Goal: Task Accomplishment & Management: Manage account settings

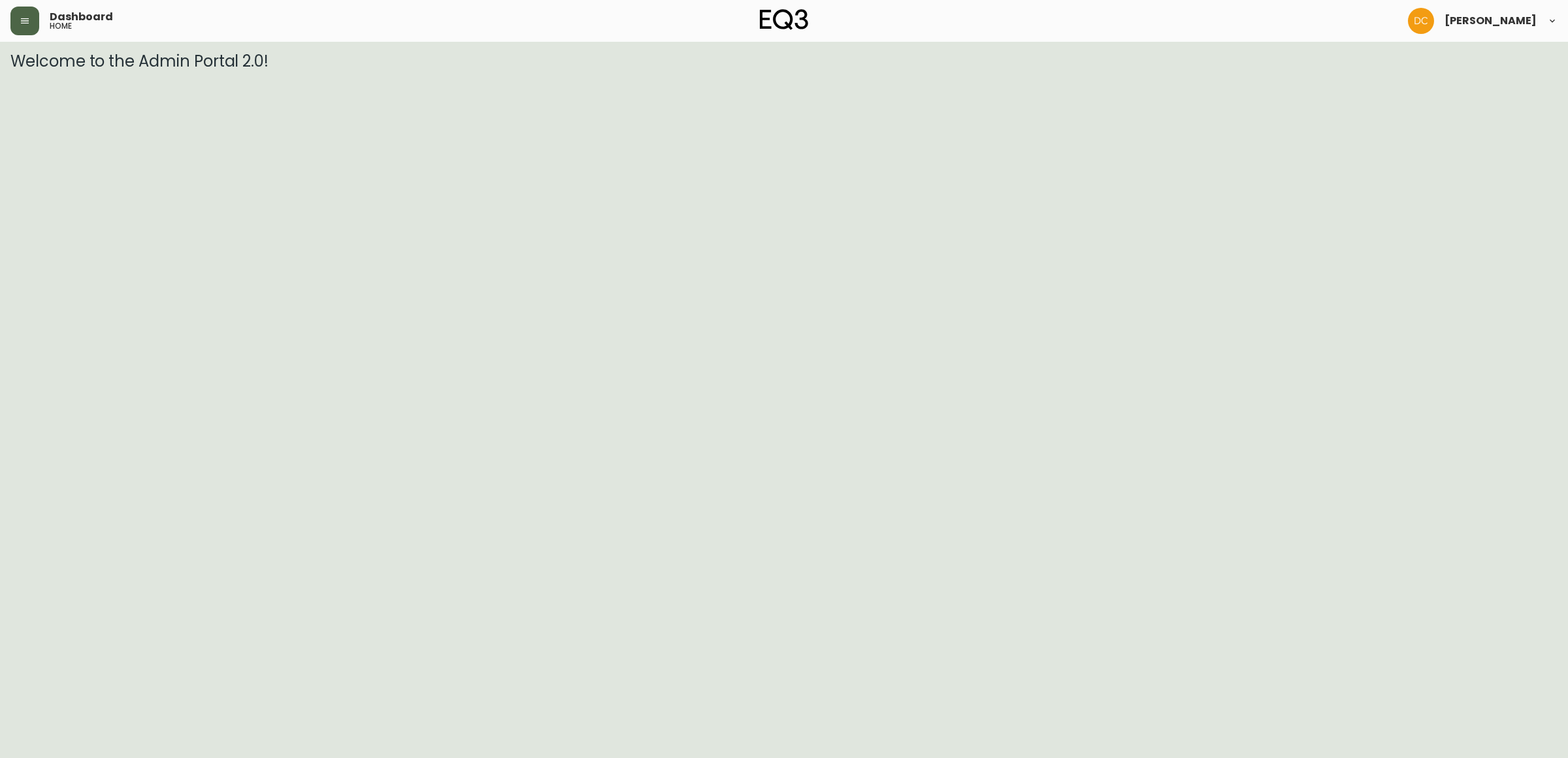
click at [19, 29] on button "button" at bounding box center [25, 21] width 29 height 29
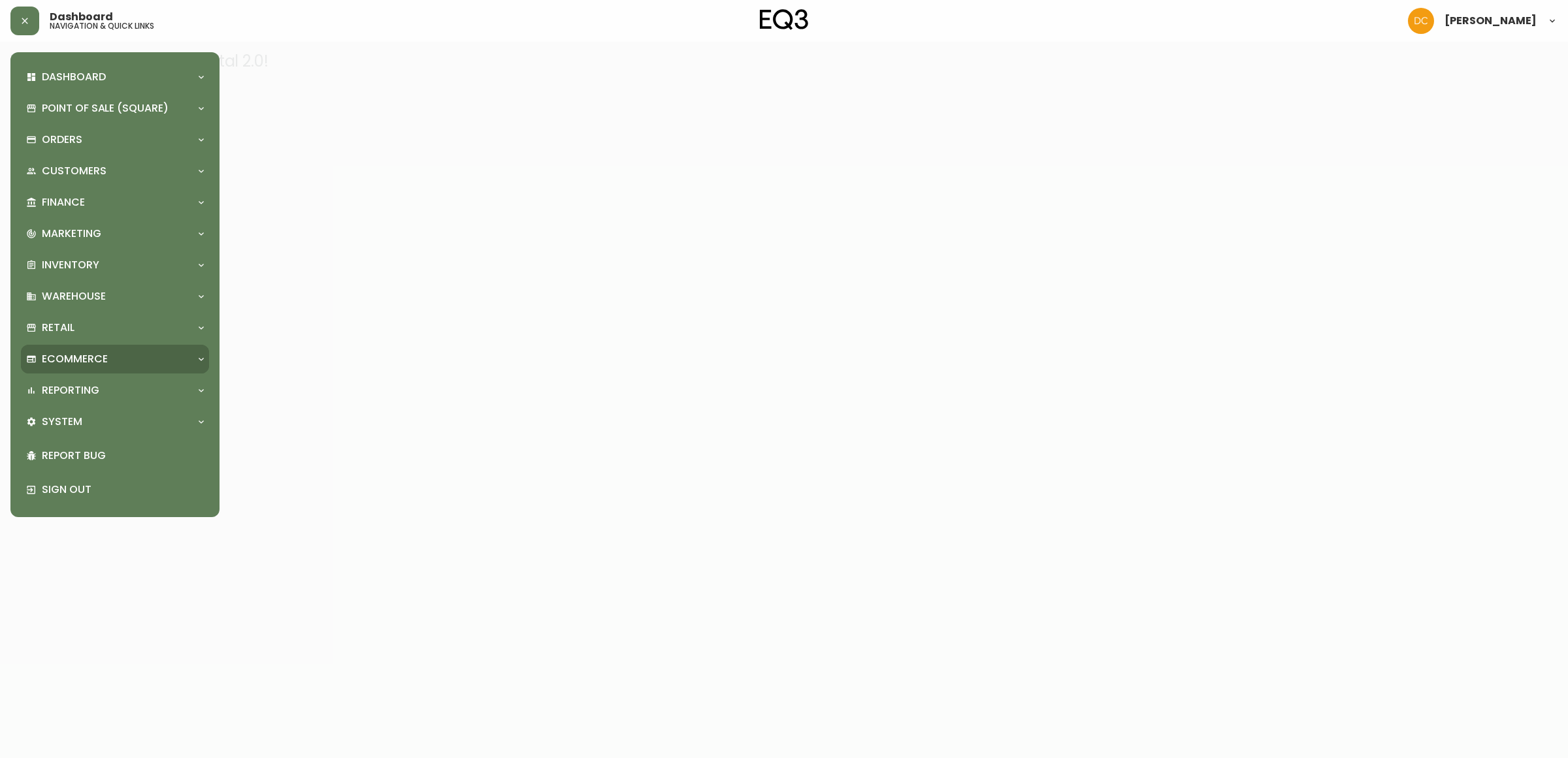
click at [92, 347] on div "Ecommerce" at bounding box center [114, 358] width 188 height 29
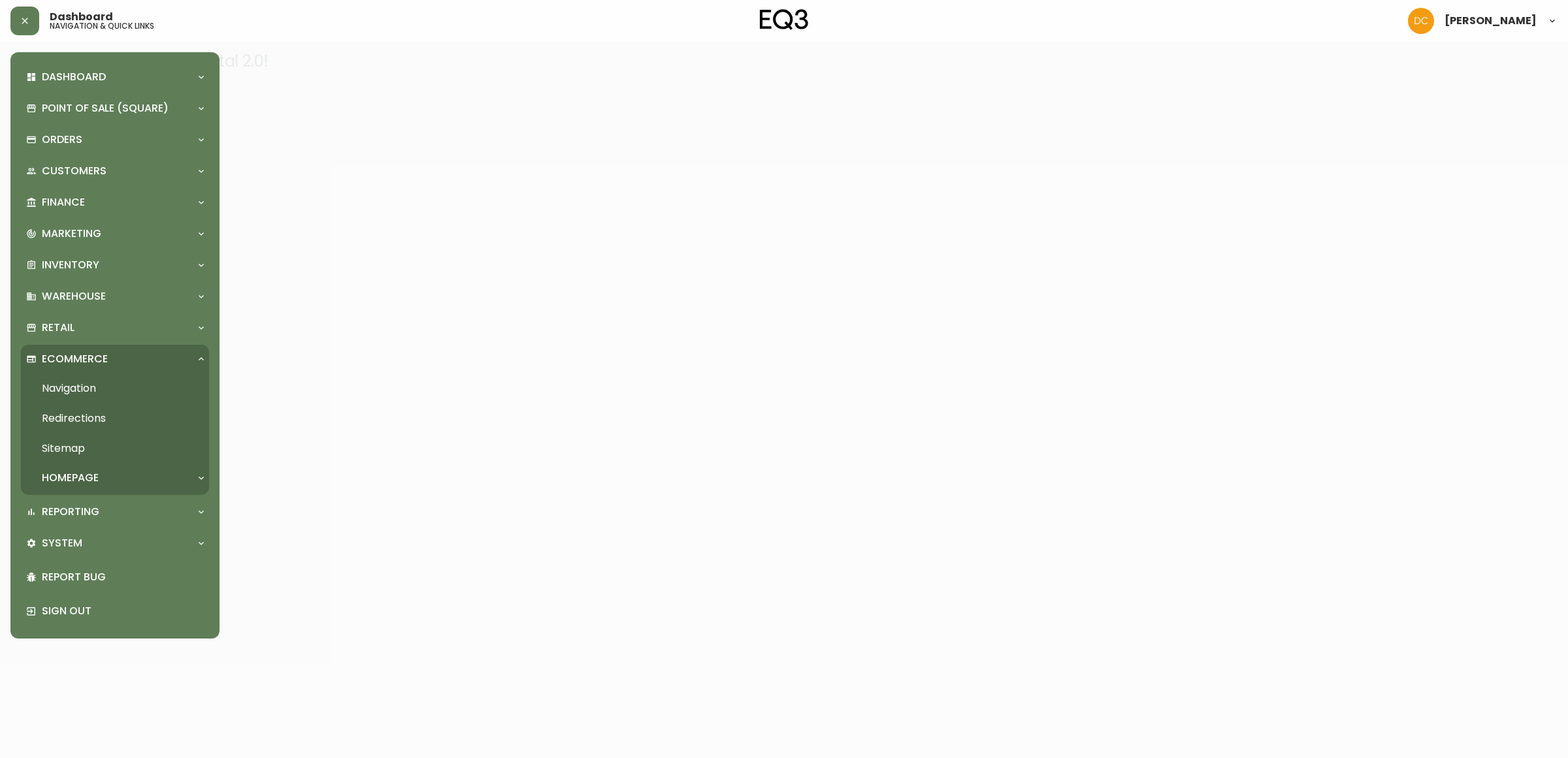
click at [103, 395] on link "Navigation" at bounding box center [114, 388] width 188 height 31
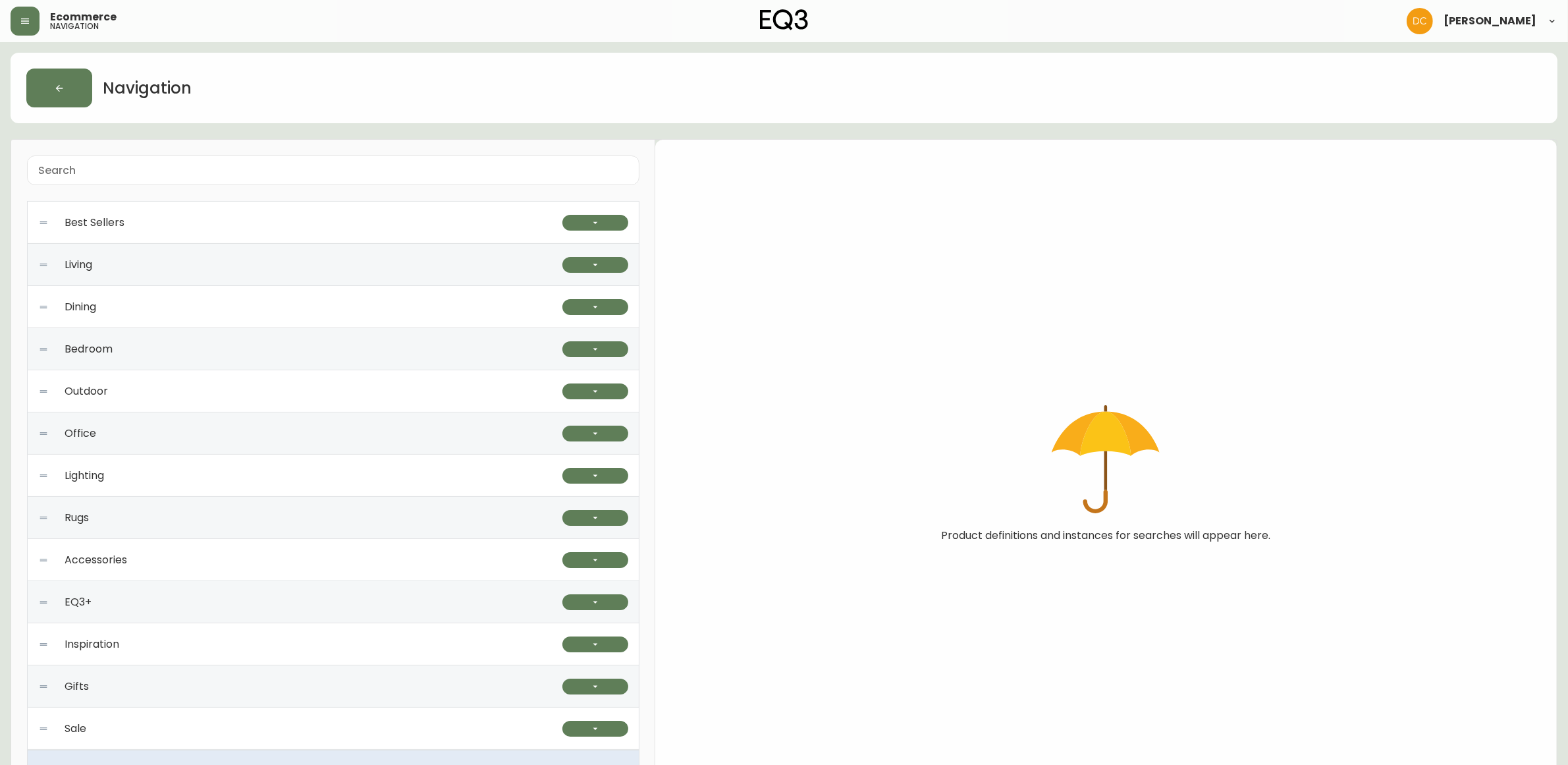
scroll to position [43, 0]
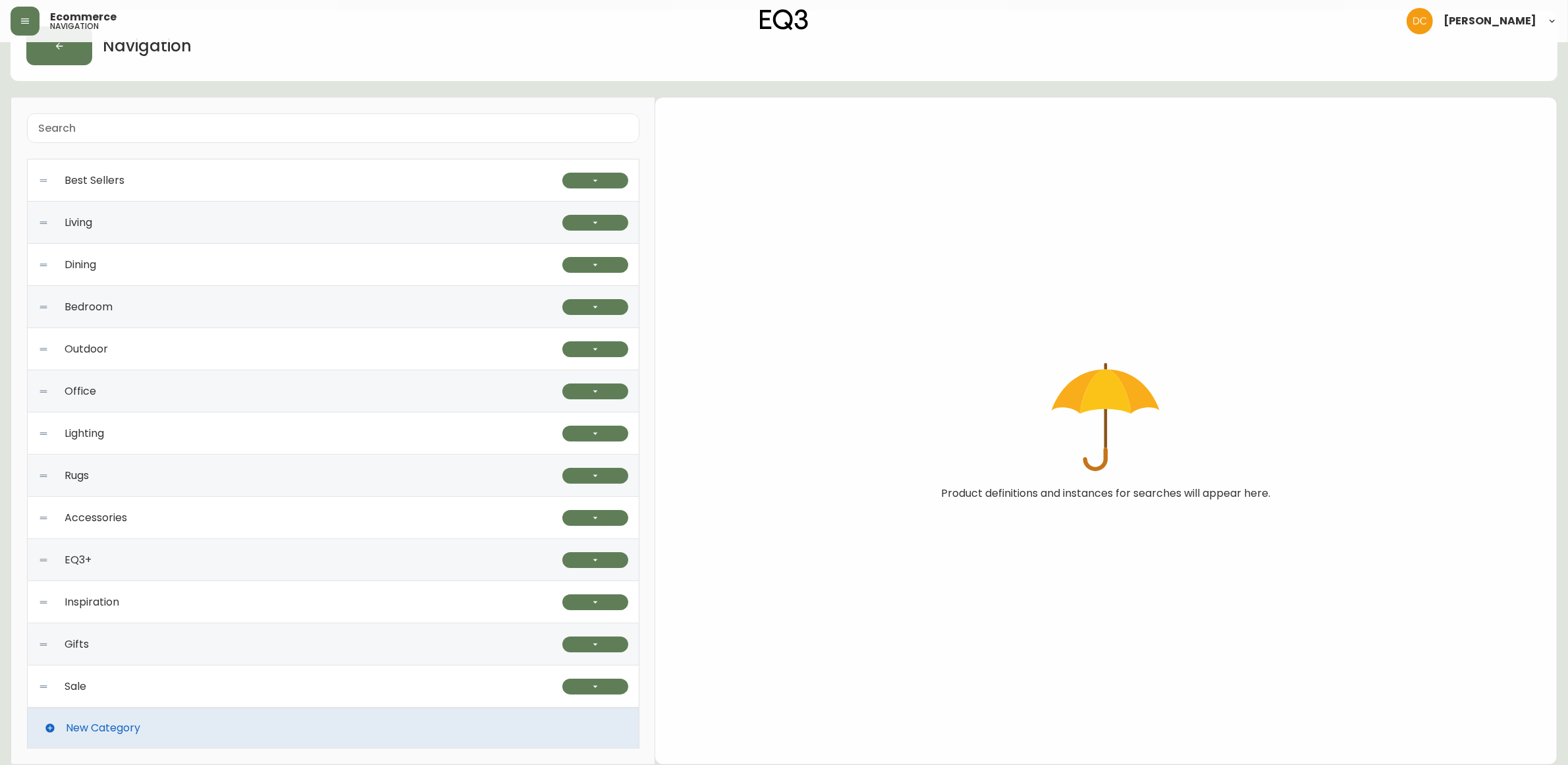
click at [234, 481] on div "Rugs" at bounding box center [300, 476] width 524 height 42
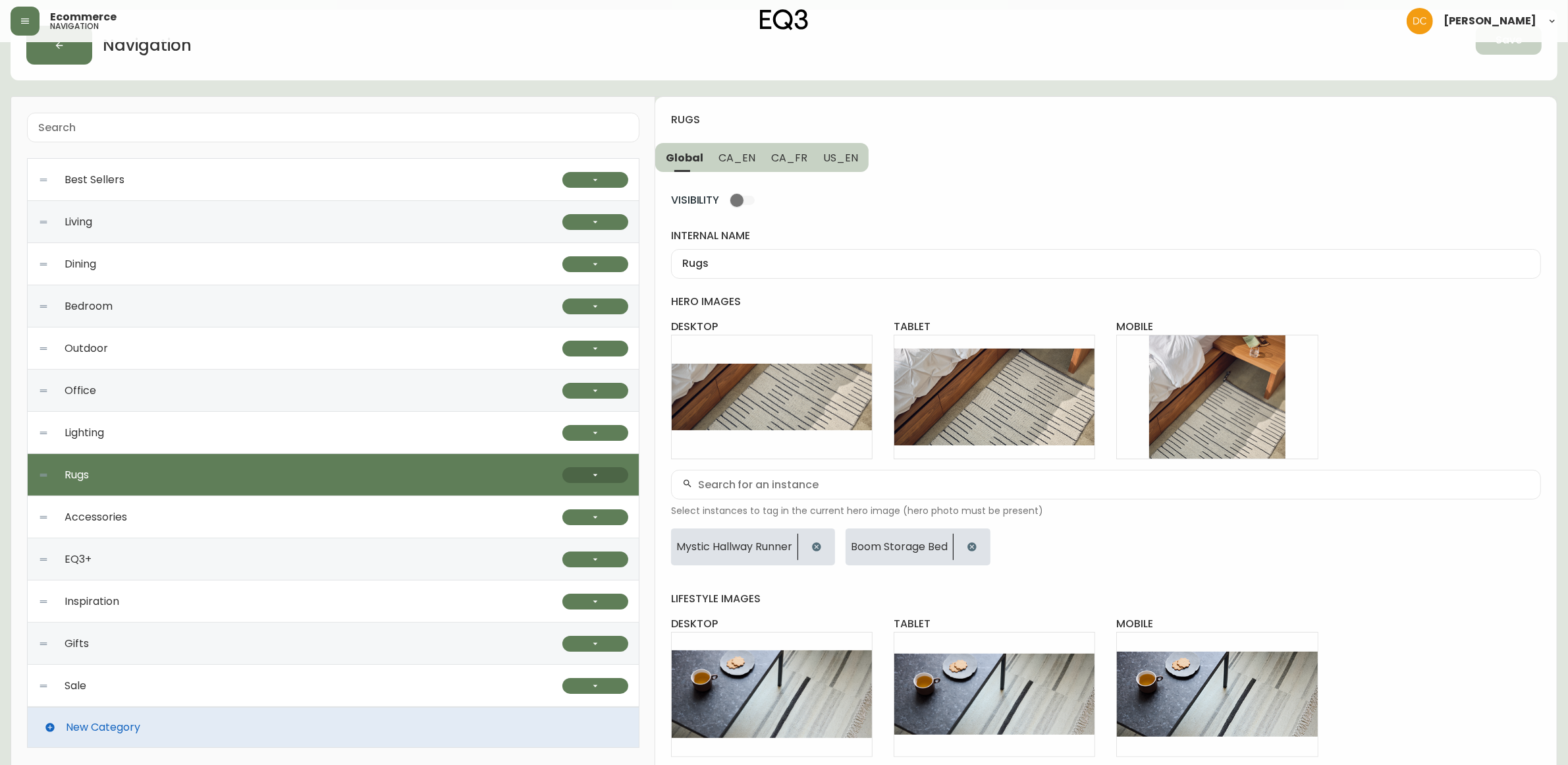
click at [598, 480] on button "button" at bounding box center [595, 475] width 66 height 16
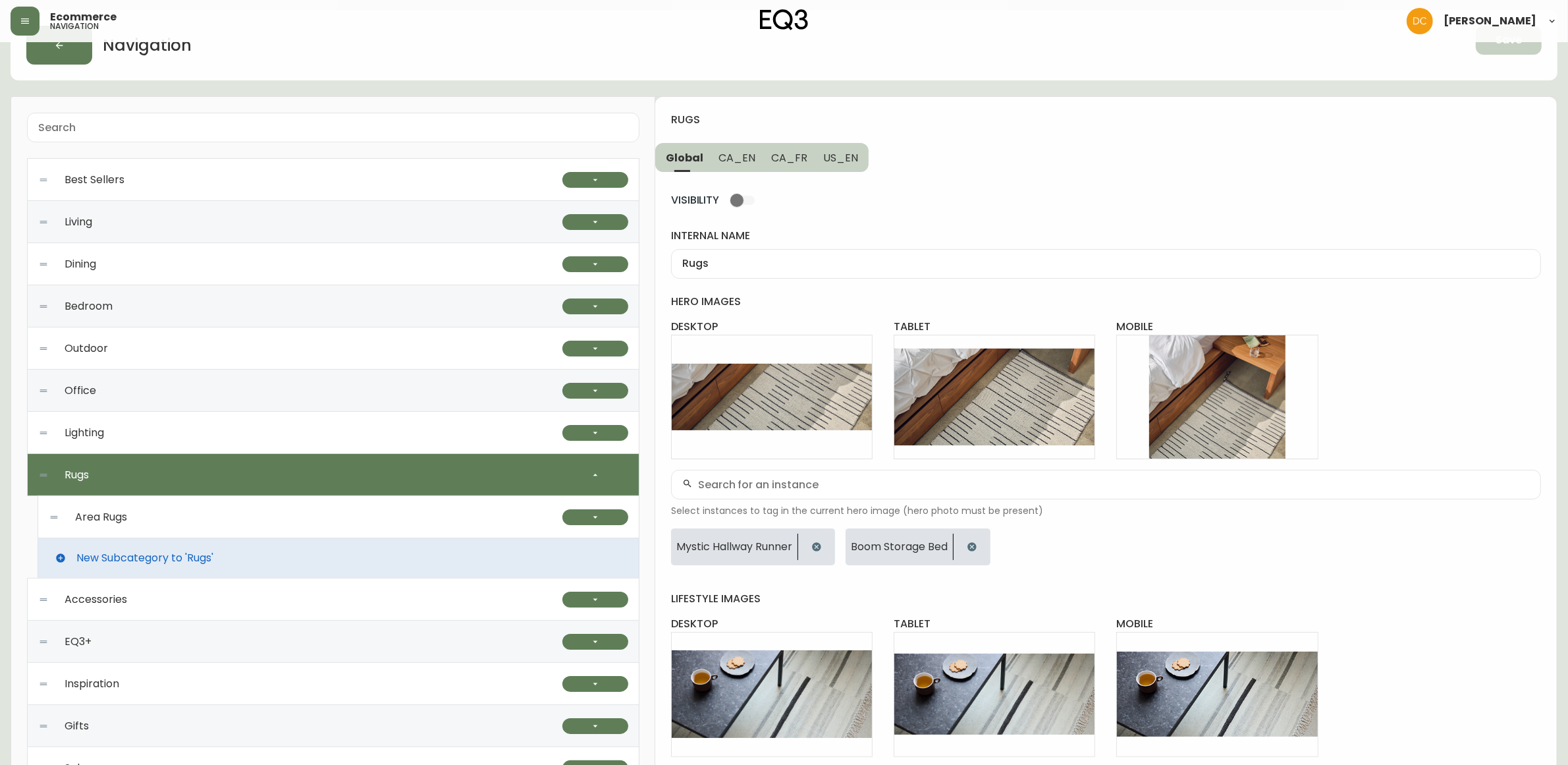
drag, startPoint x: 344, startPoint y: 522, endPoint x: 376, endPoint y: 524, distance: 32.1
click at [345, 522] on div "Area Rugs" at bounding box center [305, 517] width 513 height 42
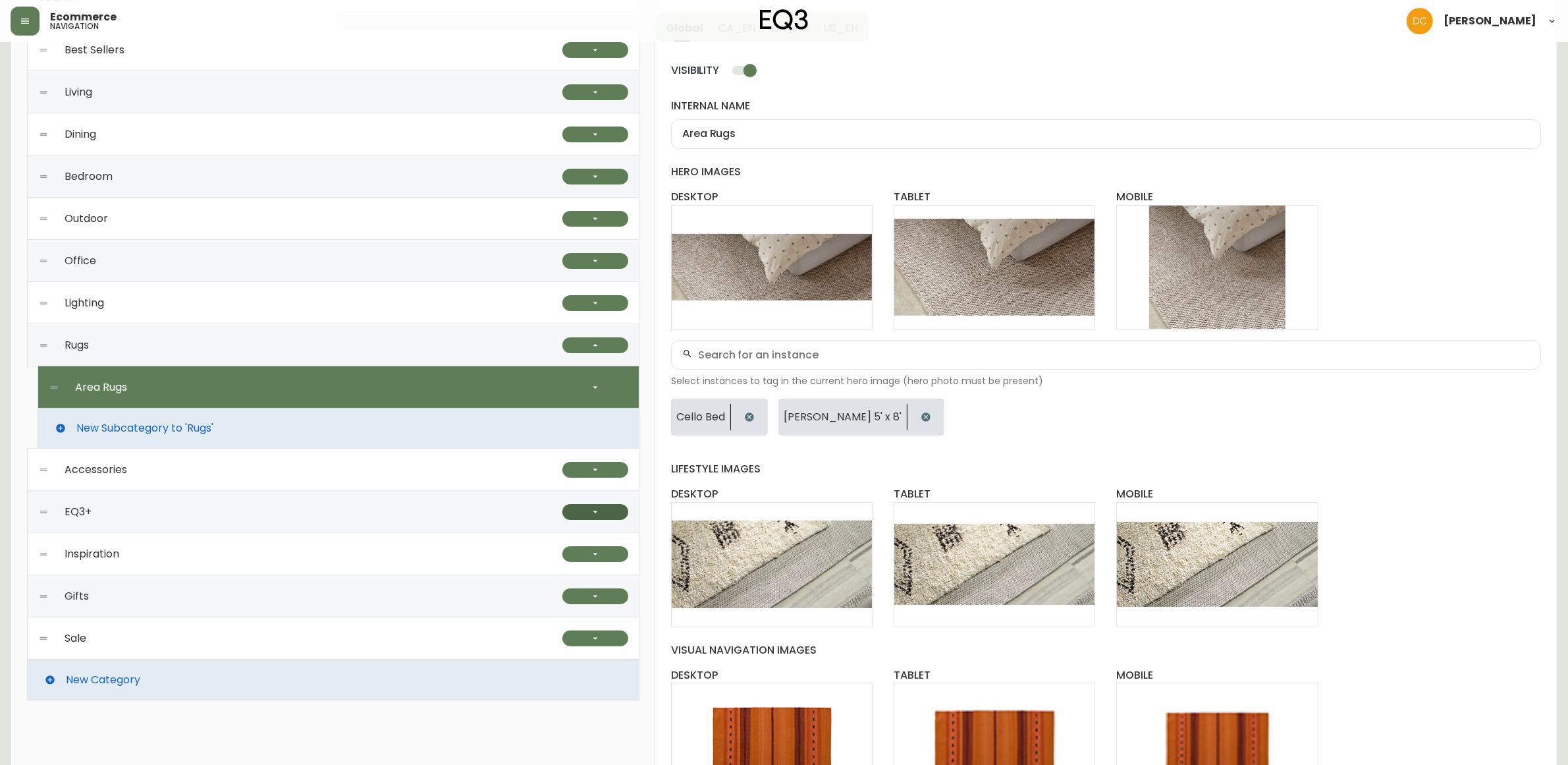
scroll to position [208, 0]
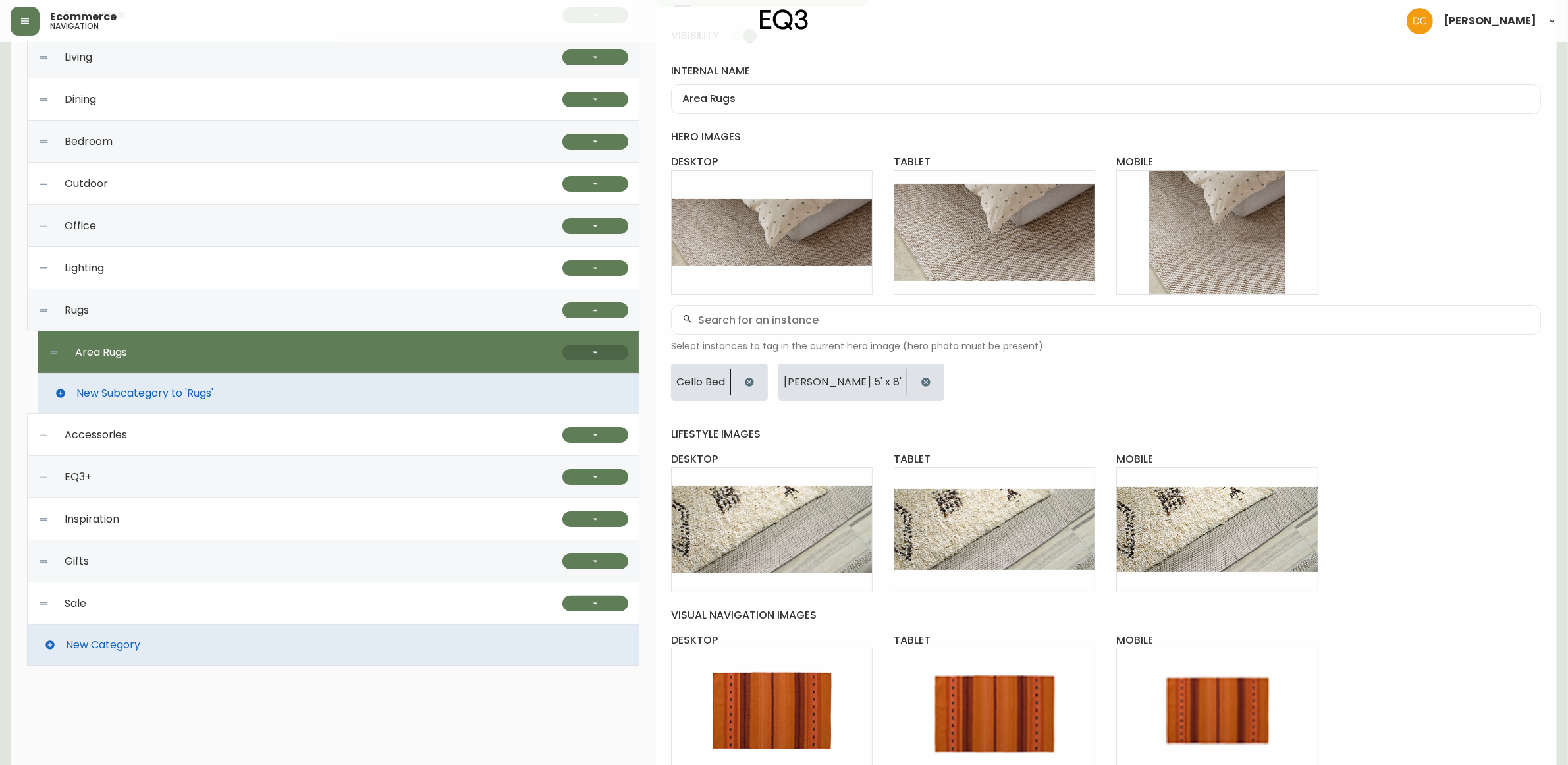
click at [595, 354] on icon "button" at bounding box center [595, 353] width 11 height 11
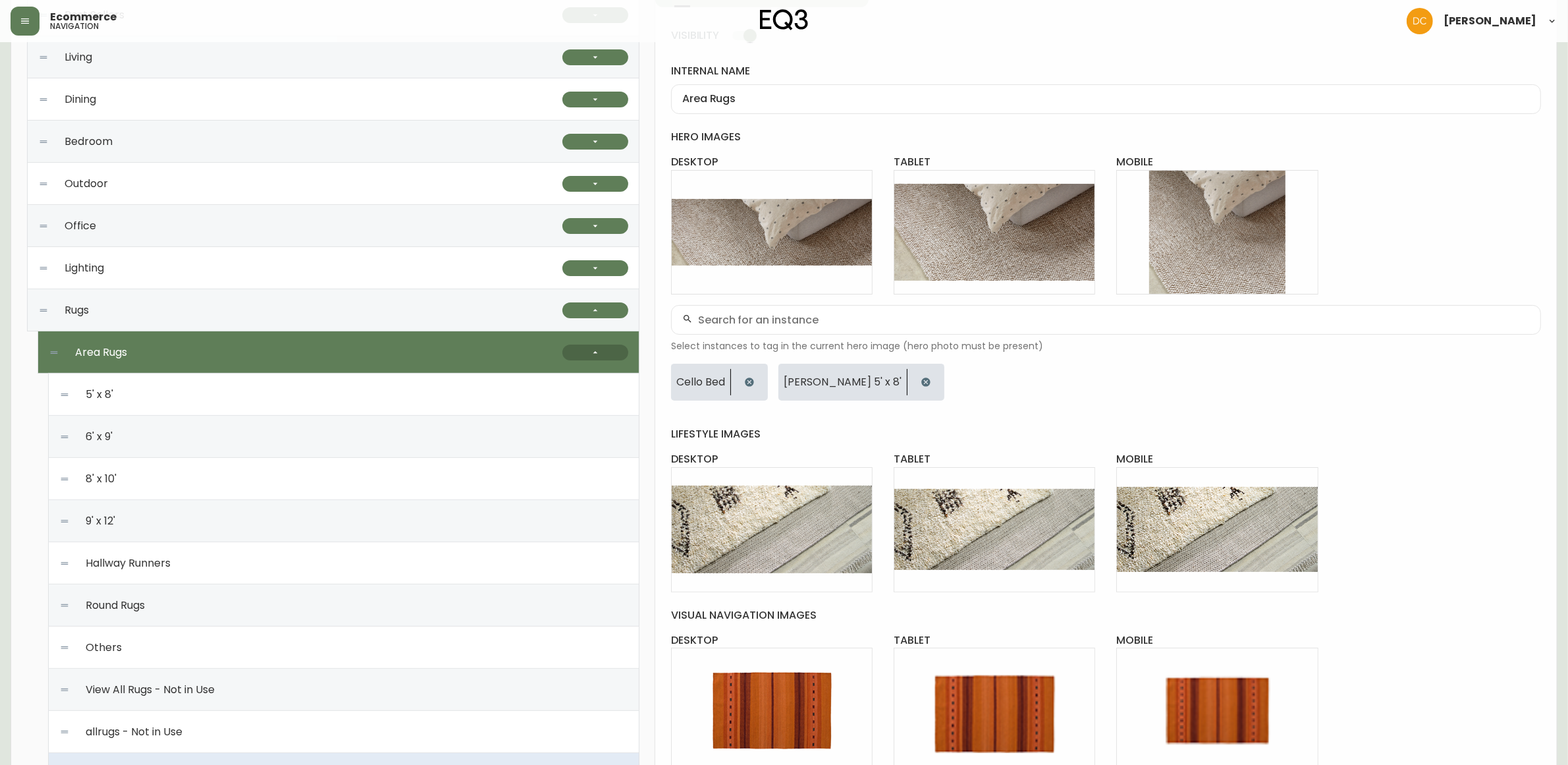
click at [600, 356] on icon "button" at bounding box center [595, 353] width 11 height 11
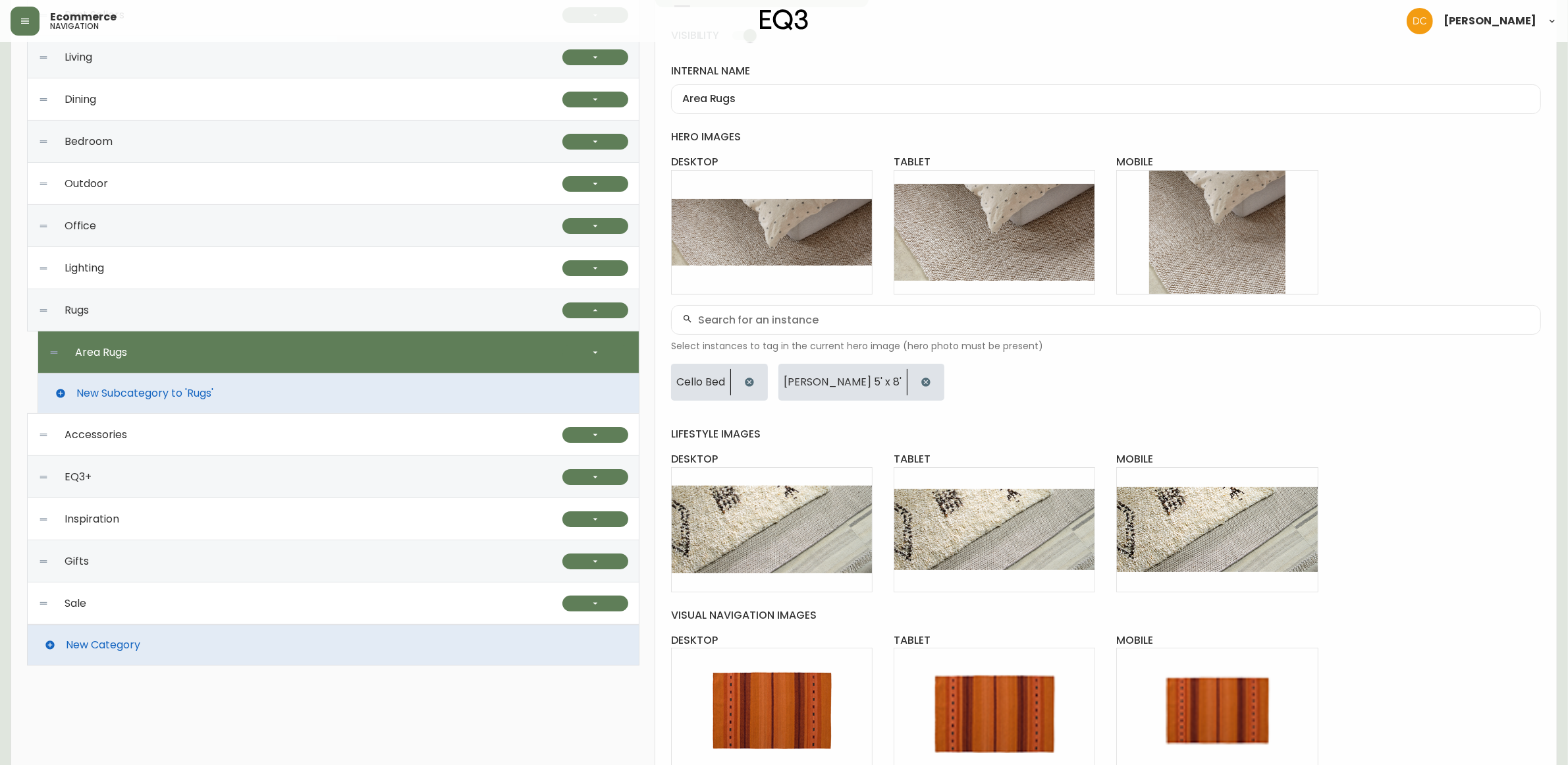
click at [504, 298] on div "Rugs" at bounding box center [300, 310] width 524 height 42
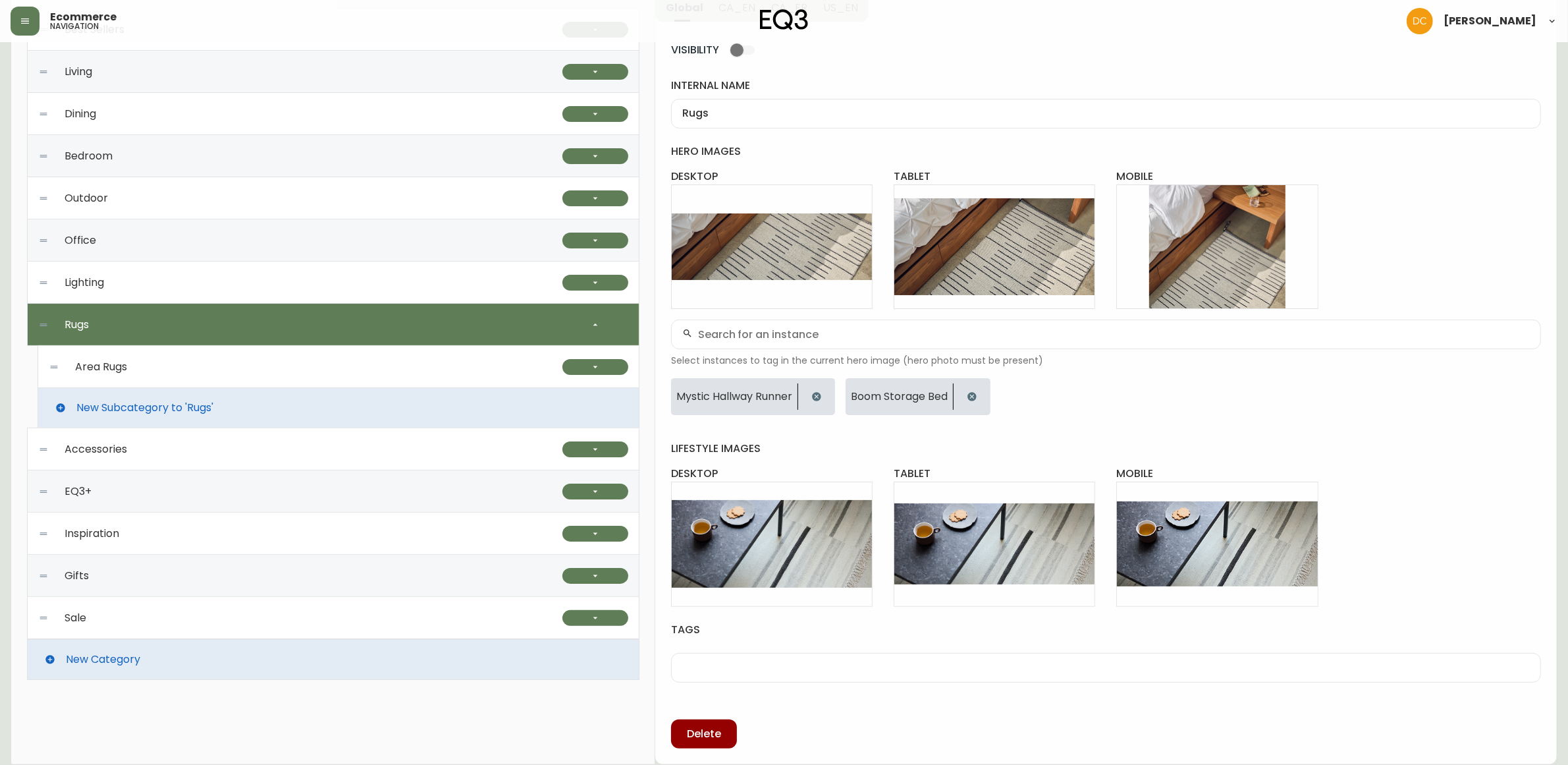
scroll to position [193, 0]
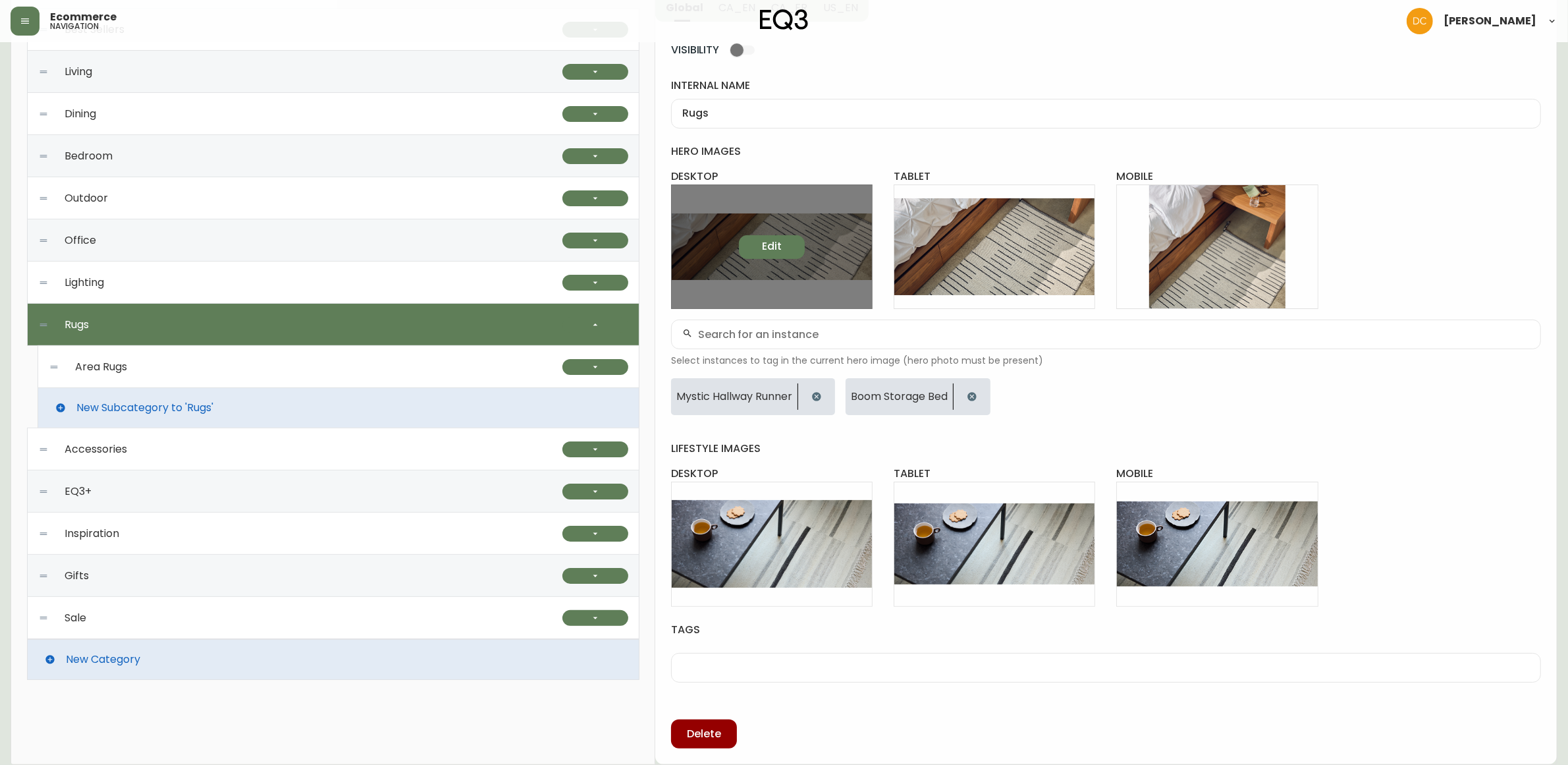
click at [770, 245] on span "Edit" at bounding box center [772, 246] width 20 height 15
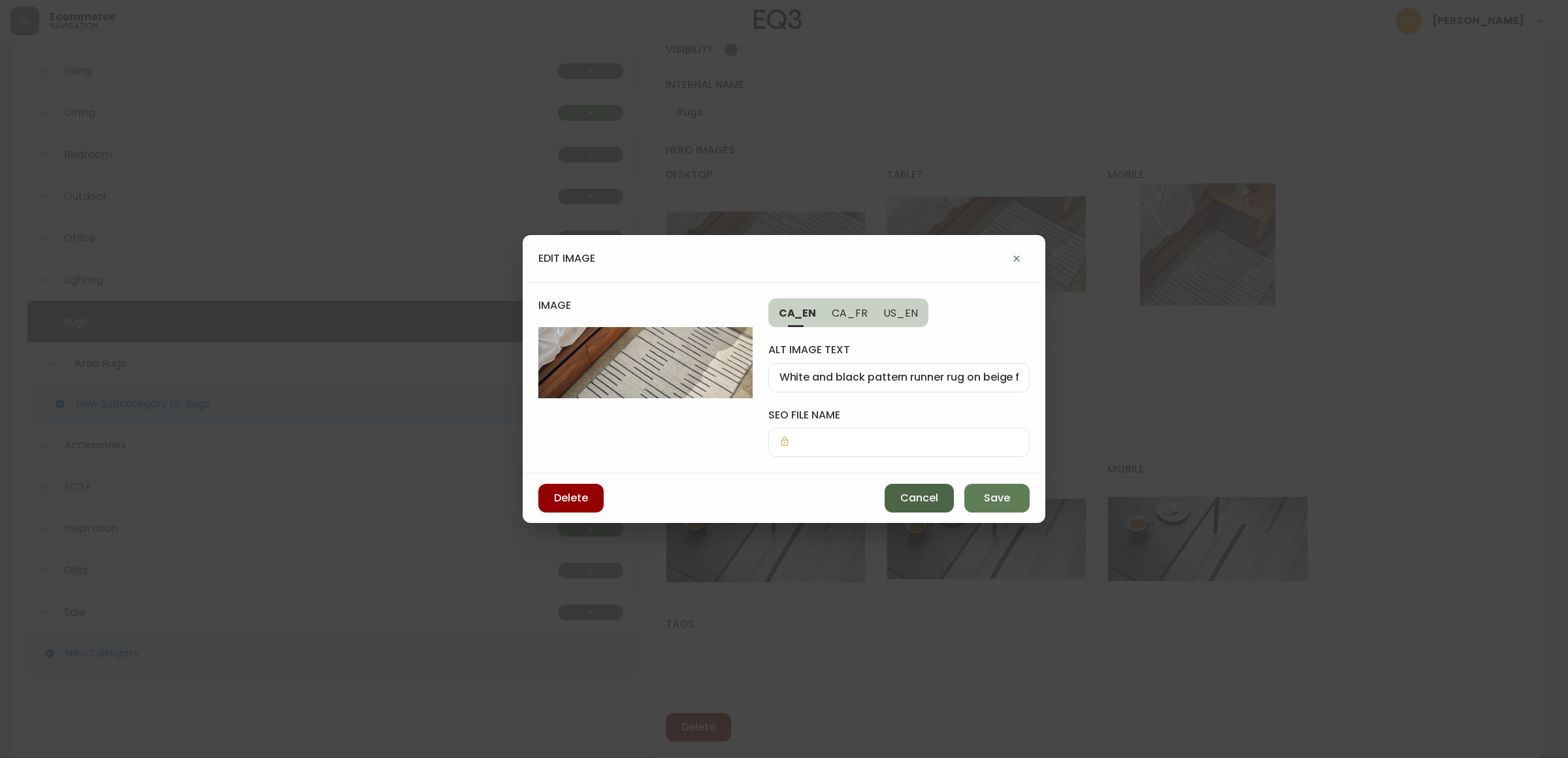
click at [940, 507] on button "Cancel" at bounding box center [919, 497] width 69 height 29
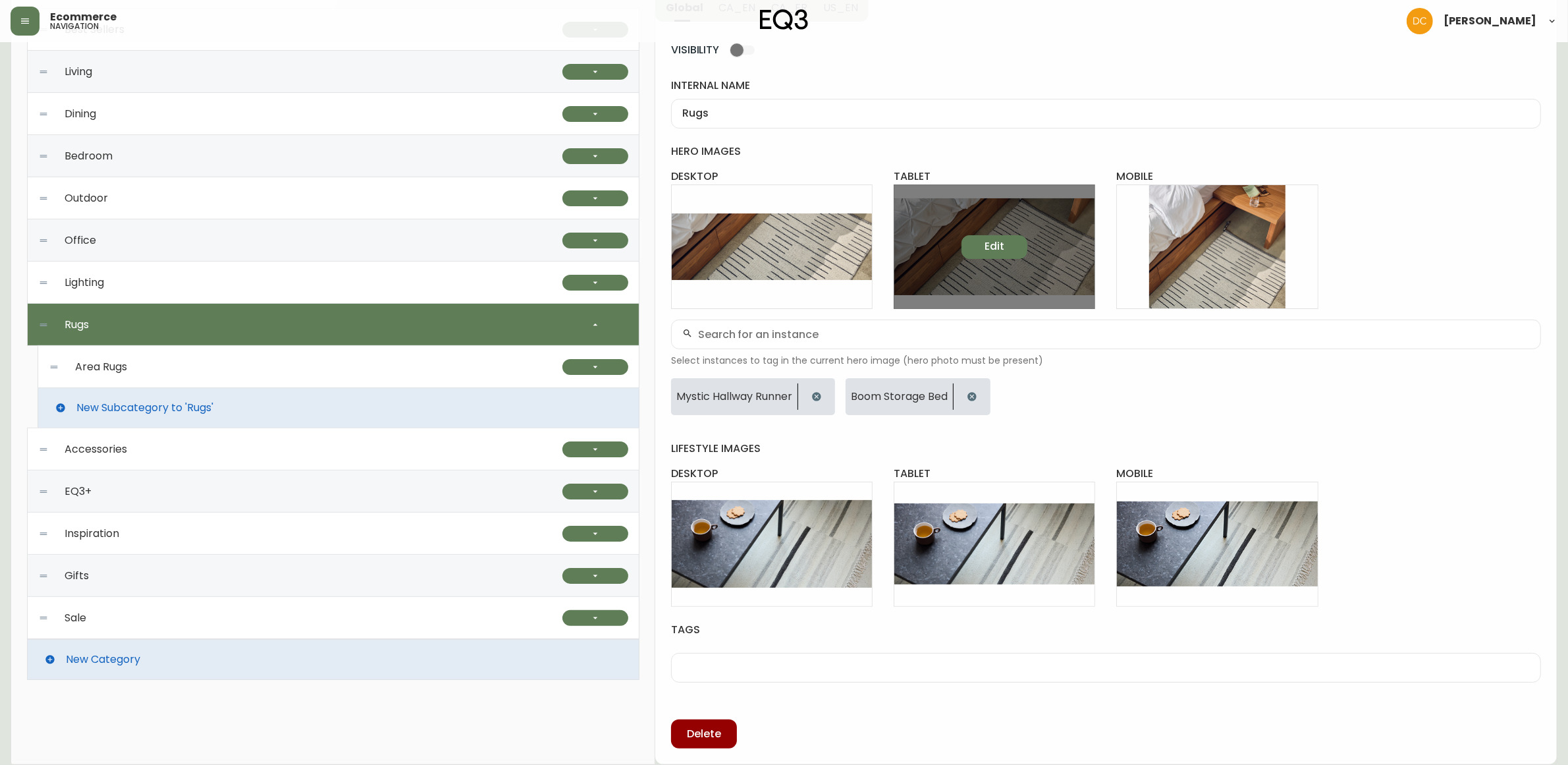
click at [982, 244] on button "Edit" at bounding box center [994, 247] width 66 height 24
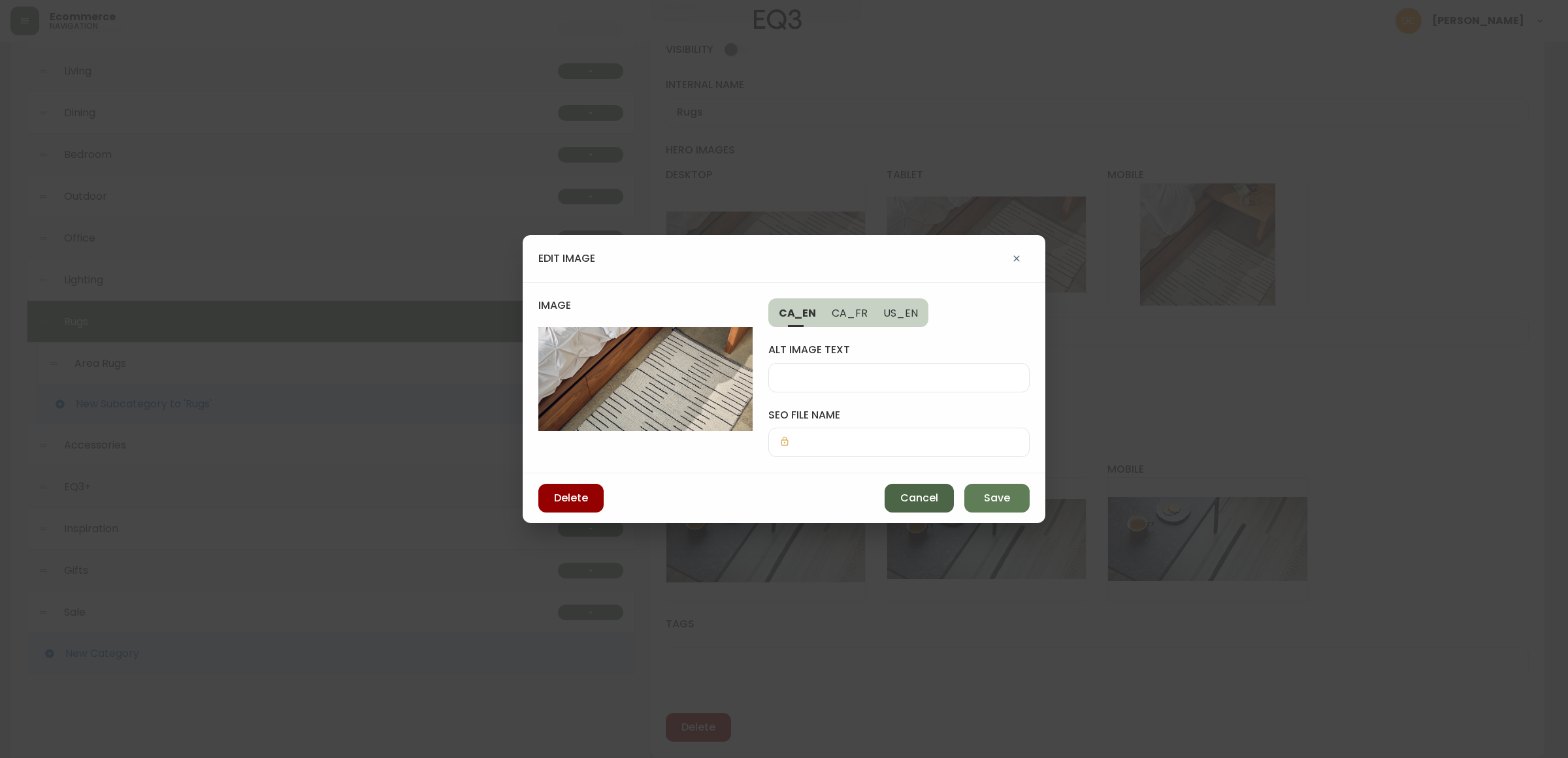
click at [907, 510] on button "Cancel" at bounding box center [919, 497] width 69 height 29
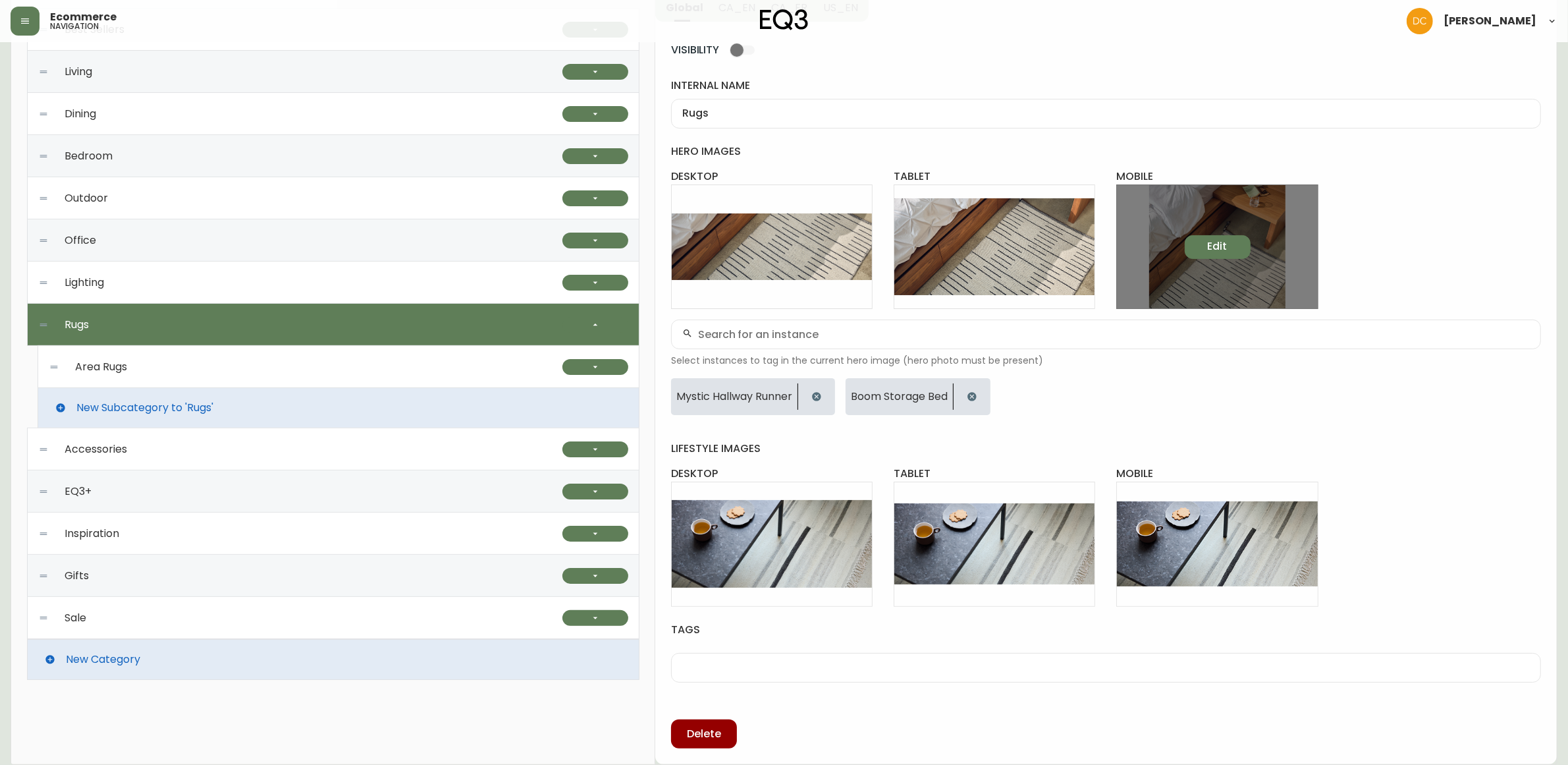
click at [1207, 255] on button "Edit" at bounding box center [1217, 247] width 66 height 24
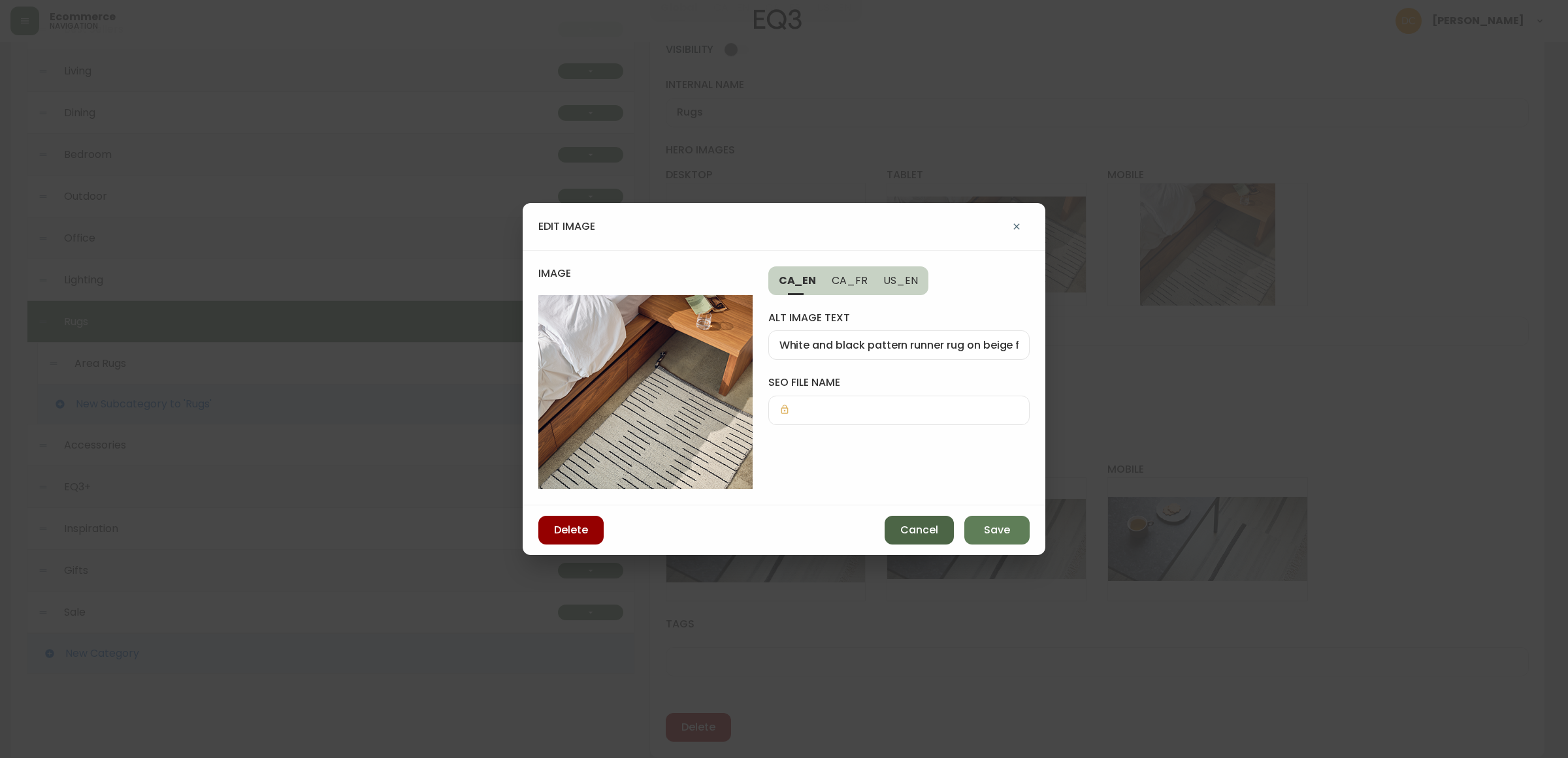
click at [905, 531] on span "Cancel" at bounding box center [919, 530] width 37 height 15
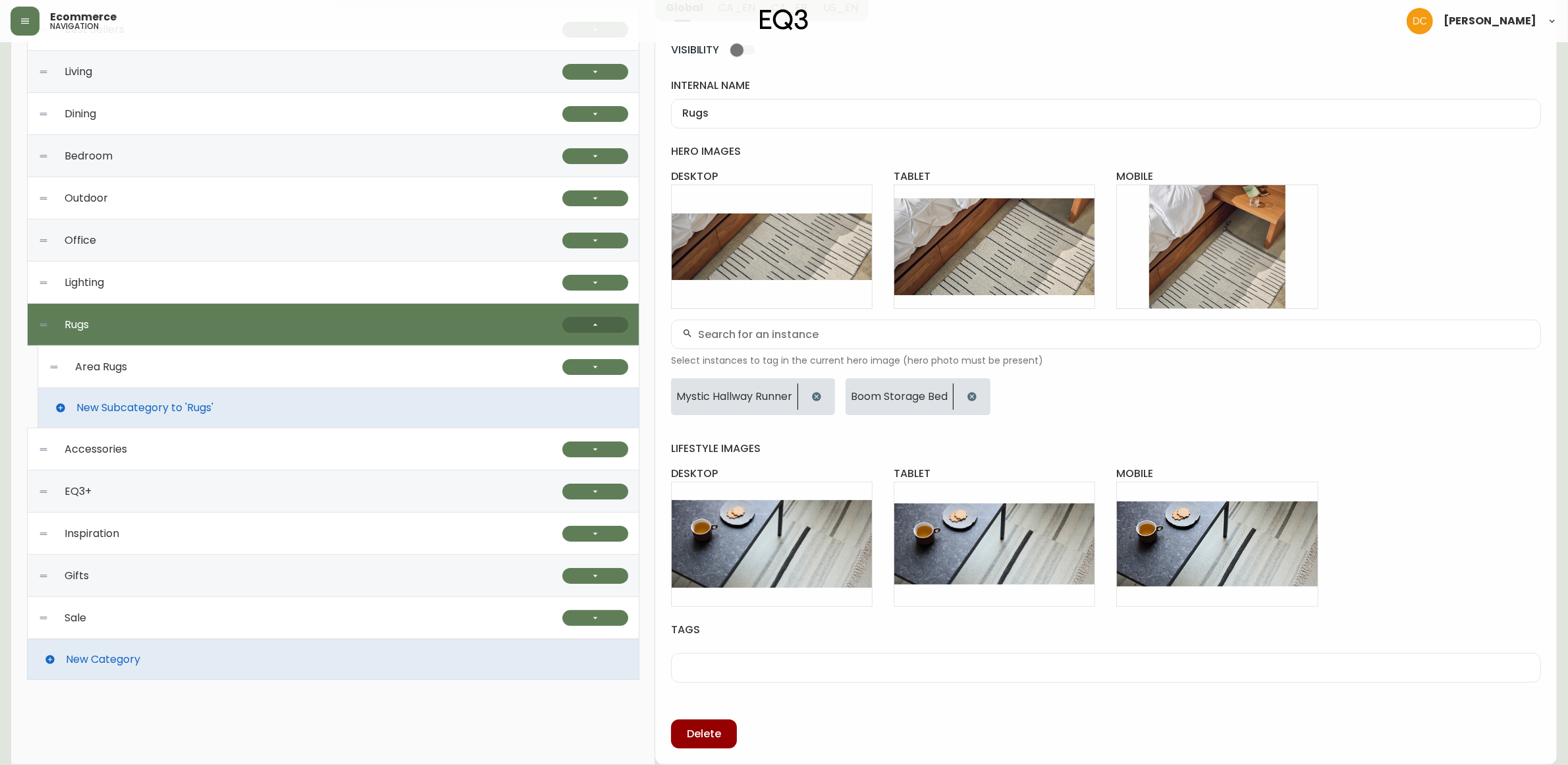
click at [590, 324] on button "button" at bounding box center [595, 325] width 66 height 16
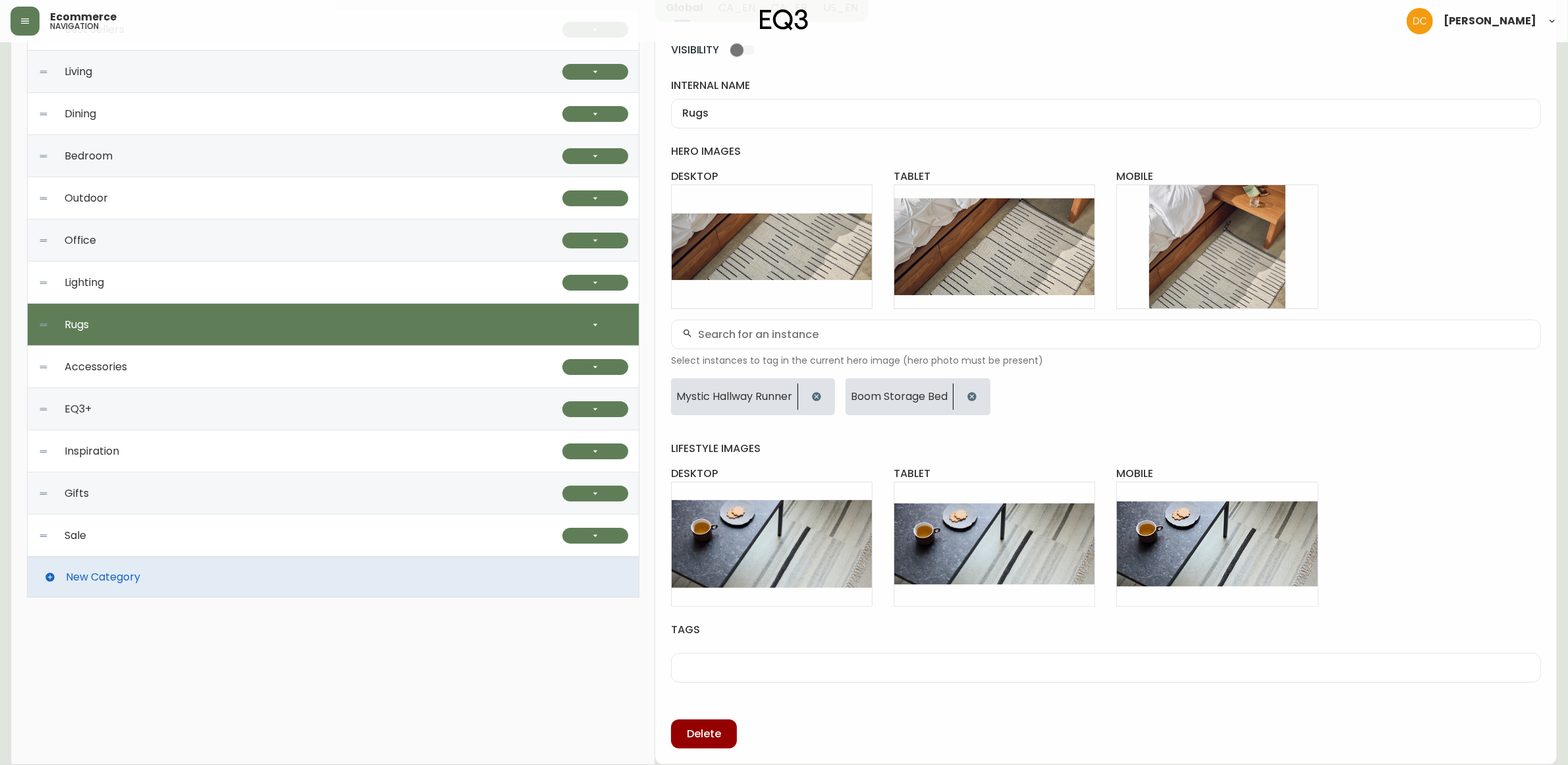
click at [302, 375] on div "Accessories" at bounding box center [300, 367] width 524 height 42
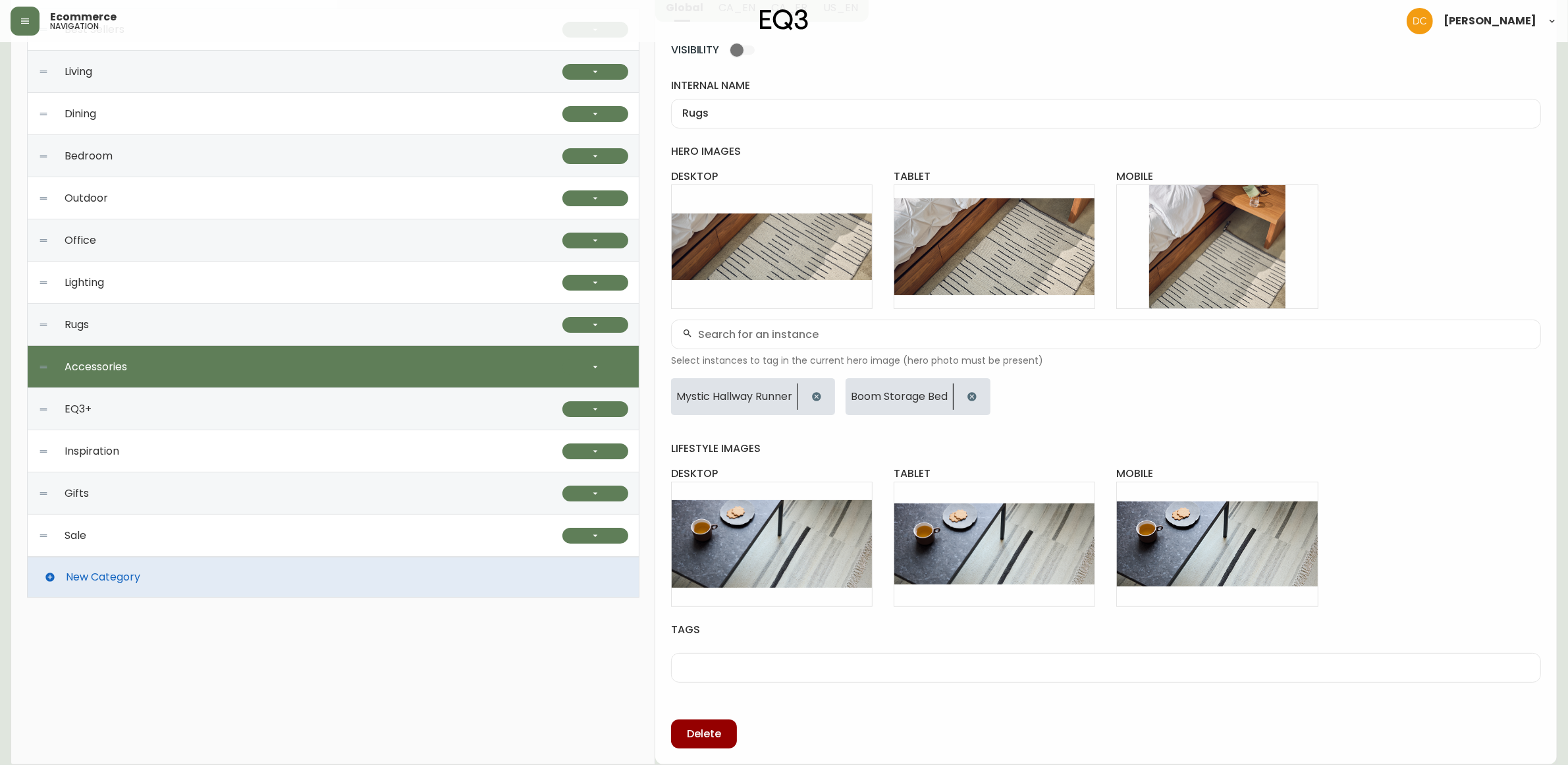
checkbox input "true"
type input "Accessories"
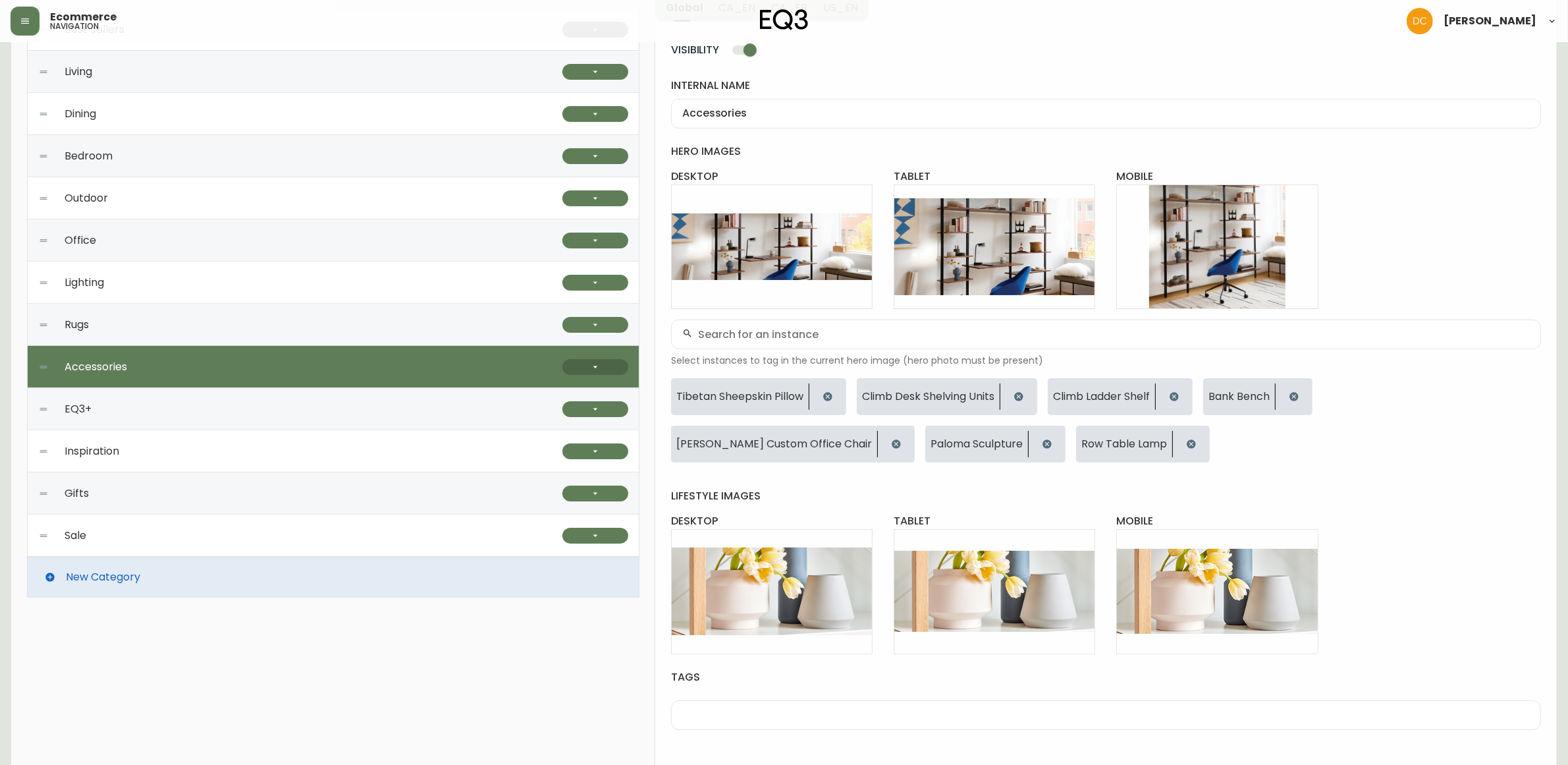
click at [600, 373] on button "button" at bounding box center [595, 367] width 66 height 16
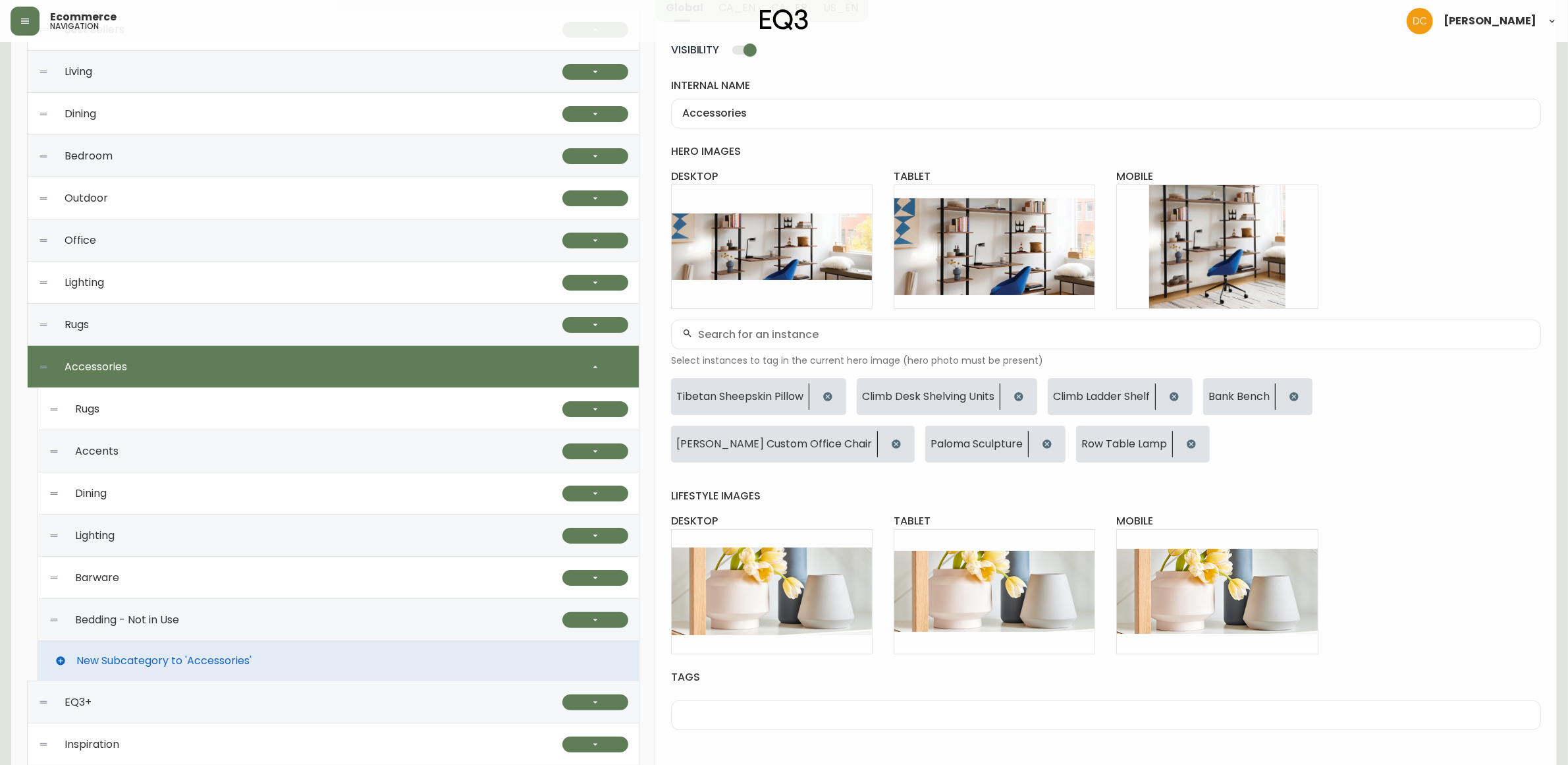
click at [238, 422] on div "Rugs" at bounding box center [305, 409] width 513 height 42
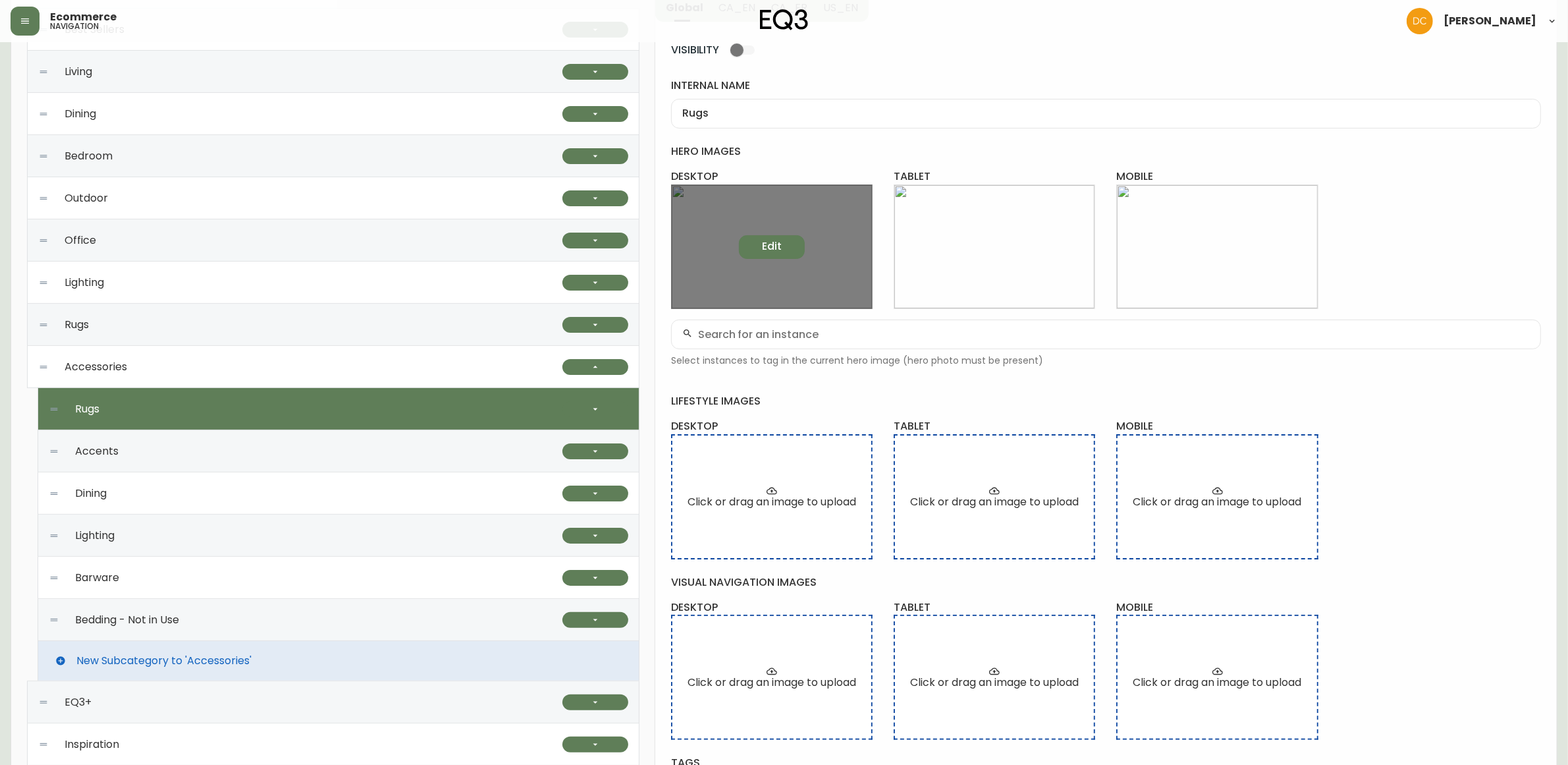
click at [758, 244] on button "Edit" at bounding box center [772, 247] width 66 height 24
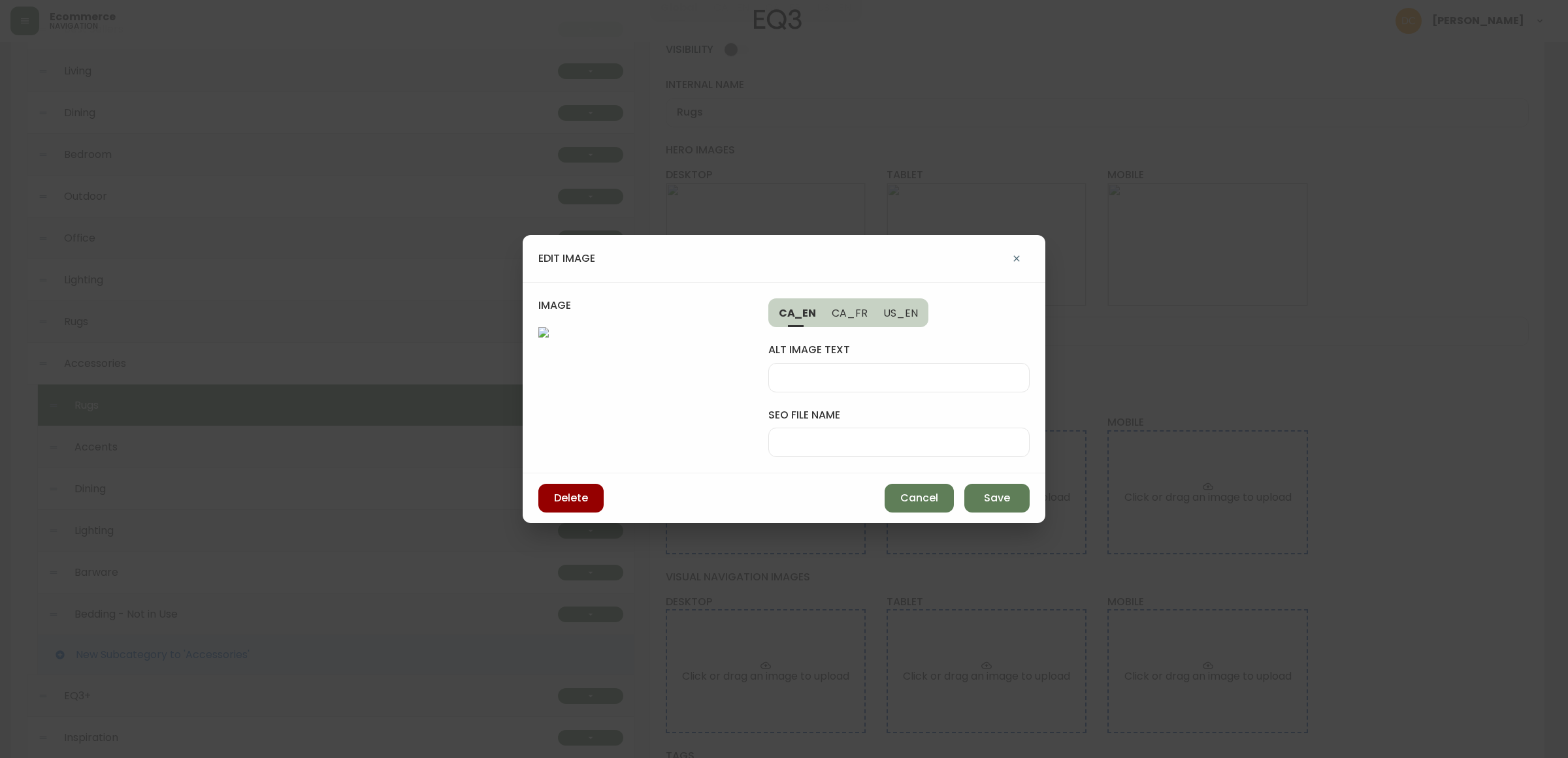
click at [869, 379] on input "alt image text" at bounding box center [898, 377] width 239 height 13
type input "white small rugs is shown in detail"
type input "mystic-white-rug"
click at [988, 493] on span "Save" at bounding box center [997, 498] width 27 height 15
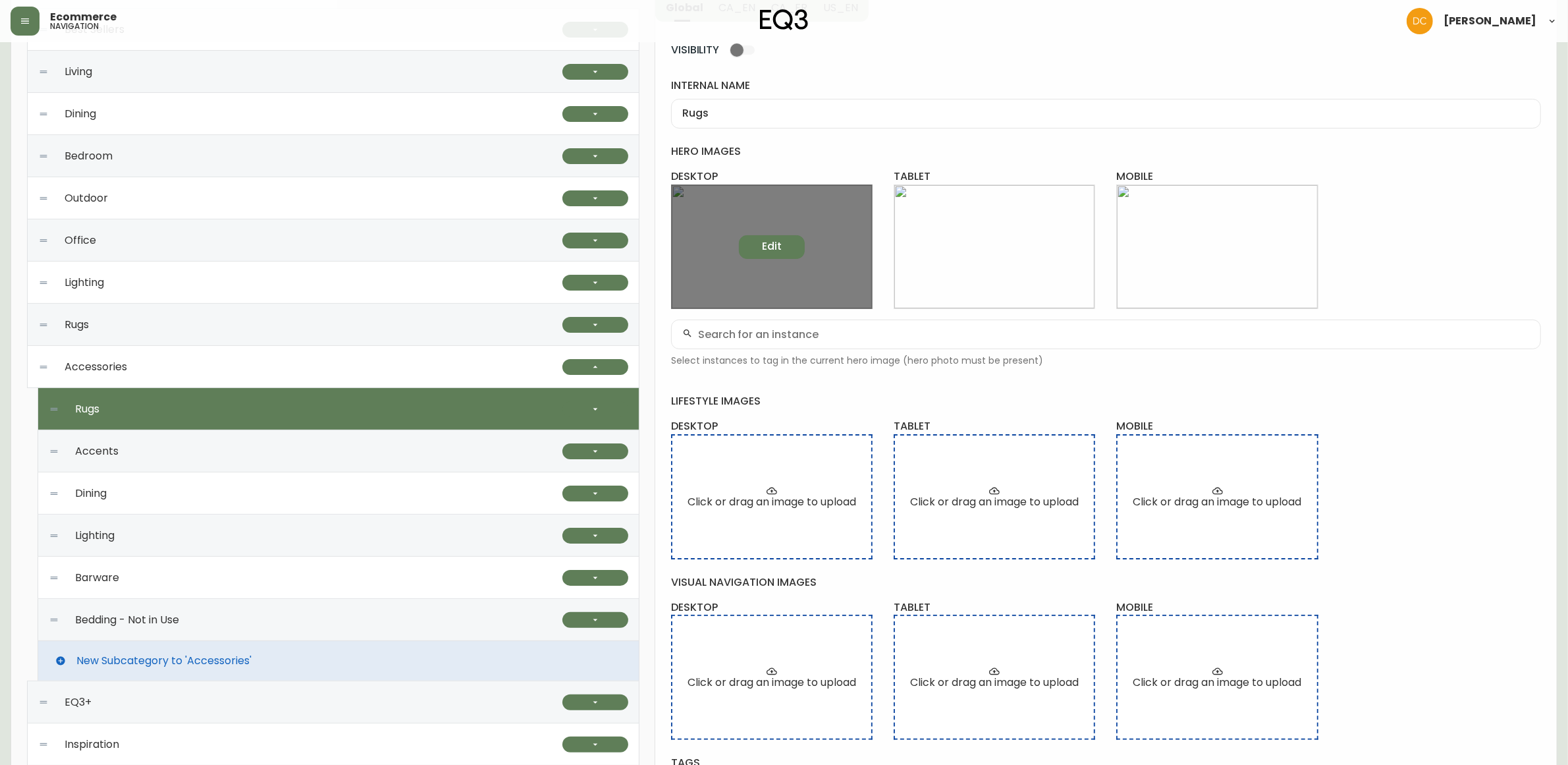
click at [773, 249] on span "Edit" at bounding box center [772, 246] width 20 height 15
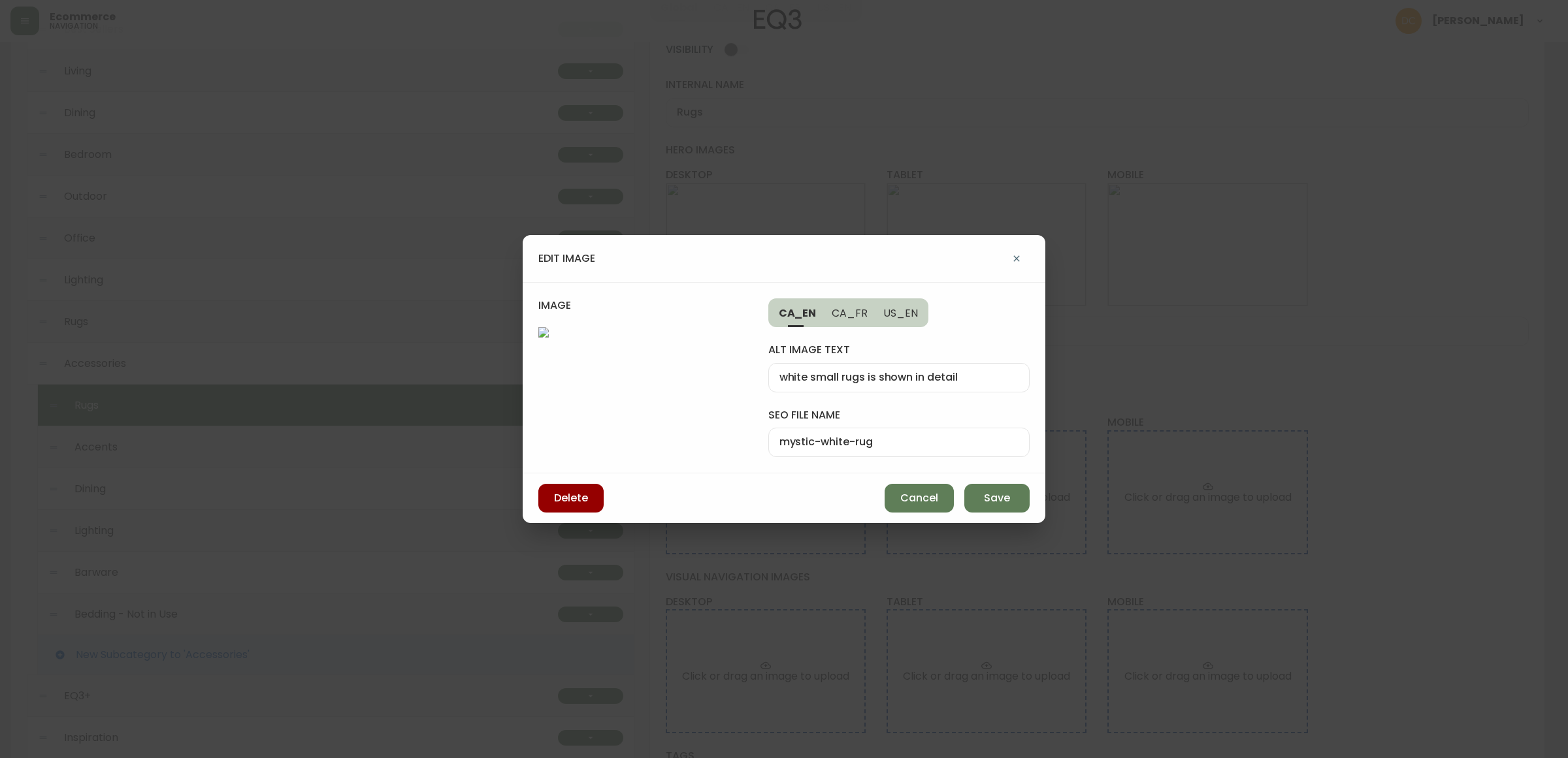
click at [933, 448] on input "mystic-white-rug" at bounding box center [898, 442] width 239 height 13
click at [984, 503] on span "Save" at bounding box center [997, 498] width 27 height 15
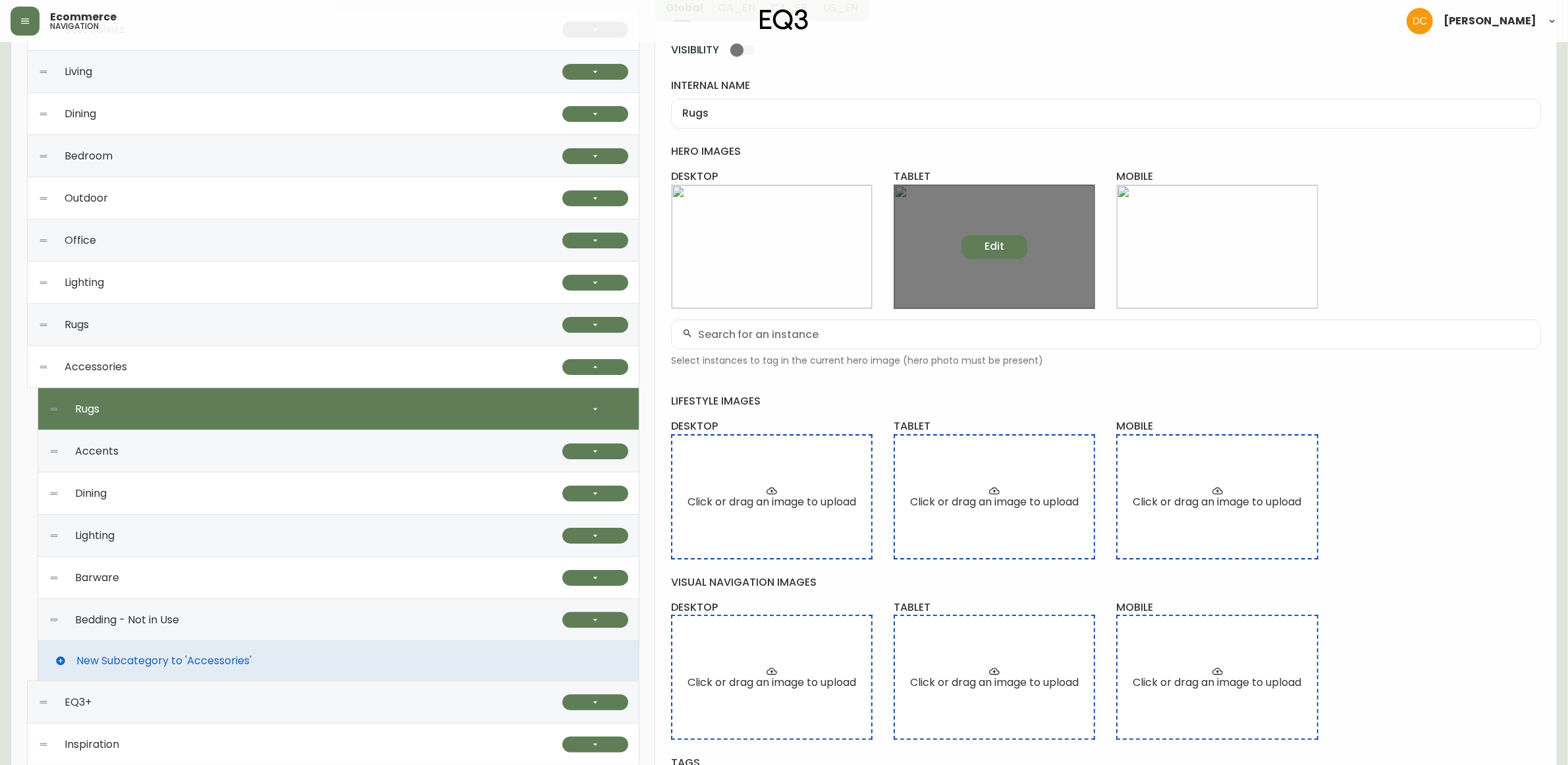
click at [1014, 247] on button "Edit" at bounding box center [994, 247] width 66 height 24
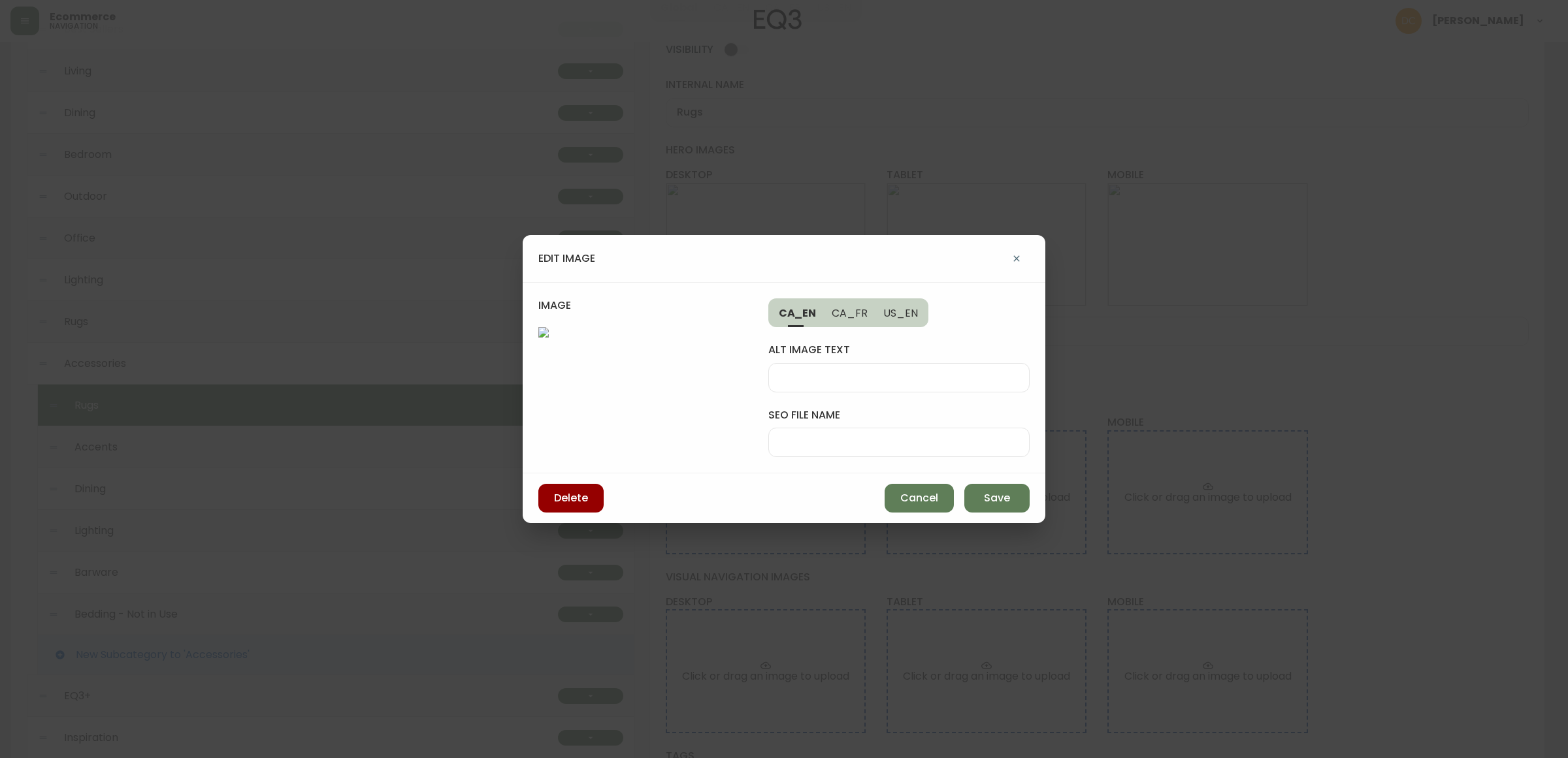
click at [933, 418] on label "seo file name" at bounding box center [898, 415] width 261 height 15
click at [933, 436] on input "seo file name" at bounding box center [898, 442] width 239 height 13
click at [922, 432] on div at bounding box center [898, 442] width 261 height 30
type input "eq3-rug-tab"
click at [977, 507] on button "Save" at bounding box center [997, 497] width 65 height 29
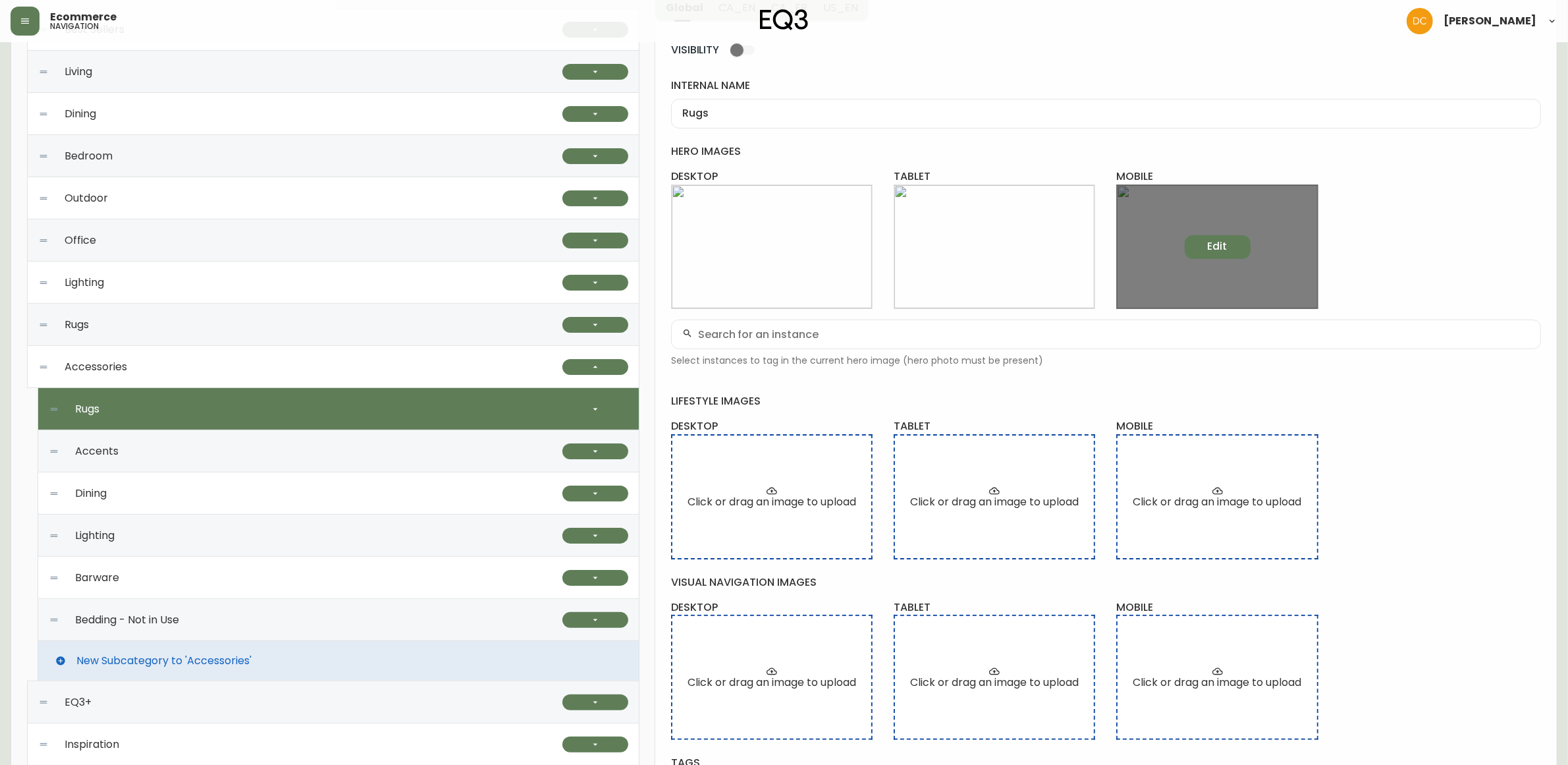
click at [1219, 257] on button "Edit" at bounding box center [1217, 247] width 66 height 24
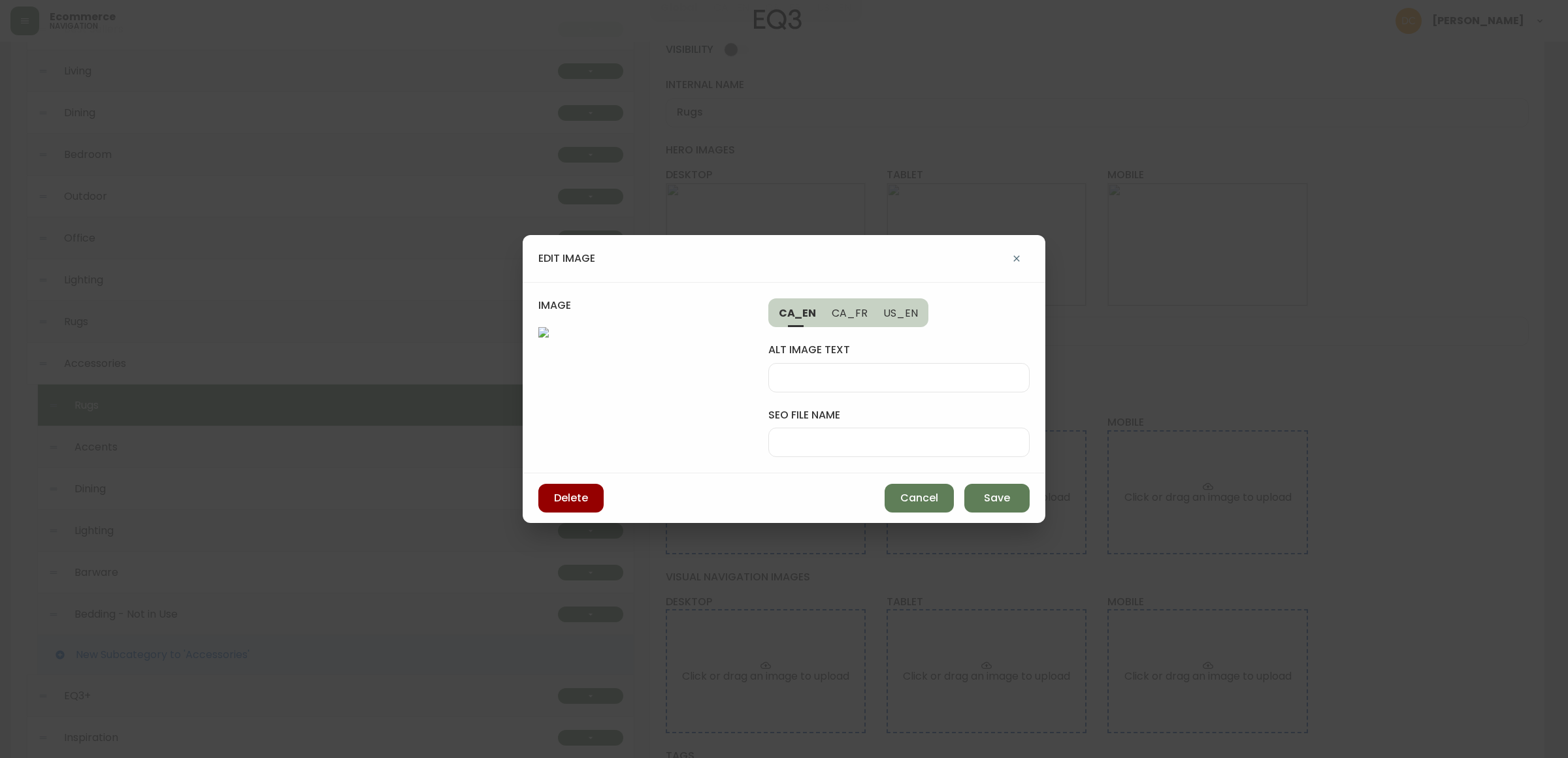
click at [967, 427] on div at bounding box center [898, 442] width 261 height 30
paste input "eq3-rug-tab"
click at [960, 436] on input "eq3-rug-tab" at bounding box center [898, 442] width 239 height 13
type input "eq3-rug-mob"
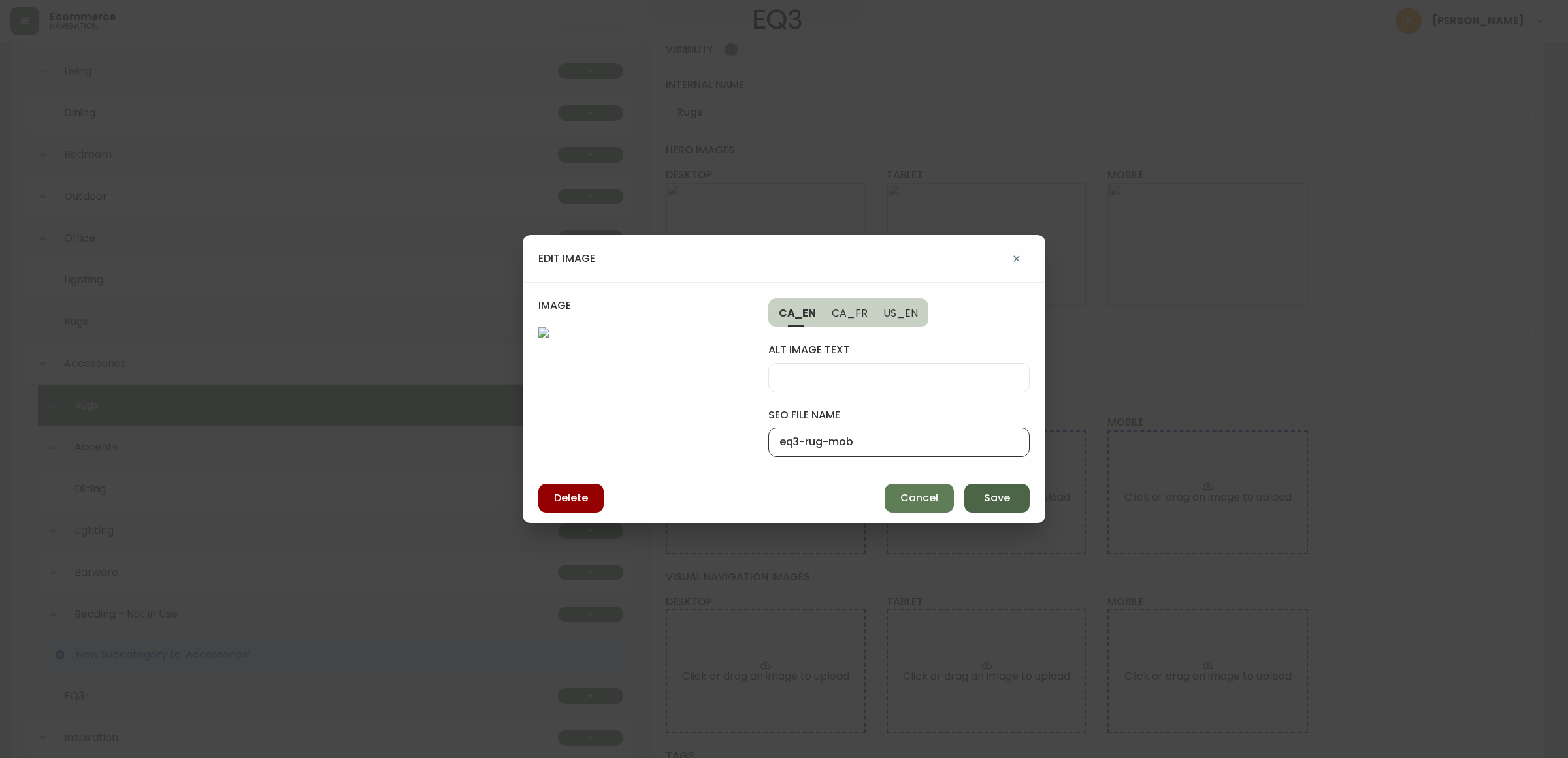
click at [990, 505] on span "Save" at bounding box center [997, 498] width 27 height 15
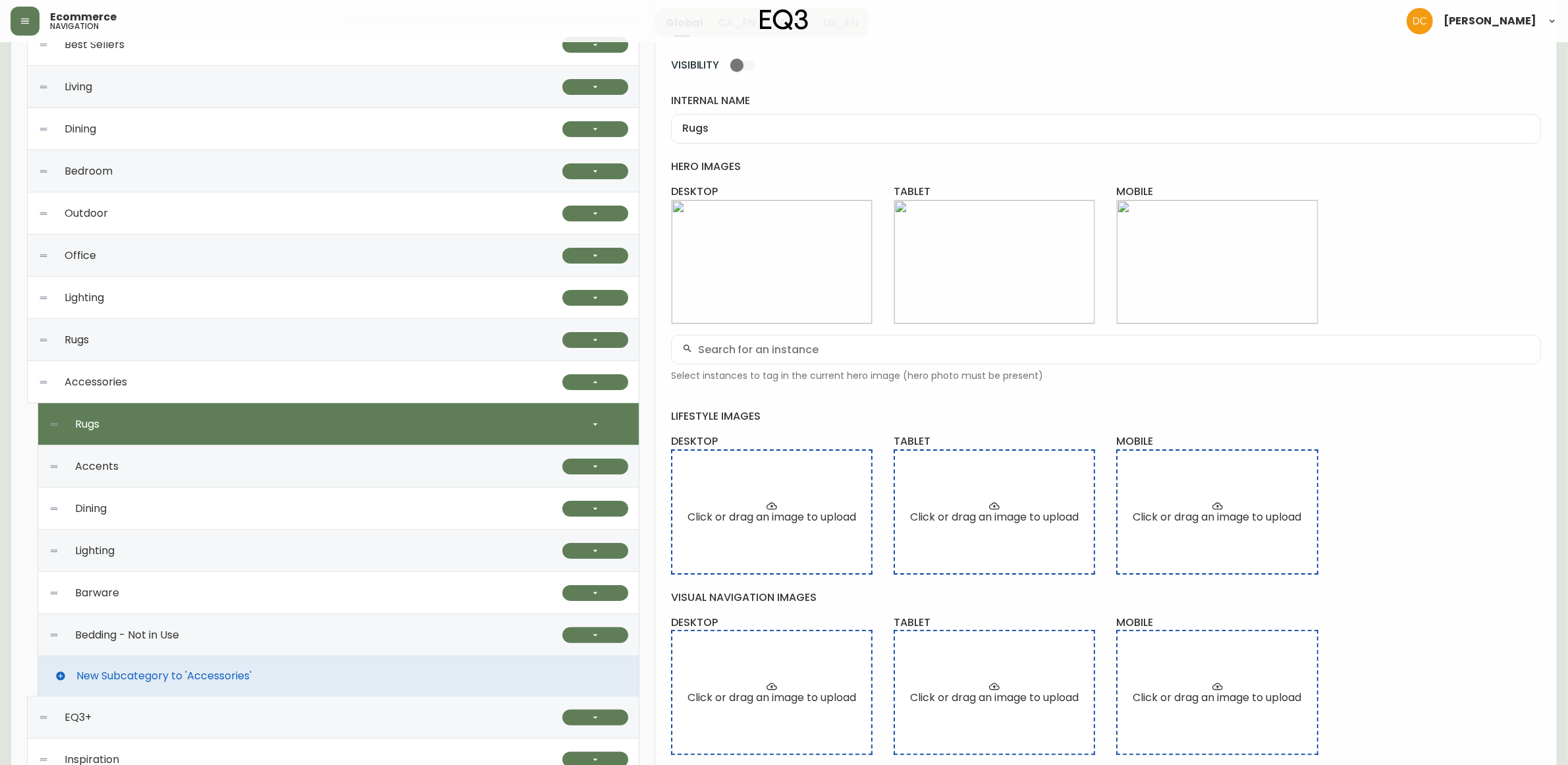
scroll to position [171, 0]
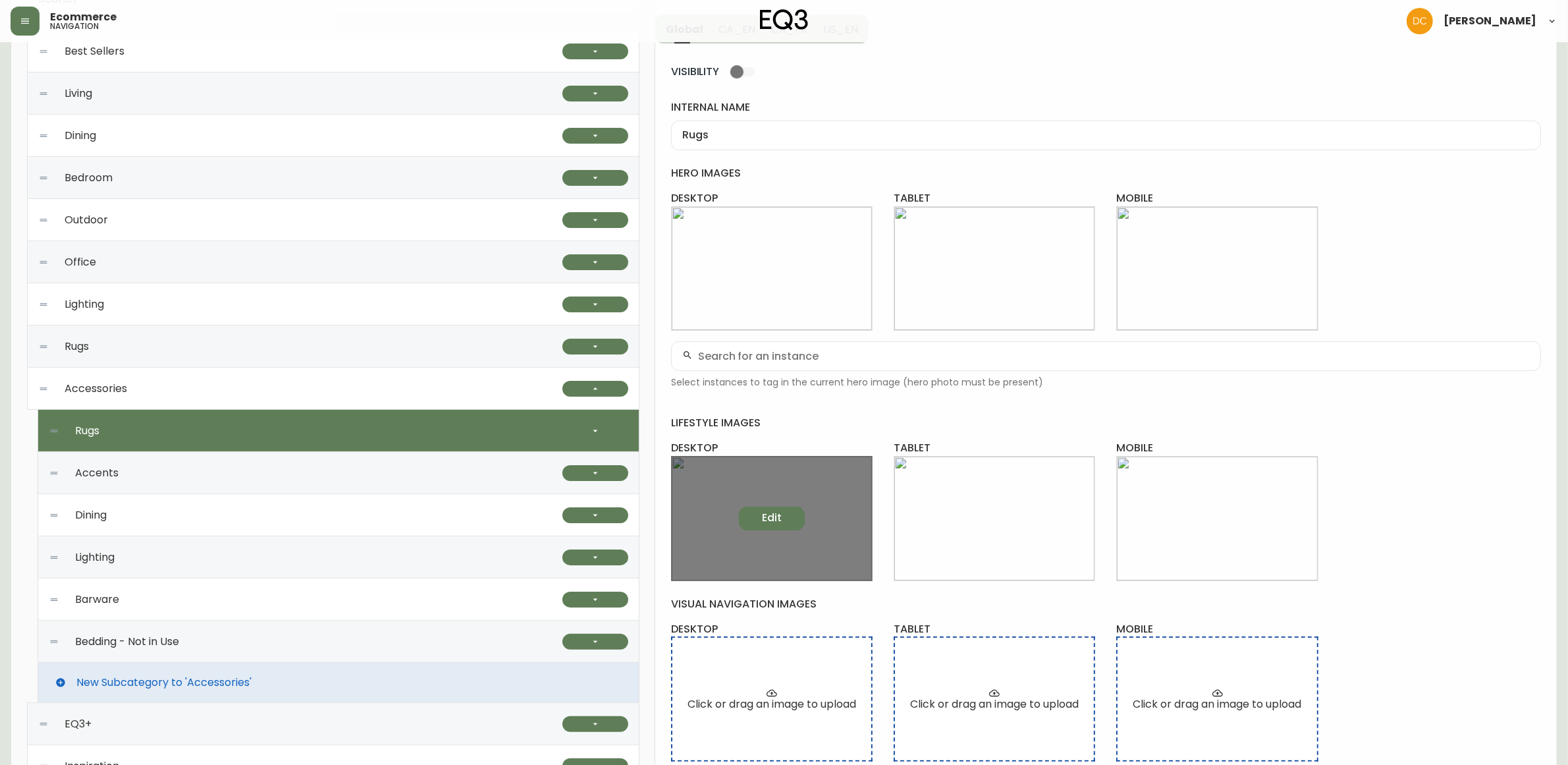
click at [794, 525] on button "Edit" at bounding box center [772, 519] width 66 height 24
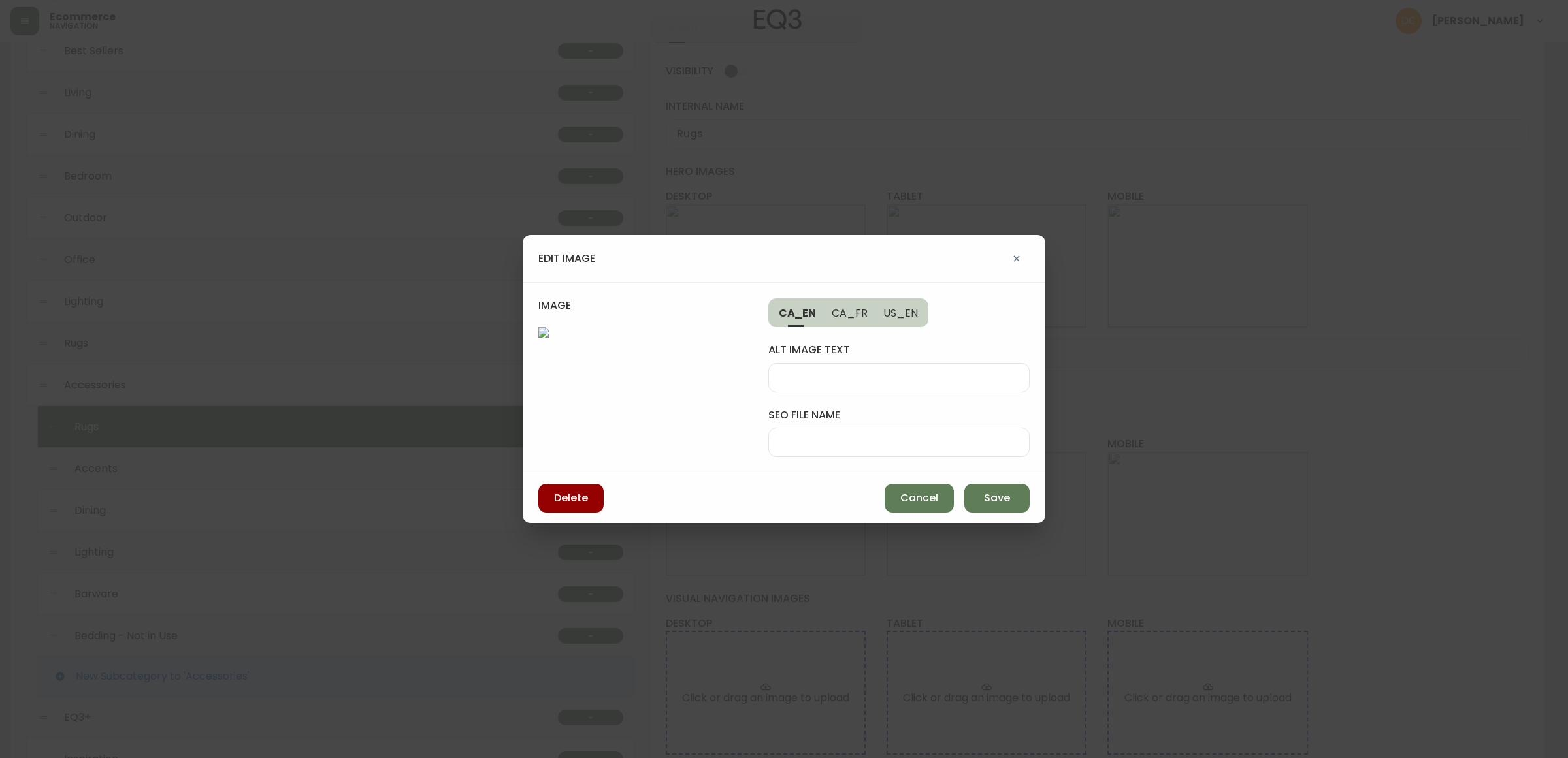
click at [818, 390] on div at bounding box center [898, 378] width 261 height 30
click at [808, 446] on input "seo file name" at bounding box center [898, 442] width 239 height 13
type input "eq3-rugs-desktop"
click at [982, 498] on button "Save" at bounding box center [997, 497] width 65 height 29
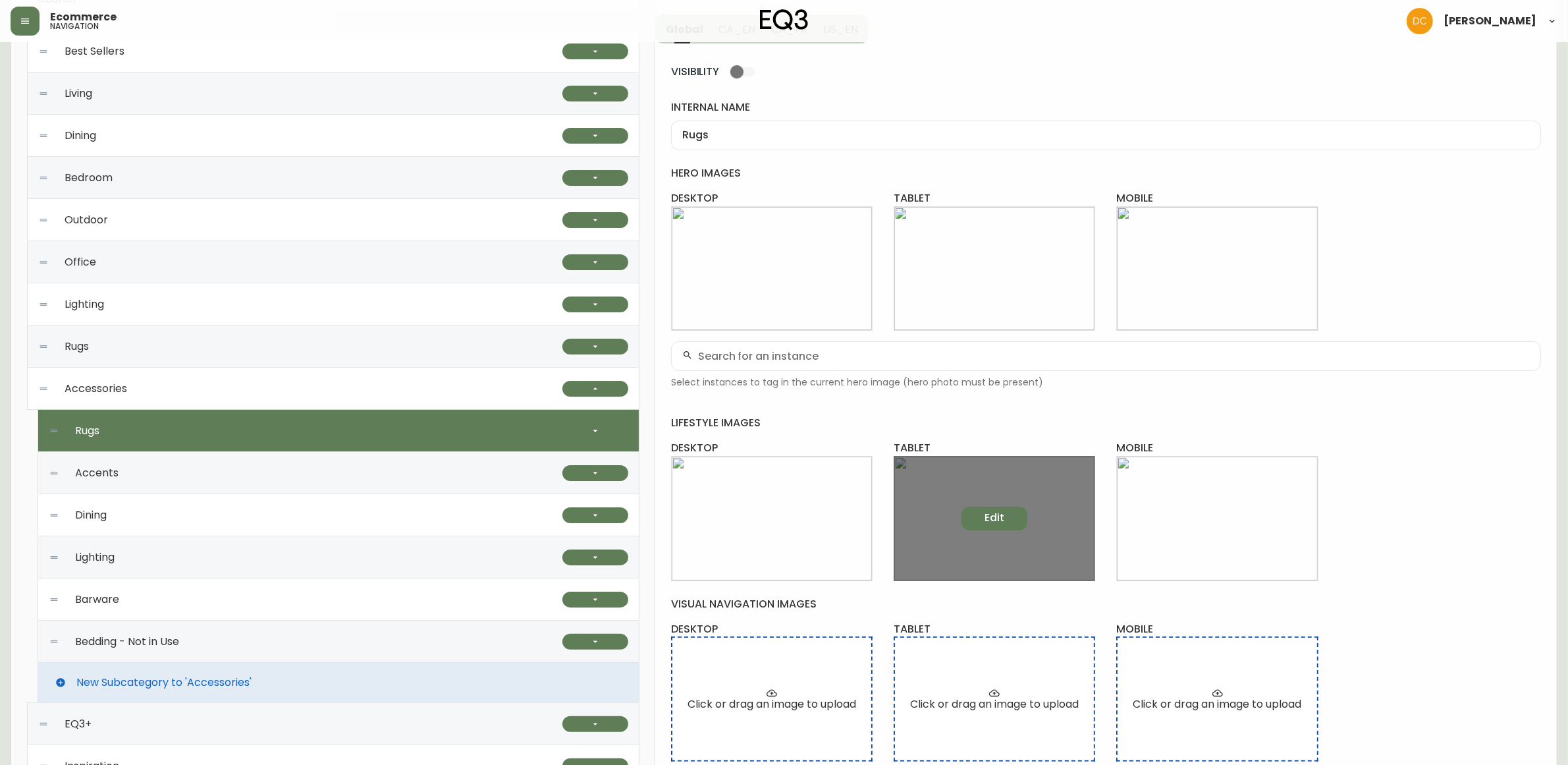
click at [999, 522] on span "Edit" at bounding box center [995, 518] width 20 height 15
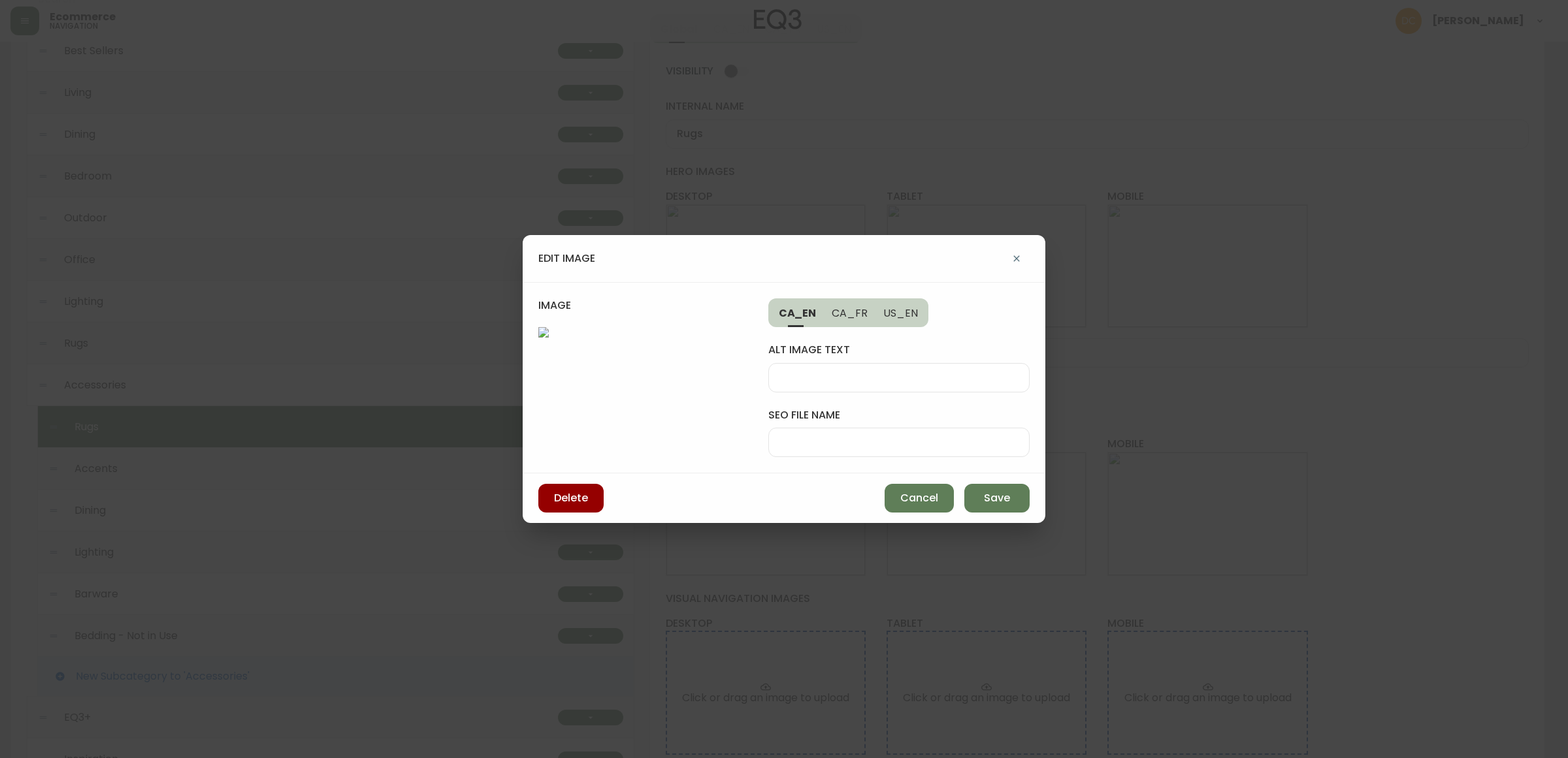
click at [858, 443] on input "seo file name" at bounding box center [898, 442] width 239 height 13
paste input "eq3-rugs-desktop"
click at [880, 439] on input "eq3-rugs-desktop" at bounding box center [898, 442] width 239 height 13
type input "eq3-rugs-tab"
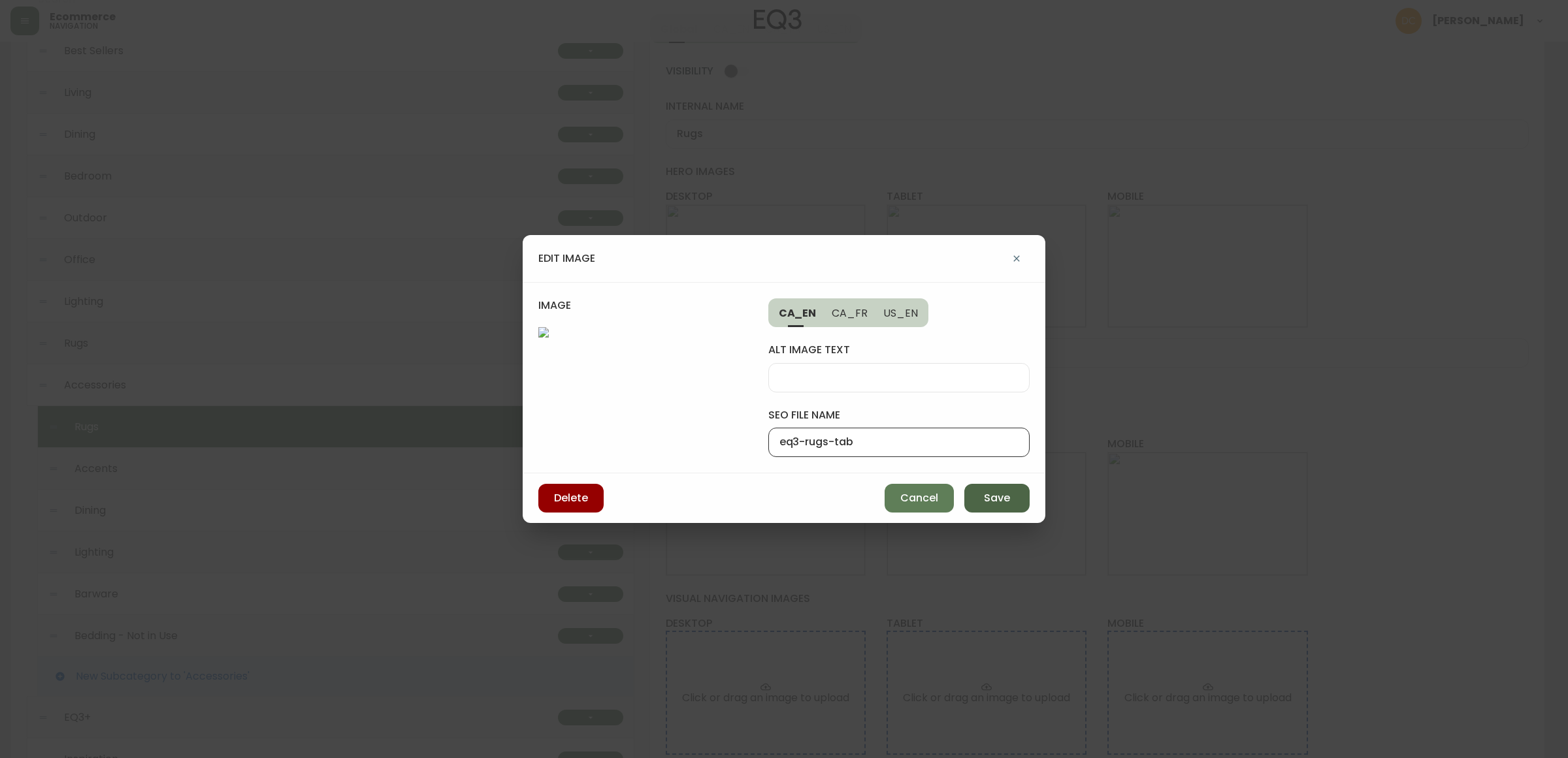
click at [990, 489] on button "Save" at bounding box center [997, 497] width 65 height 29
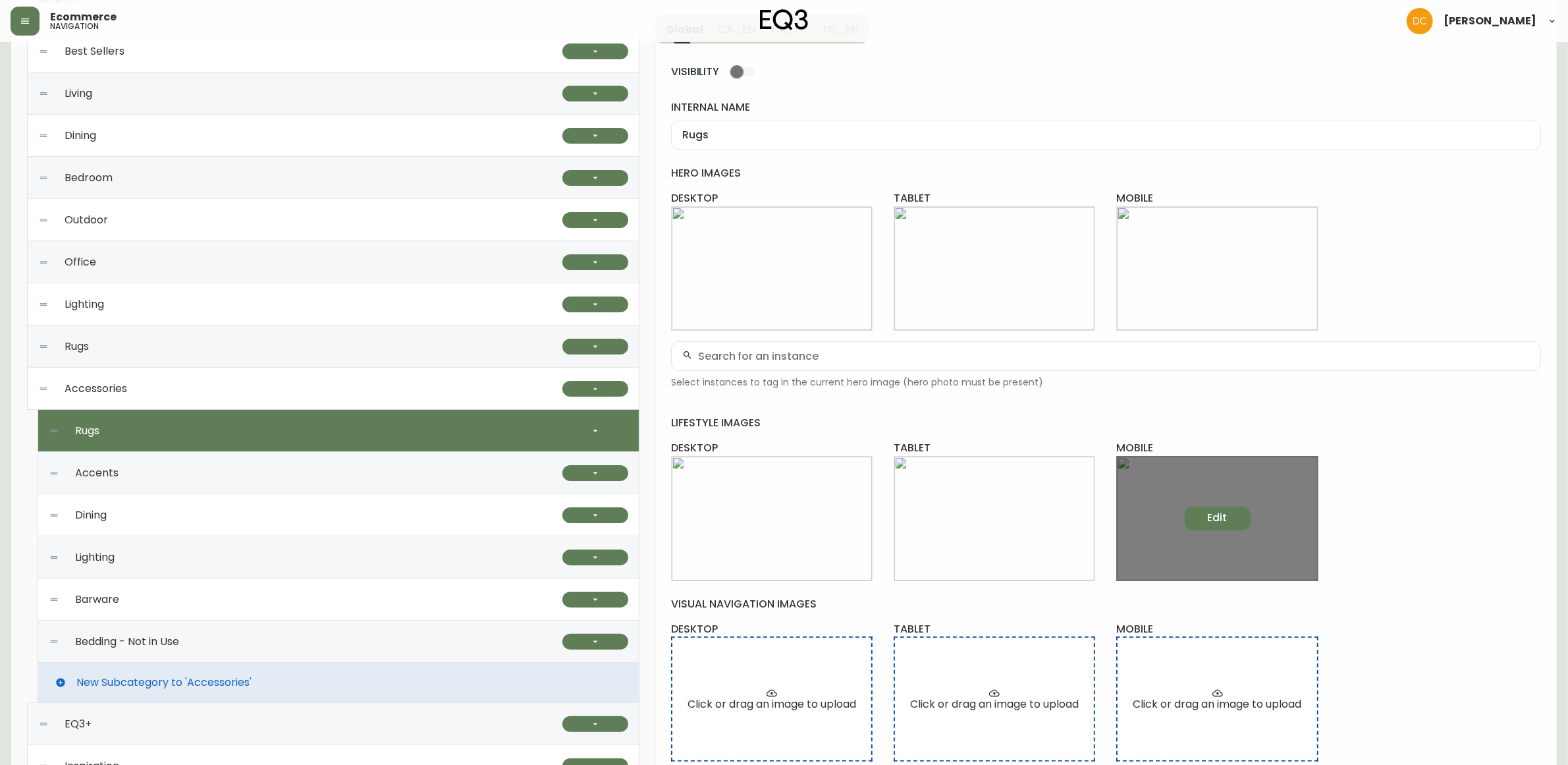
click at [1235, 522] on button "Edit" at bounding box center [1217, 519] width 66 height 24
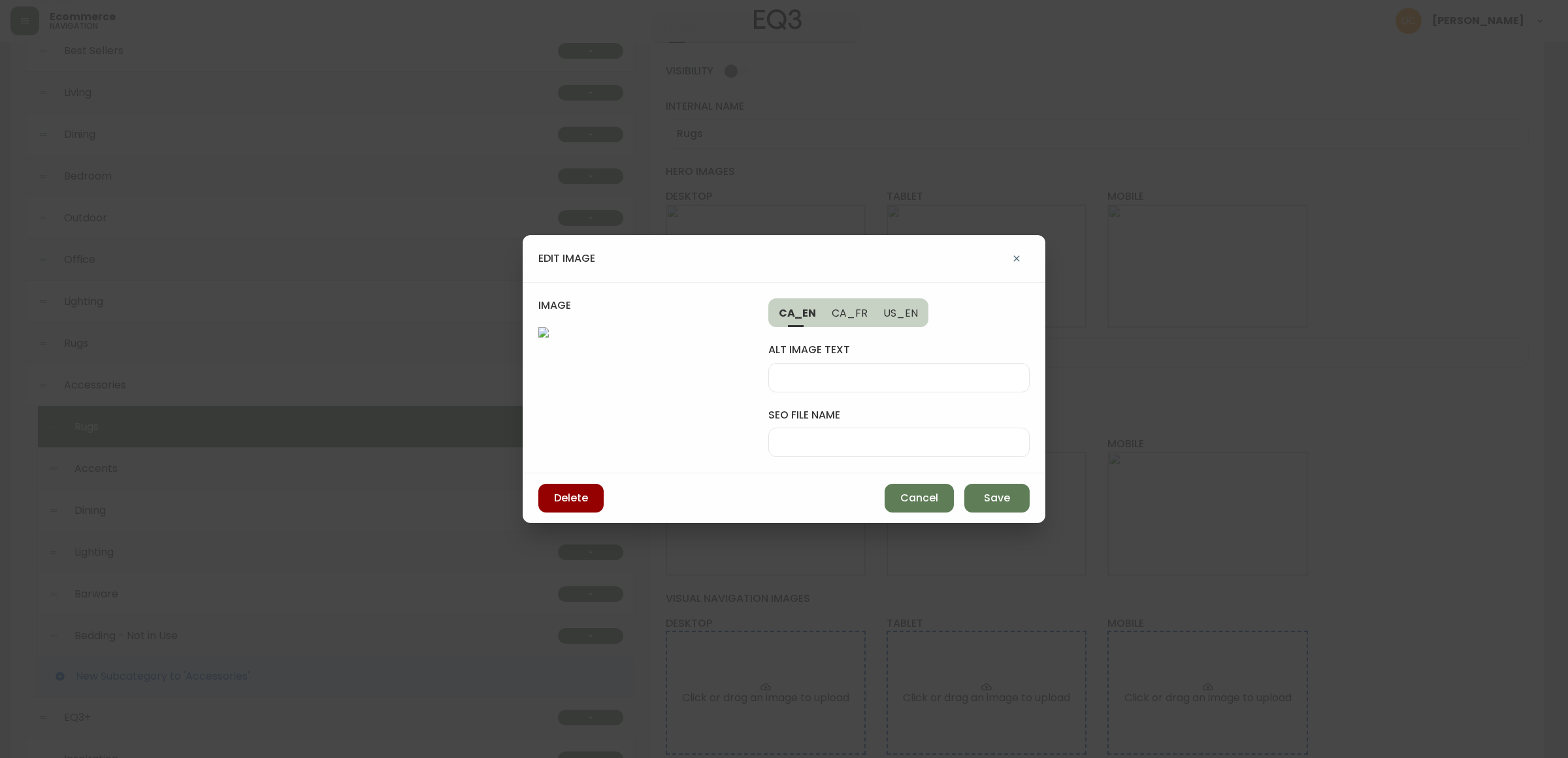
click at [841, 446] on input "seo file name" at bounding box center [898, 442] width 239 height 13
paste input "eq3-rugs-tab"
click at [867, 442] on input "eq3-rugs-tab" at bounding box center [898, 442] width 239 height 13
type input "eq3-rugs-mob"
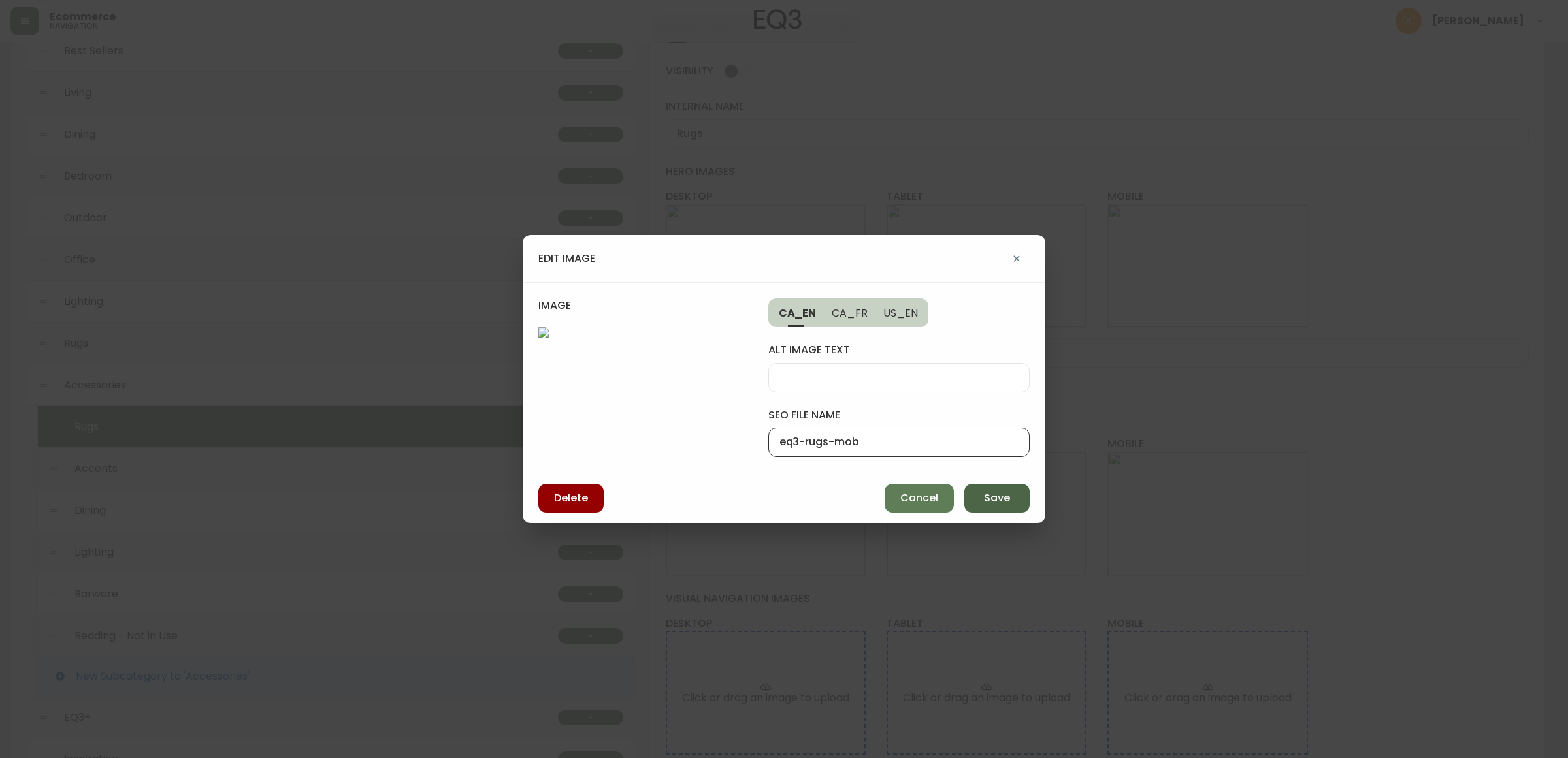
click at [997, 493] on span "Save" at bounding box center [997, 498] width 27 height 15
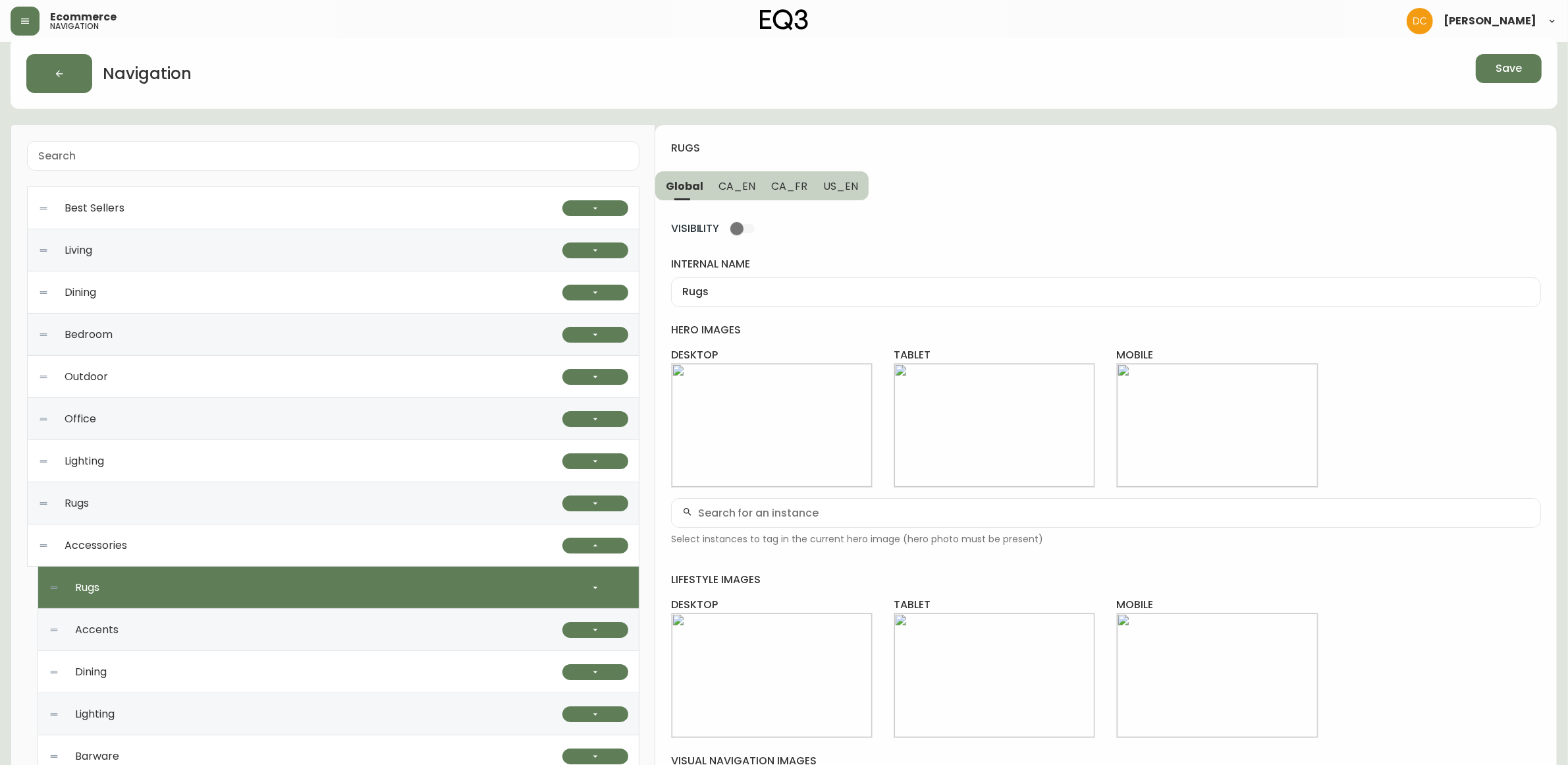
scroll to position [7, 0]
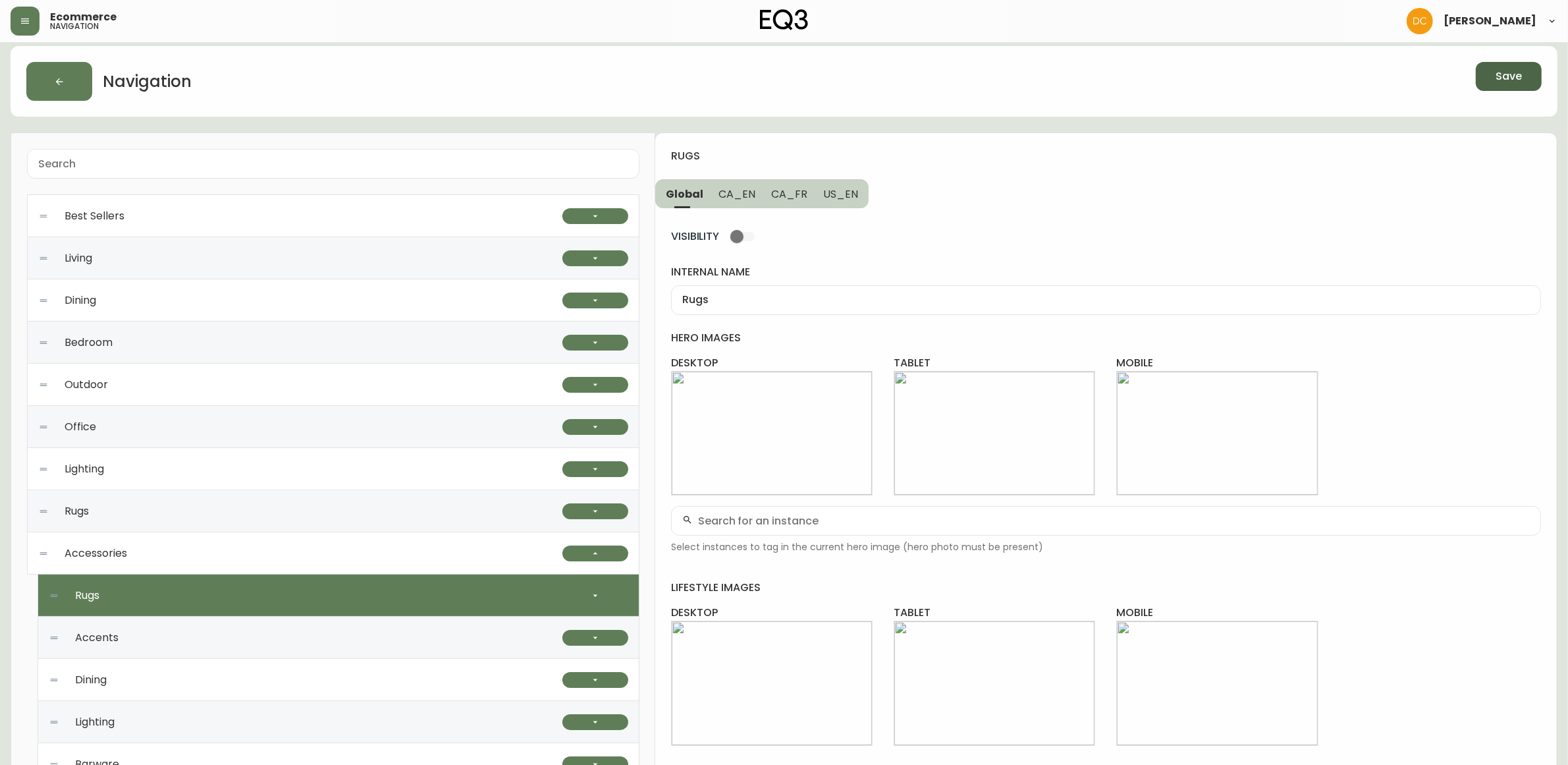
click at [1497, 75] on span "Save" at bounding box center [1508, 76] width 27 height 15
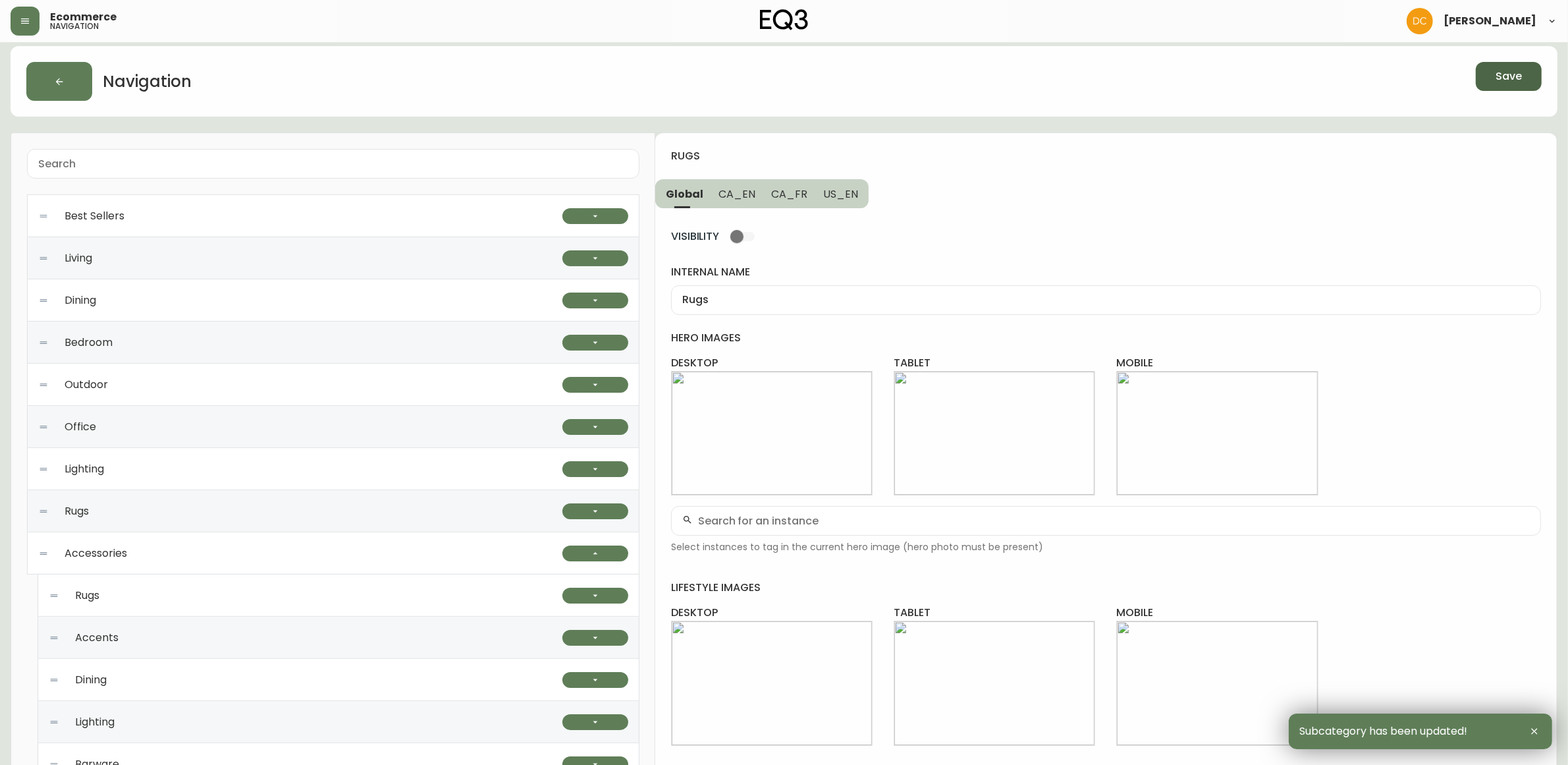
click at [183, 506] on div "Rugs" at bounding box center [300, 511] width 524 height 42
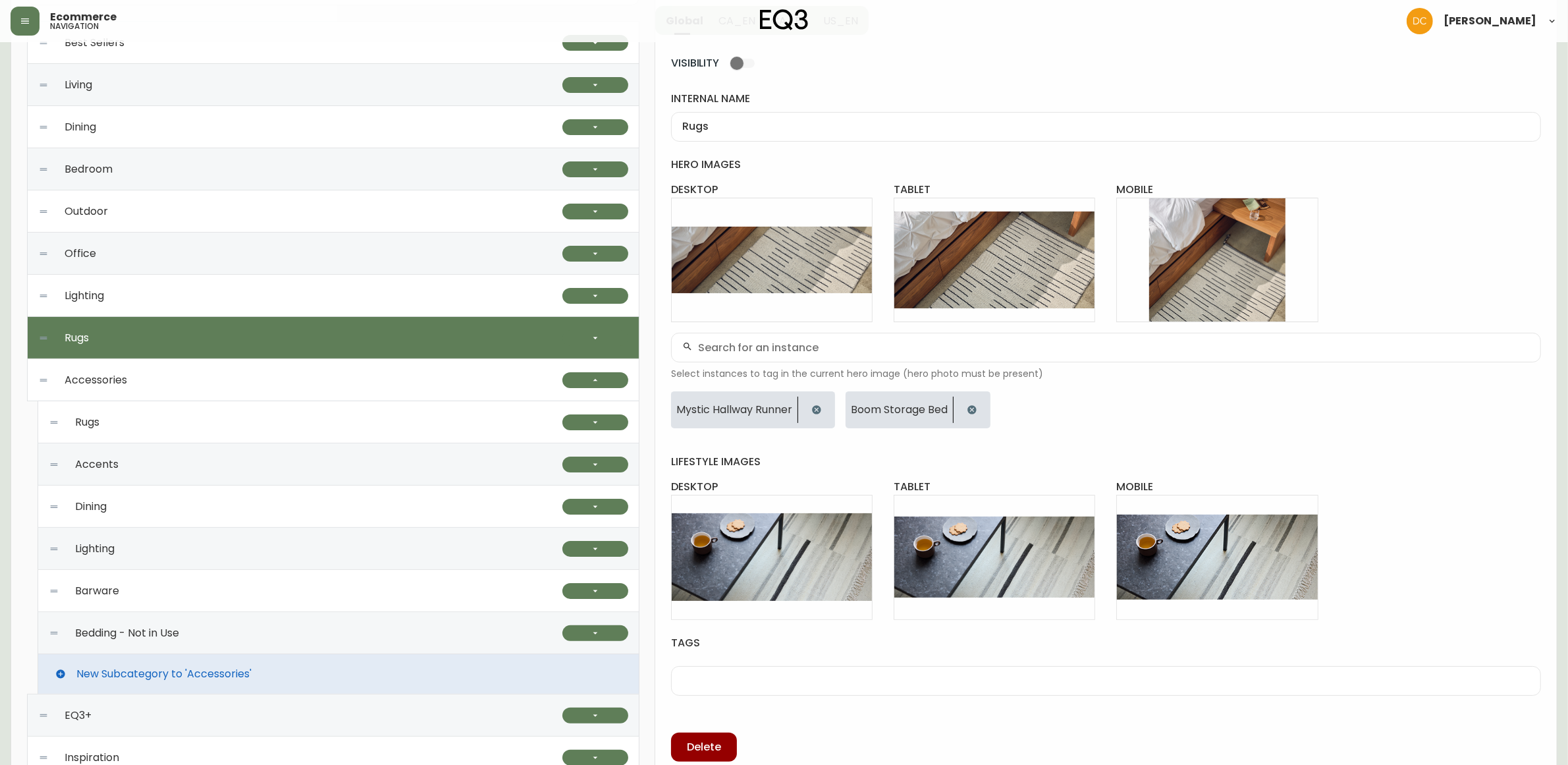
scroll to position [336, 0]
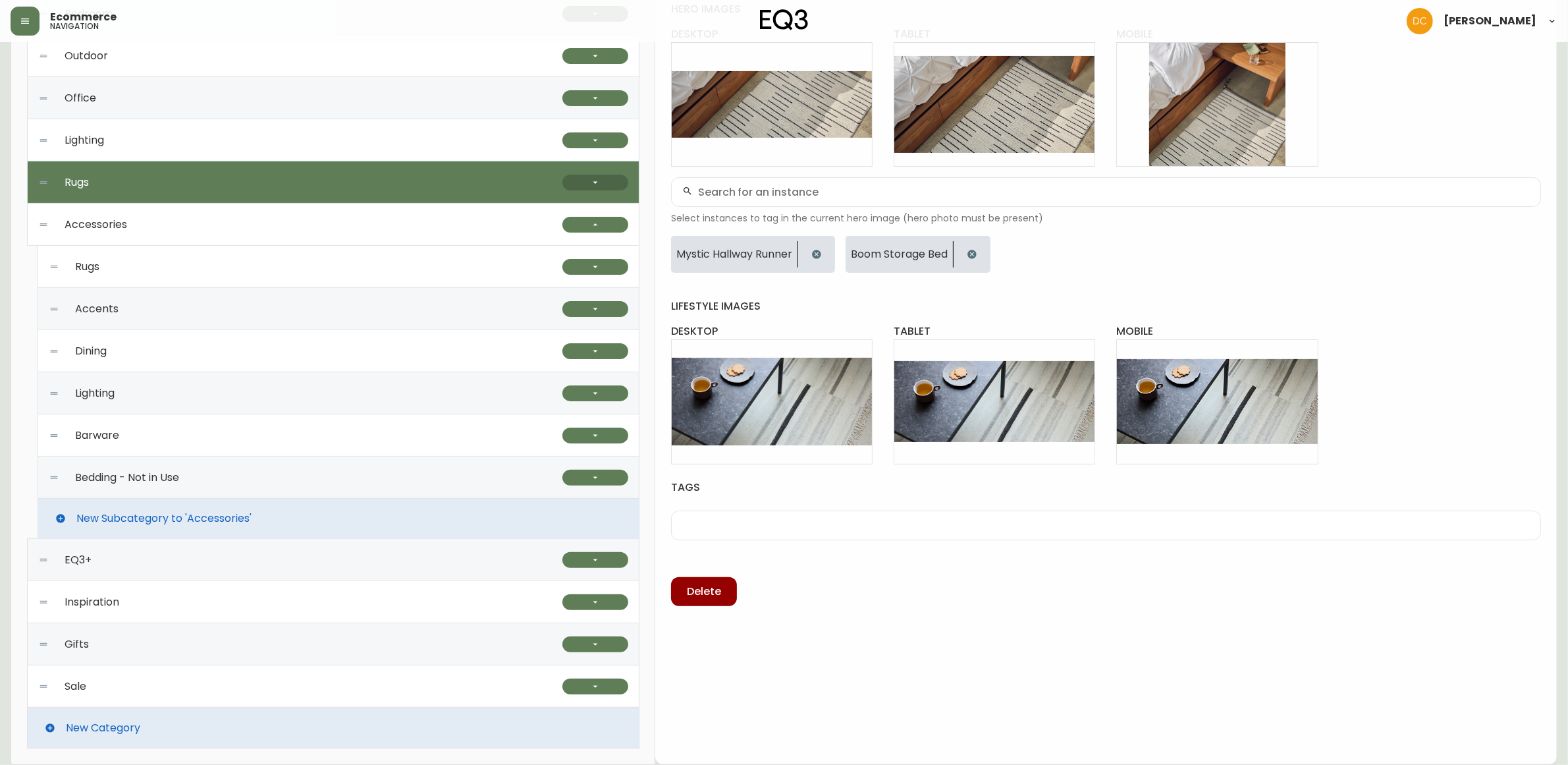
click at [600, 180] on icon "button" at bounding box center [595, 182] width 11 height 11
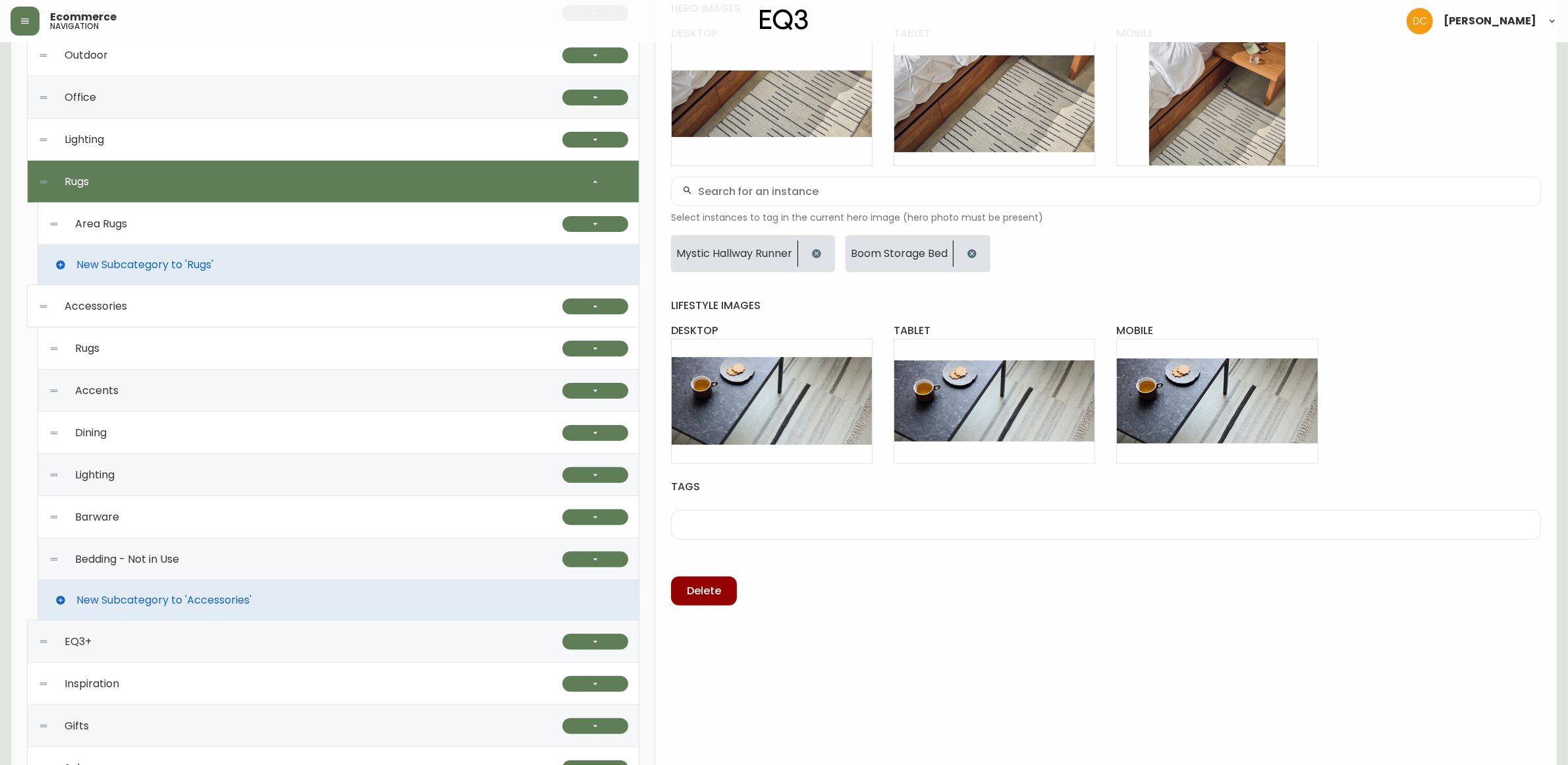
drag, startPoint x: 291, startPoint y: 231, endPoint x: 512, endPoint y: 237, distance: 221.1
click at [291, 230] on div "Area Rugs" at bounding box center [305, 224] width 513 height 42
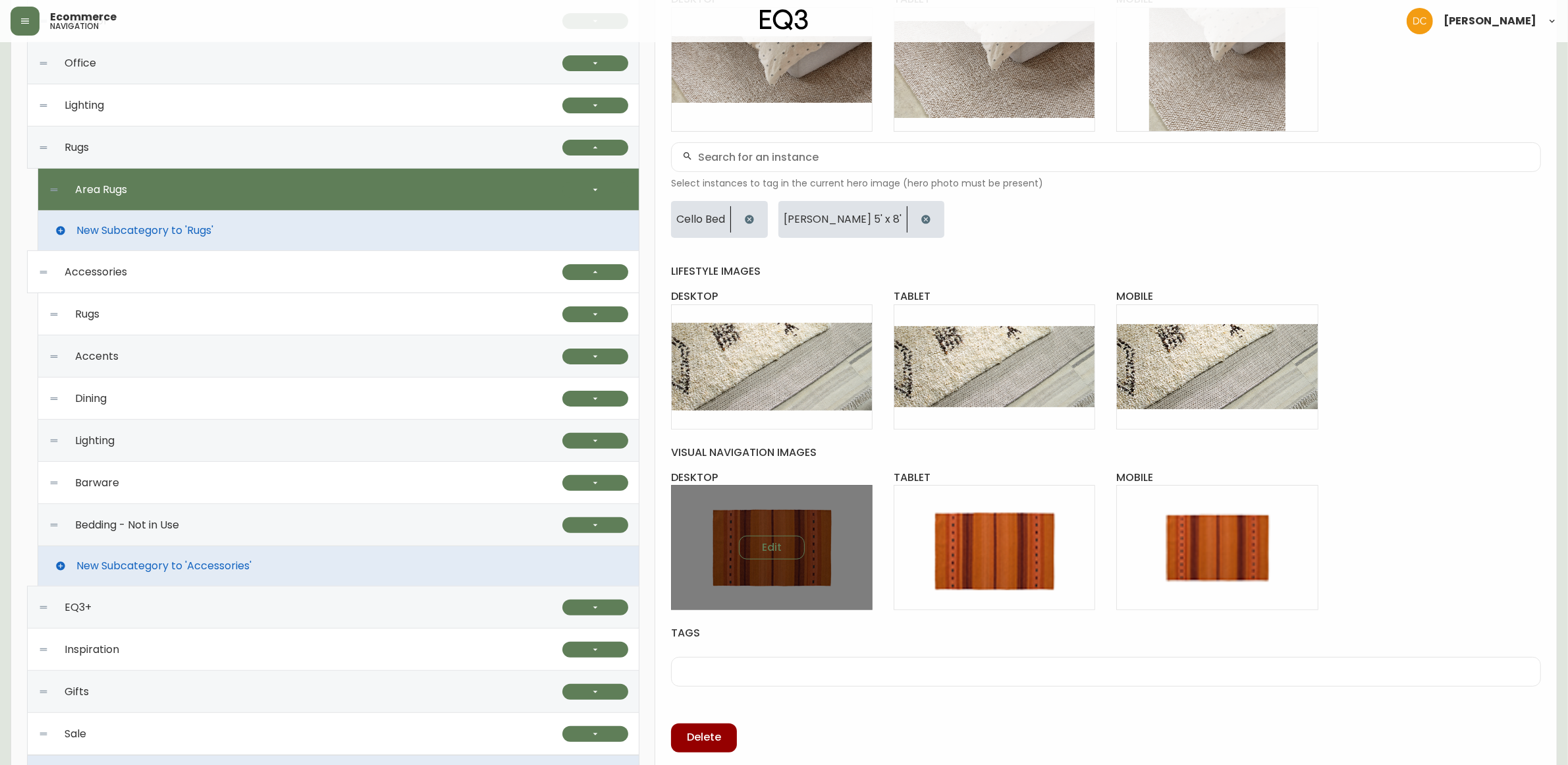
scroll to position [419, 0]
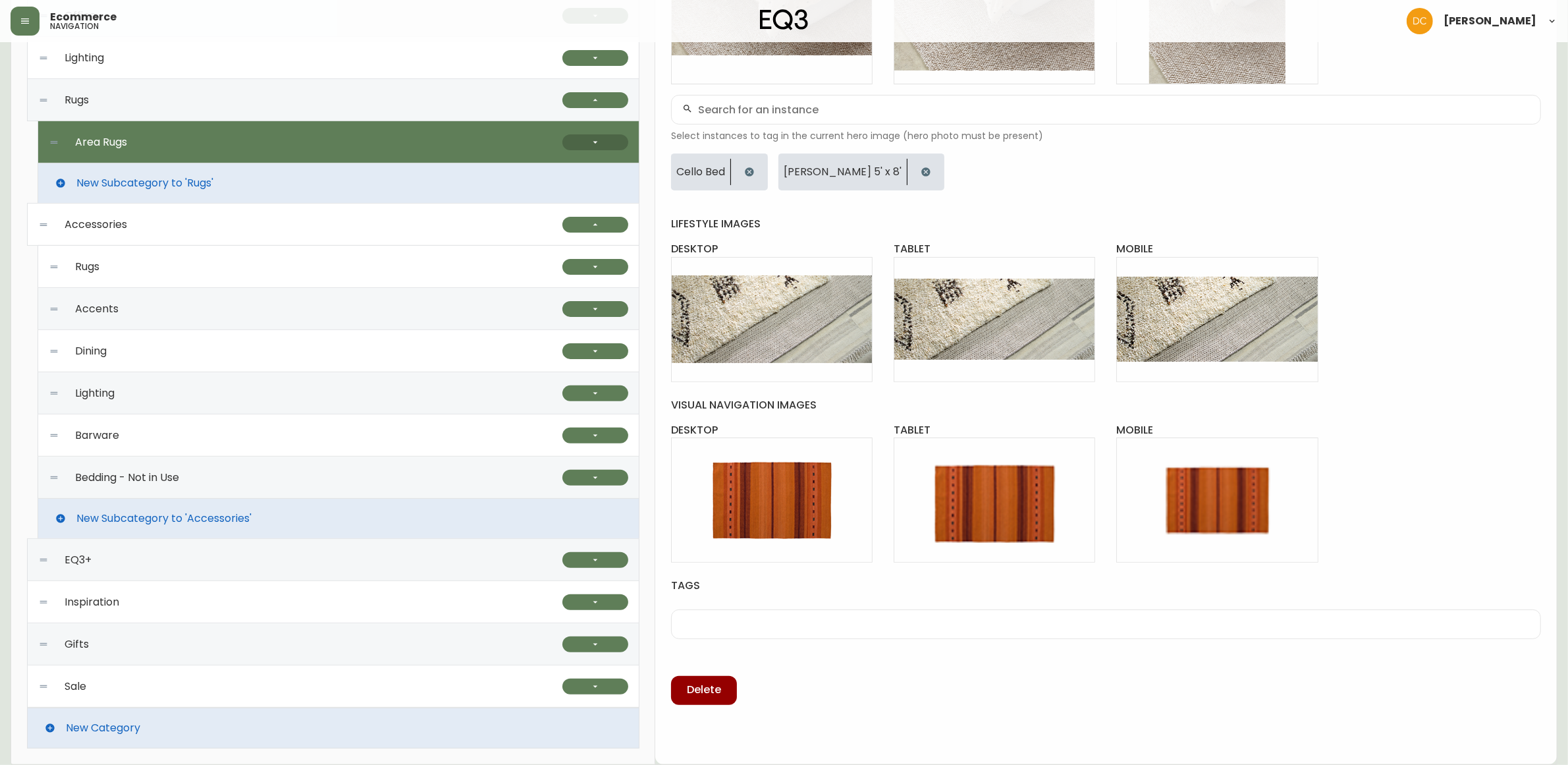
click at [584, 144] on button "button" at bounding box center [595, 142] width 66 height 16
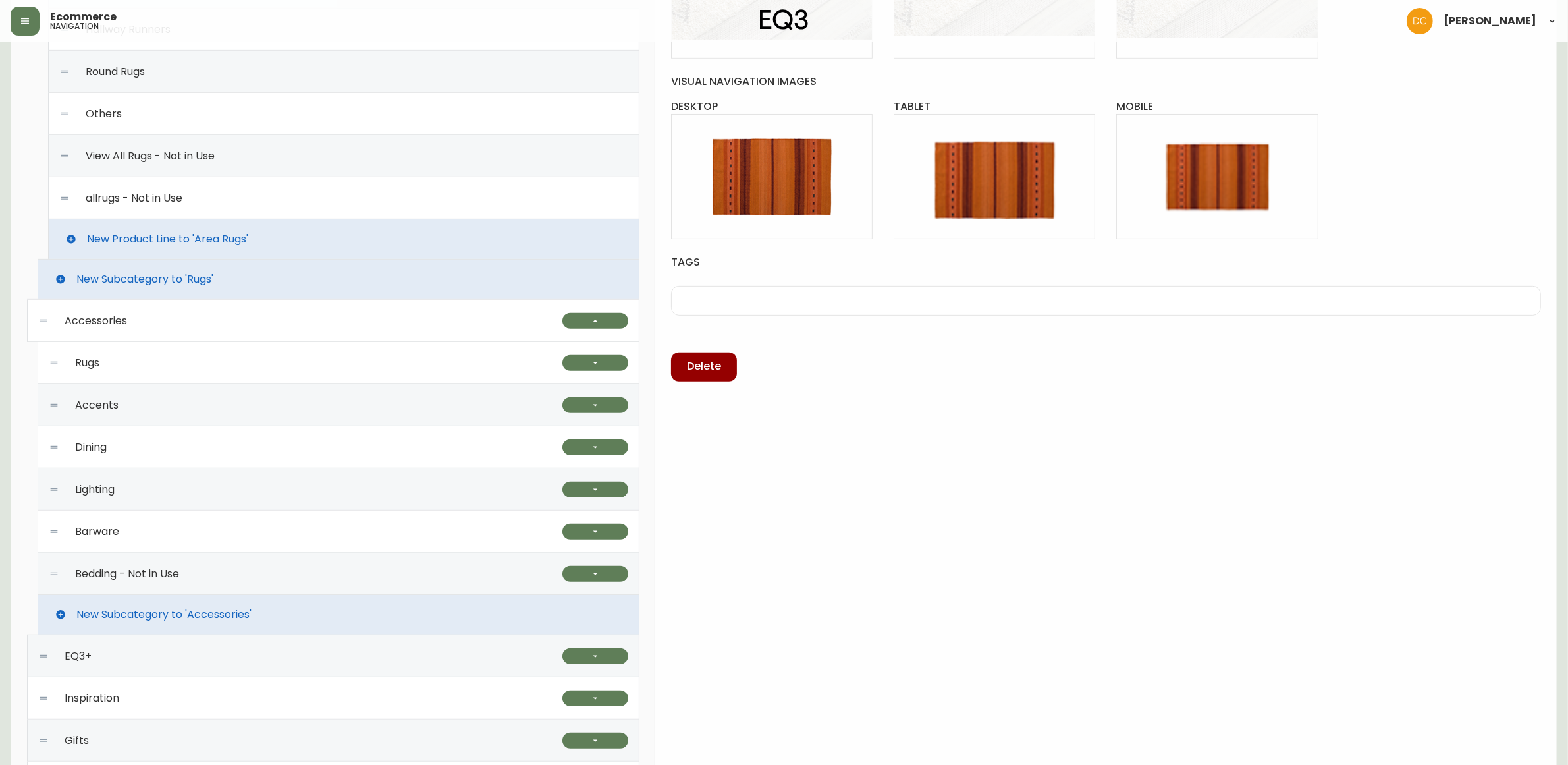
scroll to position [748, 0]
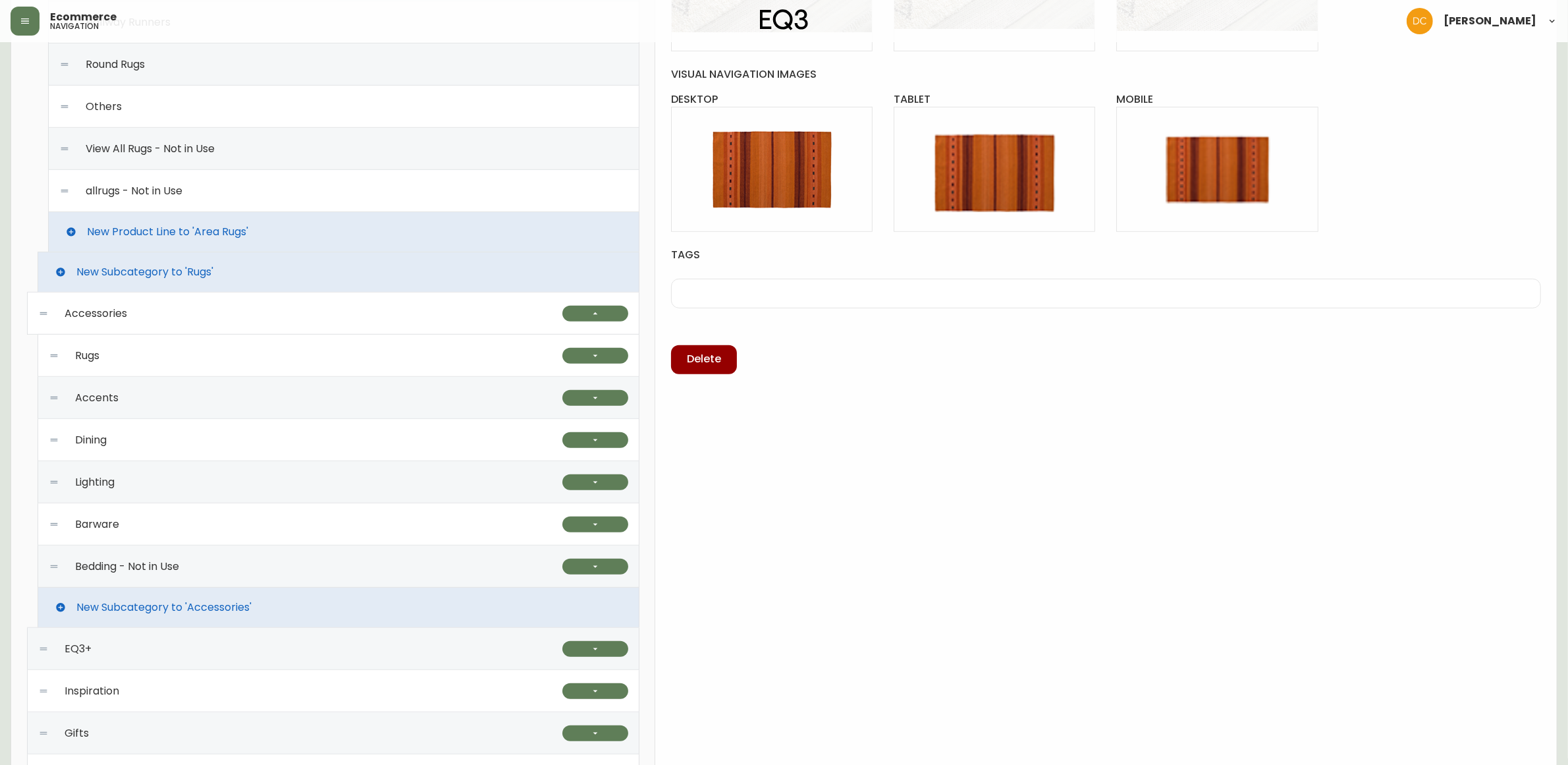
click at [251, 366] on div "Rugs" at bounding box center [305, 356] width 513 height 42
checkbox input "false"
type input "Rugs"
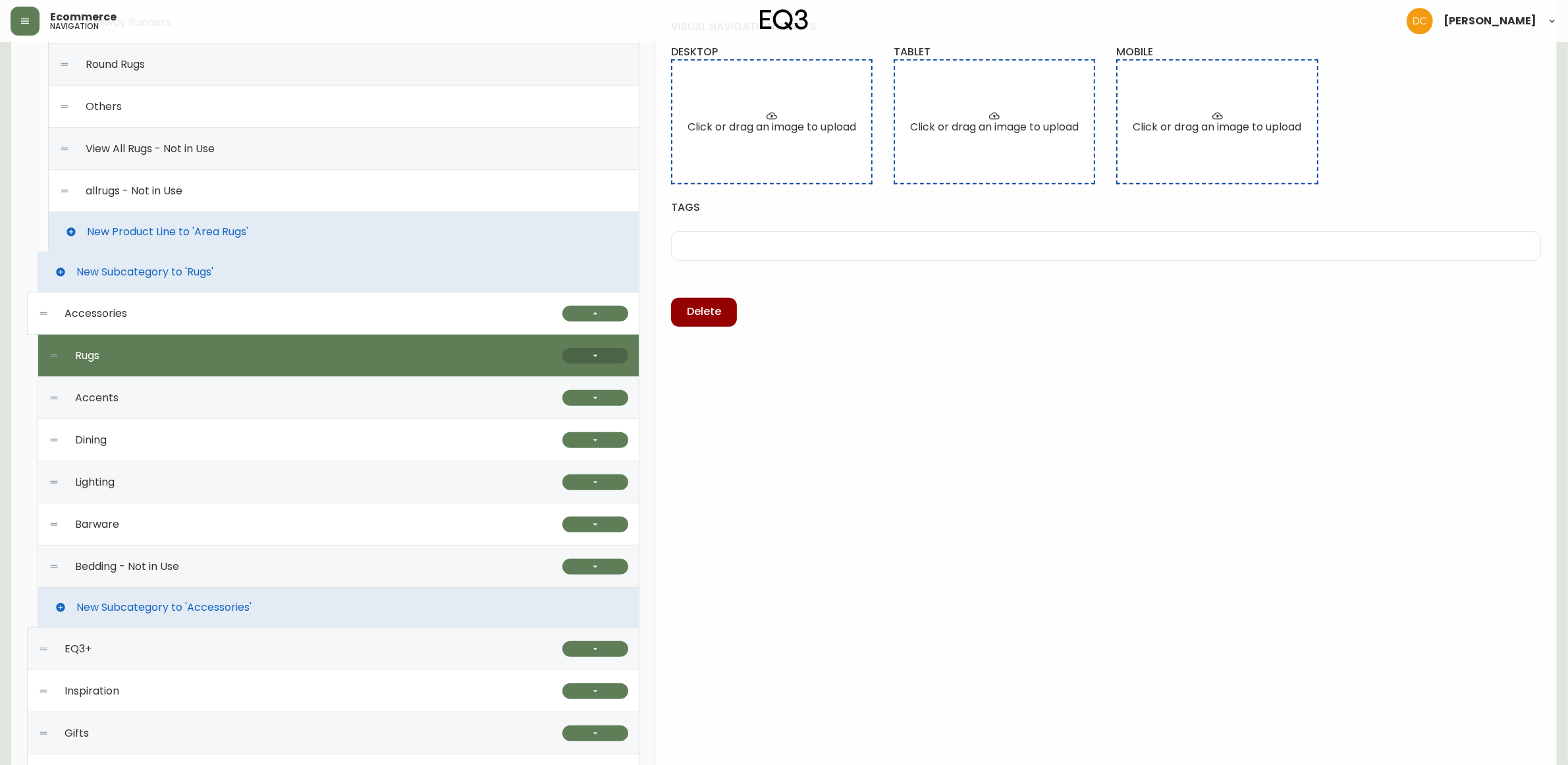
click at [588, 357] on button "button" at bounding box center [595, 356] width 66 height 16
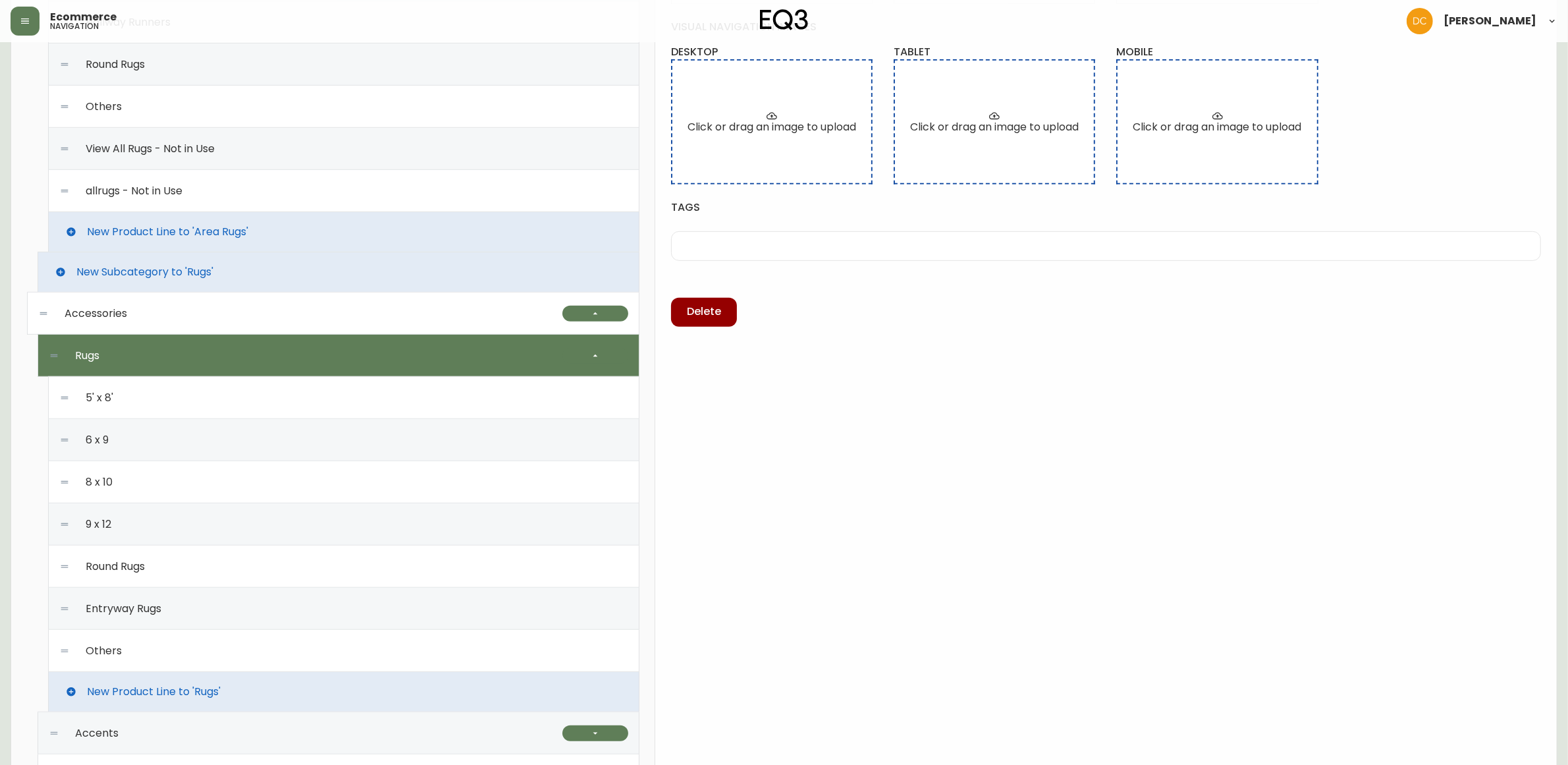
click at [298, 405] on div "5' x 8'" at bounding box center [344, 397] width 569 height 42
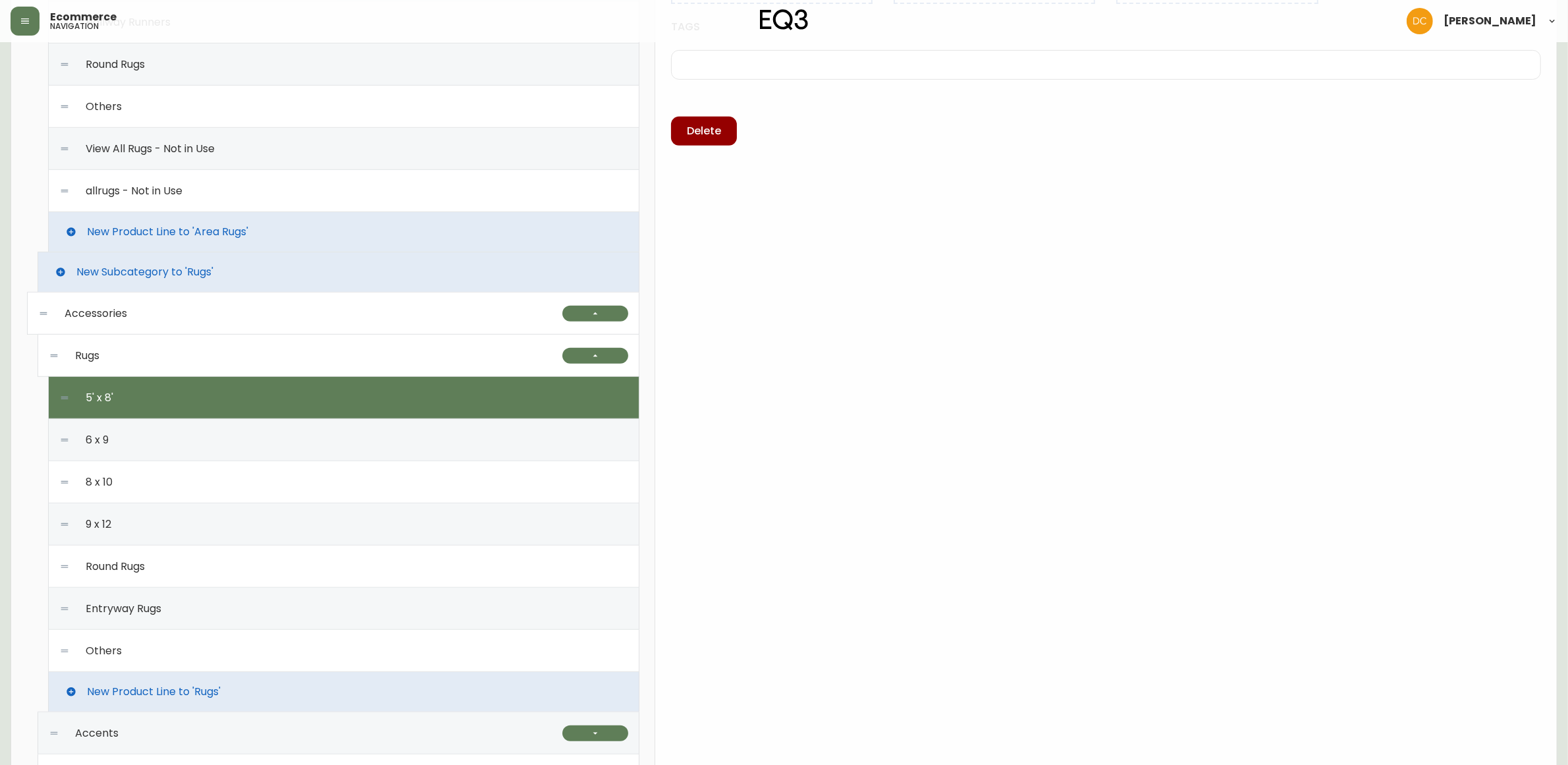
click at [193, 442] on div "6 x 9" at bounding box center [344, 440] width 569 height 42
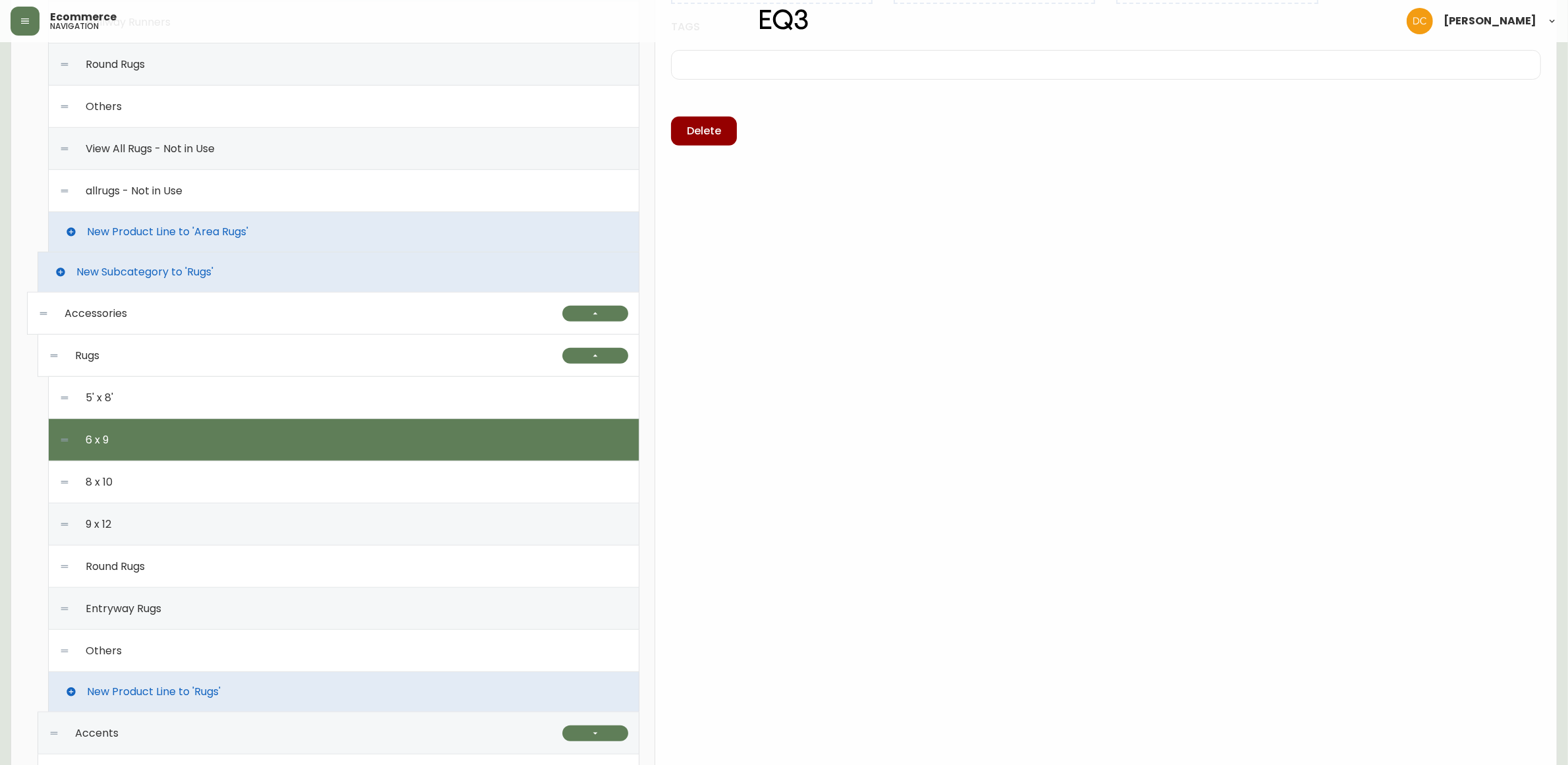
click at [283, 472] on div "8 x 10" at bounding box center [344, 482] width 569 height 42
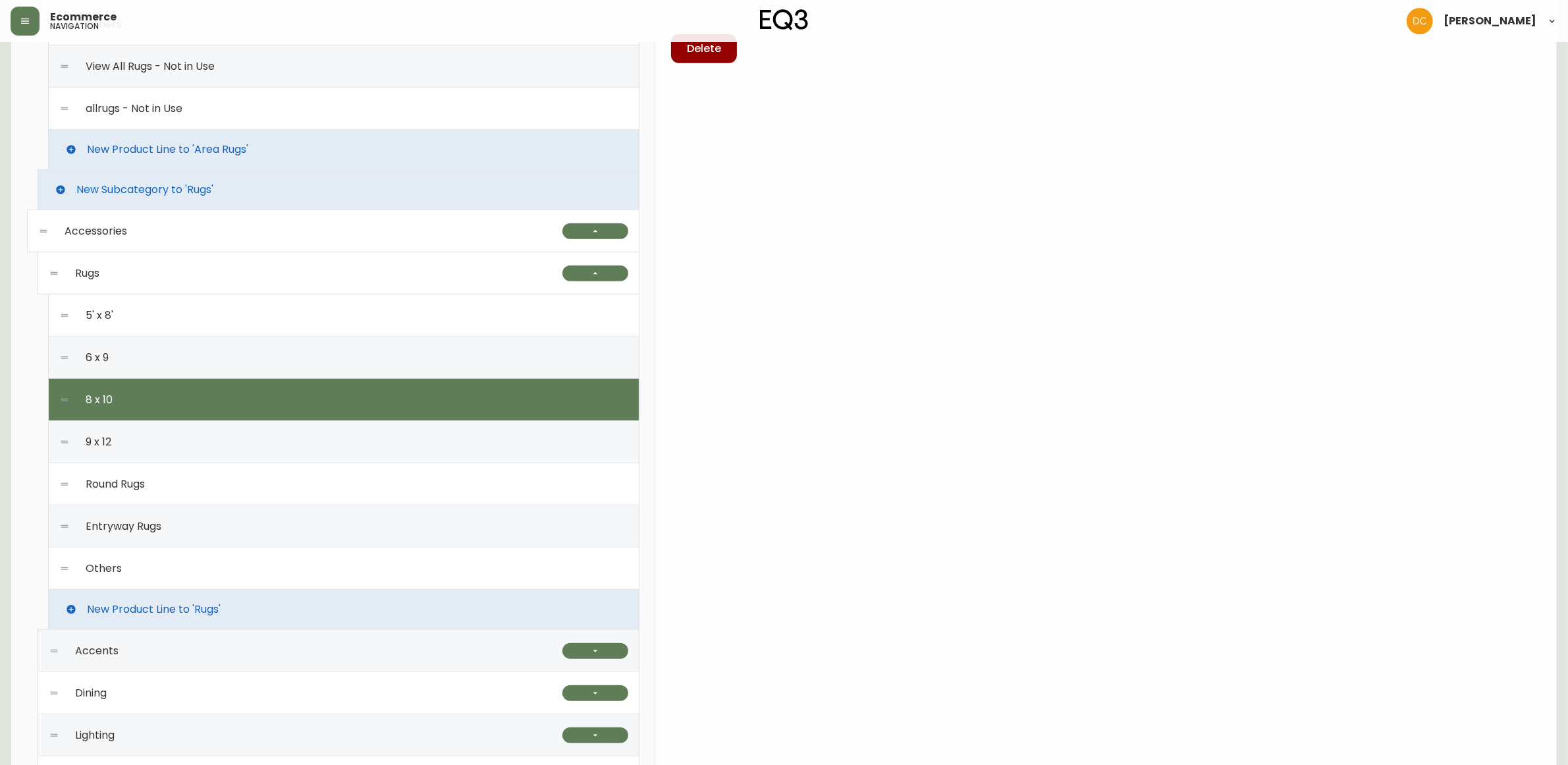
click at [338, 439] on div "9 x 12" at bounding box center [344, 442] width 569 height 42
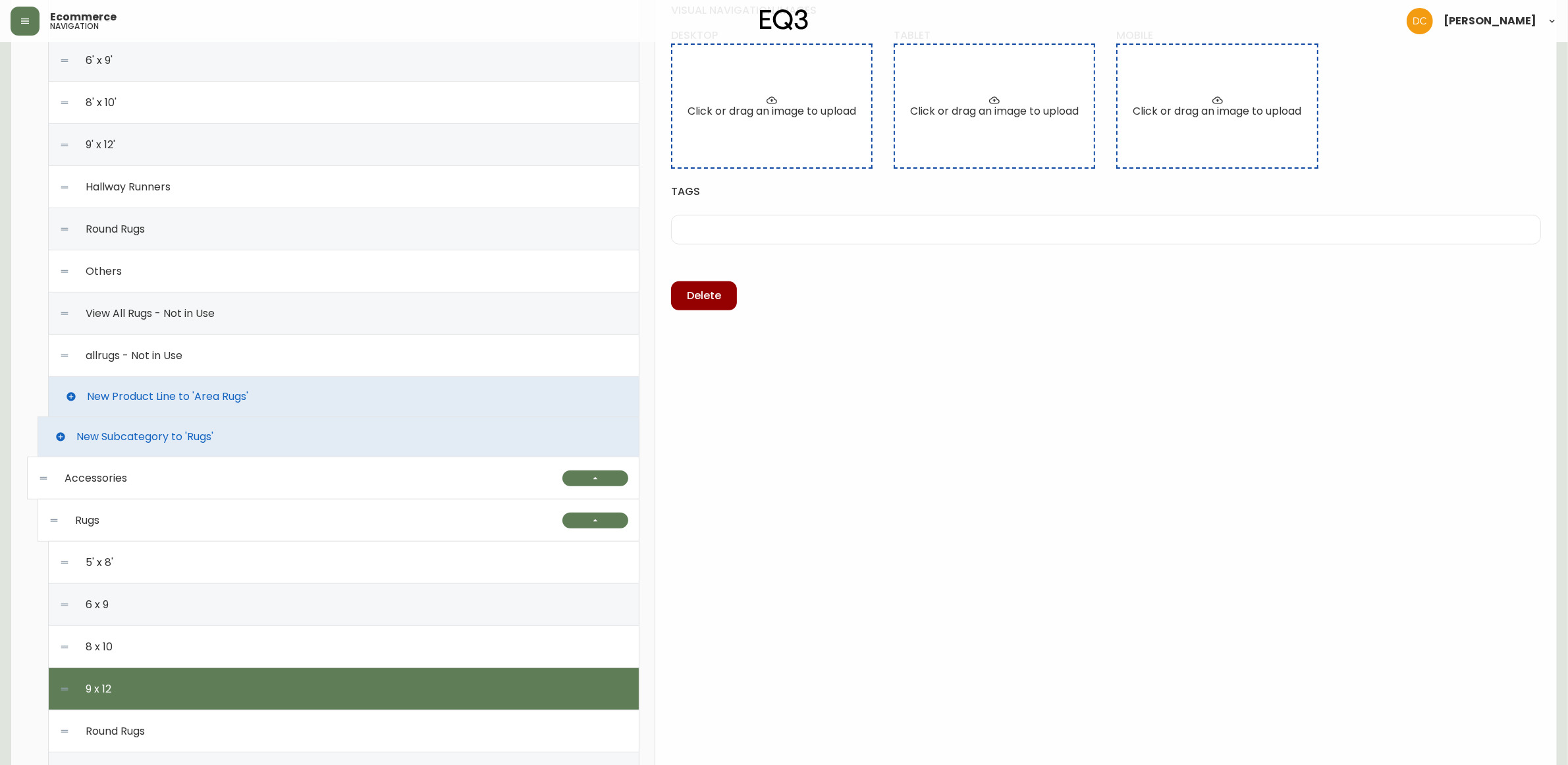
click at [289, 568] on div "5' x 8'" at bounding box center [344, 562] width 569 height 42
type input "5' x 8'"
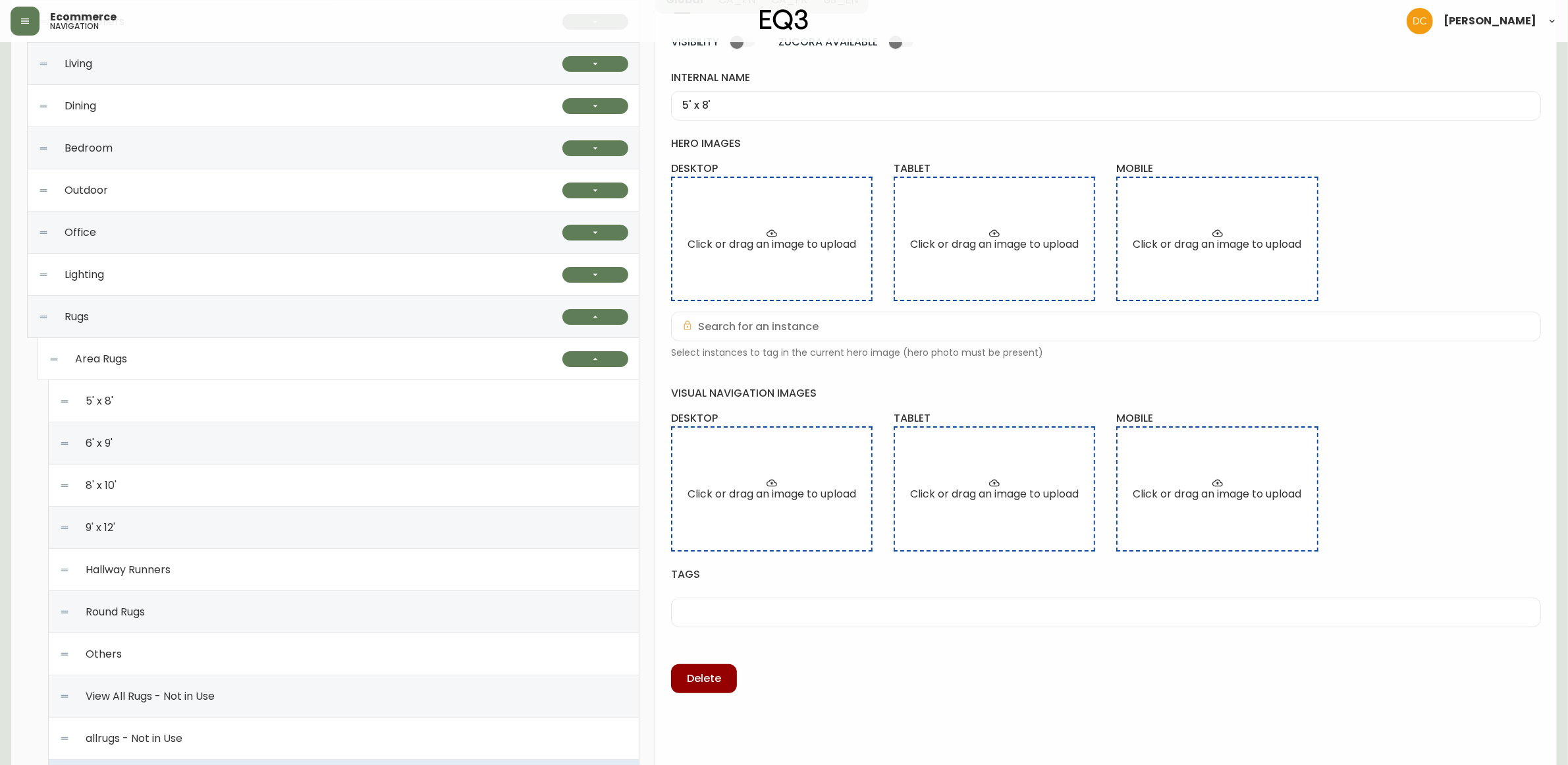
scroll to position [172, 0]
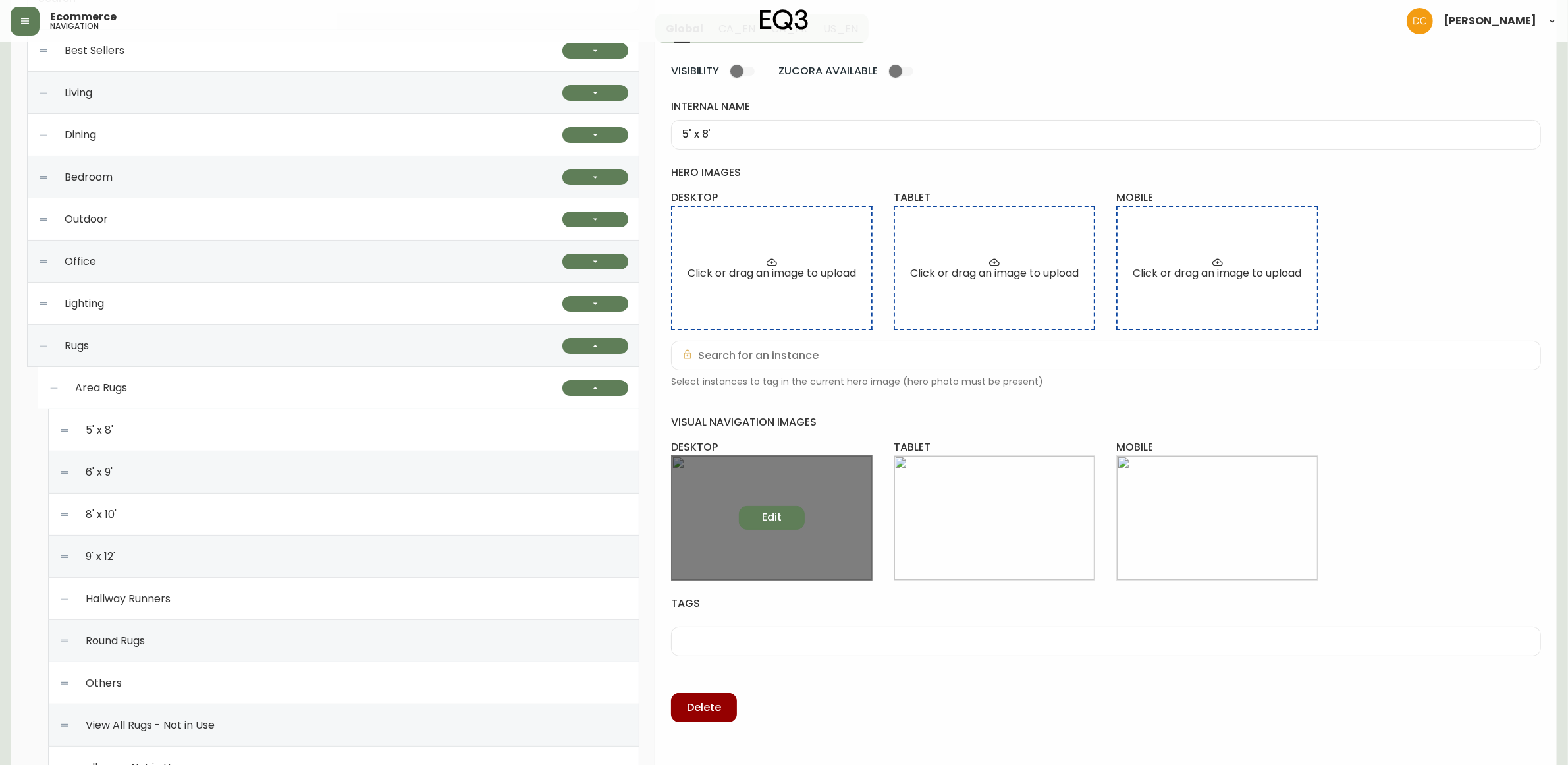
click at [758, 509] on button "Edit" at bounding box center [772, 518] width 66 height 24
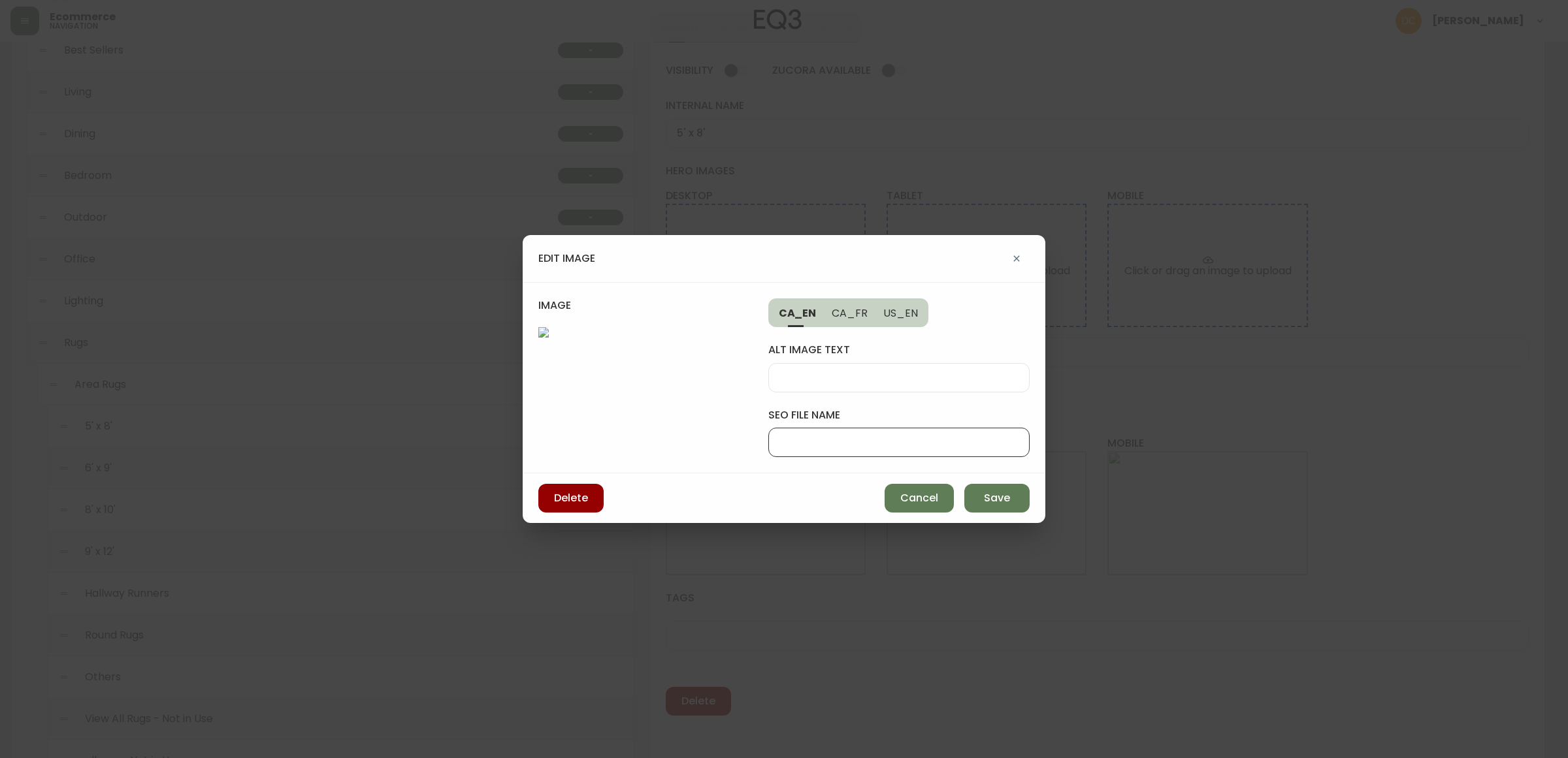
click at [846, 436] on input "seo file name" at bounding box center [898, 442] width 239 height 13
click at [791, 436] on input "eq3-5x8-rug-desk" at bounding box center [898, 442] width 239 height 13
type input "5x8-rug-desk"
click at [1000, 505] on span "Save" at bounding box center [997, 498] width 27 height 15
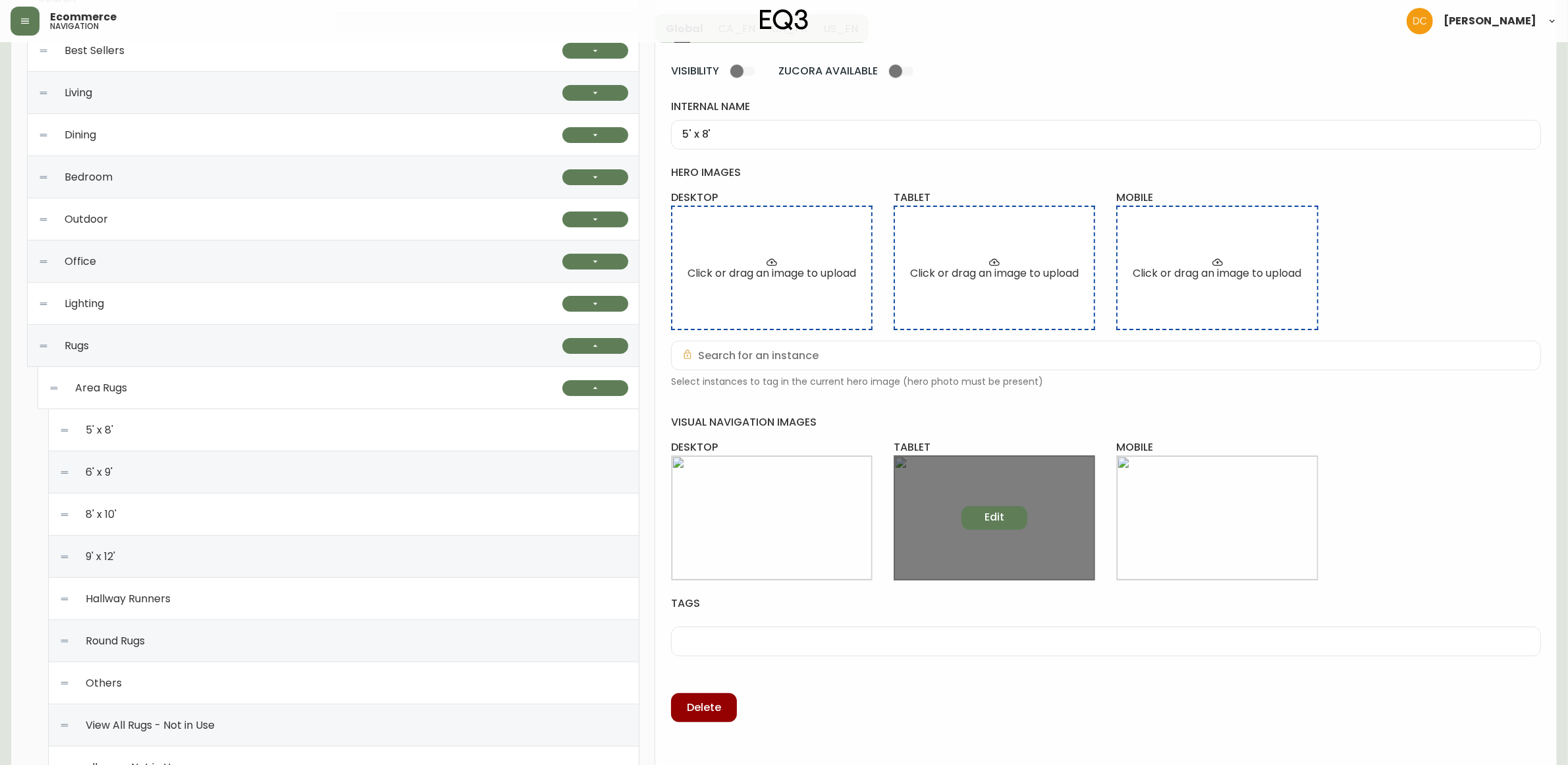
click at [995, 515] on span "Edit" at bounding box center [995, 517] width 20 height 15
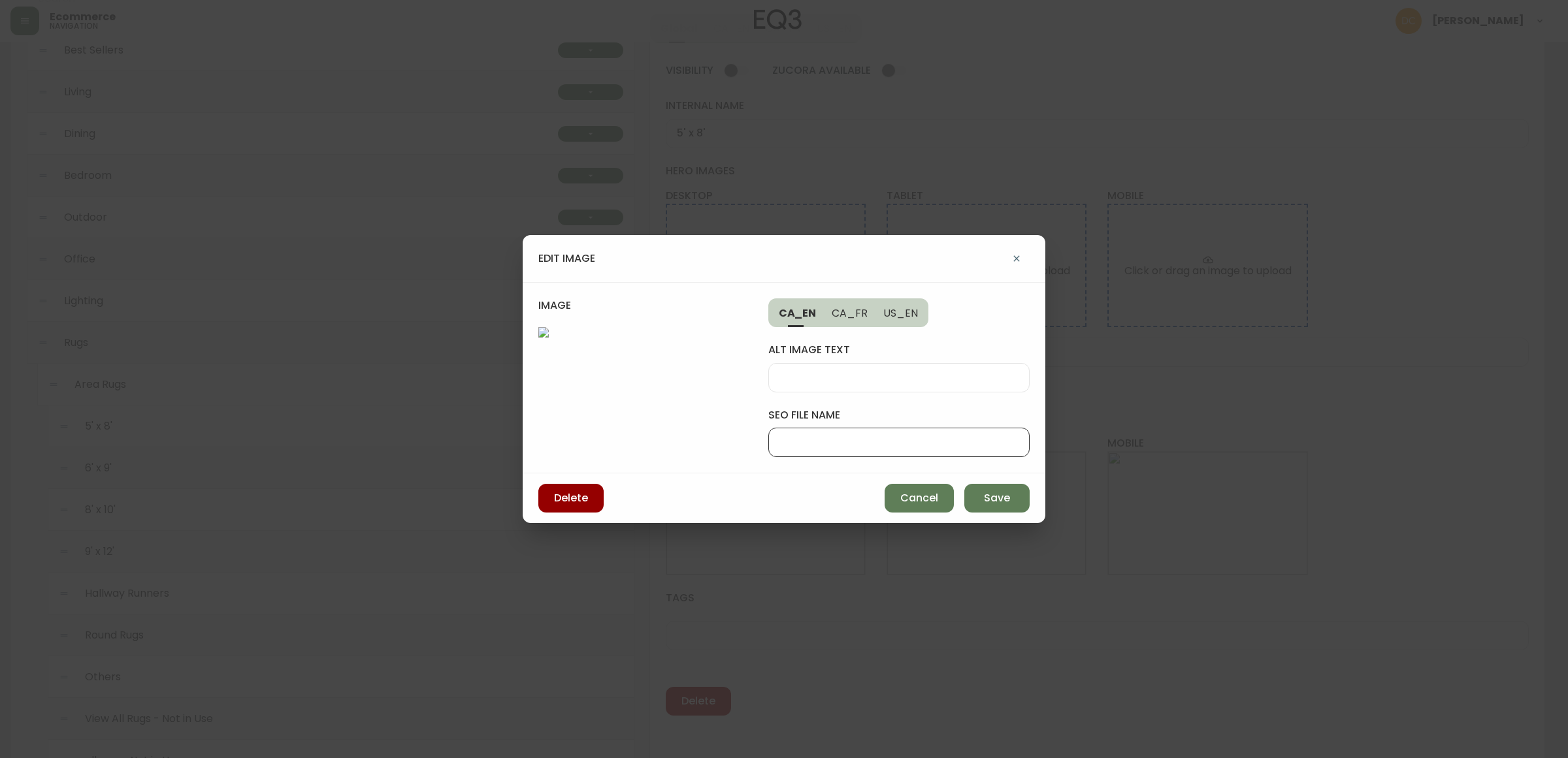
click at [895, 436] on input "seo file name" at bounding box center [898, 442] width 239 height 13
paste input "5x8-rug-desk"
click at [903, 436] on input "5x8-rug-desk" at bounding box center [898, 442] width 239 height 13
type input "5x8-rug-tab"
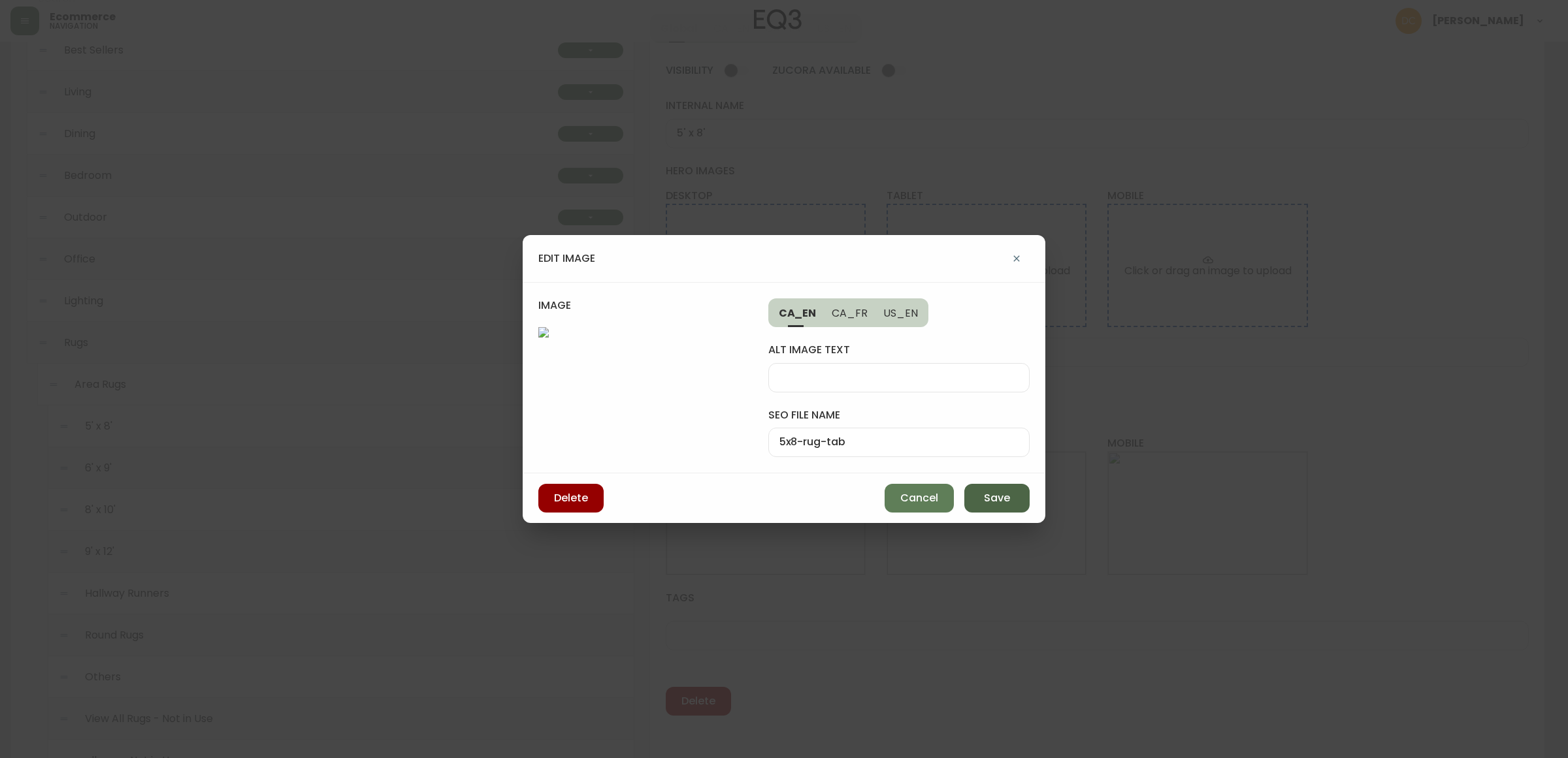
drag, startPoint x: 983, startPoint y: 540, endPoint x: 1089, endPoint y: 529, distance: 106.6
click at [997, 505] on span "Save" at bounding box center [997, 498] width 27 height 15
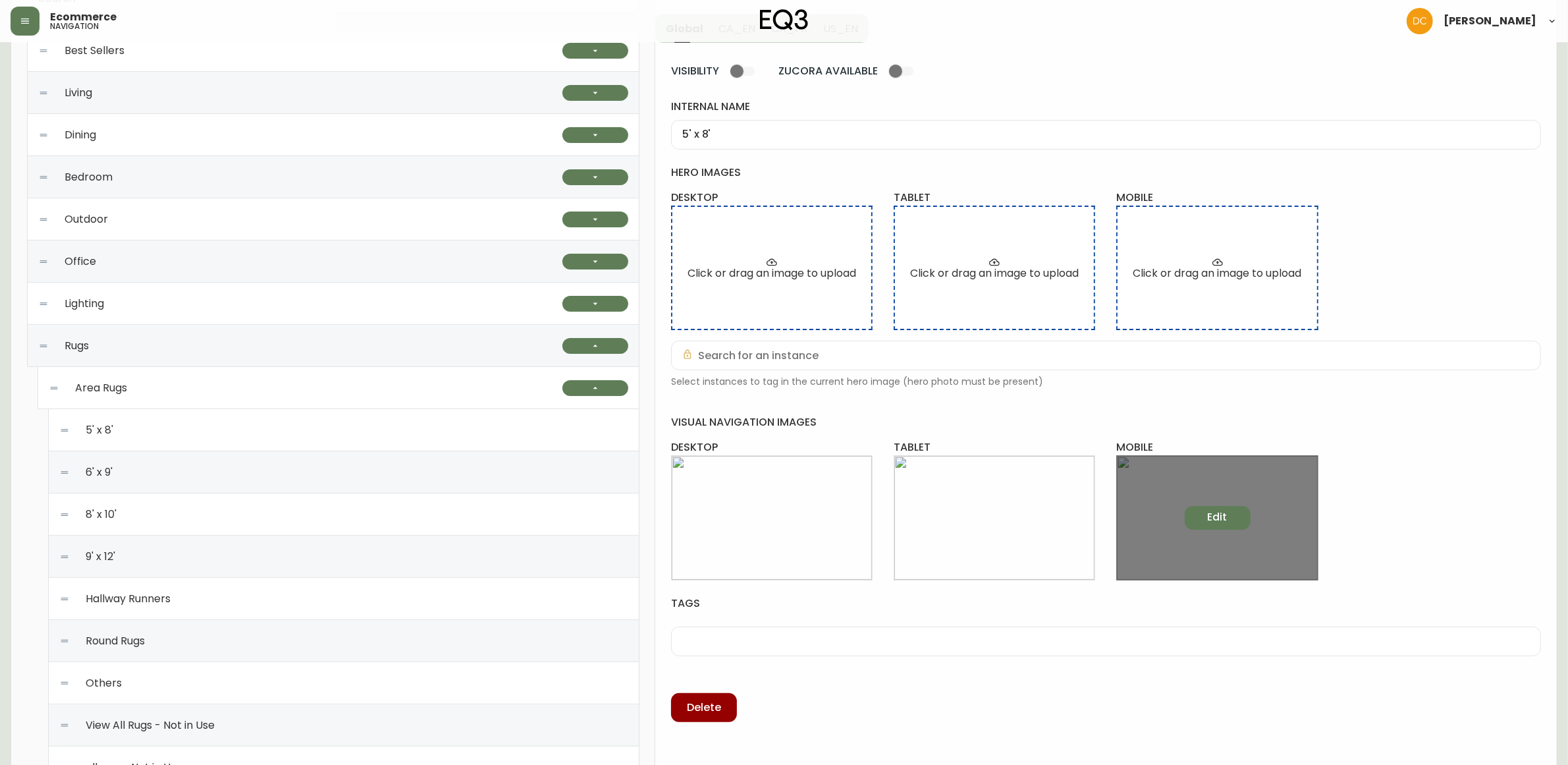
click at [1212, 522] on span "Edit" at bounding box center [1217, 517] width 20 height 15
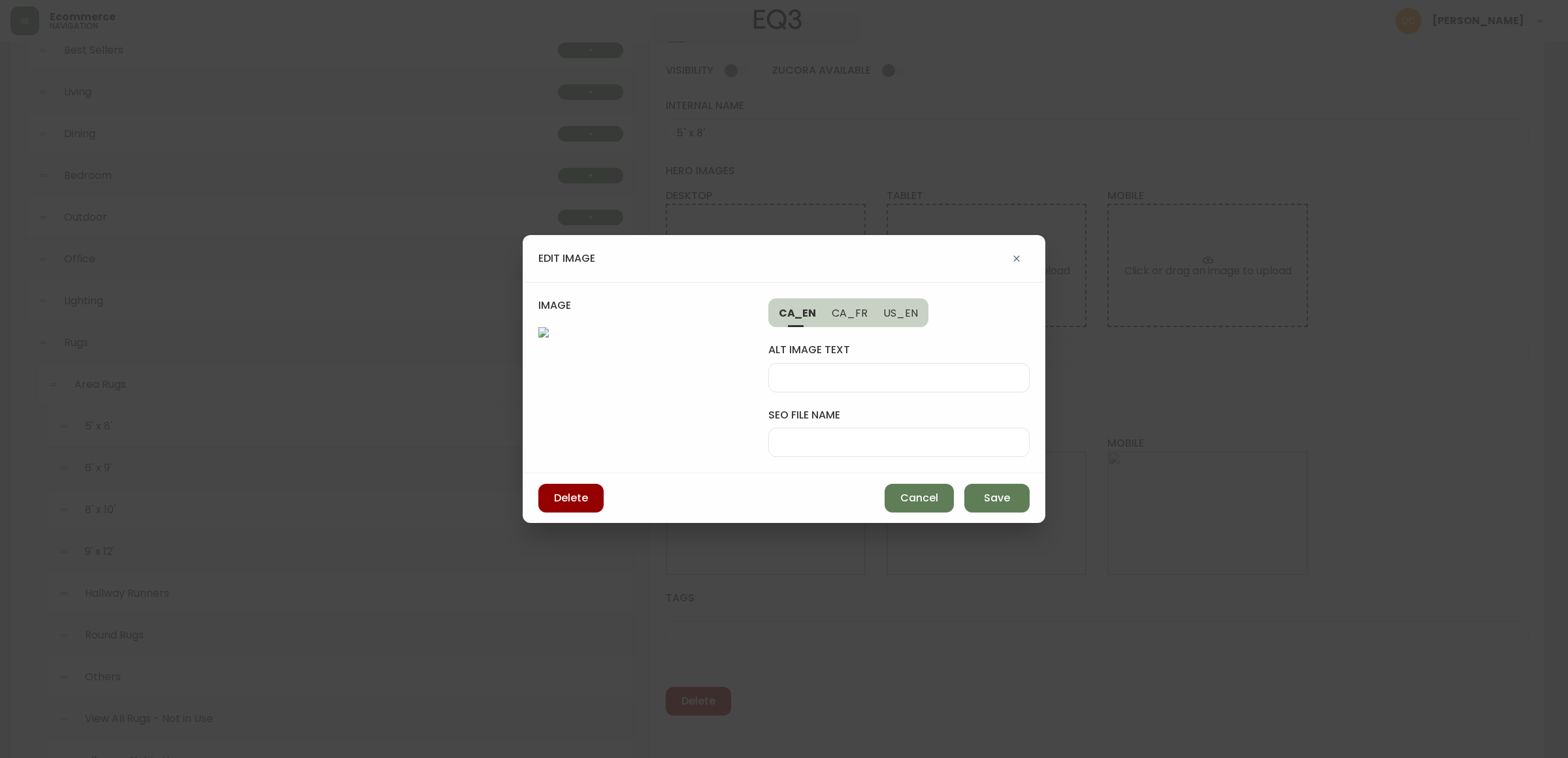
click at [837, 436] on input "seo file name" at bounding box center [898, 442] width 239 height 13
paste input "5x8-rug-tab"
click at [857, 436] on input "5x8-rug-tab" at bounding box center [898, 442] width 239 height 13
type input "5x8-rug-mob"
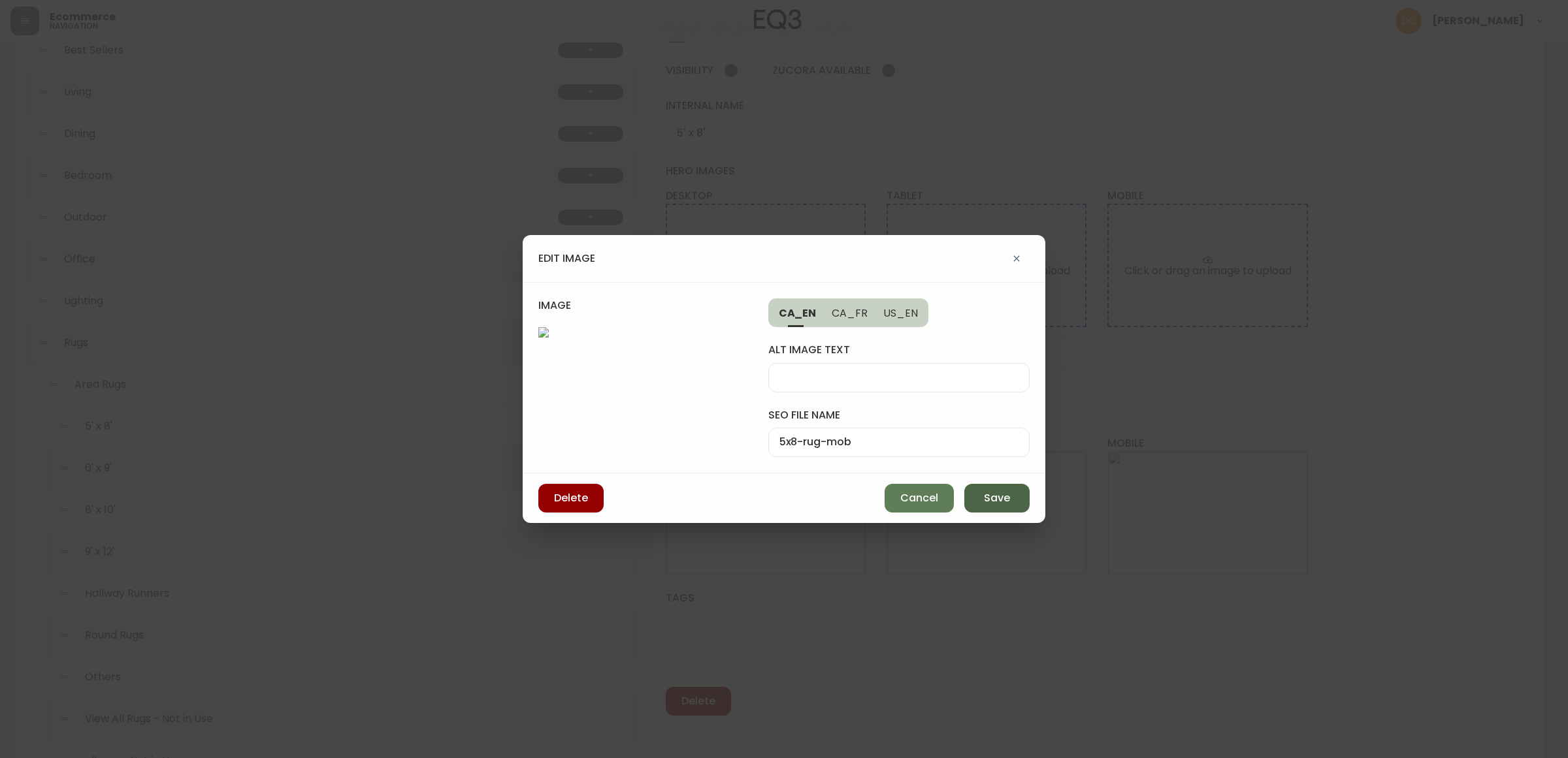
click at [979, 513] on button "Save" at bounding box center [997, 497] width 65 height 29
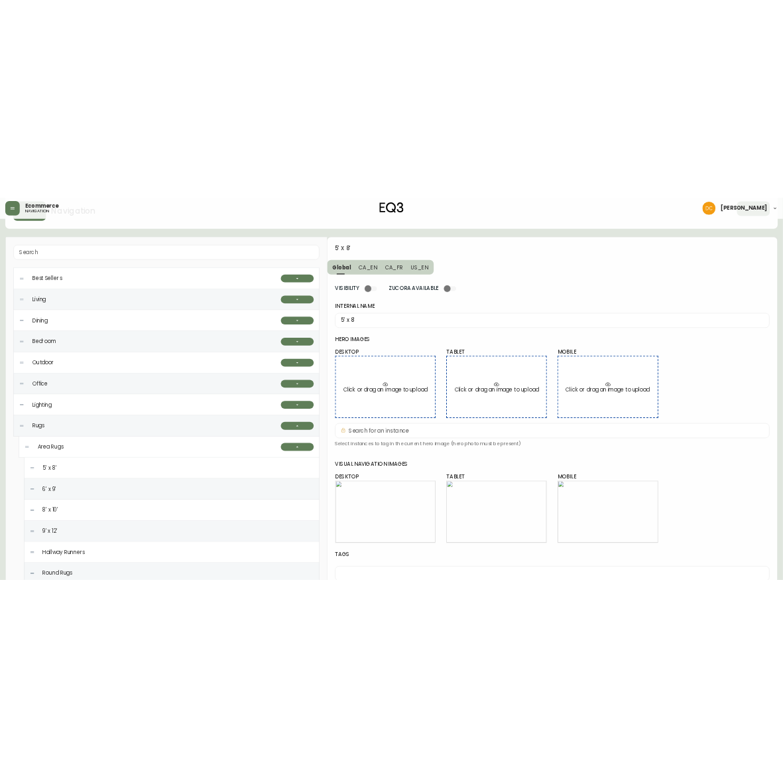
scroll to position [0, 0]
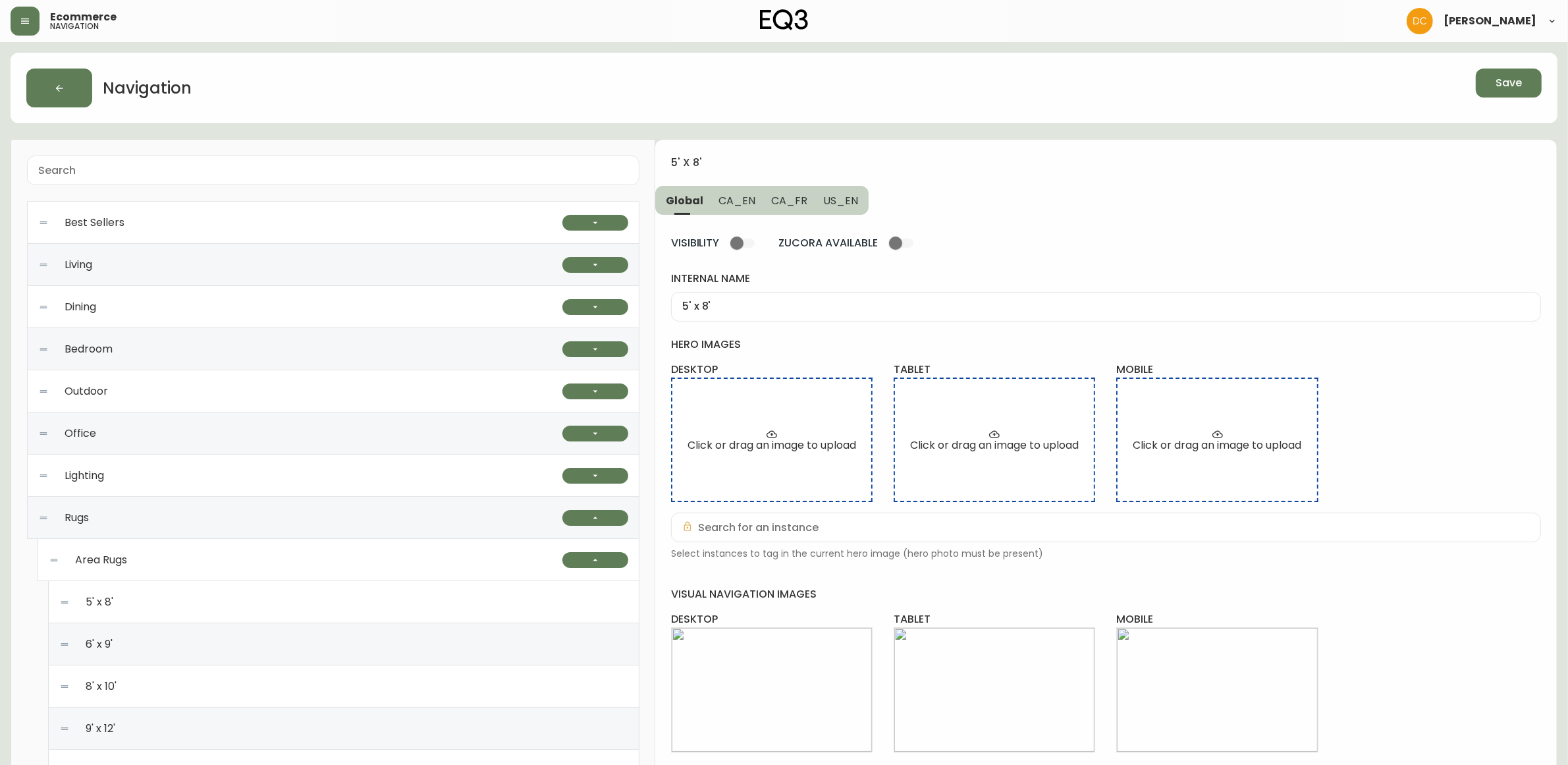
click at [732, 213] on button "CA_EN" at bounding box center [737, 200] width 53 height 29
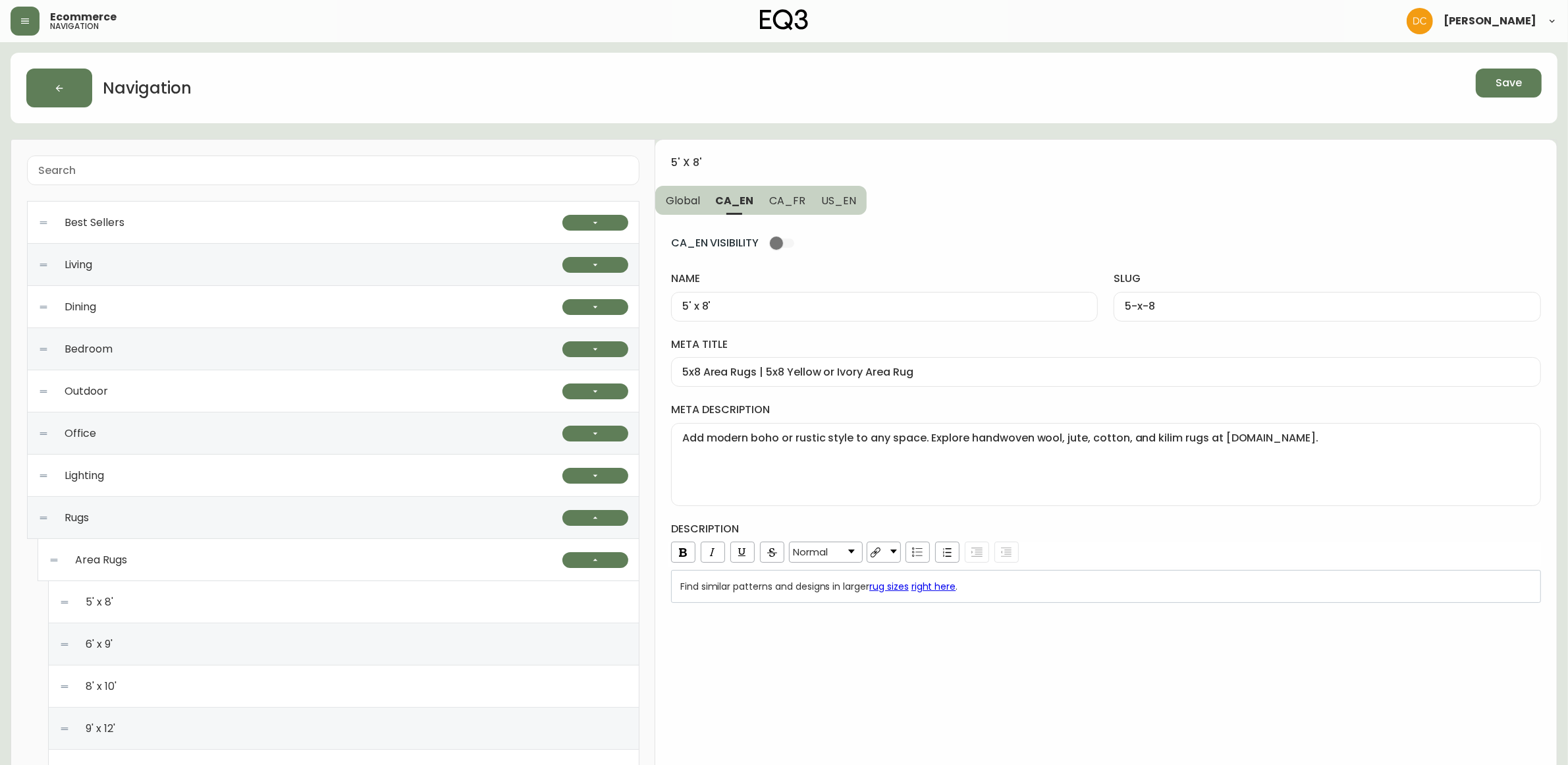
drag, startPoint x: 685, startPoint y: 209, endPoint x: 783, endPoint y: 208, distance: 98.0
click at [685, 208] on button "Global" at bounding box center [681, 200] width 53 height 29
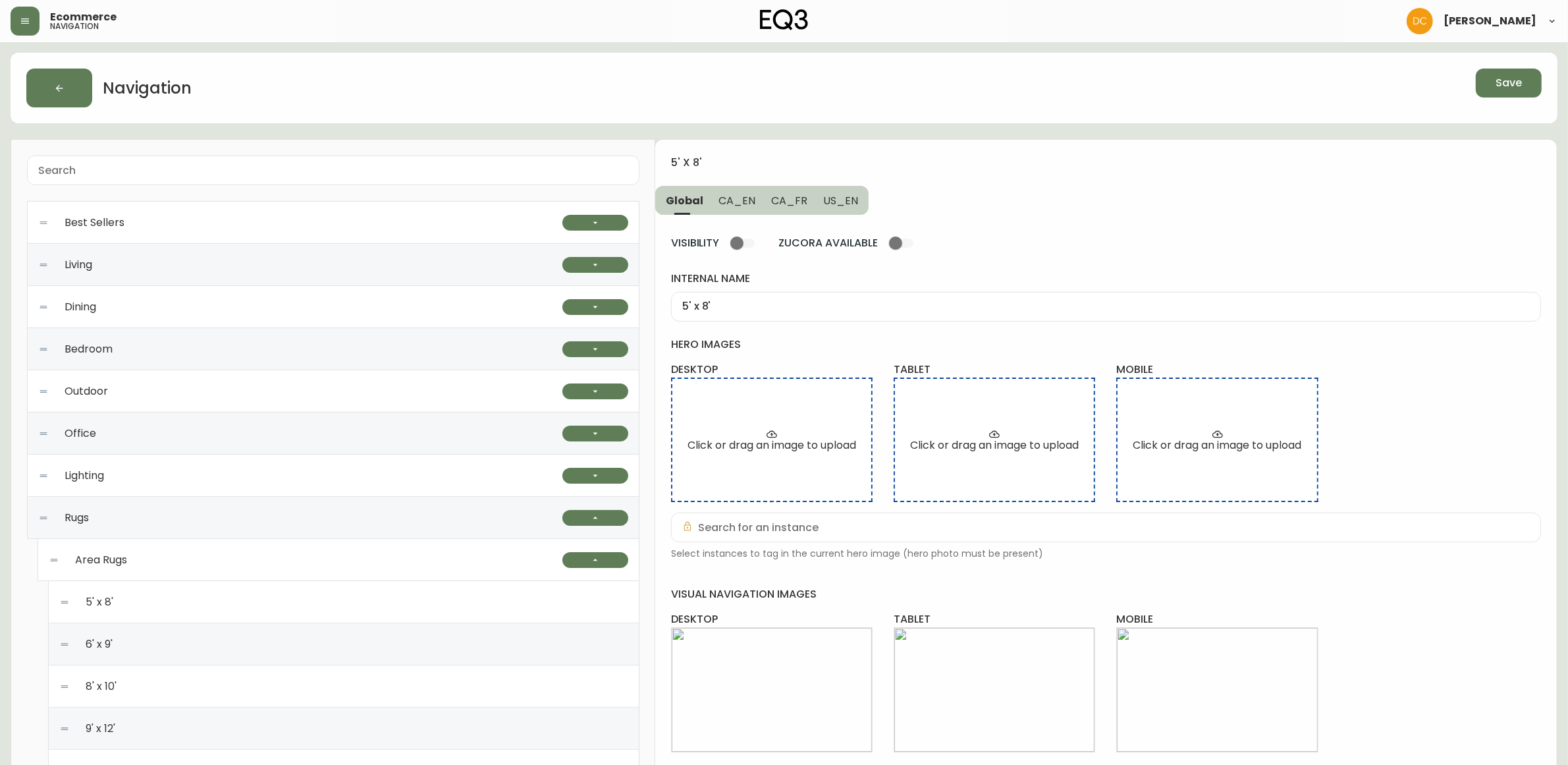
click at [1490, 97] on div "Save" at bounding box center [1188, 87] width 708 height 39
click at [1496, 93] on button "Save" at bounding box center [1508, 82] width 66 height 29
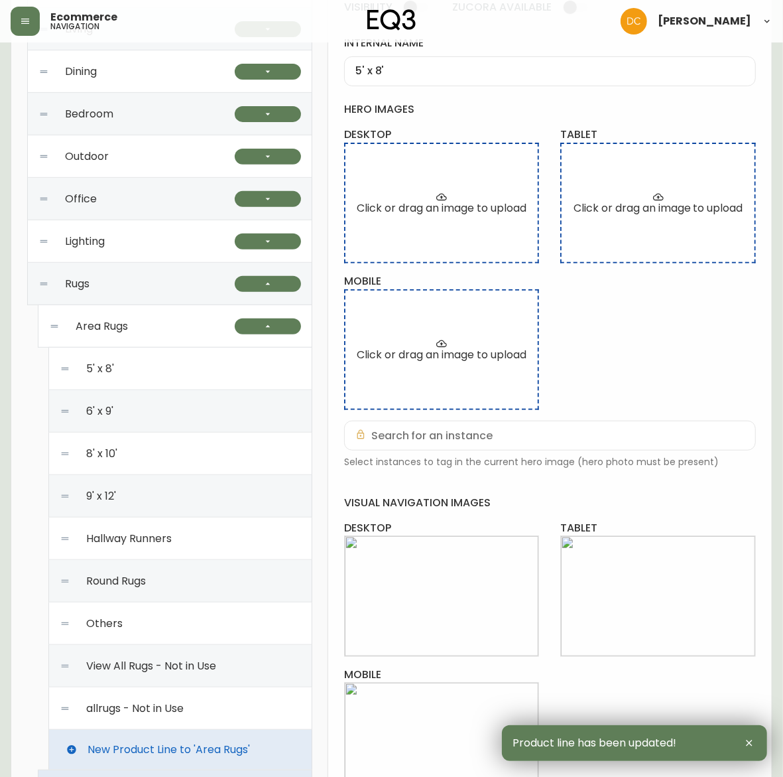
scroll to position [249, 0]
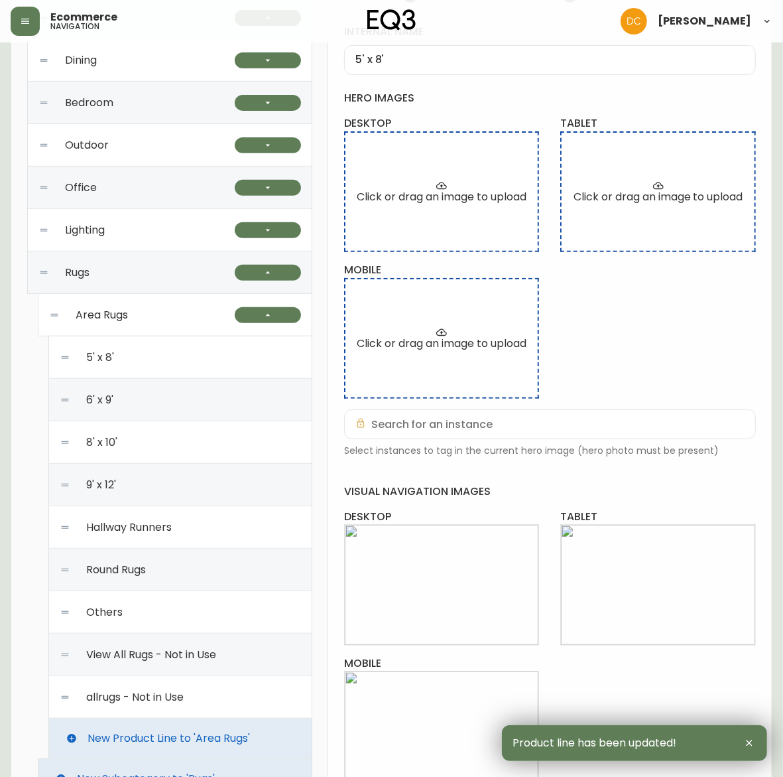
click at [149, 408] on div "6' x 9'" at bounding box center [180, 400] width 241 height 42
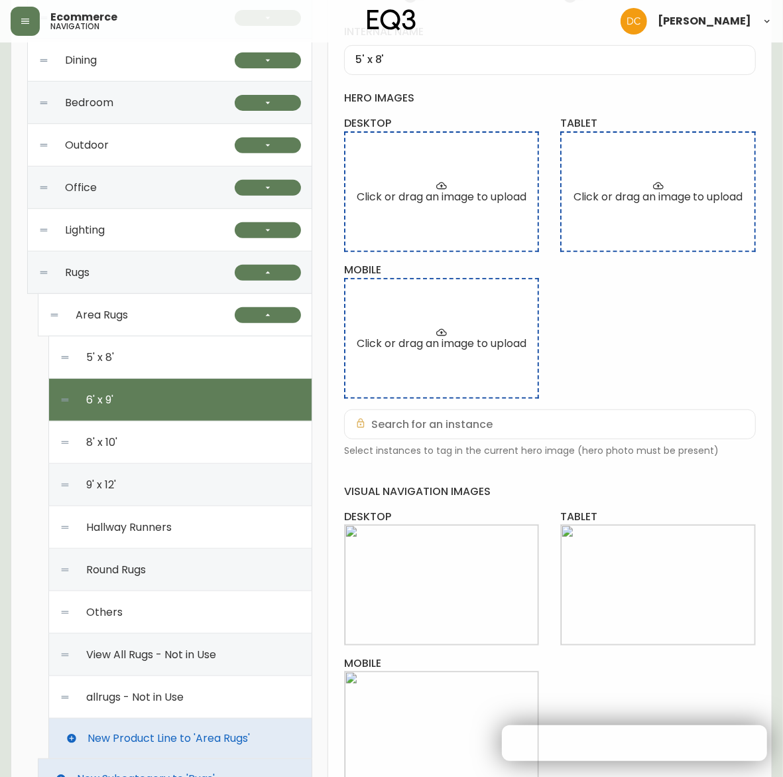
checkbox input "true"
type input "6' x 9'"
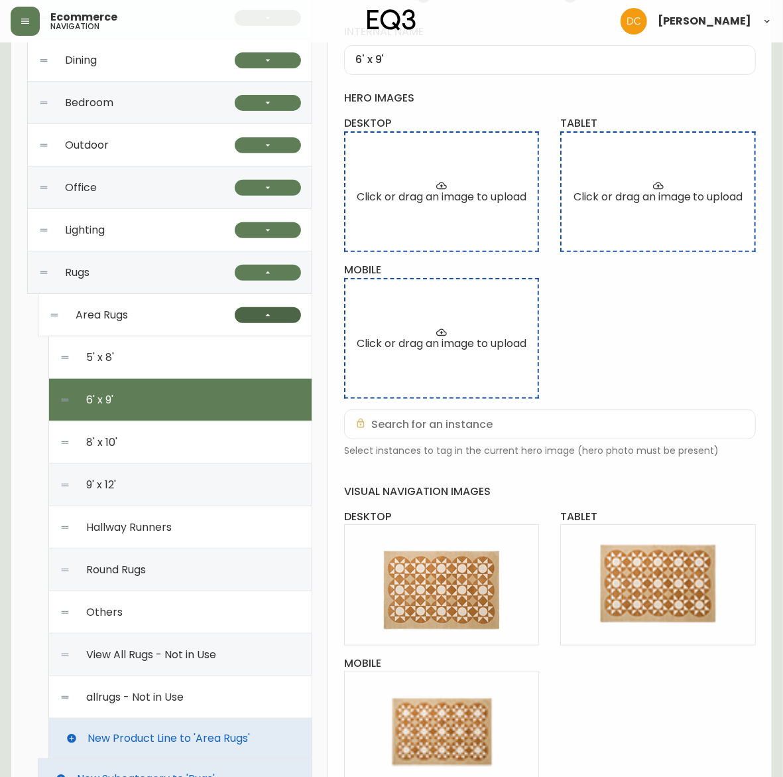
click at [260, 322] on button "button" at bounding box center [268, 315] width 66 height 16
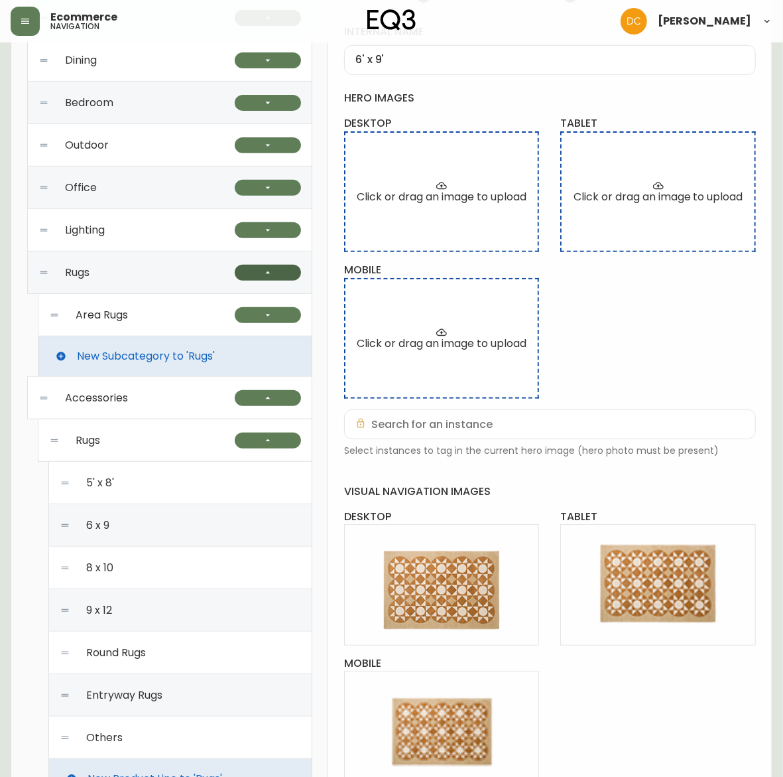
click at [274, 269] on button "button" at bounding box center [268, 273] width 66 height 16
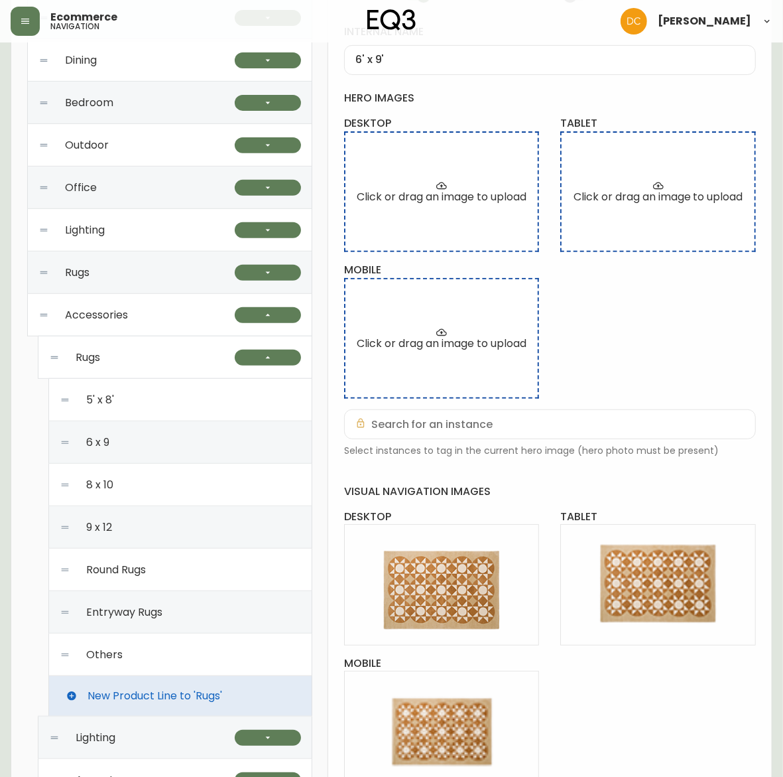
click at [154, 398] on div "5' x 8'" at bounding box center [180, 400] width 241 height 42
checkbox input "false"
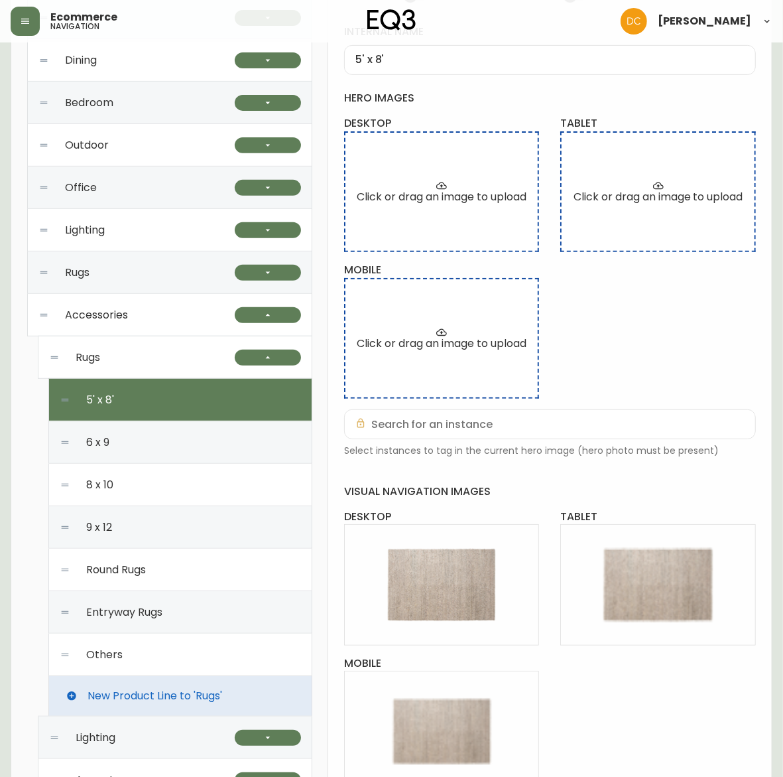
click at [164, 450] on div "6 x 9" at bounding box center [180, 442] width 241 height 42
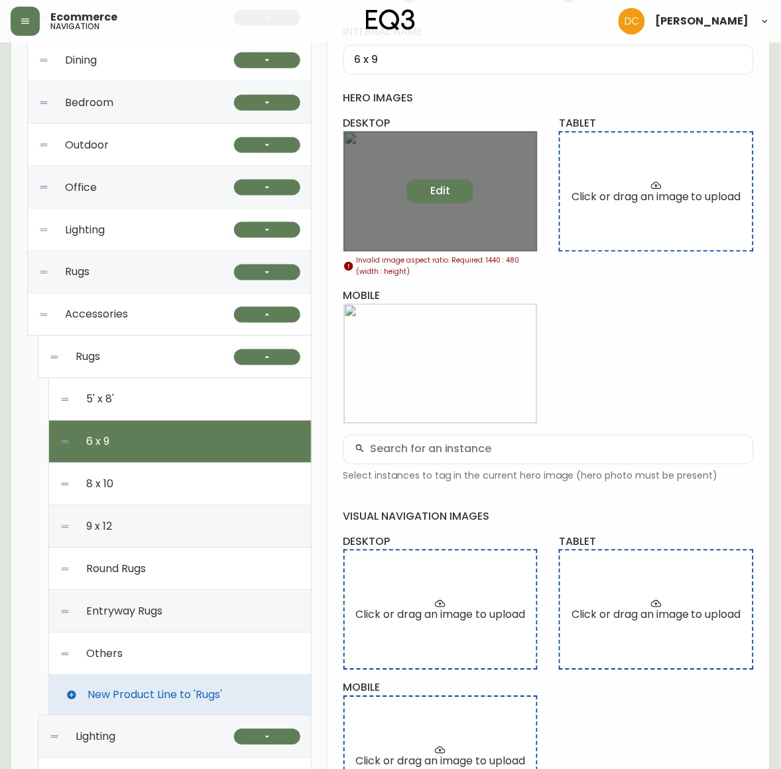
click at [439, 188] on span "Edit" at bounding box center [440, 191] width 20 height 15
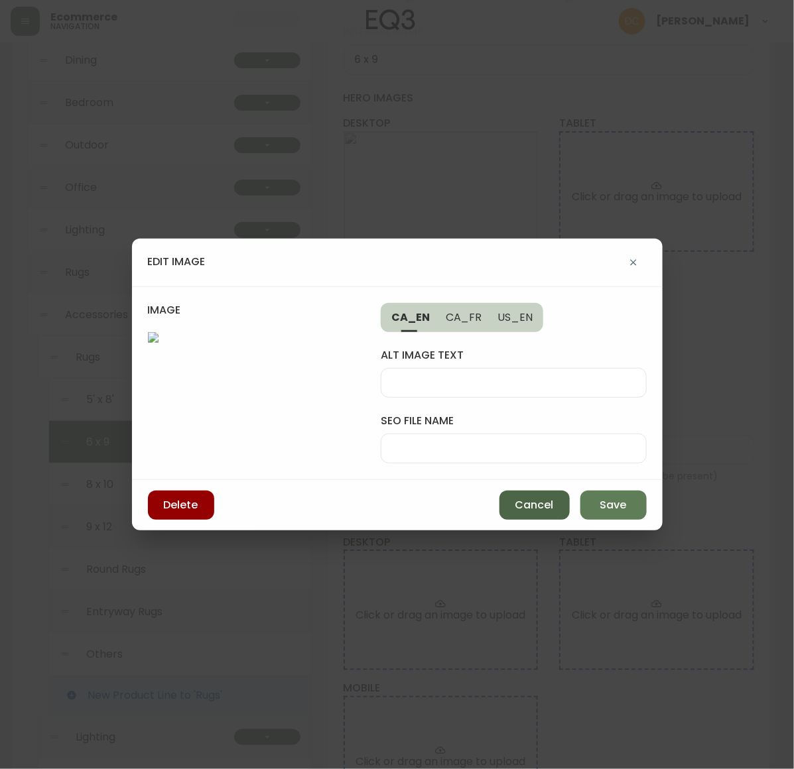
click at [527, 513] on span "Cancel" at bounding box center [534, 505] width 38 height 15
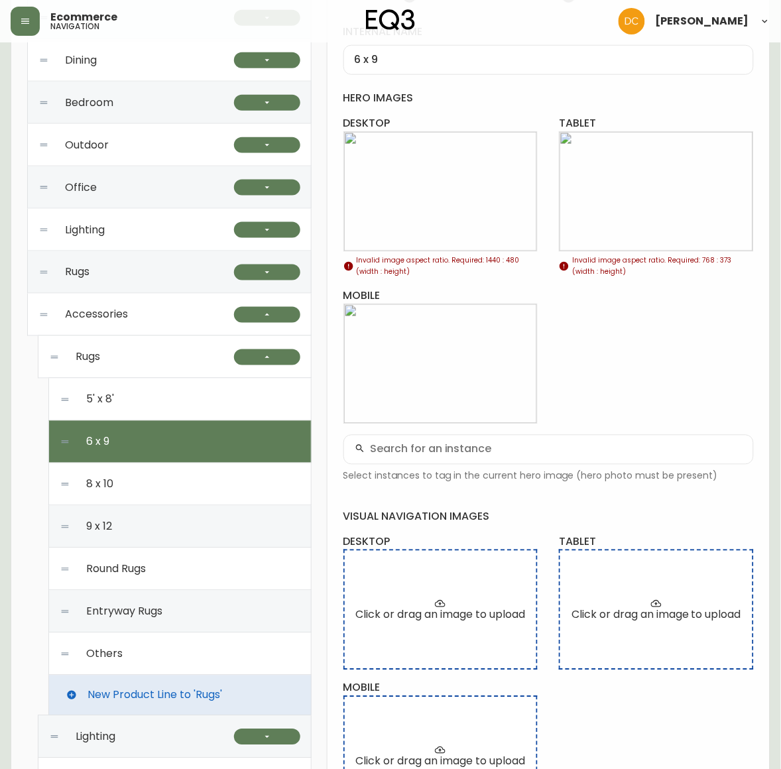
click at [135, 389] on div "5' x 8'" at bounding box center [180, 400] width 241 height 42
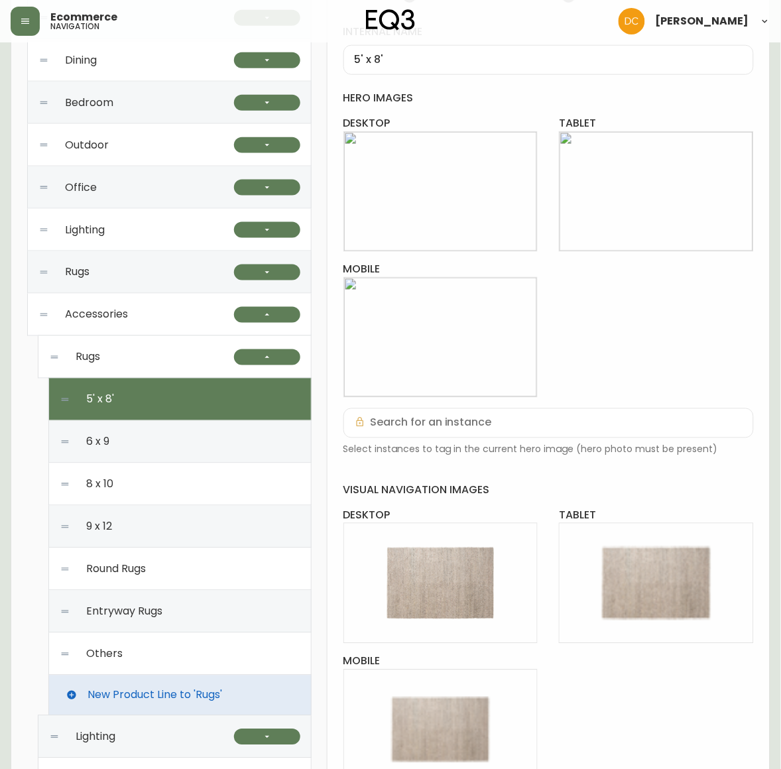
click at [206, 445] on div "6 x 9" at bounding box center [180, 442] width 241 height 42
type input "6 x 9"
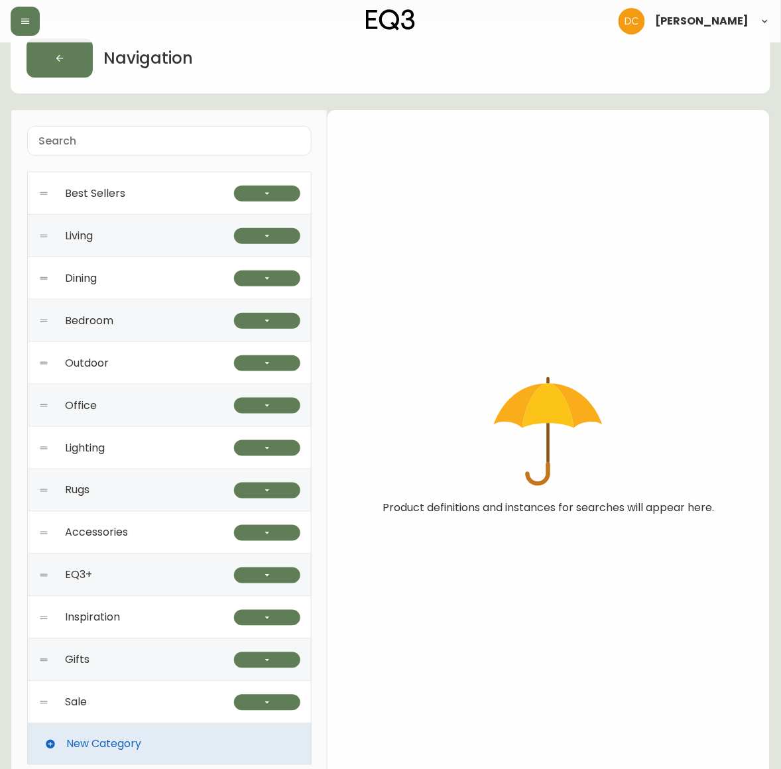
scroll to position [44, 0]
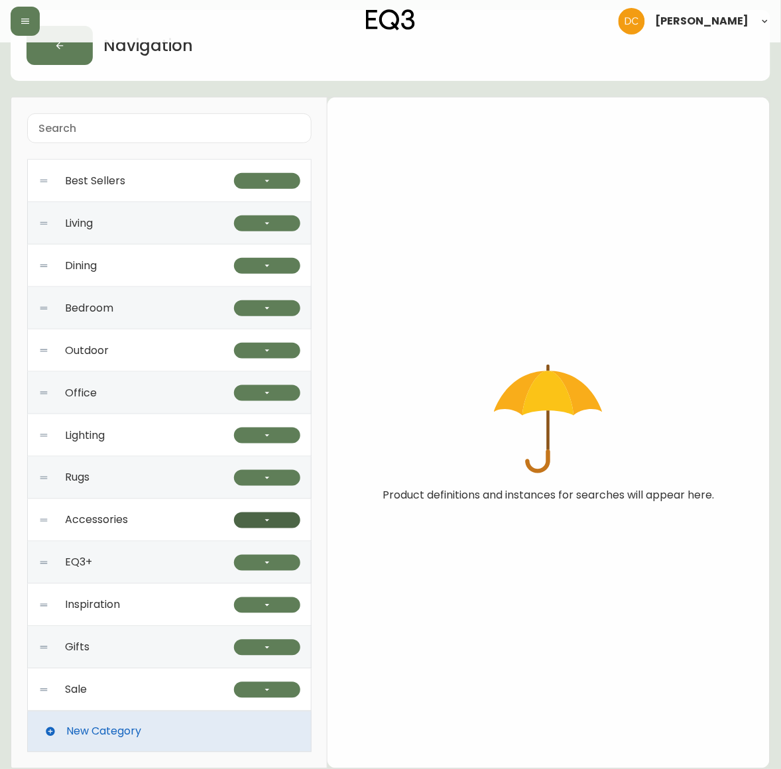
click at [236, 519] on button "button" at bounding box center [267, 521] width 66 height 16
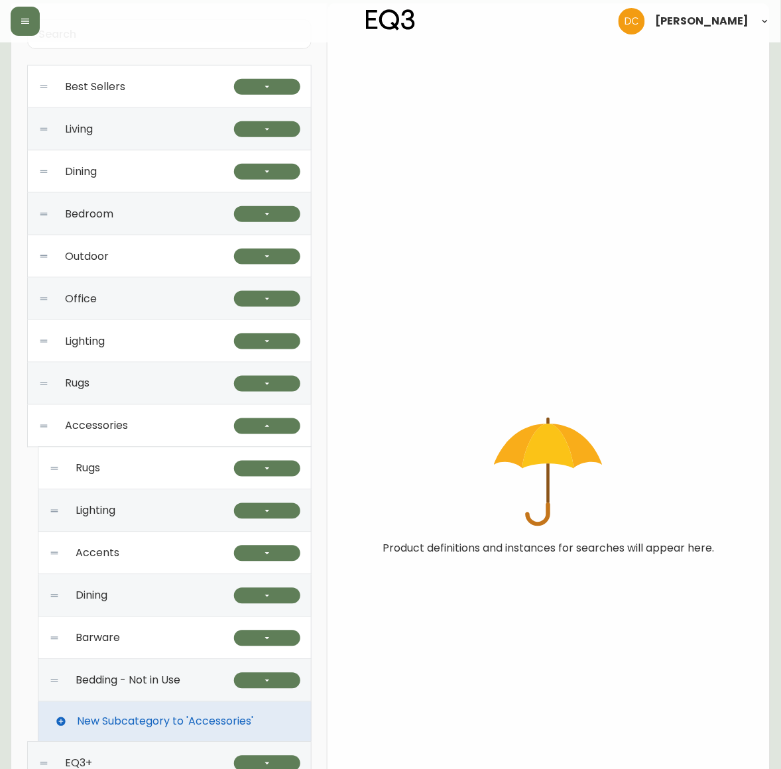
scroll to position [293, 0]
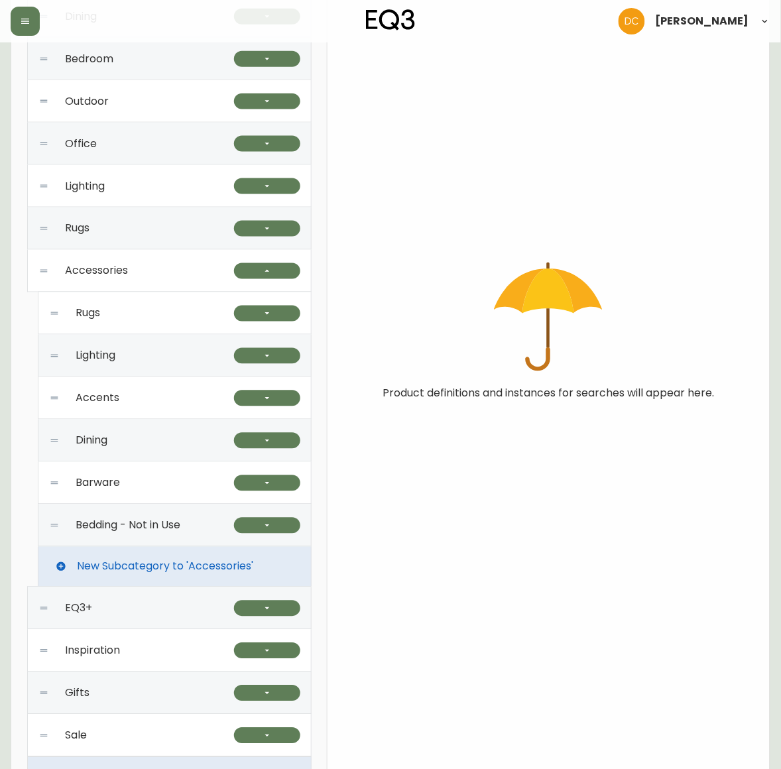
click at [149, 320] on div "Rugs" at bounding box center [141, 314] width 185 height 42
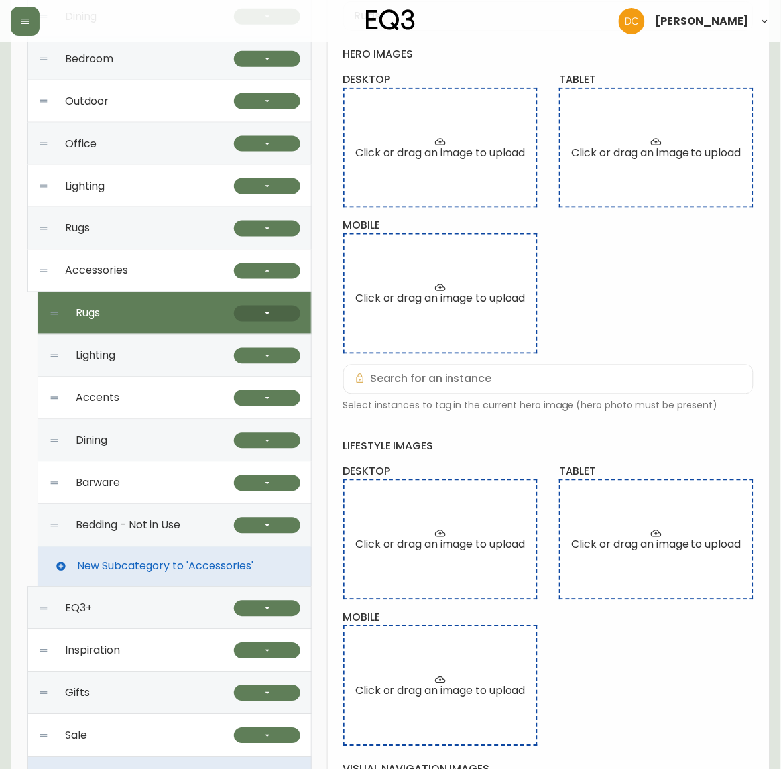
click at [269, 314] on icon "button" at bounding box center [267, 313] width 11 height 11
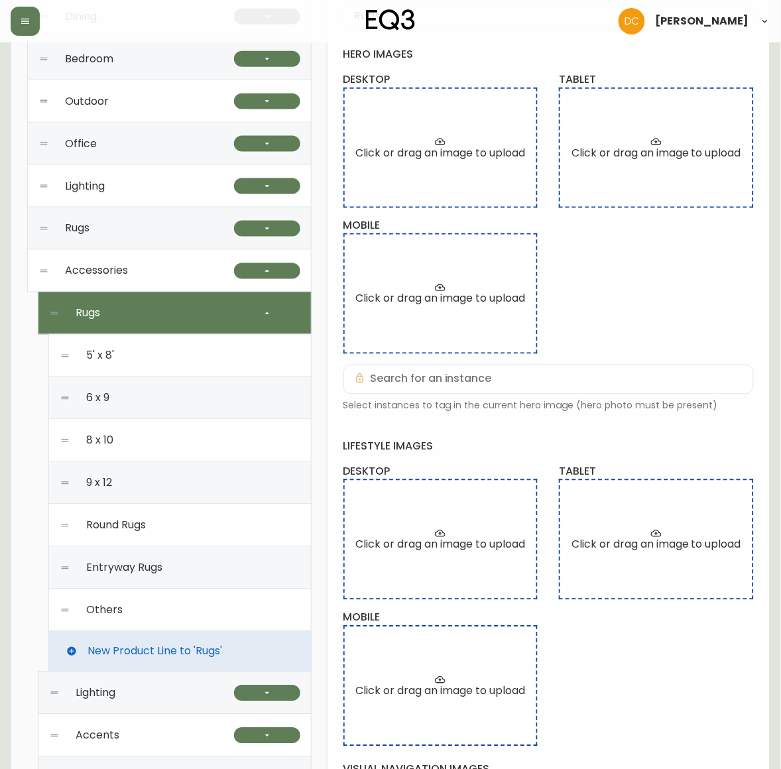
click at [180, 356] on div "5' x 8'" at bounding box center [180, 356] width 241 height 42
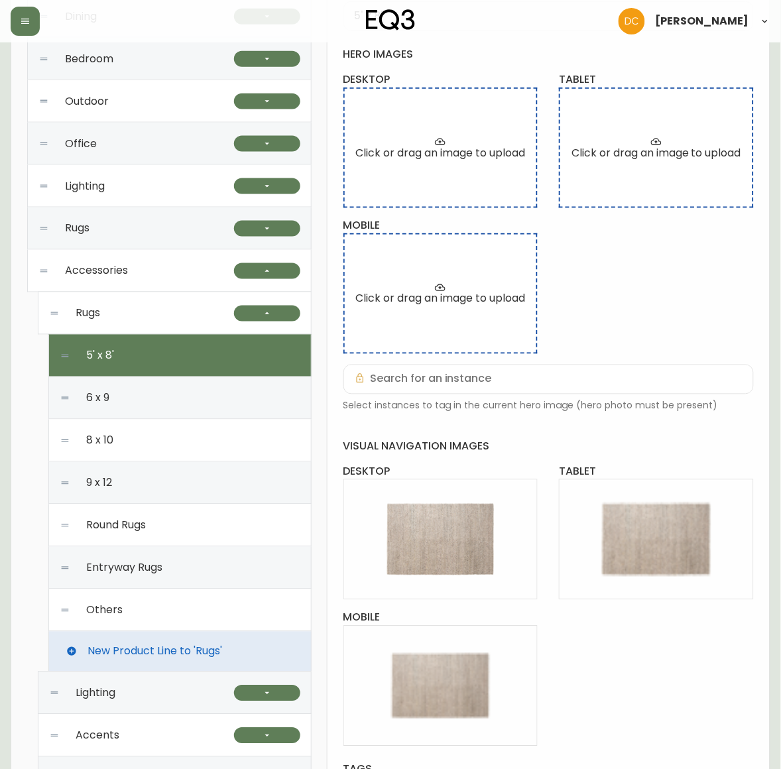
click at [188, 397] on div "6 x 9" at bounding box center [180, 398] width 241 height 42
type input "6 x 9"
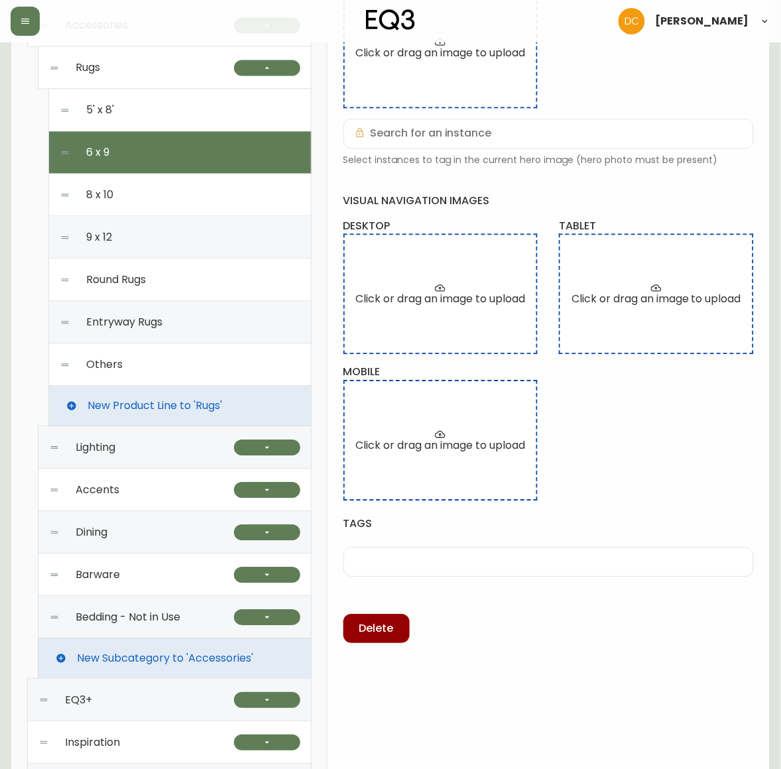
scroll to position [458, 0]
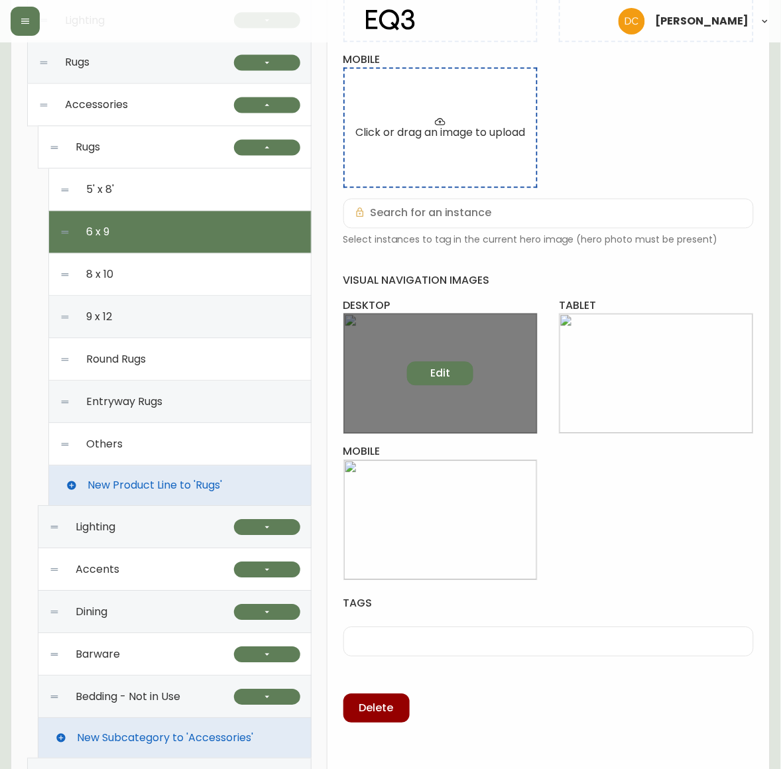
click at [442, 380] on span "Edit" at bounding box center [440, 374] width 20 height 15
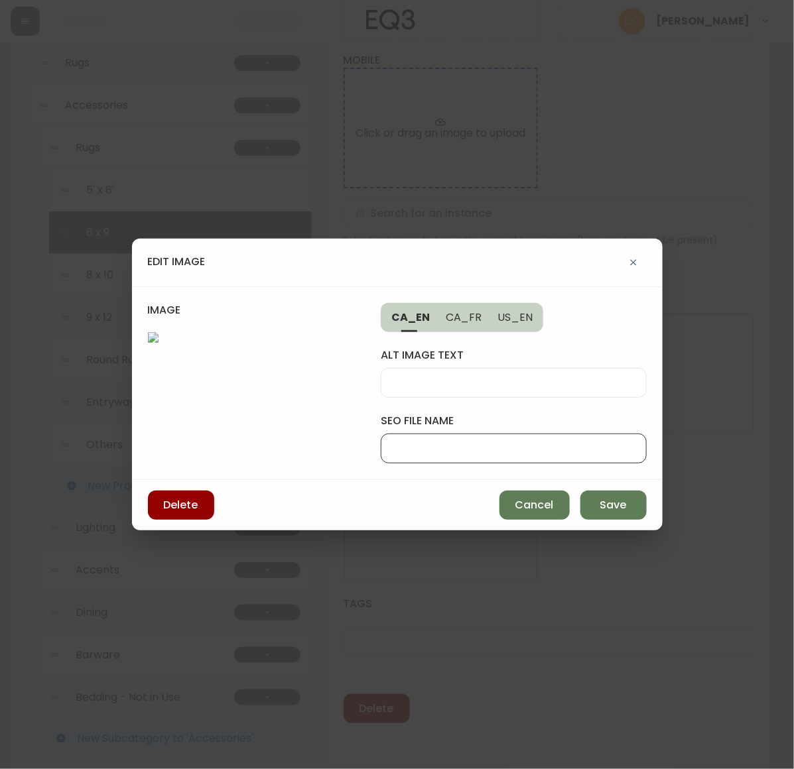
click at [544, 442] on input "seo file name" at bounding box center [513, 448] width 243 height 13
click at [551, 442] on input "6x9-eq3-rug-desk" at bounding box center [513, 448] width 243 height 13
type input "desk-6x9-eq3-rug"
click at [606, 513] on span "Save" at bounding box center [613, 505] width 27 height 15
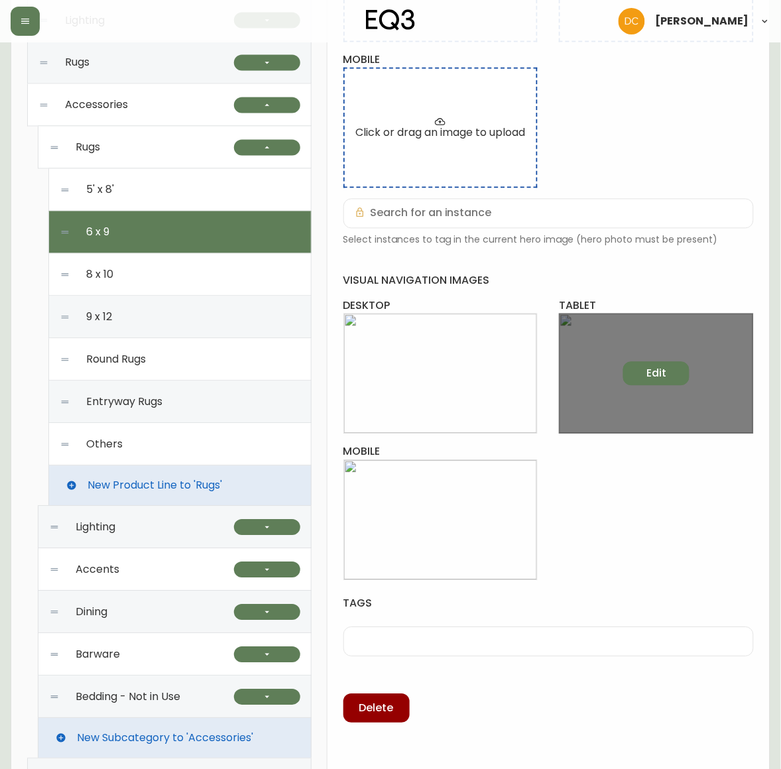
click at [657, 376] on span "Edit" at bounding box center [657, 374] width 20 height 15
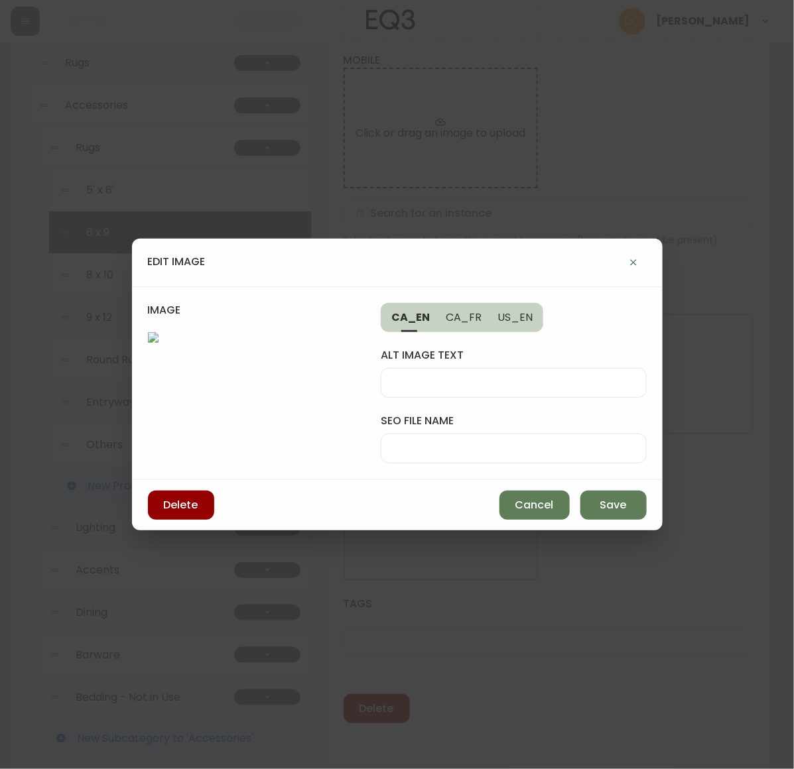
click at [553, 442] on input "seo file name" at bounding box center [513, 448] width 243 height 13
paste input "desk-6x9-eq3-rug"
click at [401, 442] on input "desk-6x9-eq3-rug" at bounding box center [513, 448] width 243 height 13
type input "tab-6x9-eq3-rug"
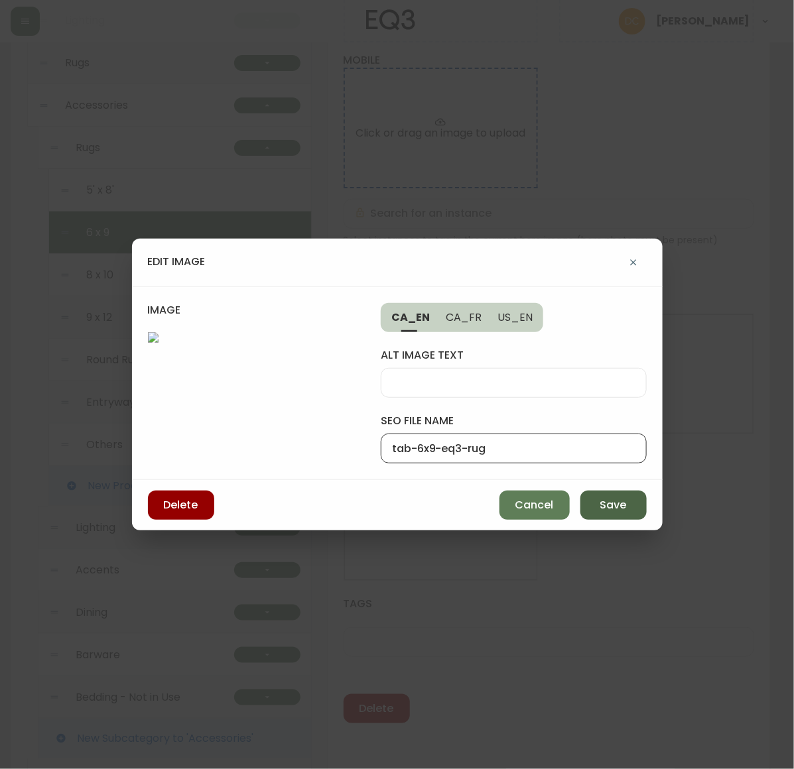
click at [617, 513] on span "Save" at bounding box center [613, 505] width 27 height 15
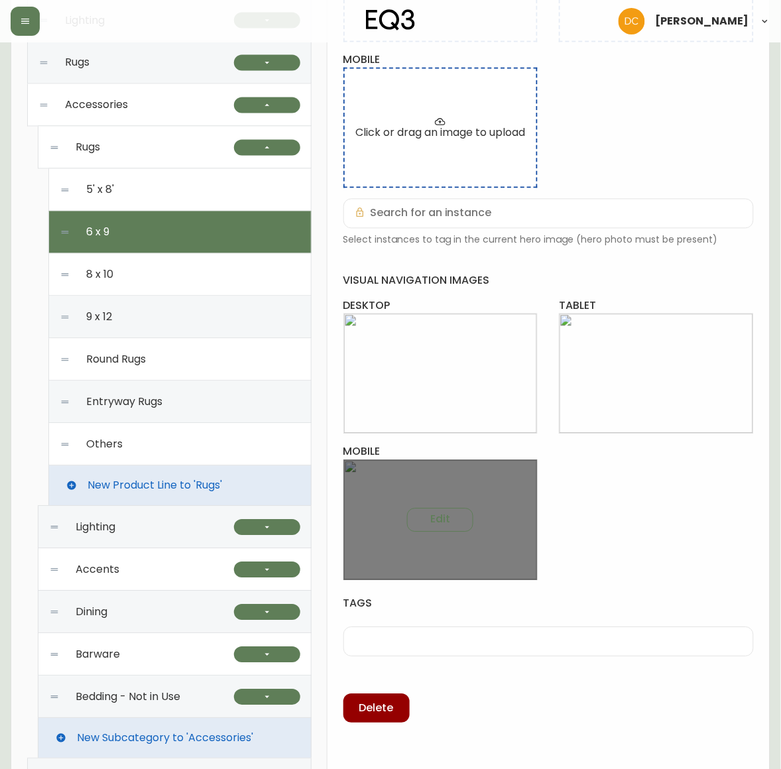
click at [438, 504] on div "Edit" at bounding box center [441, 520] width 195 height 121
click at [435, 522] on span "Edit" at bounding box center [440, 520] width 20 height 15
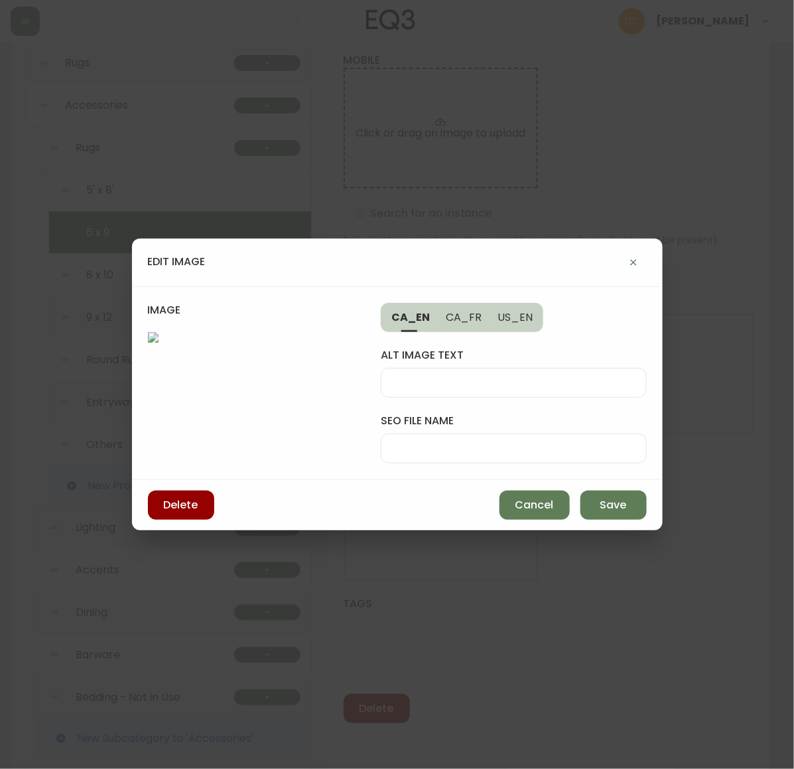
click at [484, 442] on input "seo file name" at bounding box center [513, 448] width 243 height 13
paste input "desk-6x9-eq3-rug"
click at [405, 442] on input "desk-6x9-eq3-rug" at bounding box center [513, 448] width 243 height 13
type input "mob-6x9-eq3-rug"
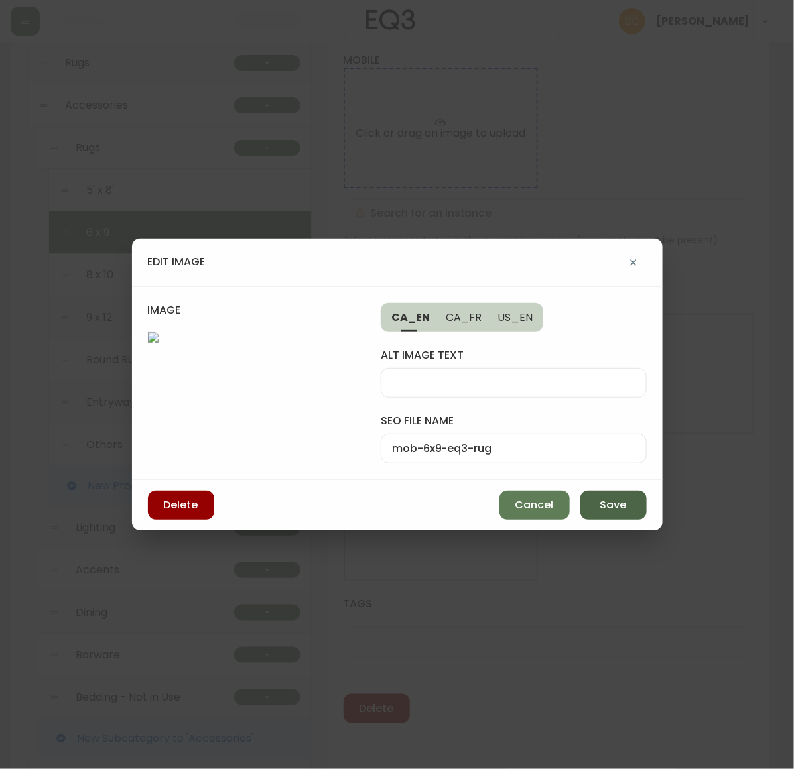
click at [624, 520] on button "Save" at bounding box center [613, 505] width 66 height 29
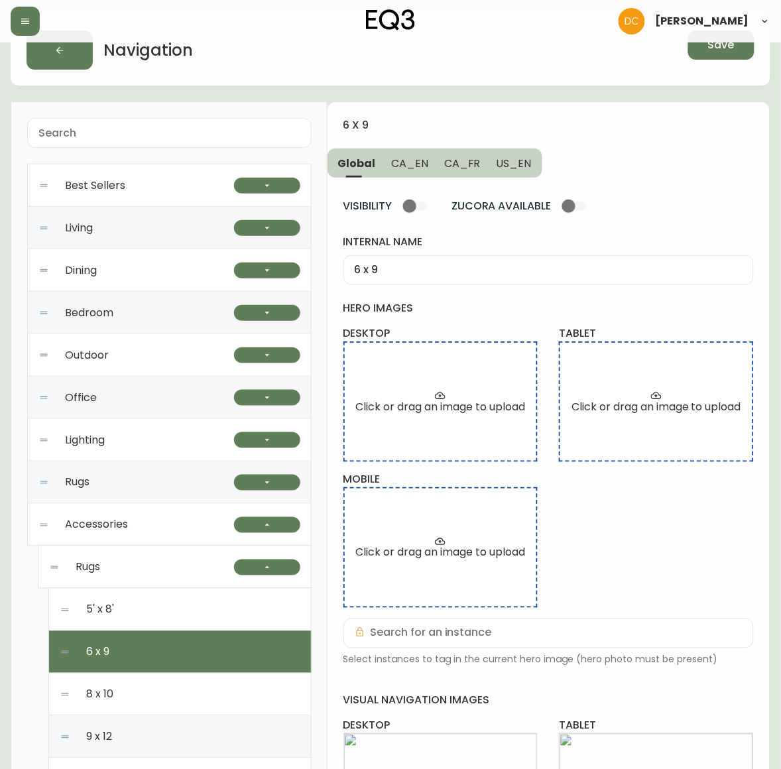
scroll to position [0, 0]
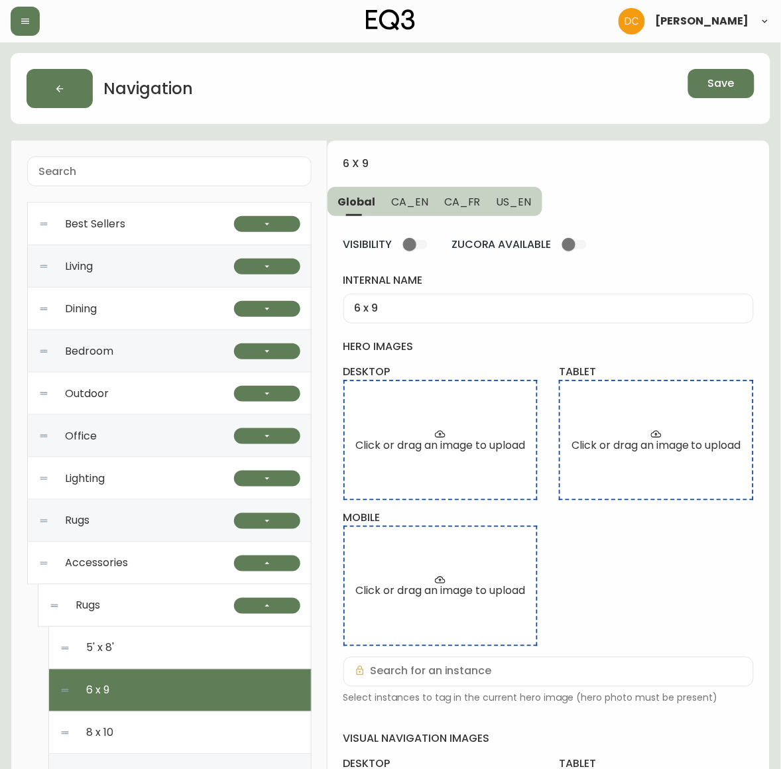
click at [716, 84] on span "Save" at bounding box center [721, 83] width 27 height 15
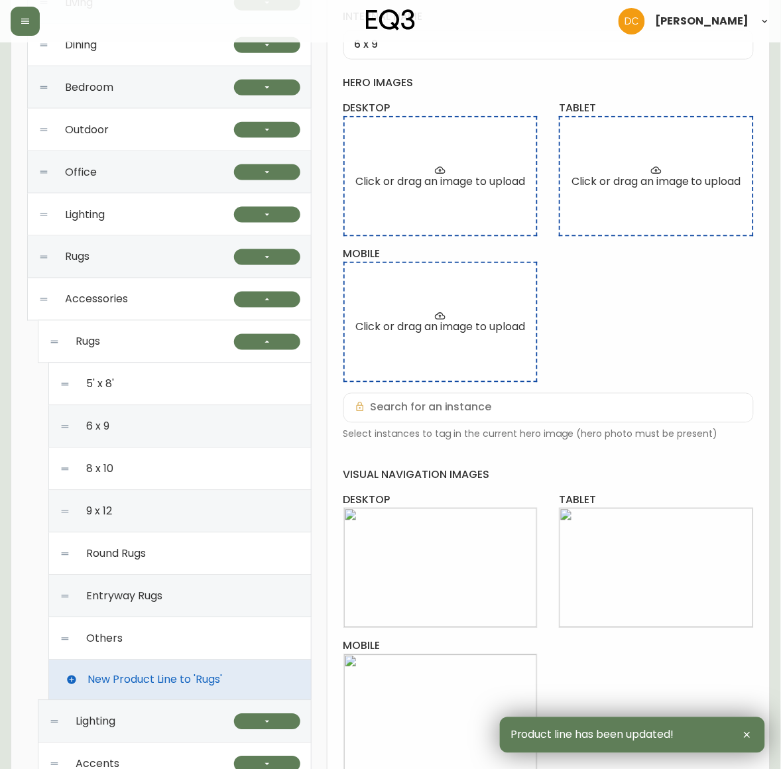
scroll to position [332, 0]
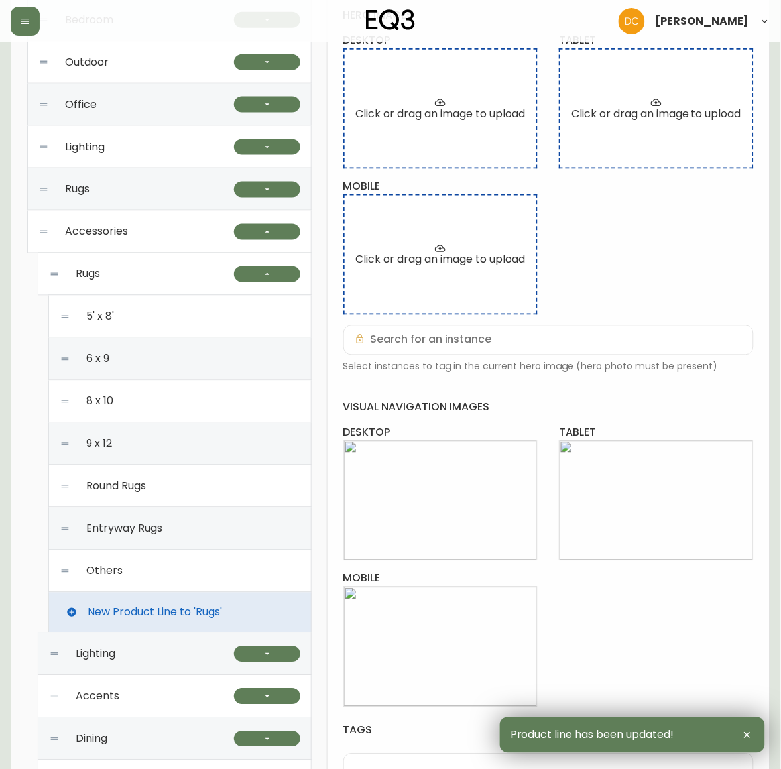
click at [170, 395] on div "8 x 10" at bounding box center [180, 402] width 241 height 42
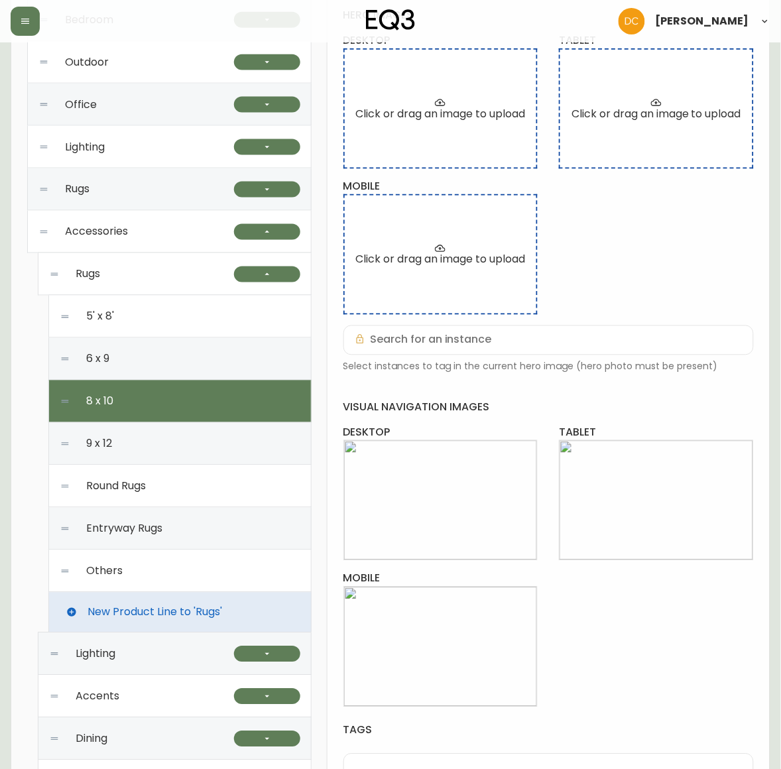
click at [174, 363] on div "6 x 9" at bounding box center [180, 359] width 241 height 42
type input "6 x 9"
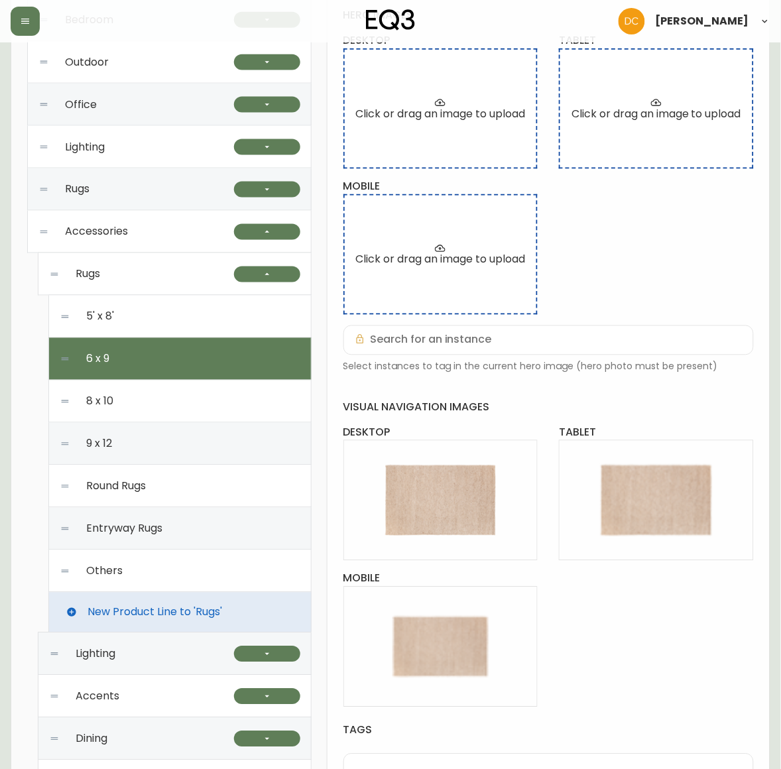
click at [161, 281] on div "Rugs" at bounding box center [141, 274] width 185 height 42
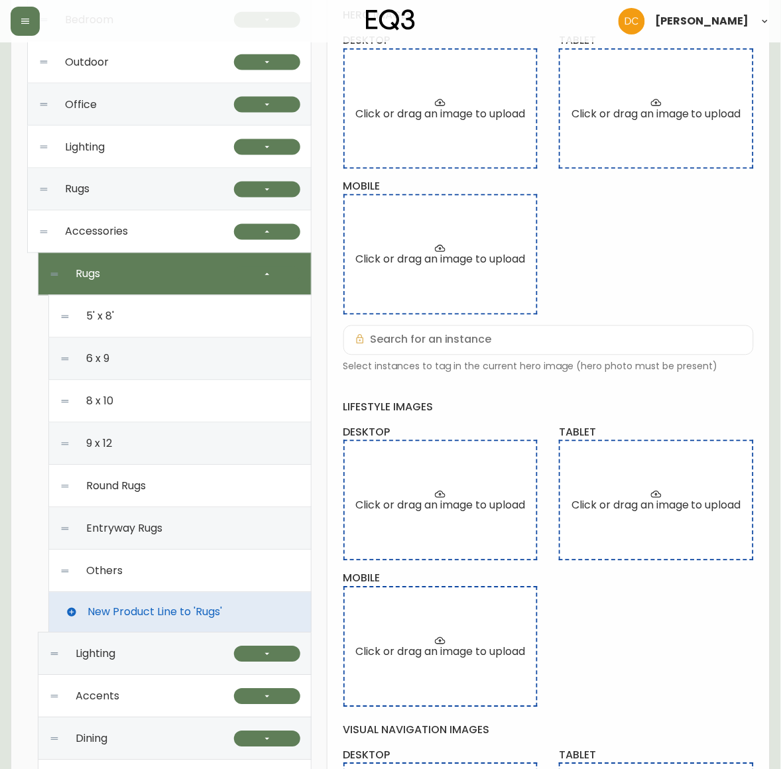
click at [143, 408] on div "8 x 10" at bounding box center [180, 402] width 241 height 42
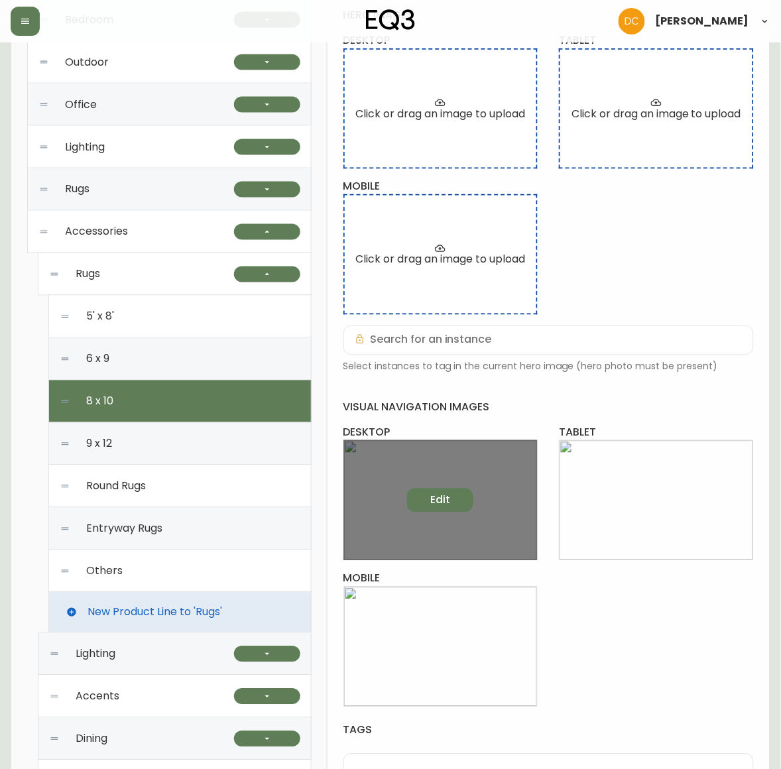
click at [436, 499] on span "Edit" at bounding box center [440, 500] width 20 height 15
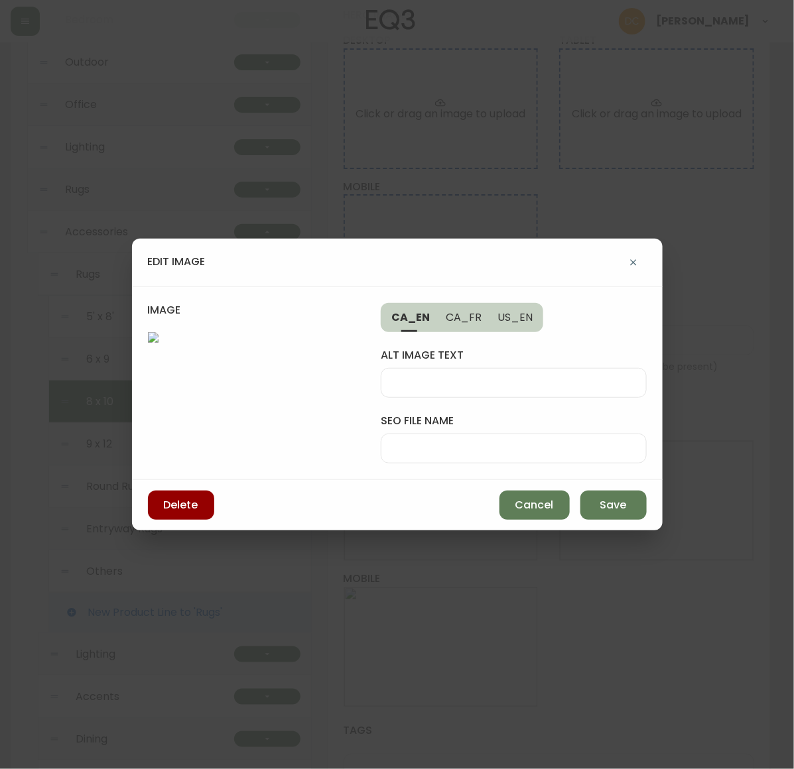
click at [560, 434] on div at bounding box center [513, 449] width 265 height 30
type input "desk-beige-rug"
click at [594, 520] on button "Save" at bounding box center [613, 505] width 66 height 29
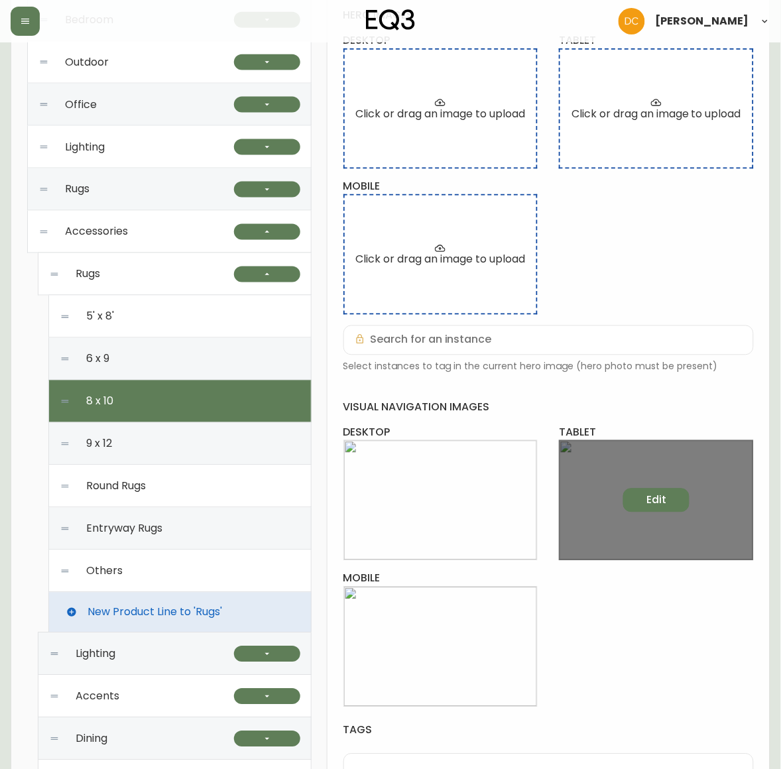
click at [661, 505] on span "Edit" at bounding box center [657, 500] width 20 height 15
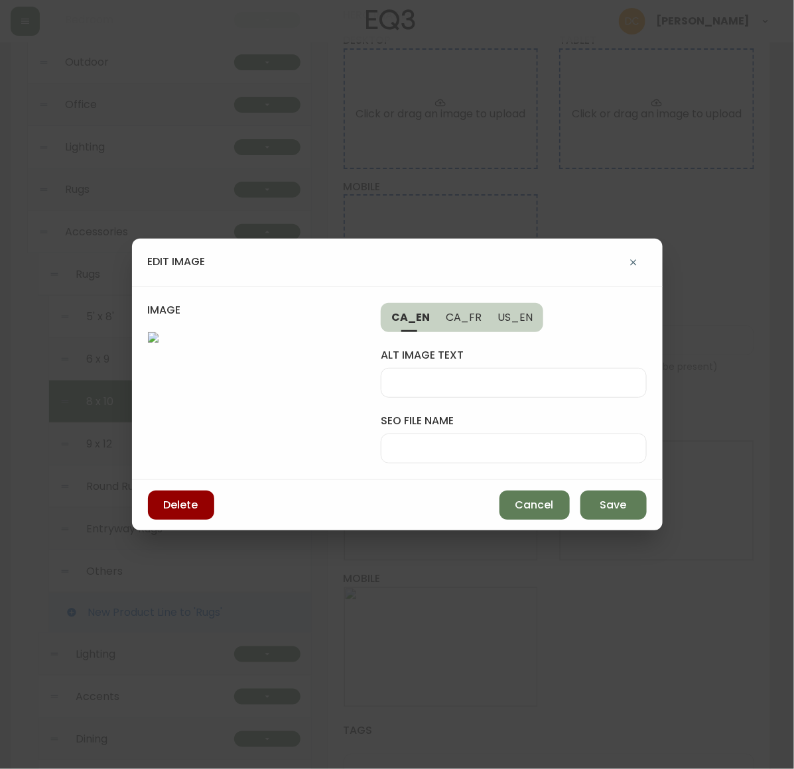
click at [543, 442] on input "seo file name" at bounding box center [513, 448] width 243 height 13
paste input "desk-beige-rug"
click at [458, 442] on input "desk-beige-rug" at bounding box center [513, 448] width 243 height 13
type input "tab-beige-large-rug"
click at [602, 513] on span "Save" at bounding box center [613, 505] width 27 height 15
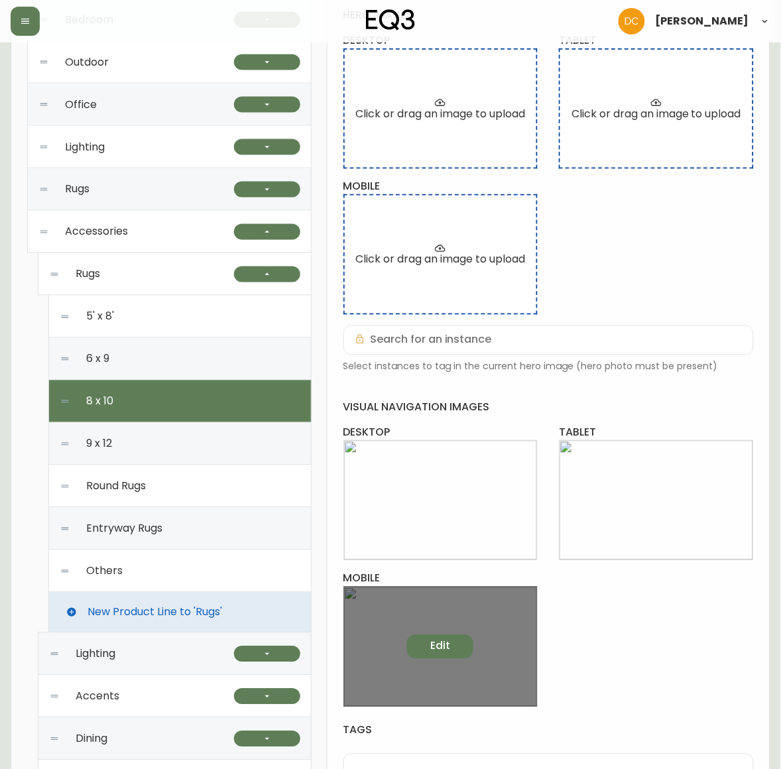
click at [431, 641] on span "Edit" at bounding box center [440, 646] width 20 height 15
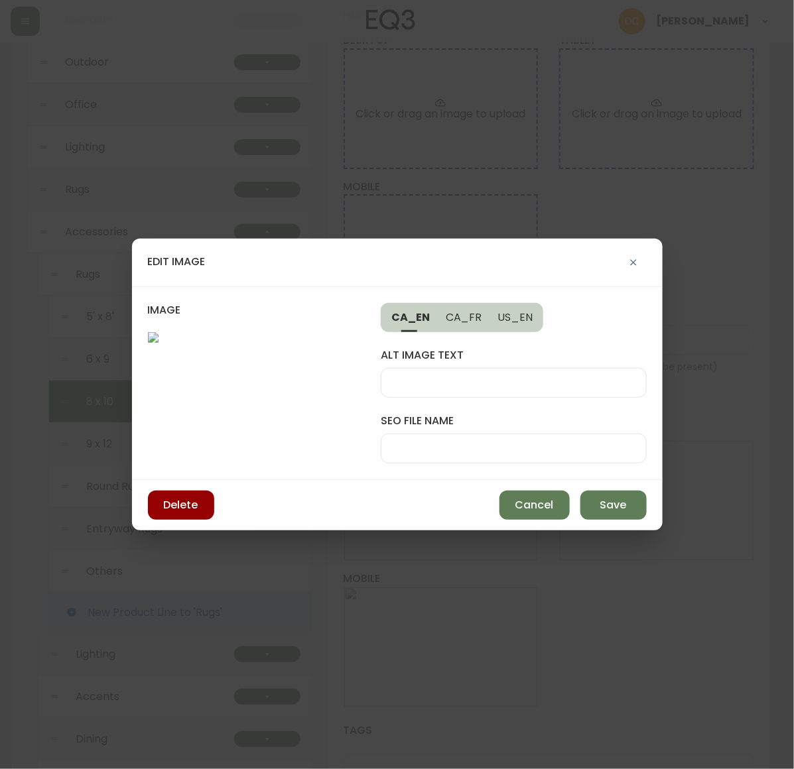
click at [506, 442] on input "seo file name" at bounding box center [513, 448] width 243 height 13
paste input "tab-beige-large-rug"
click at [395, 442] on input "tab-beige-large-rug" at bounding box center [513, 448] width 243 height 13
click at [393, 442] on input "tab-beige-large-rug" at bounding box center [513, 448] width 243 height 13
type input "mob-beige-large-rug"
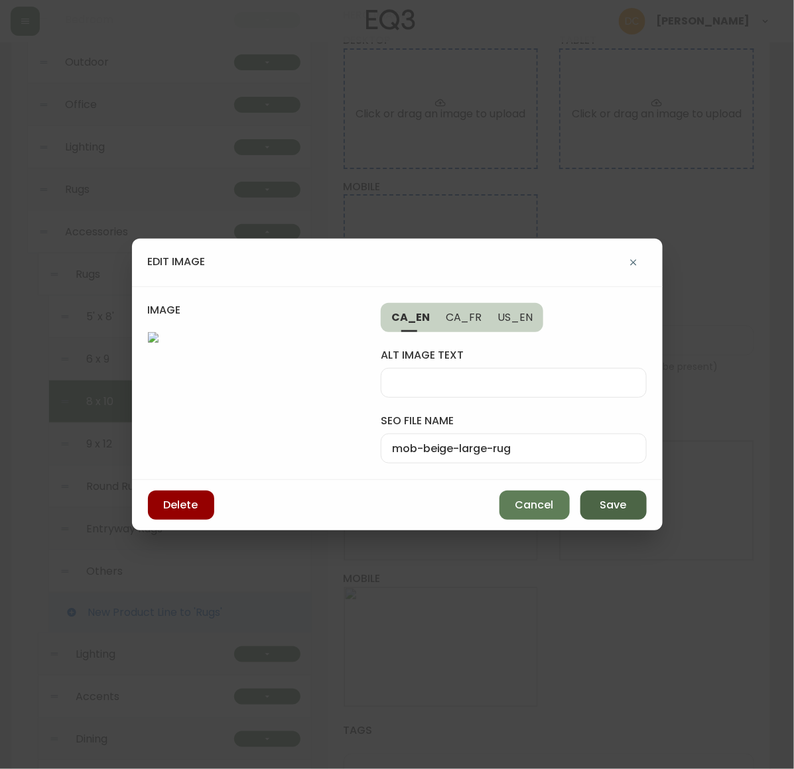
click at [596, 520] on button "Save" at bounding box center [613, 505] width 66 height 29
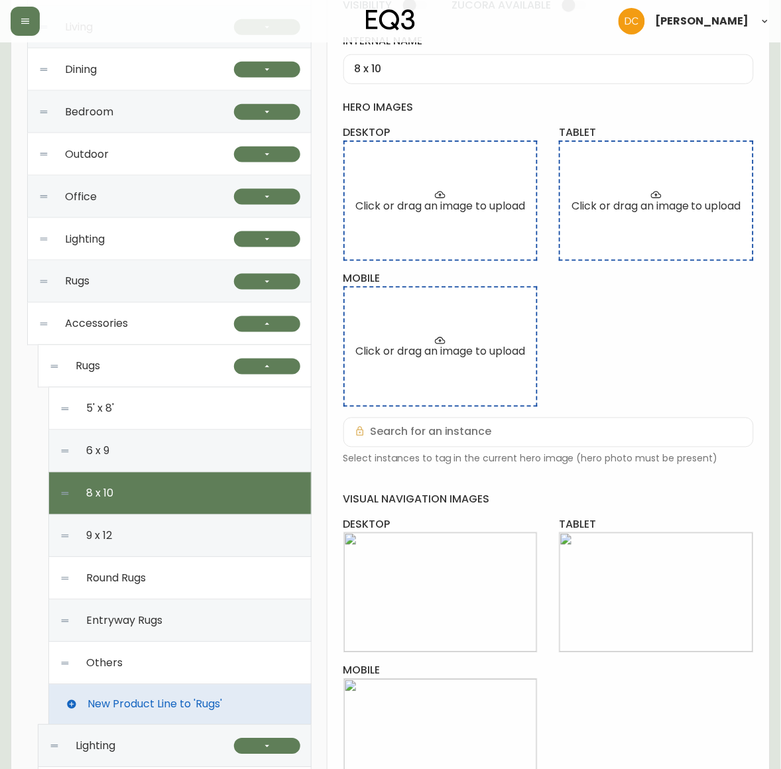
scroll to position [0, 0]
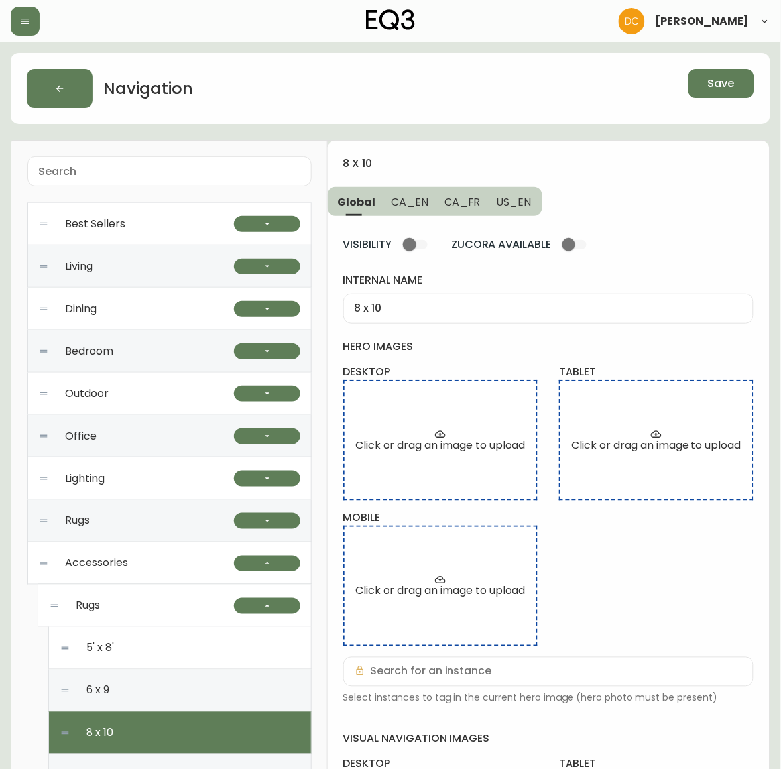
click at [716, 81] on span "Save" at bounding box center [721, 83] width 27 height 15
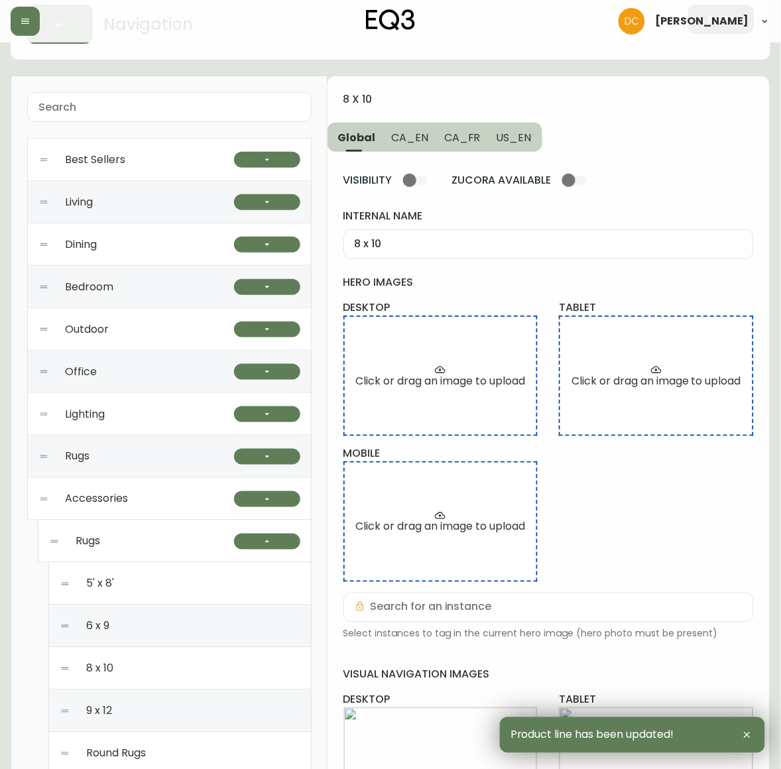
scroll to position [166, 0]
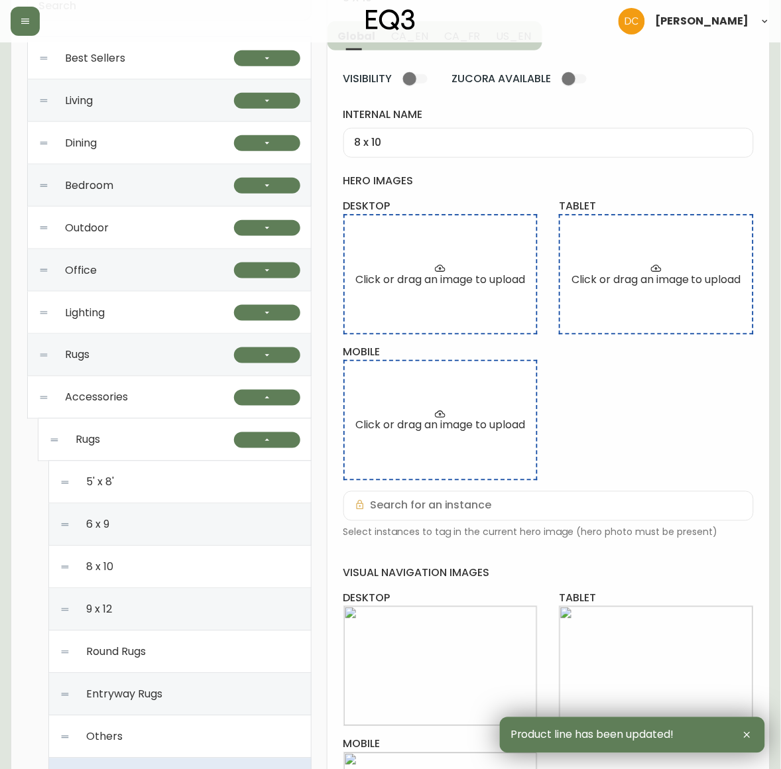
click at [139, 432] on div "Rugs" at bounding box center [141, 440] width 185 height 42
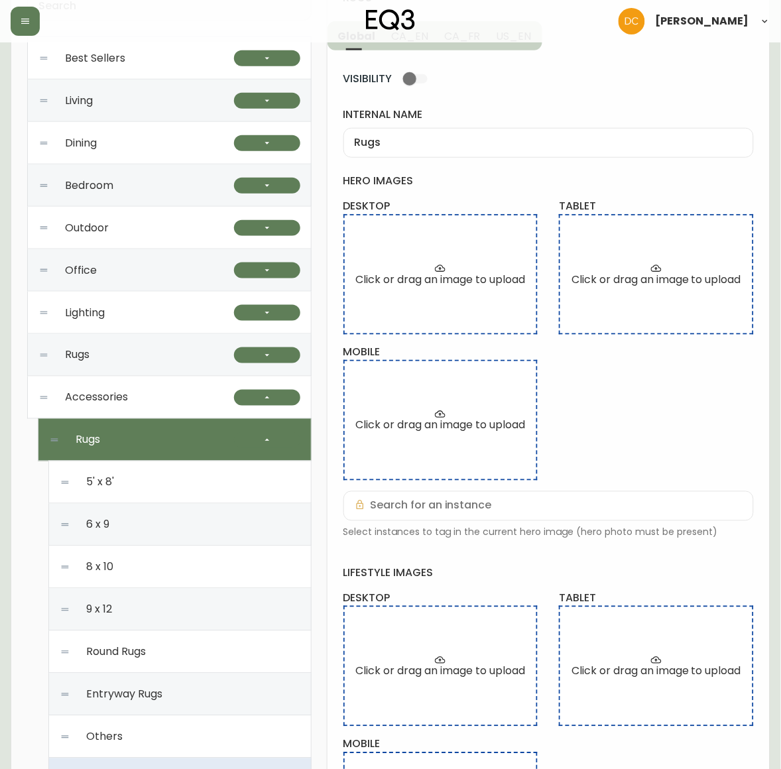
click at [141, 605] on div "9 x 12" at bounding box center [180, 610] width 241 height 42
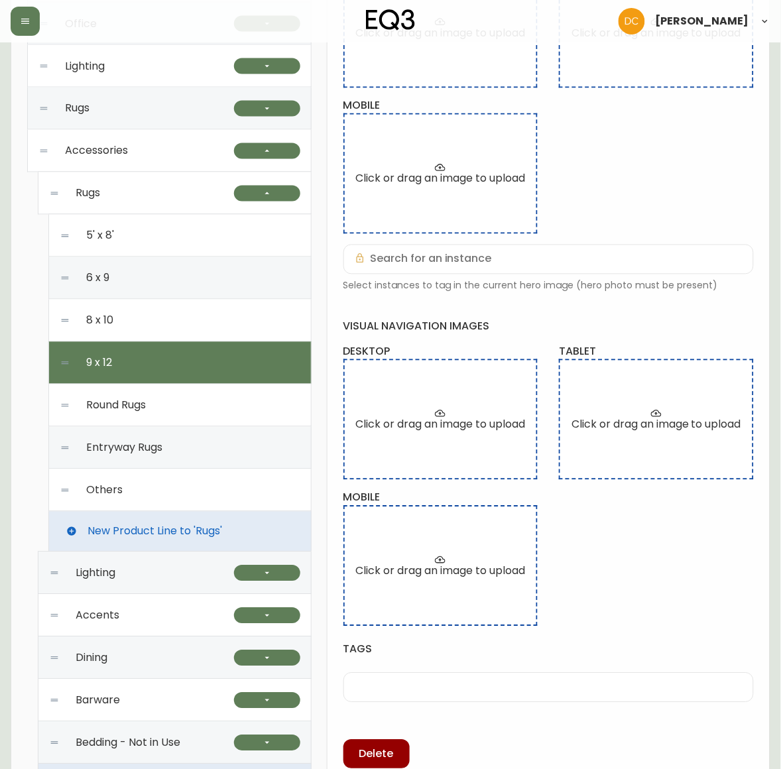
scroll to position [415, 0]
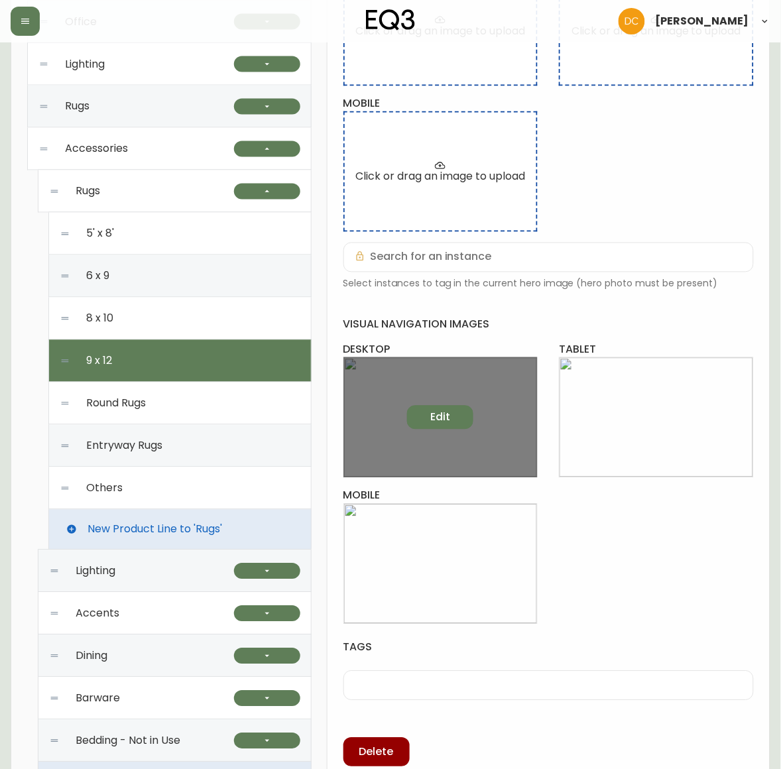
click at [452, 423] on button "Edit" at bounding box center [440, 418] width 66 height 24
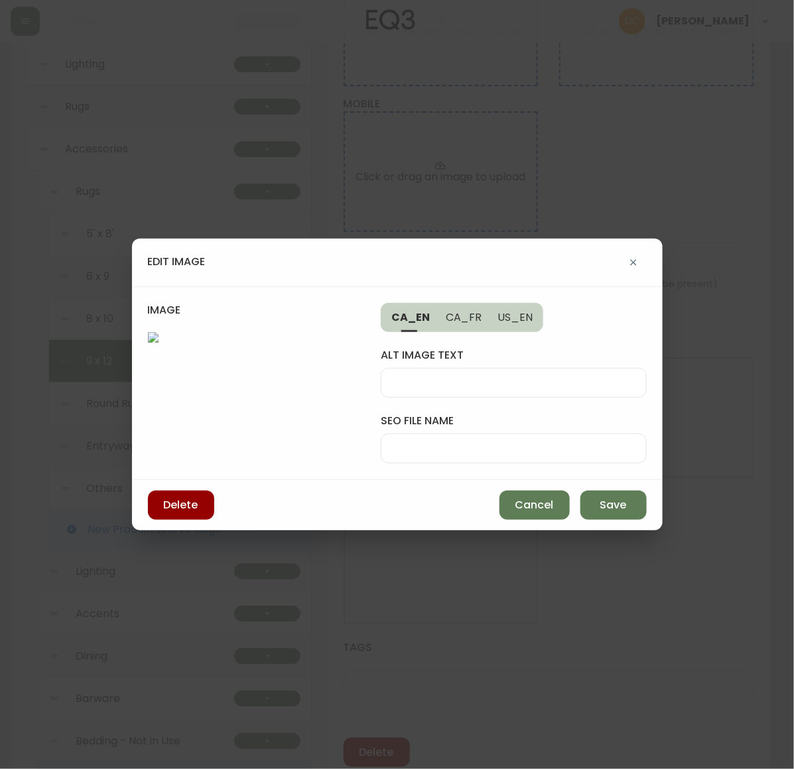
click at [511, 434] on div at bounding box center [513, 449] width 265 height 30
type input "white-large-rug-desk"
click at [606, 513] on span "Save" at bounding box center [613, 505] width 27 height 15
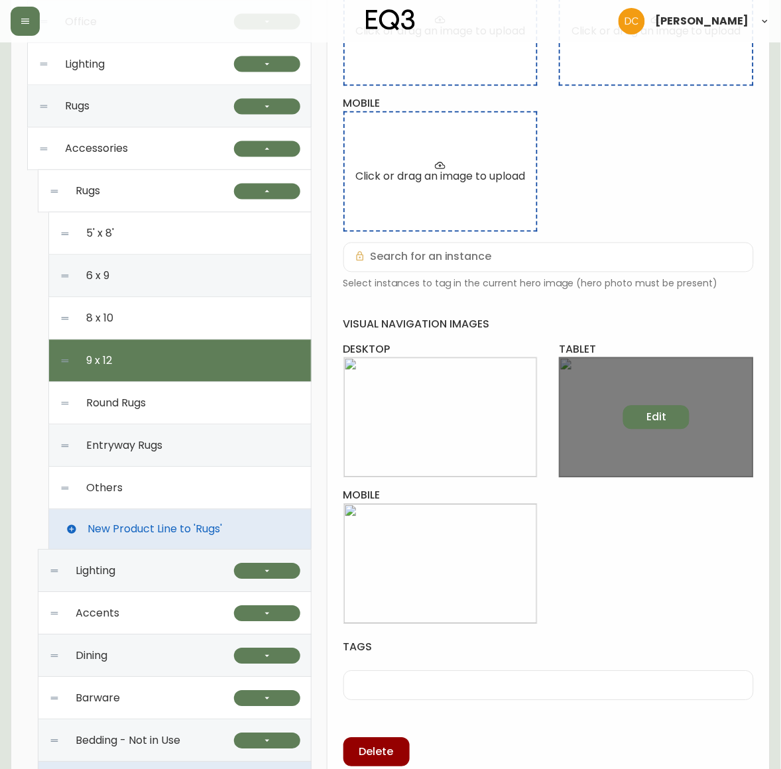
click at [661, 425] on span "Edit" at bounding box center [657, 418] width 20 height 15
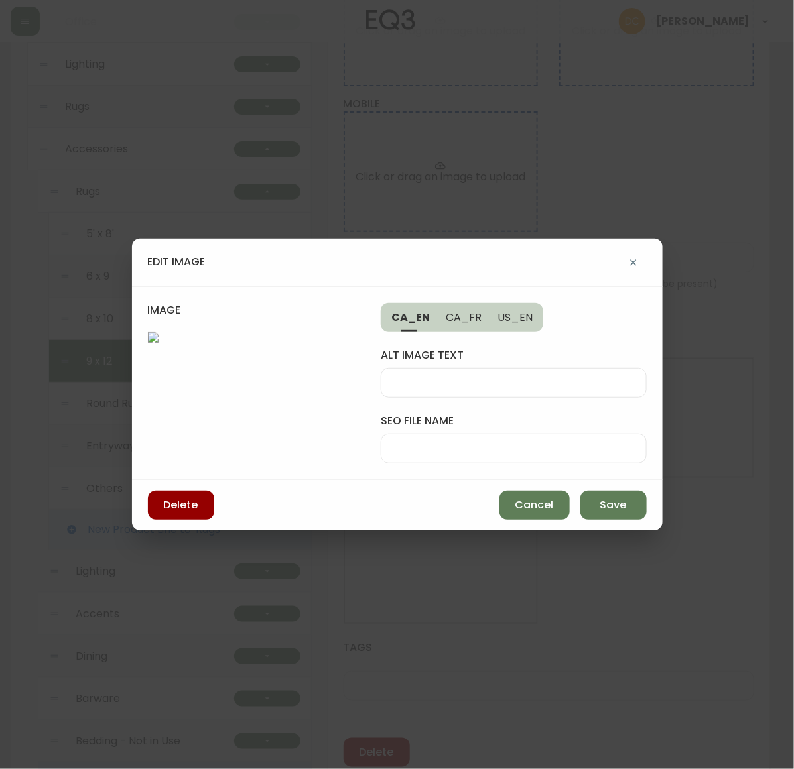
click at [542, 434] on div at bounding box center [513, 449] width 265 height 30
paste input "white-large-rug-desk"
click at [551, 442] on input "white-large-rug-desk" at bounding box center [513, 448] width 243 height 13
type input "white-large-rug-tab"
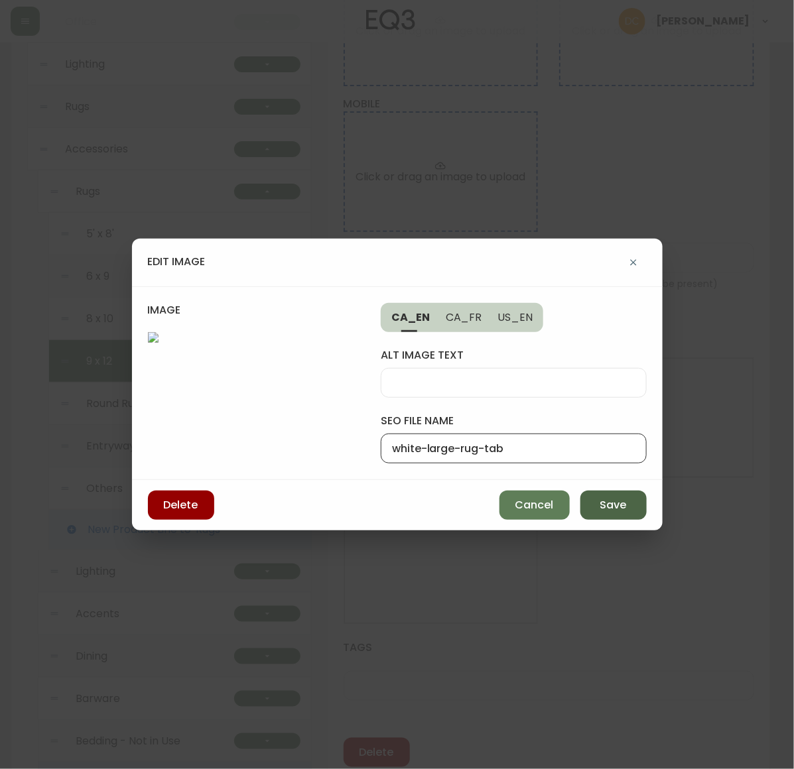
click at [607, 513] on span "Save" at bounding box center [613, 505] width 27 height 15
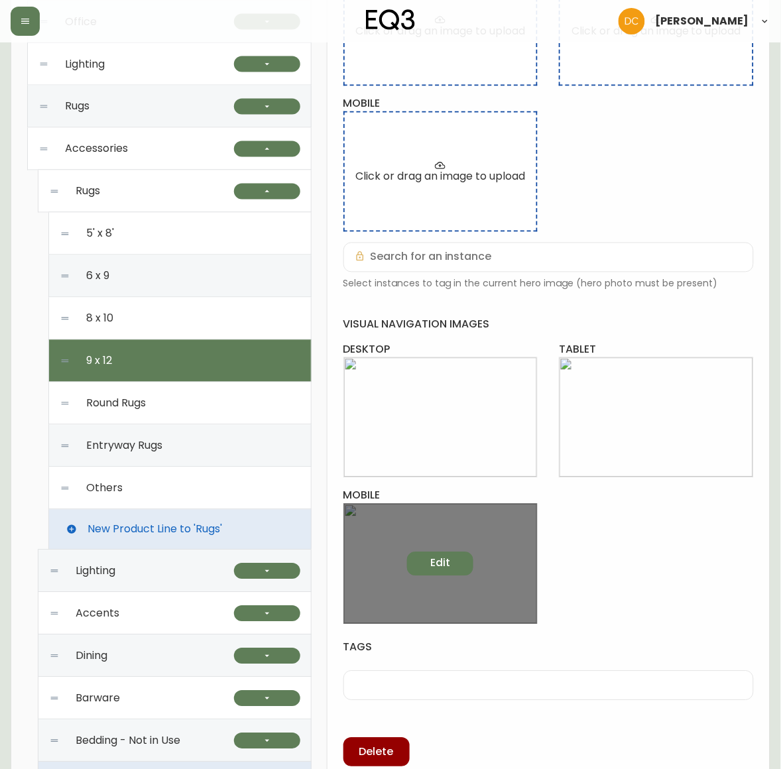
click at [438, 556] on button "Edit" at bounding box center [440, 565] width 66 height 24
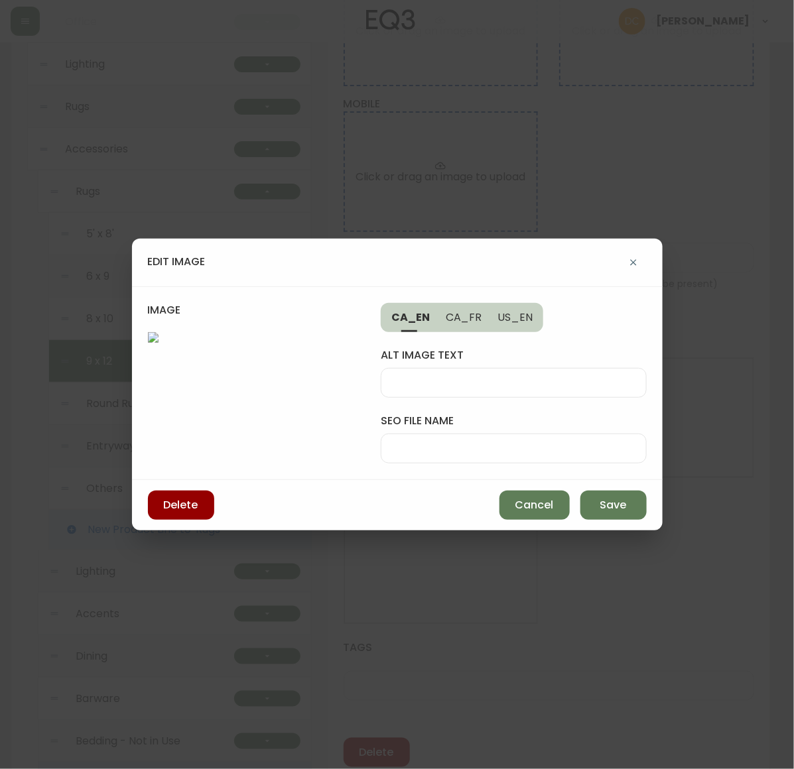
click at [521, 434] on div at bounding box center [513, 449] width 265 height 30
paste input "white-large-rug-tab"
click at [539, 442] on input "white-large-rug-tab" at bounding box center [513, 448] width 243 height 13
type input "white-large-rug-mob"
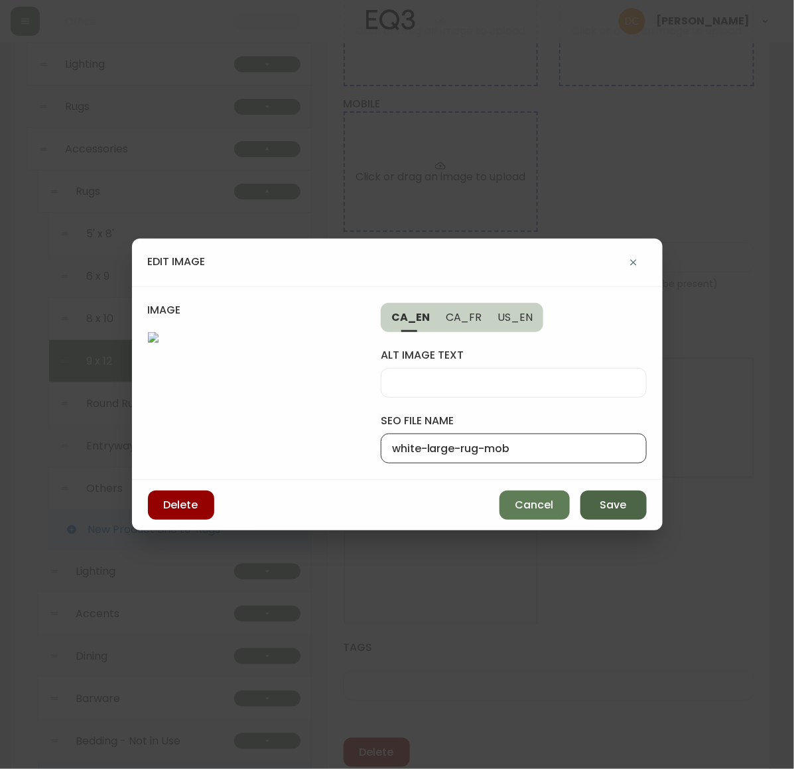
click at [597, 520] on button "Save" at bounding box center [613, 505] width 66 height 29
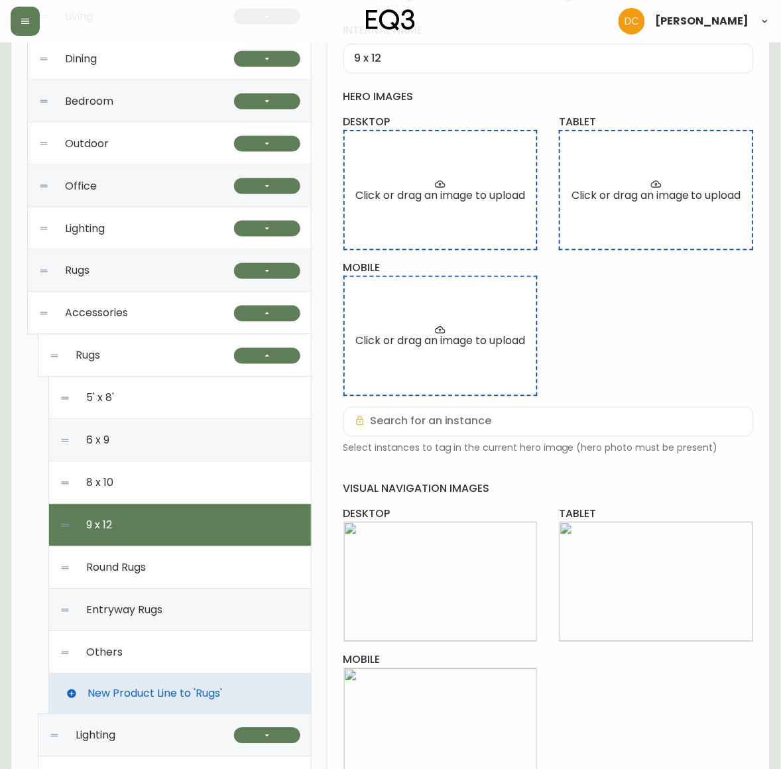
scroll to position [0, 0]
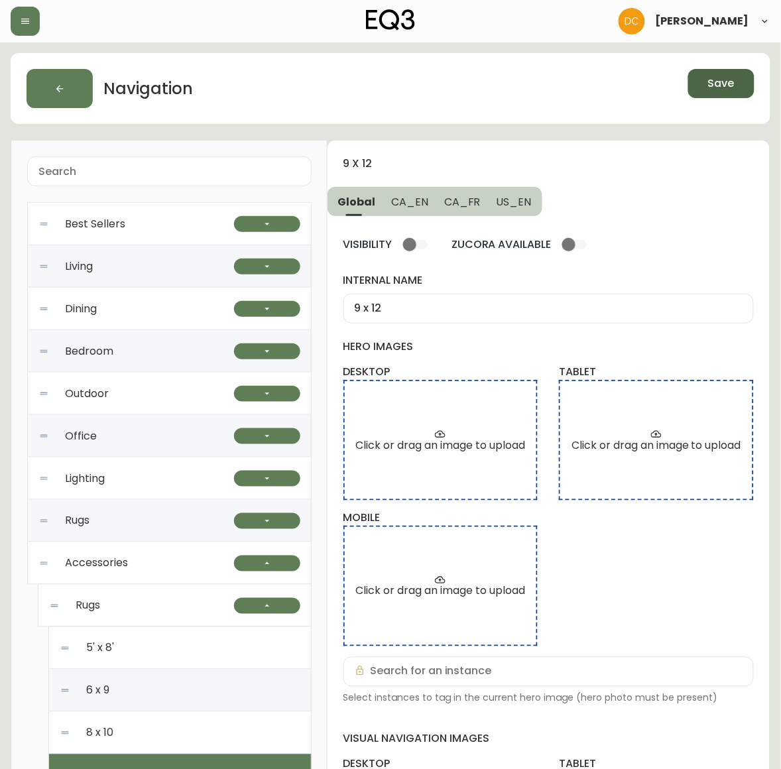
click at [723, 86] on span "Save" at bounding box center [721, 83] width 27 height 15
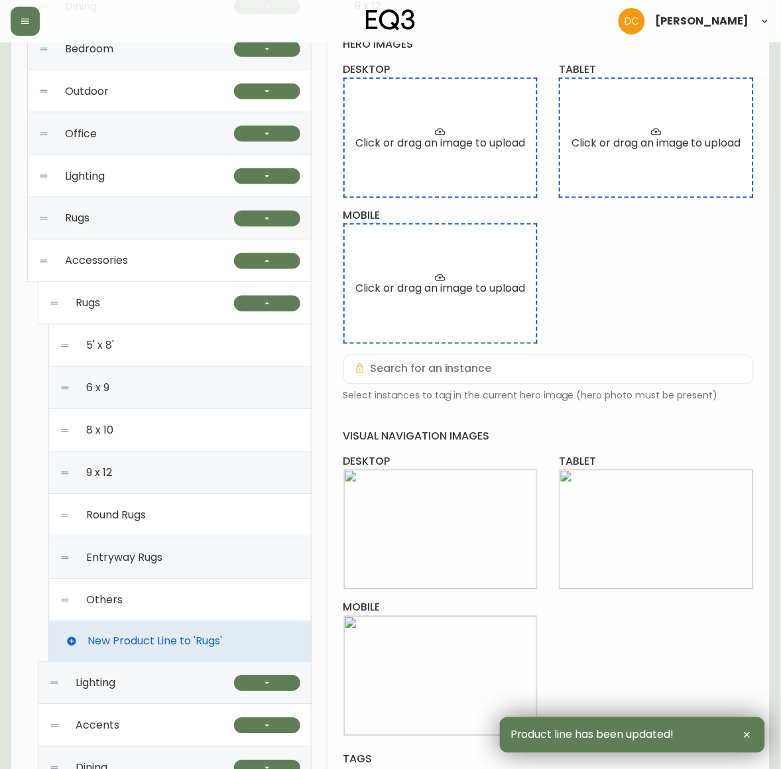
scroll to position [332, 0]
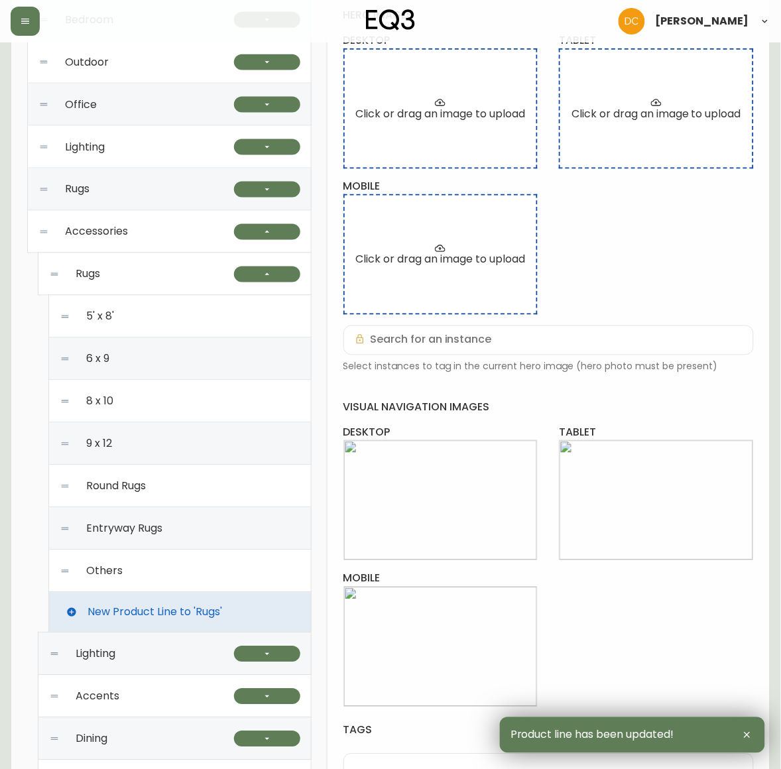
click at [196, 495] on div "Round Rugs" at bounding box center [180, 487] width 241 height 42
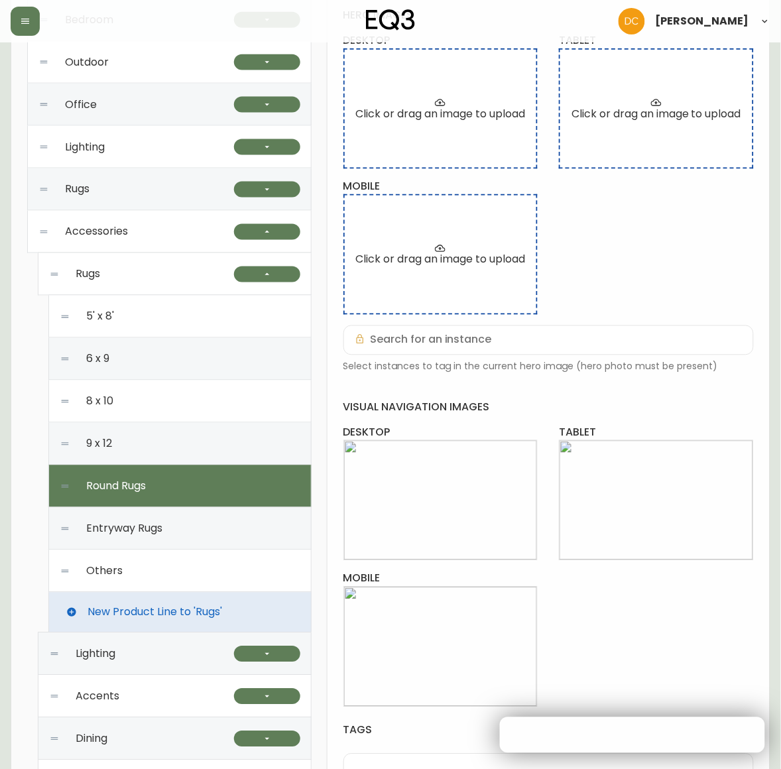
type input "Round Rugs"
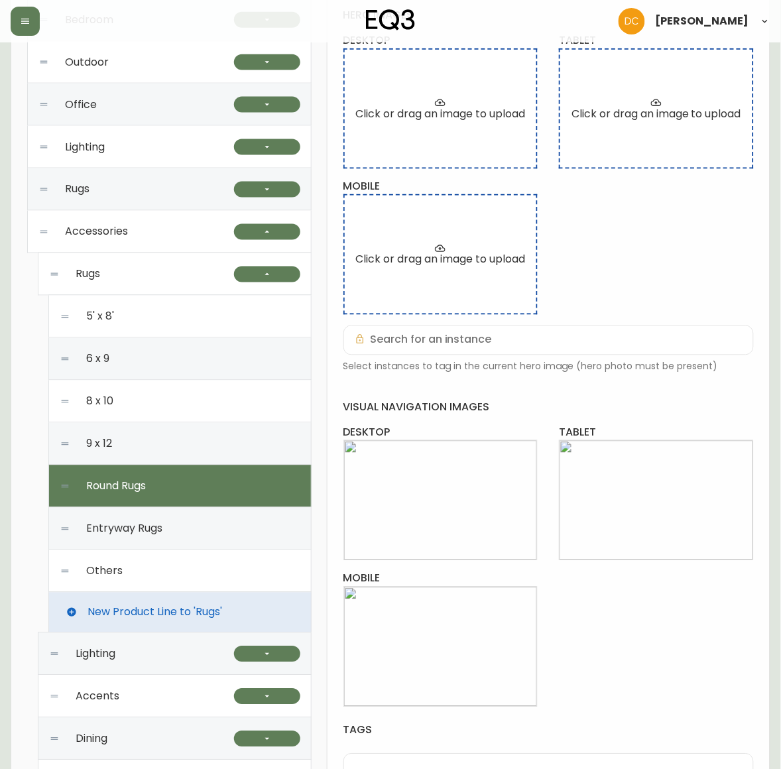
click at [156, 240] on div "Accessories" at bounding box center [136, 232] width 196 height 42
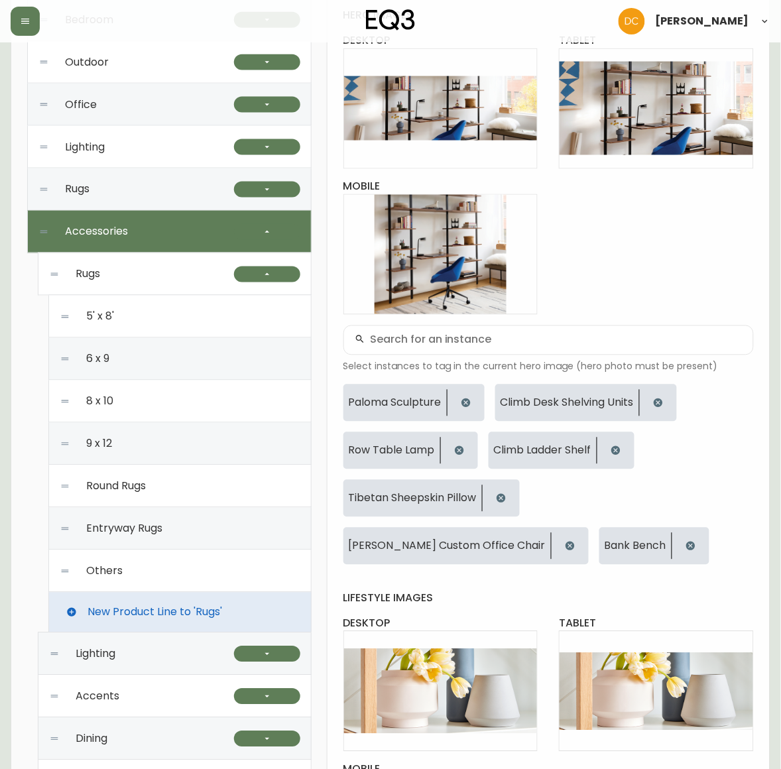
click at [145, 267] on div "Rugs" at bounding box center [141, 274] width 185 height 42
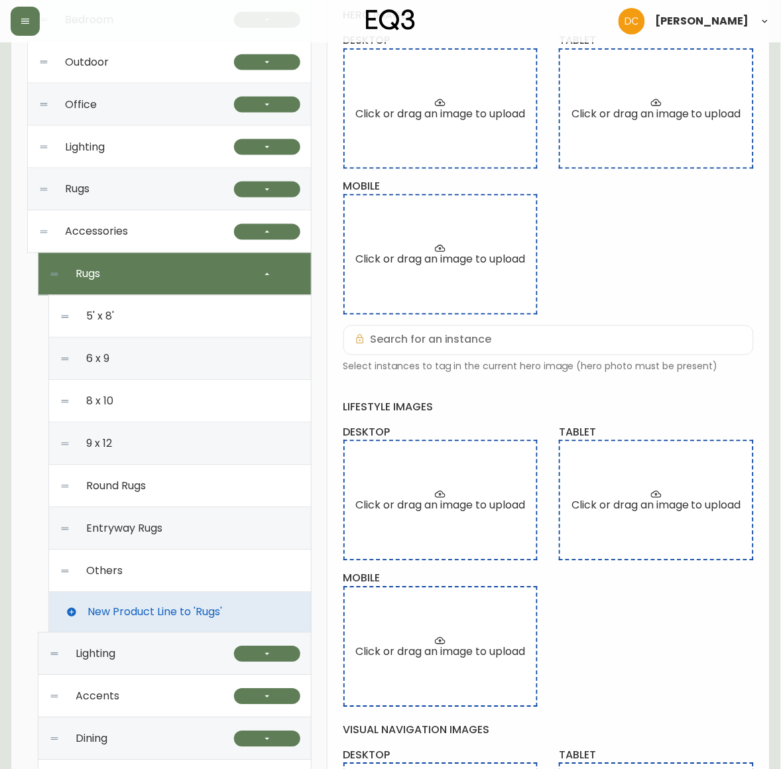
click at [129, 488] on span "Round Rugs" at bounding box center [116, 487] width 60 height 12
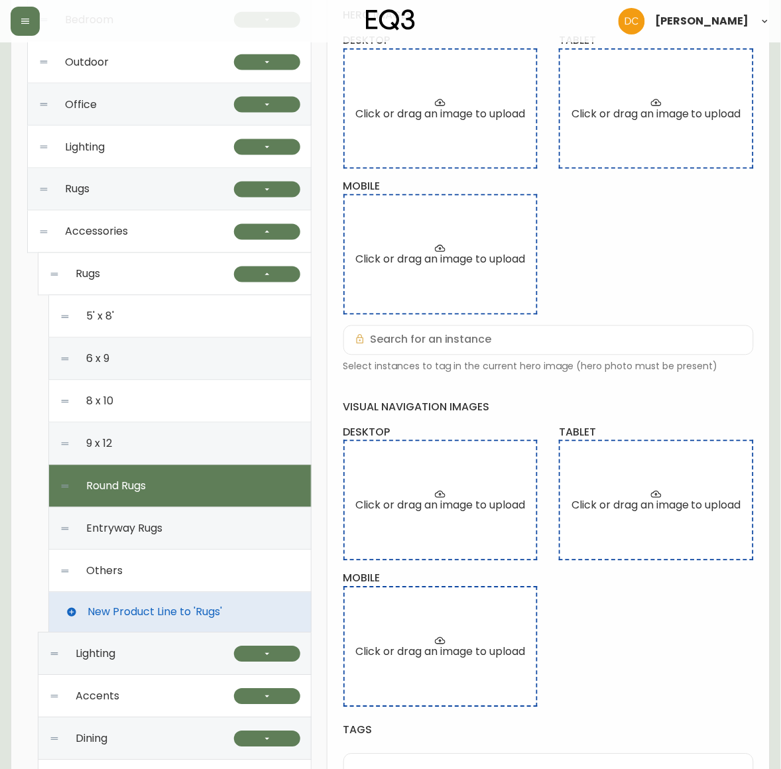
click at [147, 226] on div "Accessories" at bounding box center [136, 232] width 196 height 42
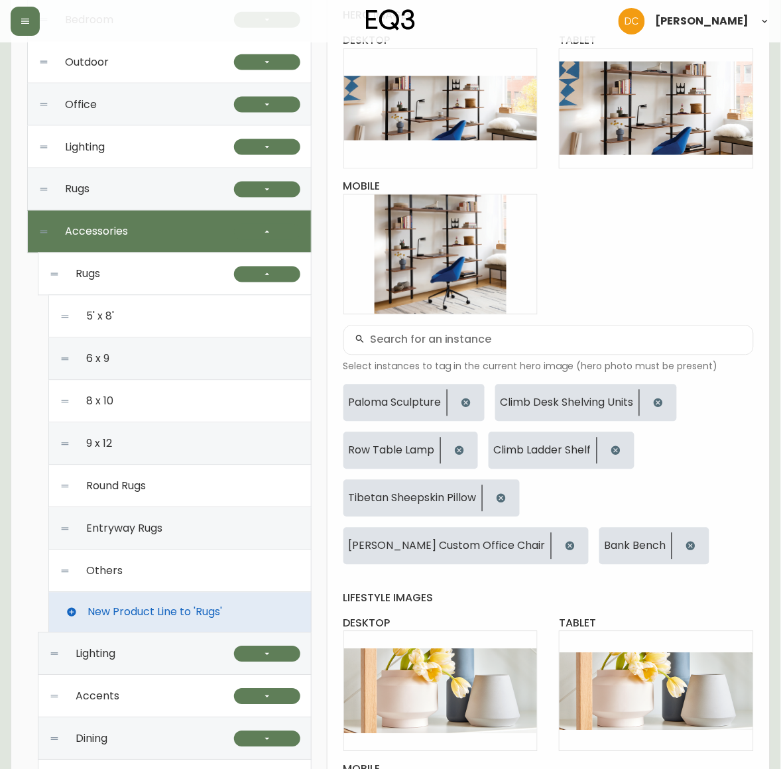
click at [140, 451] on div "9 x 12" at bounding box center [180, 444] width 241 height 42
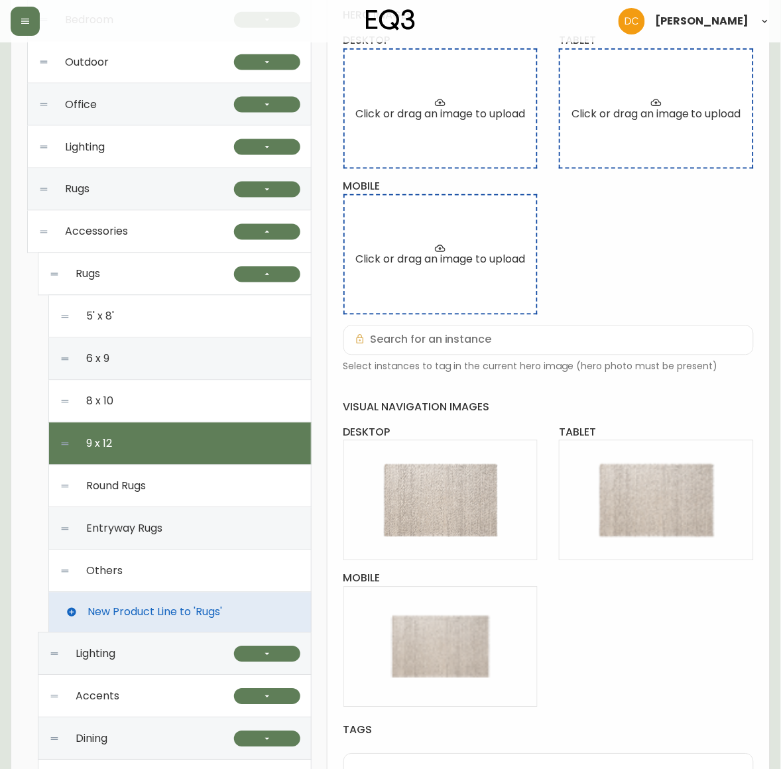
click at [139, 272] on div "Rugs" at bounding box center [141, 274] width 185 height 42
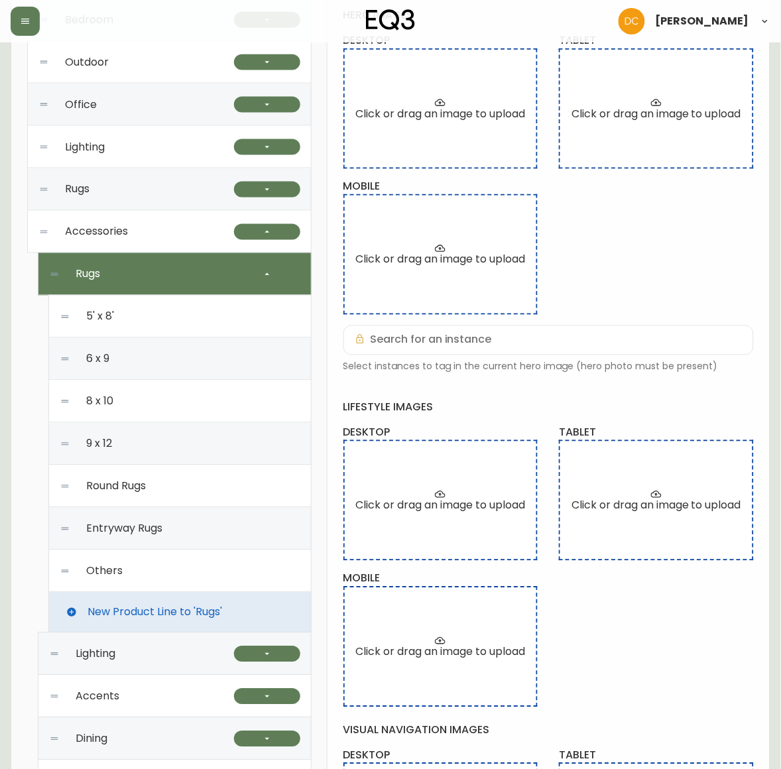
click at [139, 228] on div "Accessories" at bounding box center [136, 232] width 196 height 42
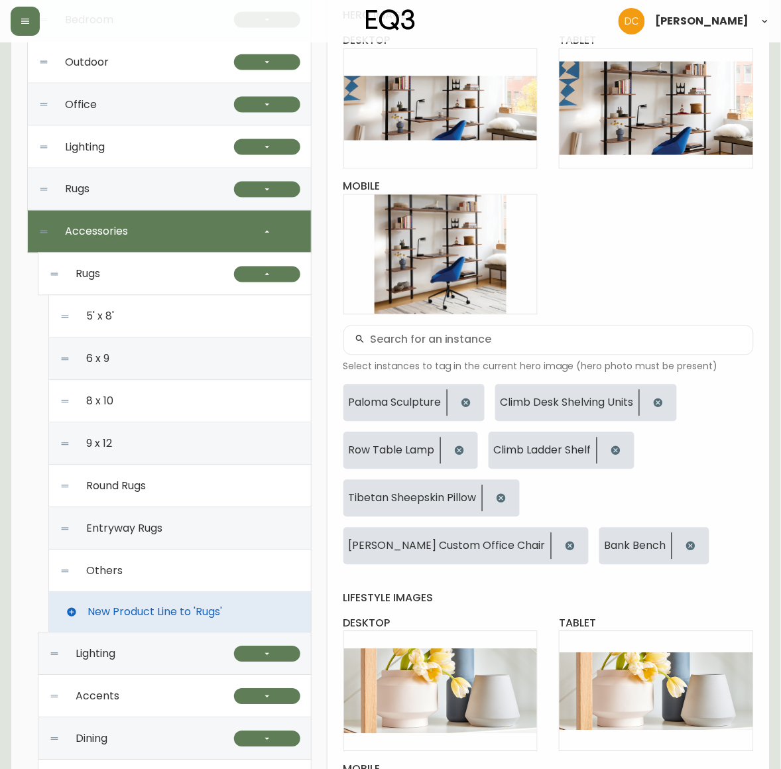
click at [135, 488] on span "Round Rugs" at bounding box center [116, 487] width 60 height 12
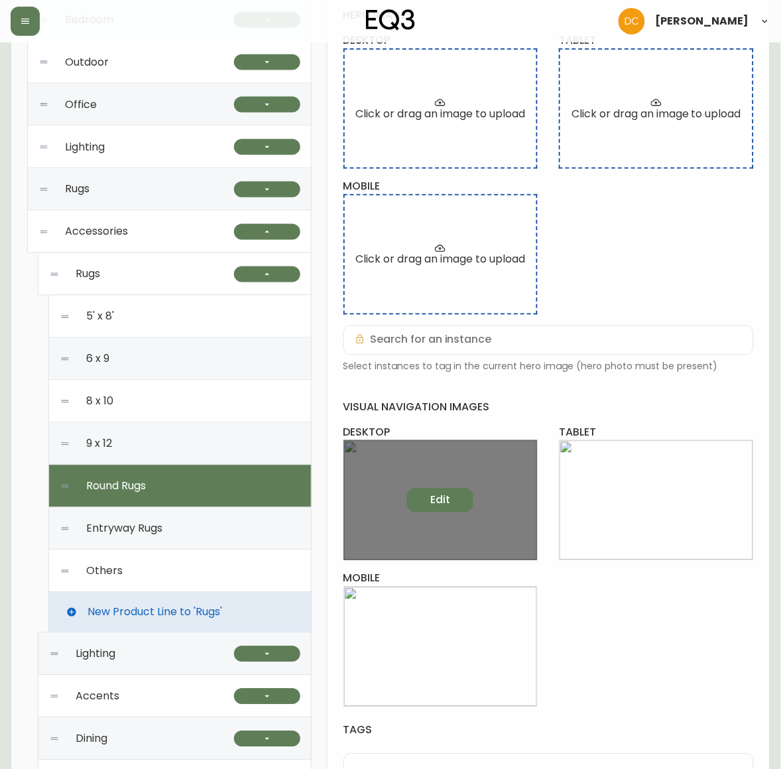
click at [450, 495] on span "Edit" at bounding box center [440, 500] width 20 height 15
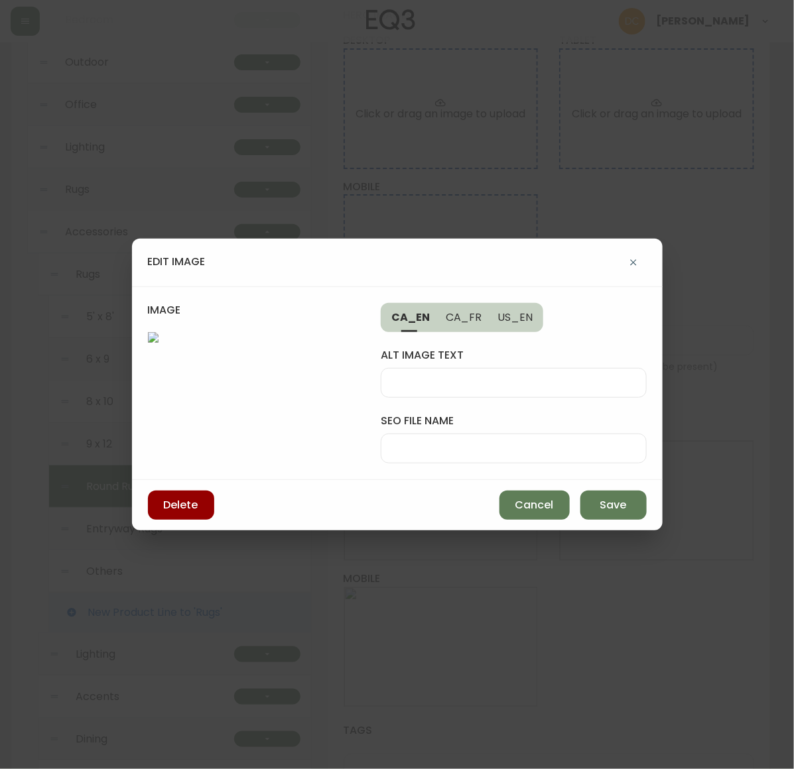
click at [548, 442] on input "seo file name" at bounding box center [513, 448] width 243 height 13
type input "d"
type input "dark-round-rug"
click at [611, 513] on span "Save" at bounding box center [613, 505] width 27 height 15
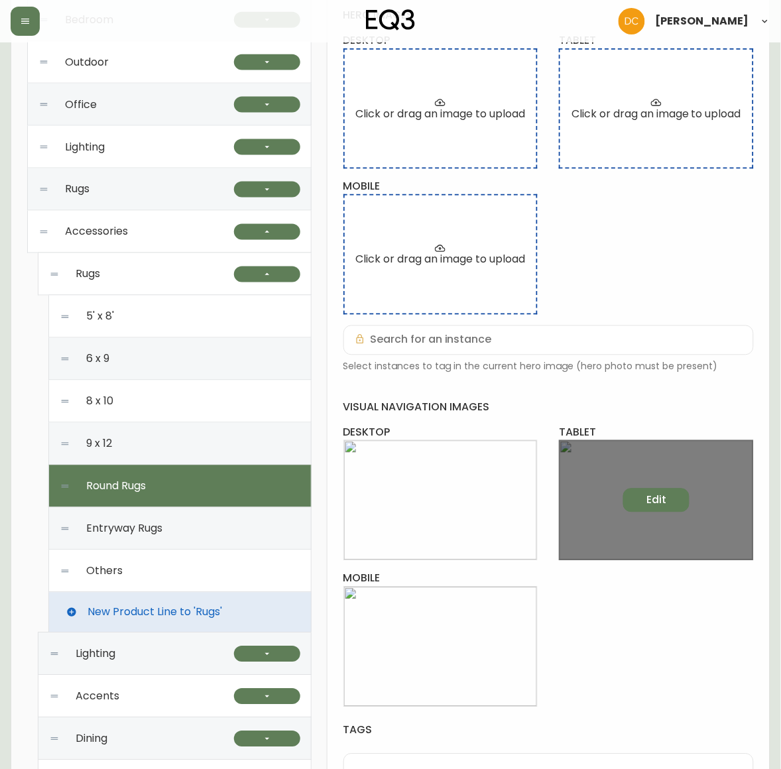
click at [662, 501] on span "Edit" at bounding box center [657, 500] width 20 height 15
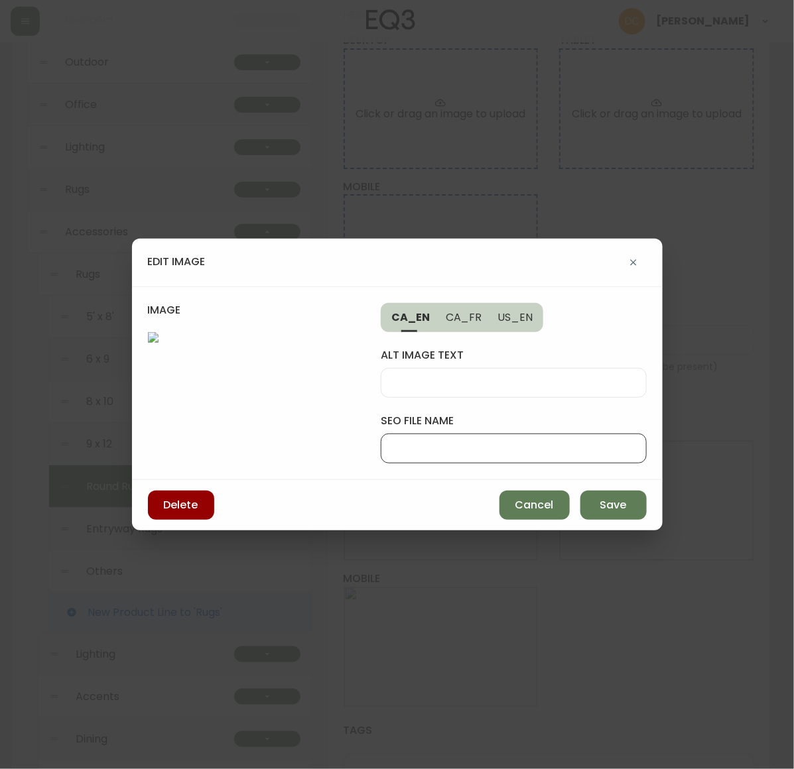
click at [489, 442] on input "seo file name" at bounding box center [513, 448] width 243 height 13
paste input "dark-round-rug"
type input "dark-round-rug-tab"
click at [600, 513] on span "Save" at bounding box center [613, 505] width 27 height 15
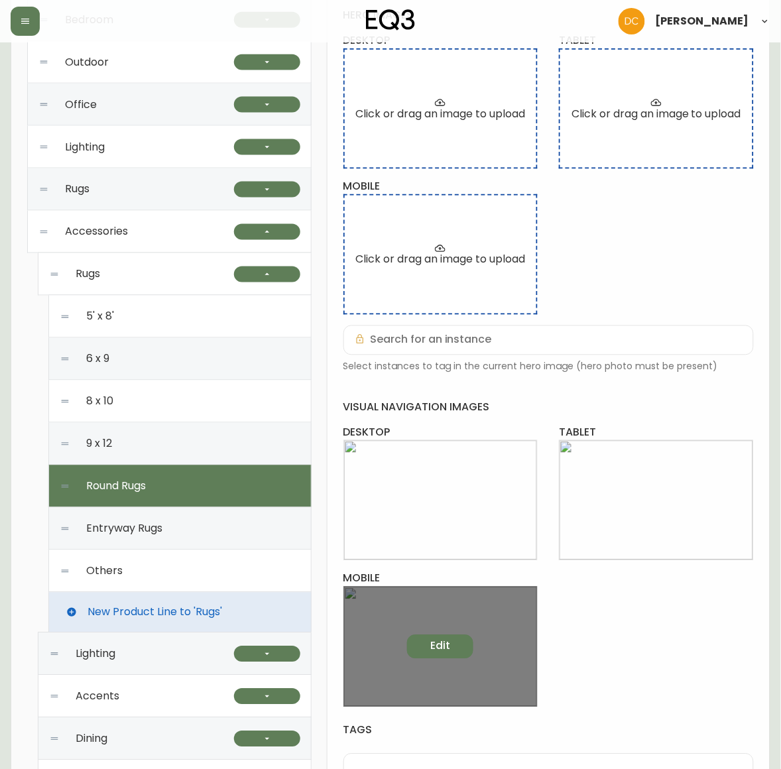
click at [440, 647] on span "Edit" at bounding box center [440, 646] width 20 height 15
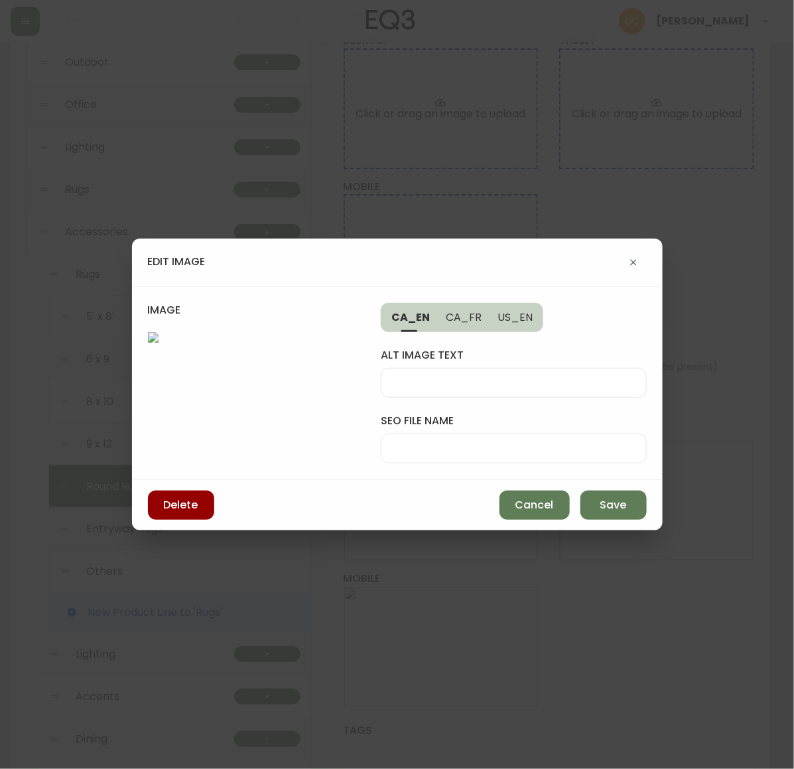
click at [555, 442] on input "seo file name" at bounding box center [513, 448] width 243 height 13
paste input "dark-round-rug-tab"
type input "dark-round-rug-mob"
click at [615, 513] on span "Save" at bounding box center [613, 505] width 27 height 15
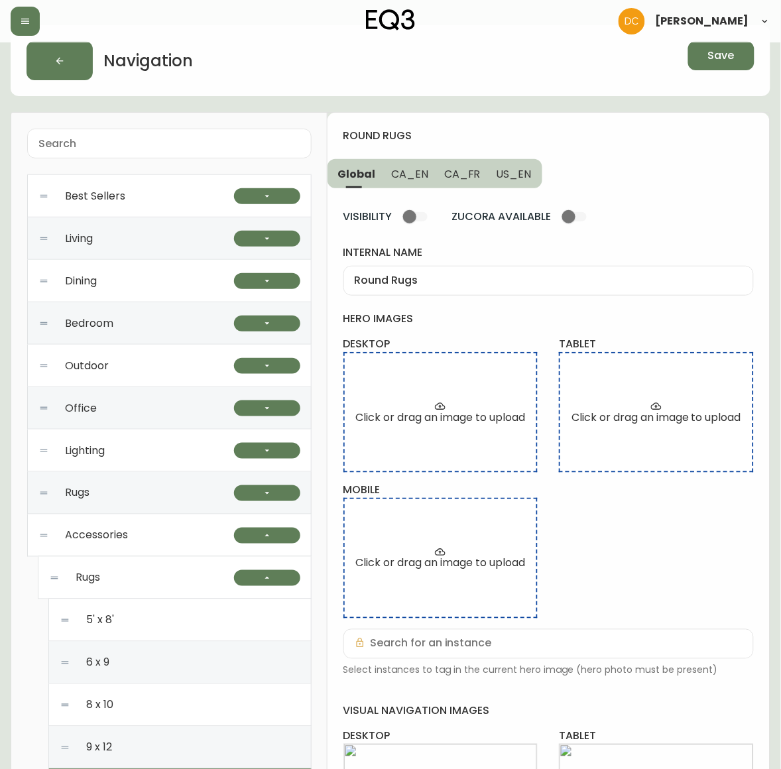
scroll to position [0, 0]
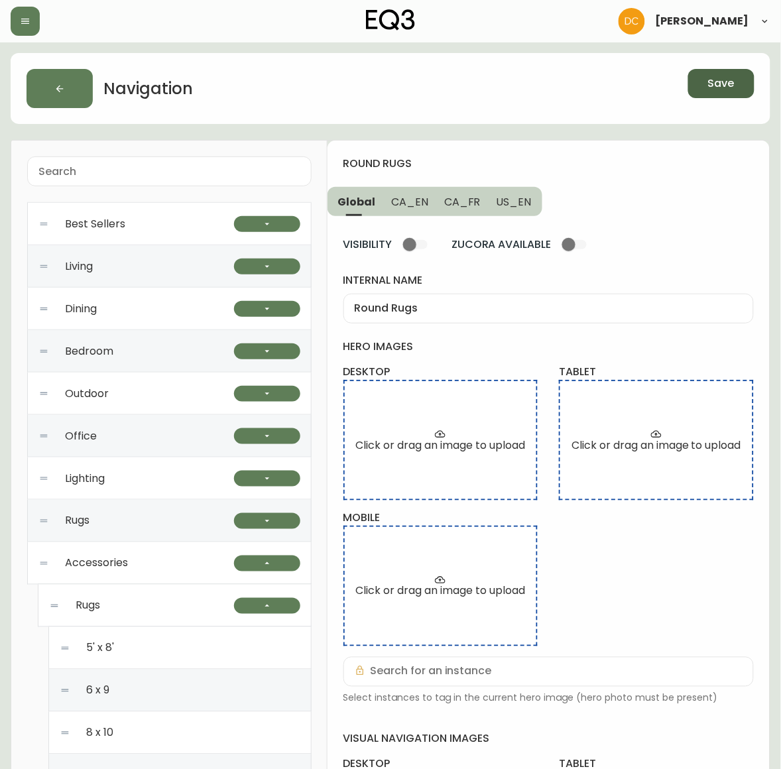
click at [726, 90] on span "Save" at bounding box center [721, 83] width 27 height 15
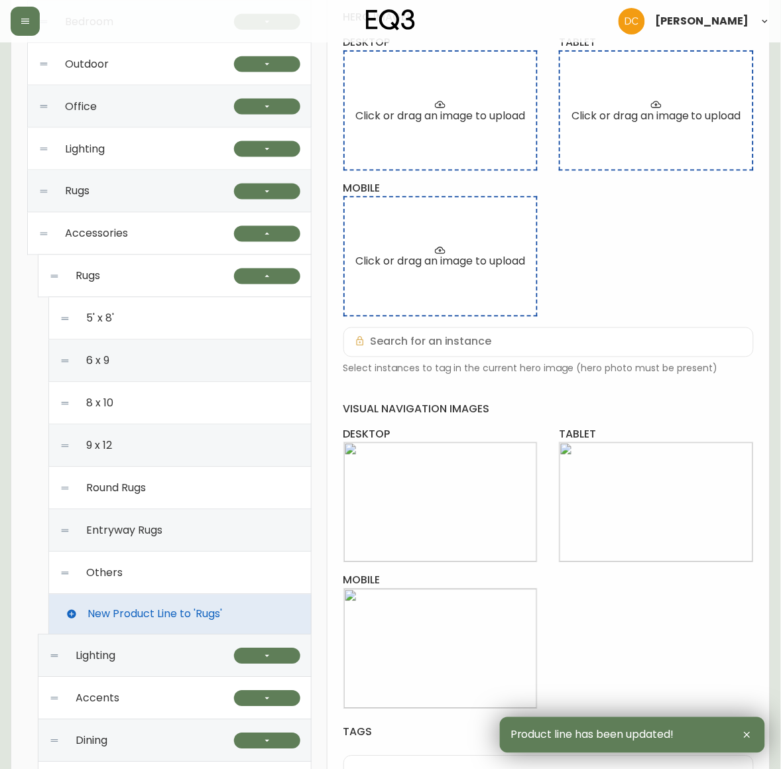
scroll to position [332, 0]
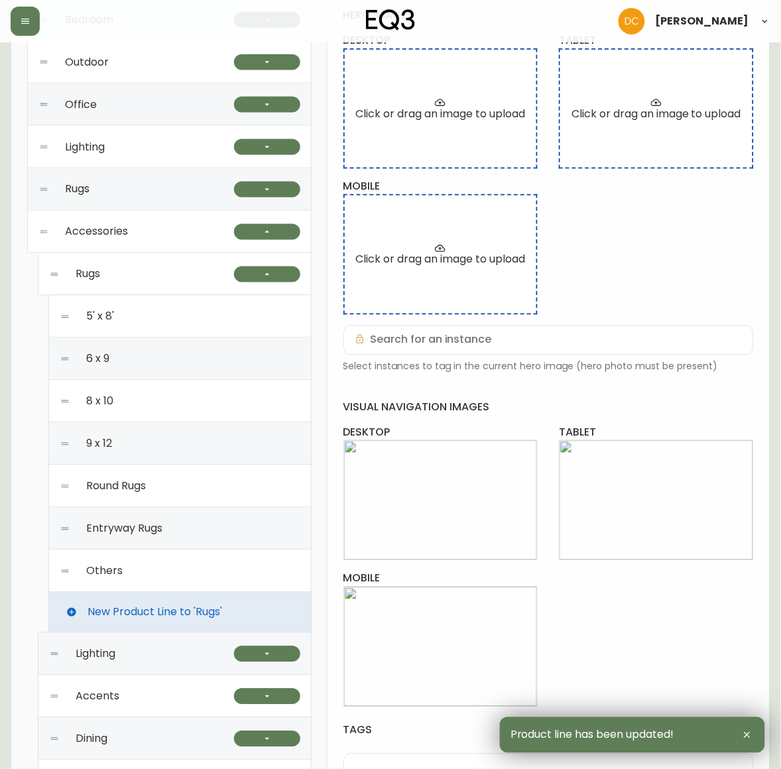
click at [170, 527] on div "Entryway Rugs" at bounding box center [180, 529] width 241 height 42
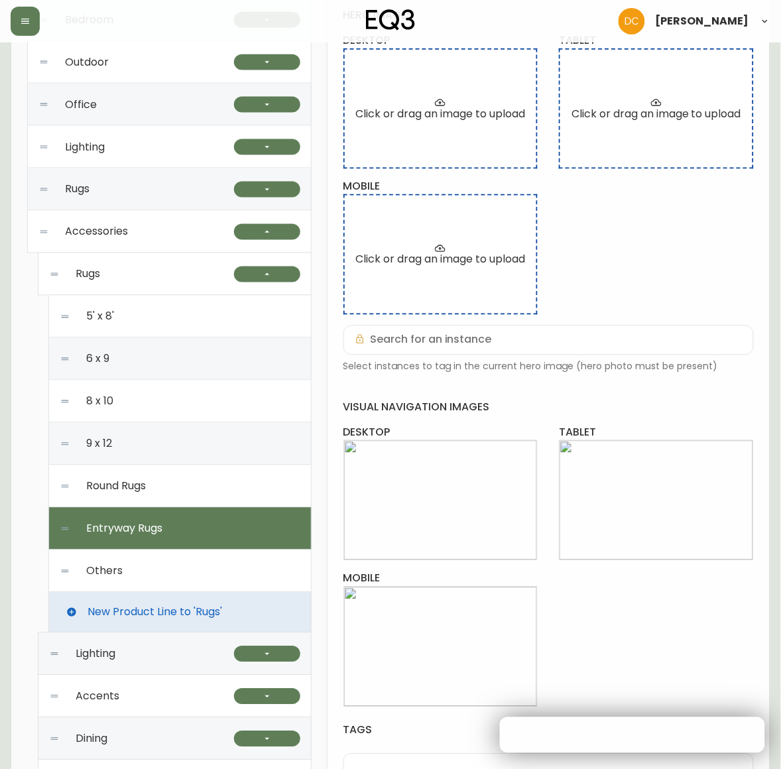
type input "Entryway Rugs"
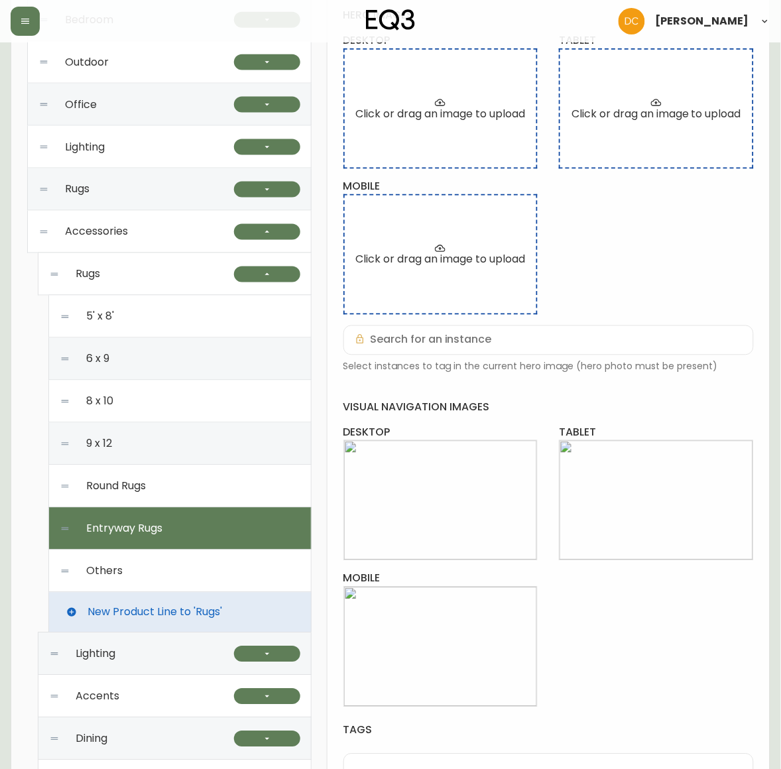
click at [157, 276] on div "Rugs" at bounding box center [141, 274] width 185 height 42
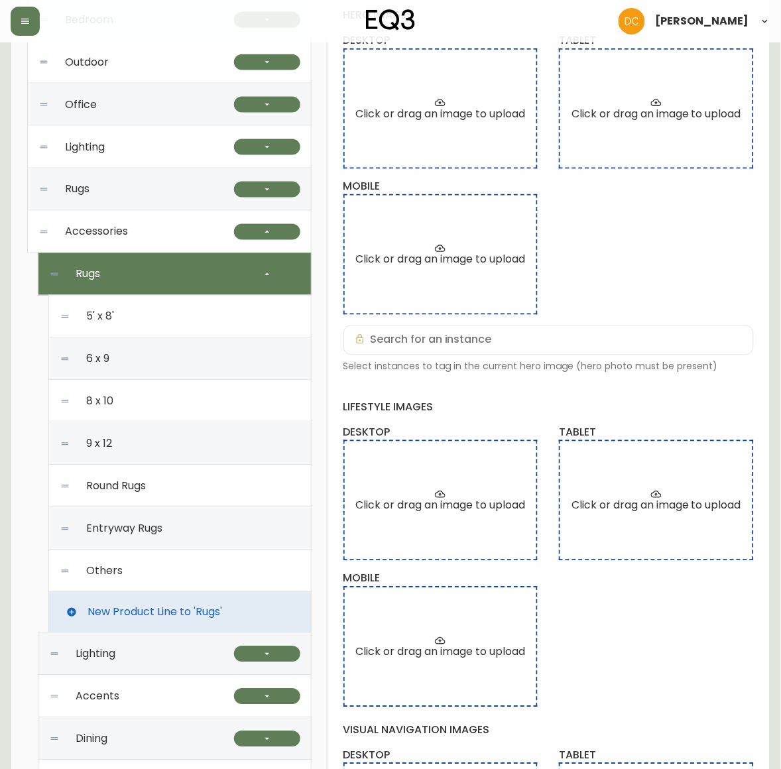
click at [184, 521] on div "Entryway Rugs" at bounding box center [180, 529] width 241 height 42
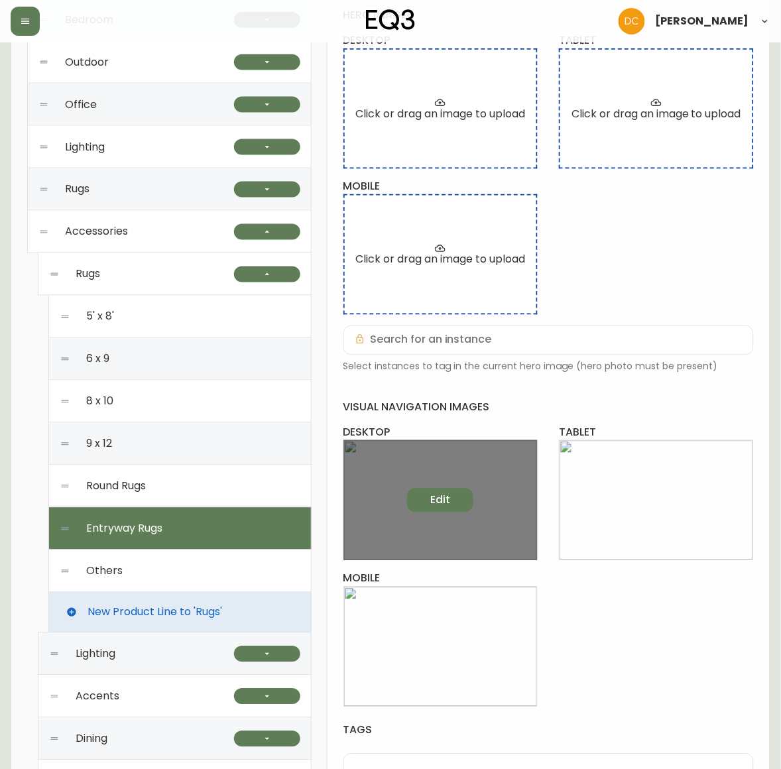
click at [440, 499] on span "Edit" at bounding box center [440, 500] width 20 height 15
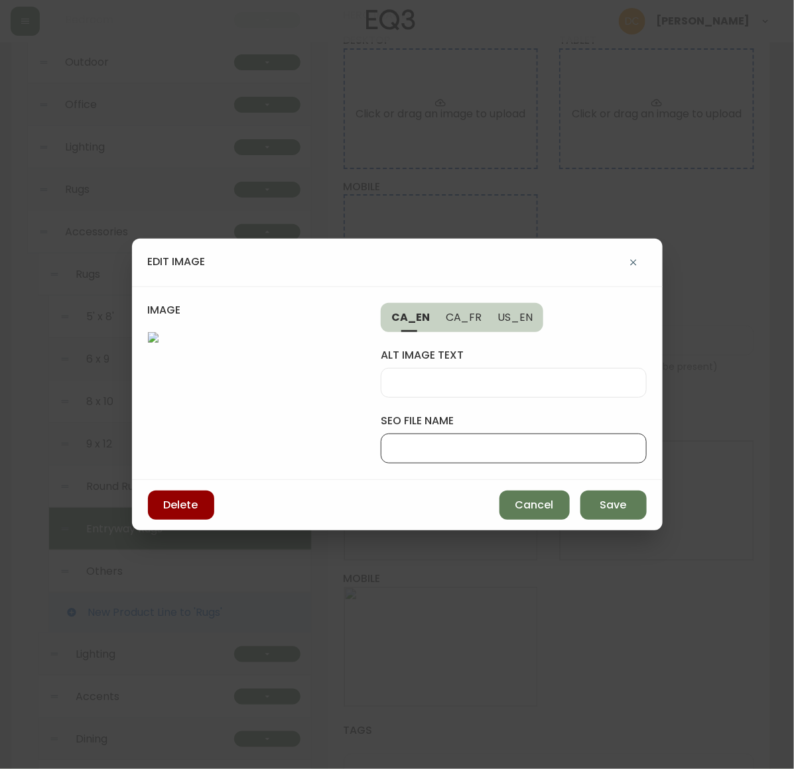
click at [519, 442] on input "seo file name" at bounding box center [513, 448] width 243 height 13
type input "hallway-rug-runner"
click at [602, 513] on span "Save" at bounding box center [613, 505] width 27 height 15
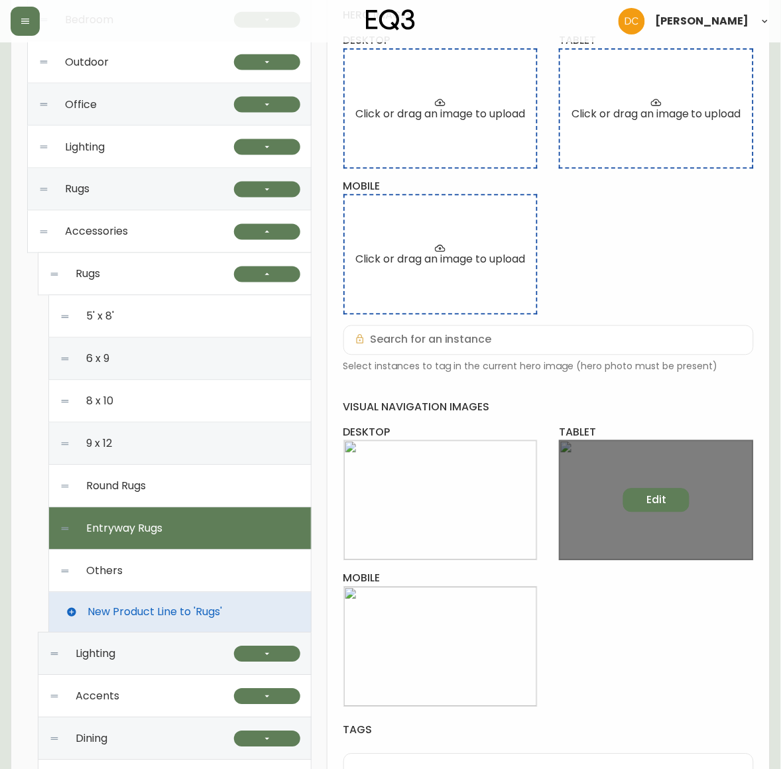
click at [665, 499] on span "Edit" at bounding box center [657, 500] width 20 height 15
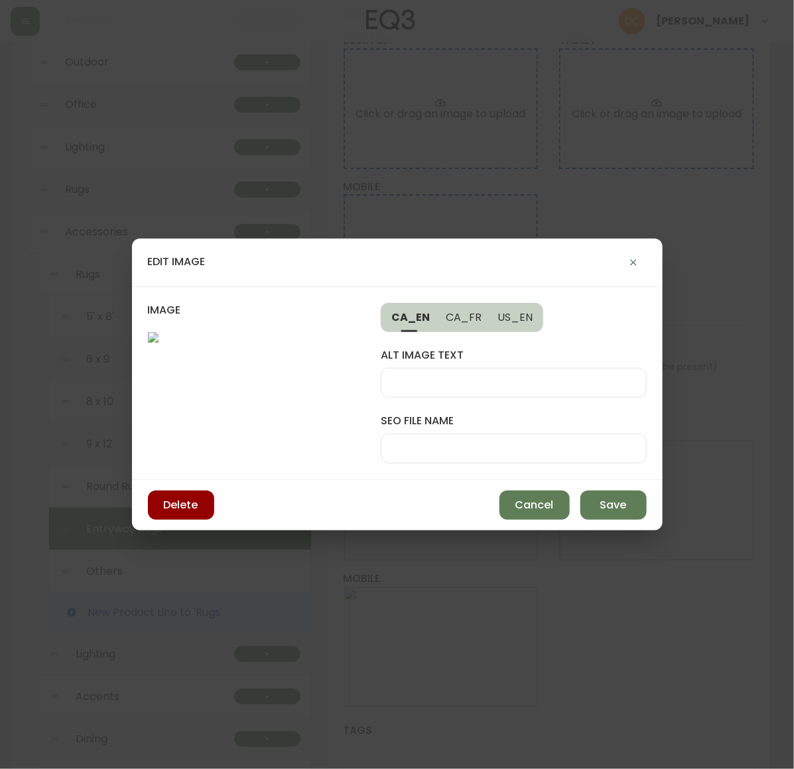
click at [505, 434] on div at bounding box center [513, 449] width 265 height 30
paste input "hallway-rug-runner"
click at [509, 442] on input "hallway-rug-runner" at bounding box center [513, 448] width 243 height 13
type input "hallway-rug-tab"
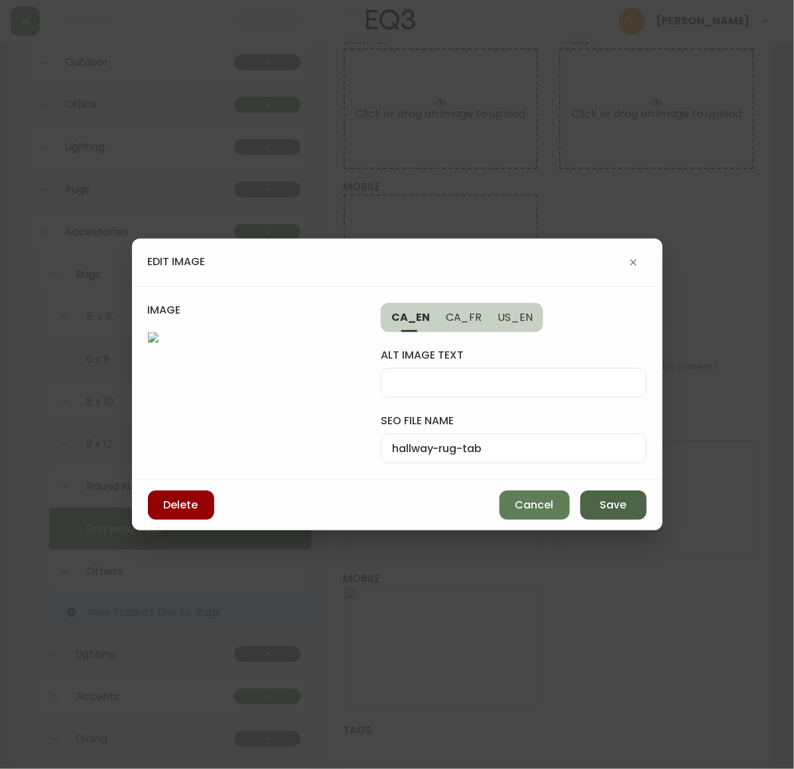
click at [607, 520] on button "Save" at bounding box center [613, 505] width 66 height 29
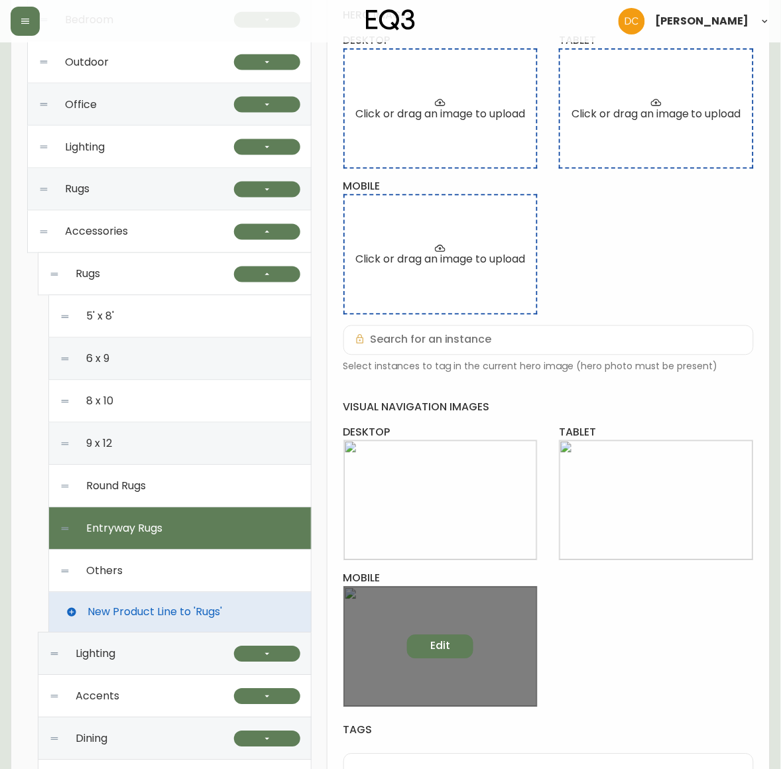
click at [438, 647] on span "Edit" at bounding box center [440, 646] width 20 height 15
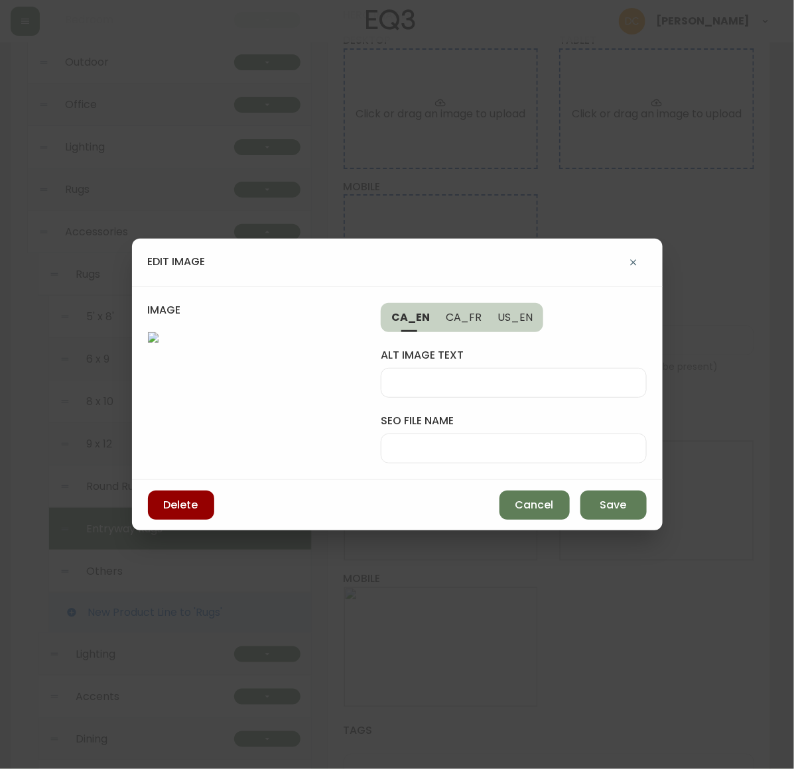
click at [526, 434] on div at bounding box center [513, 449] width 265 height 30
paste input "hallway-rug-tab"
click at [542, 442] on input "hallway-rug-tab" at bounding box center [513, 448] width 243 height 13
type input "hallway-rug-mob"
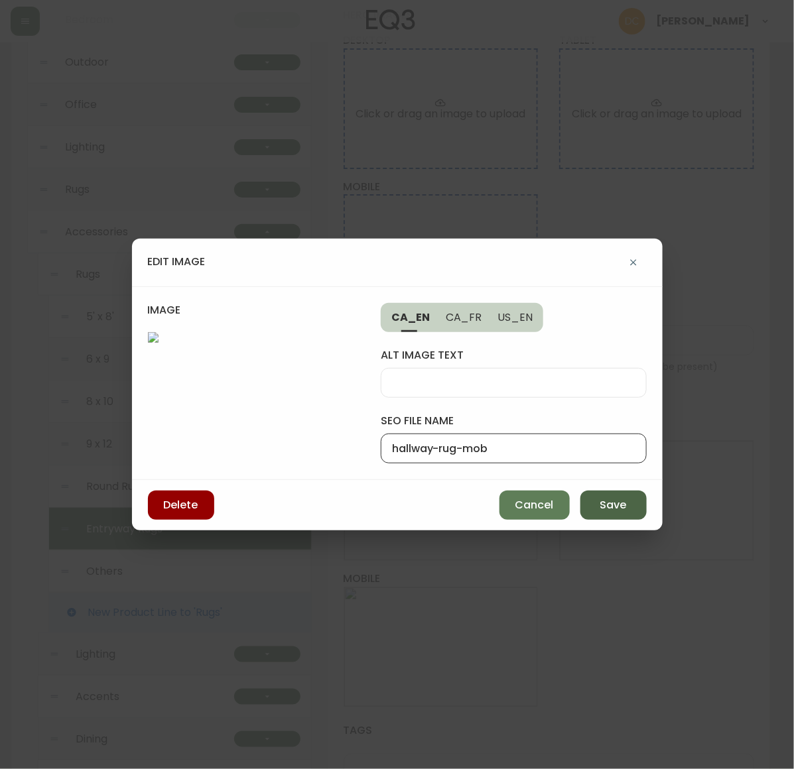
click at [602, 513] on span "Save" at bounding box center [613, 505] width 27 height 15
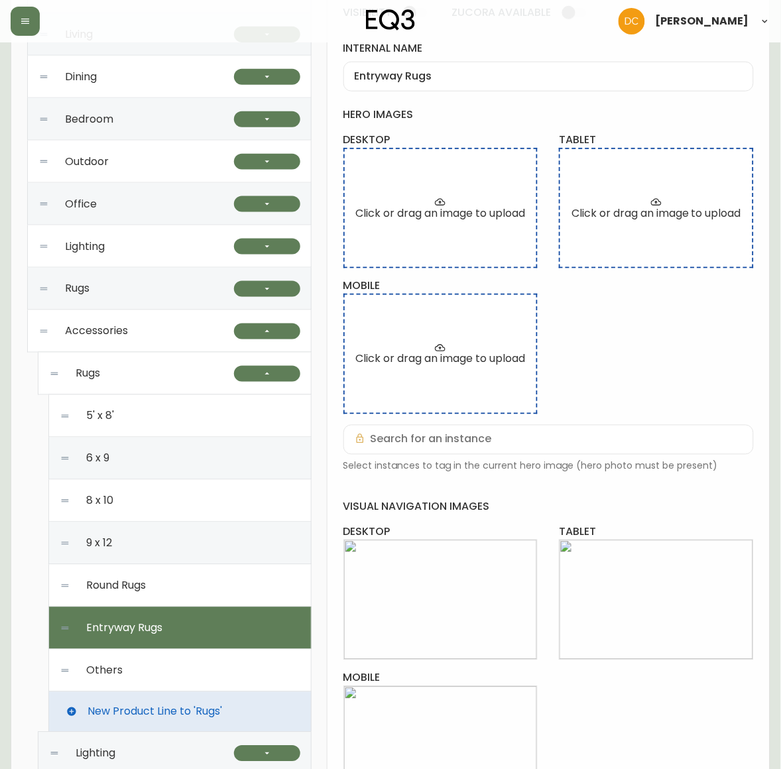
scroll to position [0, 0]
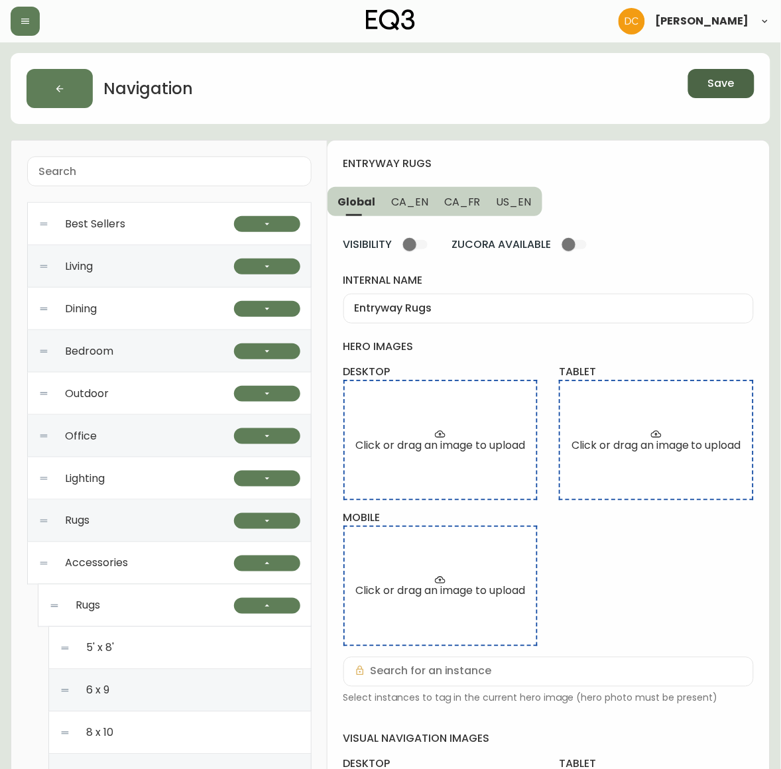
click at [708, 90] on button "Save" at bounding box center [721, 83] width 66 height 29
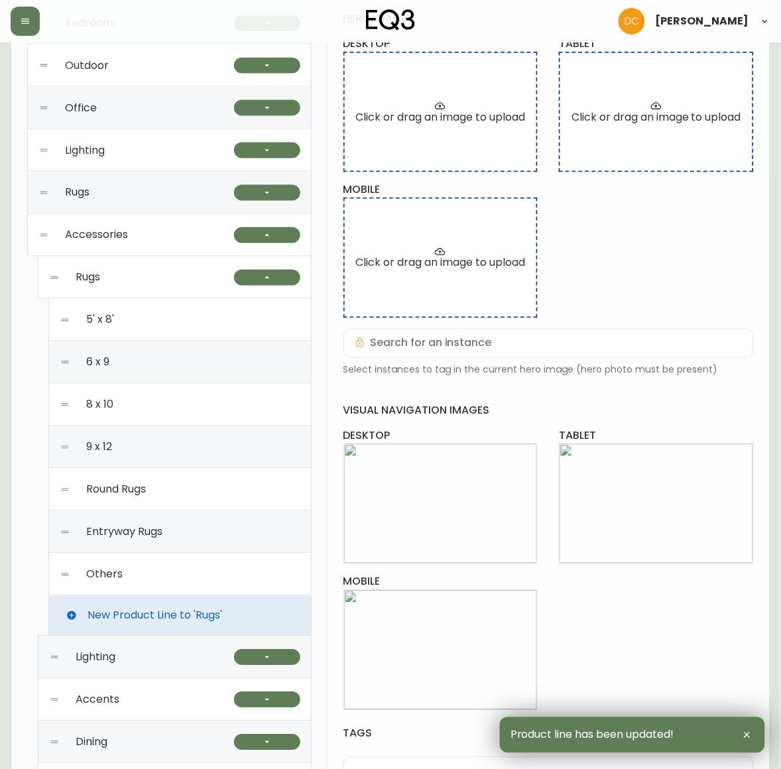
scroll to position [332, 0]
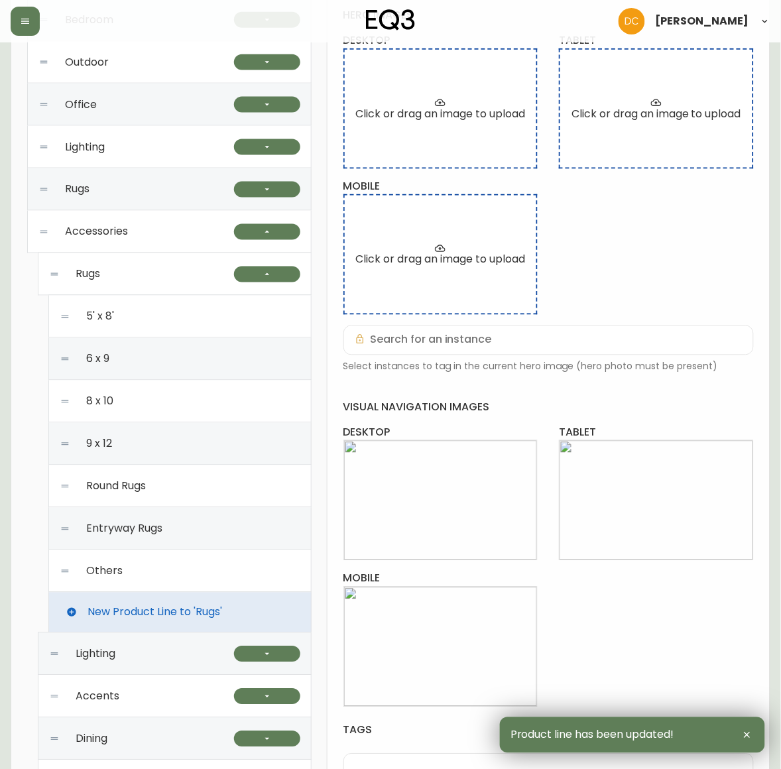
click at [194, 575] on div "Others" at bounding box center [180, 572] width 241 height 42
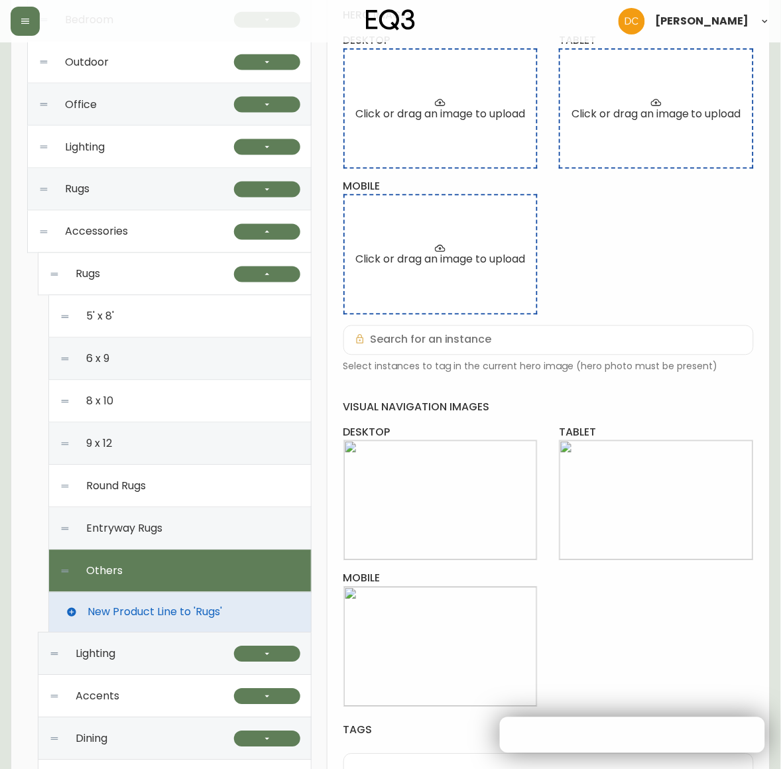
type input "Others"
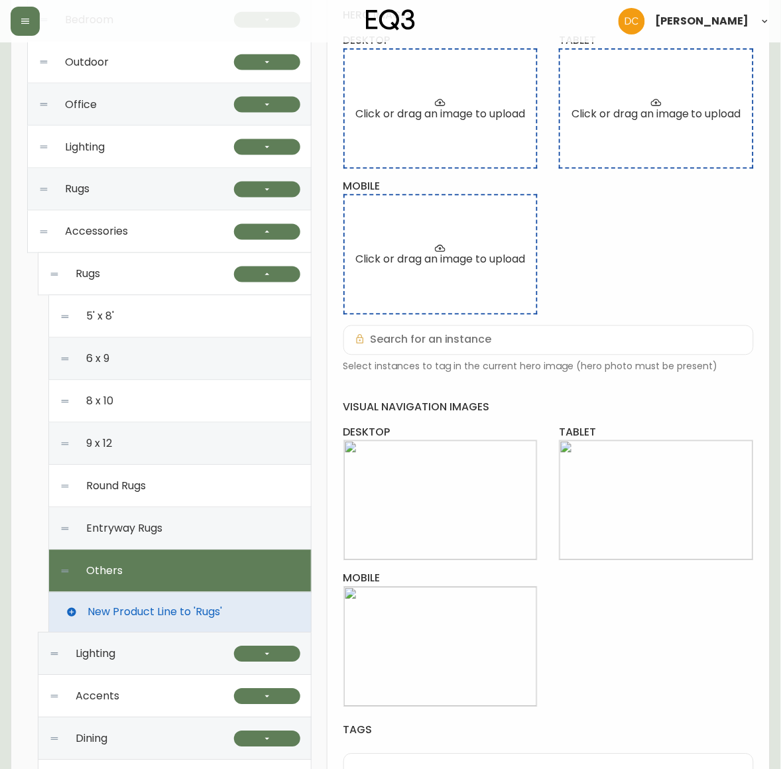
click at [176, 253] on div "Rugs" at bounding box center [141, 274] width 185 height 42
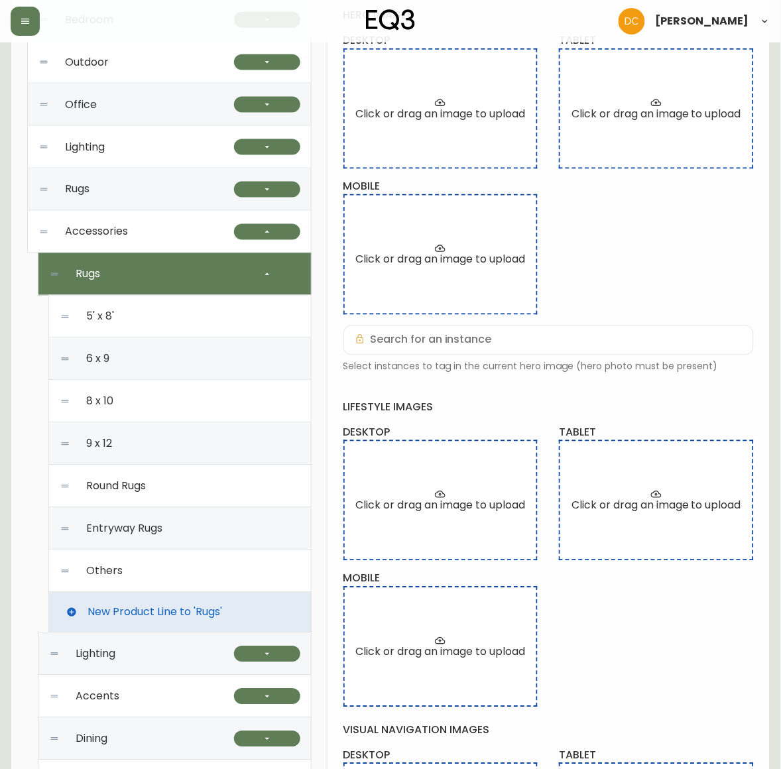
click at [161, 576] on div "Others" at bounding box center [180, 572] width 241 height 42
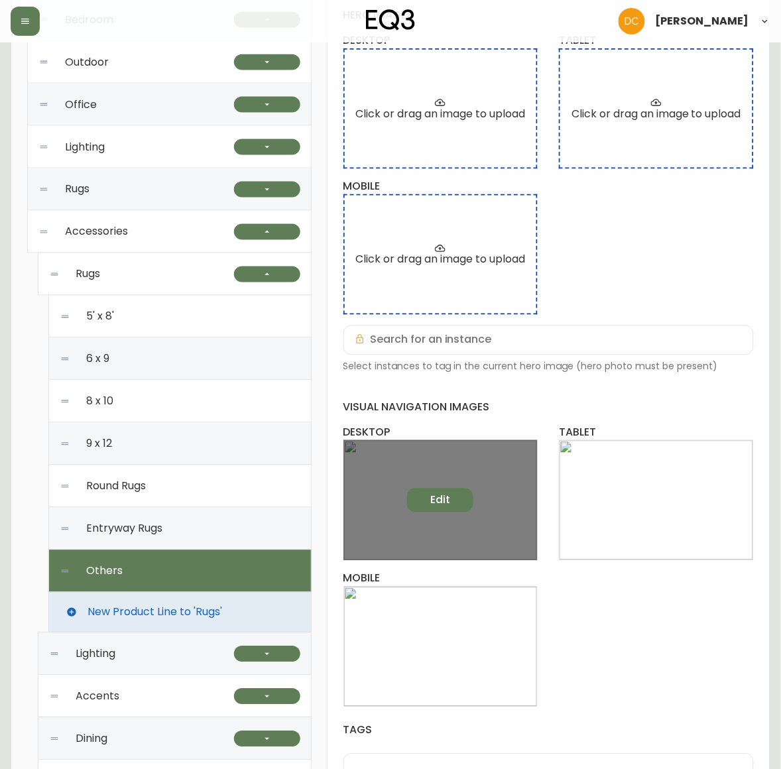
click at [448, 495] on span "Edit" at bounding box center [440, 500] width 20 height 15
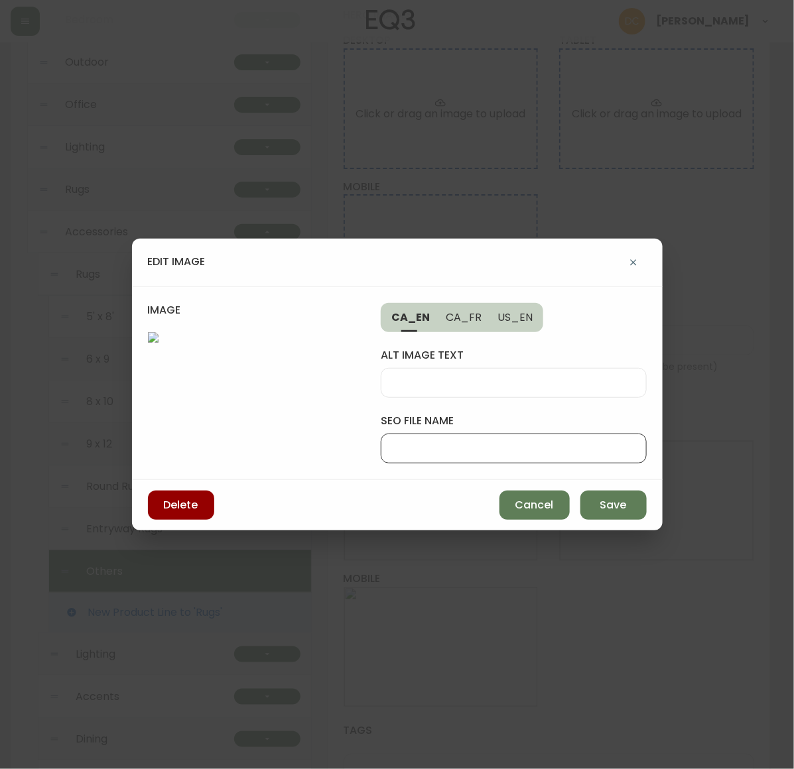
click at [435, 442] on input "seo file name" at bounding box center [513, 448] width 243 height 13
type input "rug-pad-desktop"
click at [601, 520] on button "Save" at bounding box center [613, 505] width 66 height 29
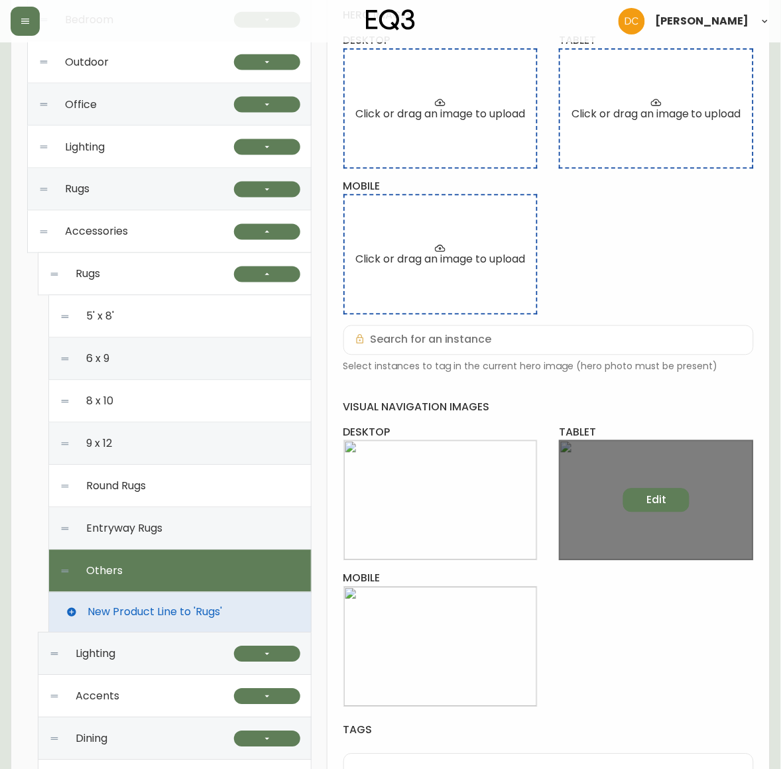
click at [637, 497] on button "Edit" at bounding box center [656, 501] width 66 height 24
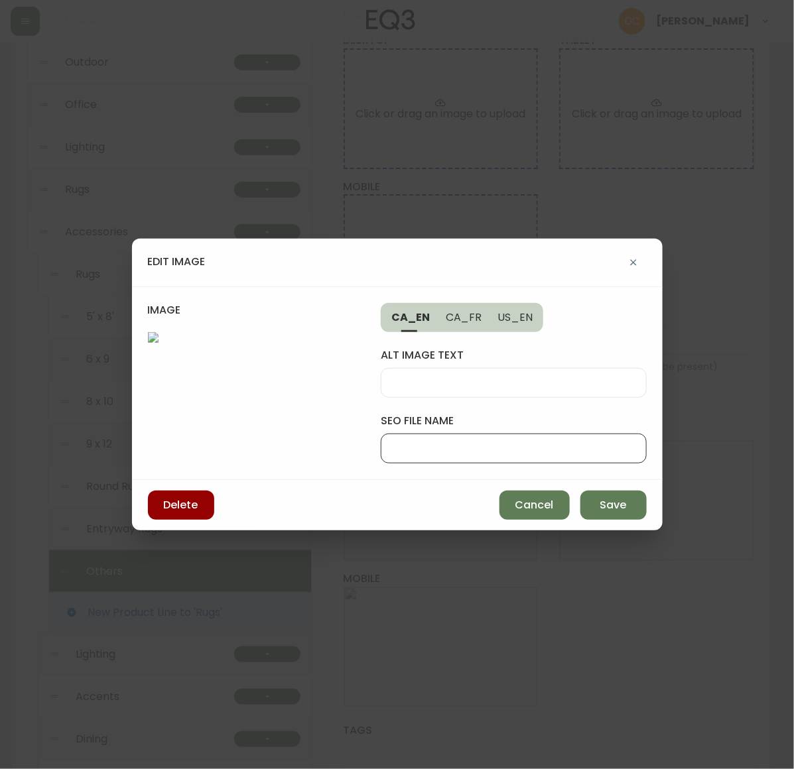
click at [485, 442] on input "seo file name" at bounding box center [513, 448] width 243 height 13
paste input "rug-pad-desktop"
click at [488, 442] on input "rug-pad-desktop" at bounding box center [513, 448] width 243 height 13
type input "rug-pad-tablet"
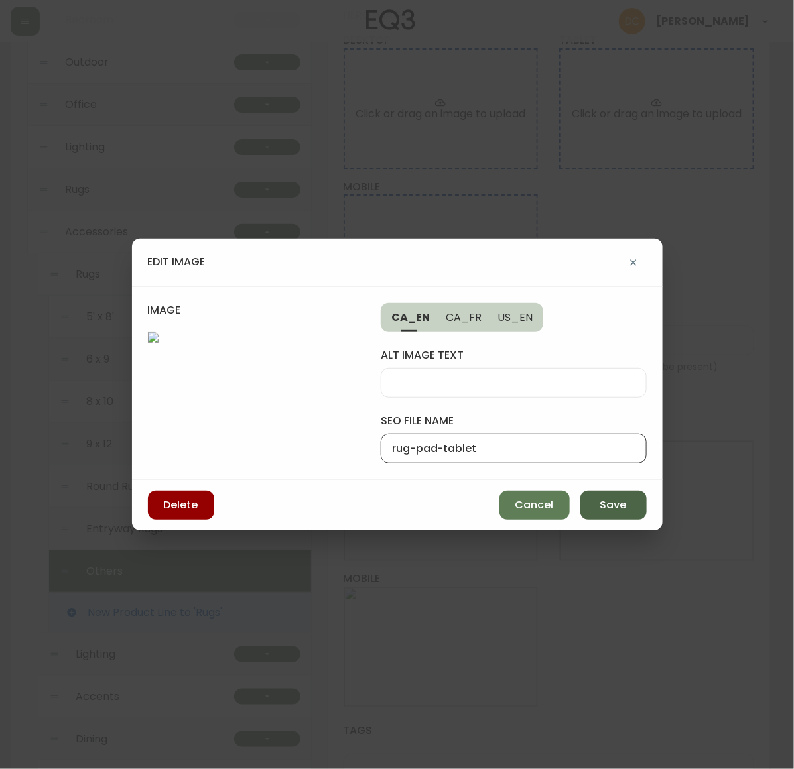
click at [609, 513] on span "Save" at bounding box center [613, 505] width 27 height 15
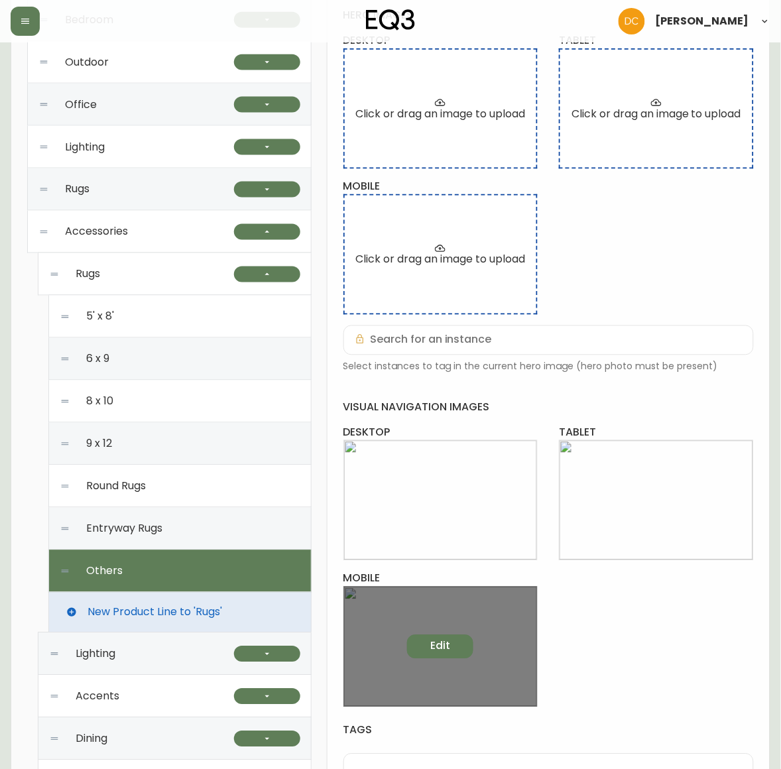
click at [426, 644] on button "Edit" at bounding box center [440, 647] width 66 height 24
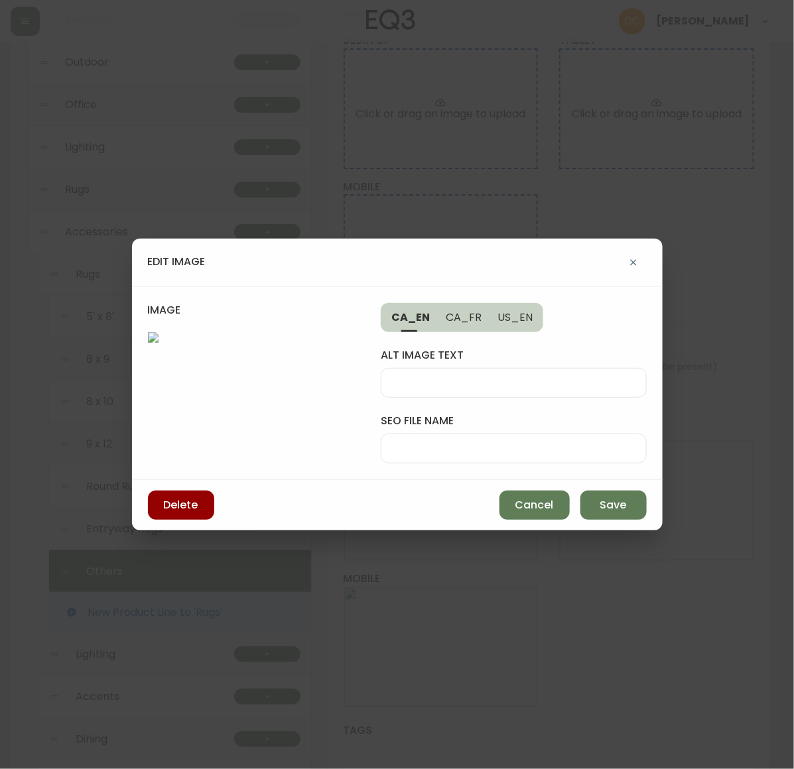
click at [541, 434] on div at bounding box center [513, 449] width 265 height 30
paste input "rug-pad-tablet"
click at [525, 442] on input "rug-pad-tablet" at bounding box center [513, 448] width 243 height 13
type input "rug-pad-mob"
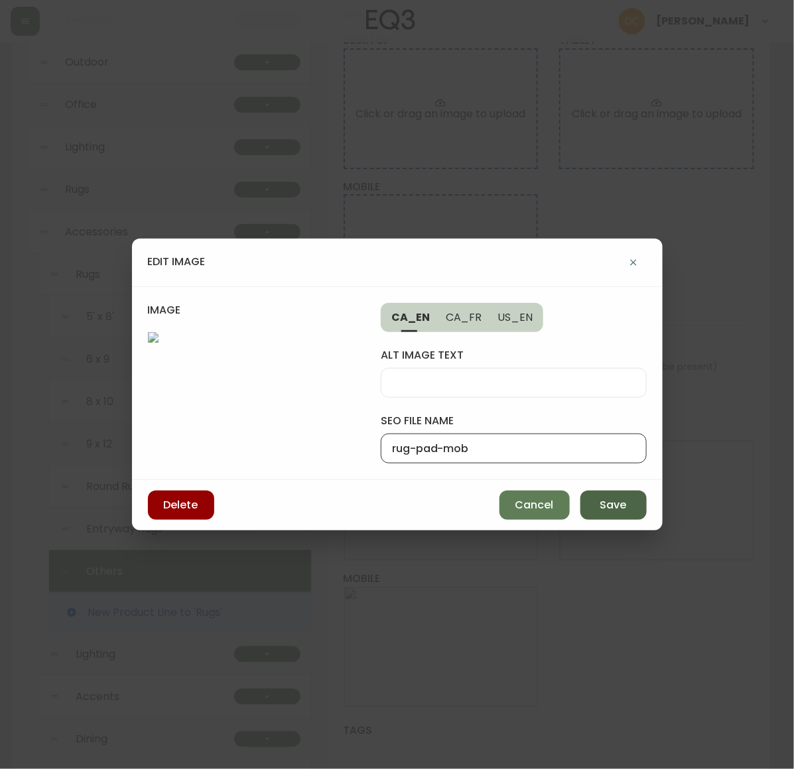
click at [631, 520] on button "Save" at bounding box center [613, 505] width 66 height 29
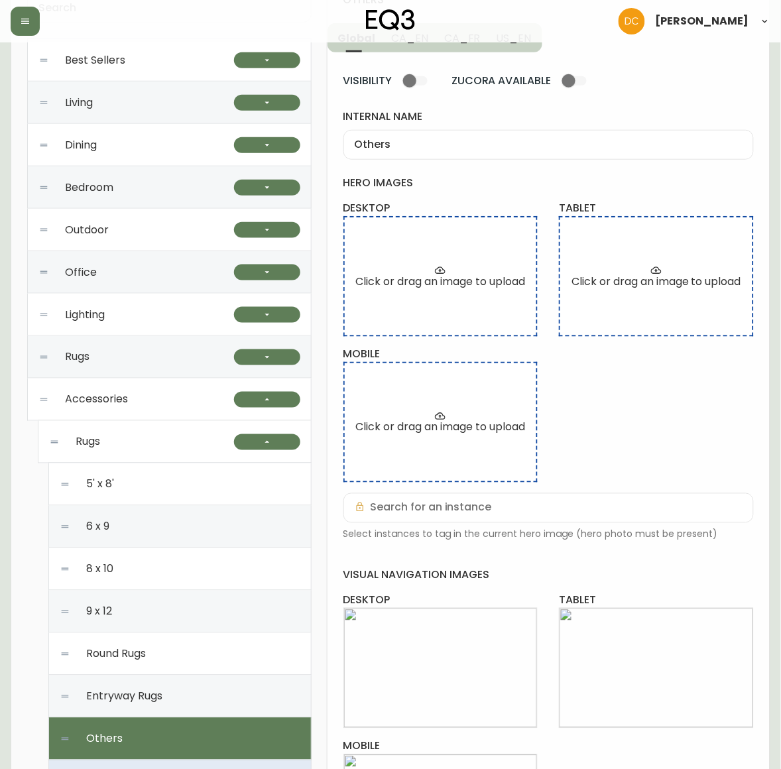
scroll to position [0, 0]
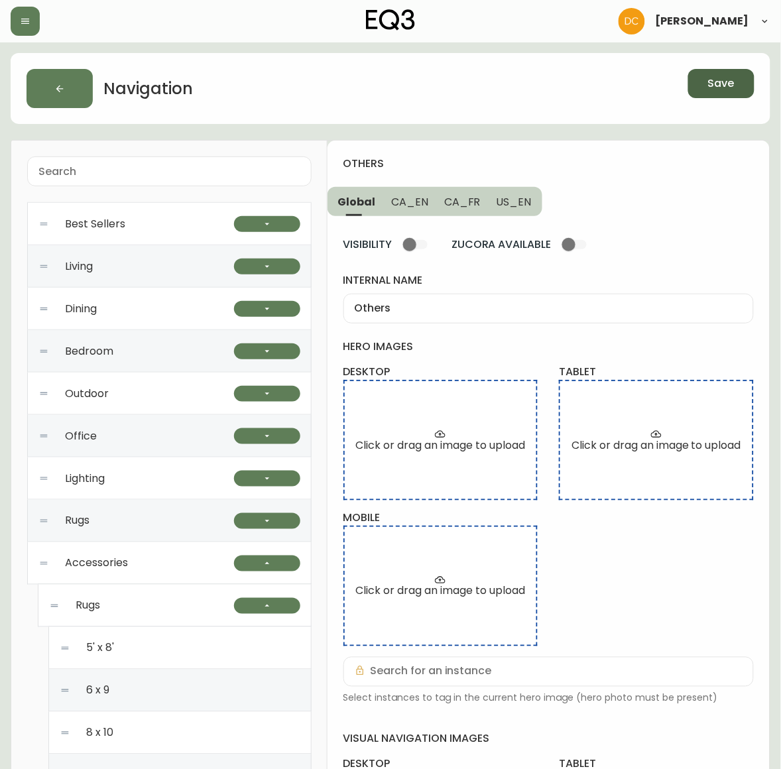
click at [728, 81] on span "Save" at bounding box center [721, 83] width 27 height 15
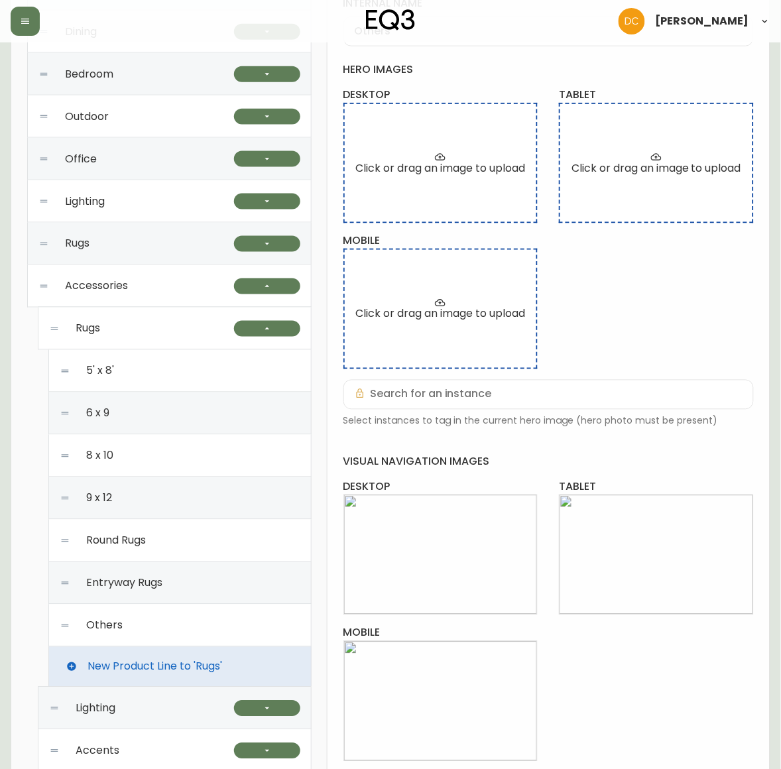
scroll to position [249, 0]
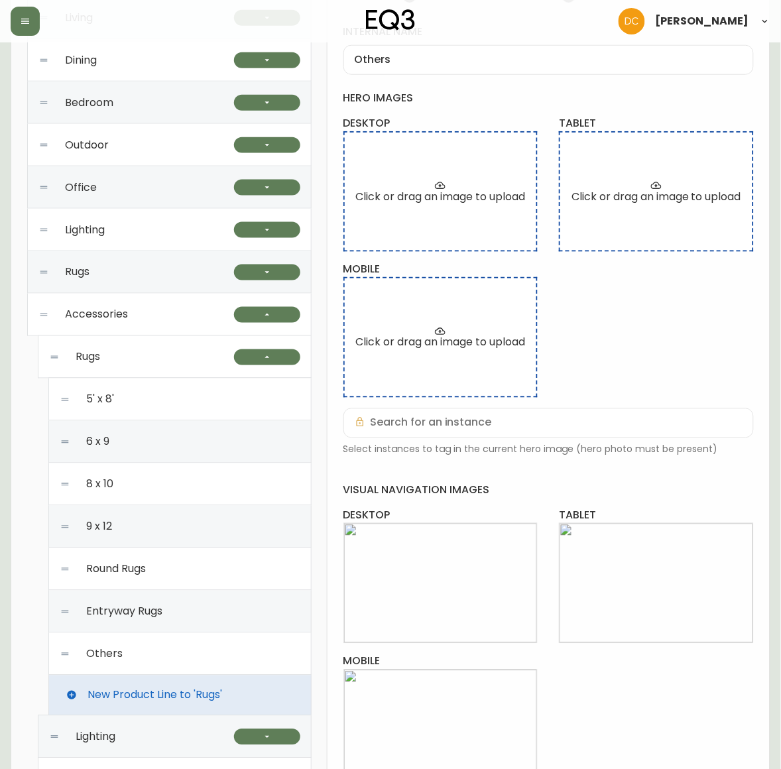
click at [168, 657] on div "Others" at bounding box center [180, 654] width 241 height 42
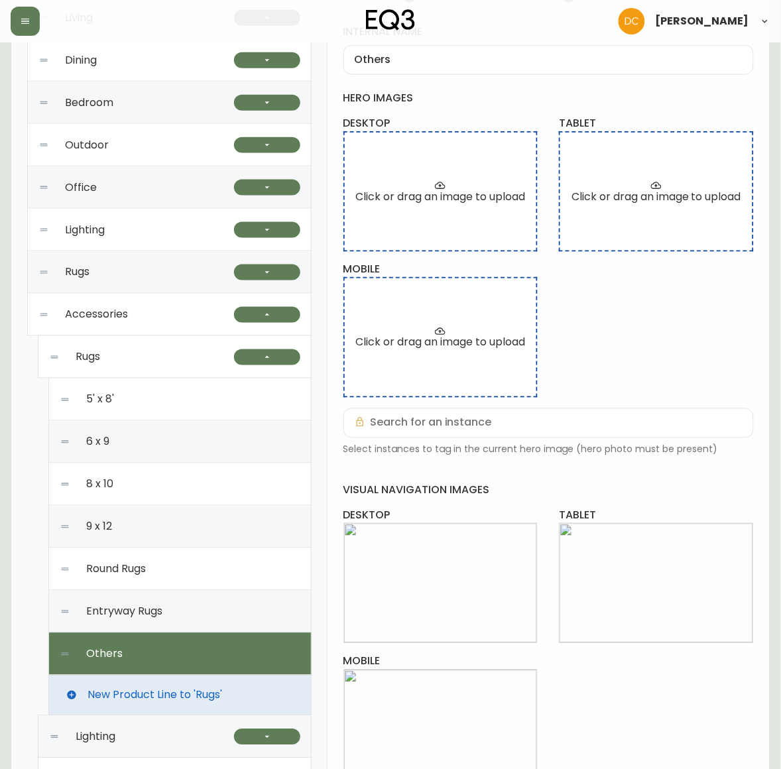
click at [186, 612] on div "Entryway Rugs" at bounding box center [180, 612] width 241 height 42
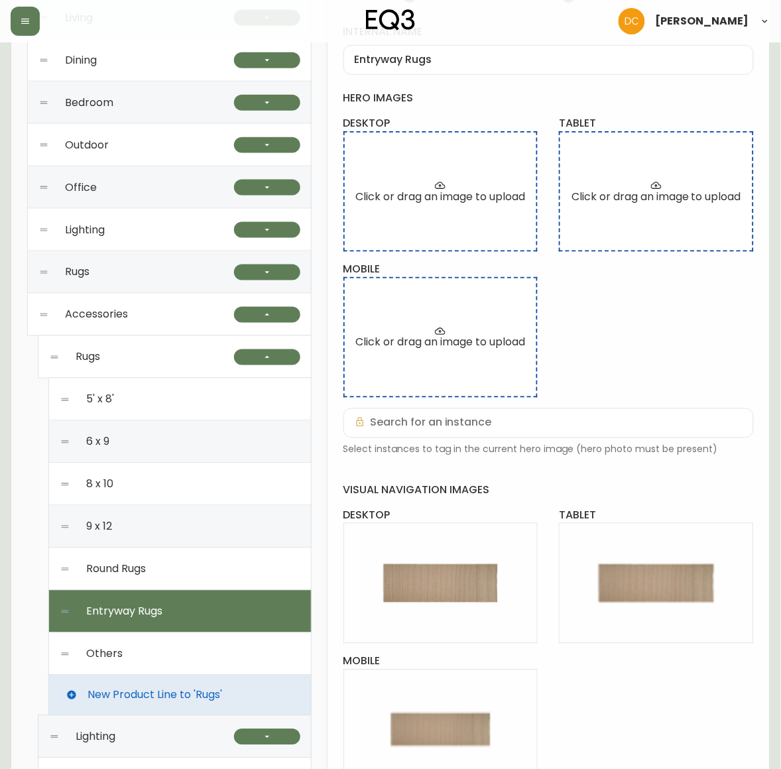
click at [191, 568] on div "Round Rugs" at bounding box center [180, 570] width 241 height 42
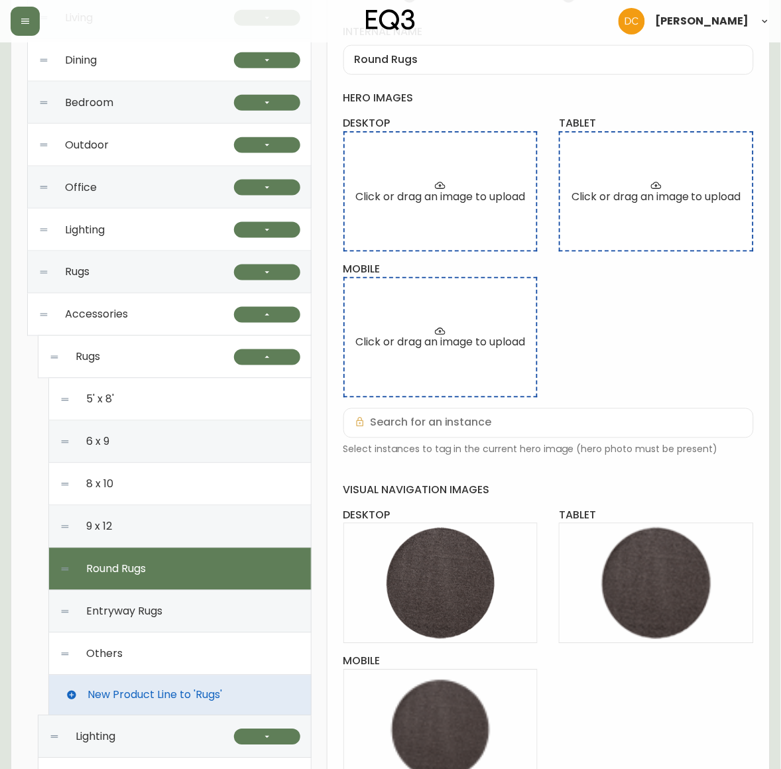
drag, startPoint x: 190, startPoint y: 524, endPoint x: 187, endPoint y: 497, distance: 26.7
click at [190, 523] on div "9 x 12" at bounding box center [180, 527] width 241 height 42
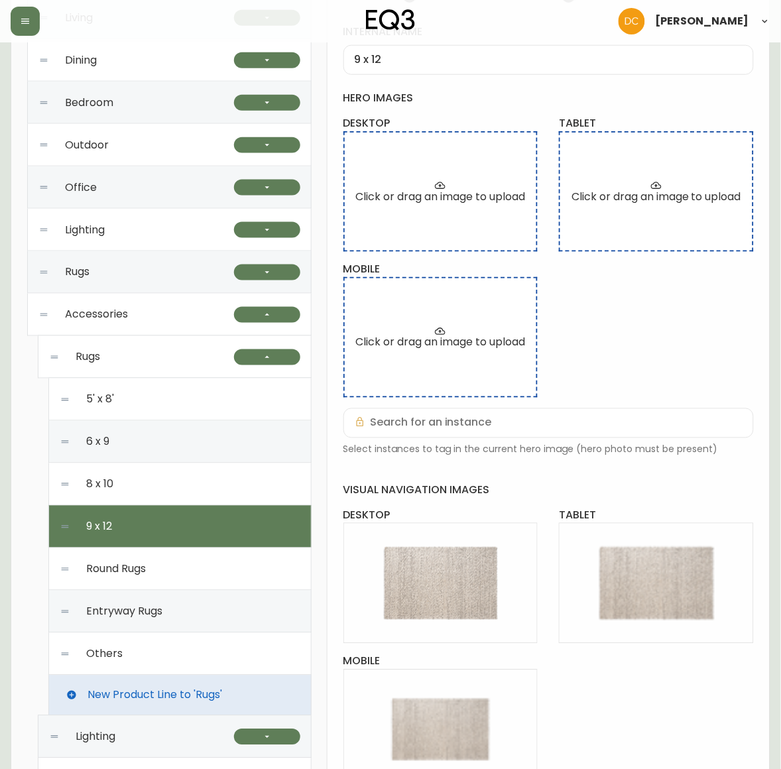
click at [186, 469] on div "8 x 10" at bounding box center [180, 485] width 241 height 42
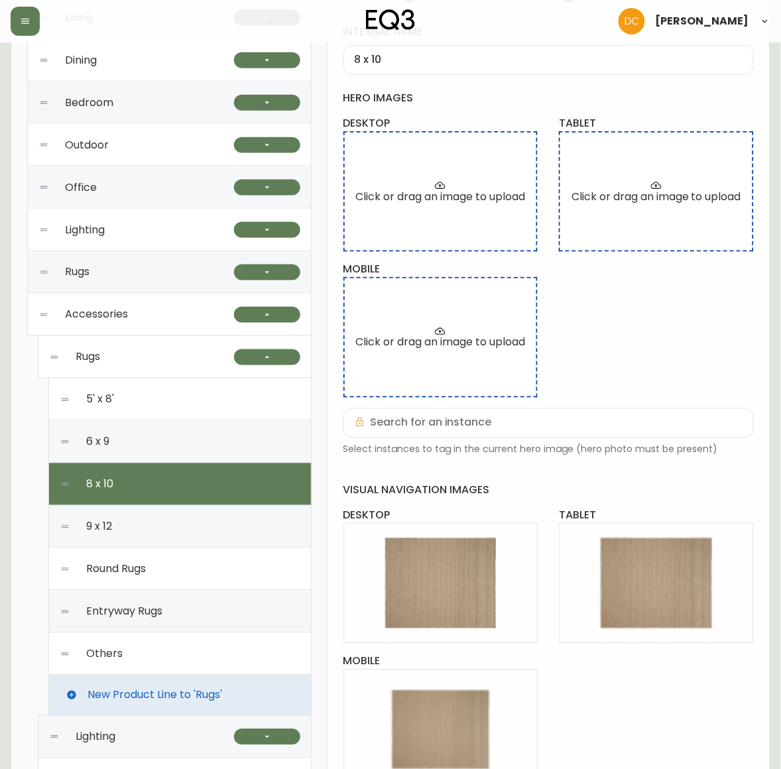
click at [186, 442] on div "6 x 9" at bounding box center [180, 442] width 241 height 42
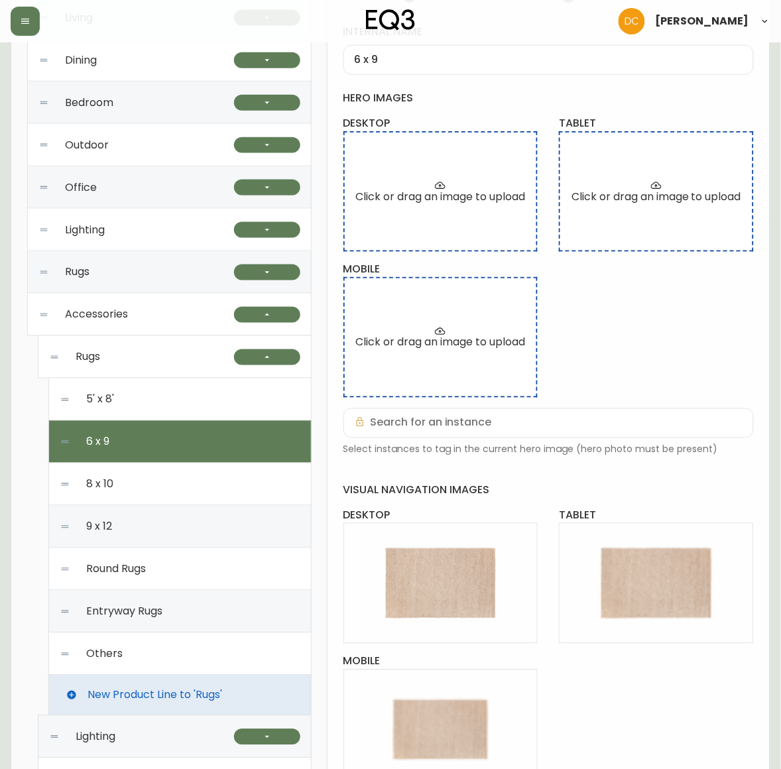
click at [179, 395] on div "5' x 8'" at bounding box center [180, 400] width 241 height 42
type input "5' x 8'"
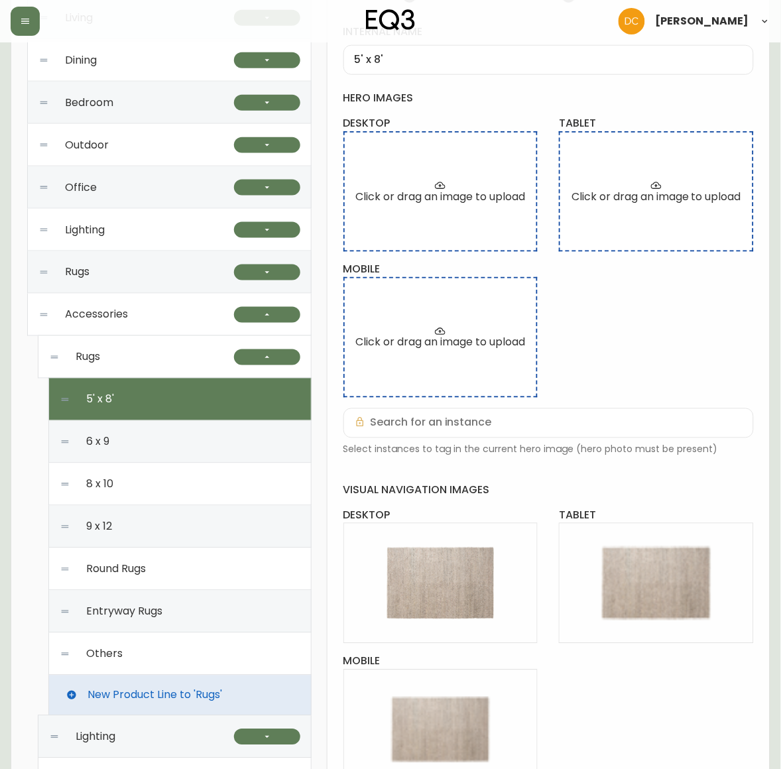
click at [176, 354] on div "Rugs" at bounding box center [141, 357] width 185 height 42
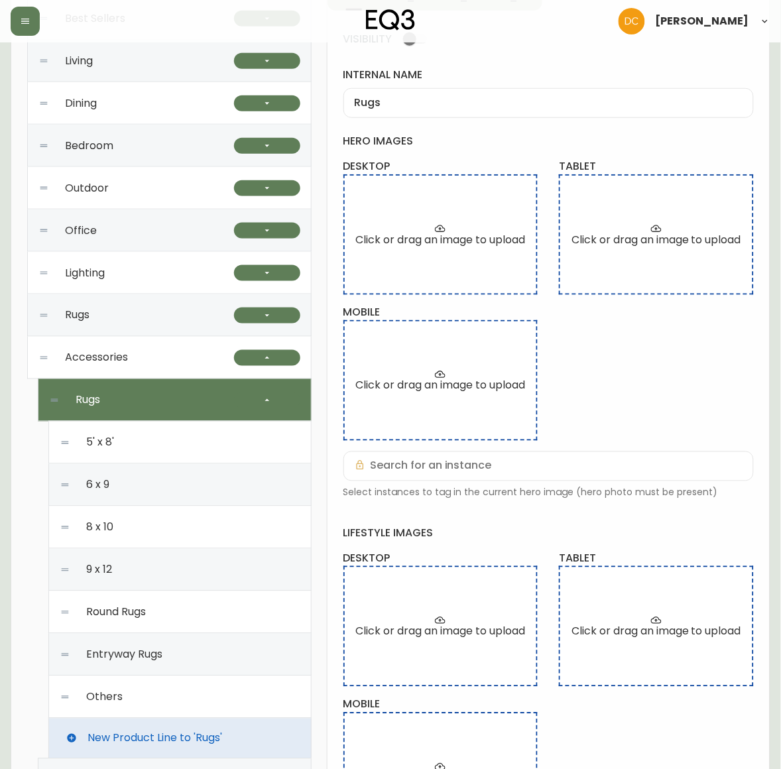
scroll to position [166, 0]
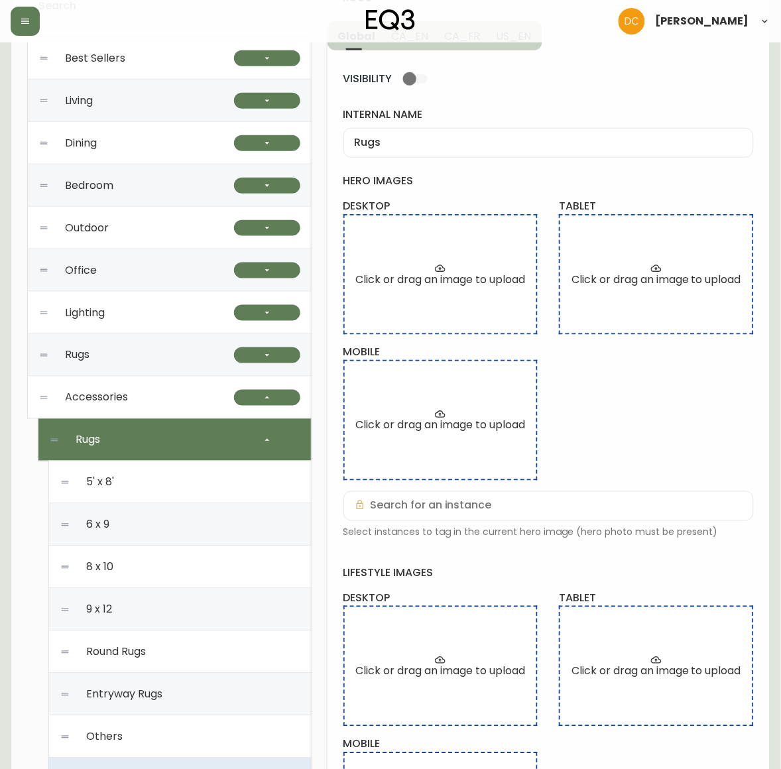
click at [127, 350] on div "Rugs" at bounding box center [136, 355] width 196 height 42
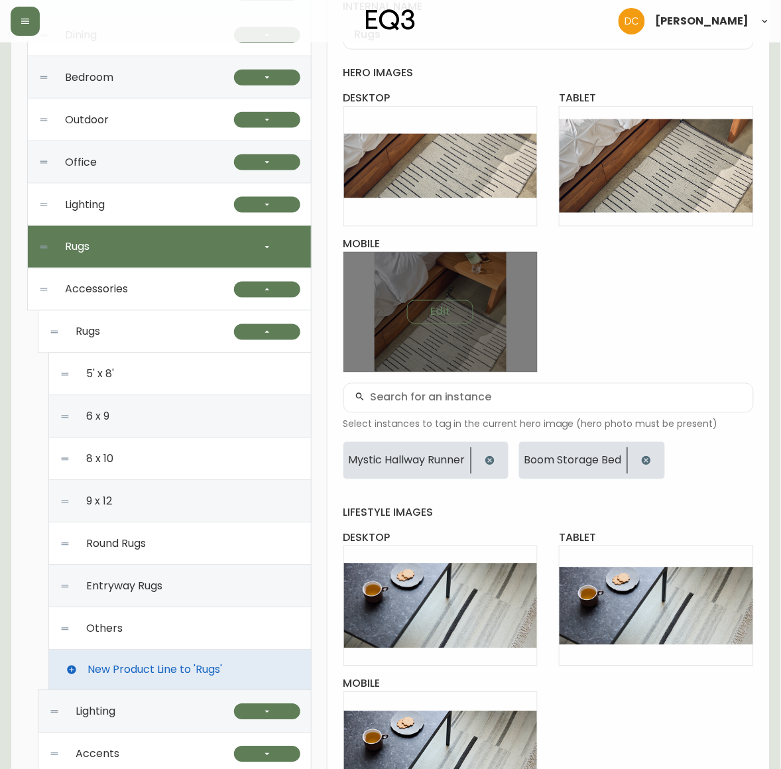
scroll to position [249, 0]
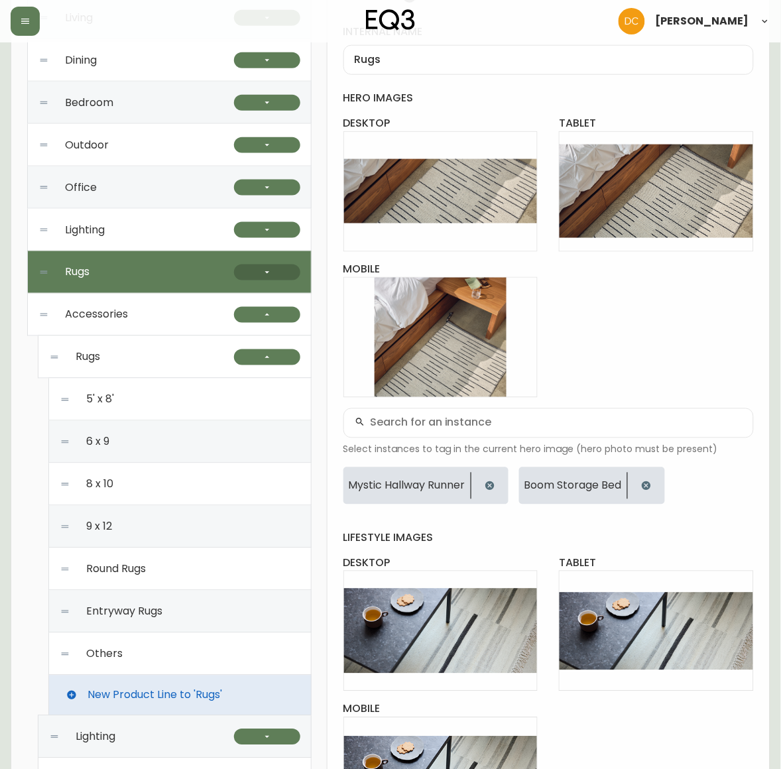
click at [276, 267] on button "button" at bounding box center [267, 273] width 66 height 16
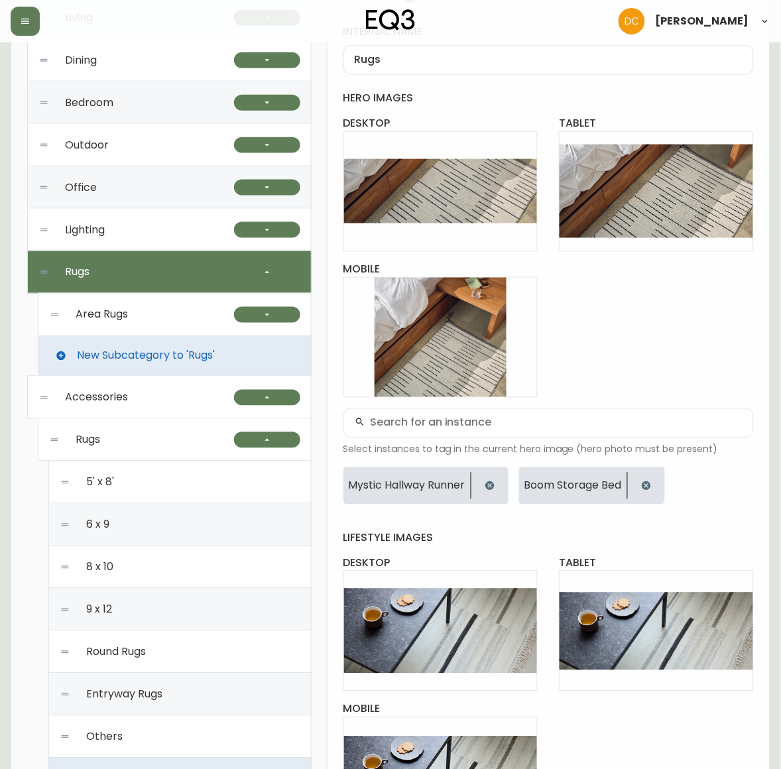
click at [140, 323] on div "Area Rugs" at bounding box center [141, 315] width 185 height 42
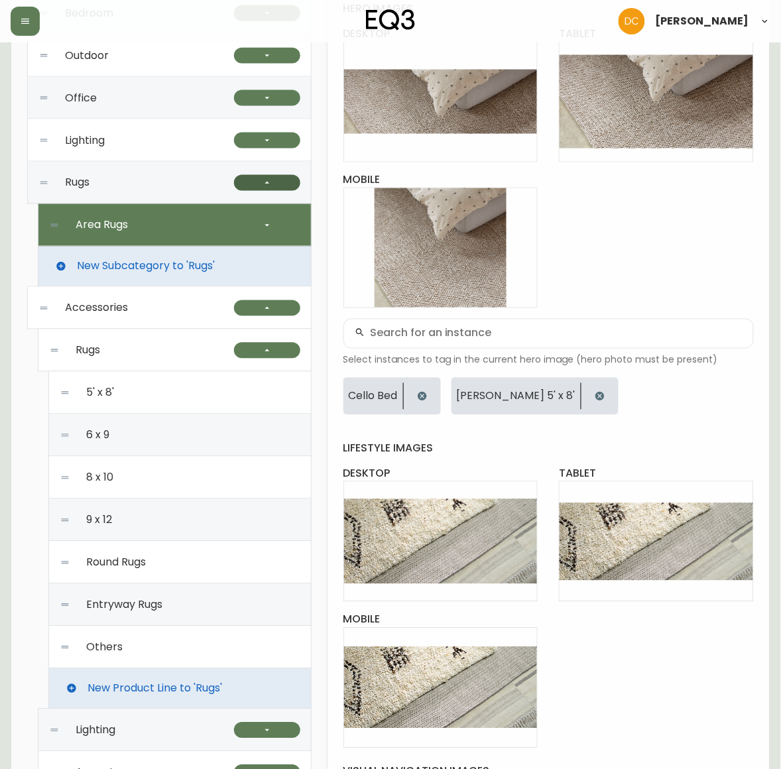
scroll to position [332, 0]
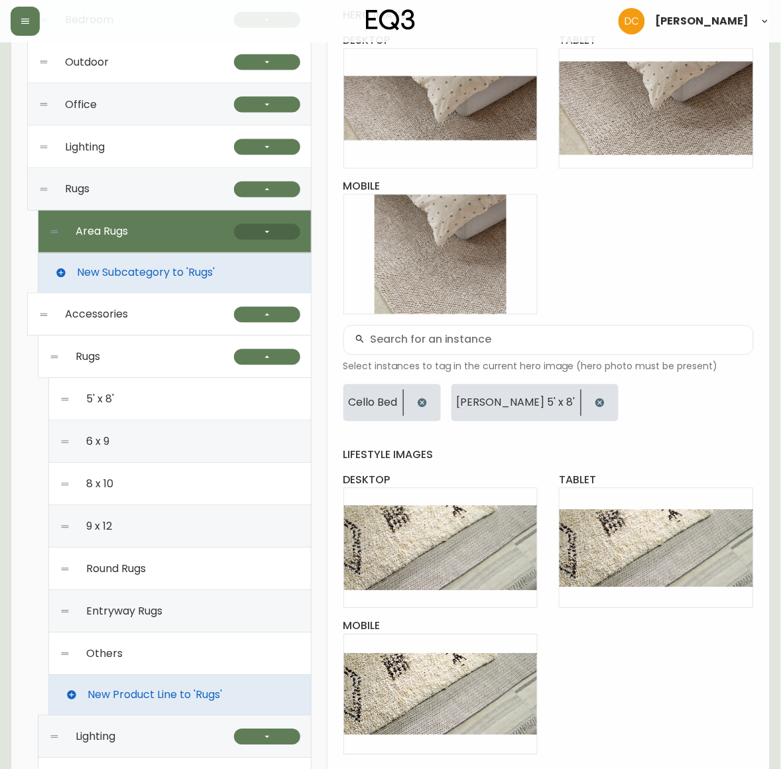
click at [257, 228] on button "button" at bounding box center [267, 232] width 66 height 16
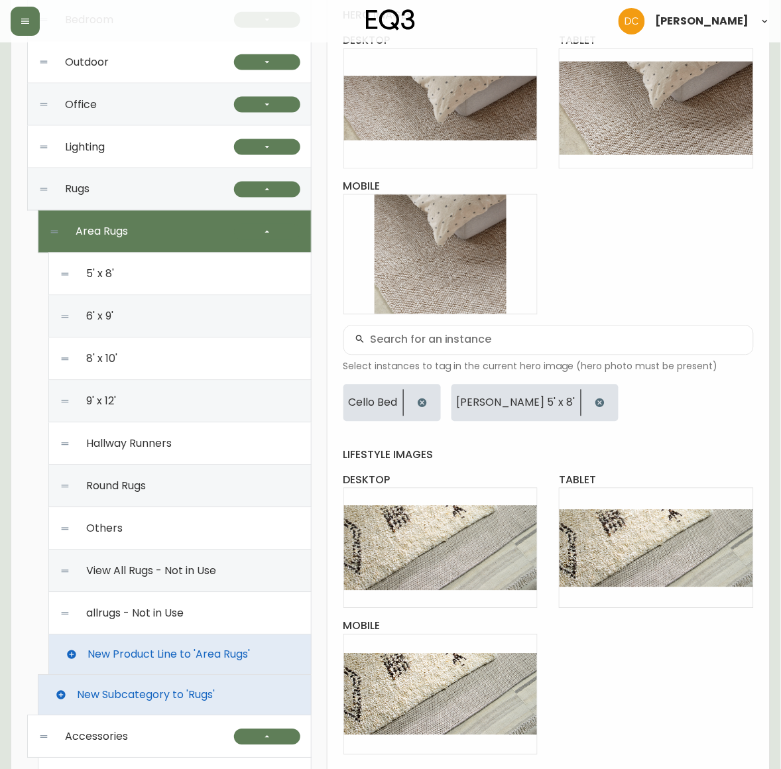
click at [190, 529] on div "Others" at bounding box center [180, 529] width 241 height 42
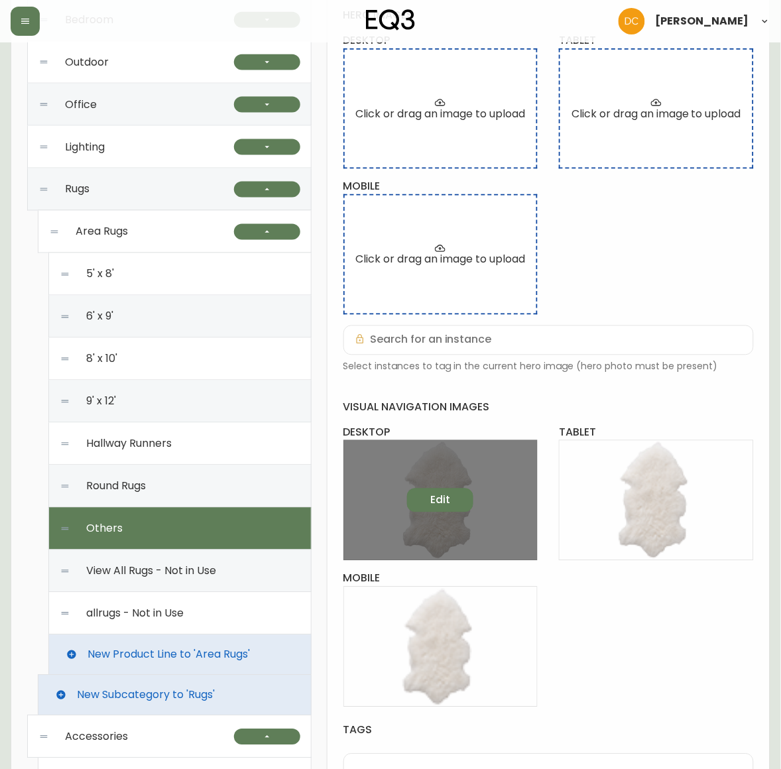
click at [439, 502] on span "Edit" at bounding box center [440, 500] width 20 height 15
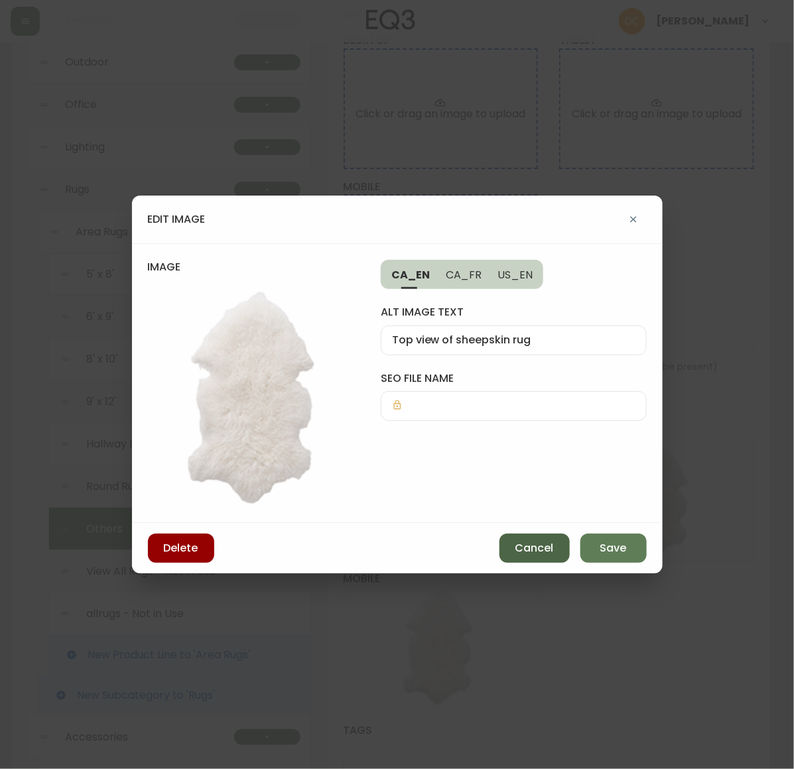
click at [556, 549] on button "Cancel" at bounding box center [534, 548] width 70 height 29
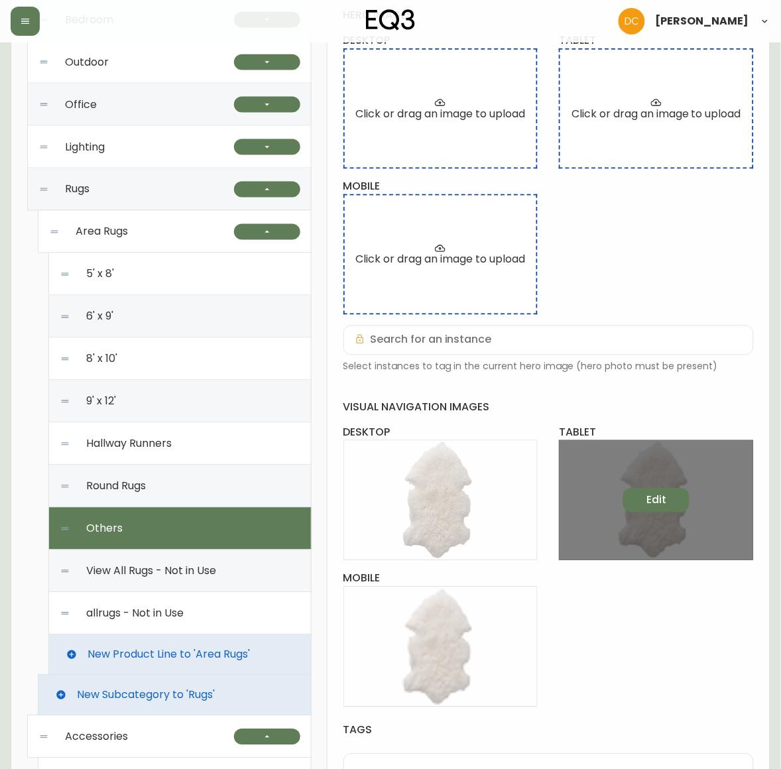
click at [634, 501] on button "Edit" at bounding box center [656, 501] width 66 height 24
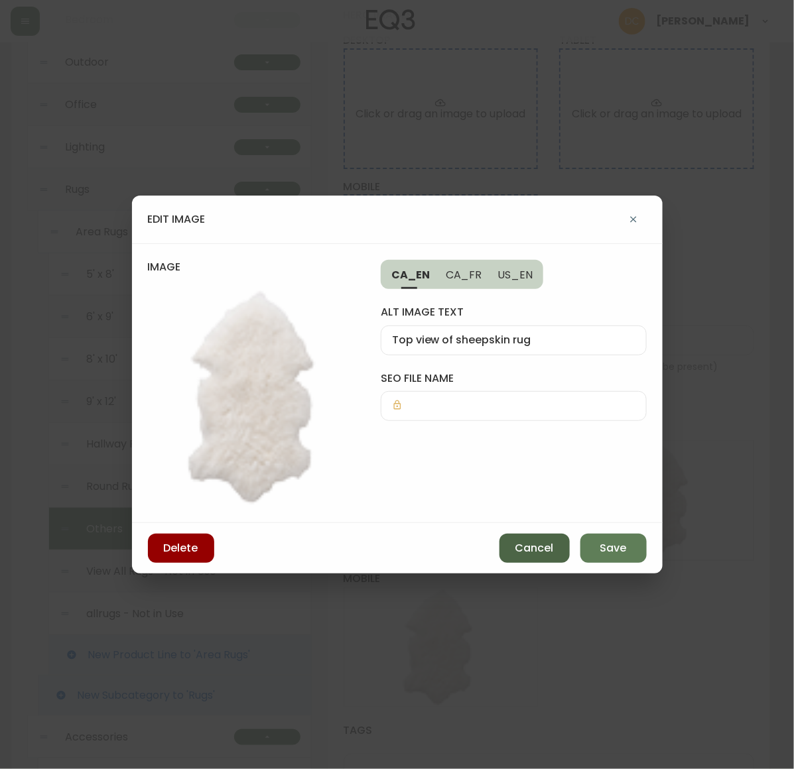
click at [546, 556] on button "Cancel" at bounding box center [534, 548] width 70 height 29
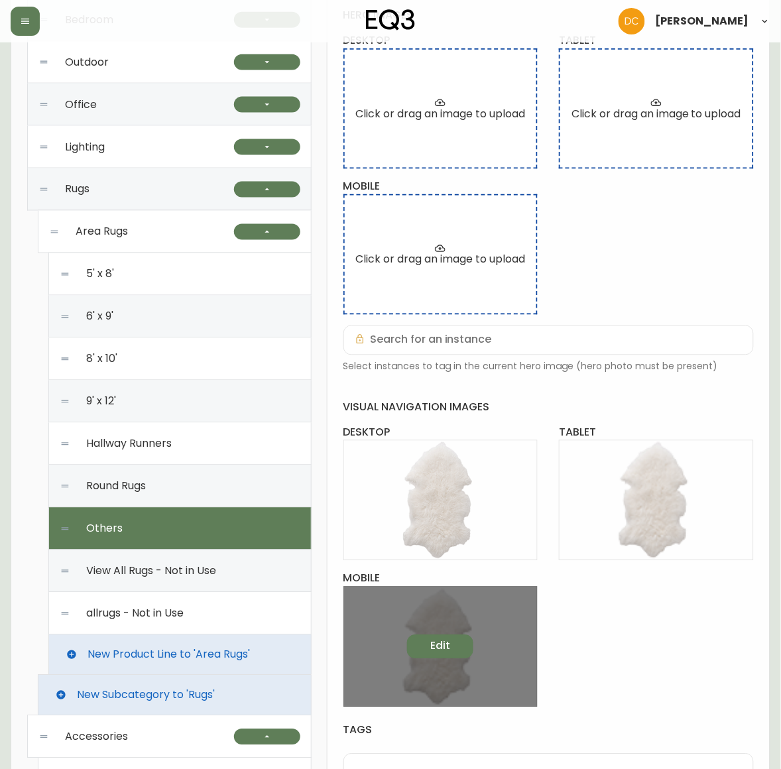
click at [453, 647] on button "Edit" at bounding box center [440, 647] width 66 height 24
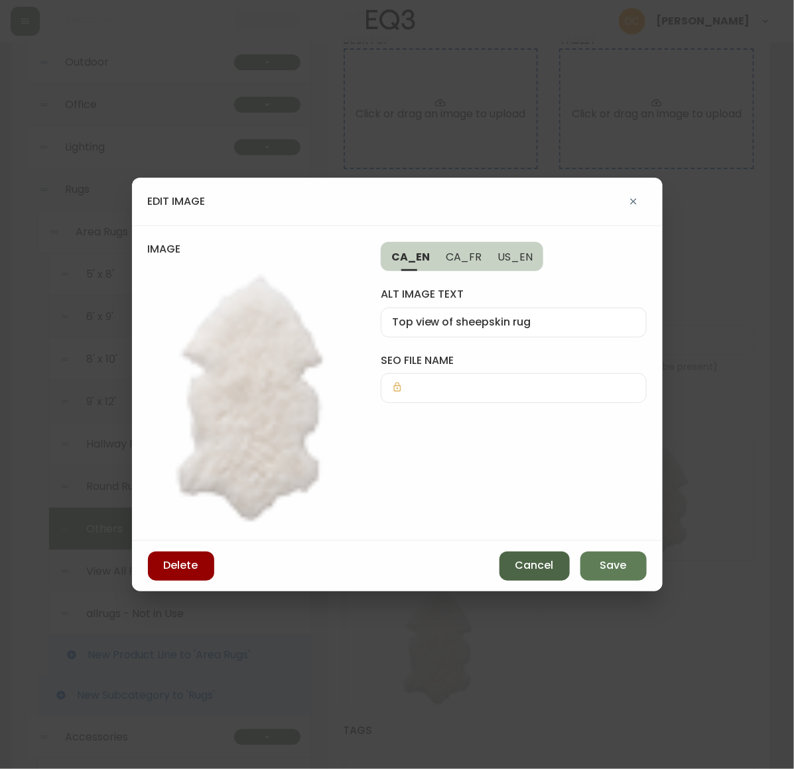
click at [538, 558] on button "Cancel" at bounding box center [534, 566] width 70 height 29
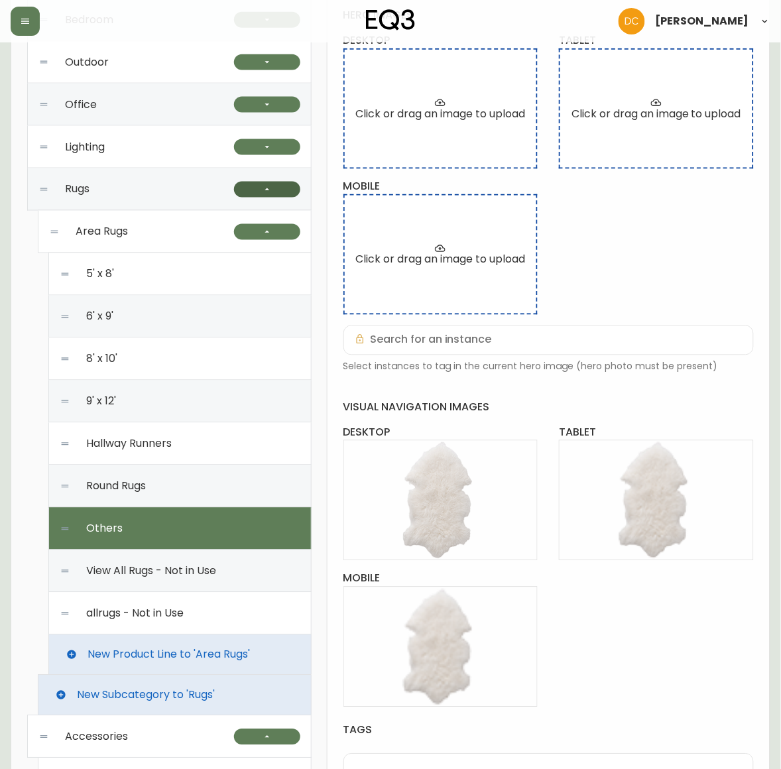
click at [263, 186] on icon "button" at bounding box center [267, 189] width 11 height 11
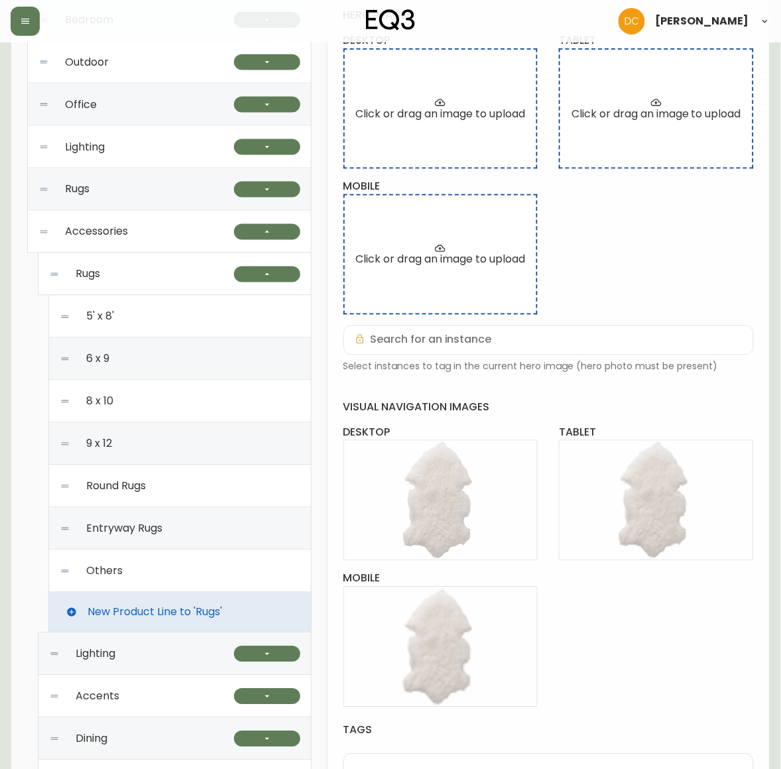
click at [161, 284] on div "Rugs" at bounding box center [141, 274] width 185 height 42
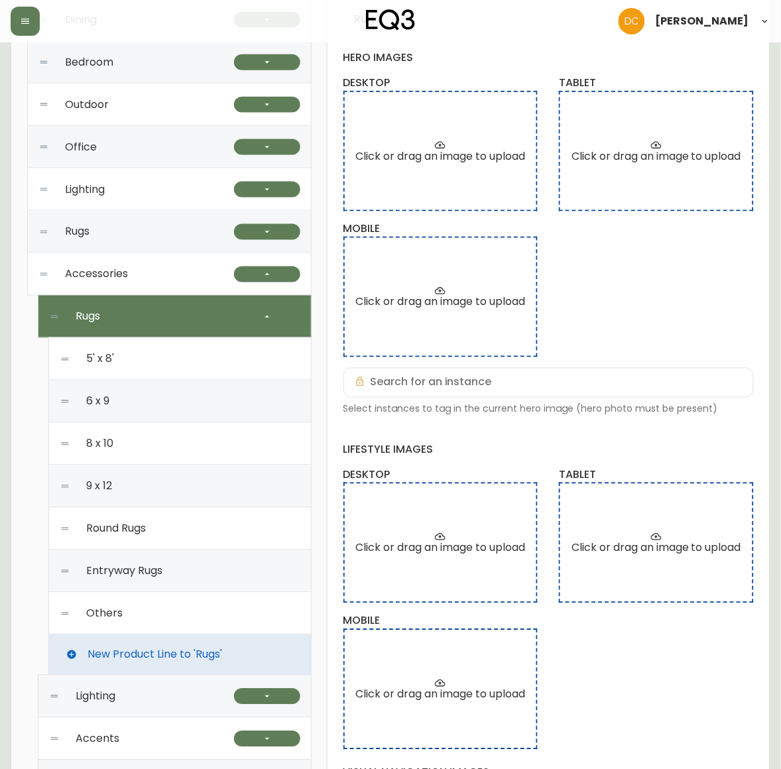
scroll to position [249, 0]
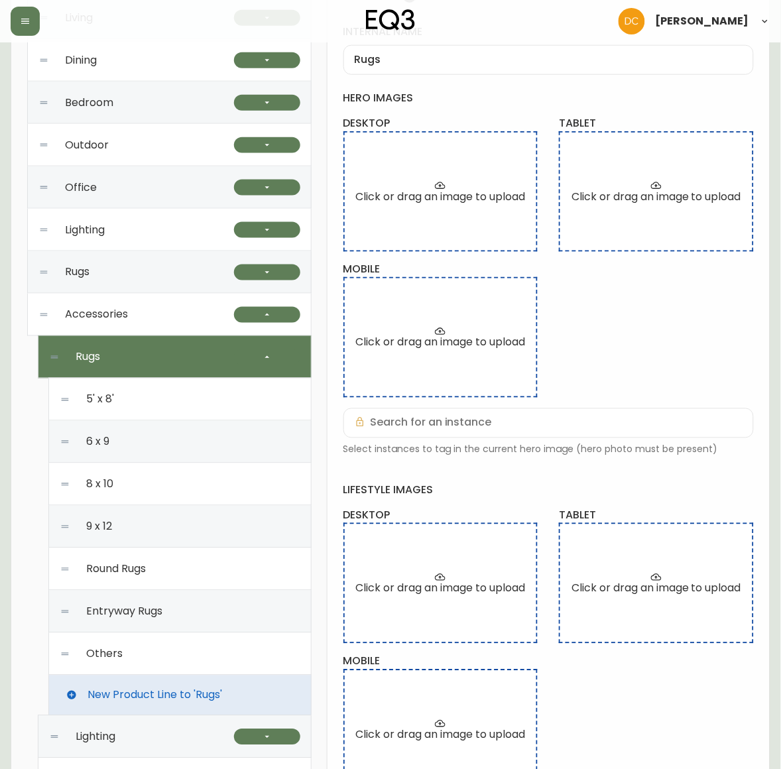
click at [143, 313] on div "Accessories" at bounding box center [136, 315] width 196 height 42
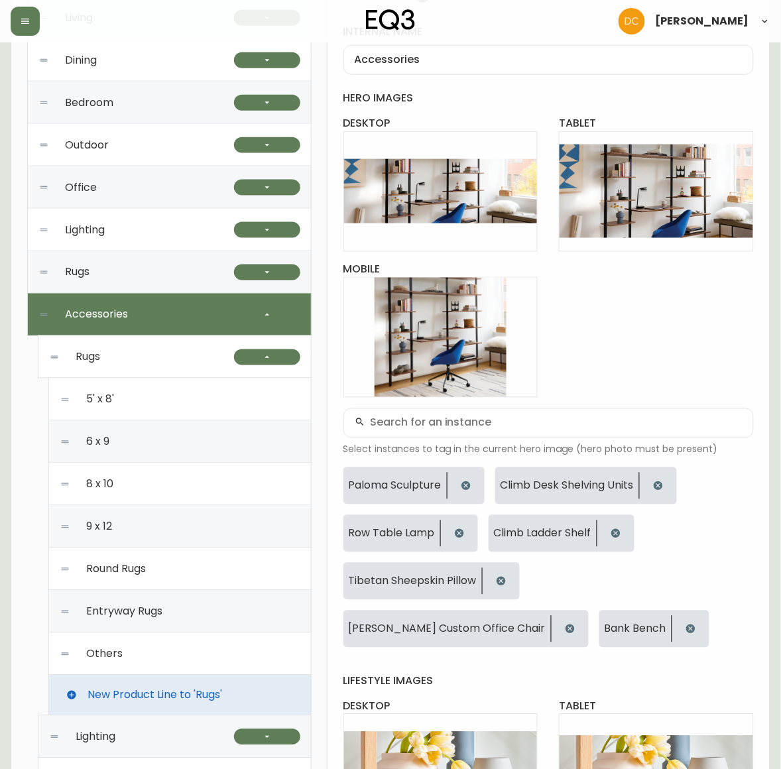
click at [141, 348] on div "Rugs" at bounding box center [141, 357] width 185 height 42
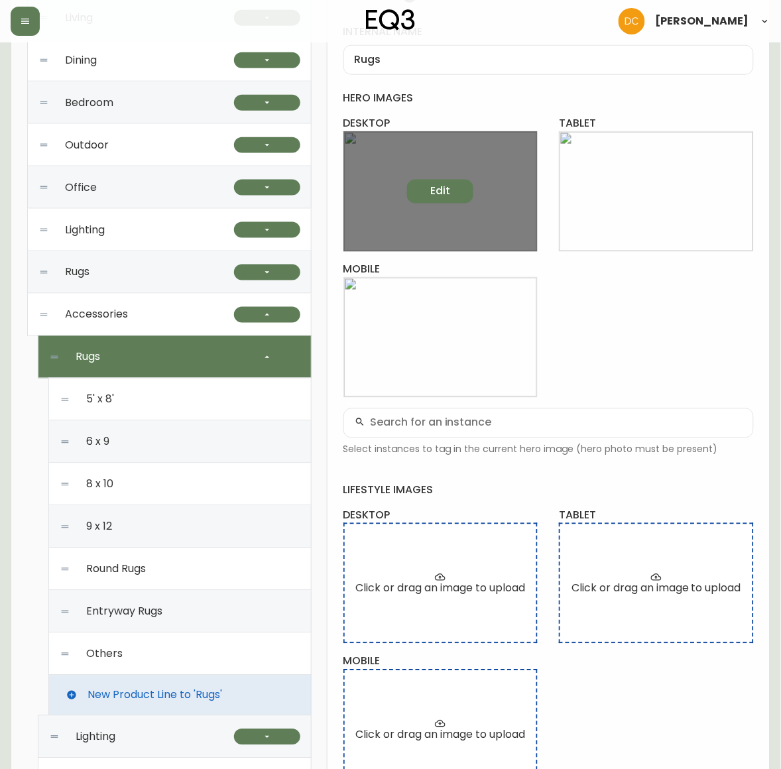
click at [446, 191] on span "Edit" at bounding box center [440, 191] width 20 height 15
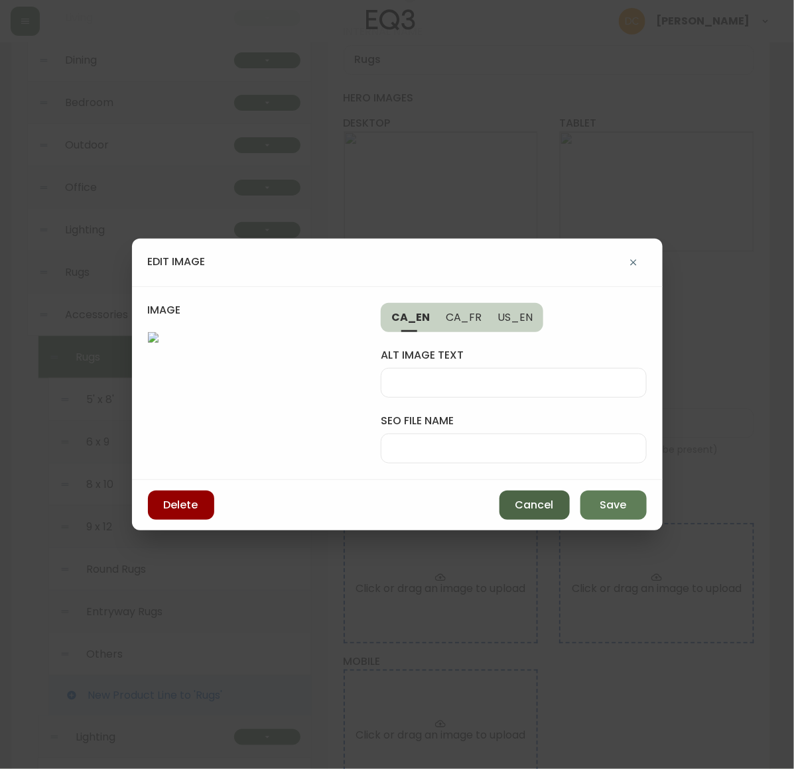
click at [529, 502] on span "Cancel" at bounding box center [534, 505] width 38 height 15
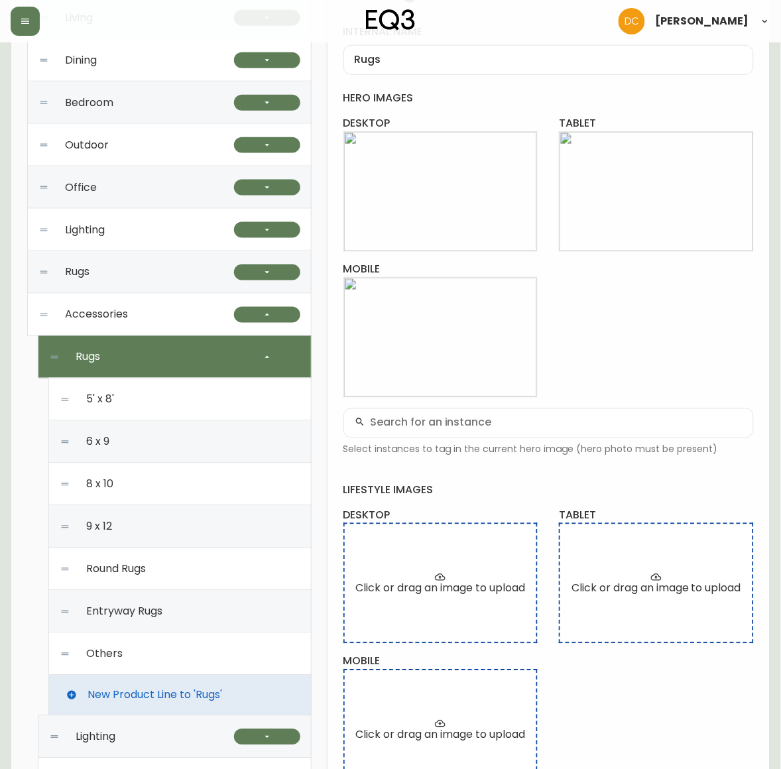
click at [106, 309] on span "Accessories" at bounding box center [96, 315] width 63 height 12
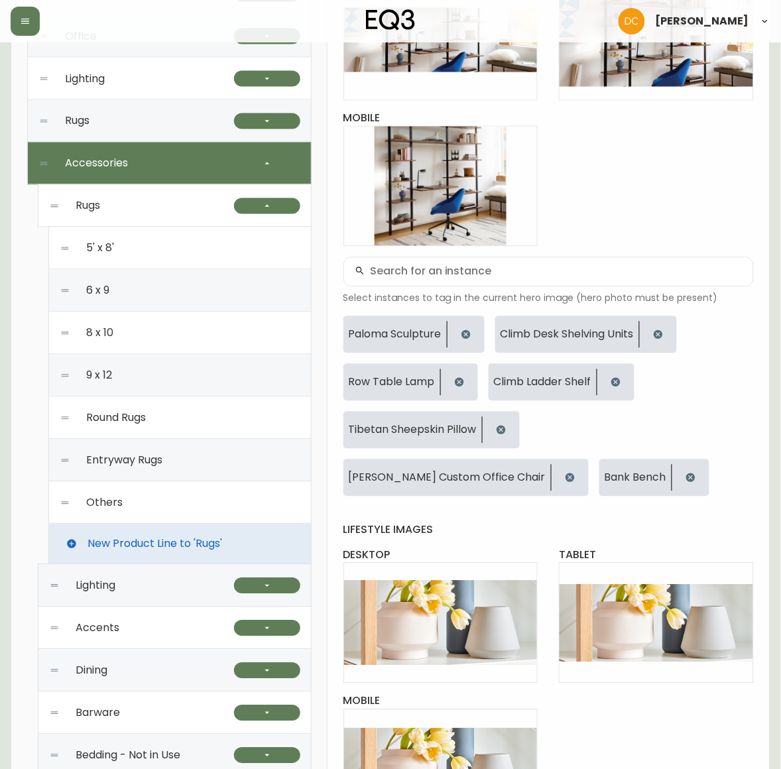
scroll to position [97, 0]
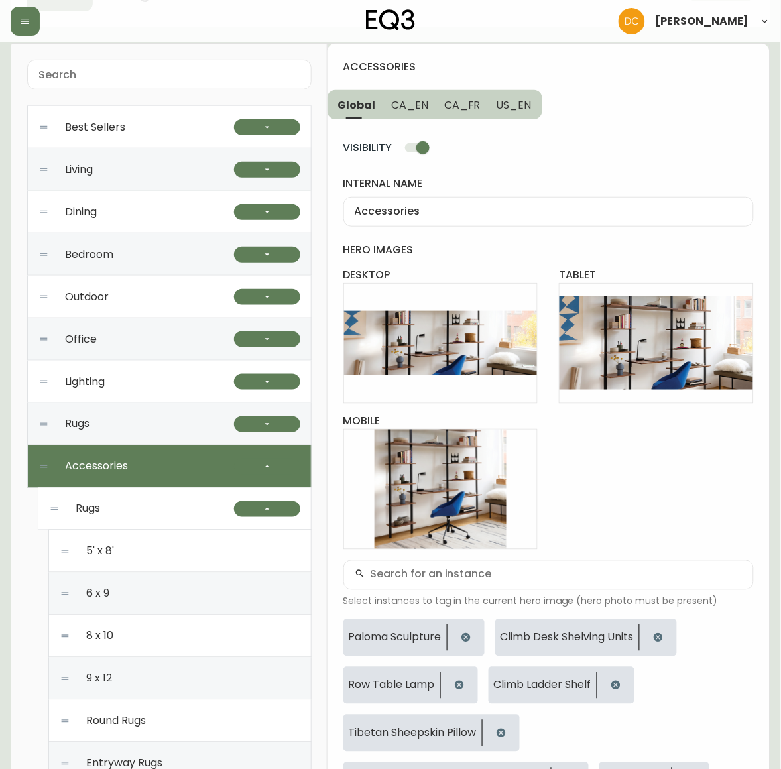
click at [133, 503] on div "Rugs" at bounding box center [141, 509] width 185 height 42
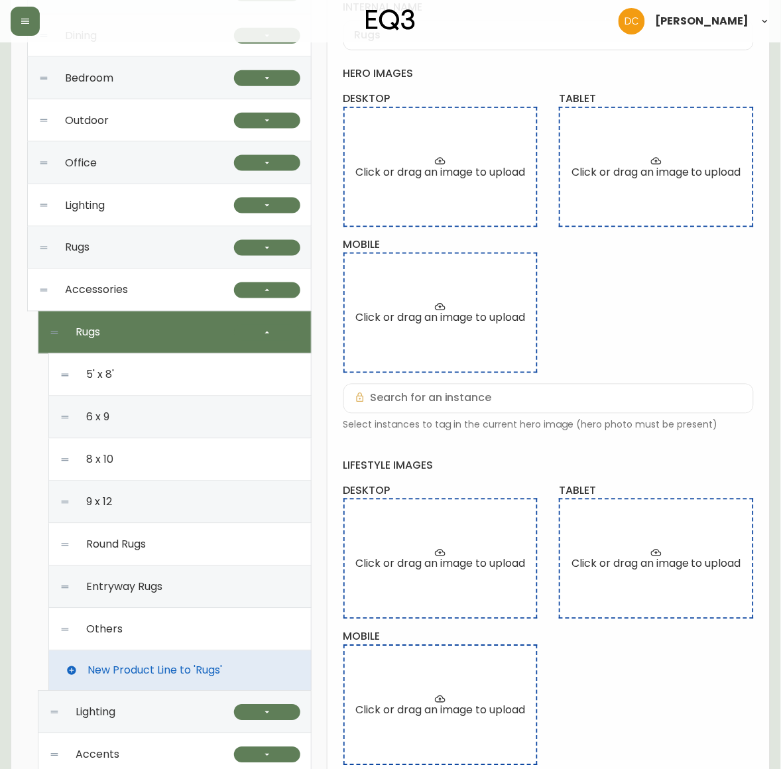
scroll to position [263, 0]
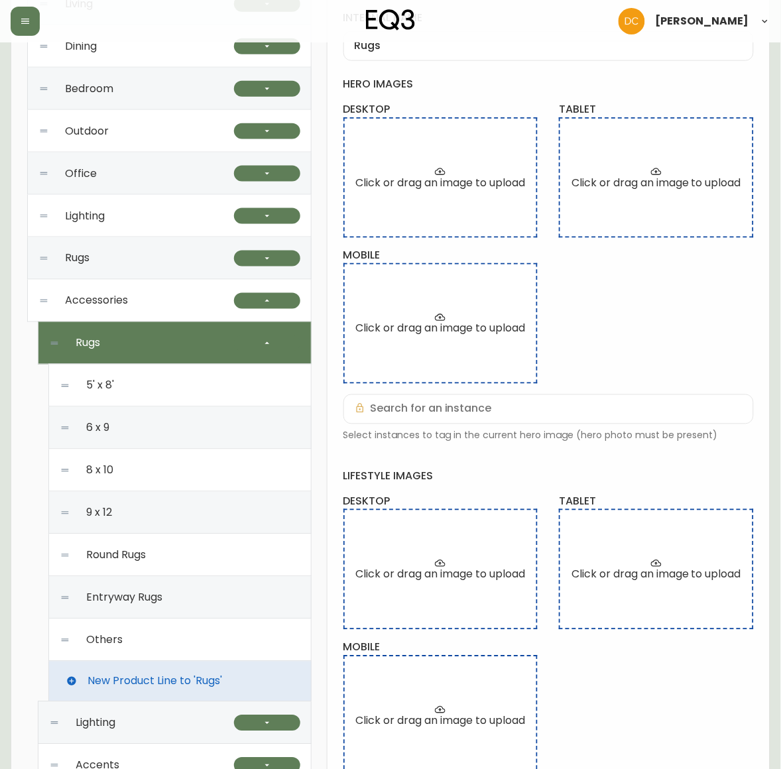
click at [141, 387] on div "5' x 8'" at bounding box center [180, 386] width 241 height 42
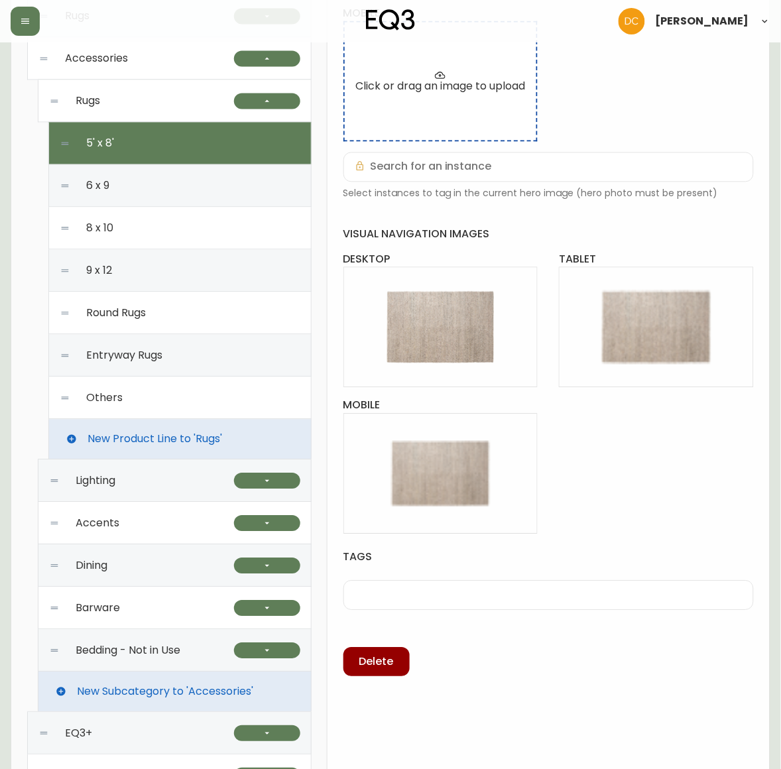
scroll to position [511, 0]
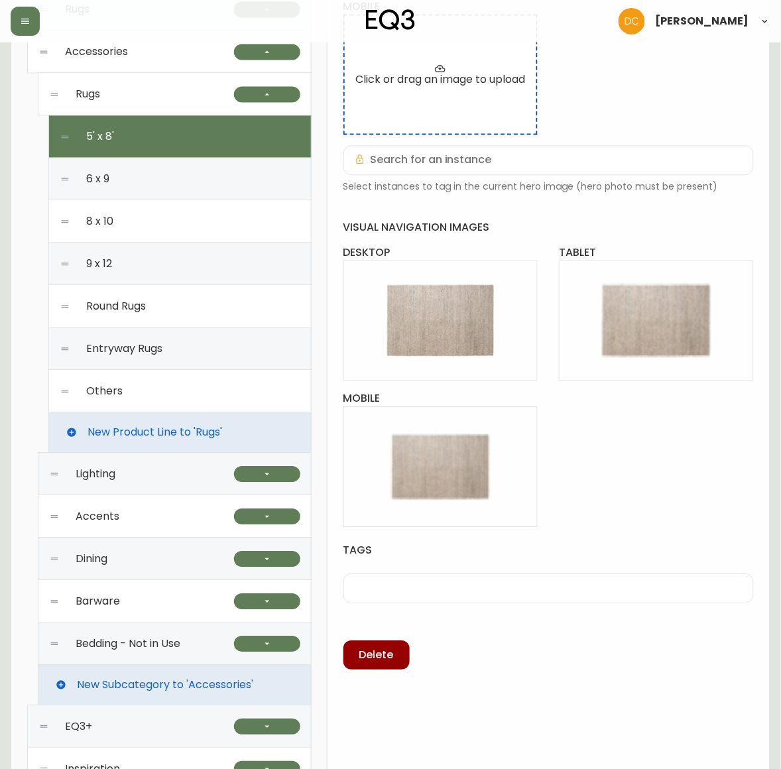
click at [153, 475] on div "Lighting" at bounding box center [141, 475] width 185 height 42
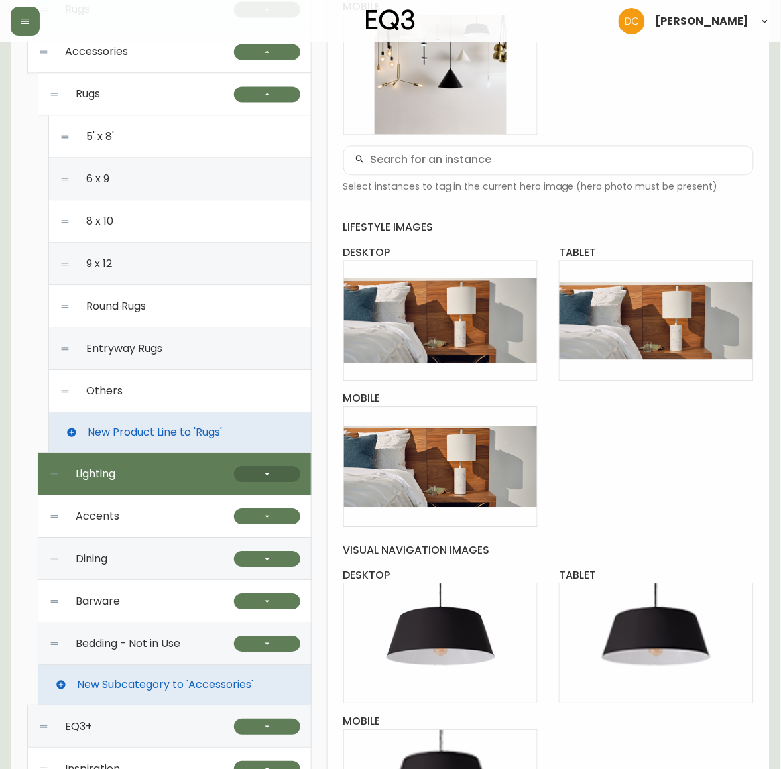
click at [272, 469] on button "button" at bounding box center [267, 475] width 66 height 16
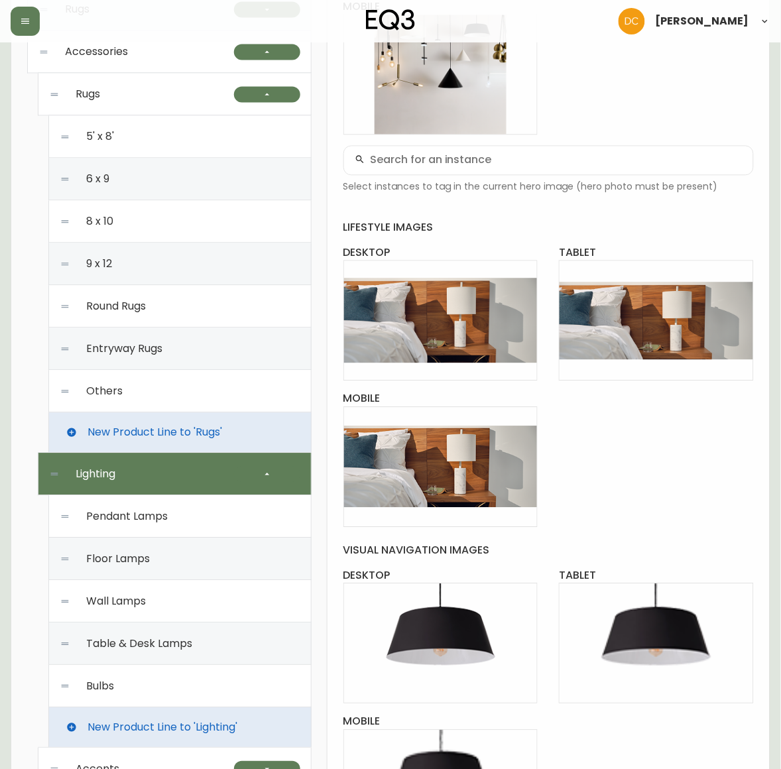
click at [141, 513] on span "Pendant Lamps" at bounding box center [127, 517] width 82 height 12
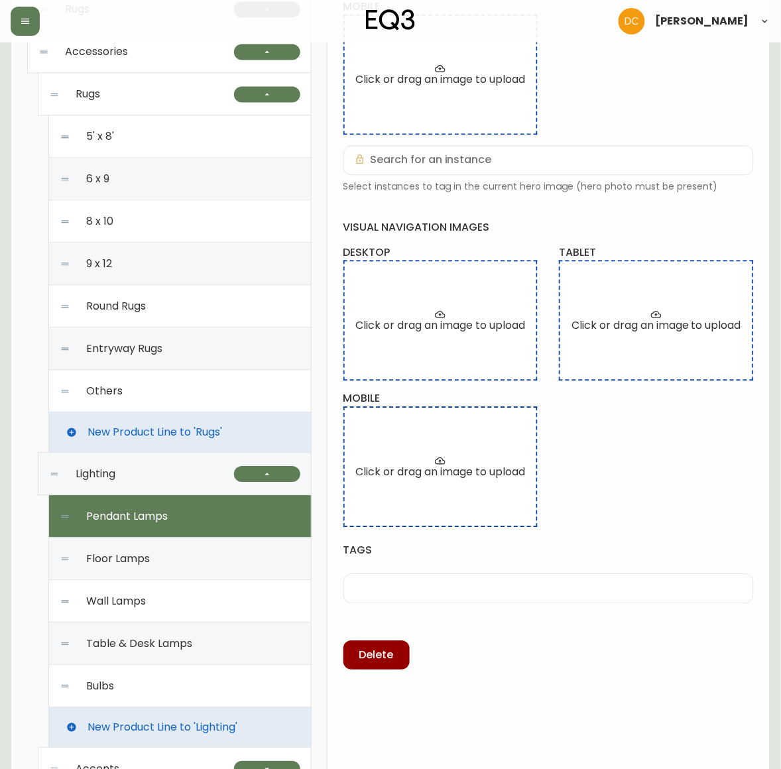
click at [144, 555] on span "Floor Lamps" at bounding box center [118, 560] width 64 height 12
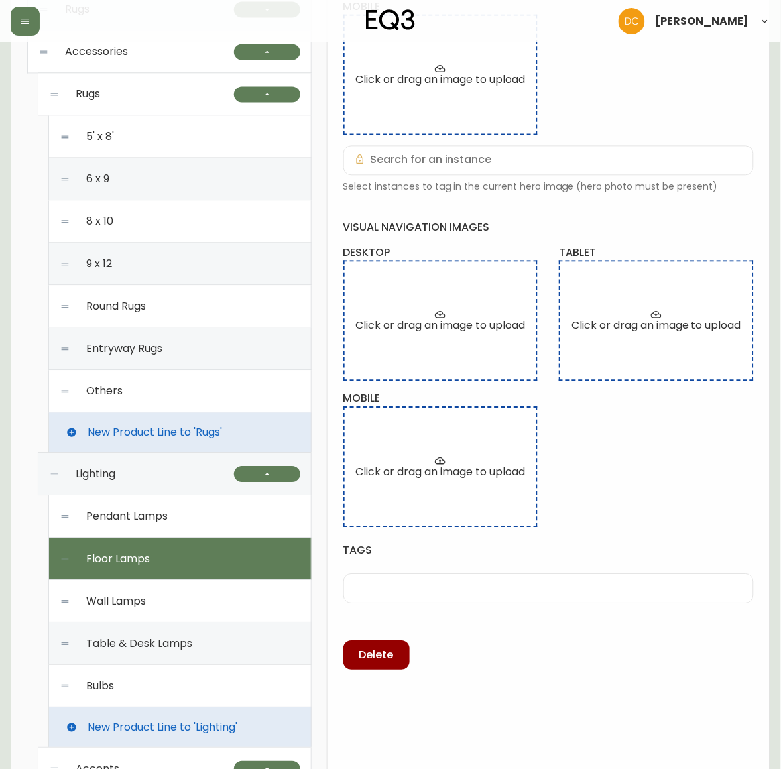
click at [147, 598] on div "Wall Lamps" at bounding box center [180, 602] width 241 height 42
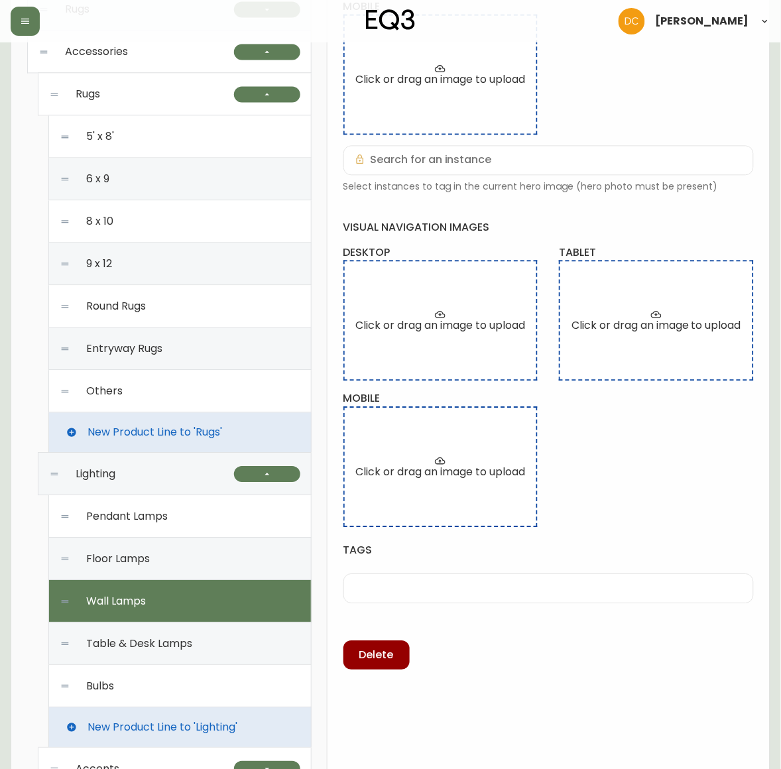
click at [156, 654] on div "Table & Desk Lamps" at bounding box center [180, 644] width 241 height 42
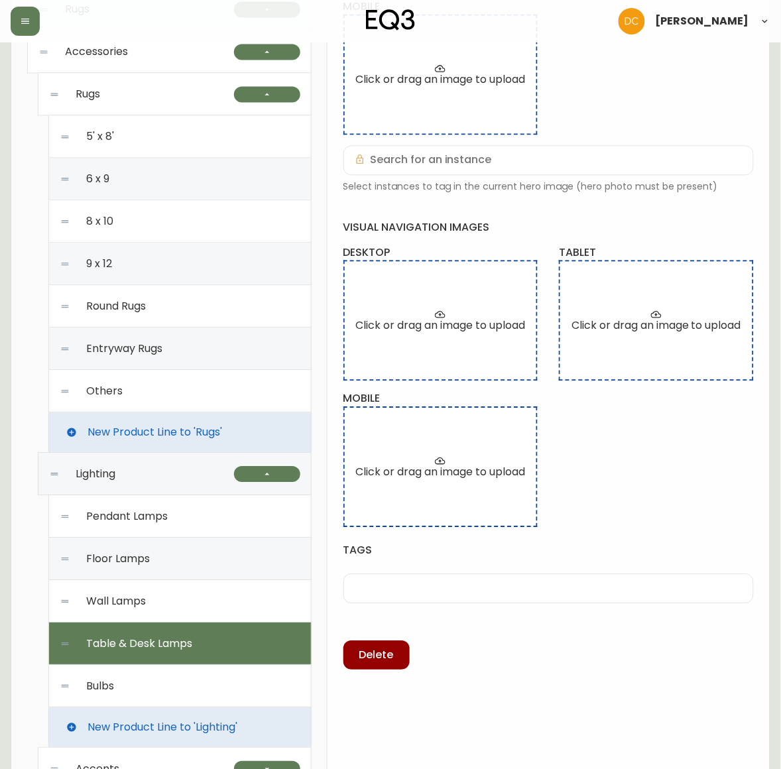
click at [154, 685] on div "Bulbs" at bounding box center [180, 687] width 241 height 42
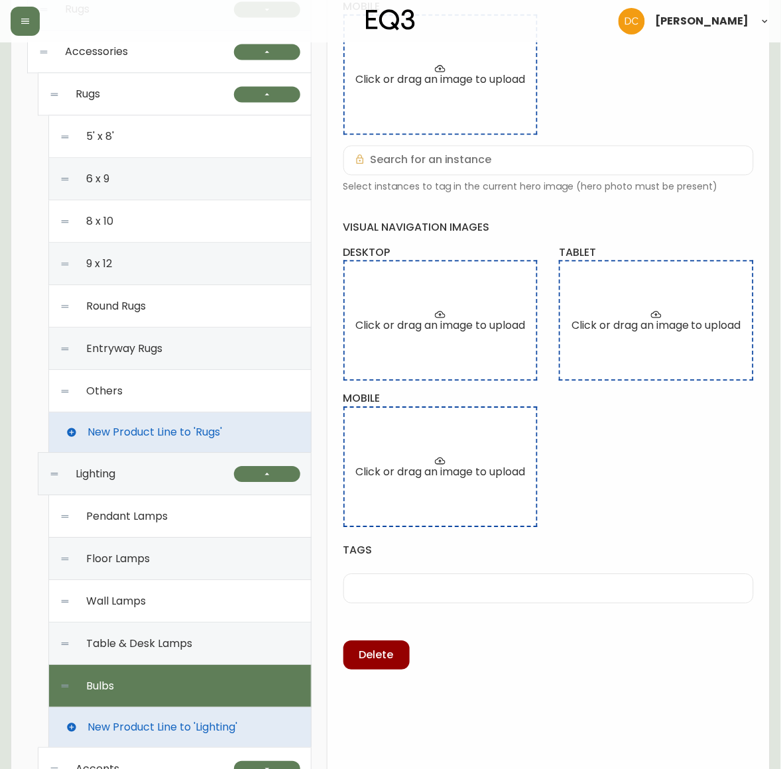
click at [147, 523] on span "Pendant Lamps" at bounding box center [127, 517] width 82 height 12
type input "Pendant Lamps"
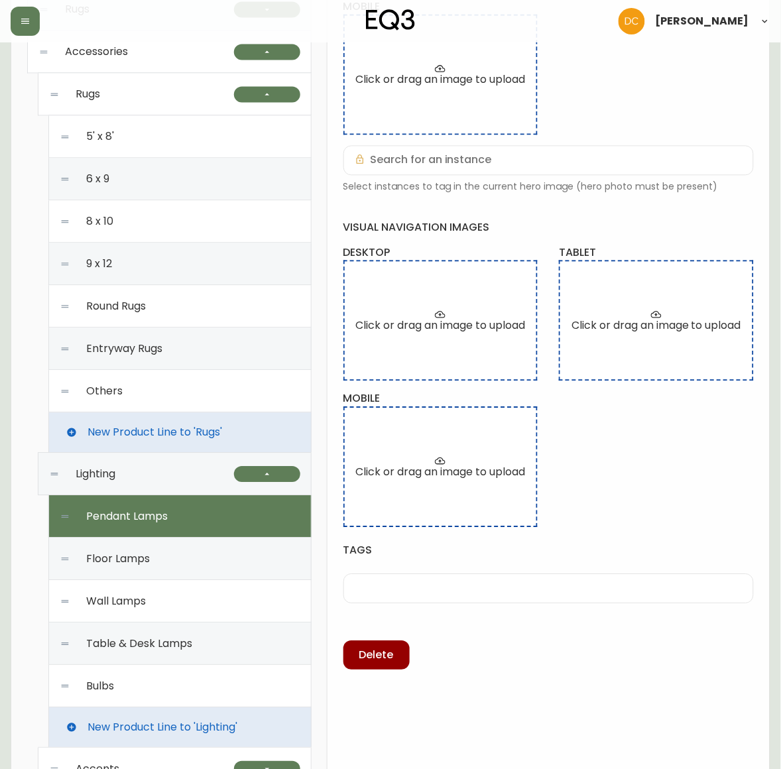
click at [153, 481] on div "Lighting" at bounding box center [141, 475] width 185 height 42
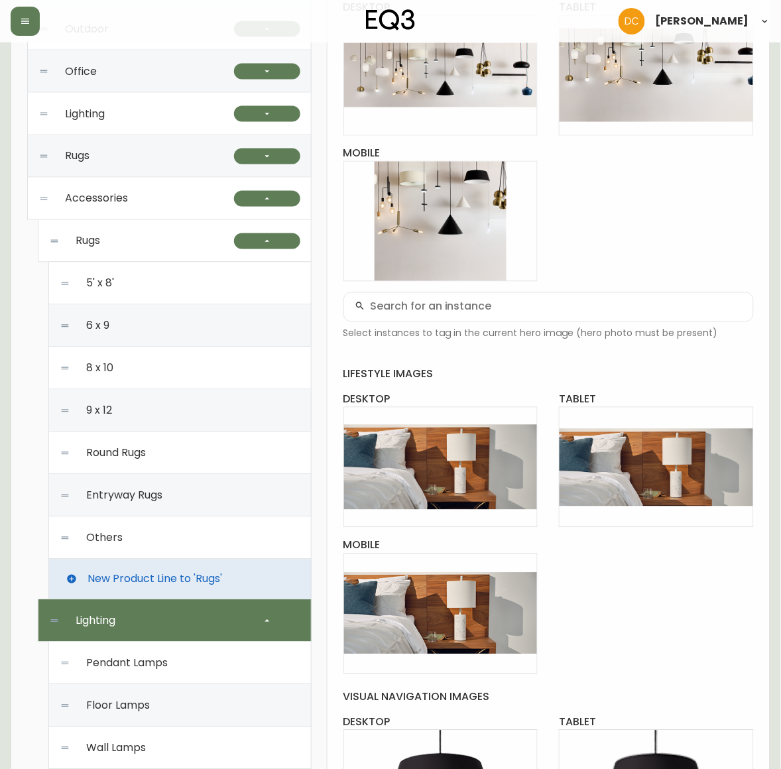
scroll to position [346, 0]
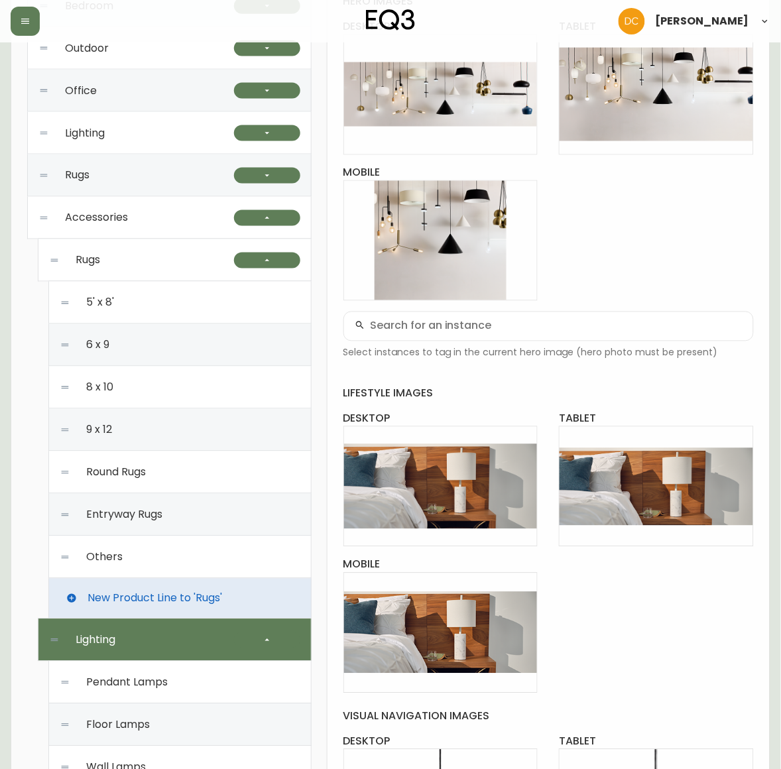
click at [159, 177] on div "Rugs" at bounding box center [136, 176] width 196 height 42
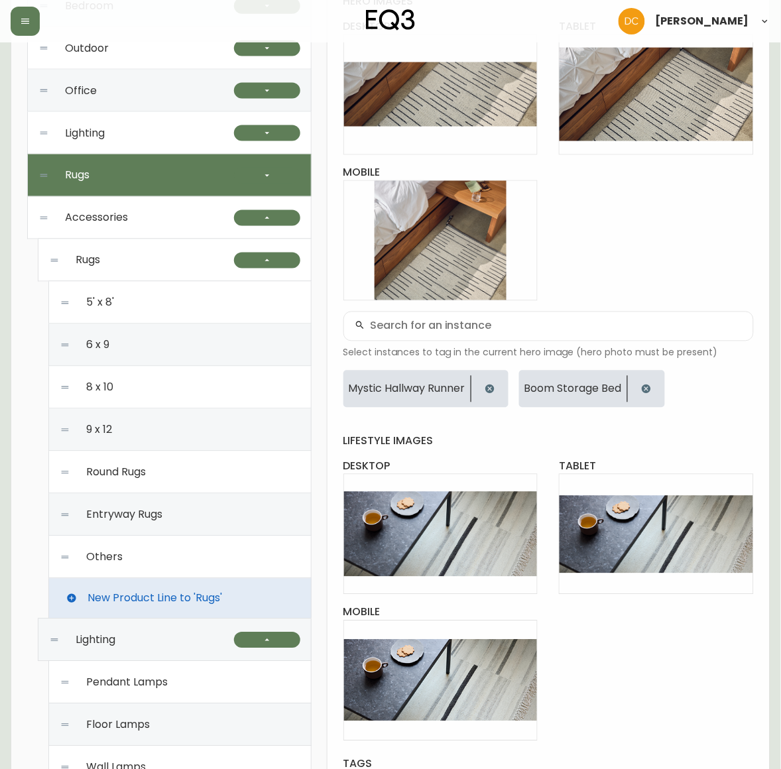
click at [164, 222] on div "Accessories" at bounding box center [136, 218] width 196 height 42
checkbox input "true"
type input "Accessories"
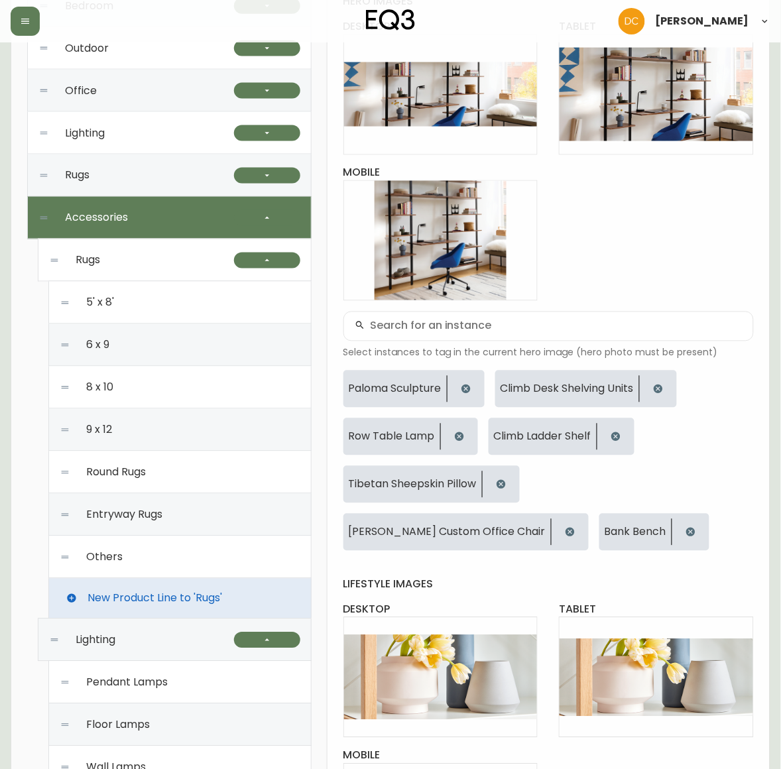
click at [155, 260] on div "Rugs" at bounding box center [141, 260] width 185 height 42
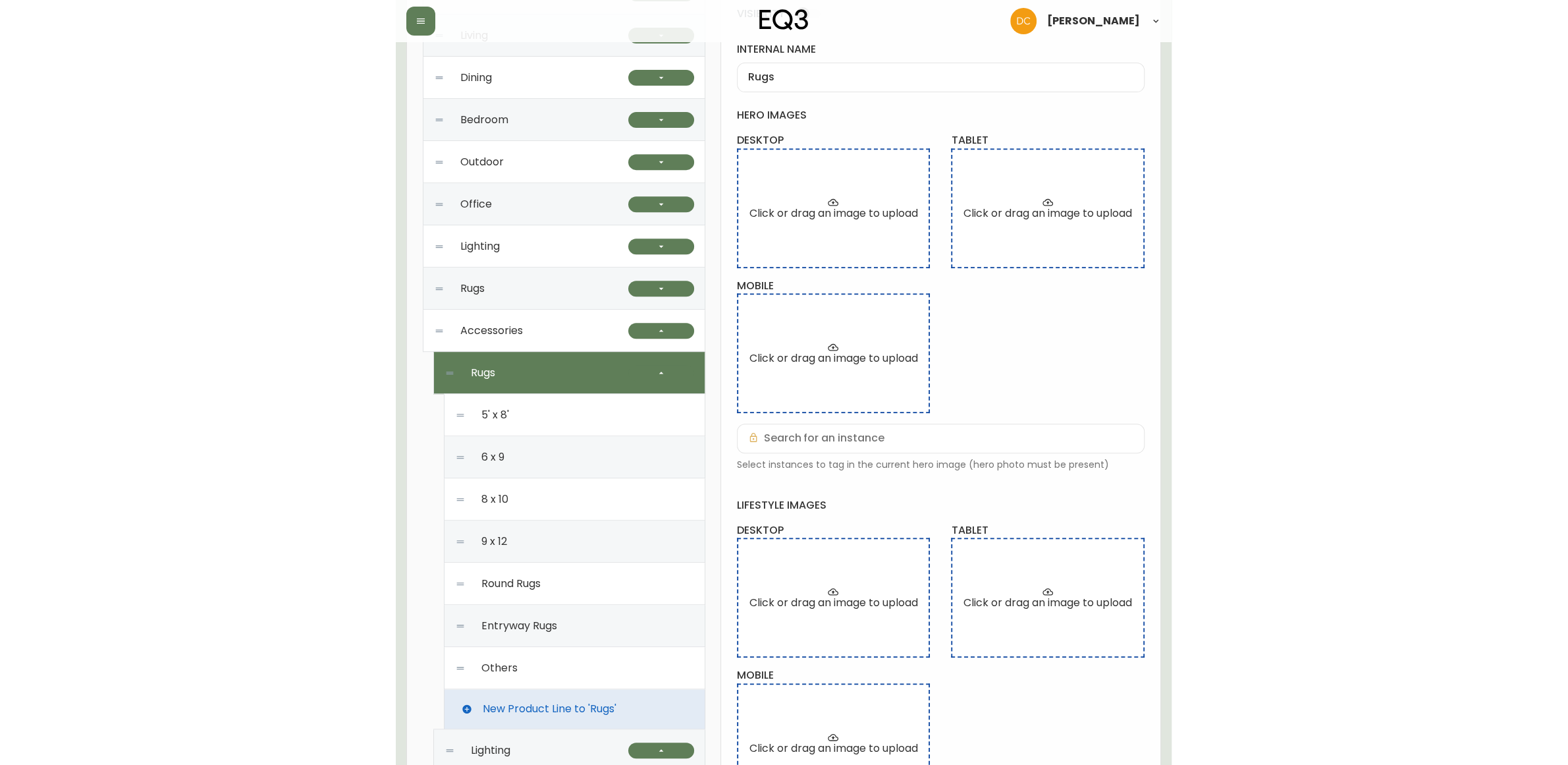
scroll to position [179, 0]
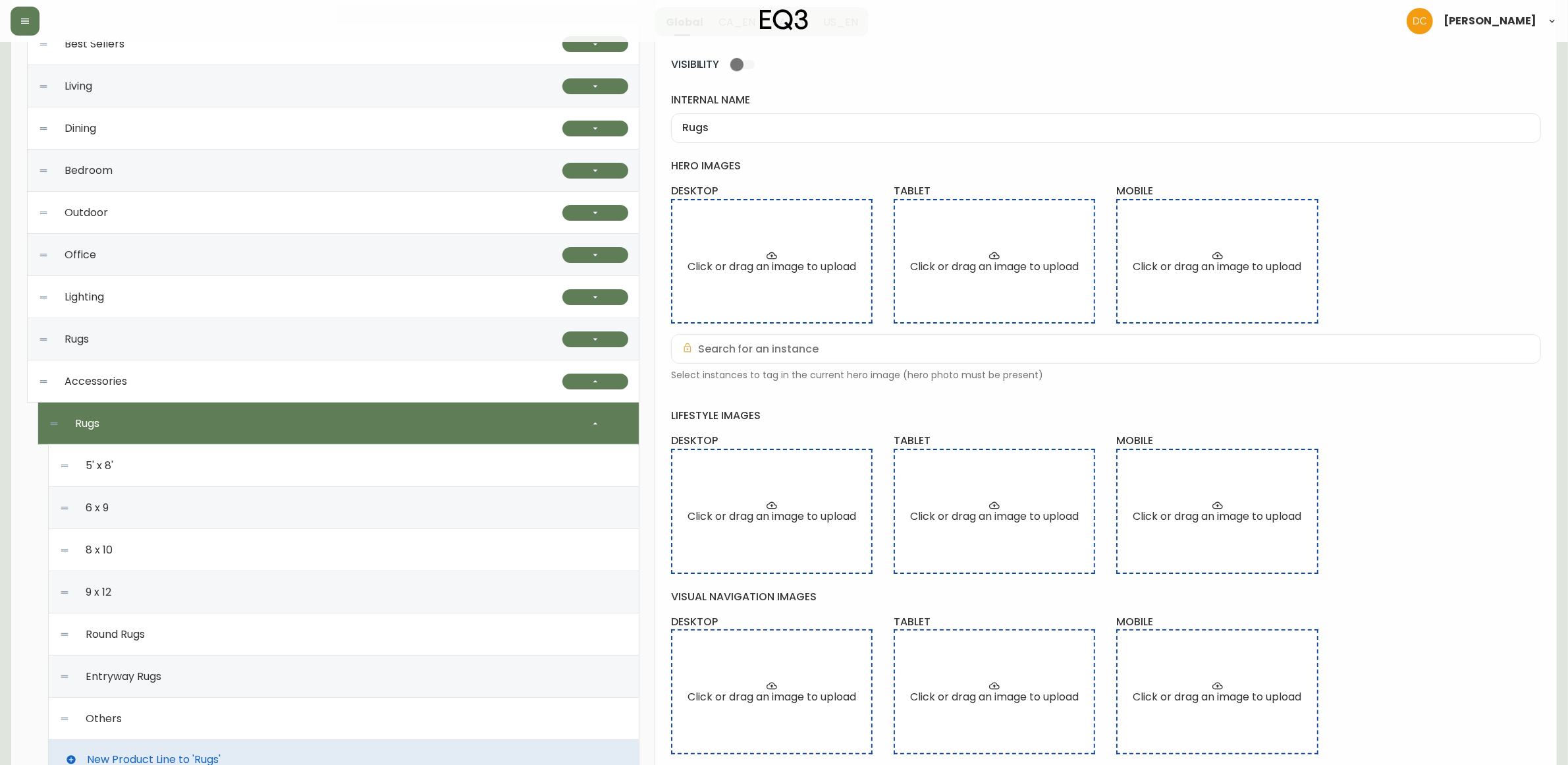
click at [336, 379] on div "Accessories" at bounding box center [300, 382] width 524 height 42
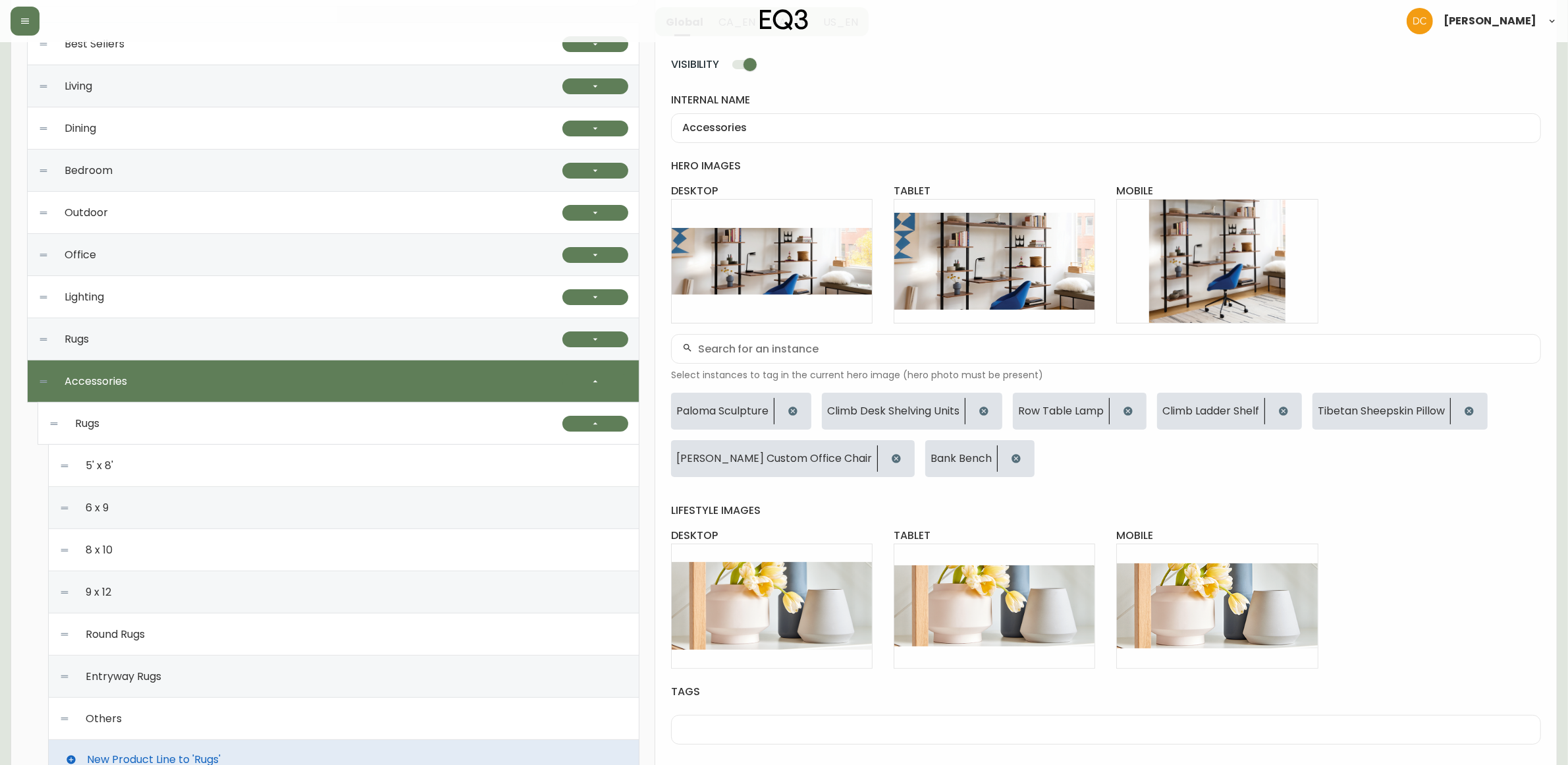
click at [353, 430] on div "Rugs" at bounding box center [305, 423] width 513 height 42
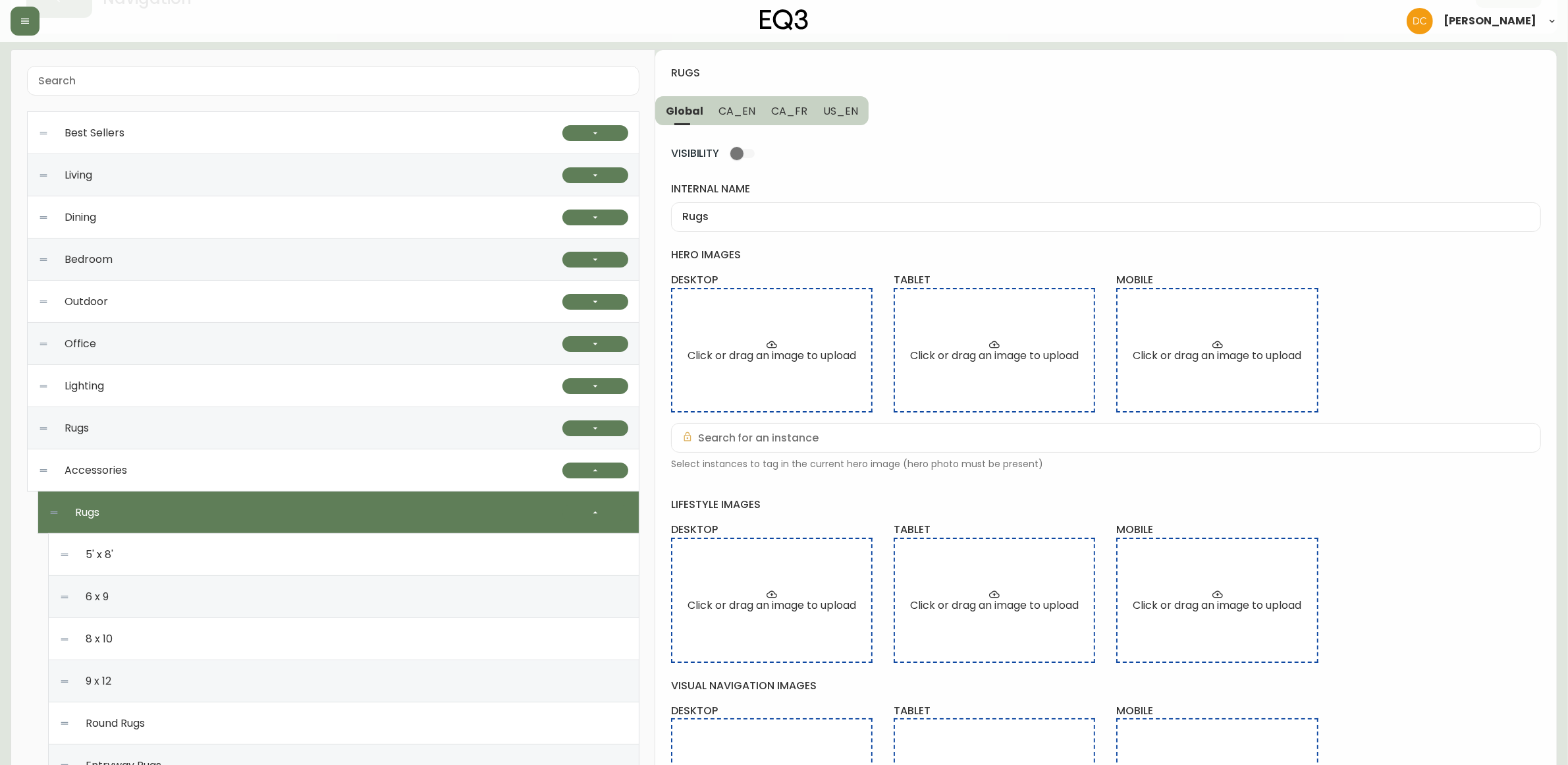
scroll to position [0, 0]
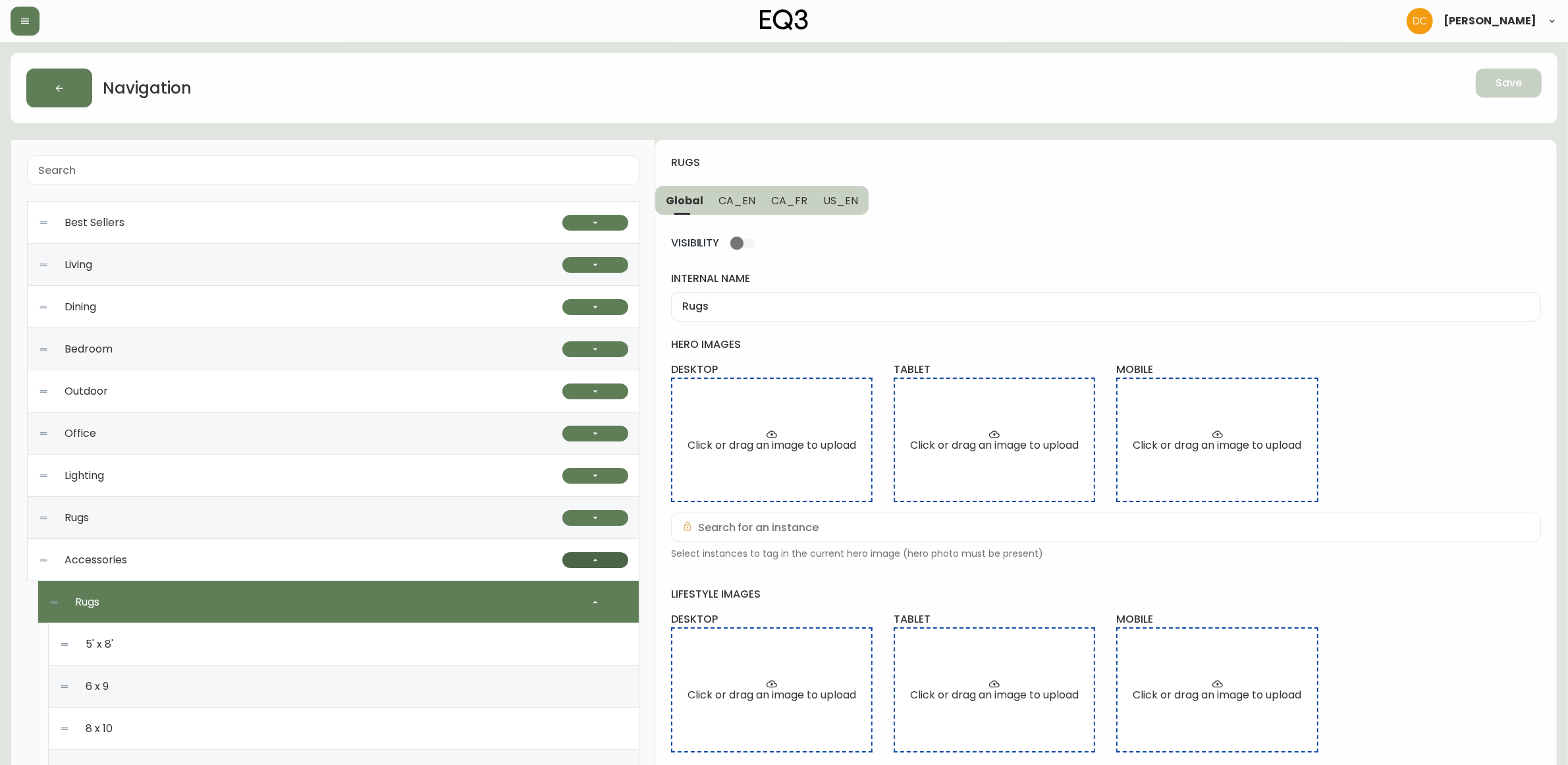
click at [594, 553] on button "button" at bounding box center [595, 560] width 66 height 16
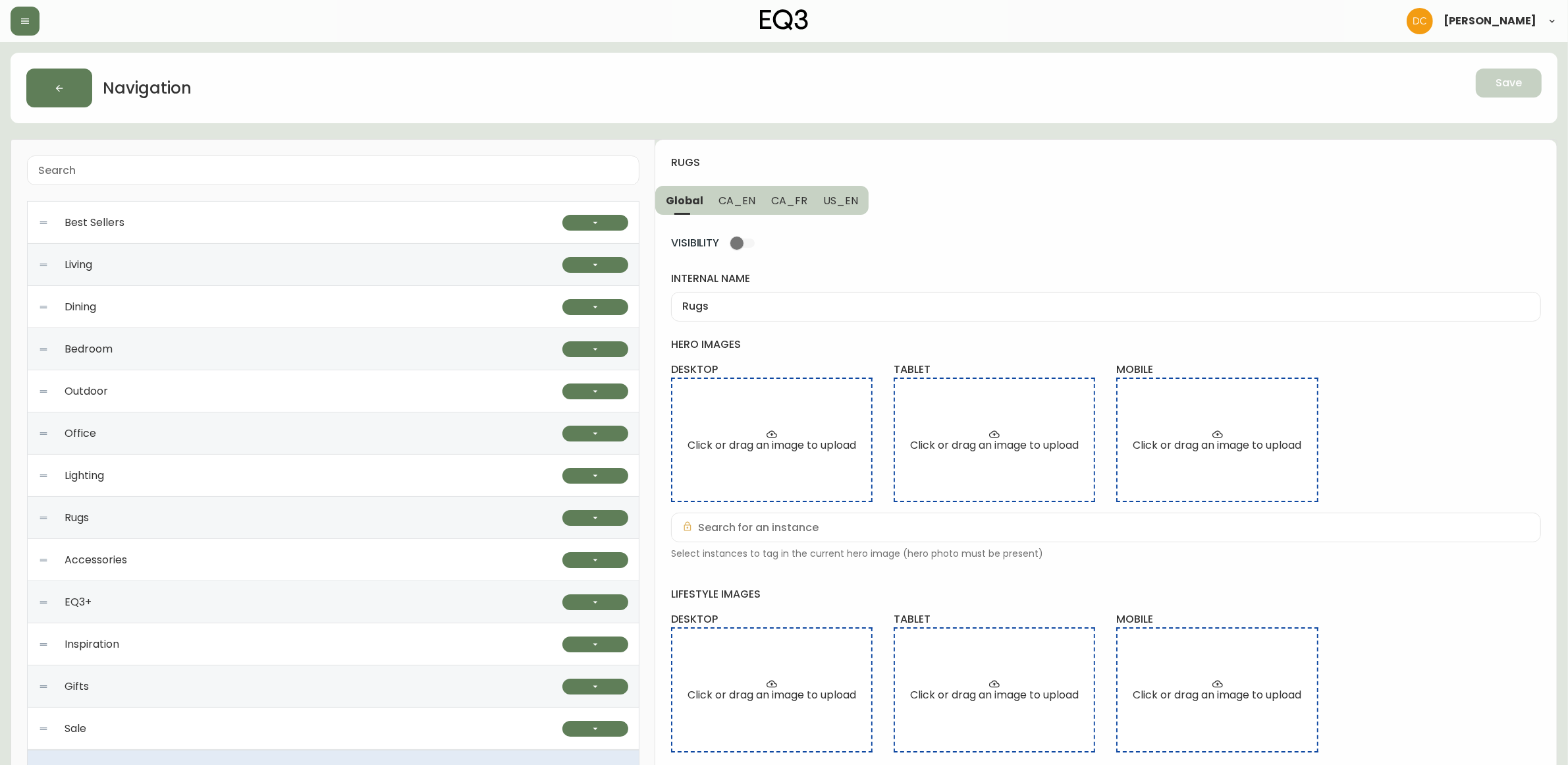
click at [787, 215] on div "rugs Global CA_EN CA_FR US_EN VISIBILITY internal name Rugs hero images desktop…" at bounding box center [1106, 616] width 902 height 952
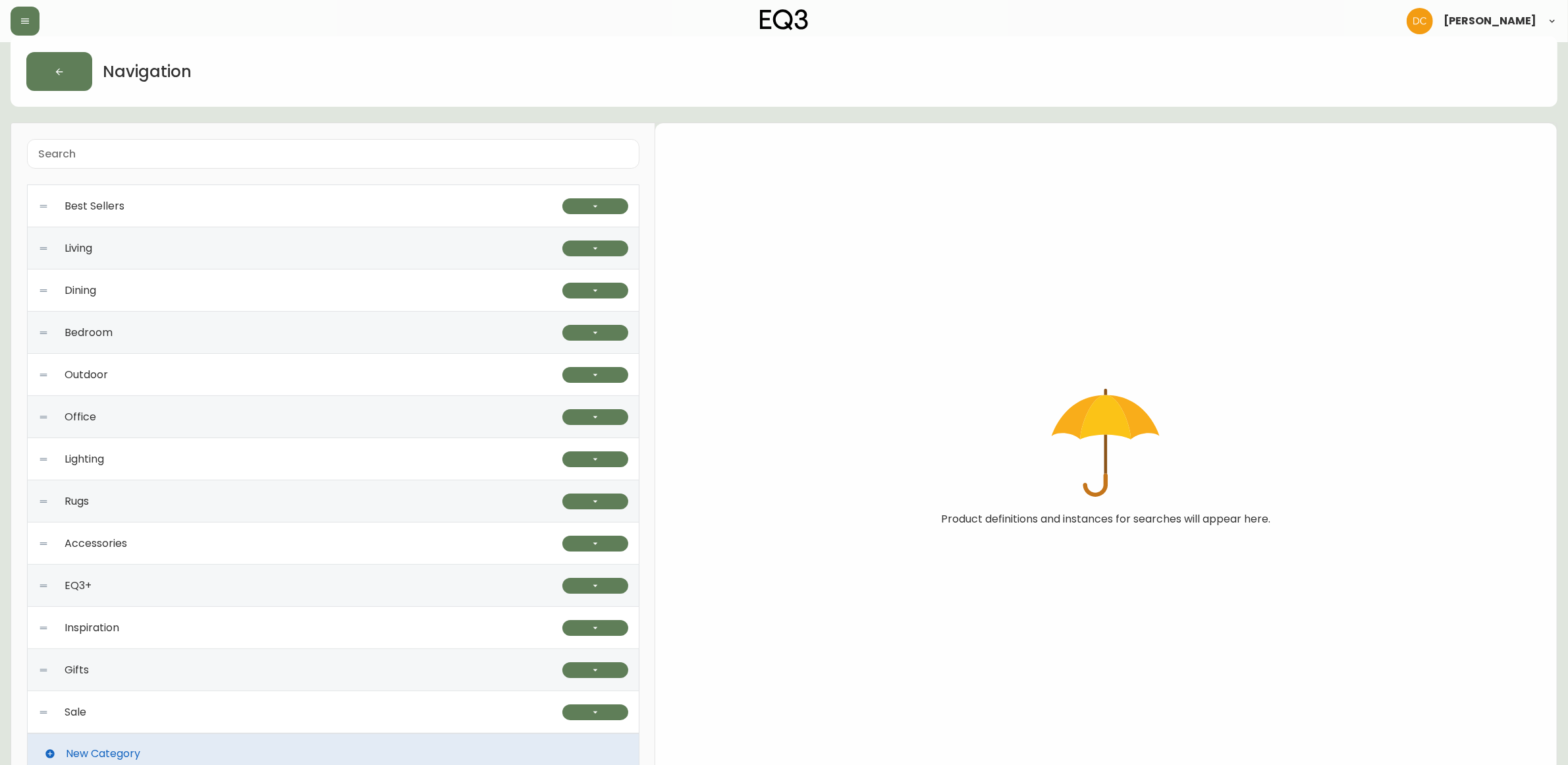
scroll to position [43, 0]
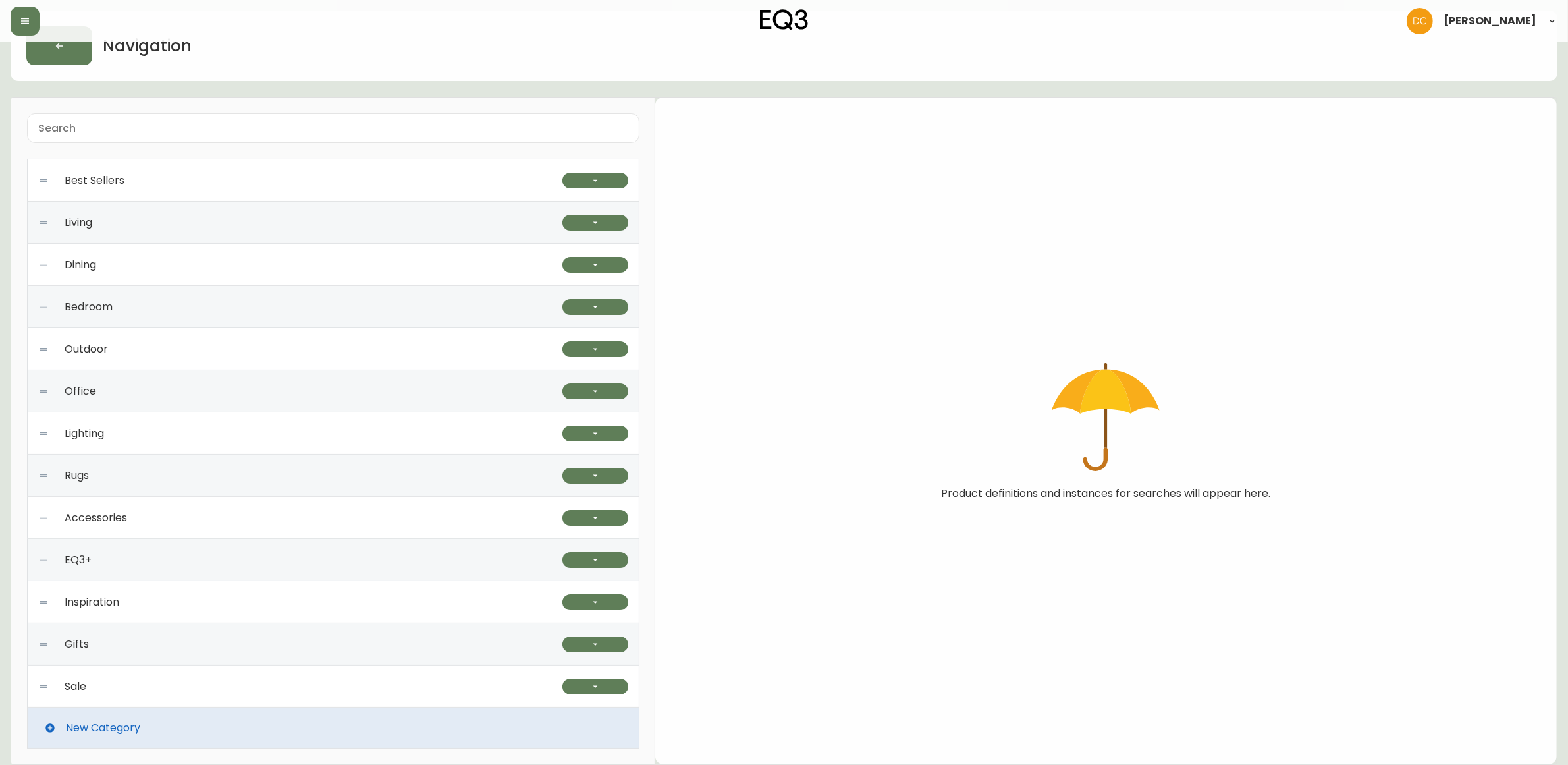
click at [285, 529] on div "Accessories" at bounding box center [300, 518] width 524 height 42
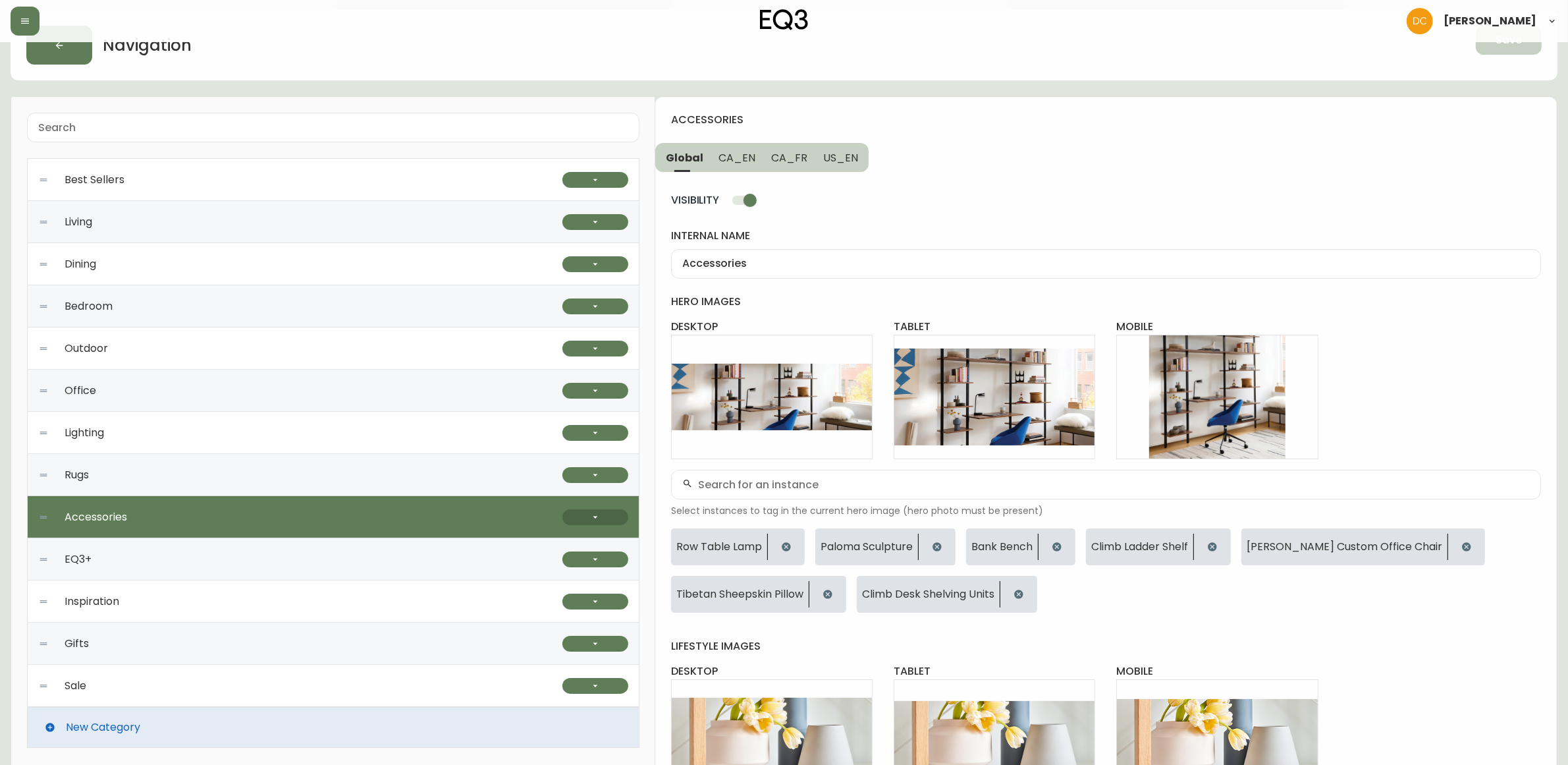
click at [616, 519] on button "button" at bounding box center [595, 518] width 66 height 16
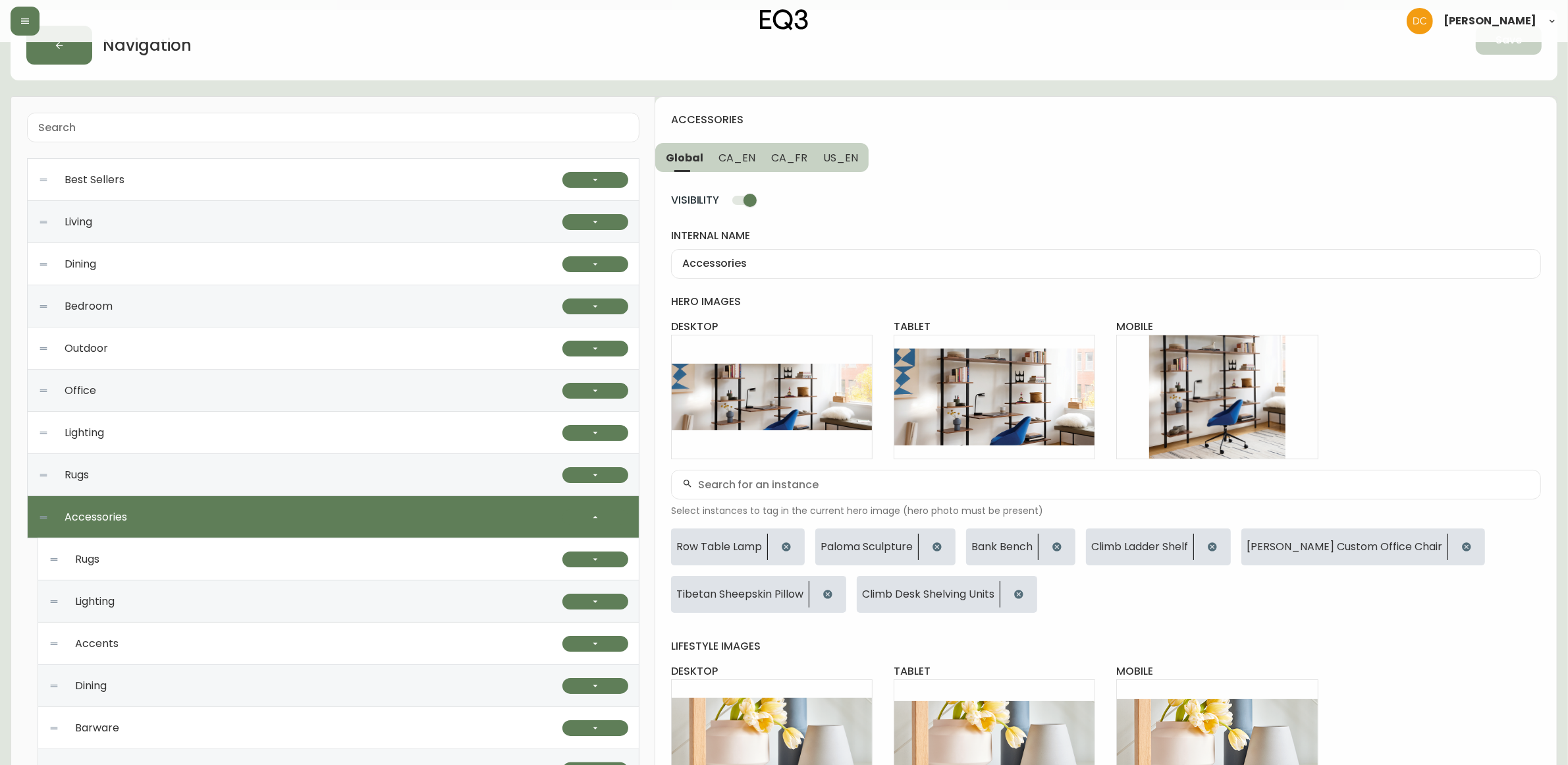
click at [294, 568] on div "Rugs" at bounding box center [305, 559] width 513 height 42
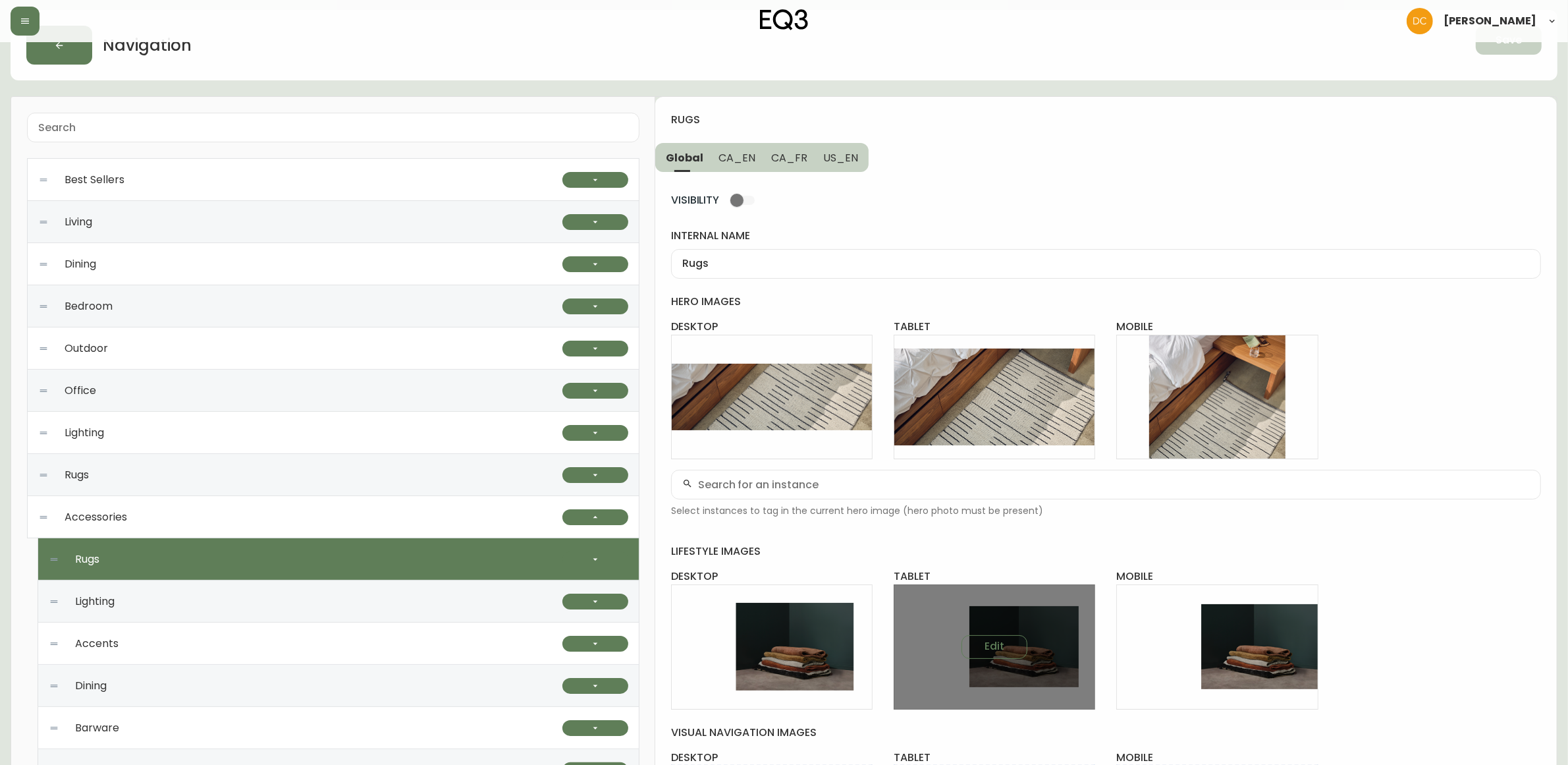
scroll to position [290, 0]
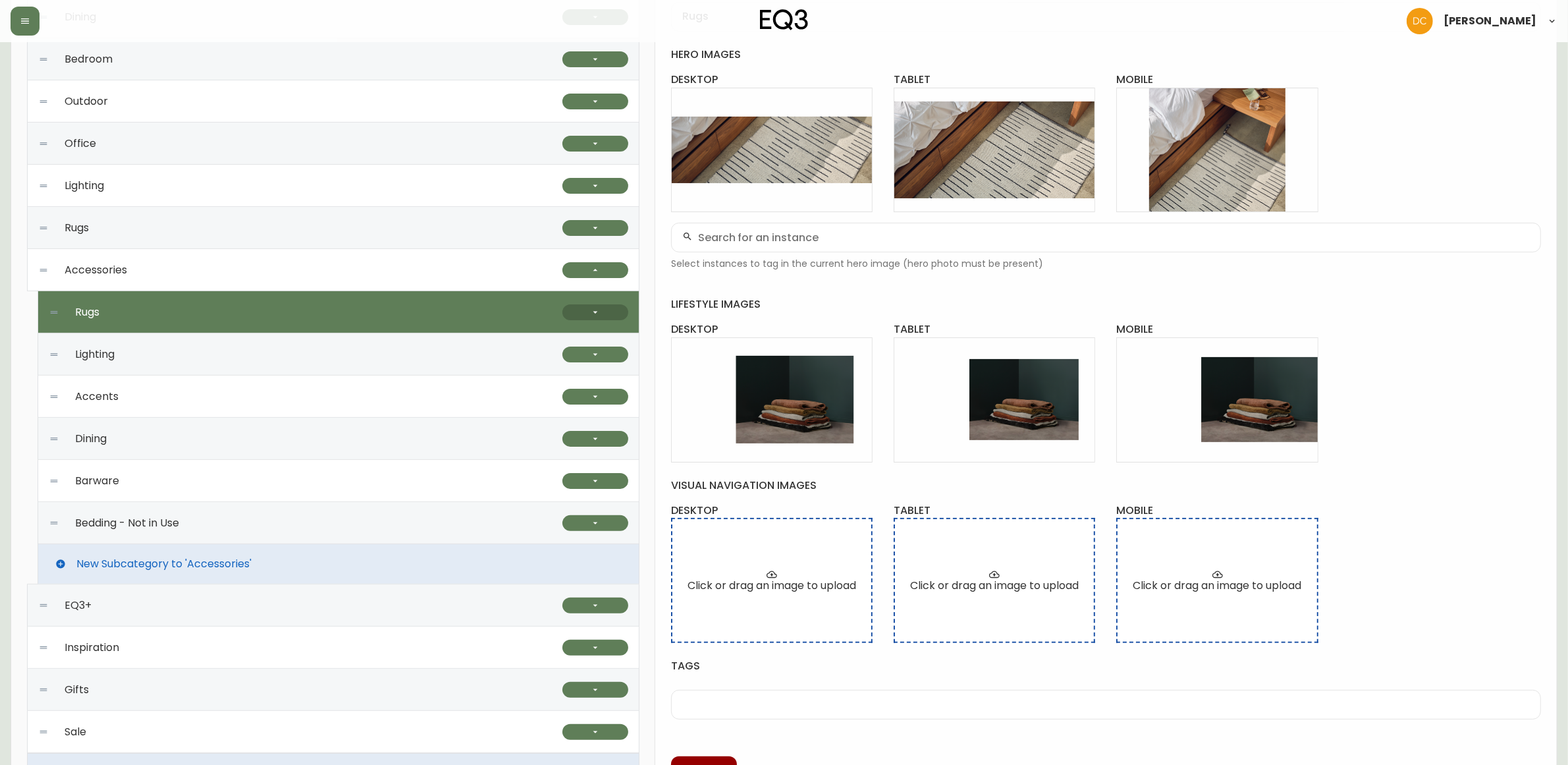
click at [596, 311] on icon "button" at bounding box center [595, 312] width 11 height 11
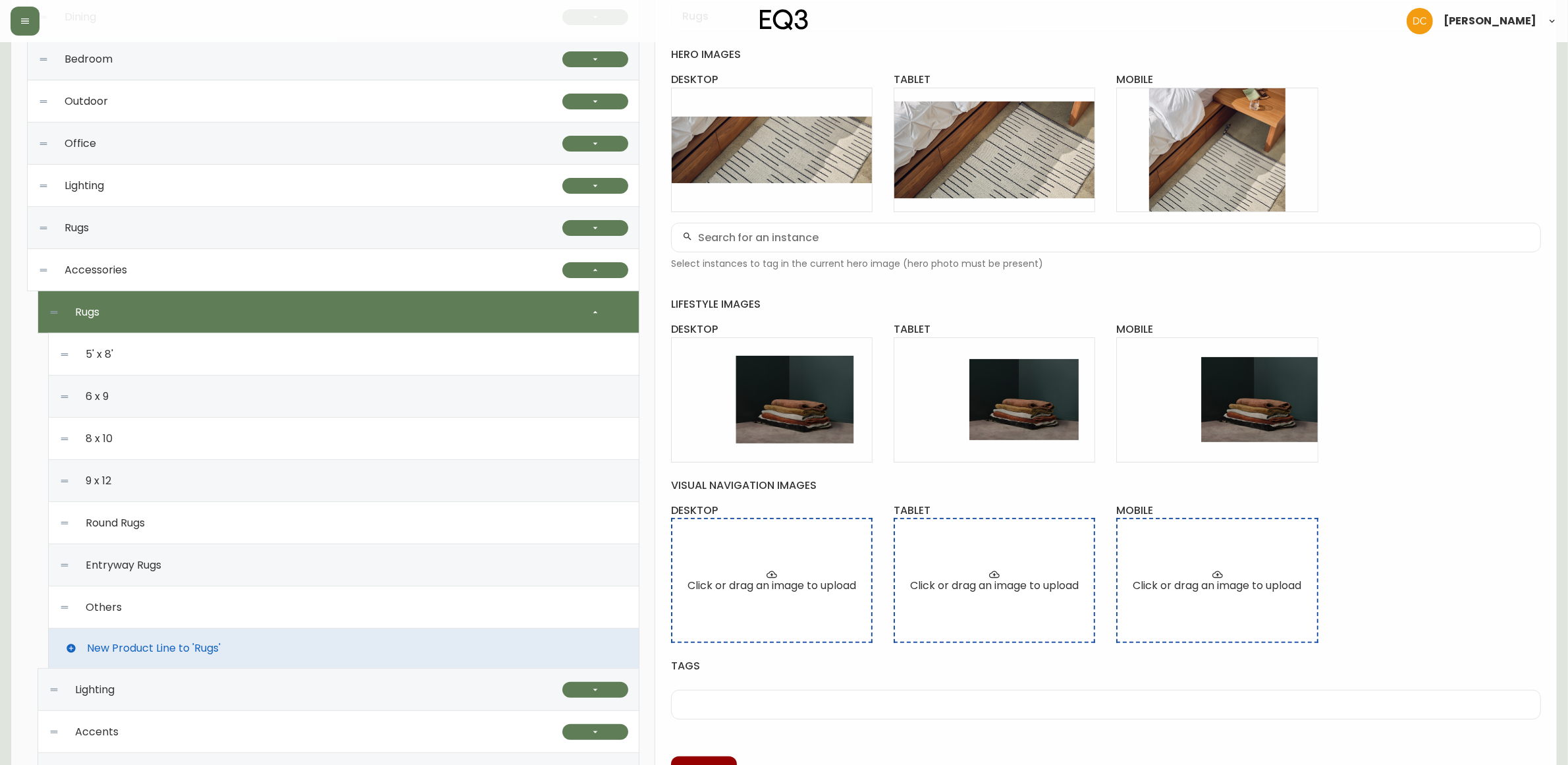
click at [314, 358] on div "5' x 8'" at bounding box center [344, 355] width 569 height 42
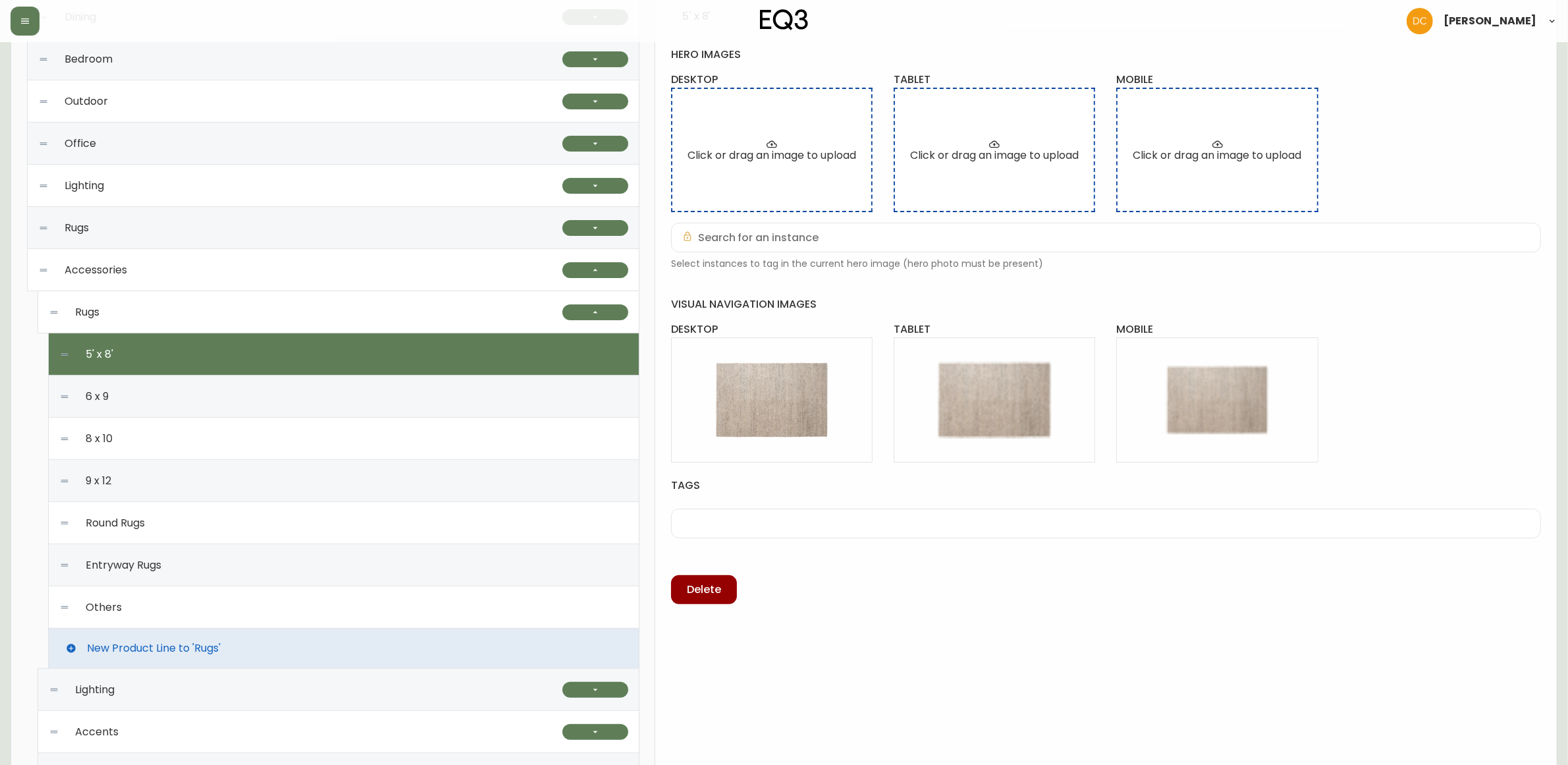
click at [332, 328] on div "Rugs" at bounding box center [305, 312] width 513 height 42
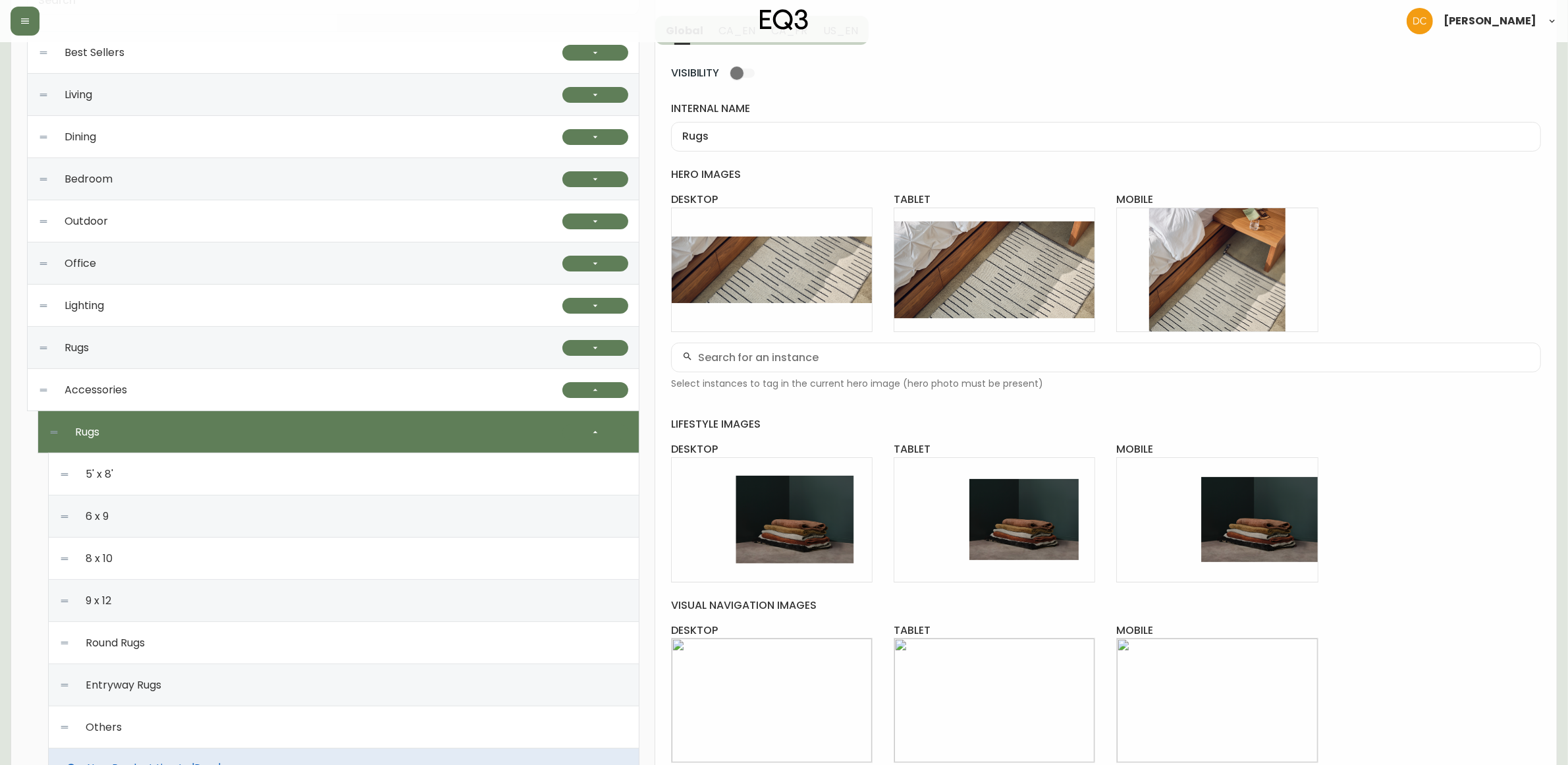
scroll to position [0, 0]
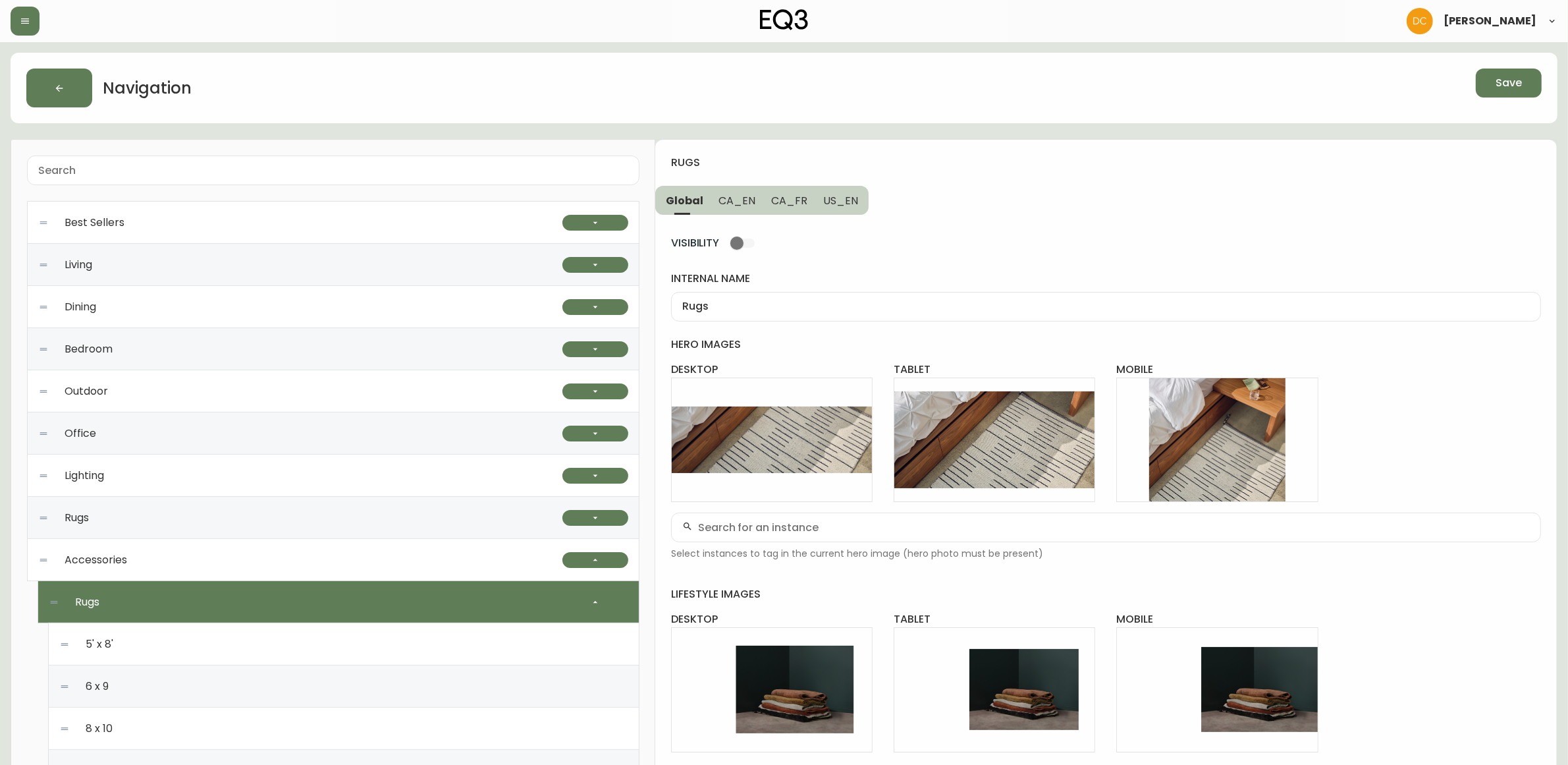
click at [1501, 92] on button "Save" at bounding box center [1508, 82] width 66 height 29
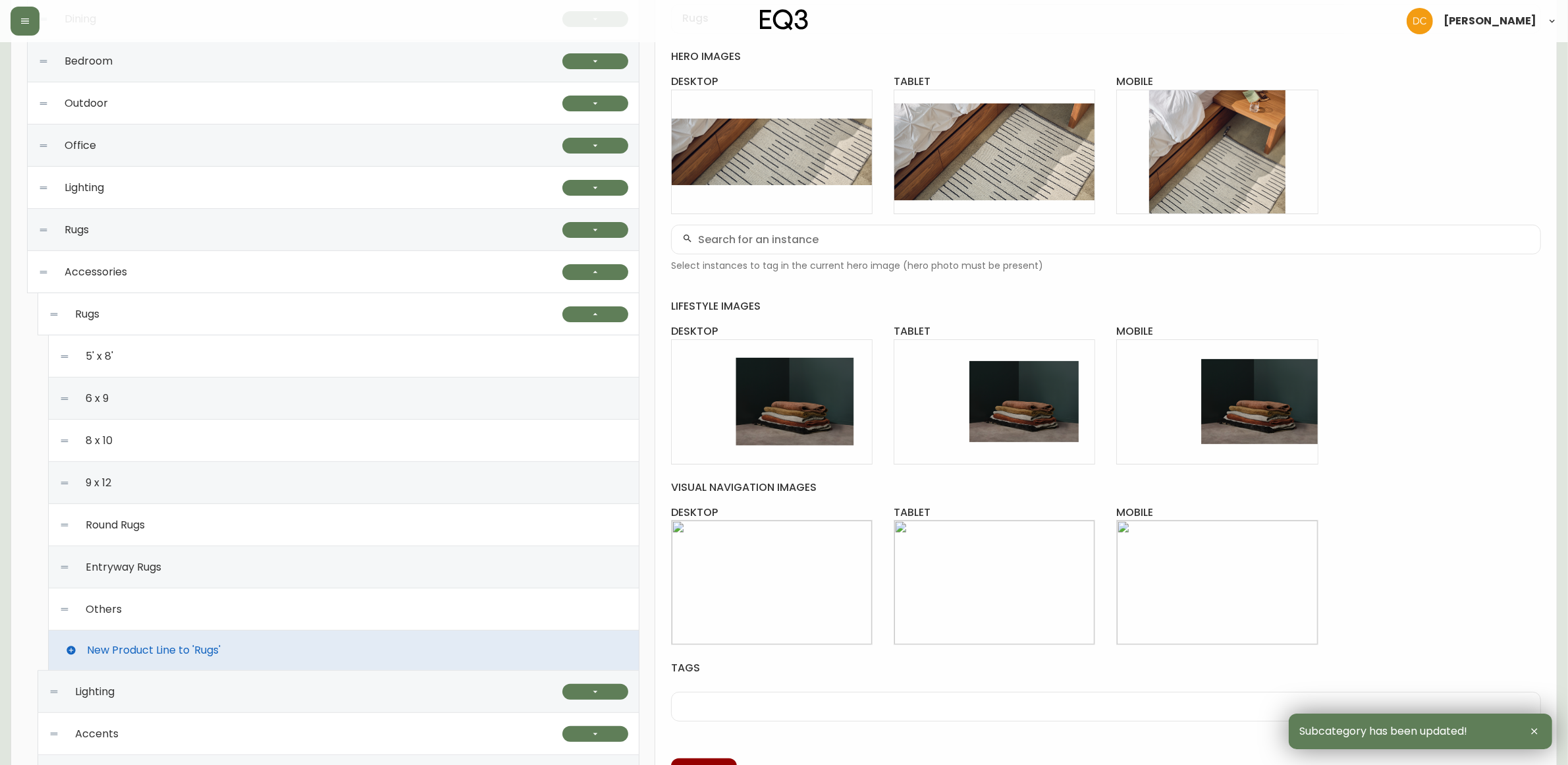
scroll to position [247, 0]
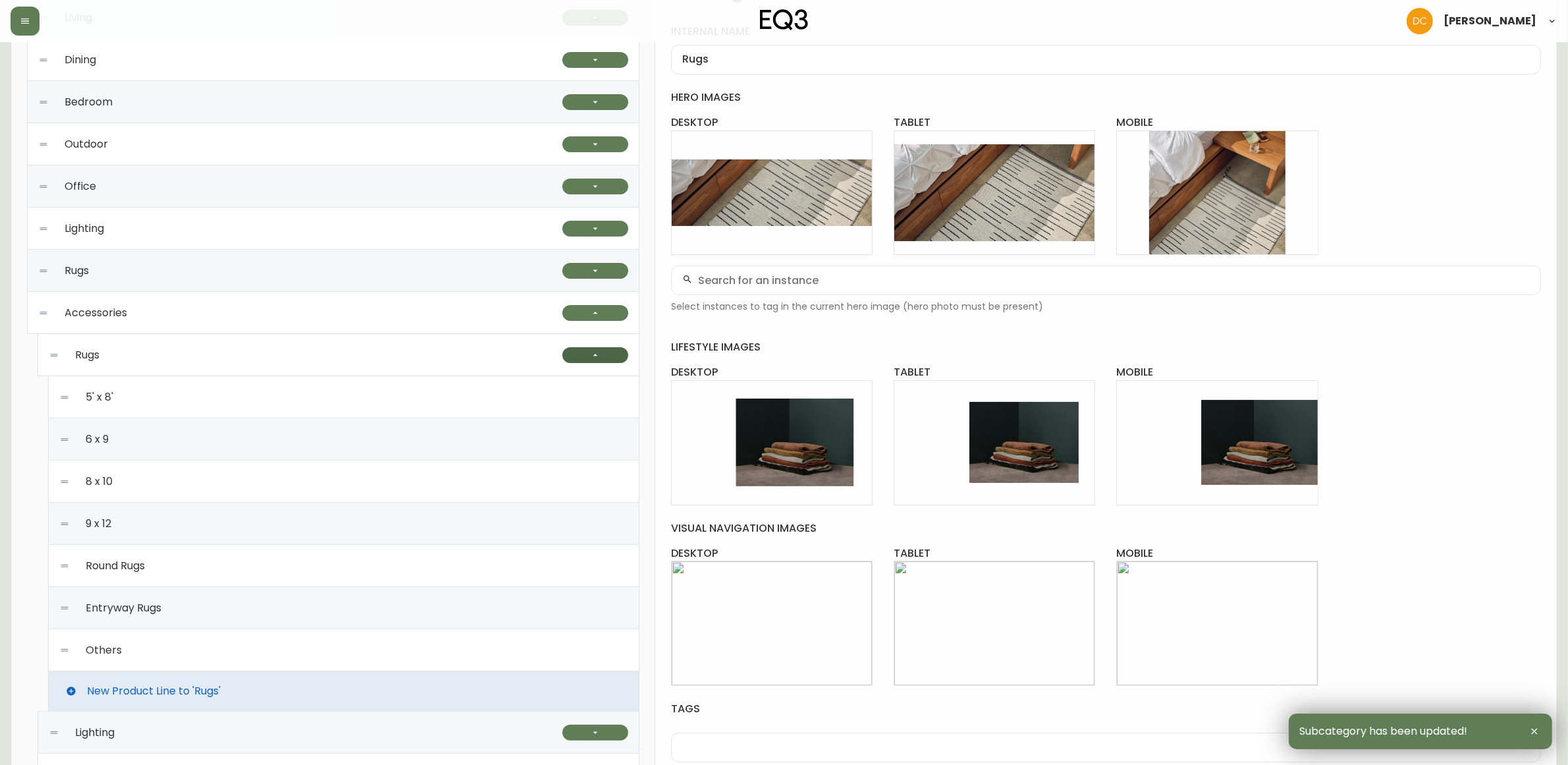
click at [603, 358] on button "button" at bounding box center [595, 356] width 66 height 16
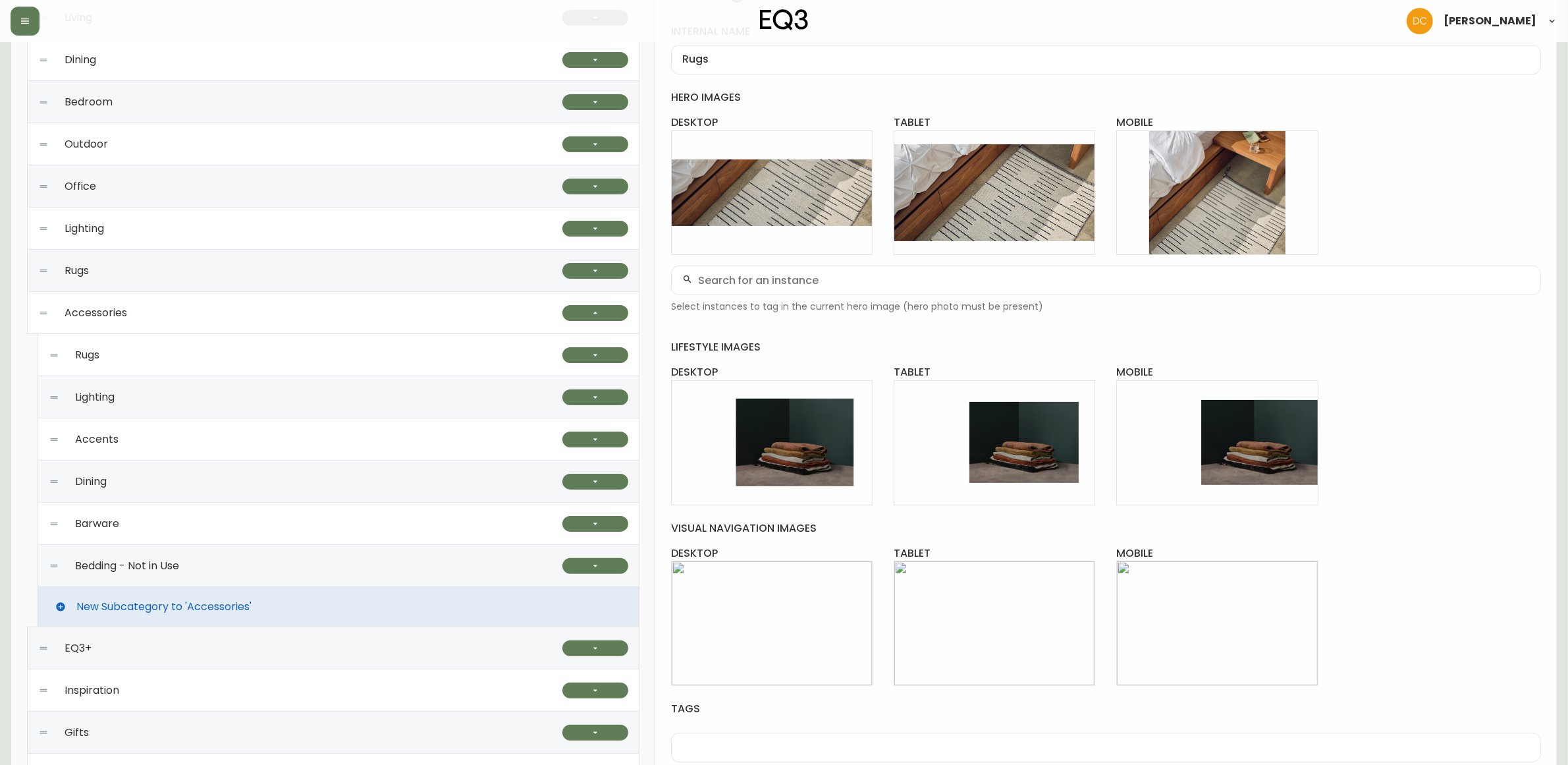
click at [289, 352] on div "Rugs" at bounding box center [305, 355] width 513 height 42
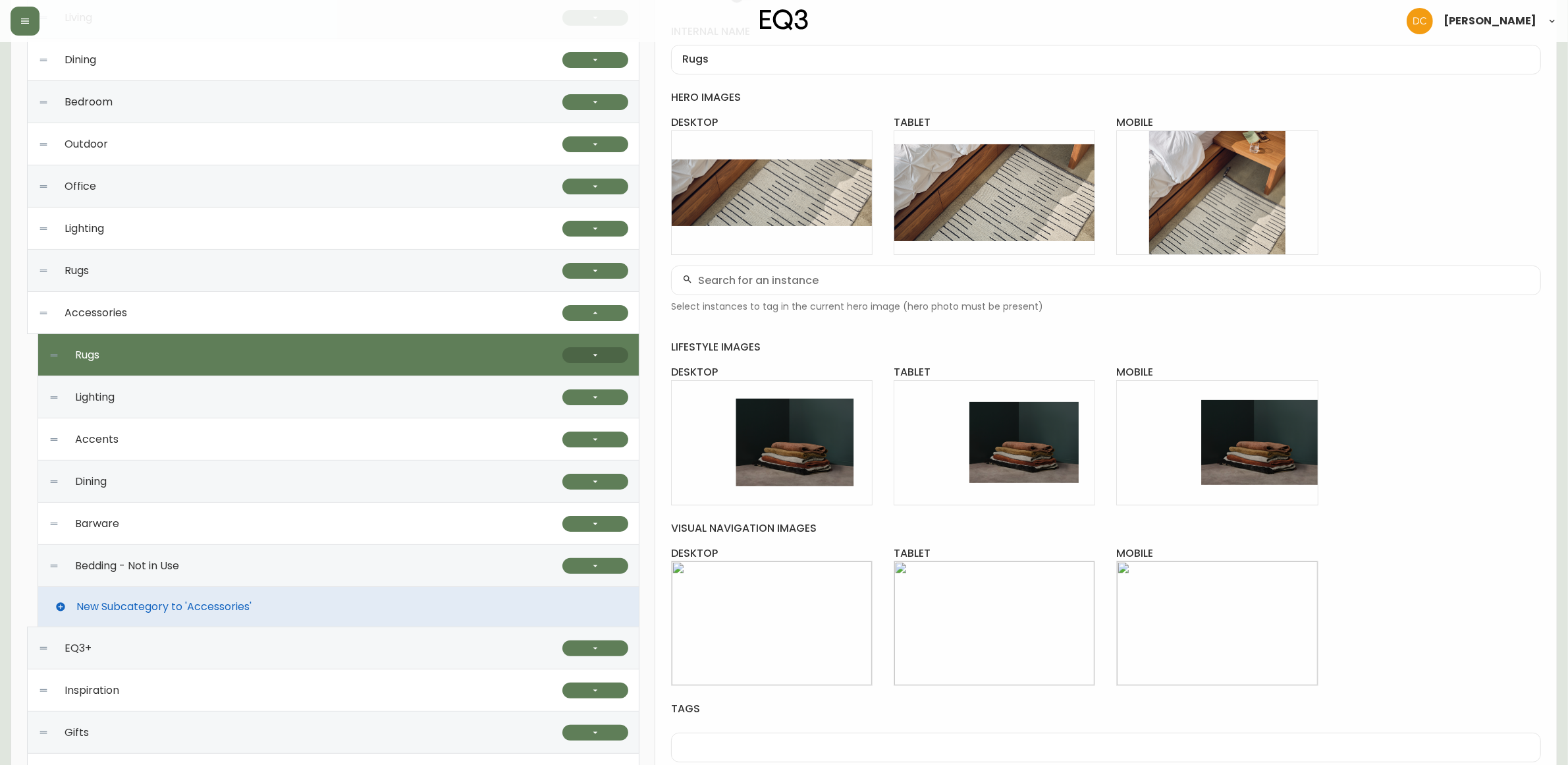
click at [598, 361] on icon "button" at bounding box center [595, 355] width 11 height 11
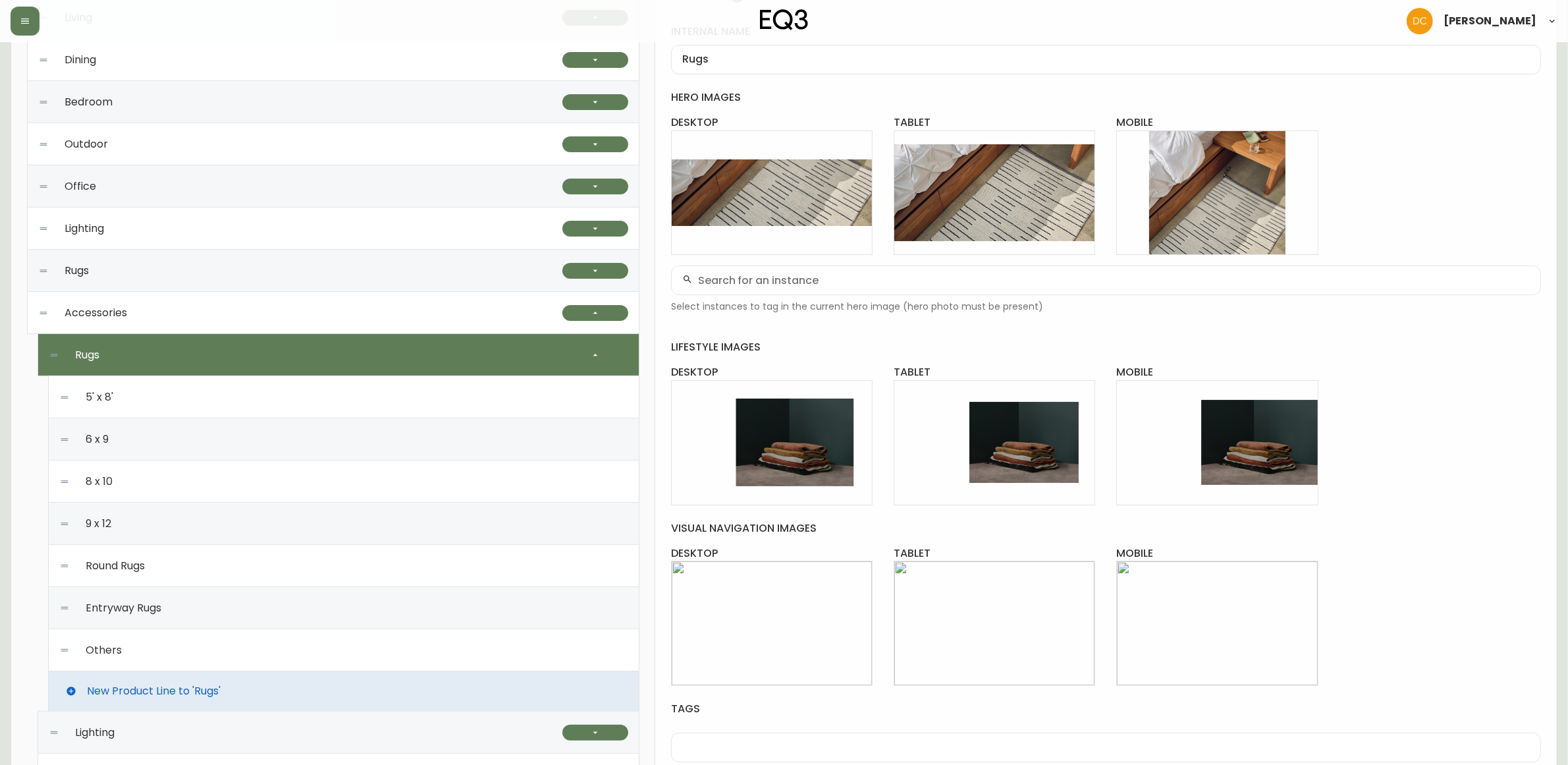
click at [304, 400] on div "5' x 8'" at bounding box center [344, 397] width 569 height 42
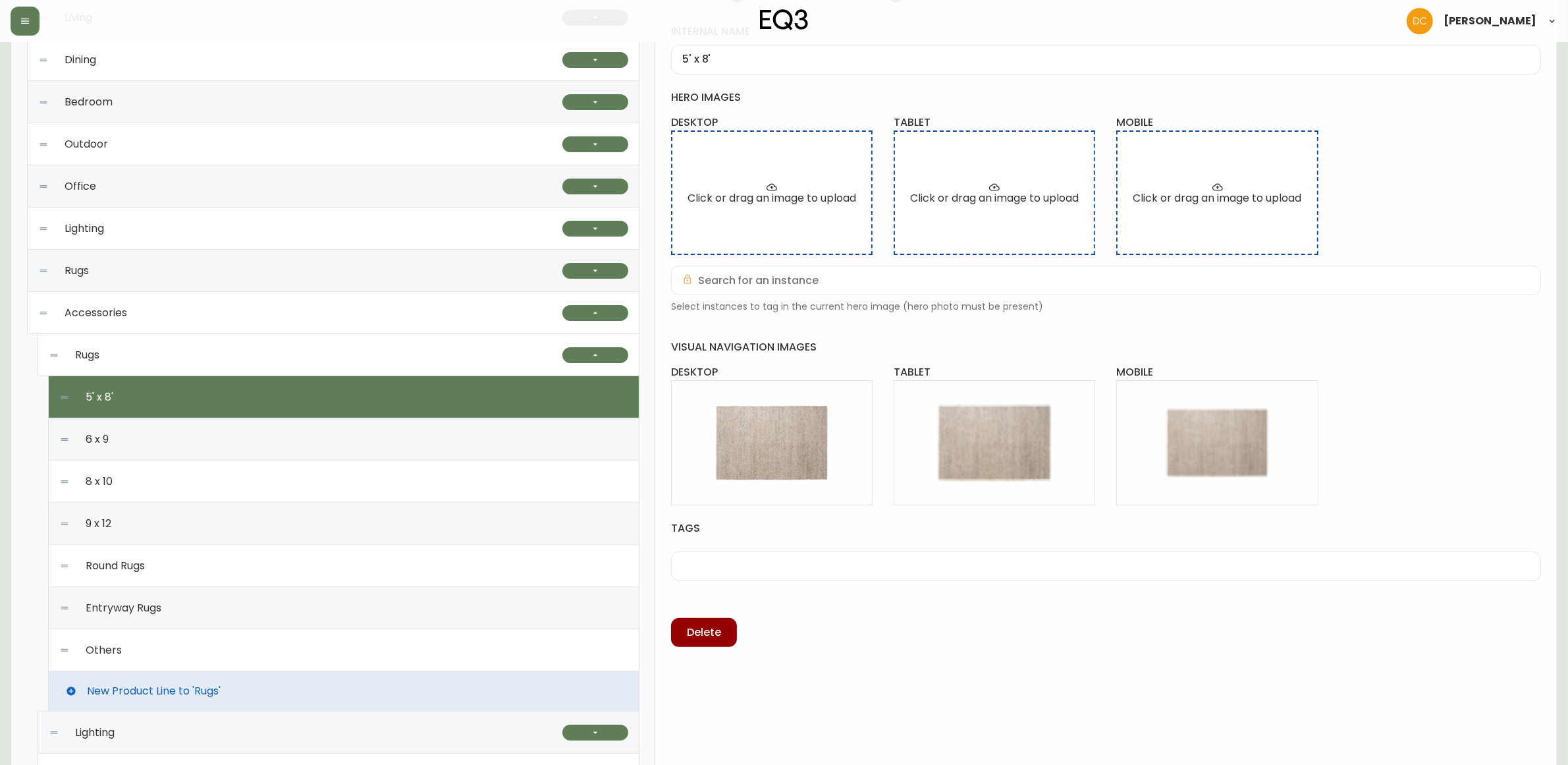
click at [281, 439] on div "6 x 9" at bounding box center [344, 439] width 569 height 42
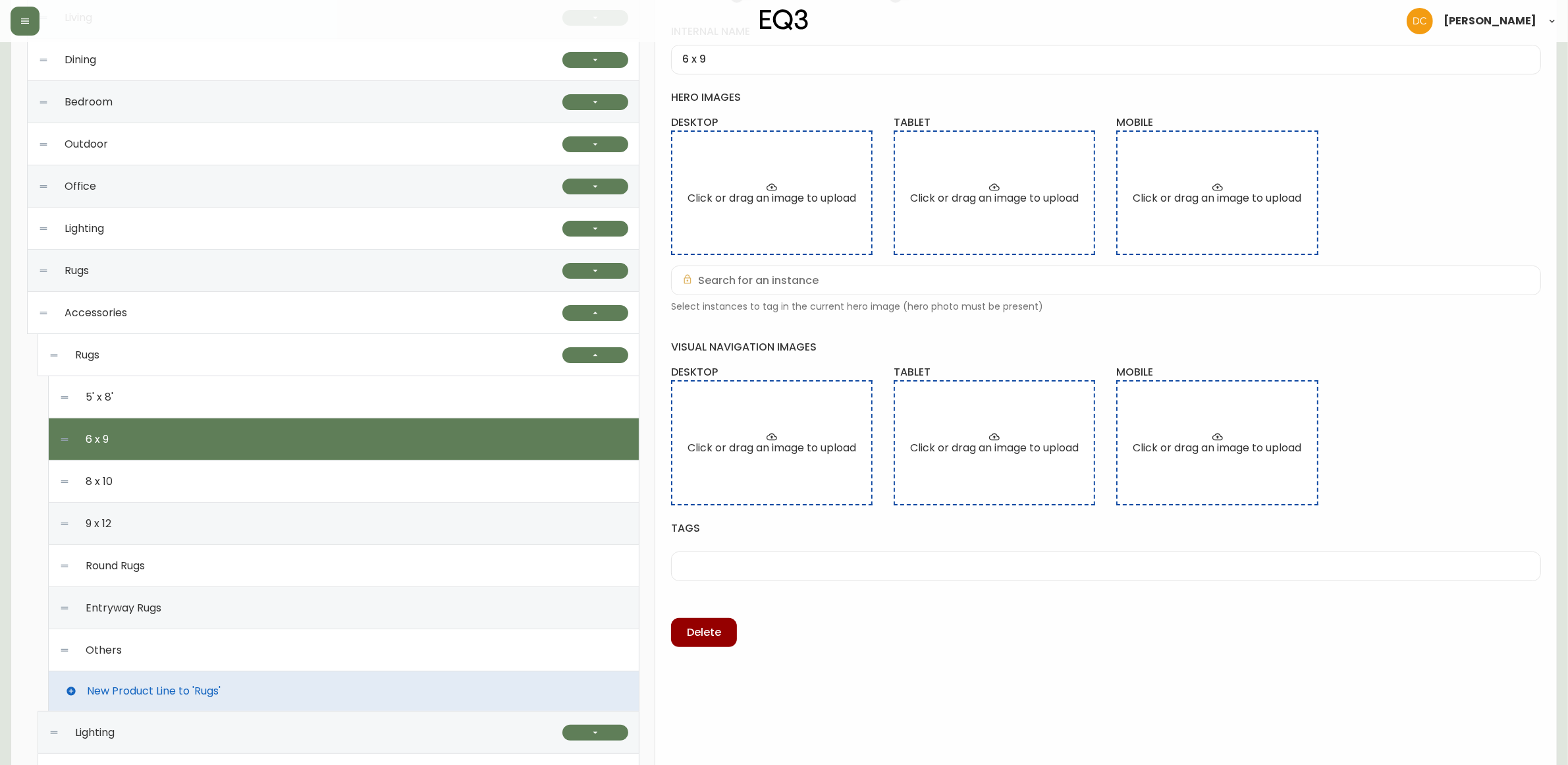
click at [287, 473] on div "8 x 10" at bounding box center [344, 482] width 569 height 42
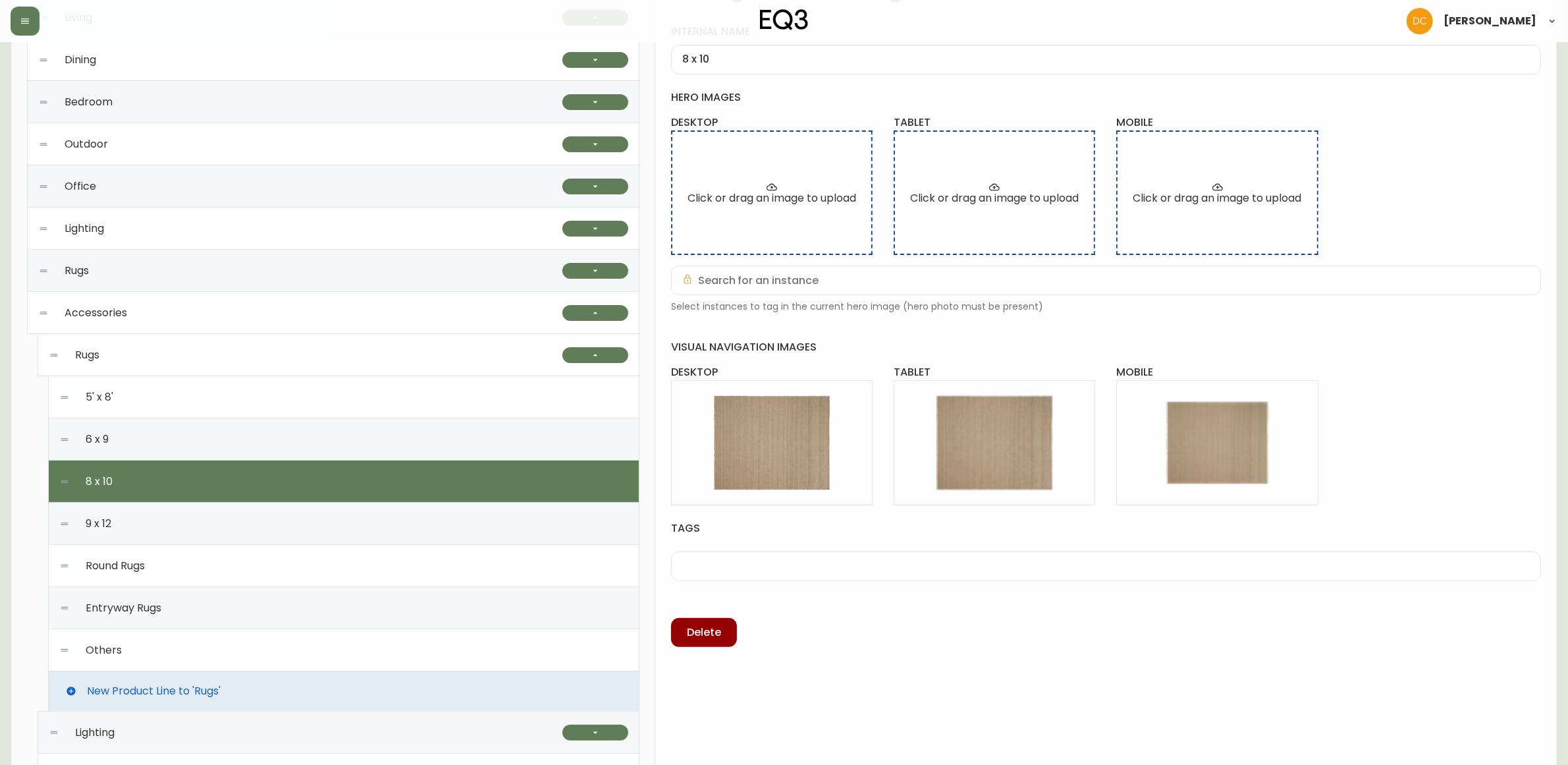
click at [271, 544] on div "9 x 12" at bounding box center [344, 524] width 569 height 42
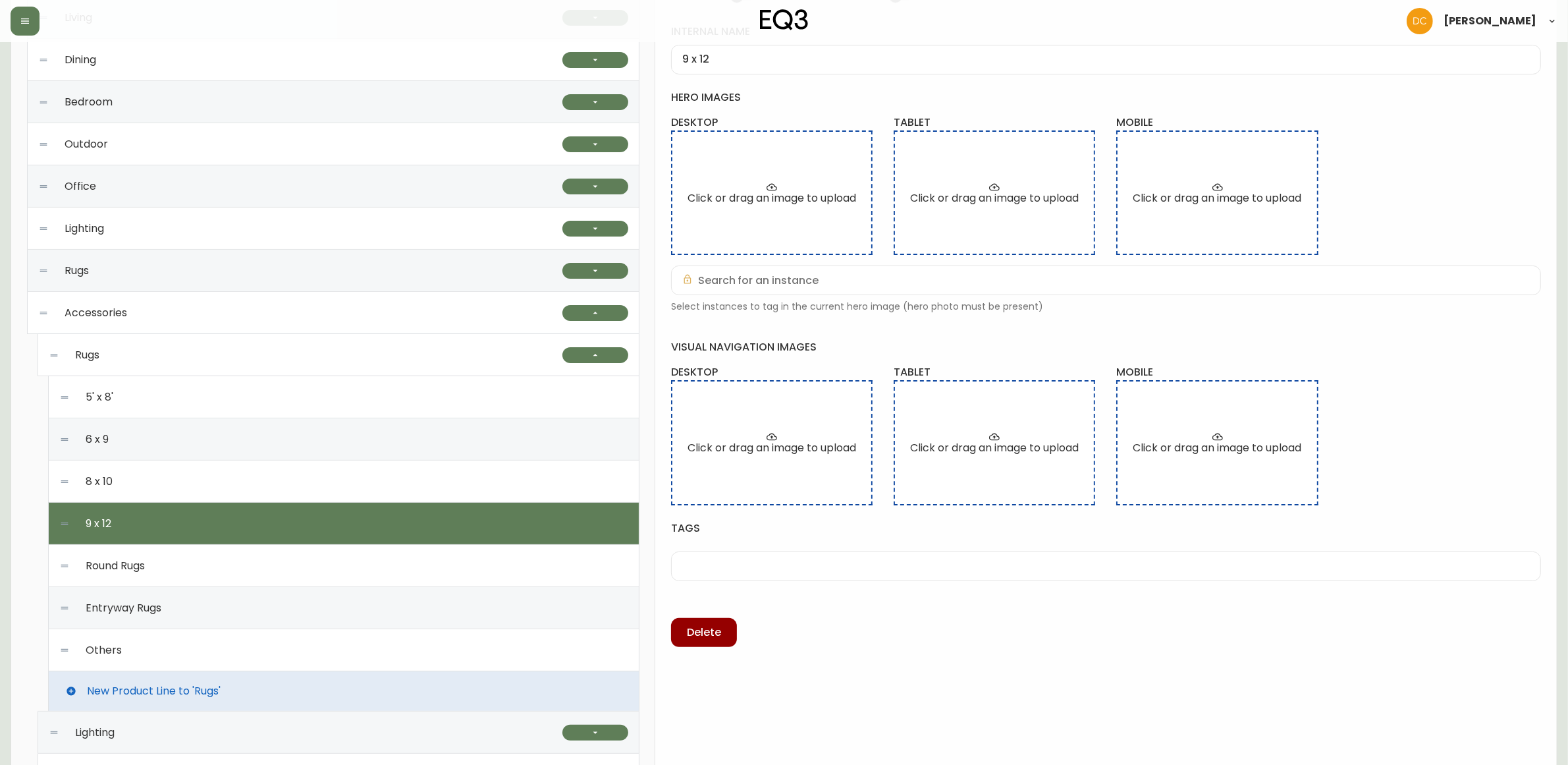
click at [267, 486] on div "8 x 10" at bounding box center [344, 482] width 569 height 42
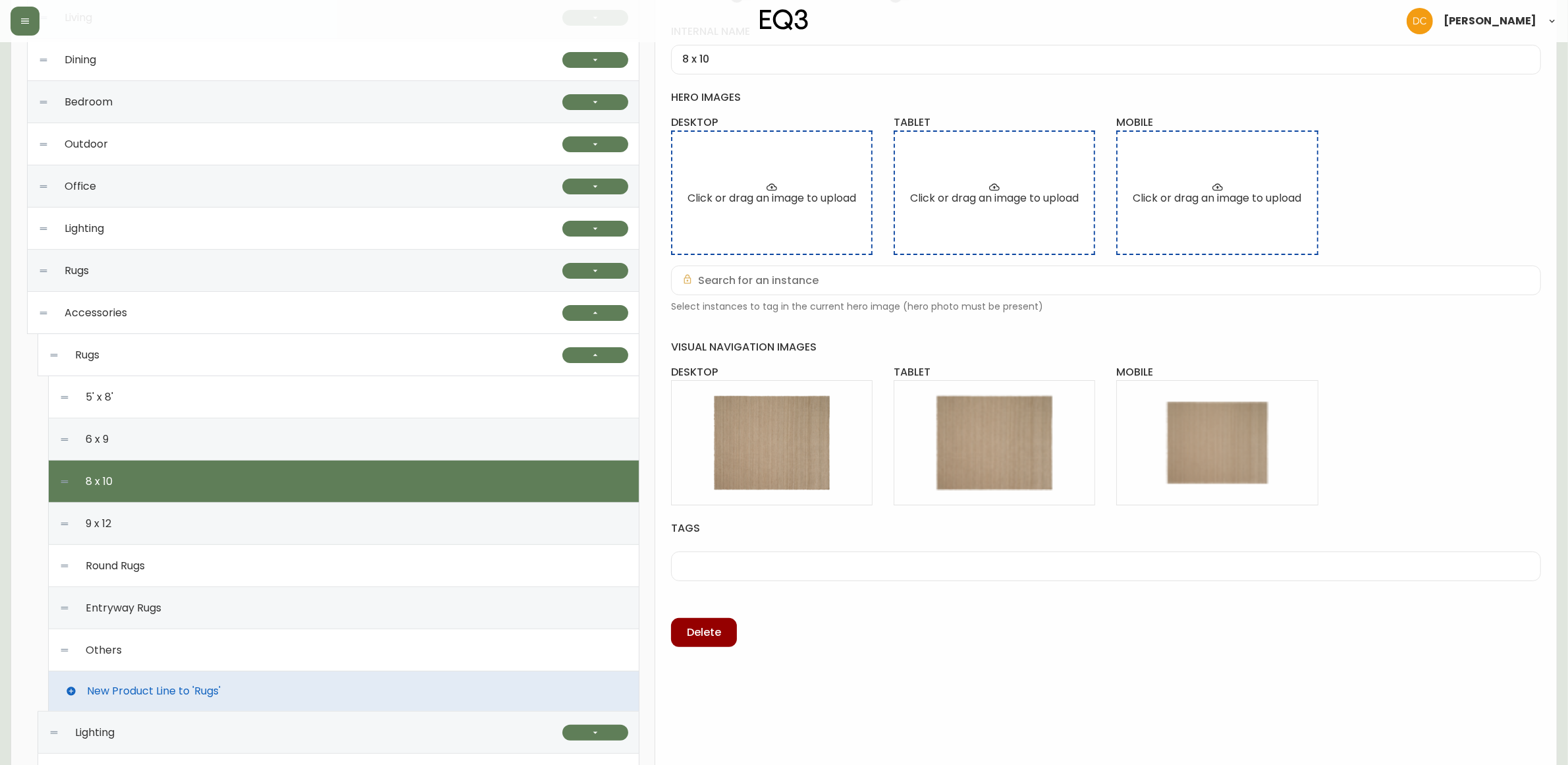
click at [271, 441] on div "6 x 9" at bounding box center [344, 439] width 569 height 42
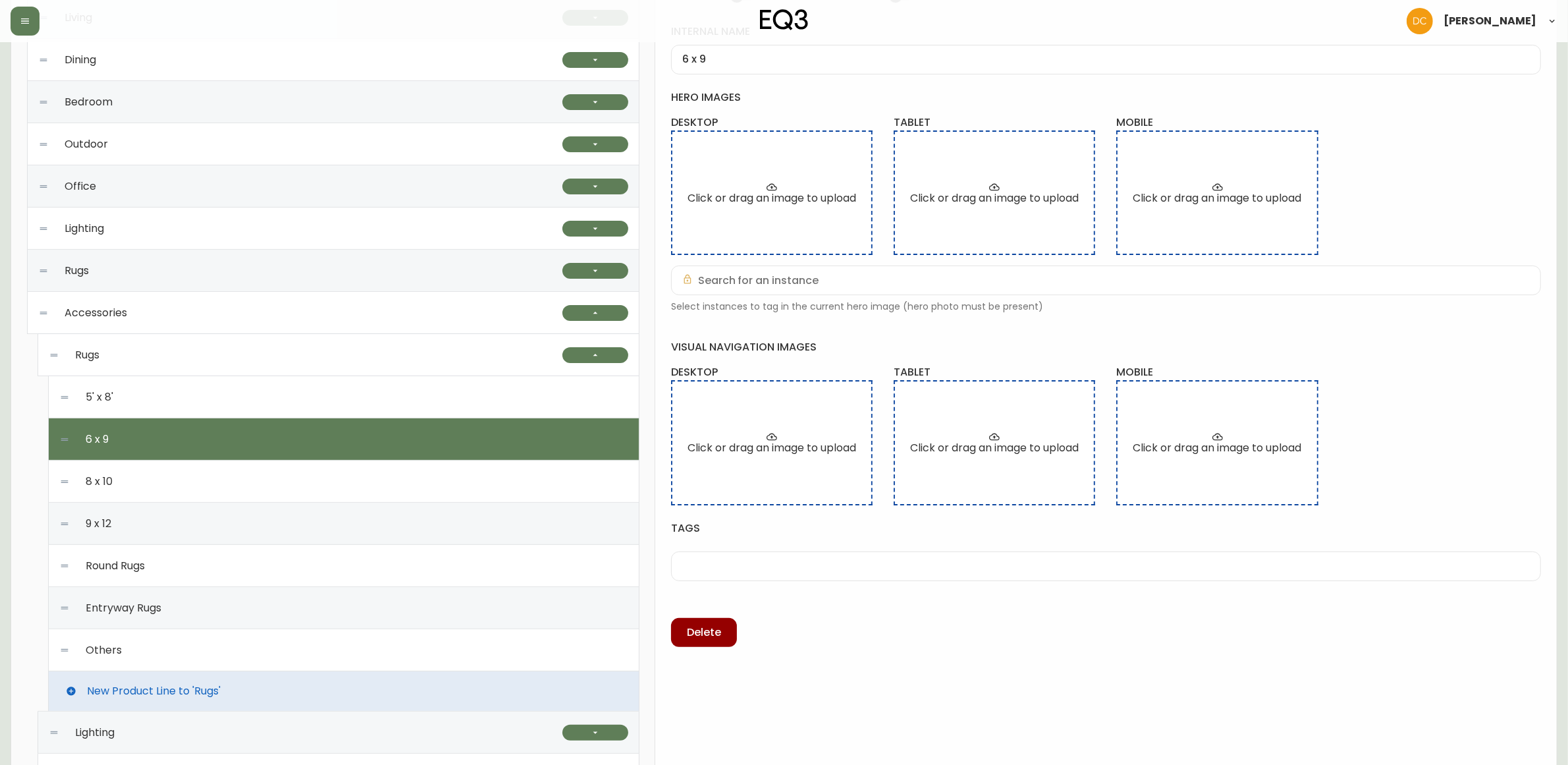
click at [273, 409] on div "5' x 8'" at bounding box center [344, 397] width 569 height 42
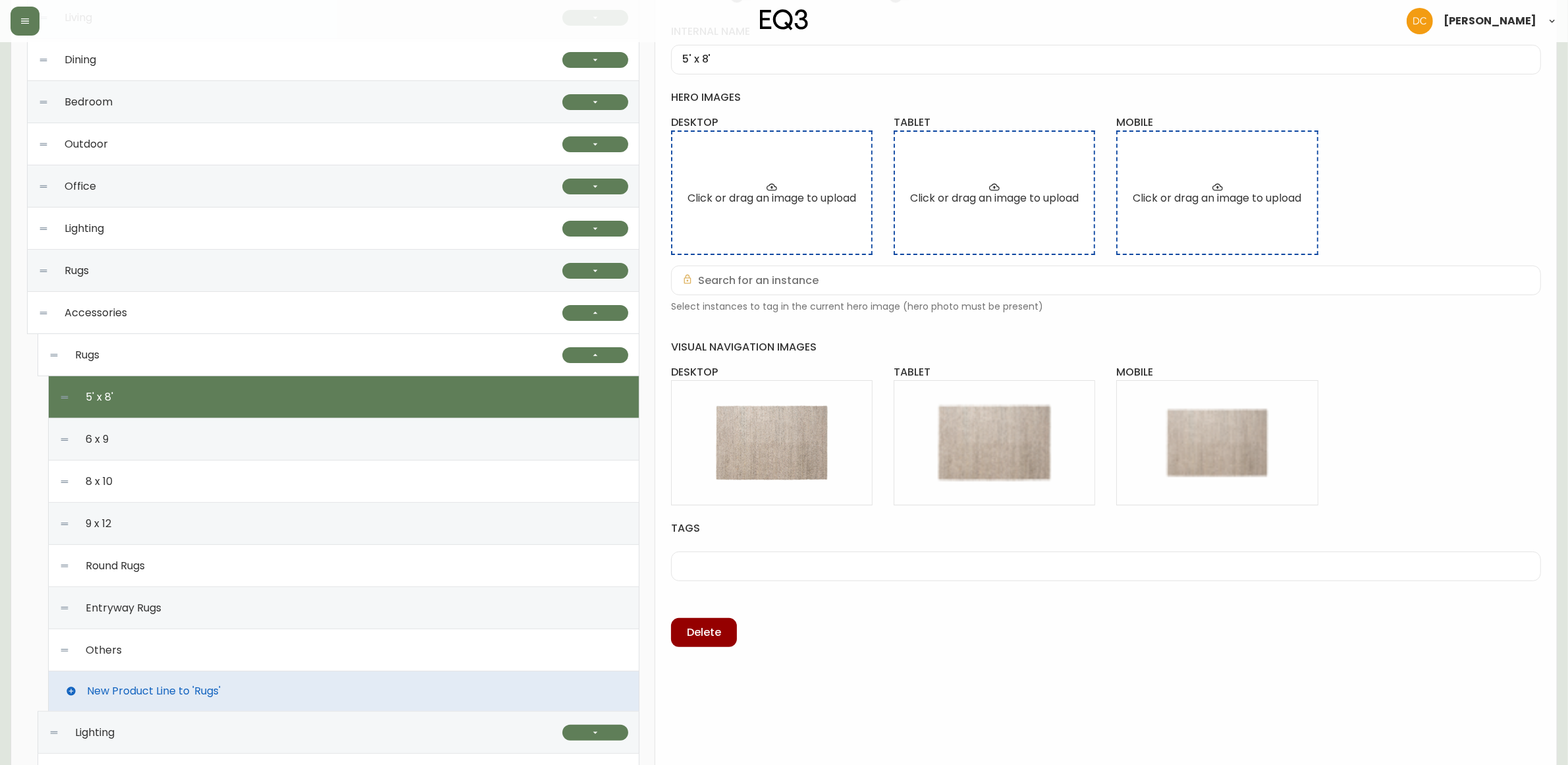
click at [238, 562] on div "Round Rugs" at bounding box center [344, 566] width 569 height 42
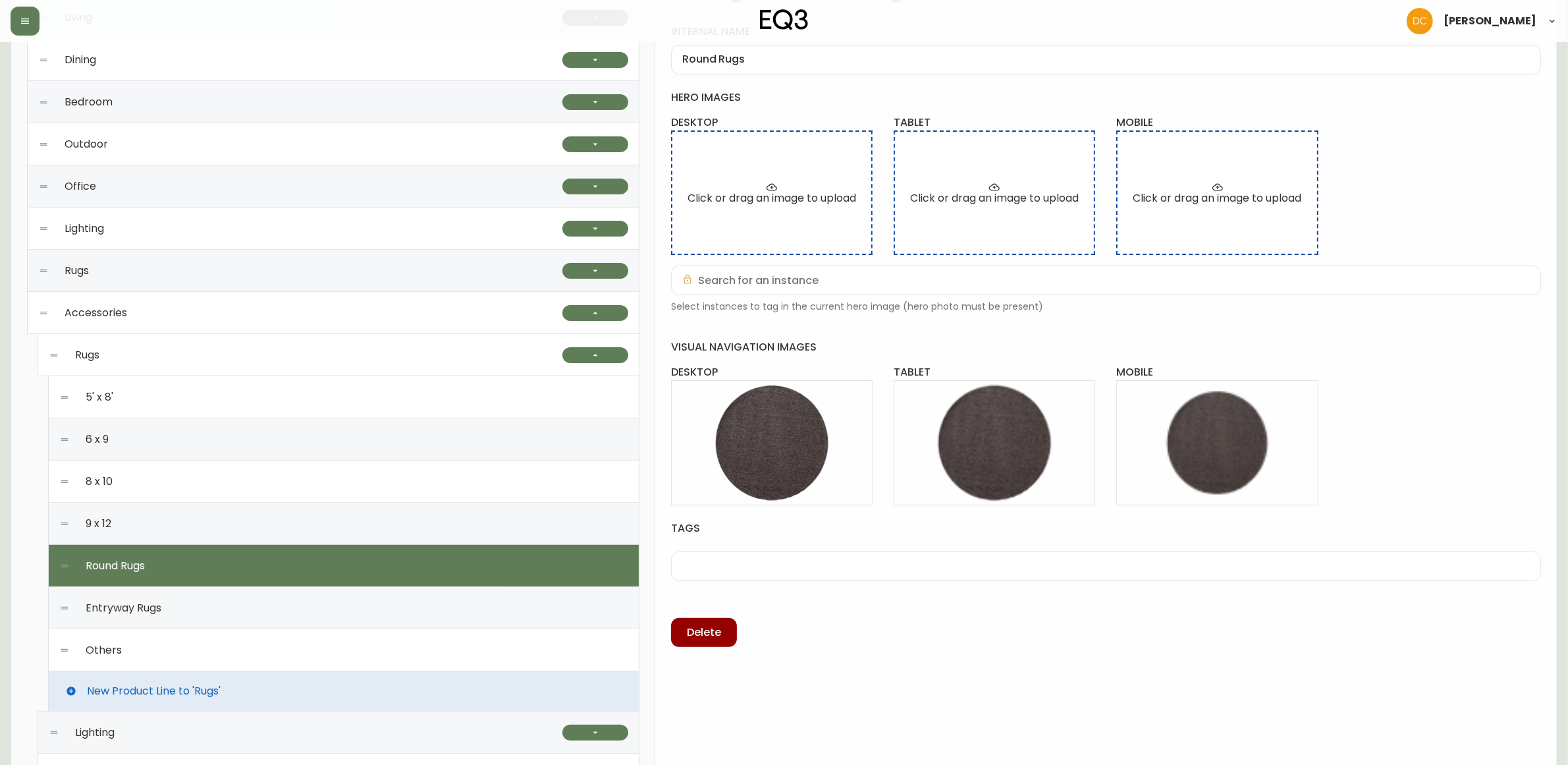
click at [242, 604] on div "Entryway Rugs" at bounding box center [344, 608] width 569 height 42
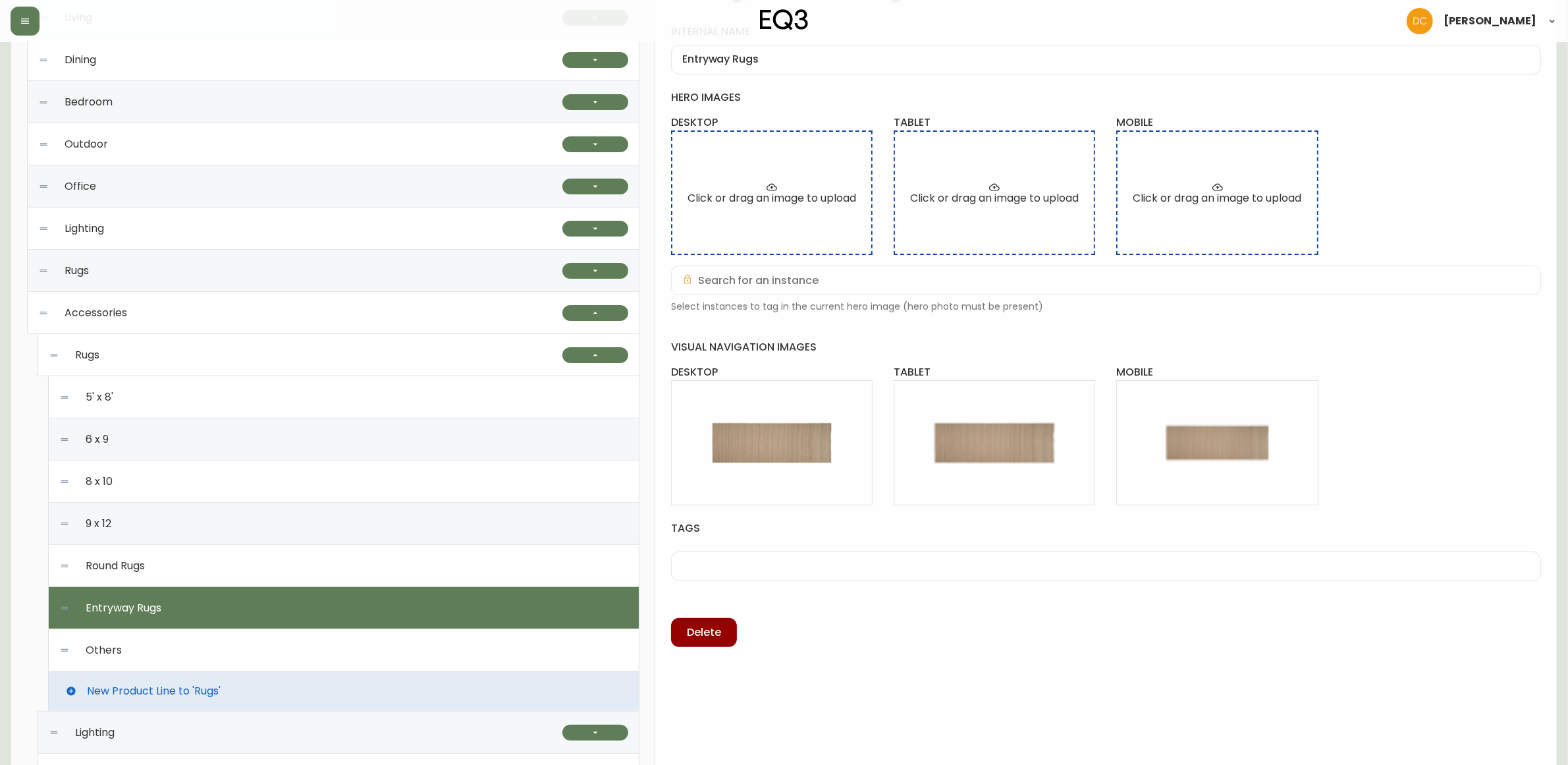
click at [245, 649] on div "Others" at bounding box center [344, 650] width 569 height 42
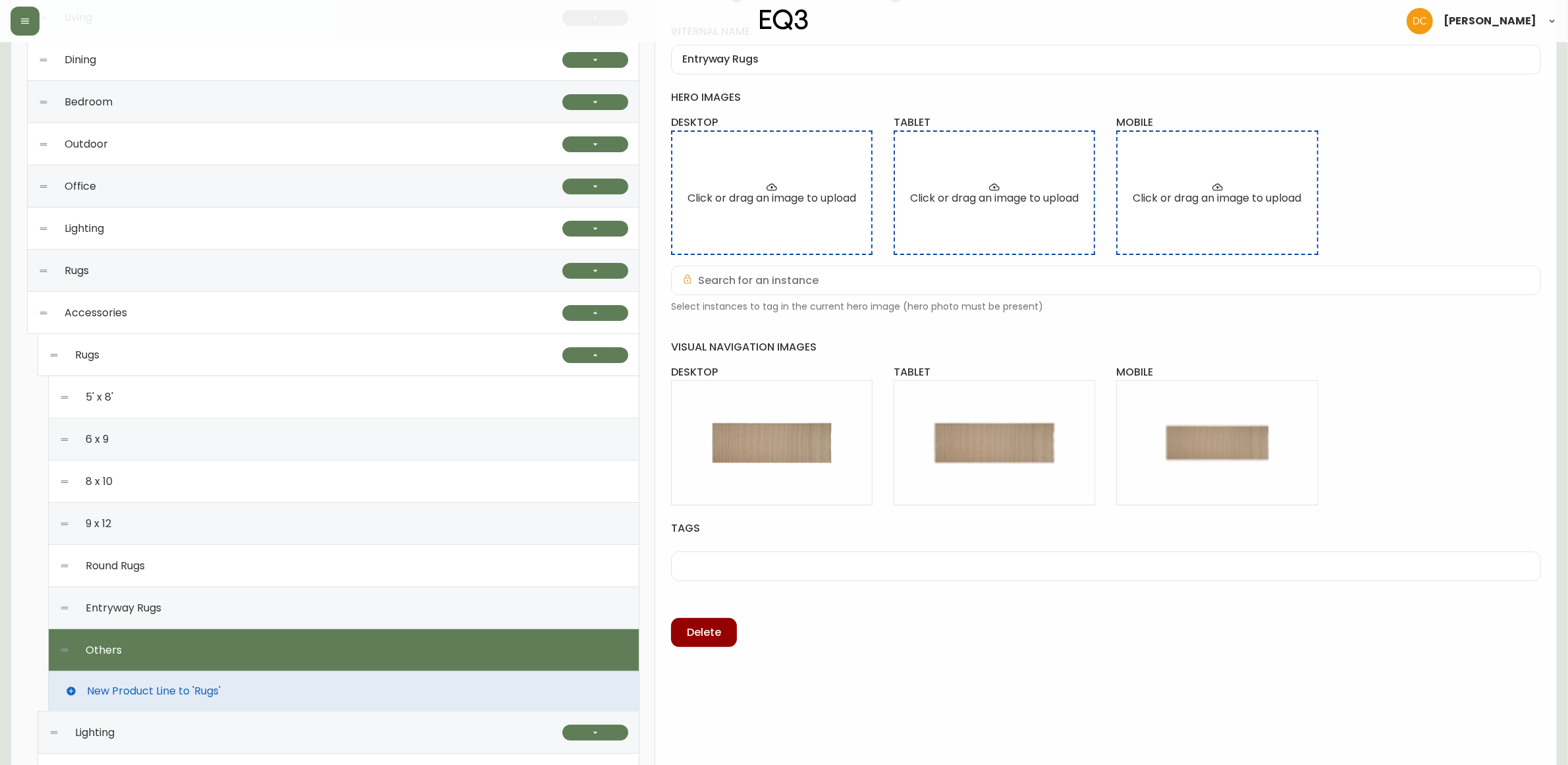
type input "Others"
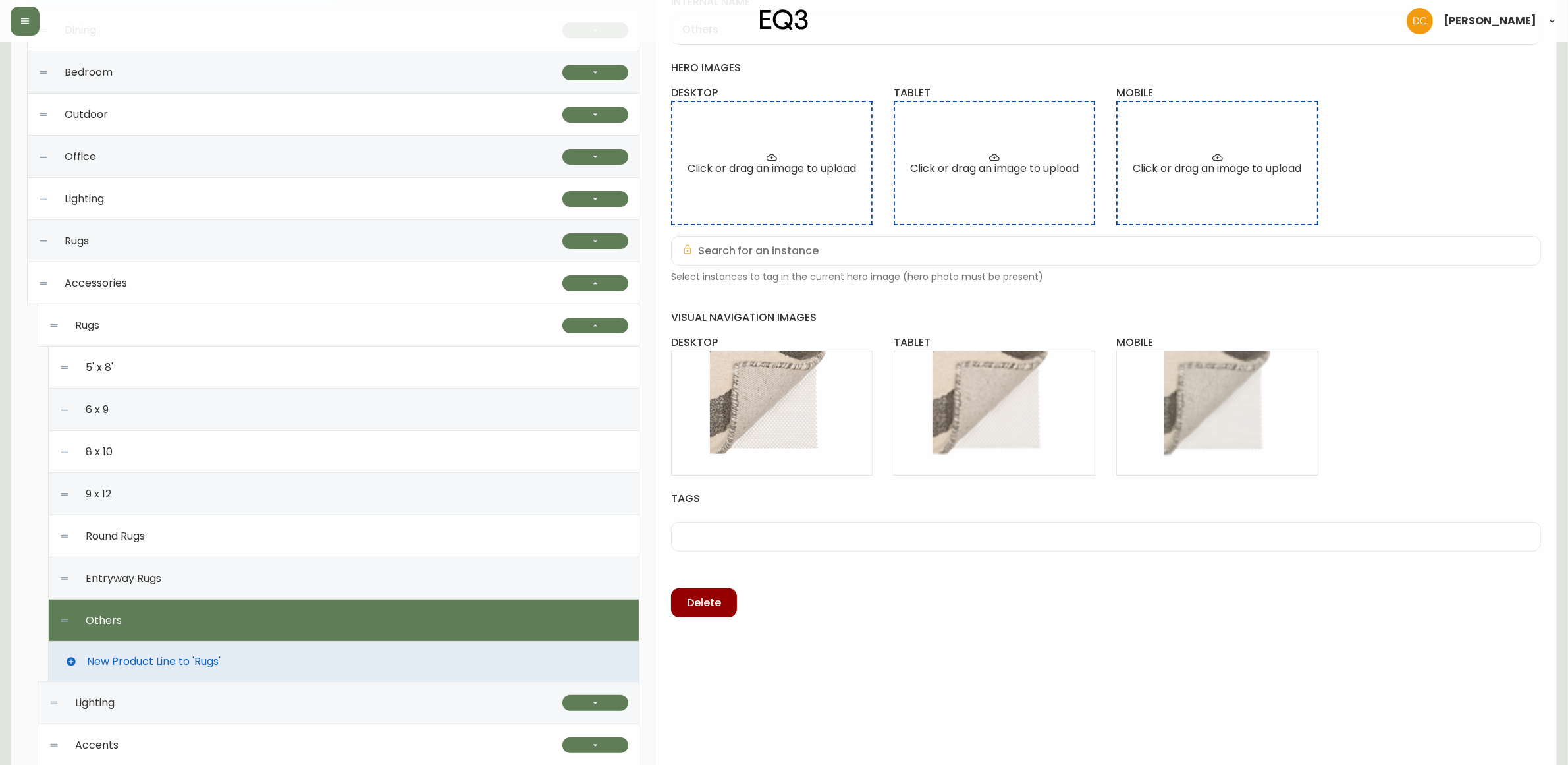
scroll to position [330, 0]
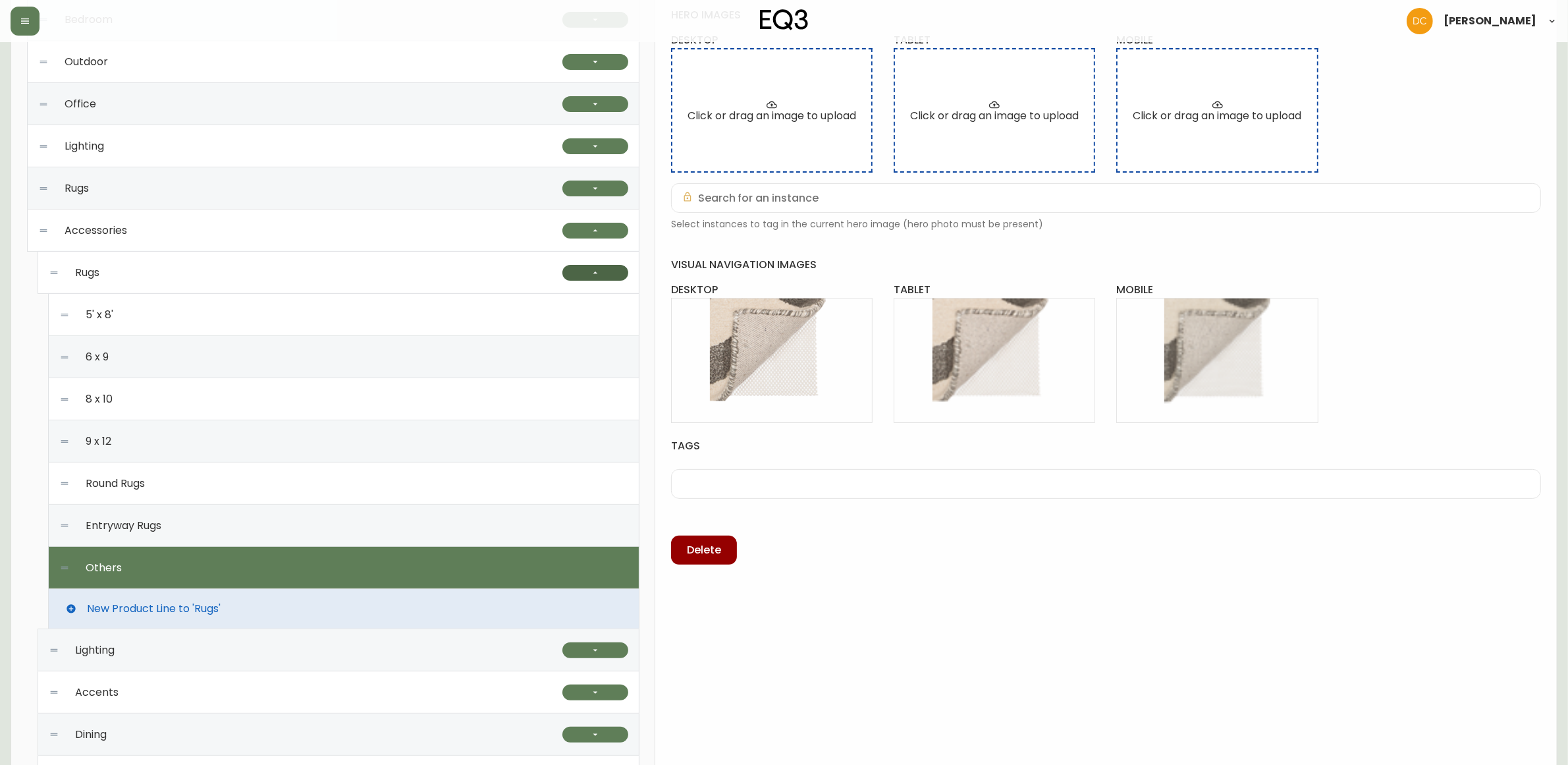
click at [587, 270] on button "button" at bounding box center [595, 273] width 66 height 16
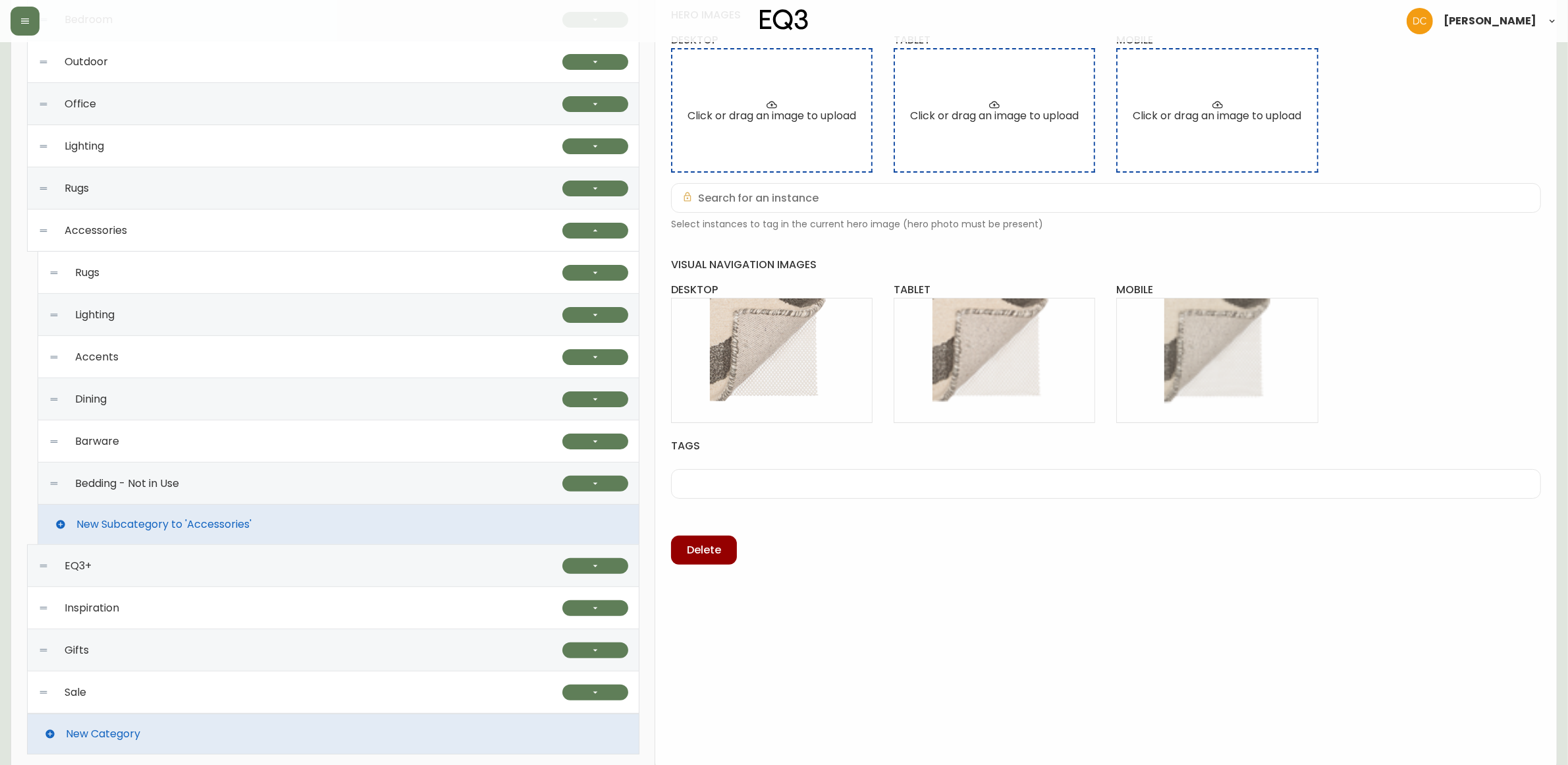
click at [504, 277] on div "Rugs" at bounding box center [305, 272] width 513 height 42
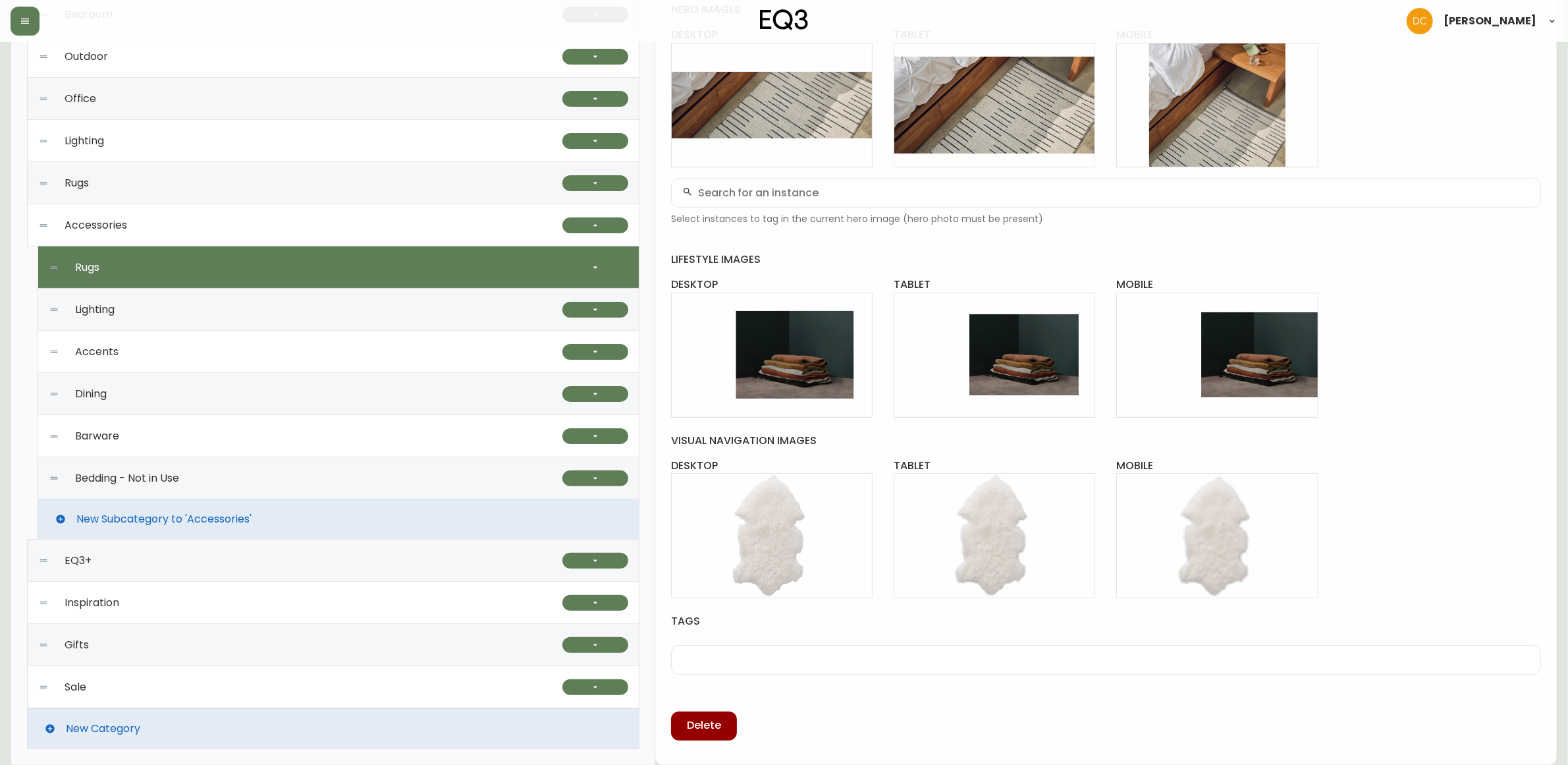
scroll to position [336, 0]
click at [583, 270] on button "button" at bounding box center [595, 267] width 66 height 16
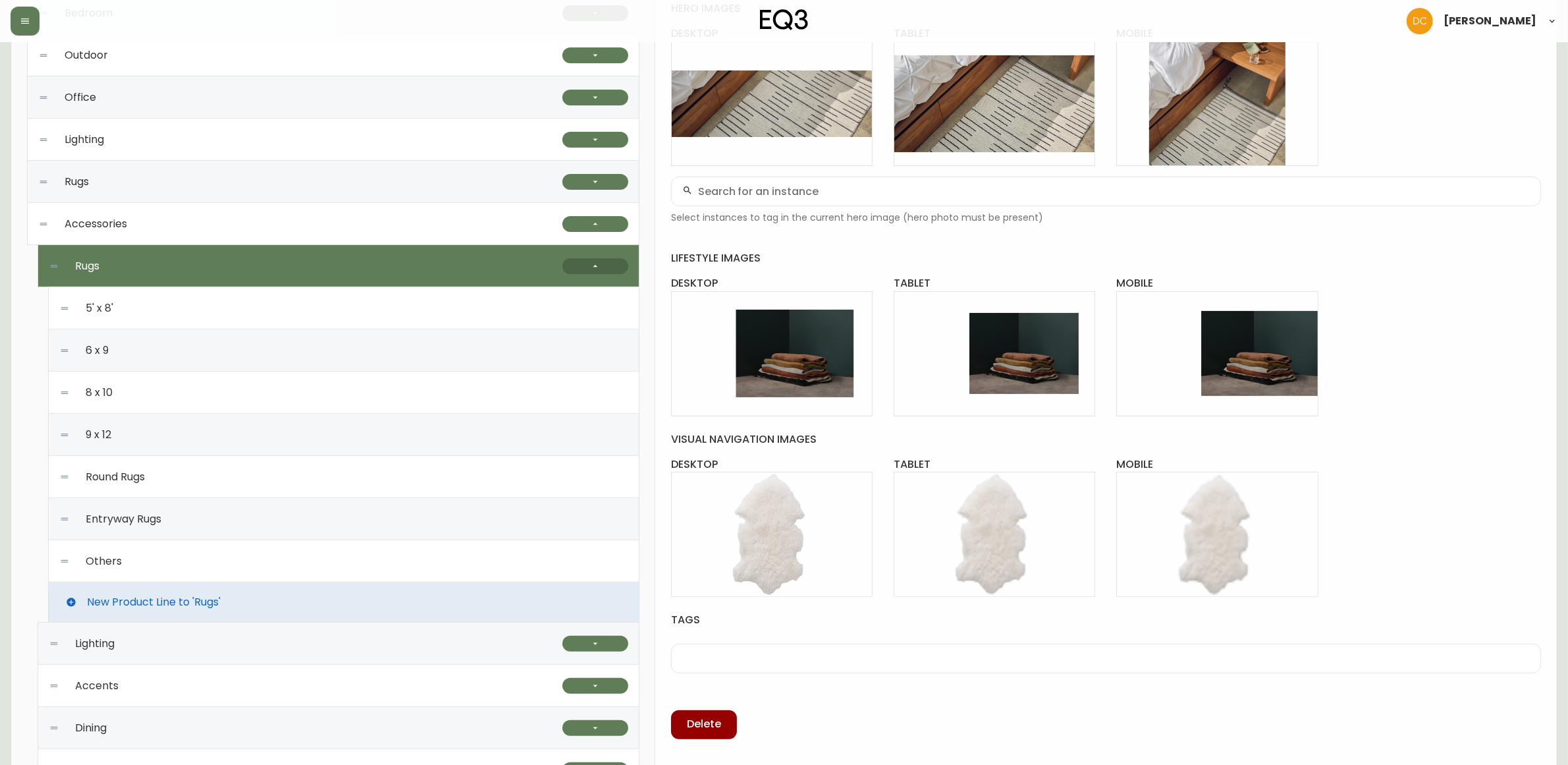
click at [605, 265] on button "button" at bounding box center [595, 266] width 66 height 16
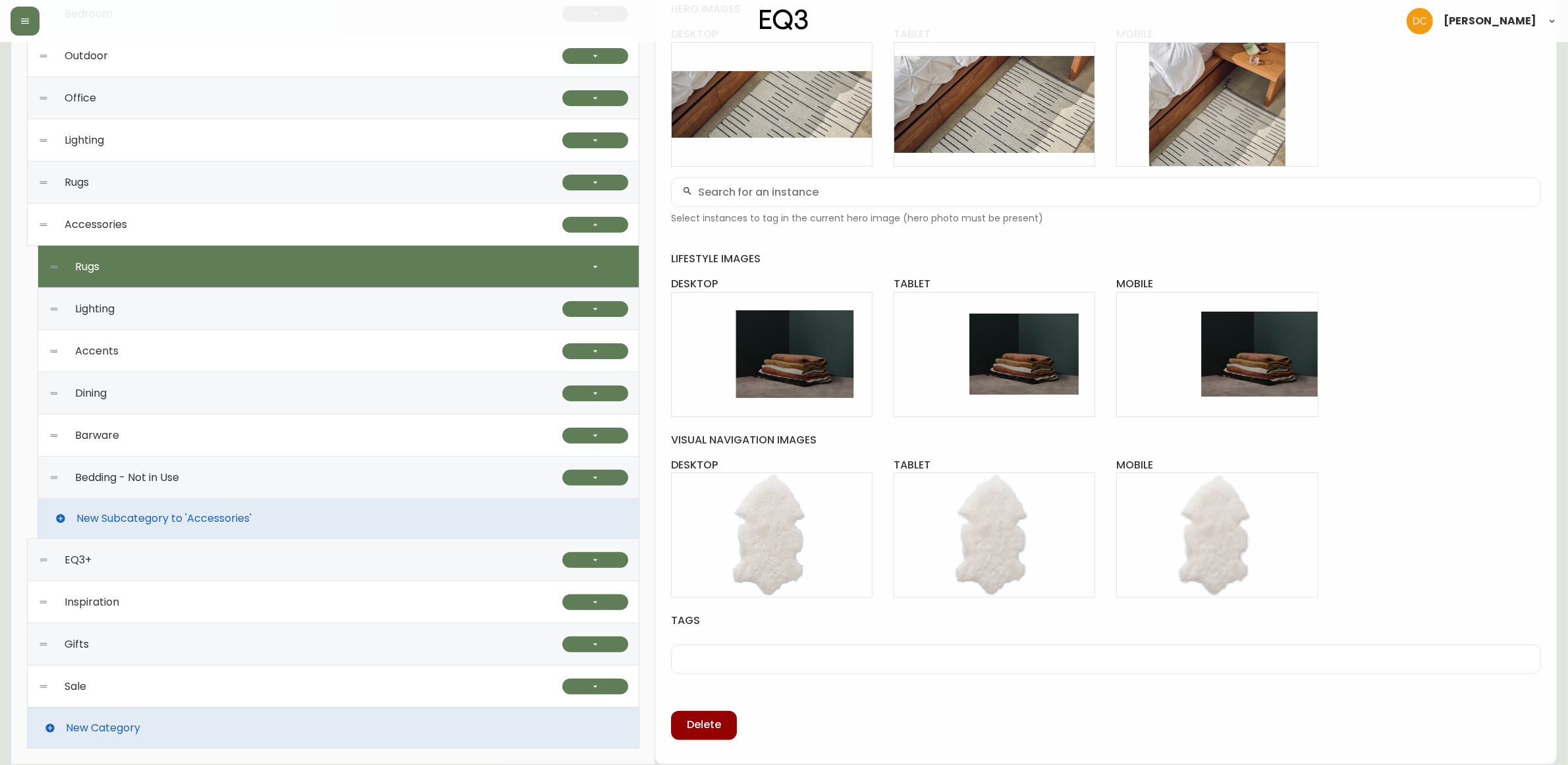
click at [240, 297] on div "Lighting" at bounding box center [305, 309] width 513 height 42
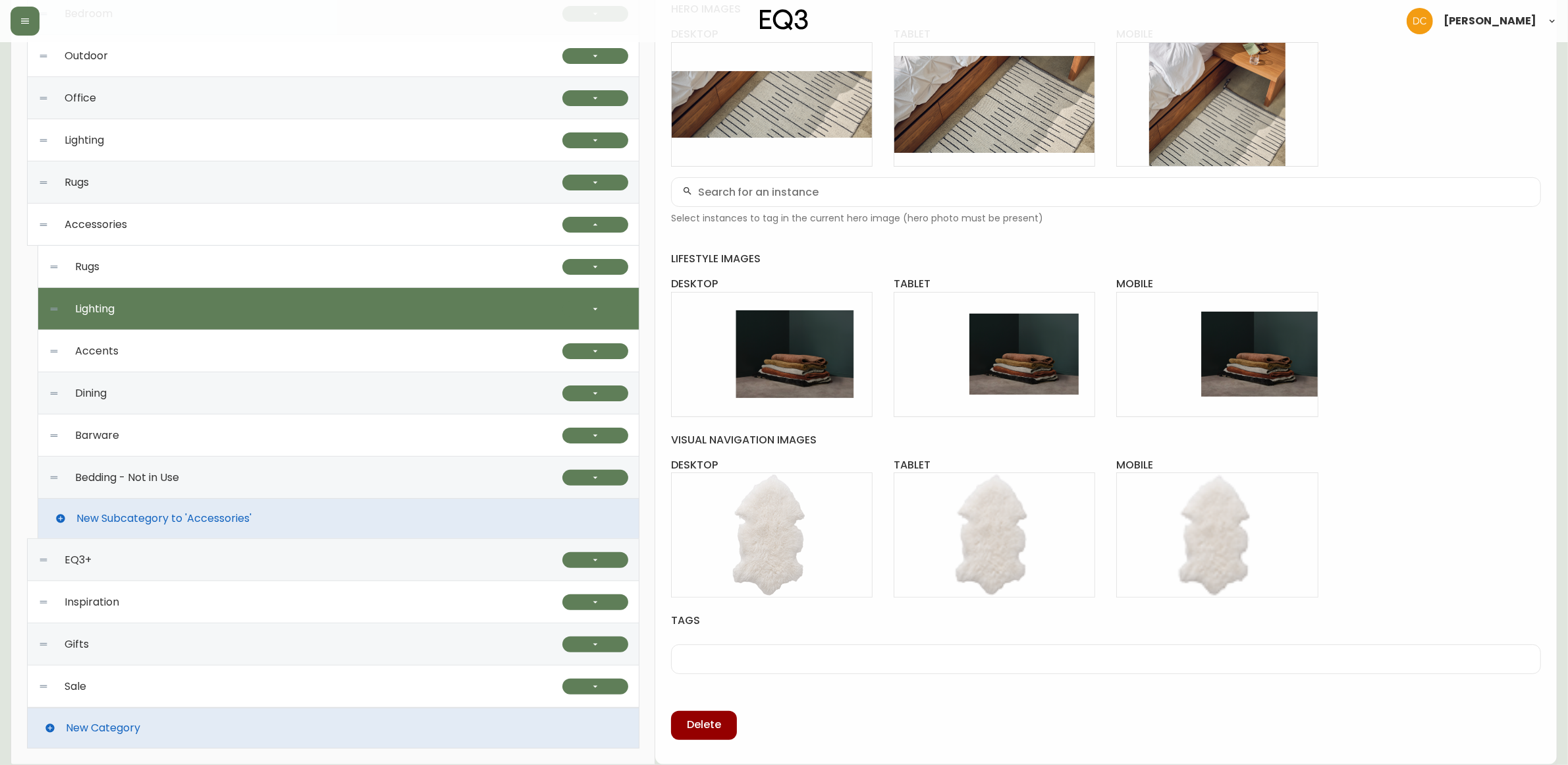
type input "Lighting"
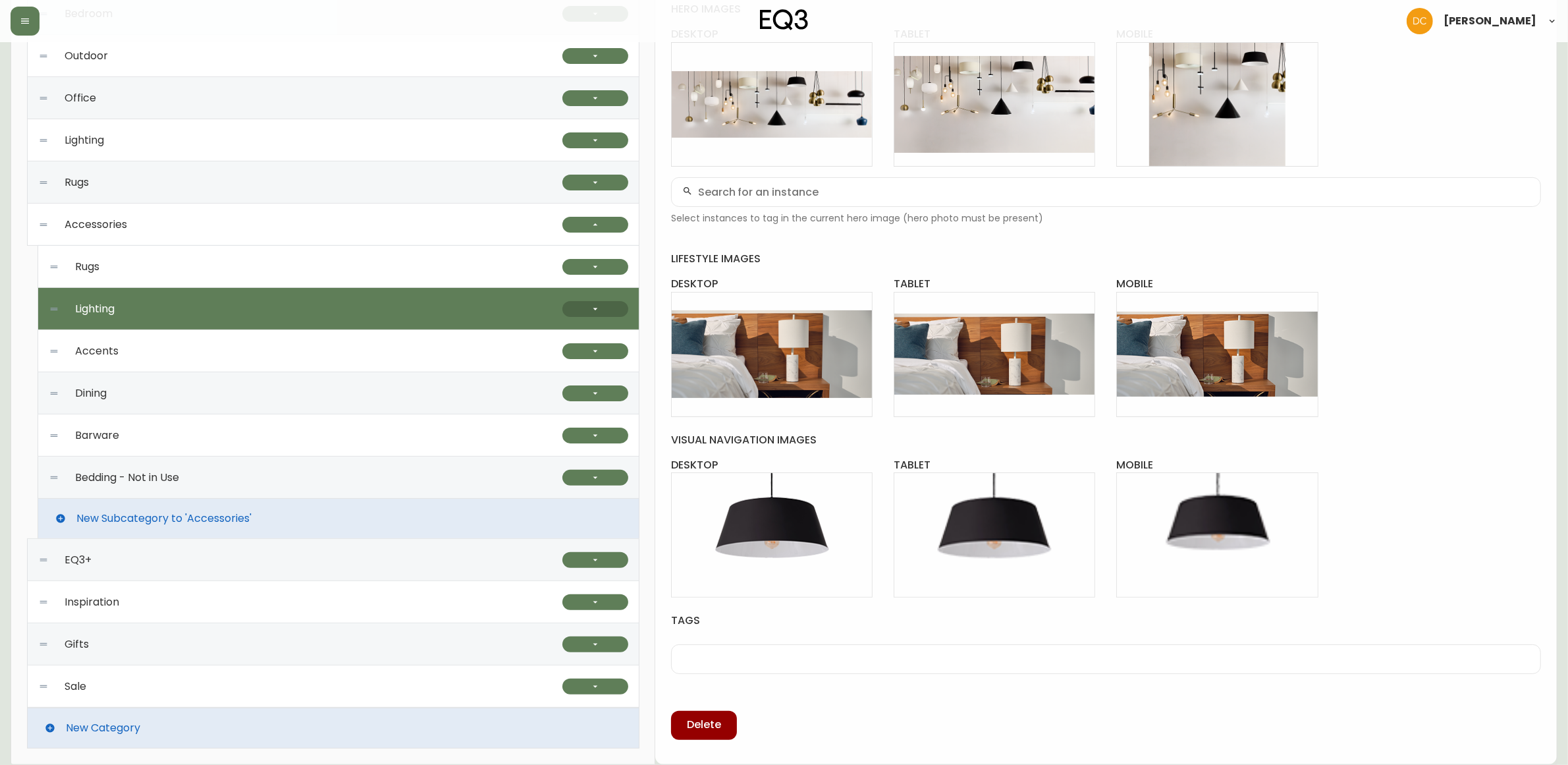
click at [617, 308] on button "button" at bounding box center [595, 309] width 66 height 16
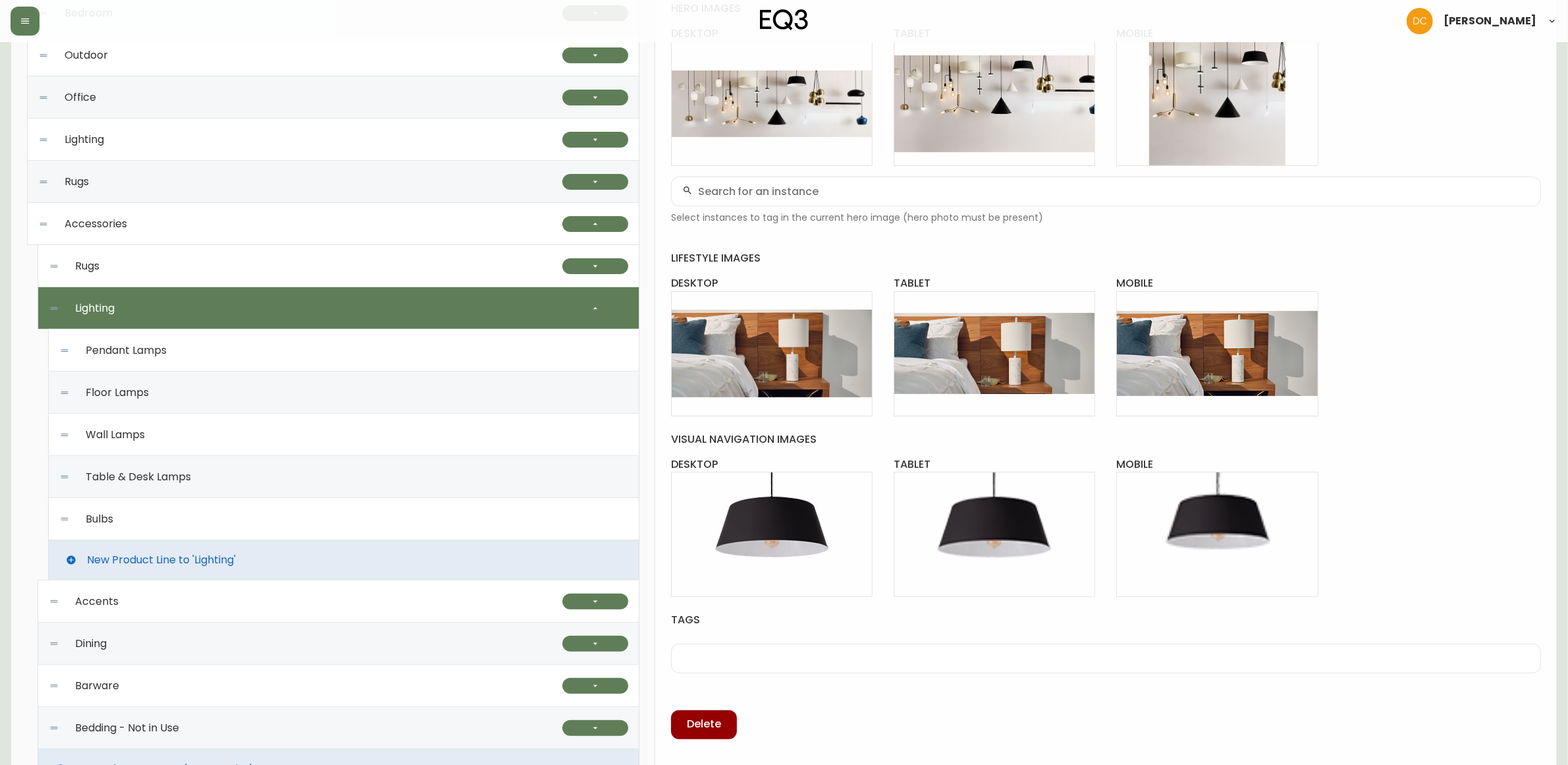
click at [199, 352] on div "Pendant Lamps" at bounding box center [344, 351] width 569 height 42
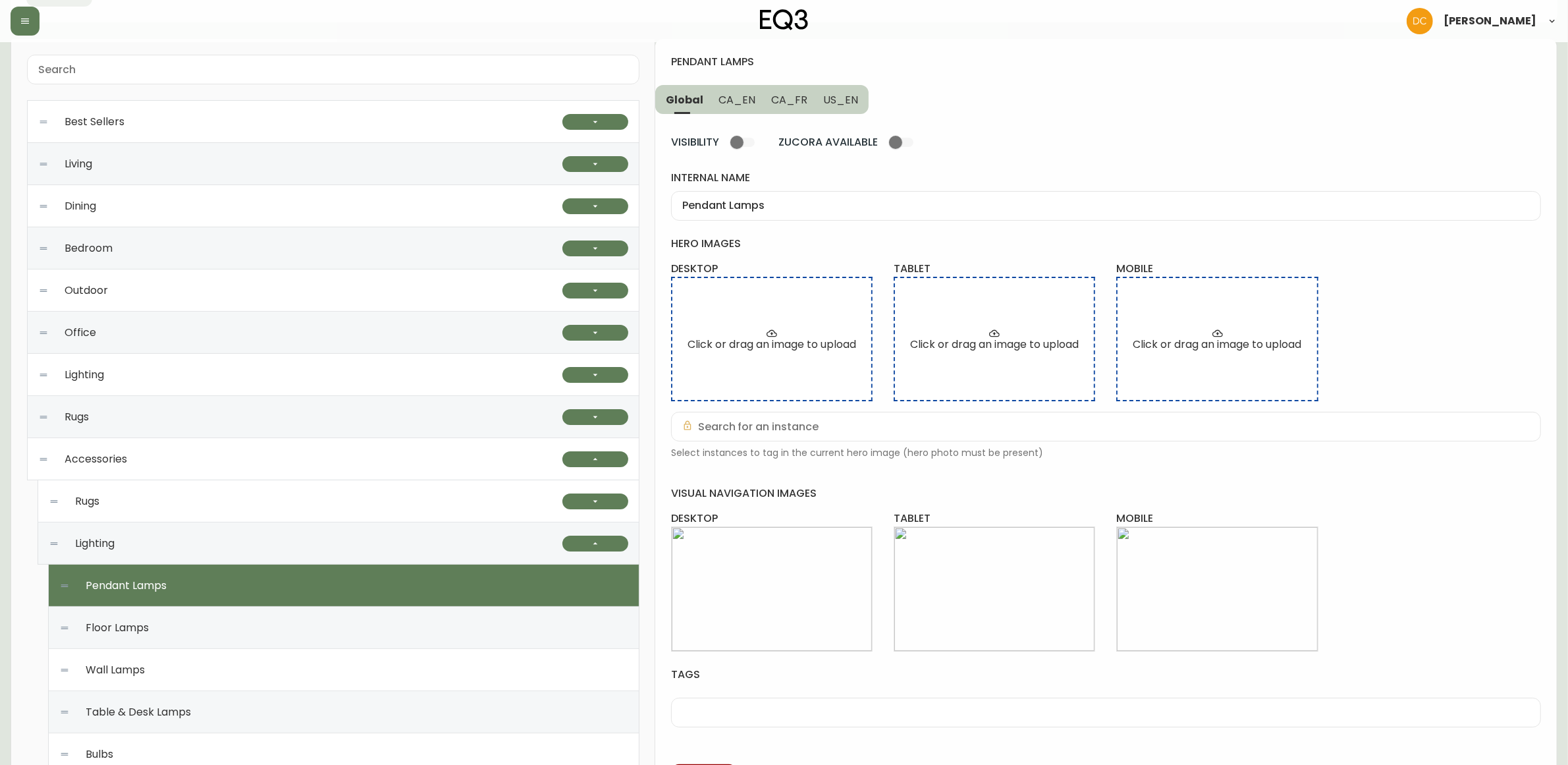
scroll to position [0, 0]
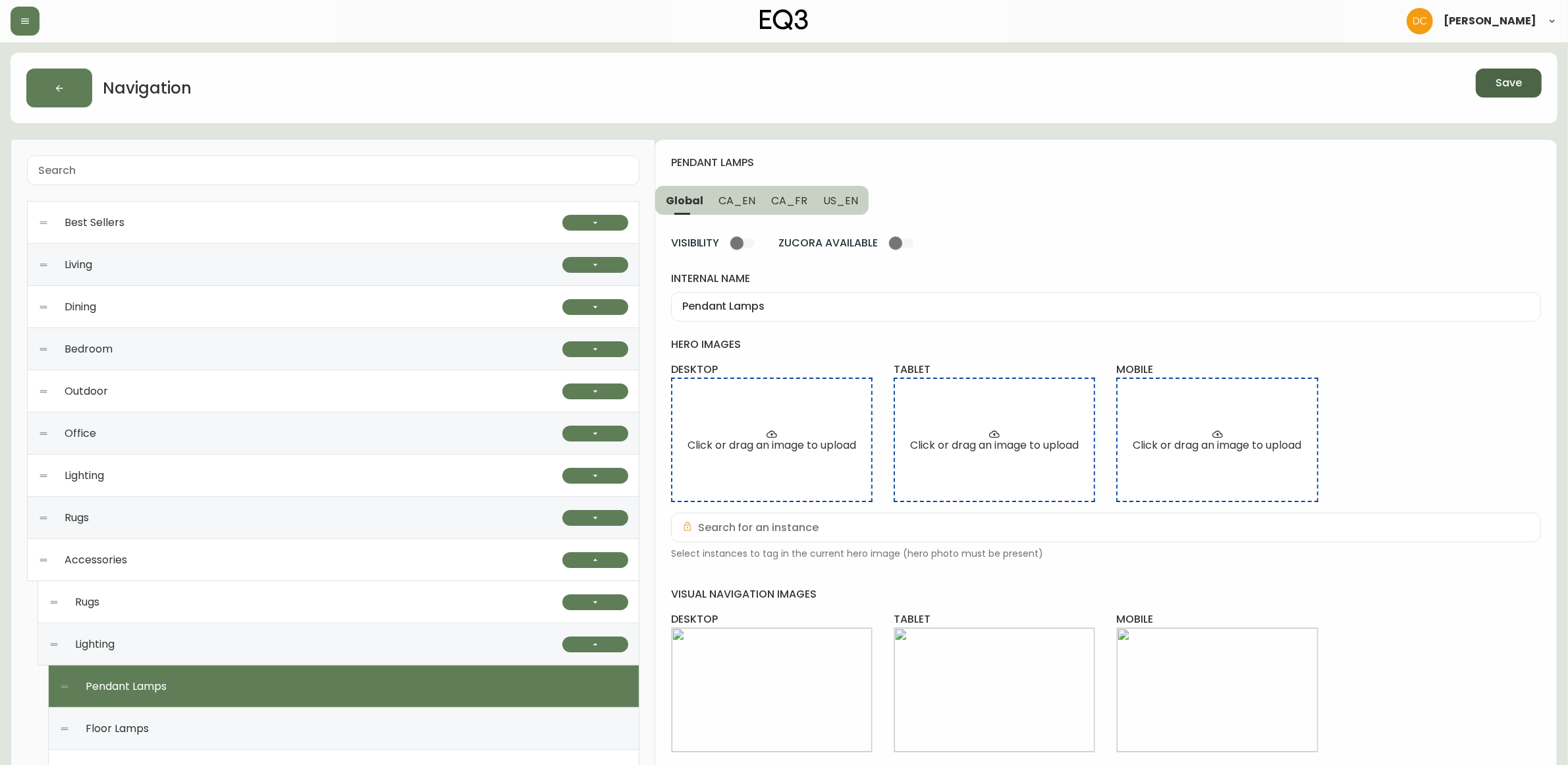
click at [1490, 85] on button "Save" at bounding box center [1508, 82] width 66 height 29
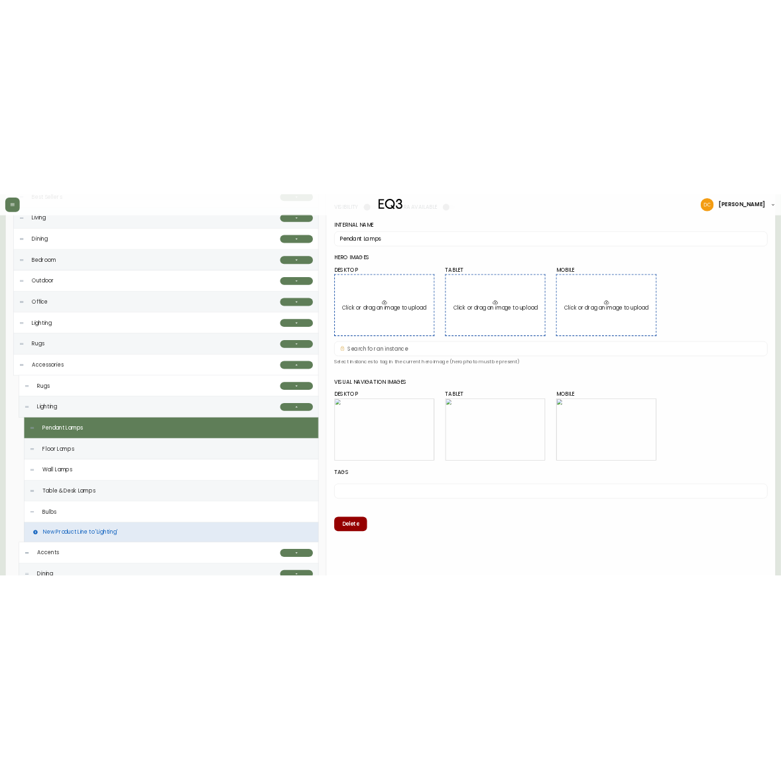
scroll to position [249, 0]
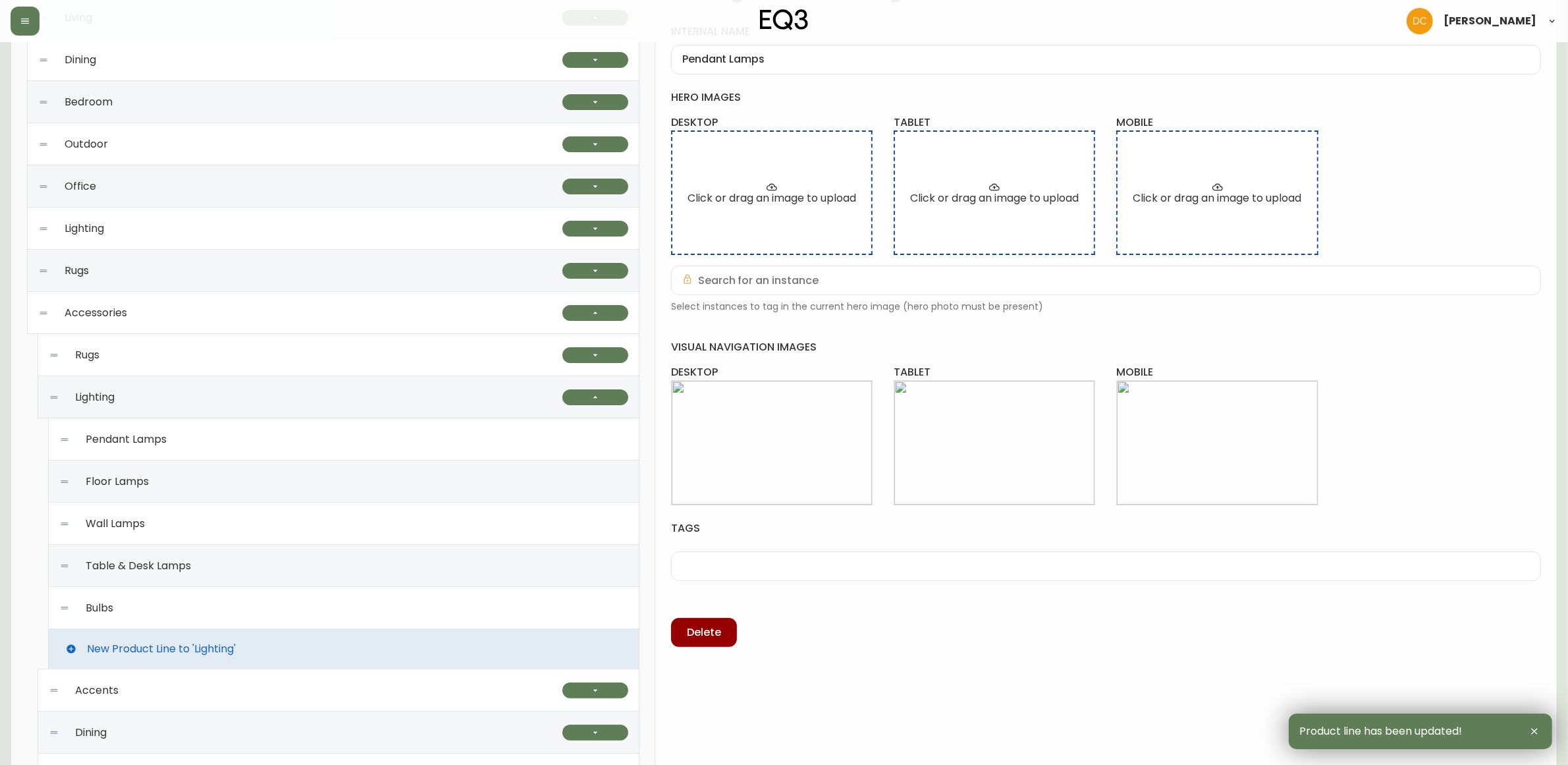
click at [195, 490] on div "Floor Lamps" at bounding box center [344, 482] width 569 height 42
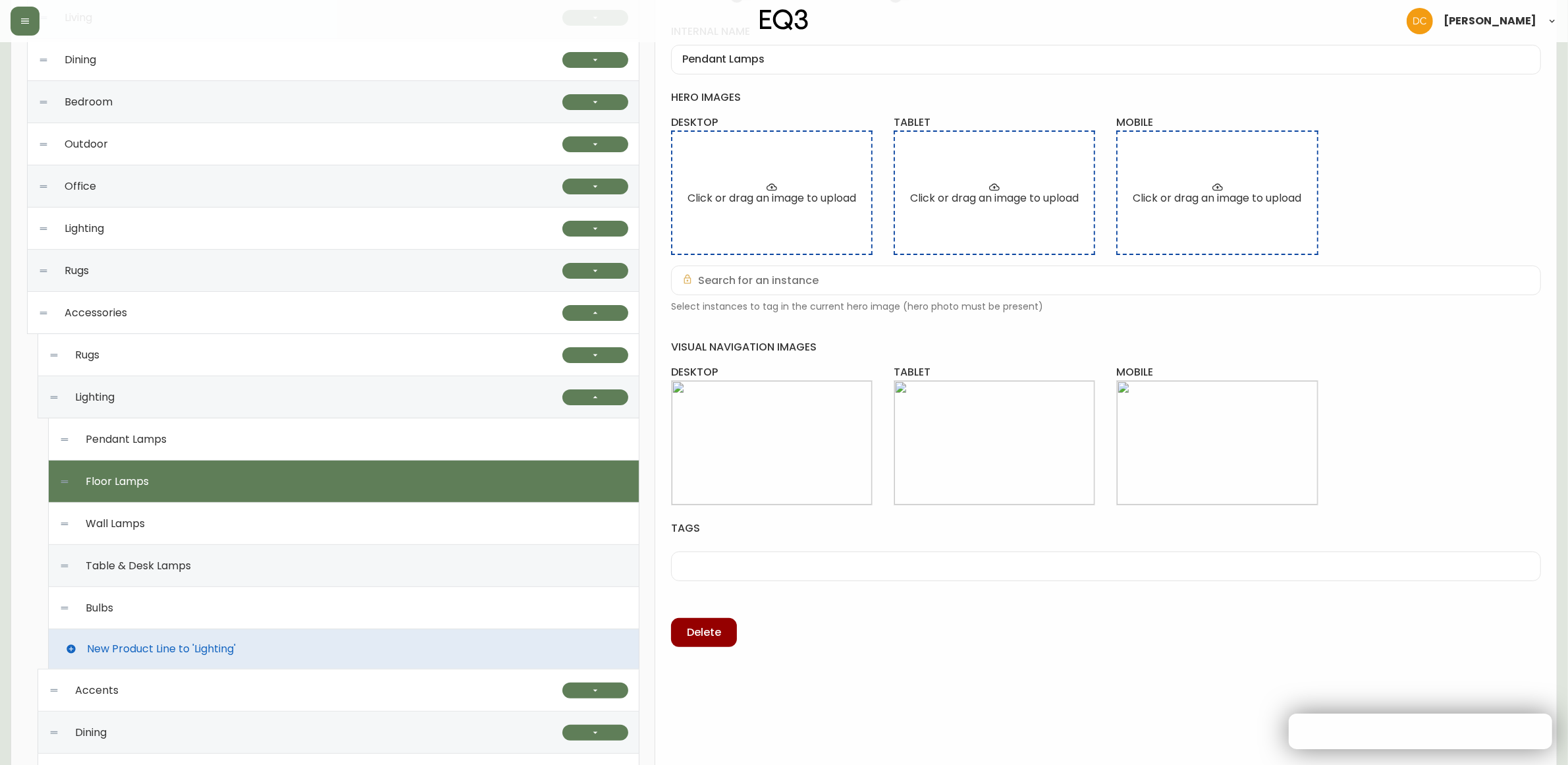
type input "Floor Lamps"
click at [197, 398] on div "Lighting" at bounding box center [305, 397] width 513 height 42
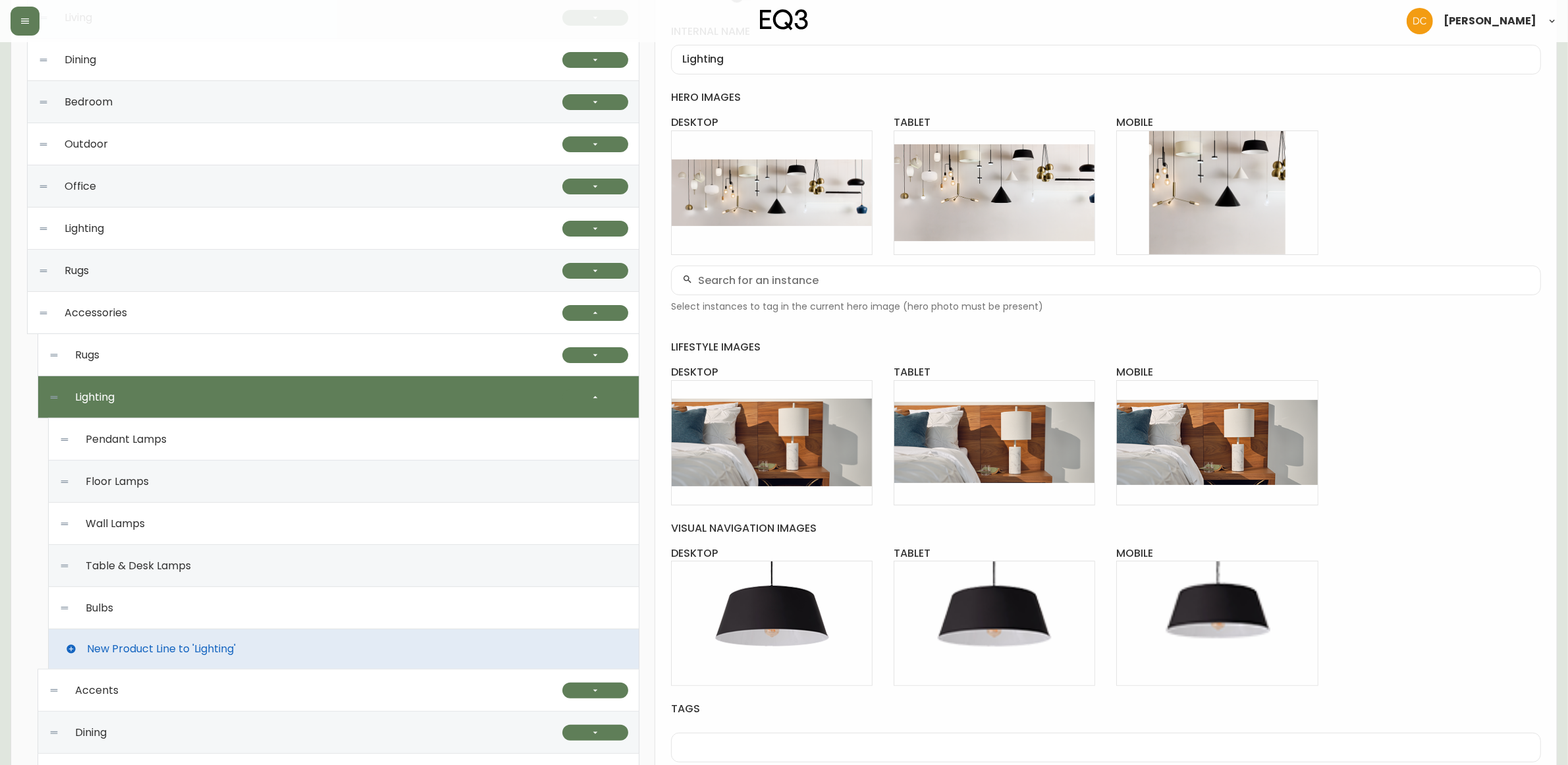
click at [213, 443] on div "Pendant Lamps" at bounding box center [344, 439] width 569 height 42
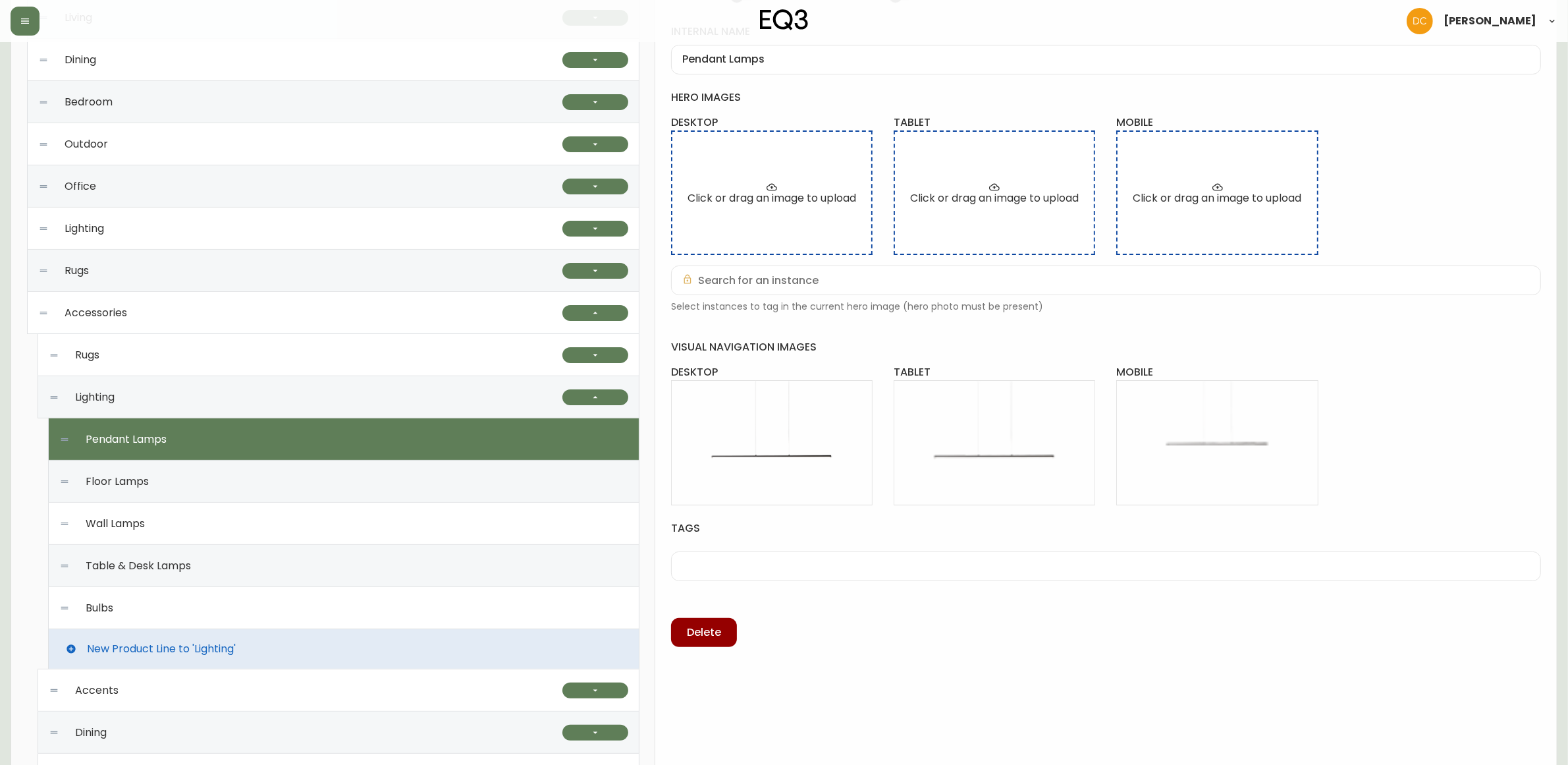
click at [209, 479] on div "Floor Lamps" at bounding box center [344, 482] width 569 height 42
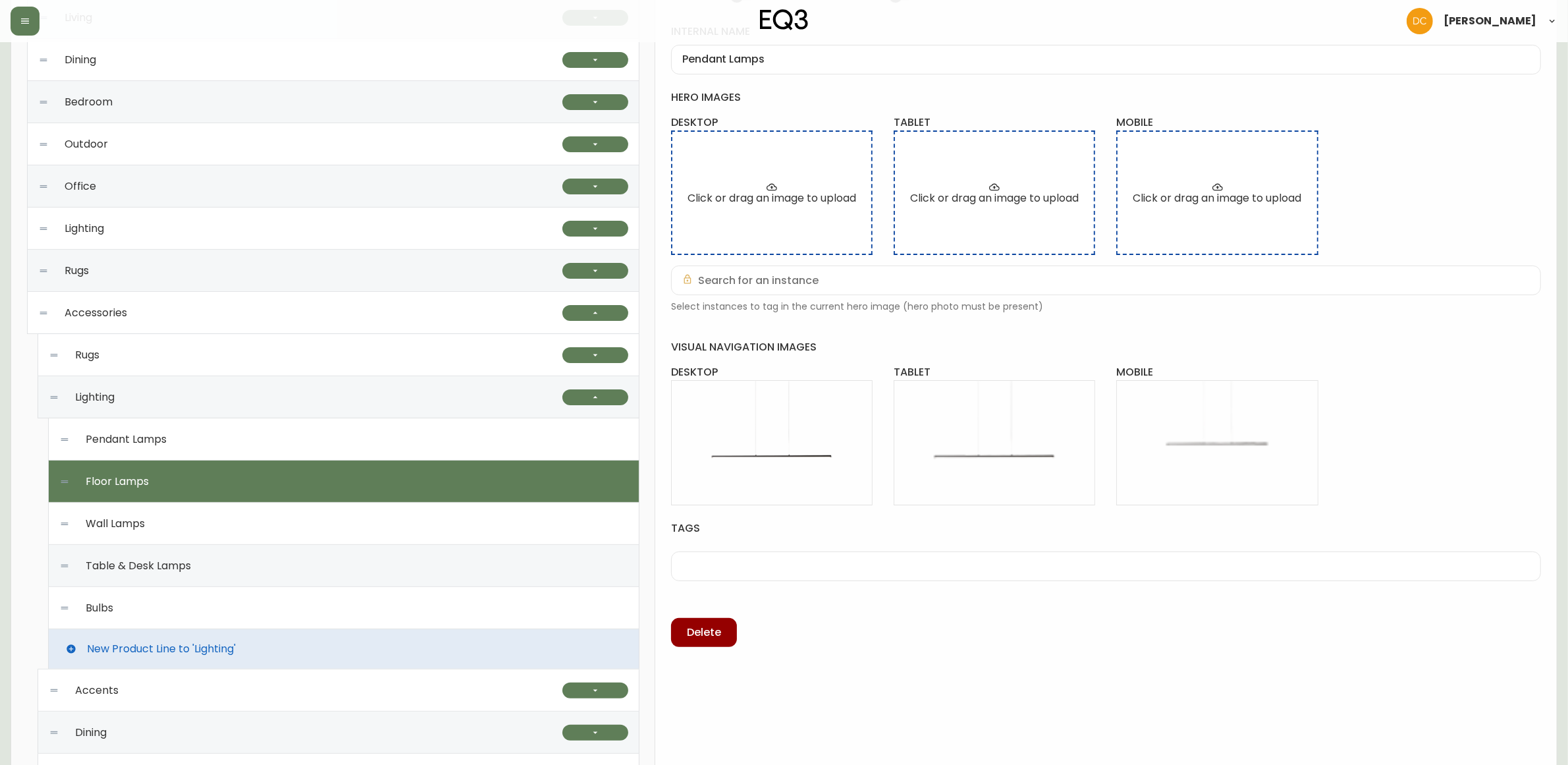
type input "Floor Lamps"
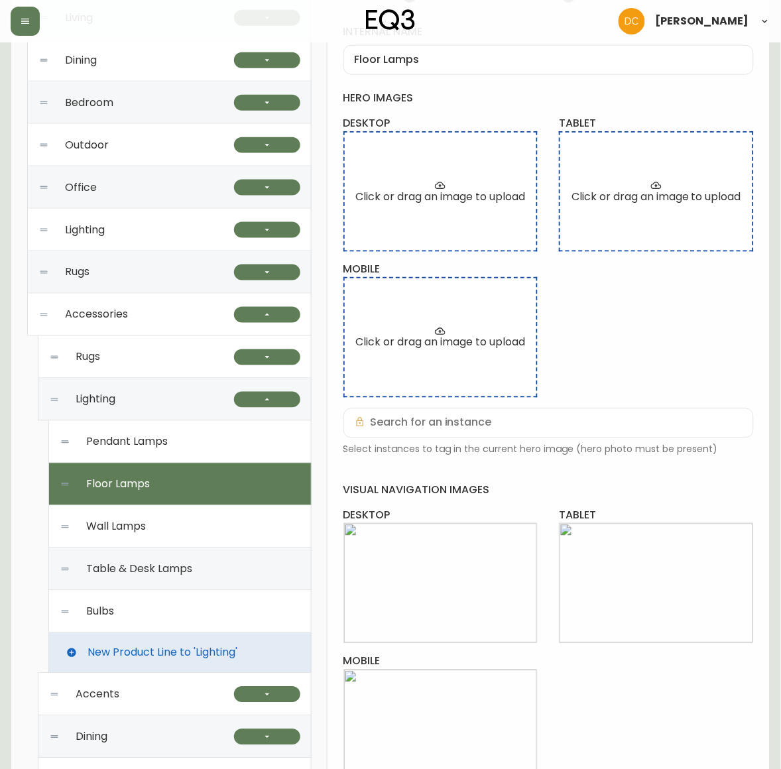
scroll to position [0, 0]
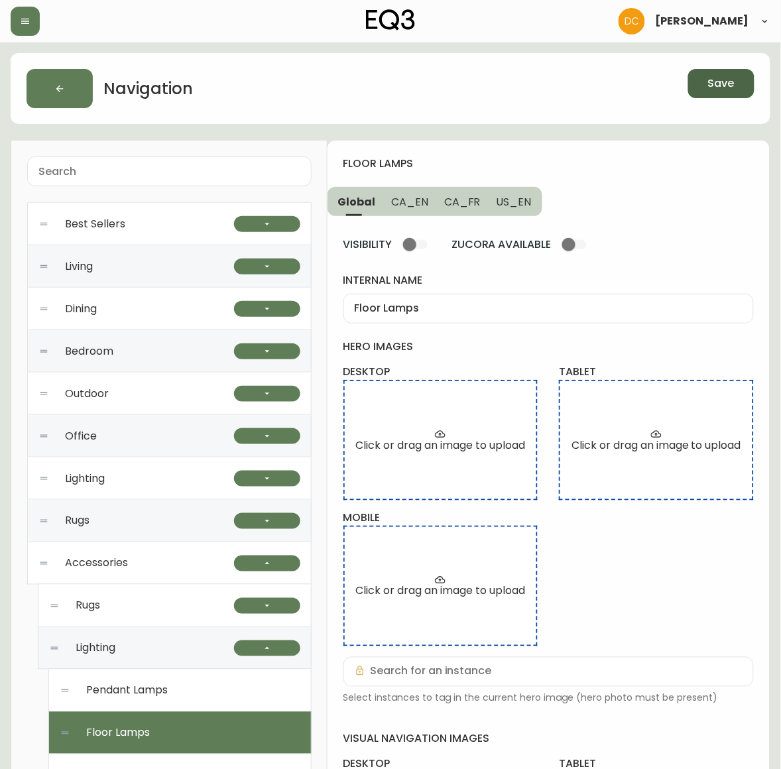
click at [730, 85] on span "Save" at bounding box center [721, 83] width 27 height 15
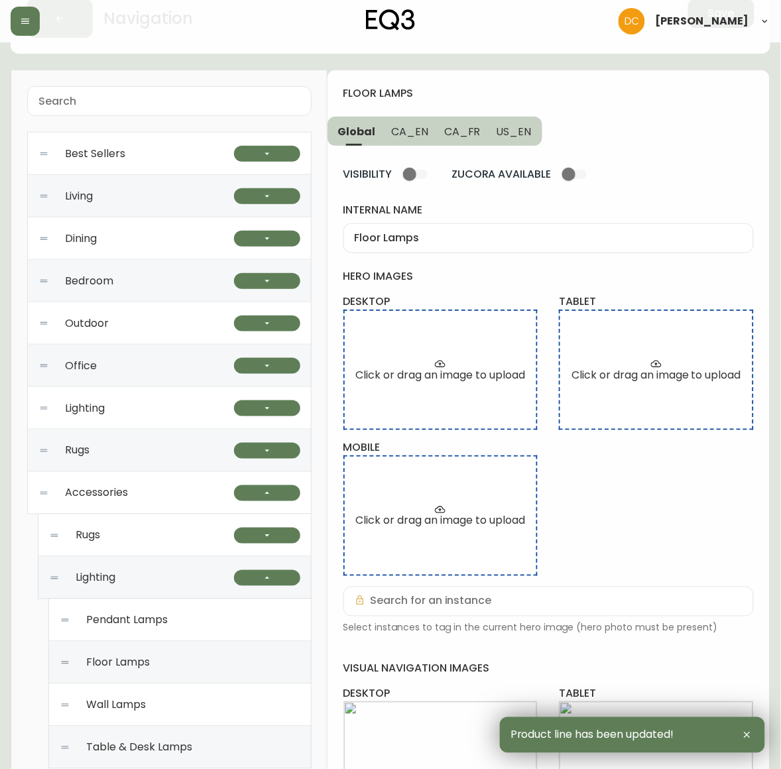
scroll to position [166, 0]
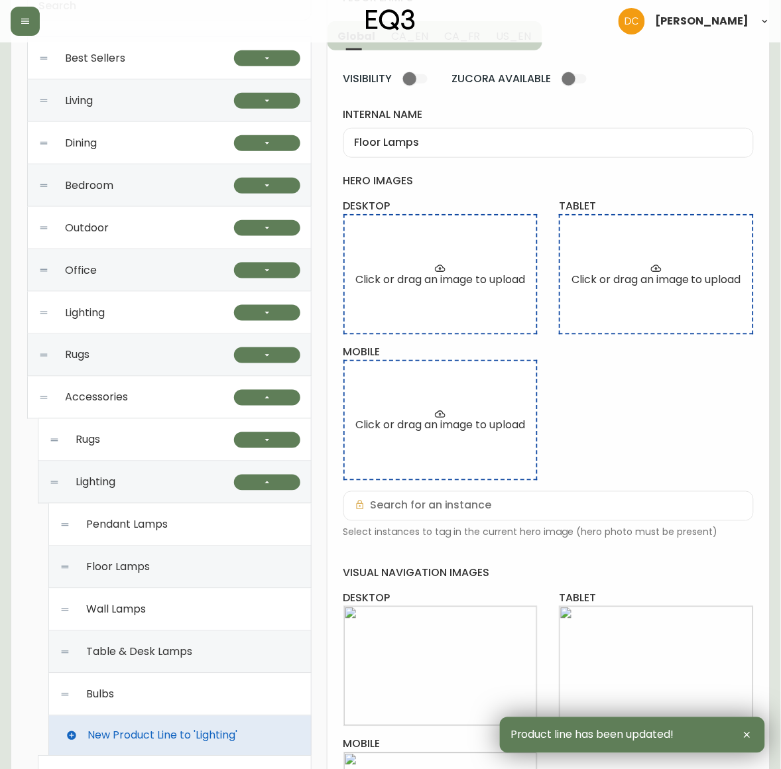
click at [198, 475] on div "Lighting" at bounding box center [141, 483] width 185 height 42
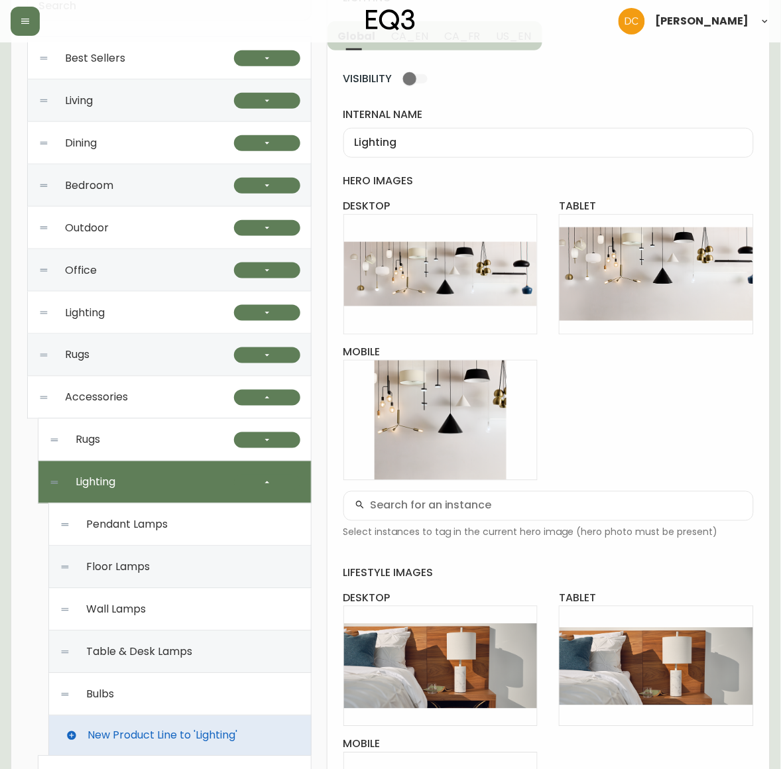
click at [170, 598] on div "Wall Lamps" at bounding box center [180, 610] width 241 height 42
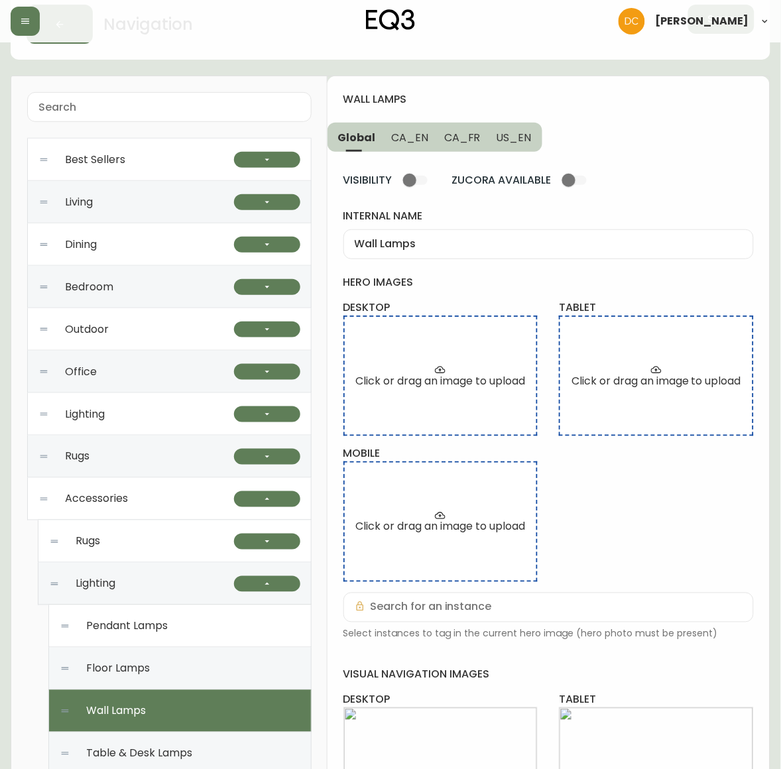
scroll to position [0, 0]
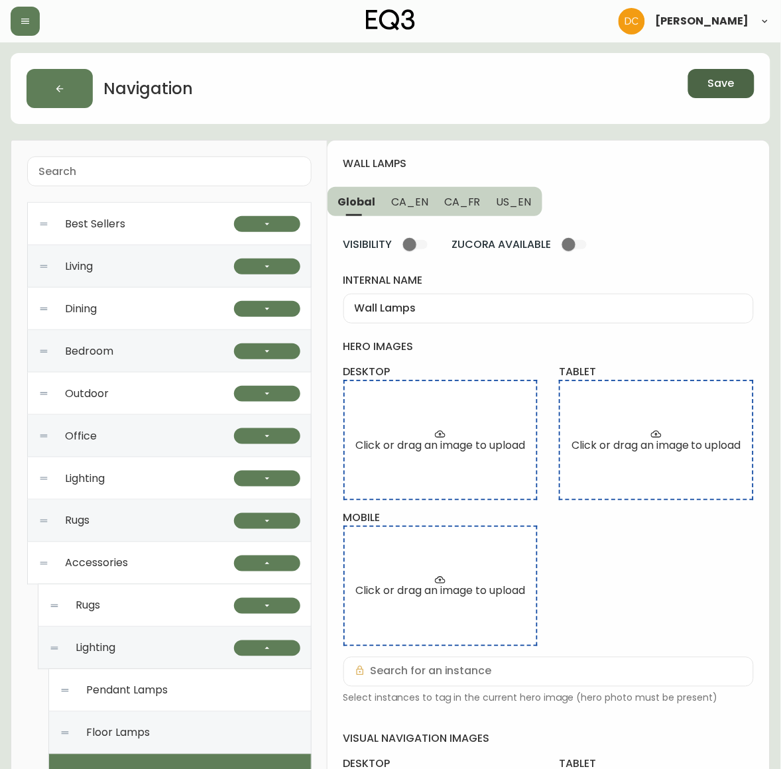
click at [720, 82] on span "Save" at bounding box center [721, 83] width 27 height 15
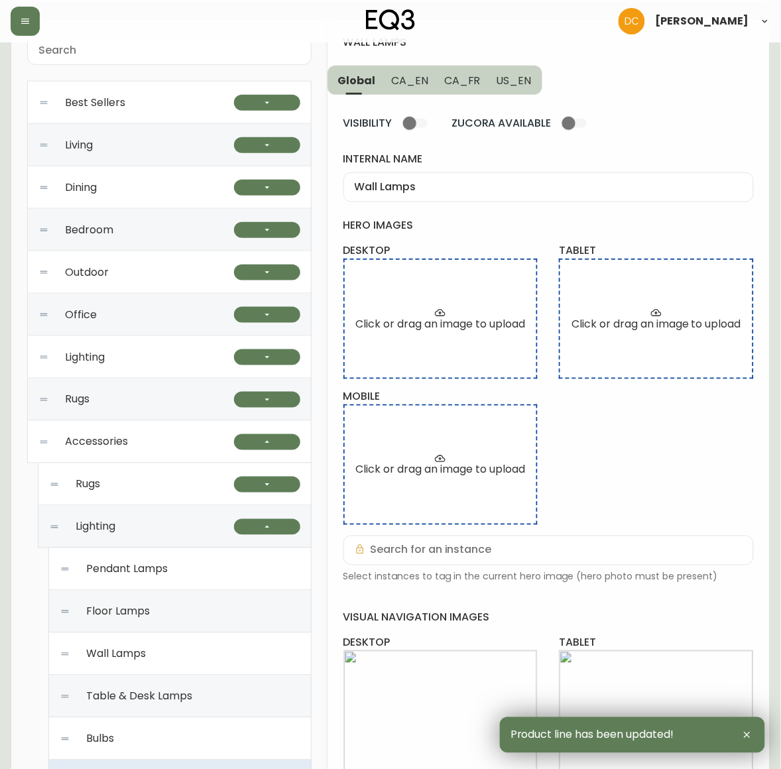
scroll to position [332, 0]
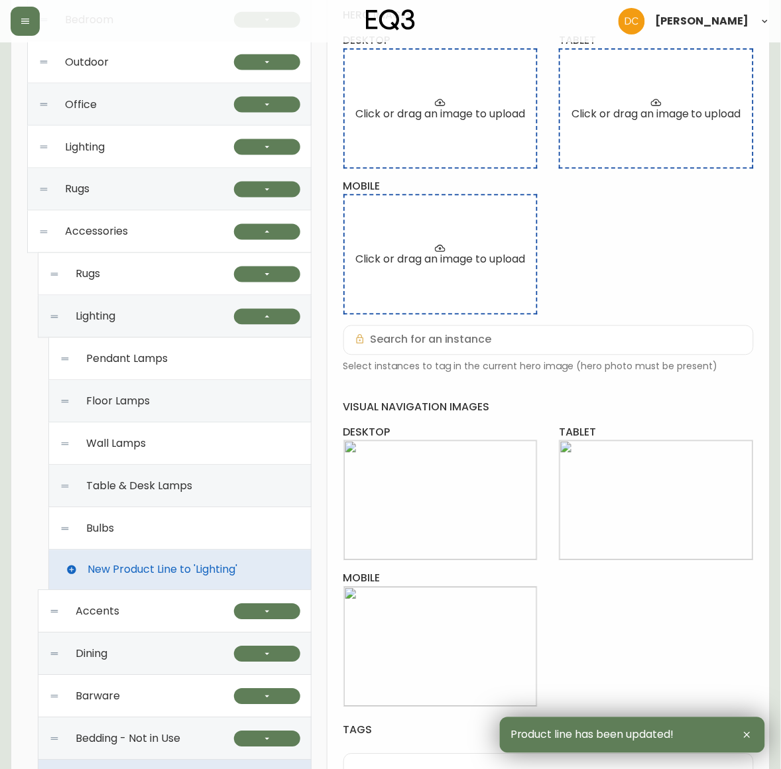
click at [141, 313] on div "Lighting" at bounding box center [141, 317] width 185 height 42
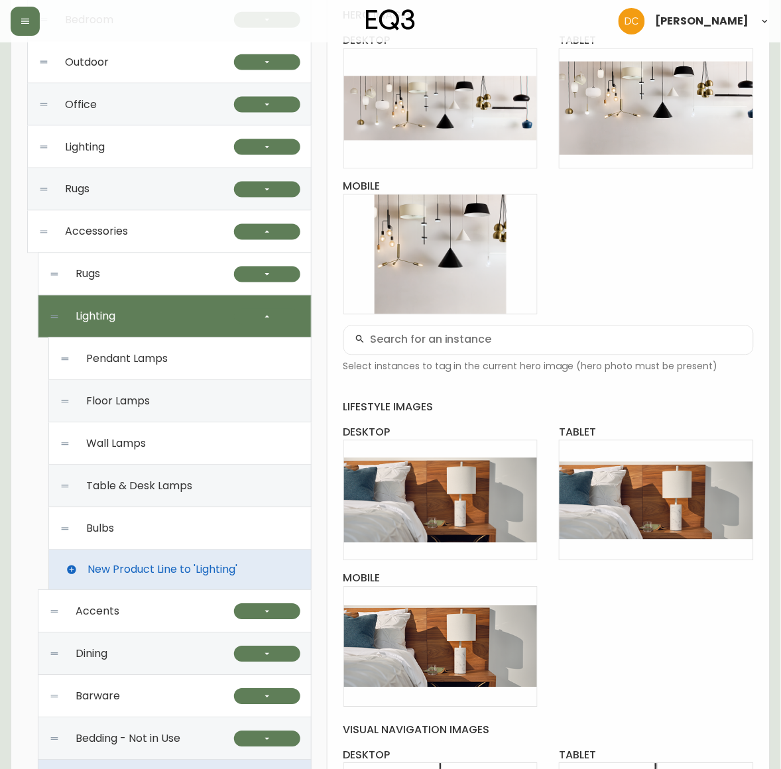
click at [144, 481] on span "Table & Desk Lamps" at bounding box center [139, 487] width 106 height 12
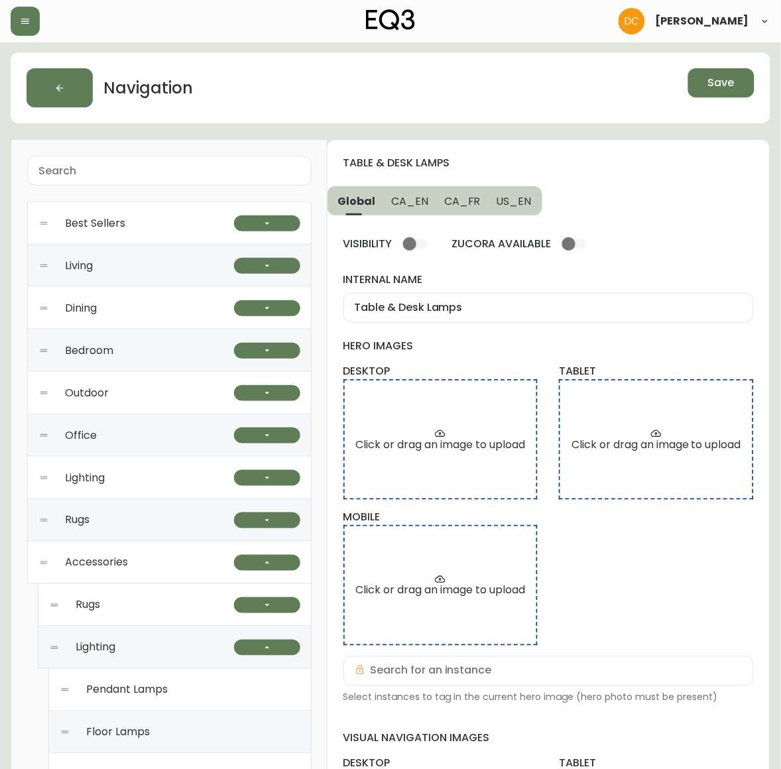
scroll to position [0, 0]
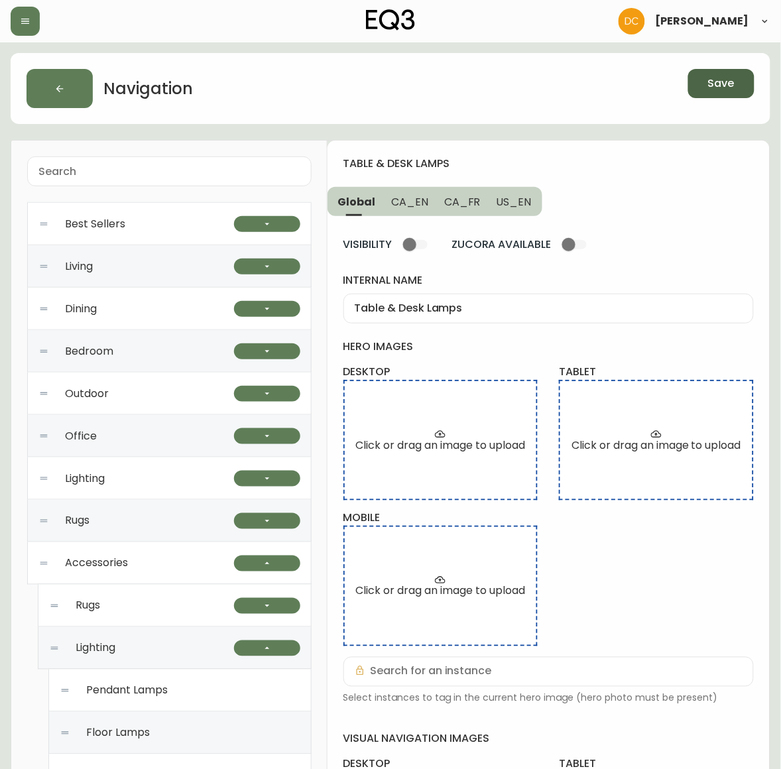
click at [718, 92] on button "Save" at bounding box center [721, 83] width 66 height 29
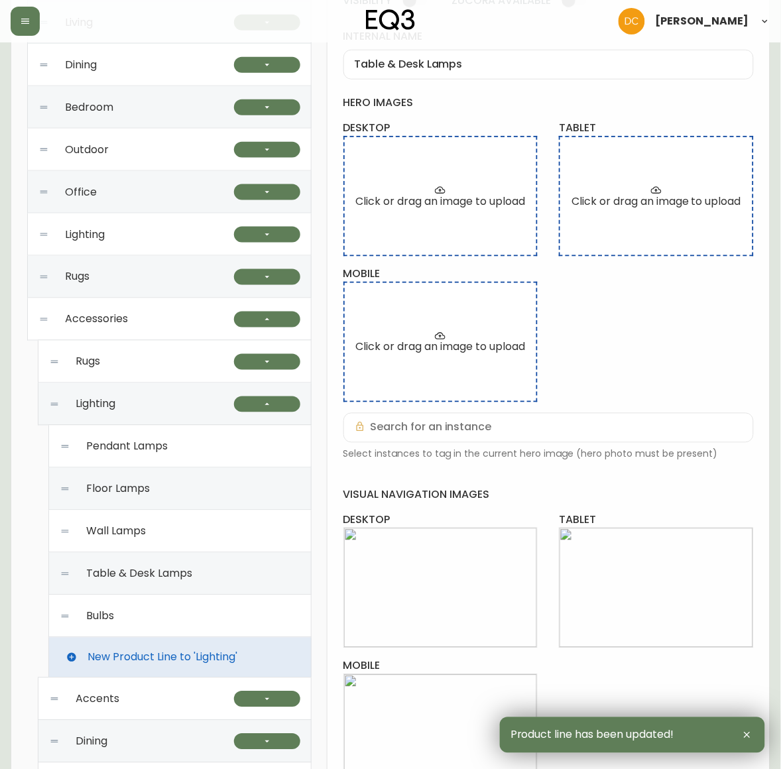
scroll to position [249, 0]
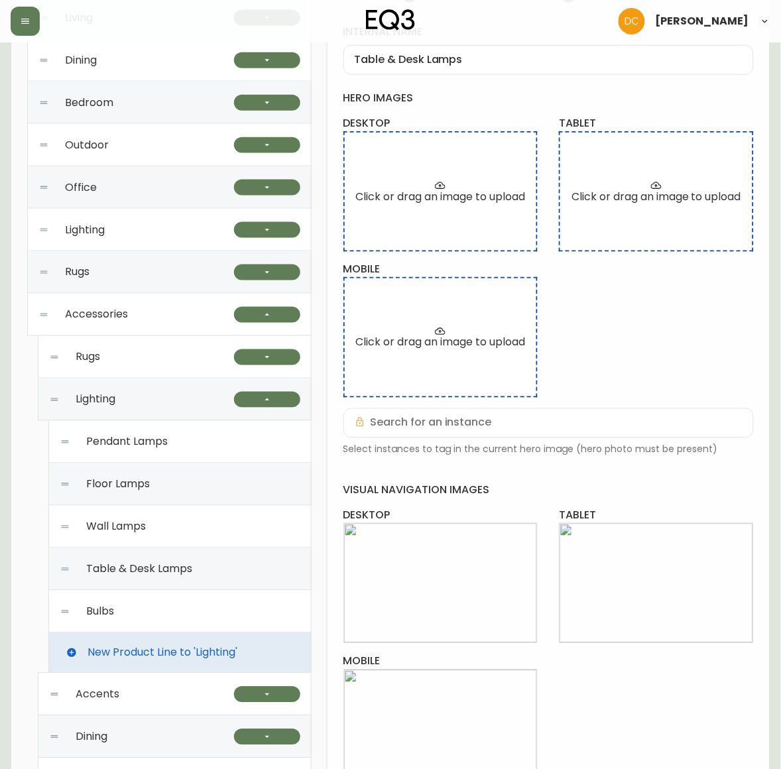
click at [168, 243] on div "Lighting" at bounding box center [136, 230] width 196 height 42
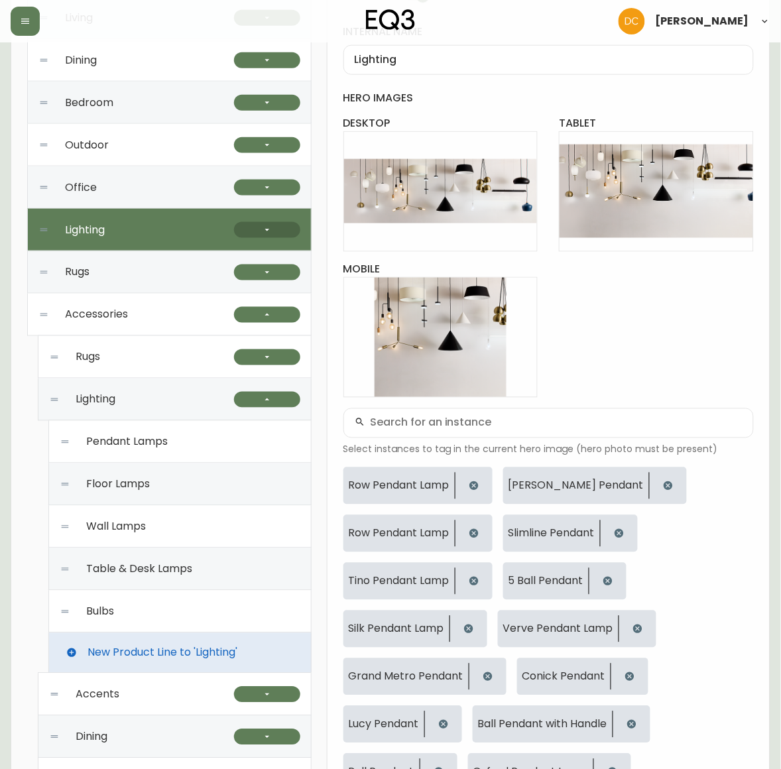
click at [272, 229] on icon "button" at bounding box center [267, 230] width 11 height 11
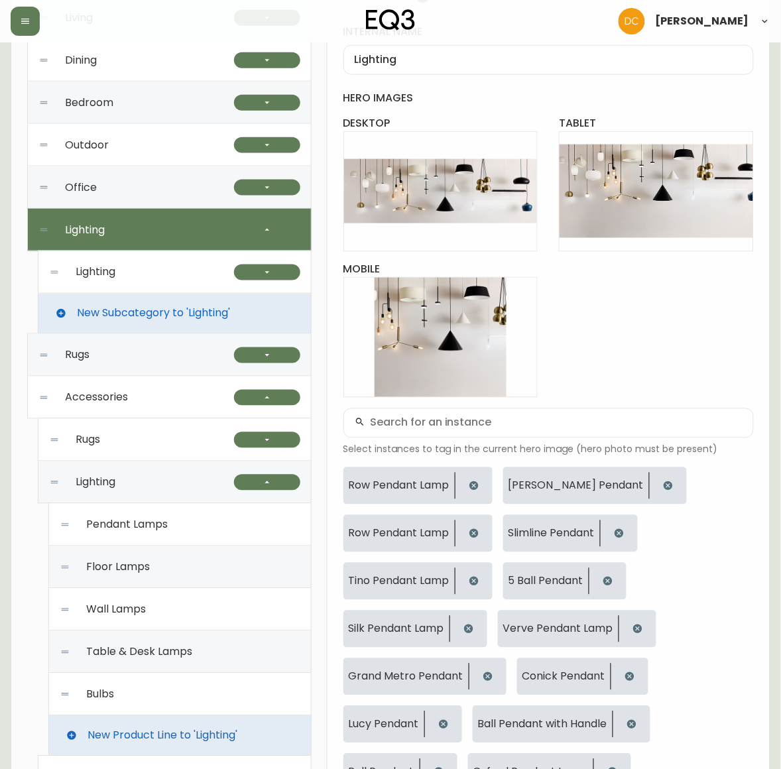
click at [156, 272] on div "Lighting" at bounding box center [141, 272] width 185 height 42
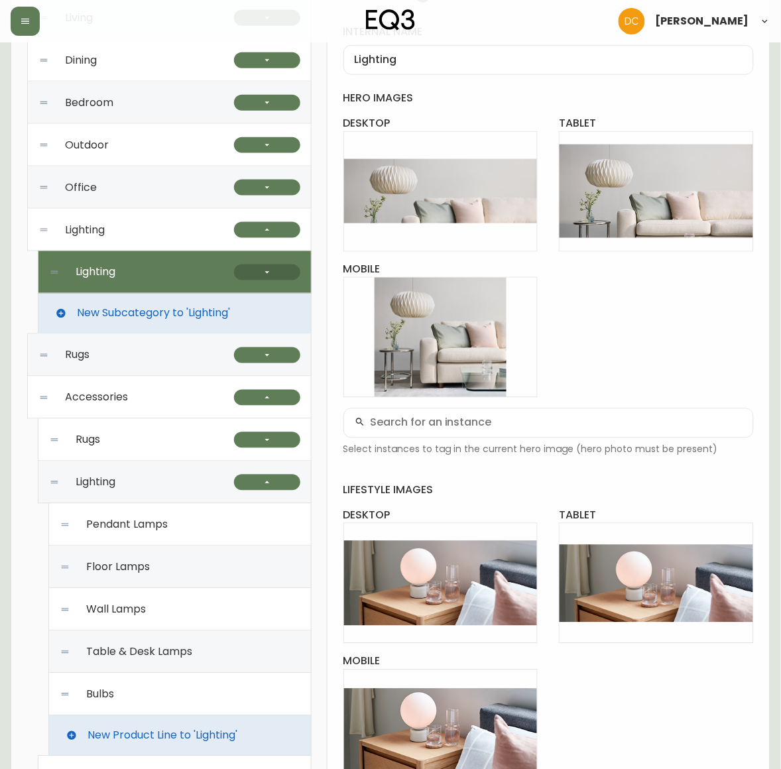
click at [250, 271] on button "button" at bounding box center [267, 273] width 66 height 16
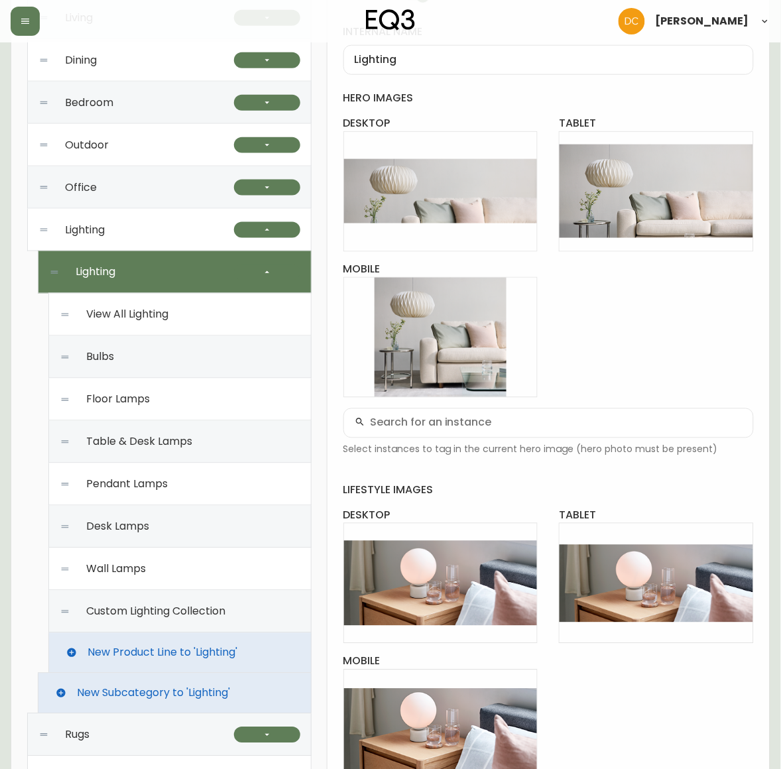
click at [151, 347] on div "Bulbs" at bounding box center [180, 357] width 241 height 42
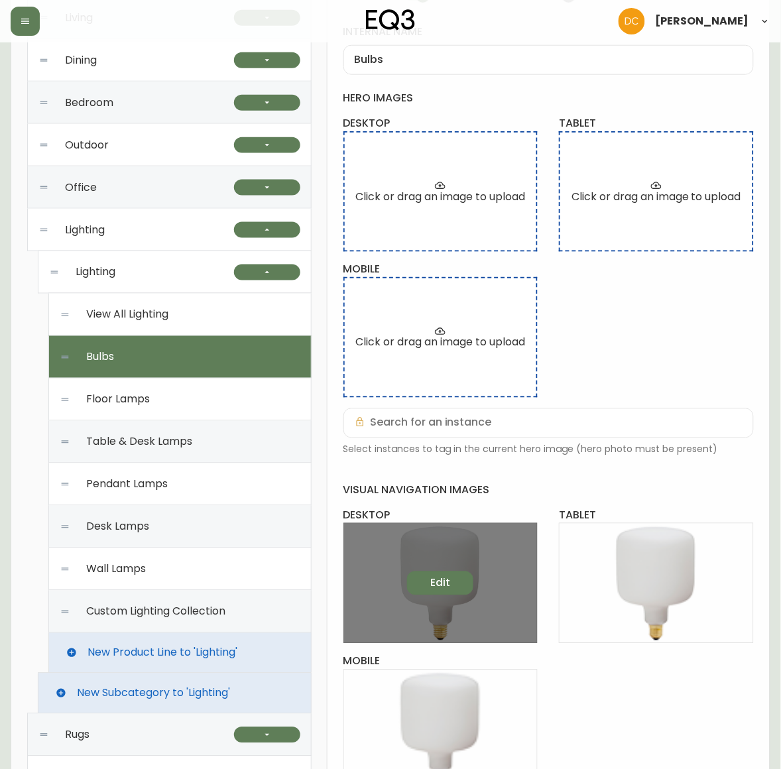
click at [436, 574] on button "Edit" at bounding box center [440, 584] width 66 height 24
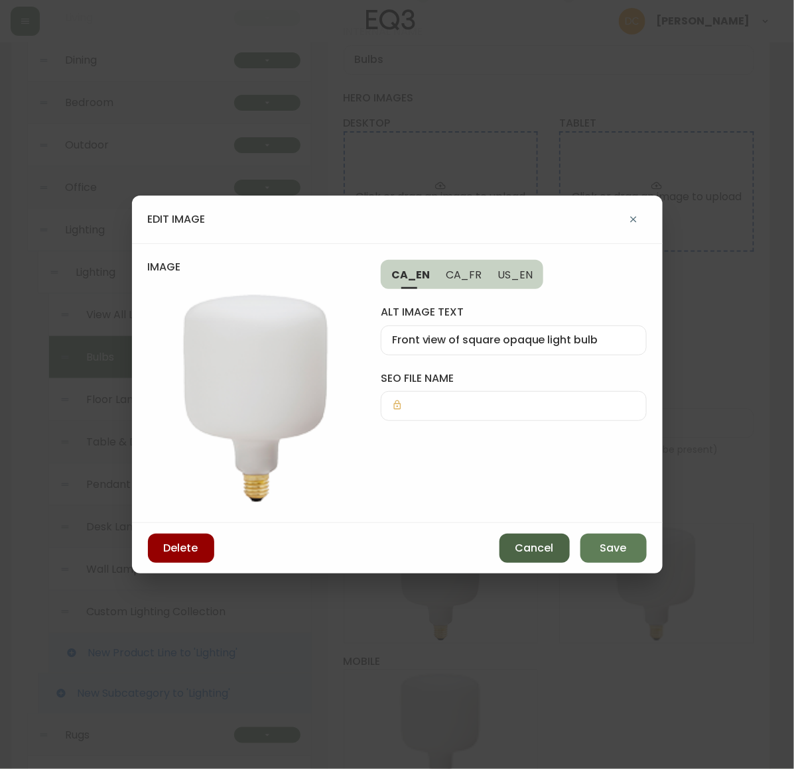
click at [526, 549] on span "Cancel" at bounding box center [534, 548] width 38 height 15
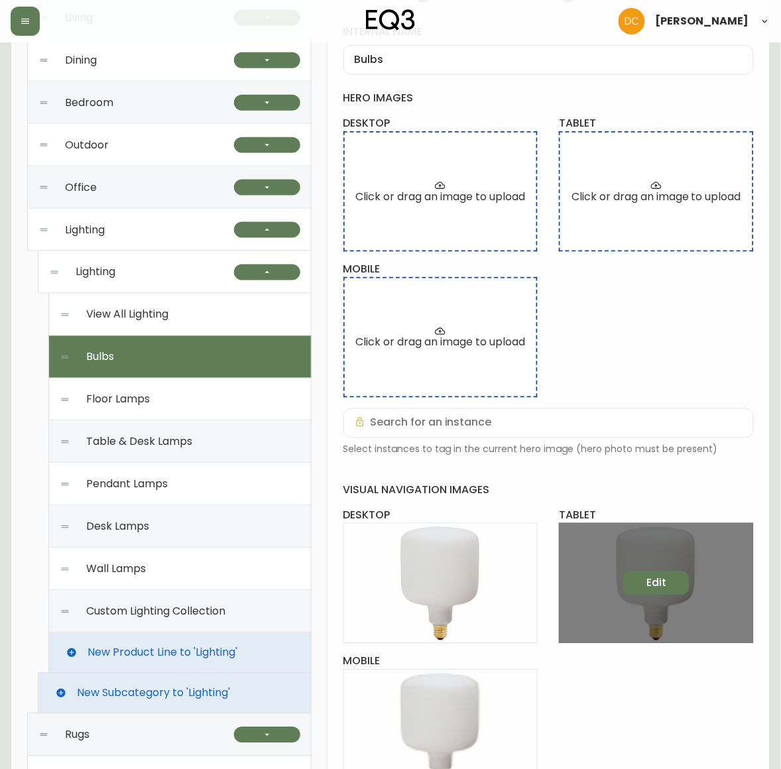
click at [644, 588] on button "Edit" at bounding box center [656, 584] width 66 height 24
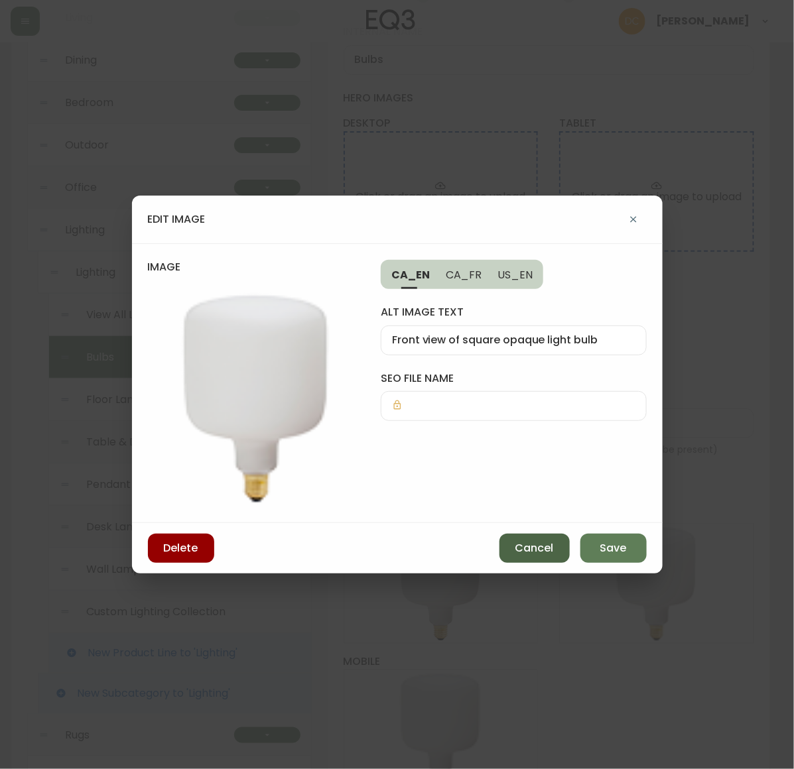
click at [538, 548] on span "Cancel" at bounding box center [534, 548] width 38 height 15
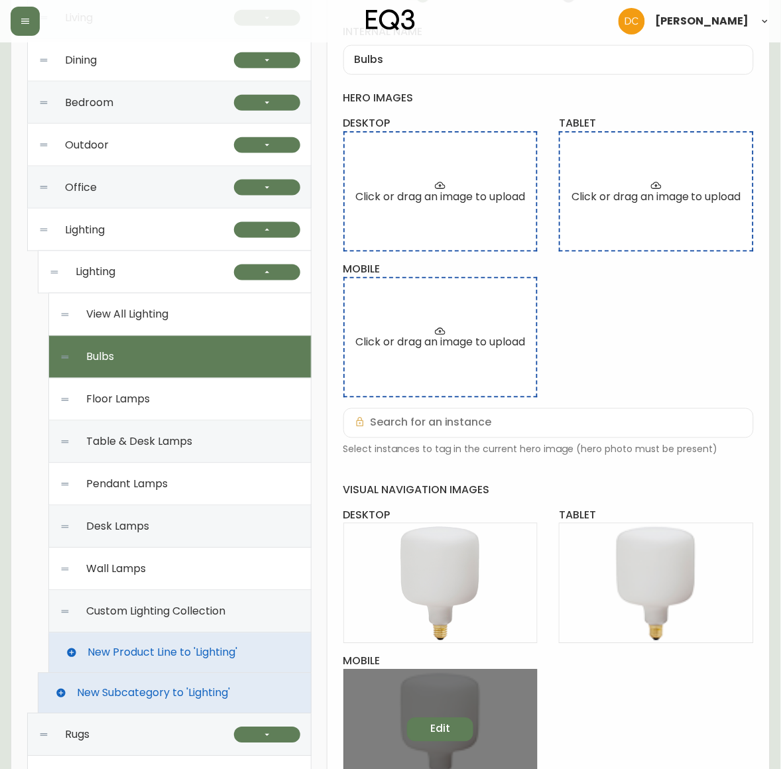
click at [438, 731] on span "Edit" at bounding box center [440, 729] width 20 height 15
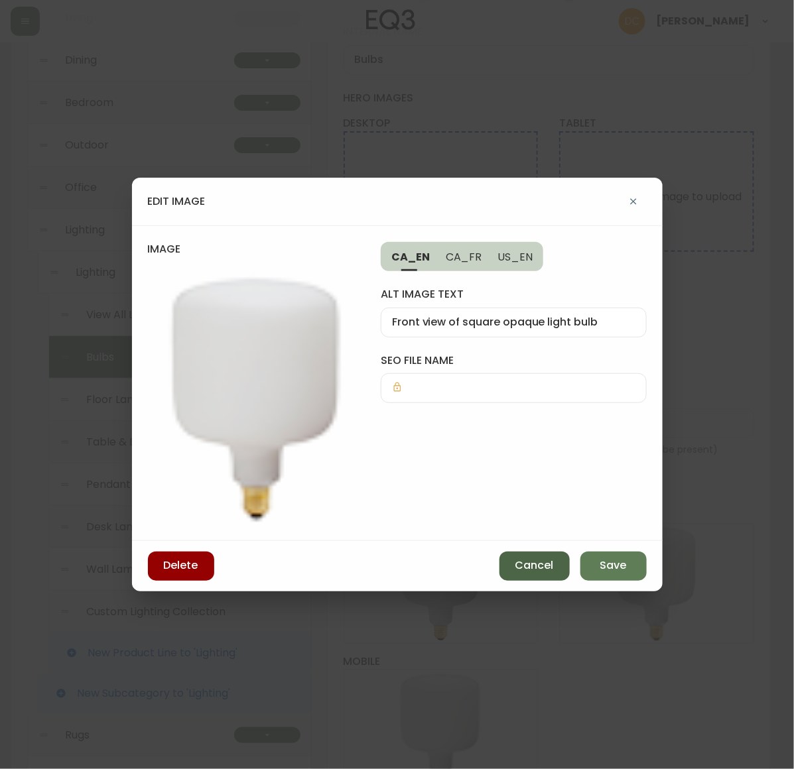
click at [552, 574] on button "Cancel" at bounding box center [534, 566] width 70 height 29
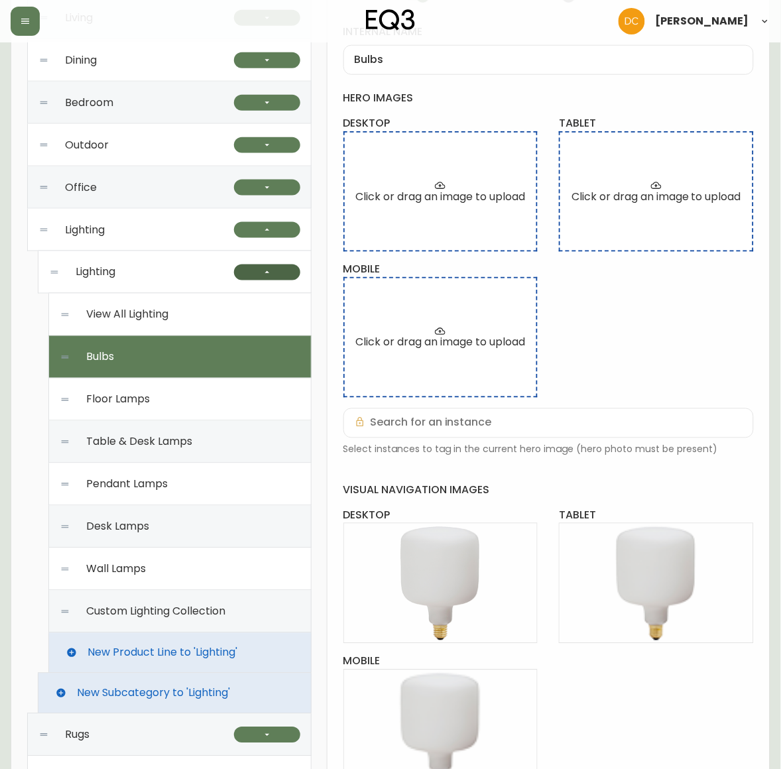
click at [277, 269] on button "button" at bounding box center [267, 273] width 66 height 16
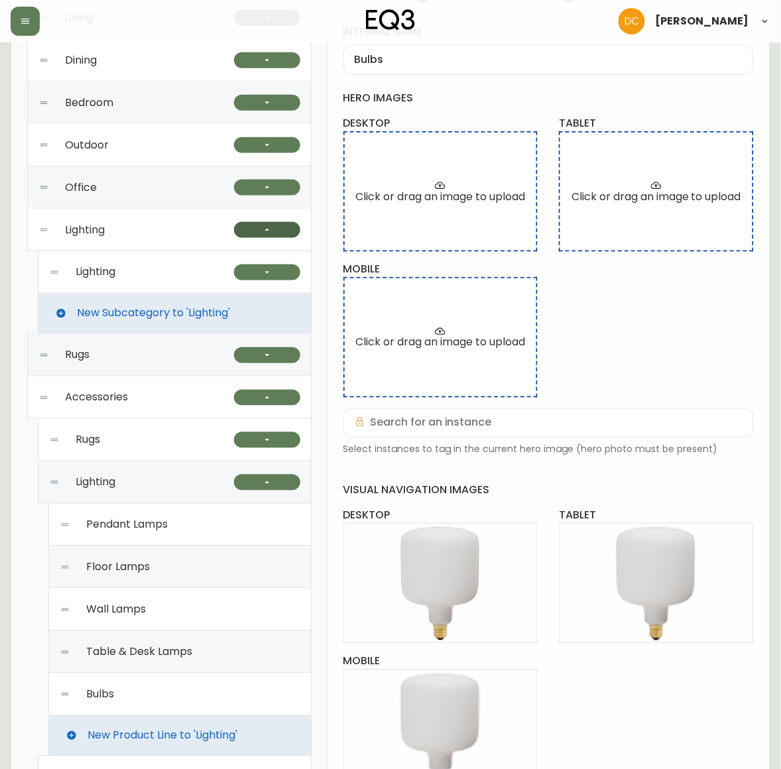
click at [282, 230] on button "button" at bounding box center [267, 230] width 66 height 16
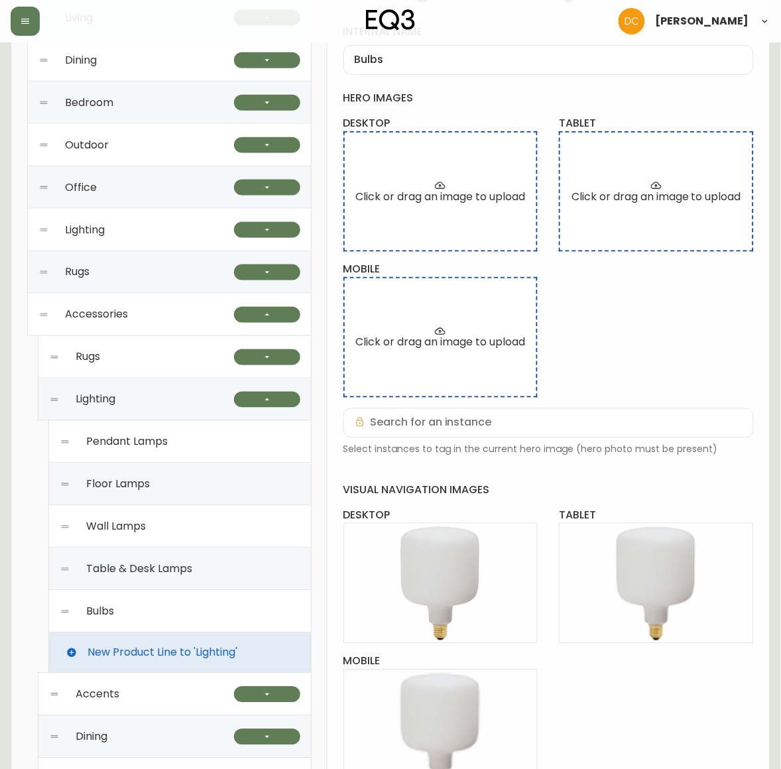
click at [151, 614] on div "Bulbs" at bounding box center [180, 612] width 241 height 42
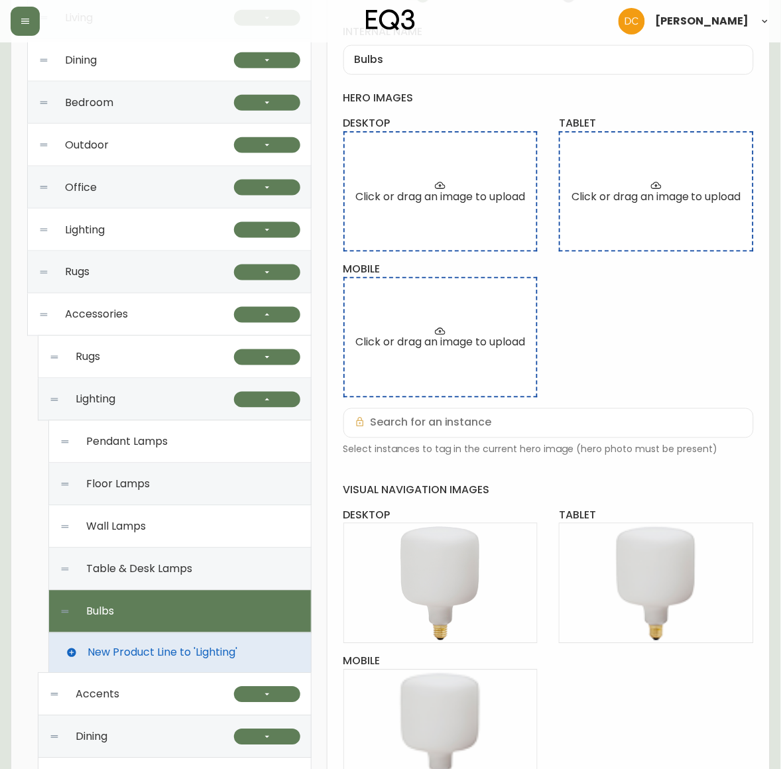
checkbox input "false"
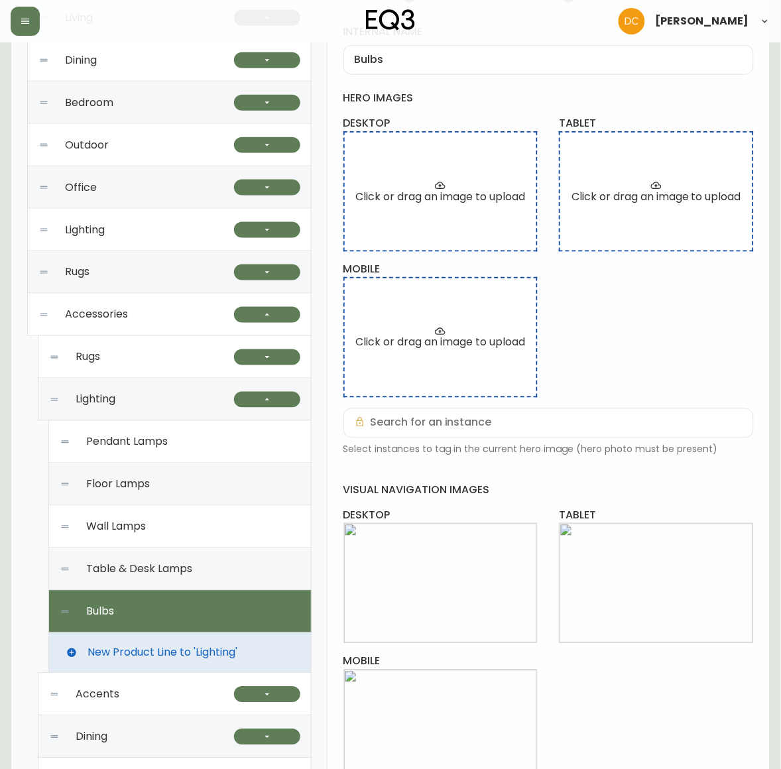
click at [662, 698] on div "visual navigation images desktop Edit tablet Edit mobile Edit" at bounding box center [549, 637] width 411 height 307
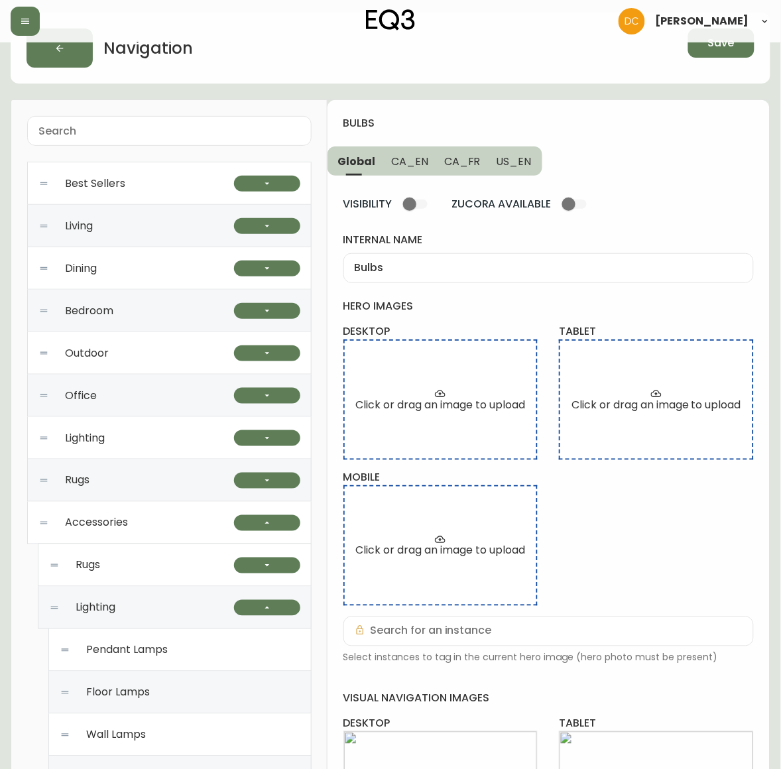
scroll to position [0, 0]
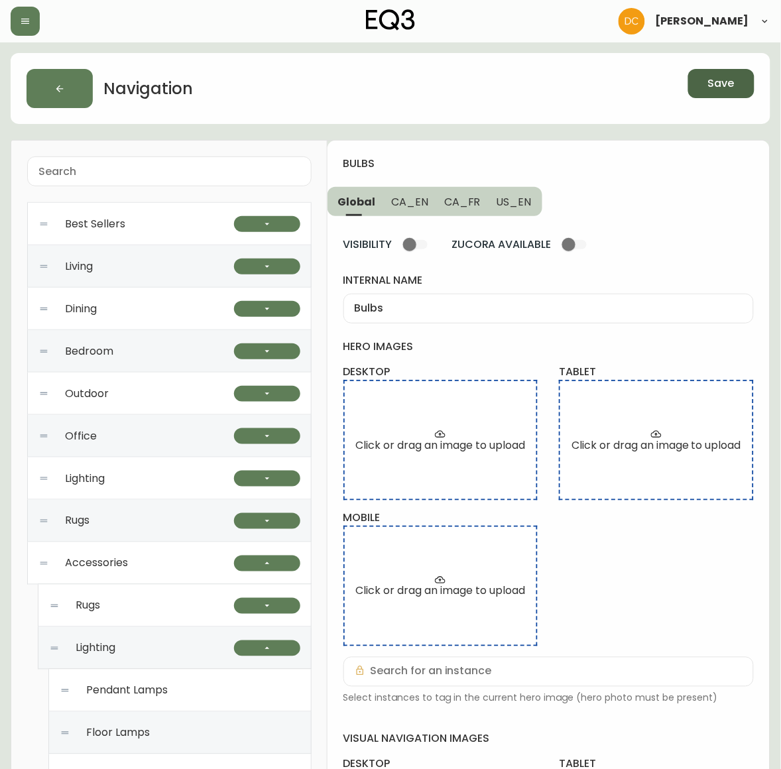
click at [716, 90] on span "Save" at bounding box center [721, 83] width 27 height 15
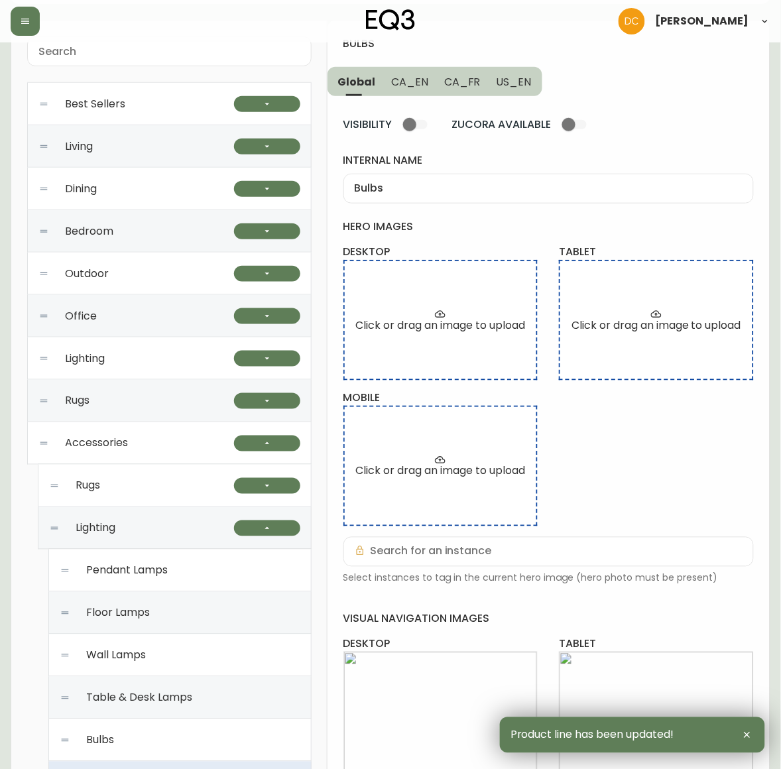
scroll to position [415, 0]
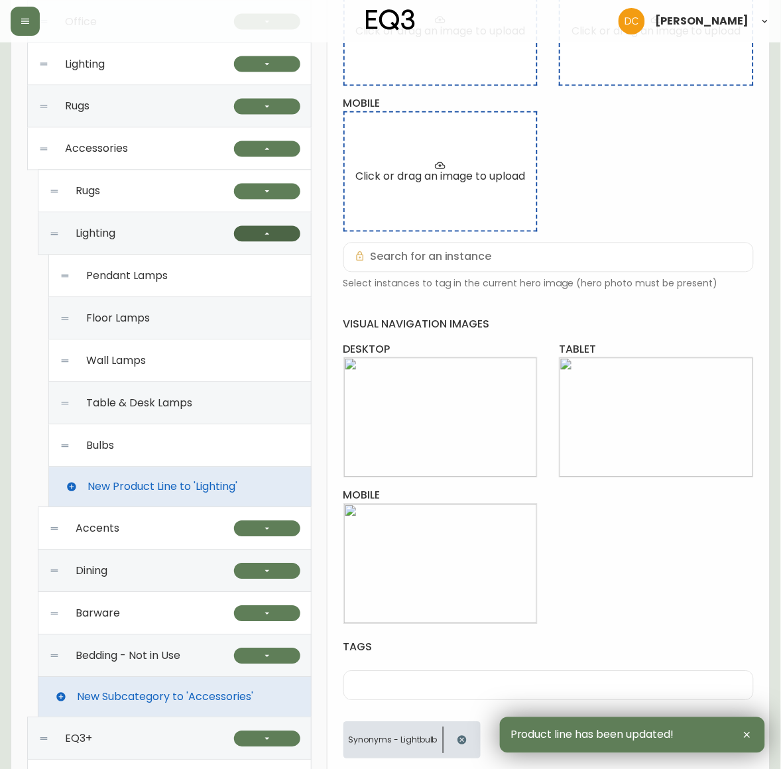
click at [250, 229] on button "button" at bounding box center [267, 234] width 66 height 16
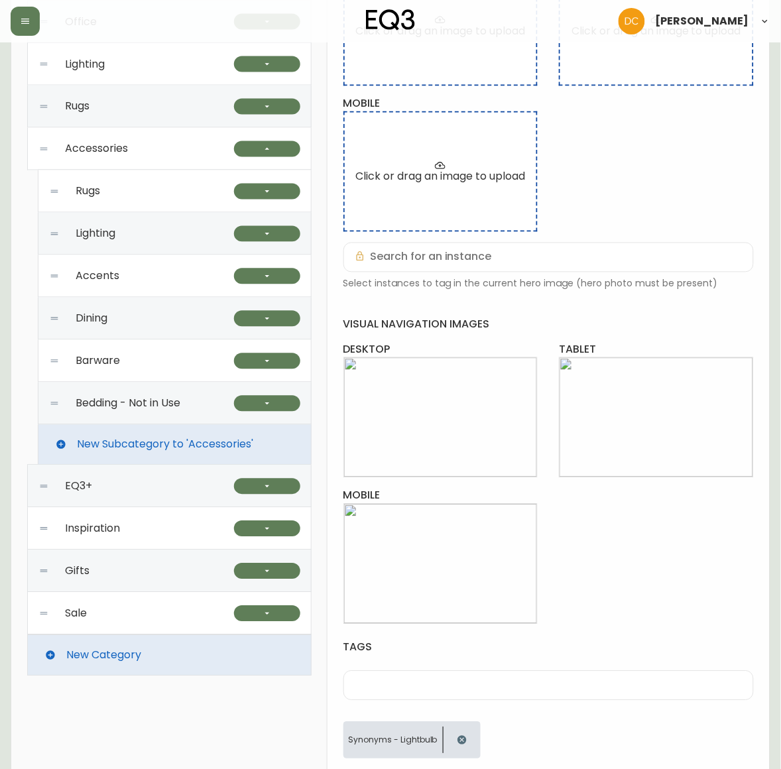
click at [180, 245] on div "Lighting" at bounding box center [141, 234] width 185 height 42
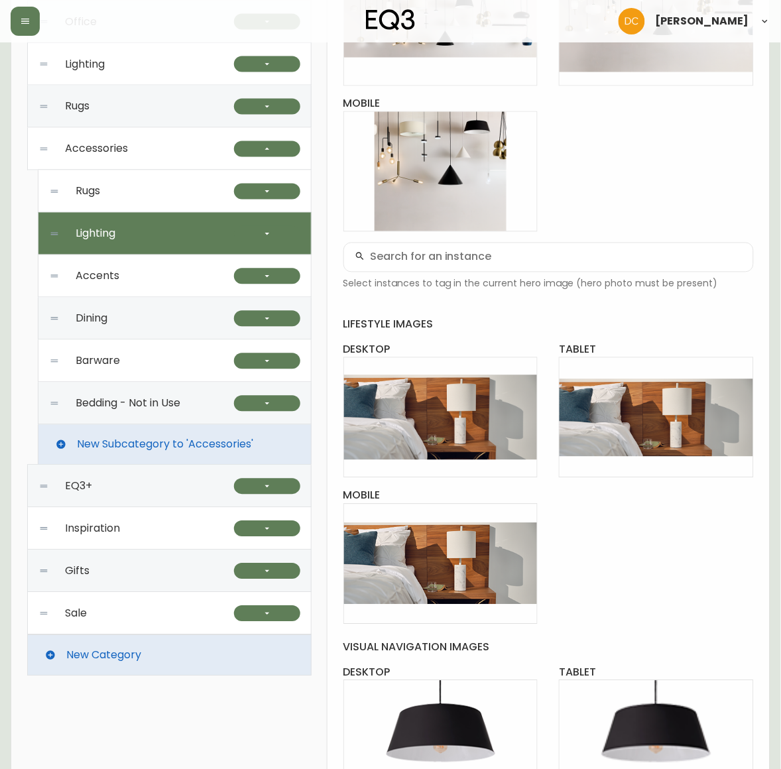
click at [191, 199] on div "Rugs" at bounding box center [141, 191] width 185 height 42
type input "Rugs"
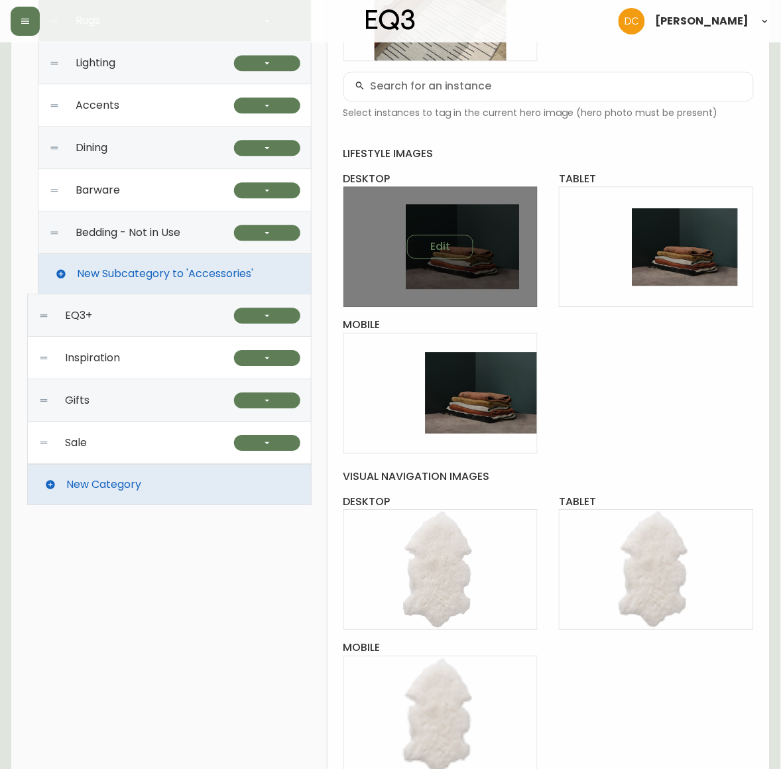
scroll to position [332, 0]
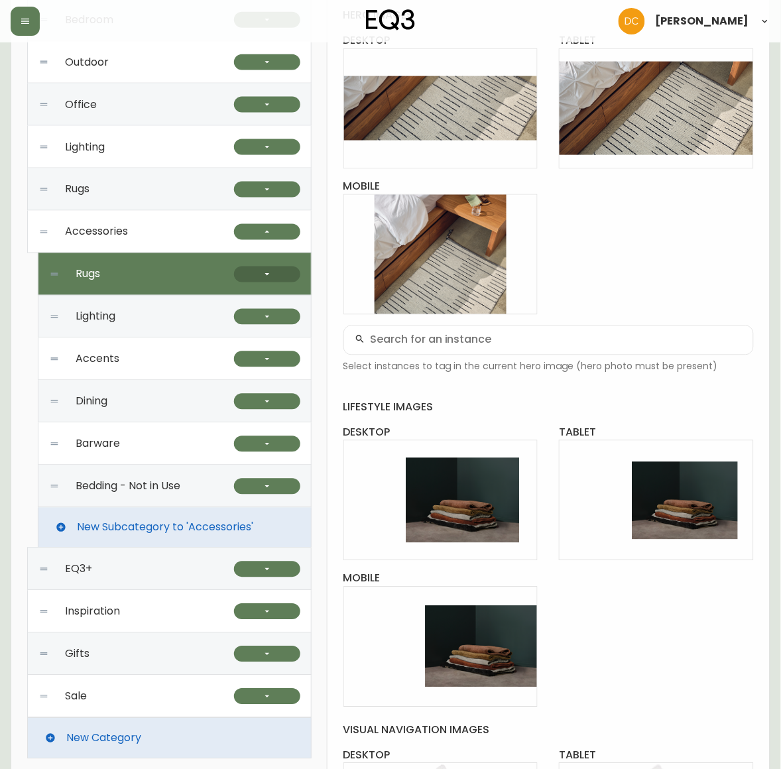
click at [263, 276] on icon "button" at bounding box center [267, 274] width 11 height 11
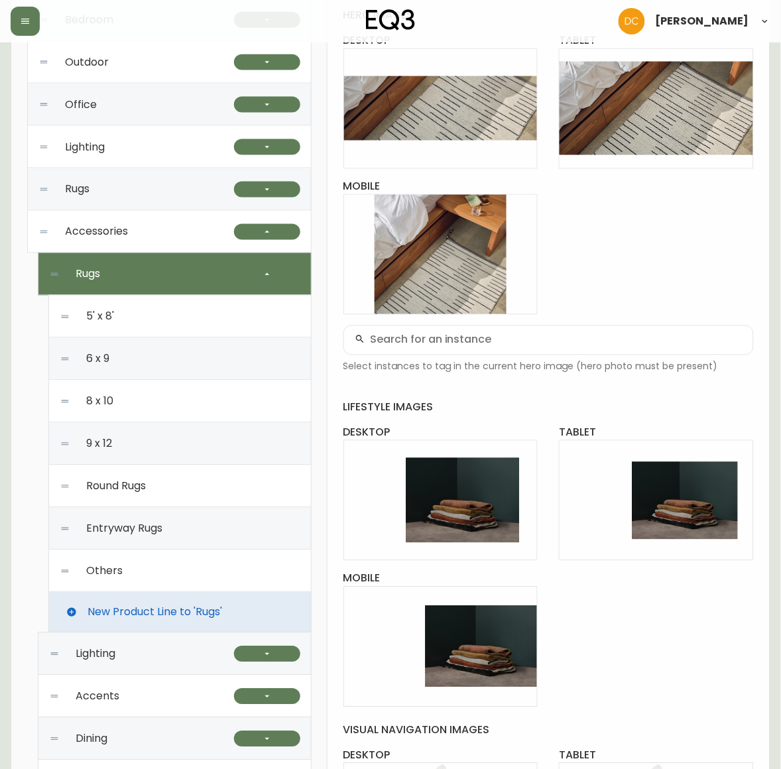
click at [141, 316] on div "5' x 8'" at bounding box center [180, 317] width 241 height 42
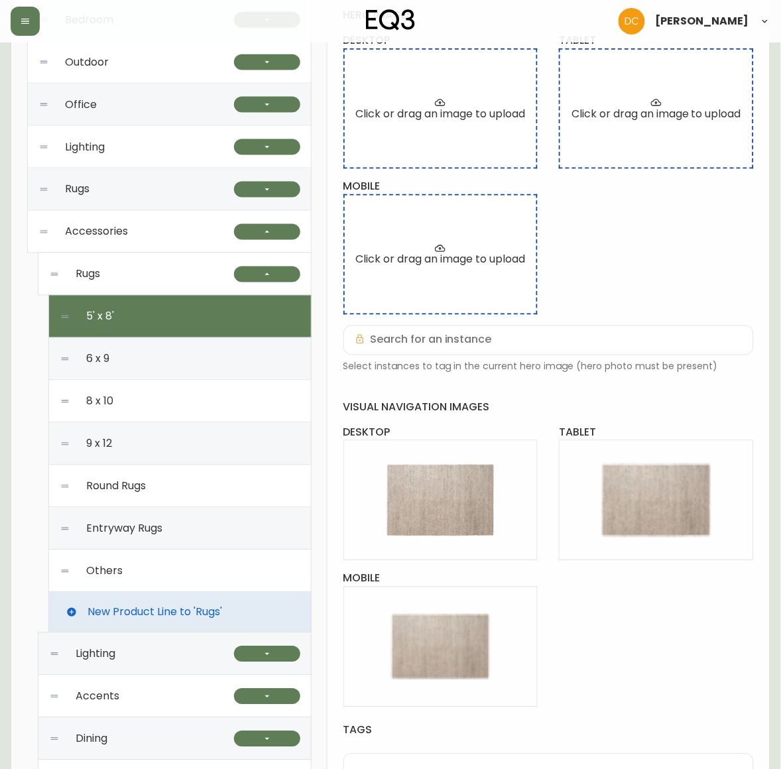
click at [166, 361] on div "6 x 9" at bounding box center [180, 359] width 241 height 42
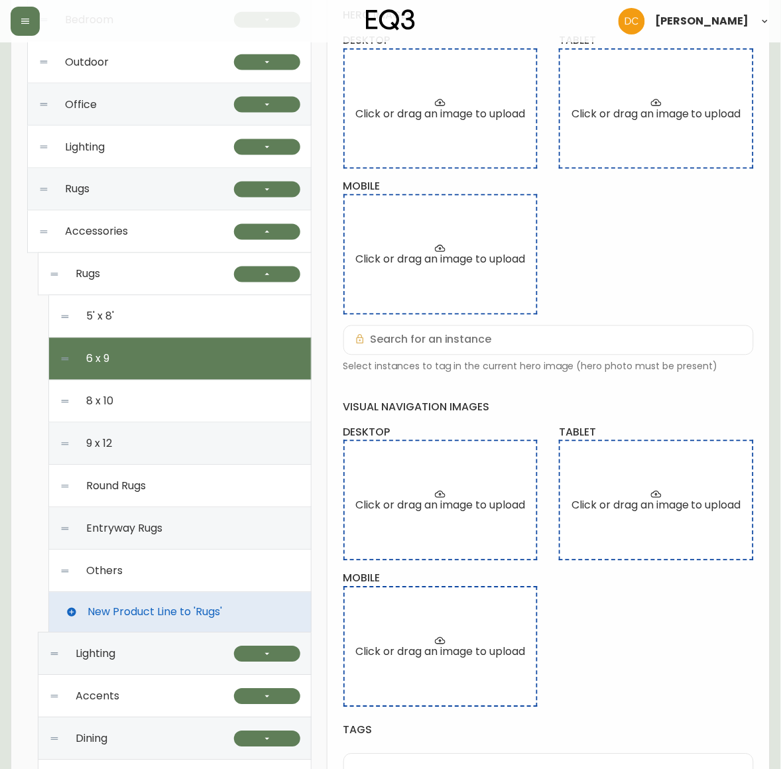
click at [167, 391] on div "8 x 10" at bounding box center [180, 402] width 241 height 42
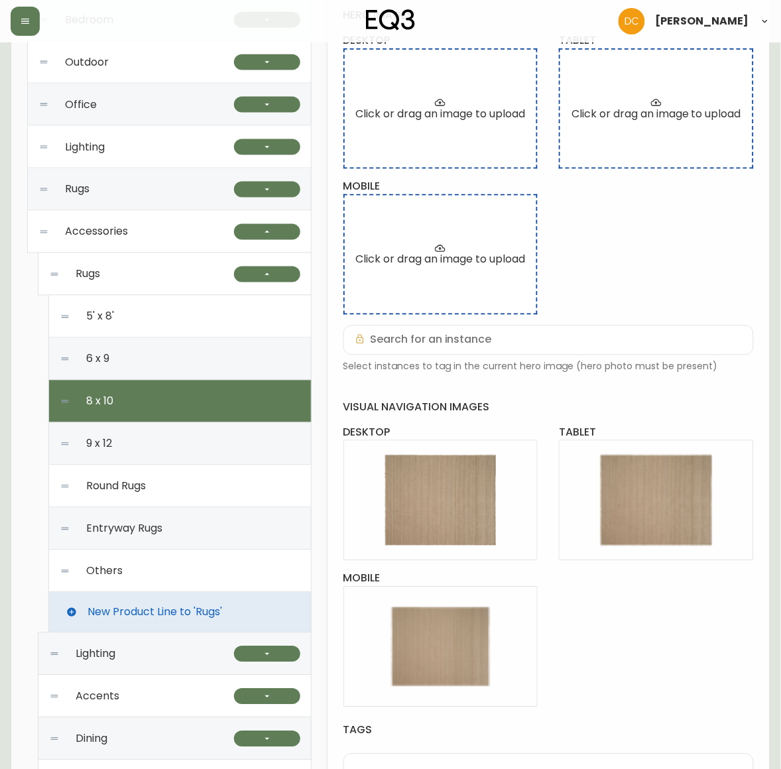
click at [163, 446] on div "9 x 12" at bounding box center [180, 444] width 241 height 42
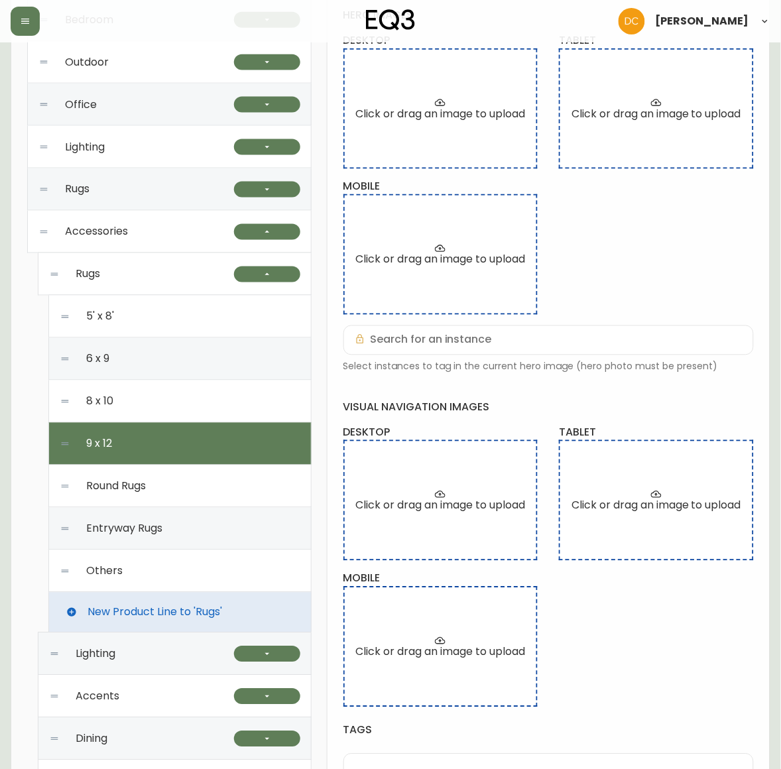
click at [172, 504] on div "Round Rugs" at bounding box center [180, 487] width 241 height 42
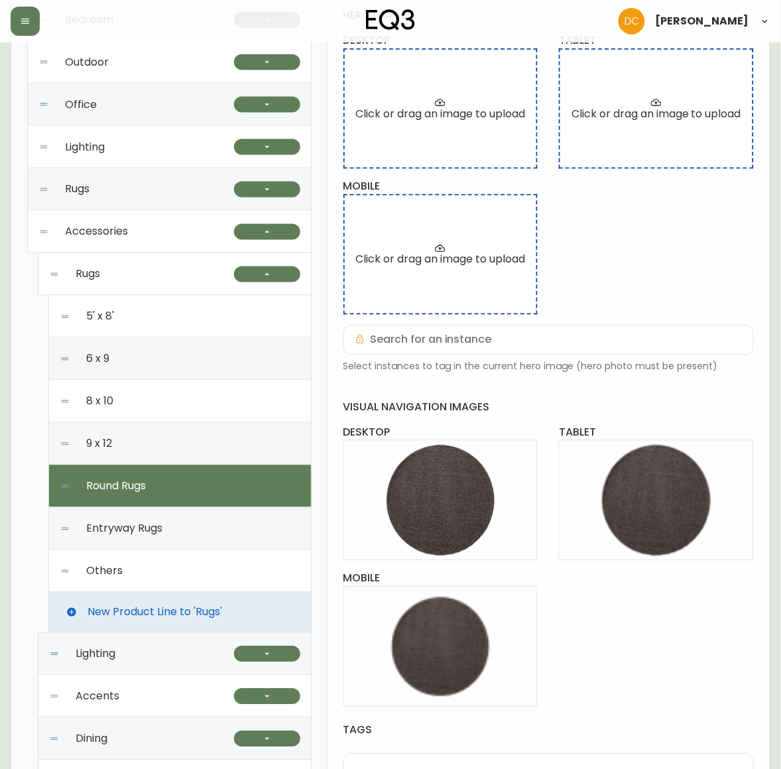
click at [177, 529] on div "Entryway Rugs" at bounding box center [180, 529] width 241 height 42
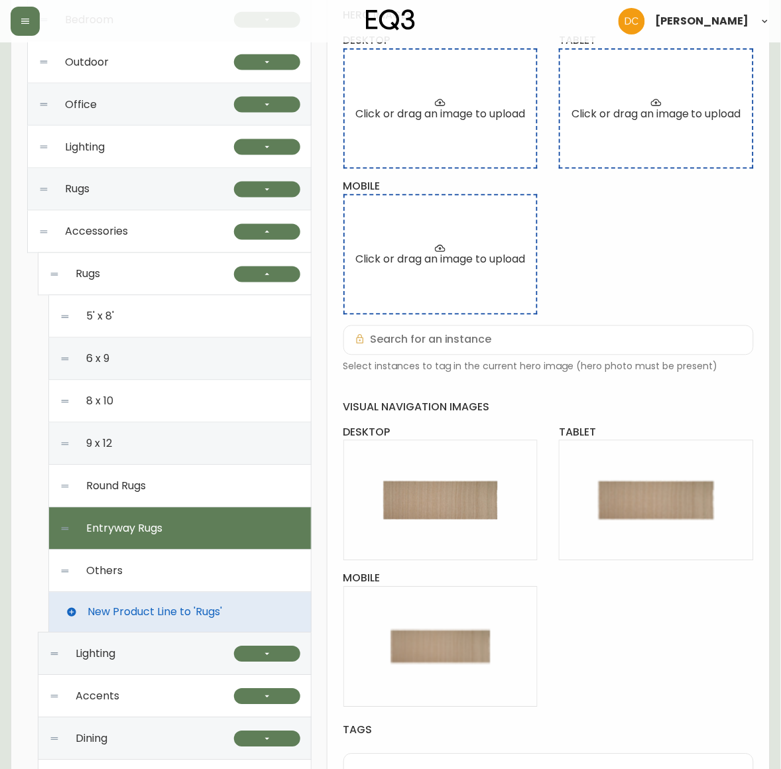
click at [174, 571] on div "Others" at bounding box center [180, 572] width 241 height 42
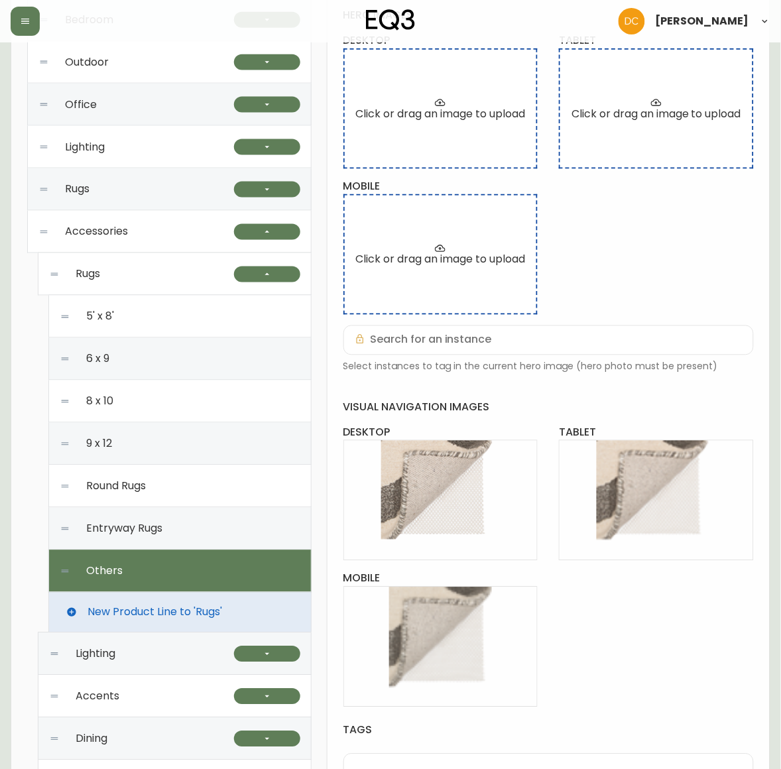
click at [177, 536] on div "Entryway Rugs" at bounding box center [180, 529] width 241 height 42
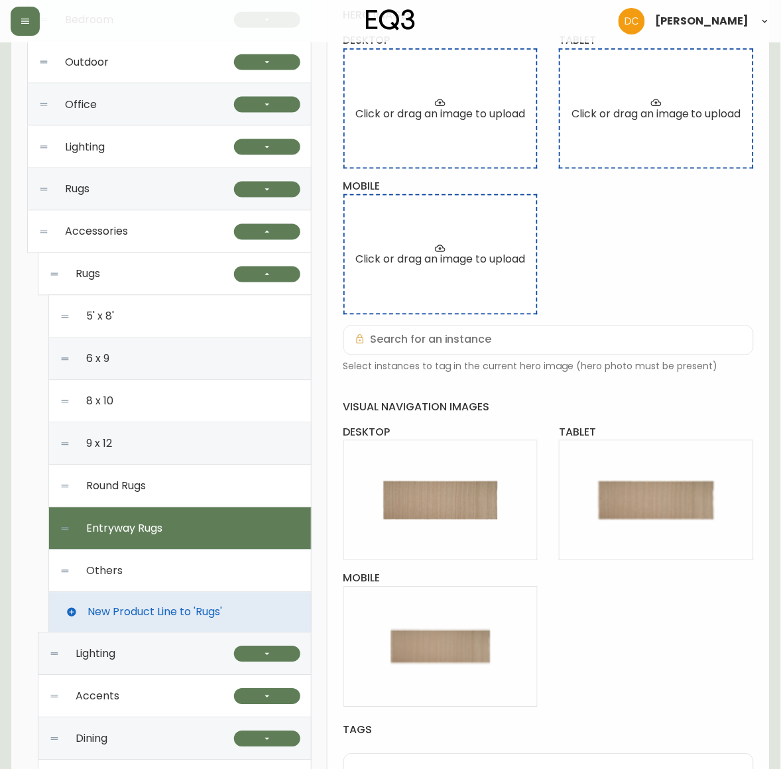
click at [178, 468] on div "Round Rugs" at bounding box center [180, 487] width 241 height 42
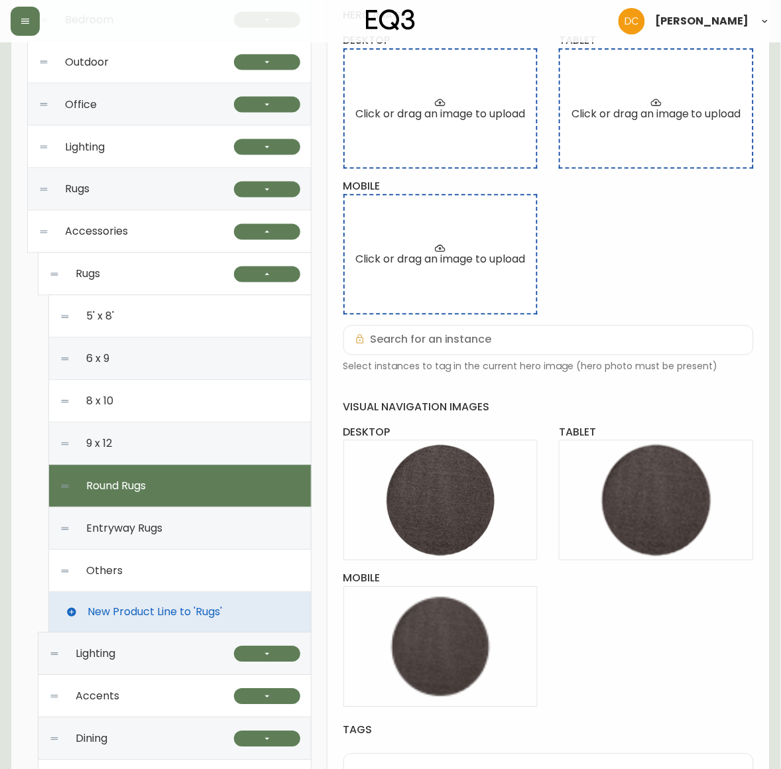
click at [194, 440] on div "9 x 12" at bounding box center [180, 444] width 241 height 42
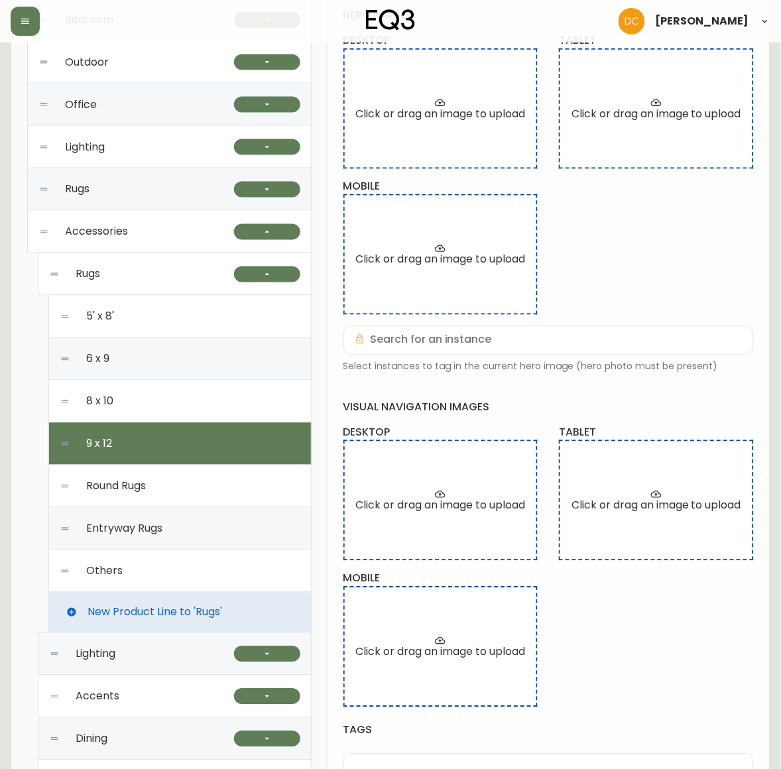
click at [203, 413] on div "8 x 10" at bounding box center [180, 402] width 241 height 42
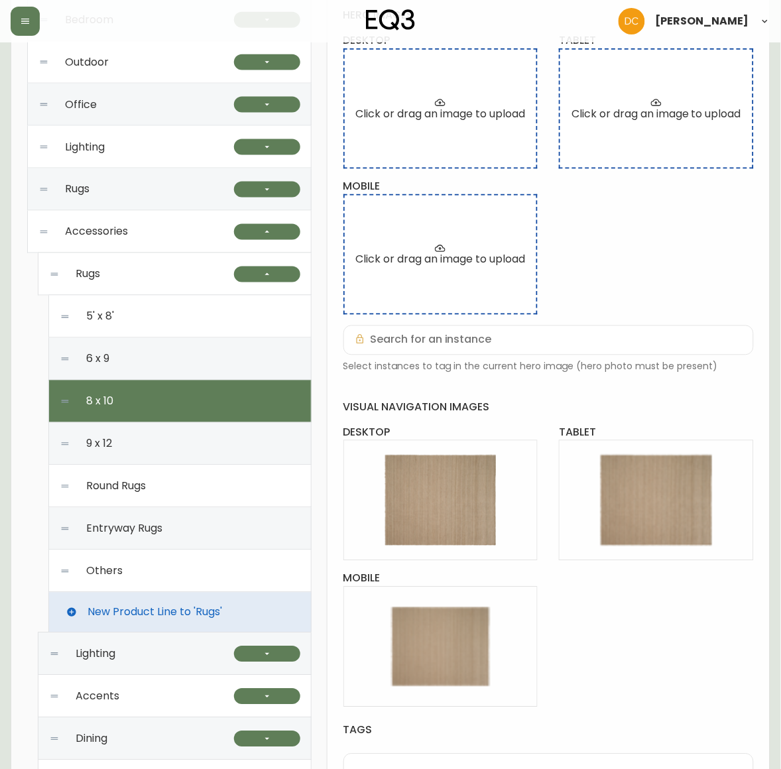
click at [189, 463] on div "9 x 12" at bounding box center [180, 444] width 241 height 42
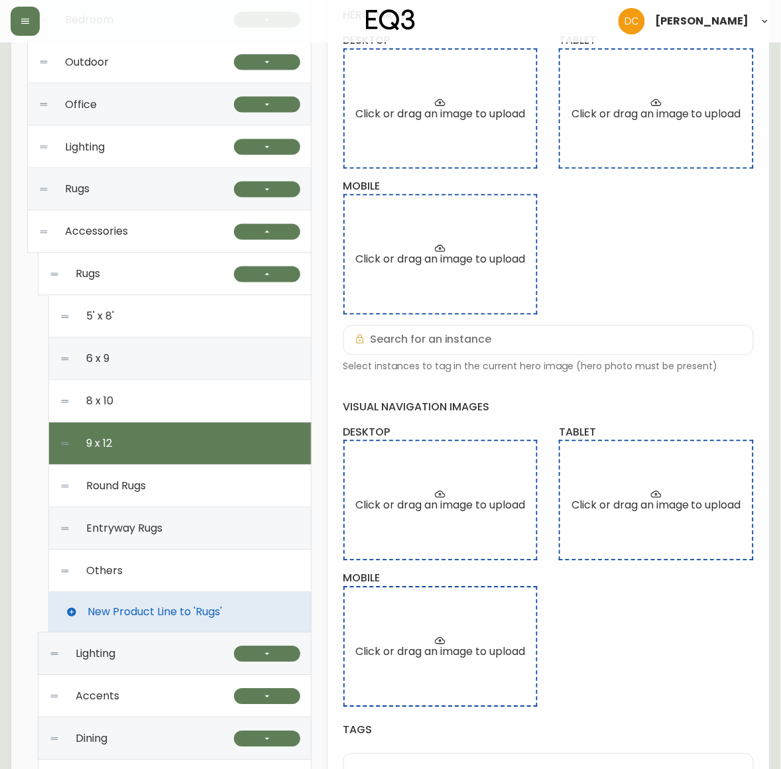
click at [161, 377] on div "6 x 9" at bounding box center [180, 359] width 241 height 42
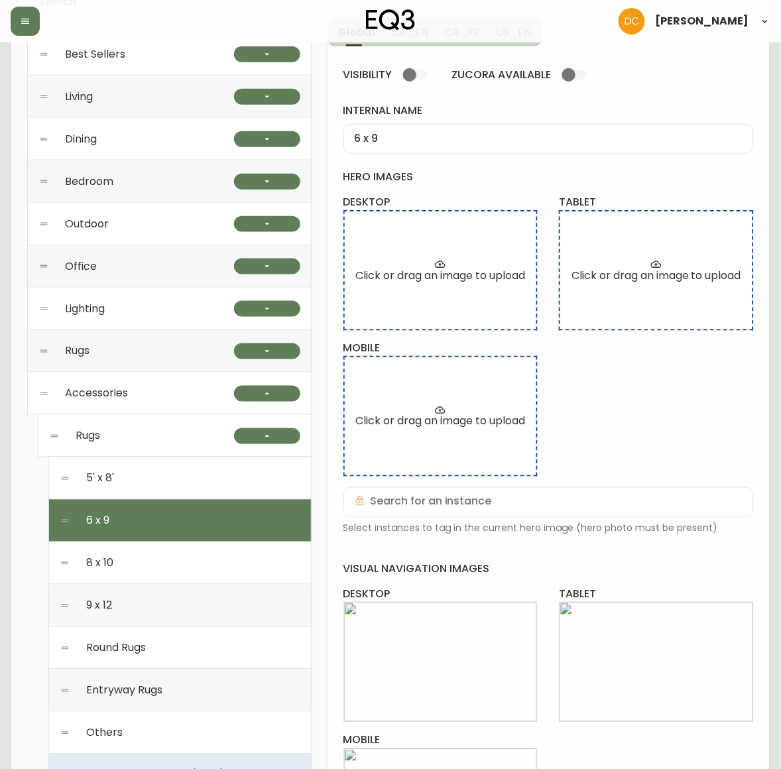
scroll to position [0, 0]
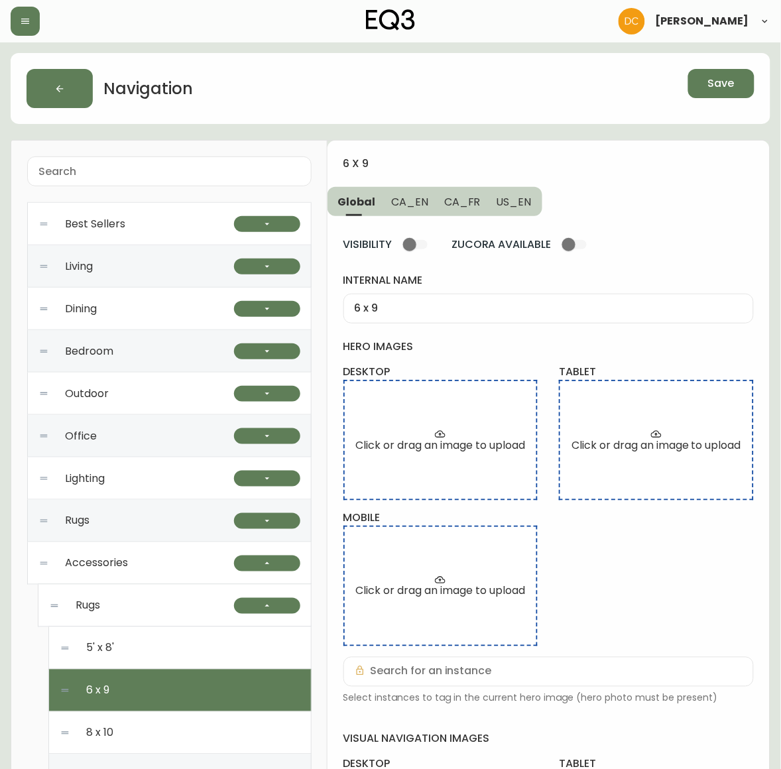
click at [707, 78] on button "Save" at bounding box center [721, 83] width 66 height 29
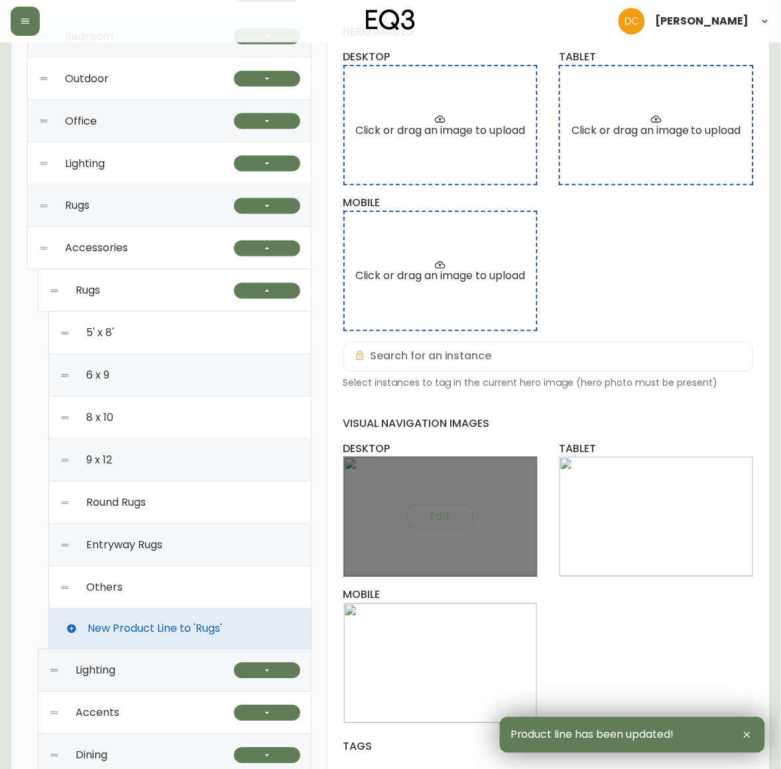
scroll to position [415, 0]
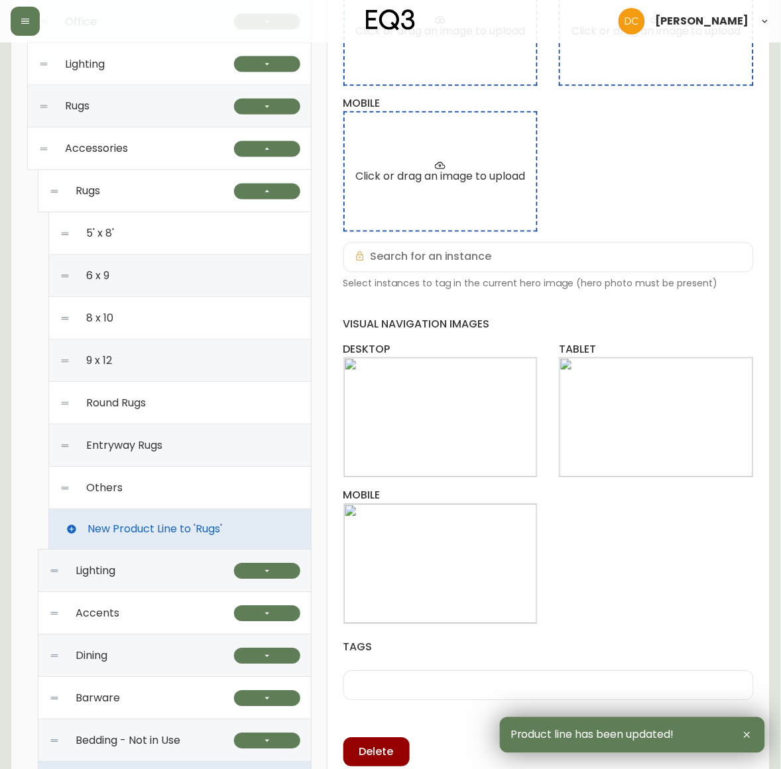
click at [129, 352] on div "9 x 12" at bounding box center [180, 361] width 241 height 42
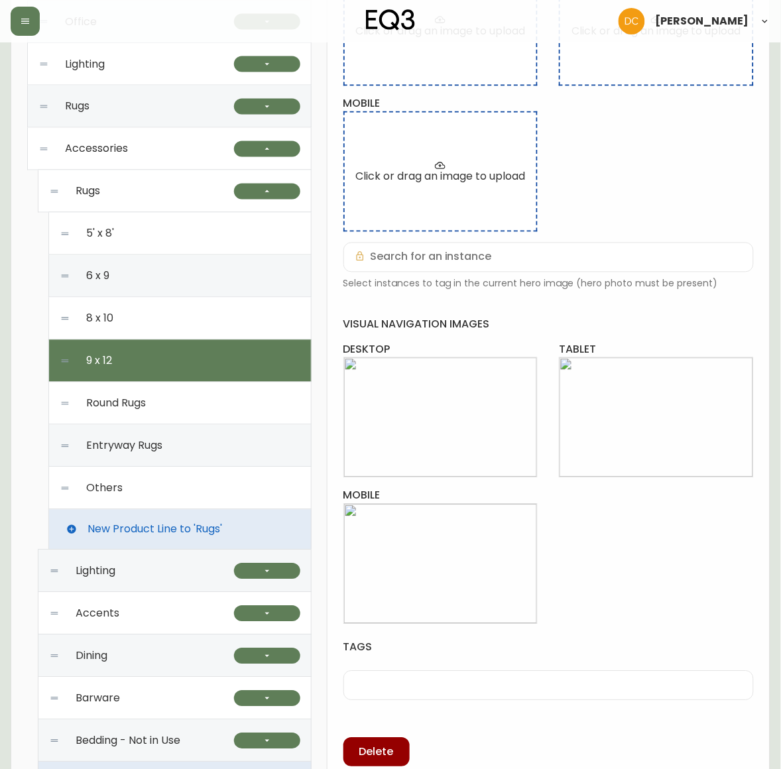
click at [134, 393] on div "Round Rugs" at bounding box center [180, 404] width 241 height 42
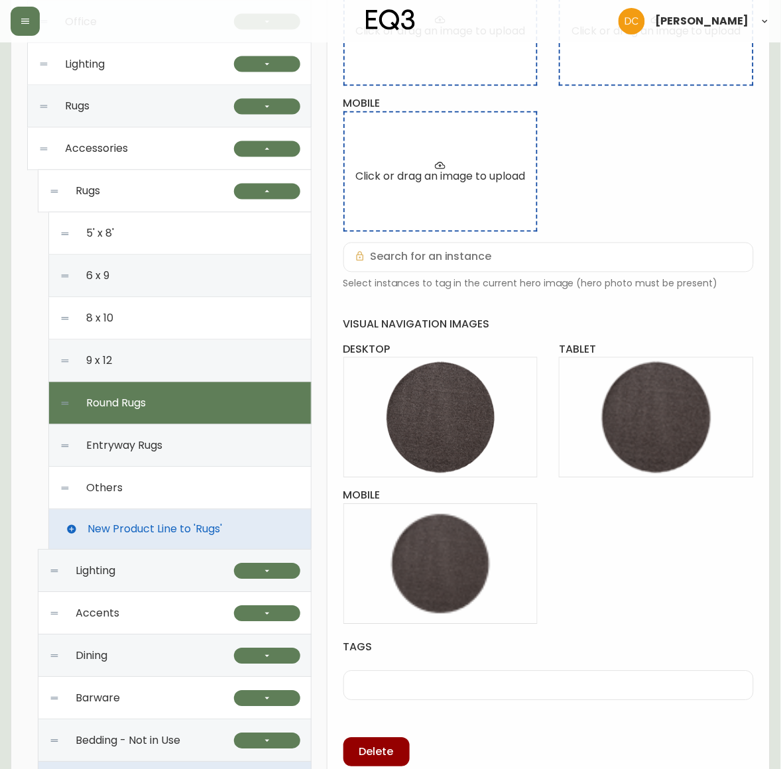
click at [144, 363] on div "9 x 12" at bounding box center [180, 361] width 241 height 42
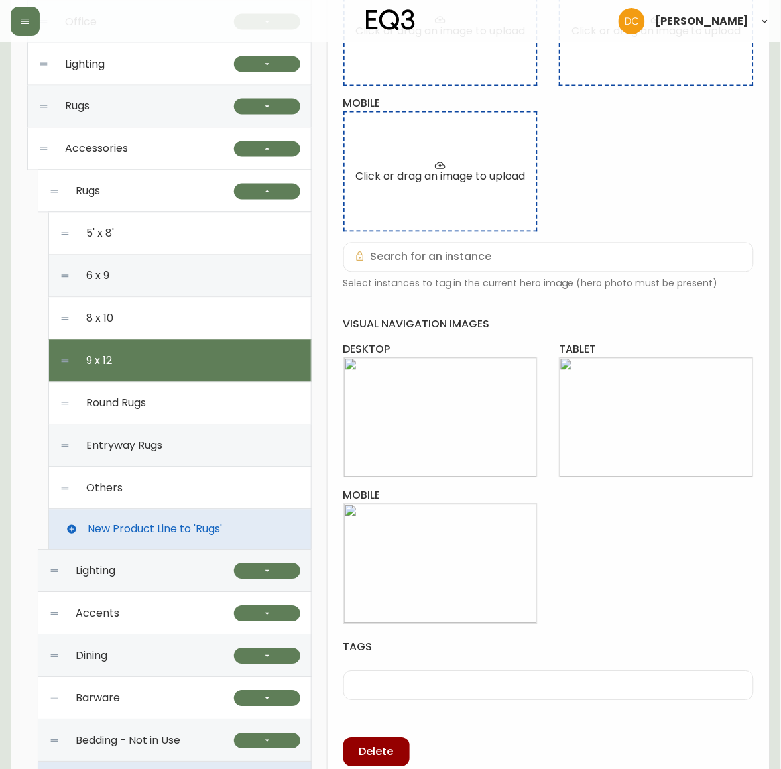
click at [157, 332] on div "8 x 10" at bounding box center [180, 319] width 241 height 42
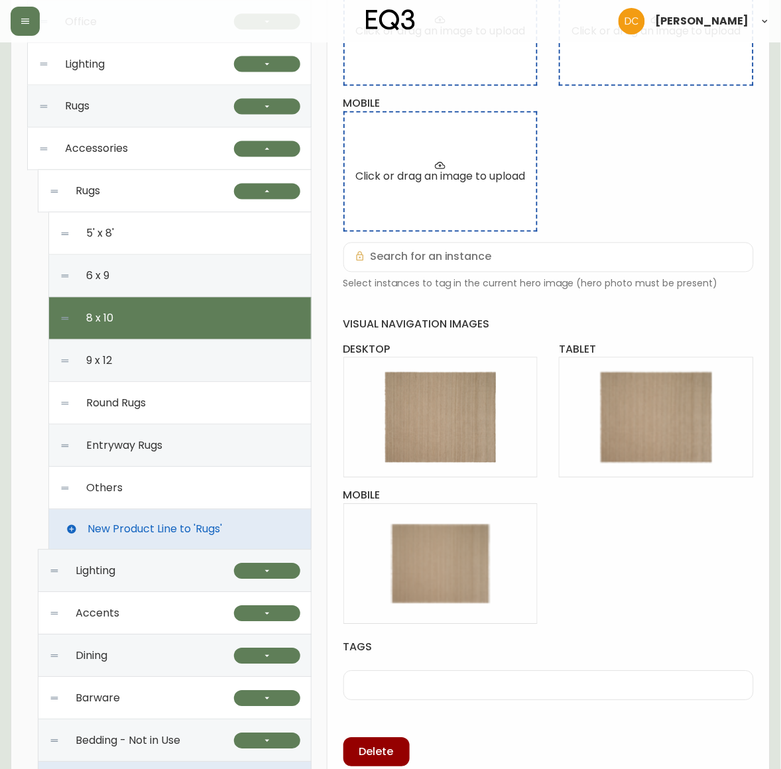
click at [169, 287] on div "6 x 9" at bounding box center [180, 276] width 241 height 42
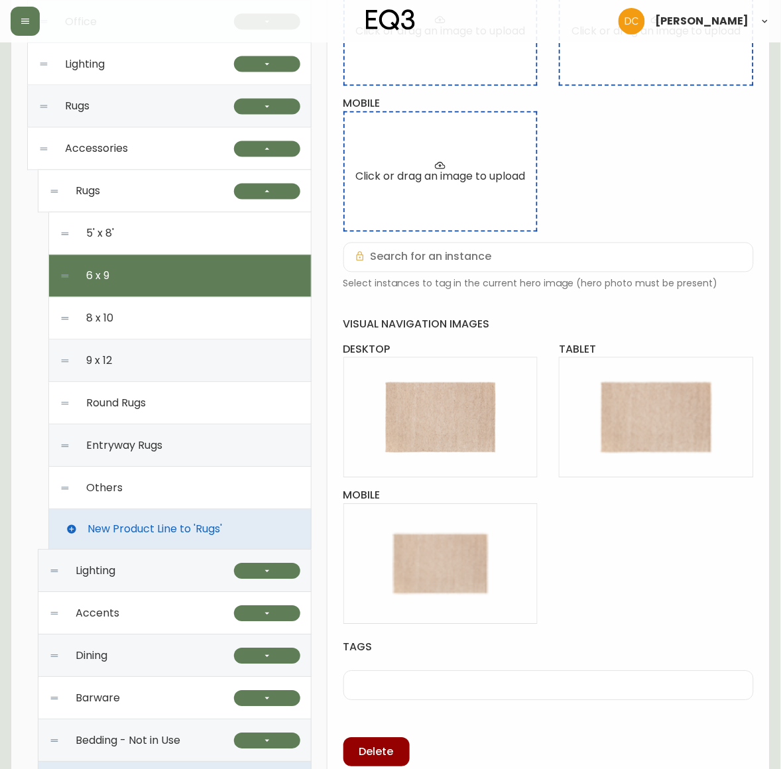
click at [176, 239] on div "5' x 8'" at bounding box center [180, 234] width 241 height 42
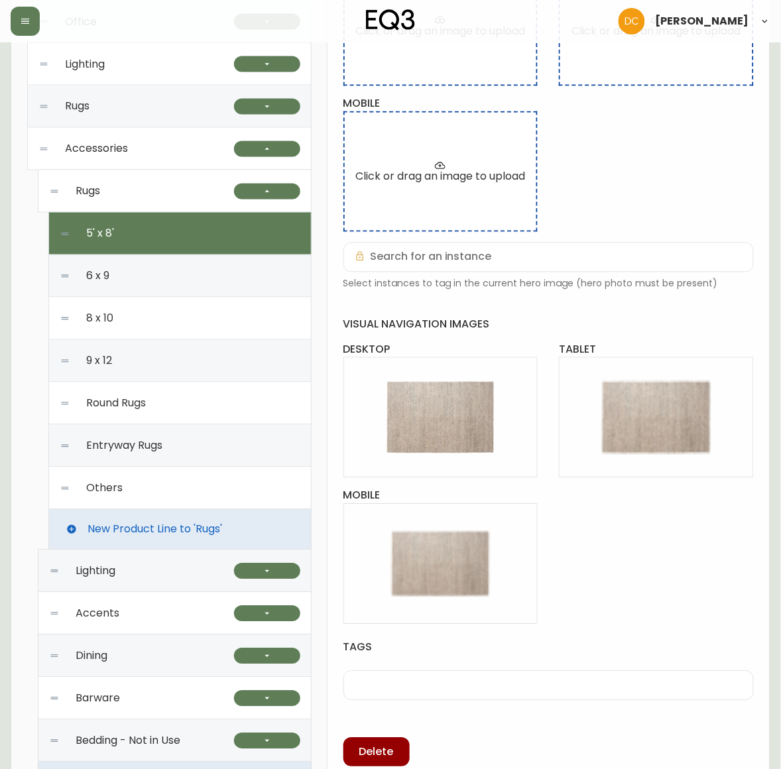
click at [164, 290] on div "6 x 9" at bounding box center [180, 276] width 241 height 42
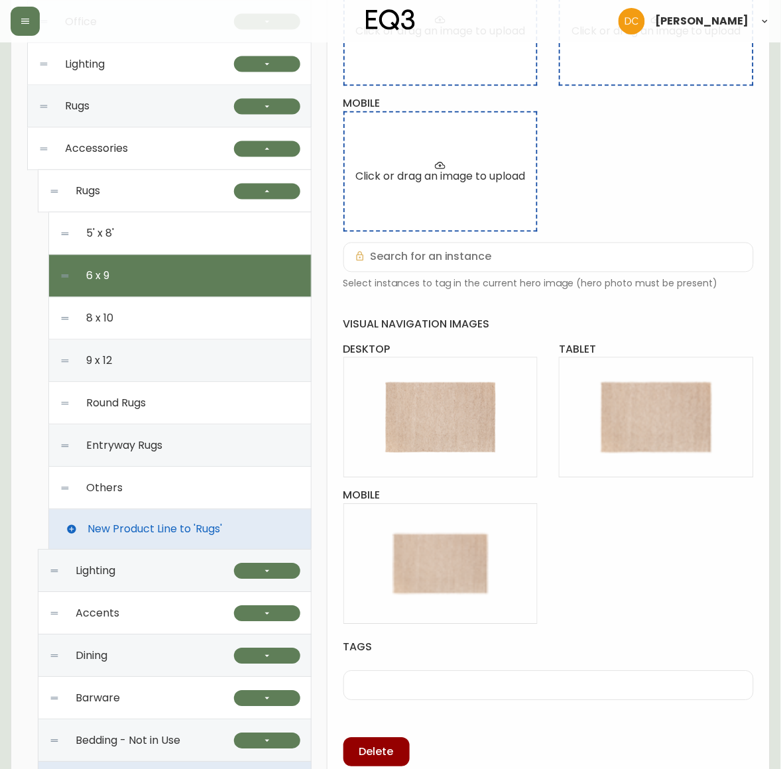
click at [148, 319] on div "8 x 10" at bounding box center [180, 319] width 241 height 42
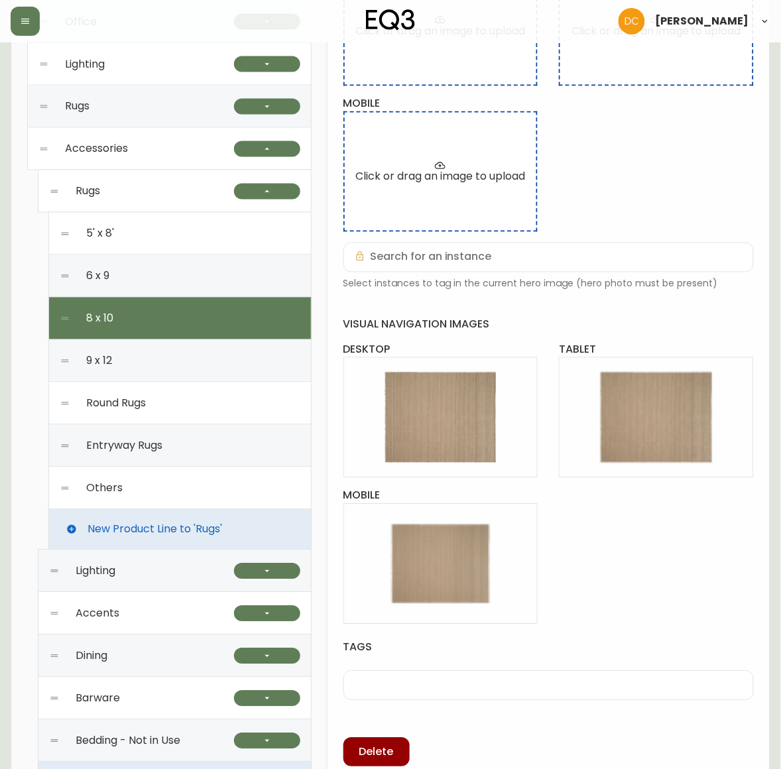
click at [134, 349] on div "9 x 12" at bounding box center [180, 361] width 241 height 42
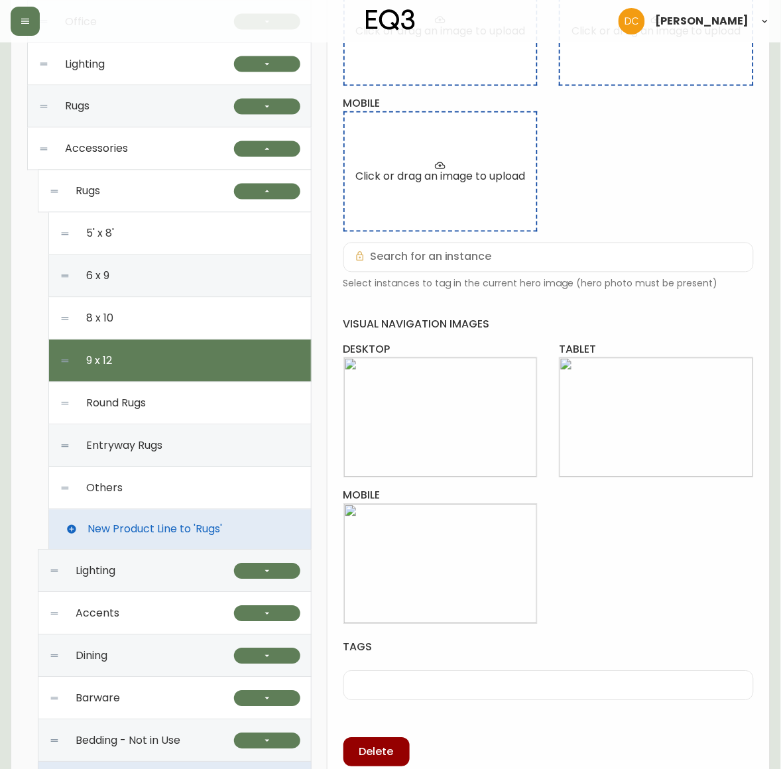
click at [137, 385] on div "Round Rugs" at bounding box center [180, 404] width 241 height 42
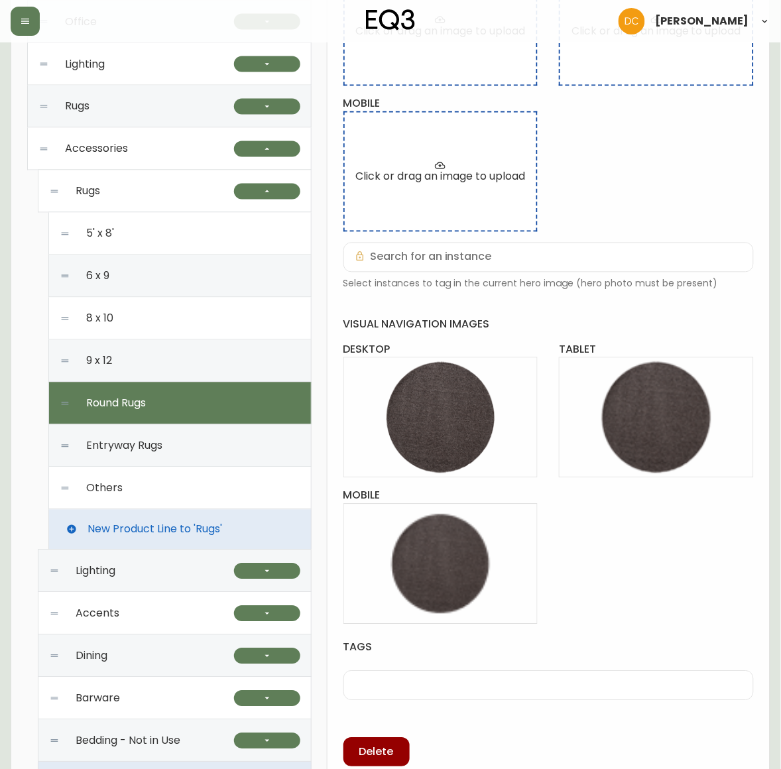
click at [145, 446] on span "Entryway Rugs" at bounding box center [124, 446] width 76 height 12
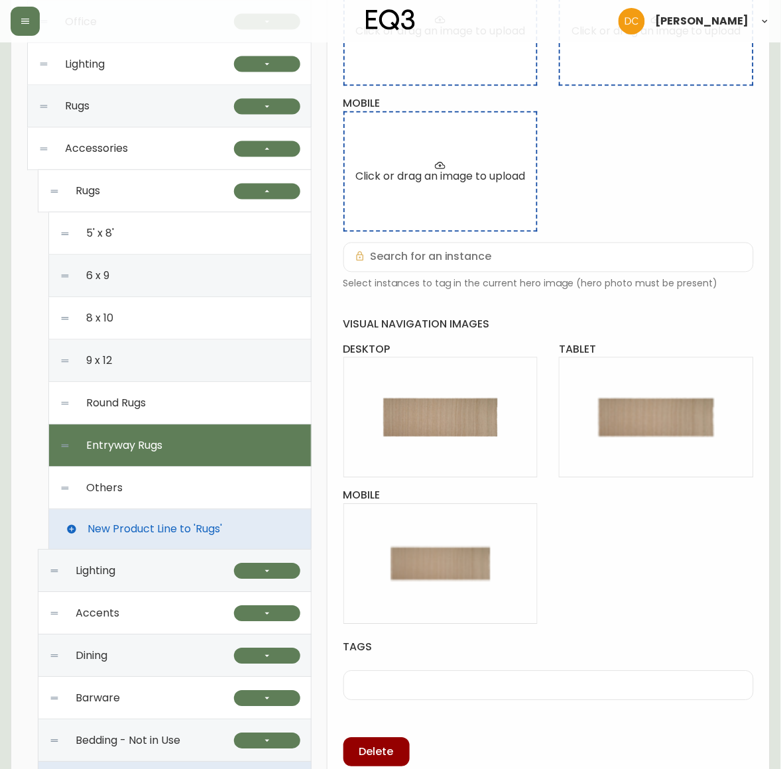
click at [137, 488] on div "Others" at bounding box center [180, 489] width 241 height 42
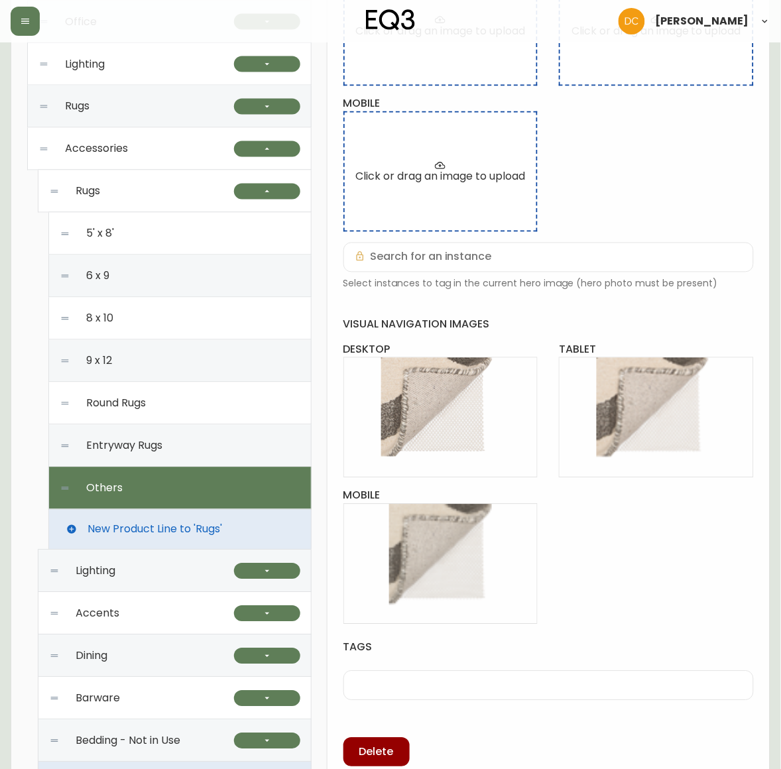
click at [153, 279] on div "6 x 9" at bounding box center [180, 276] width 241 height 42
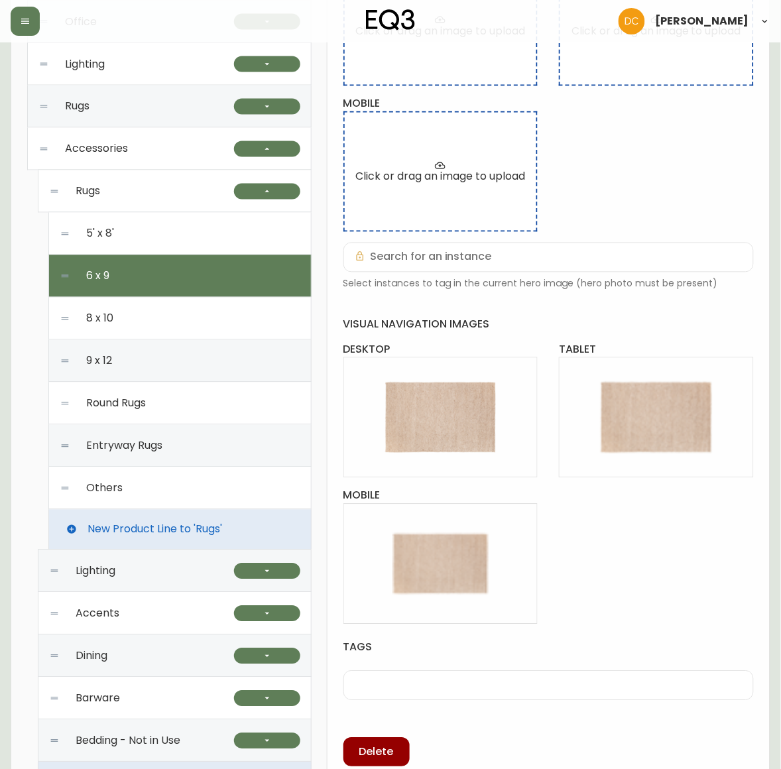
click at [153, 326] on div "8 x 10" at bounding box center [180, 319] width 241 height 42
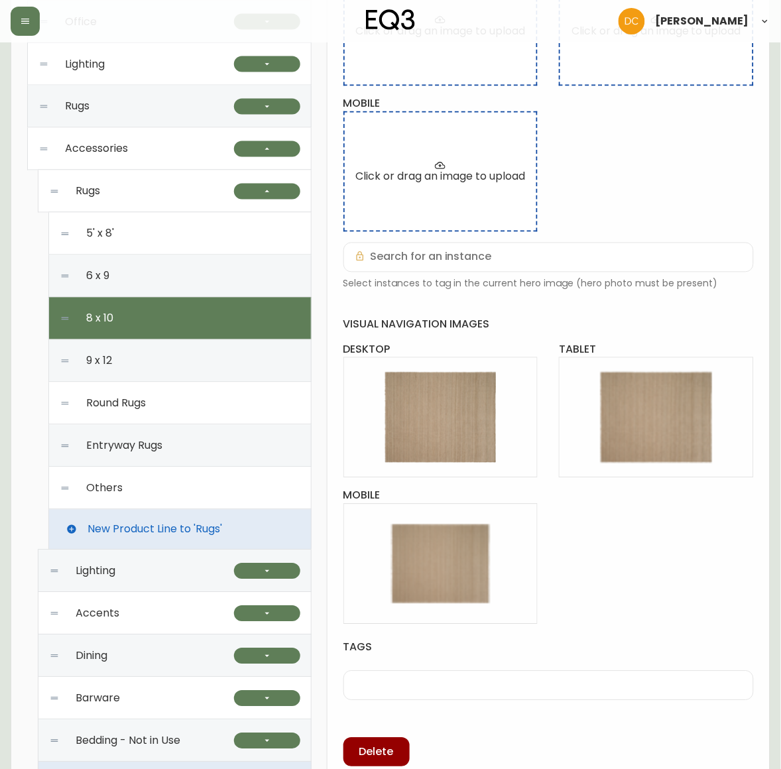
click at [157, 360] on div "9 x 12" at bounding box center [180, 361] width 241 height 42
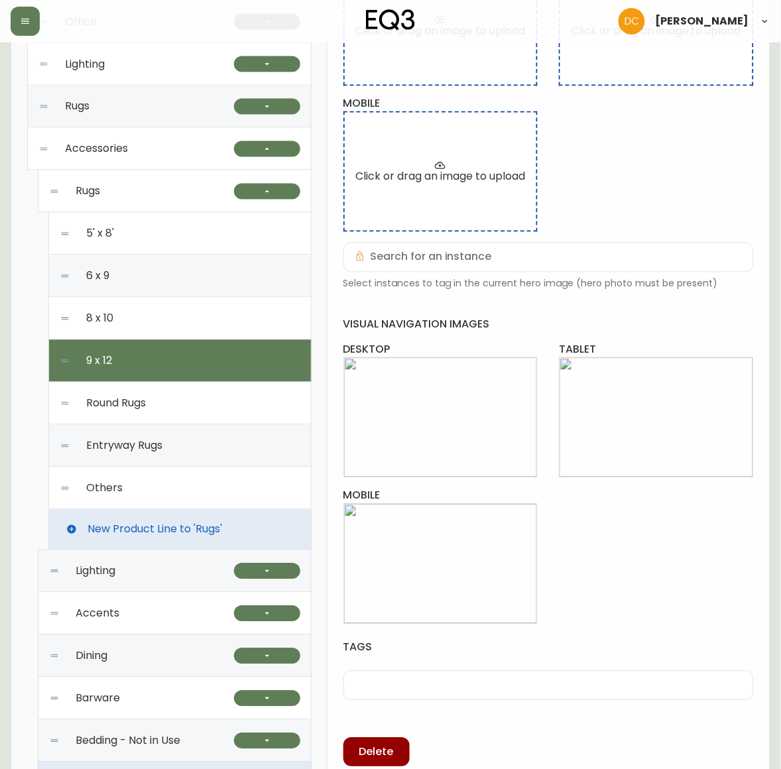
click at [157, 399] on div "Round Rugs" at bounding box center [180, 404] width 241 height 42
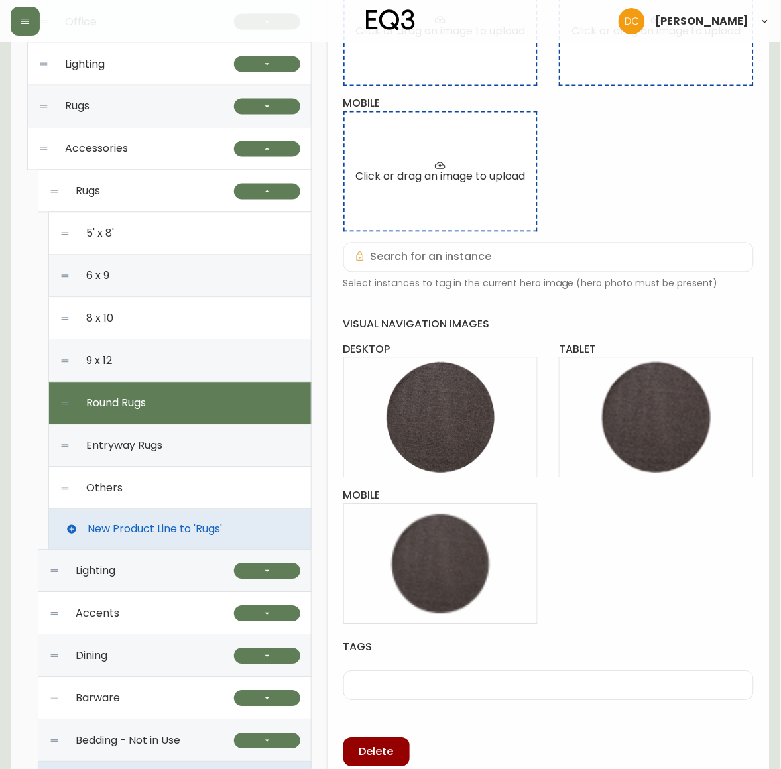
click at [150, 488] on div "Others" at bounding box center [180, 489] width 241 height 42
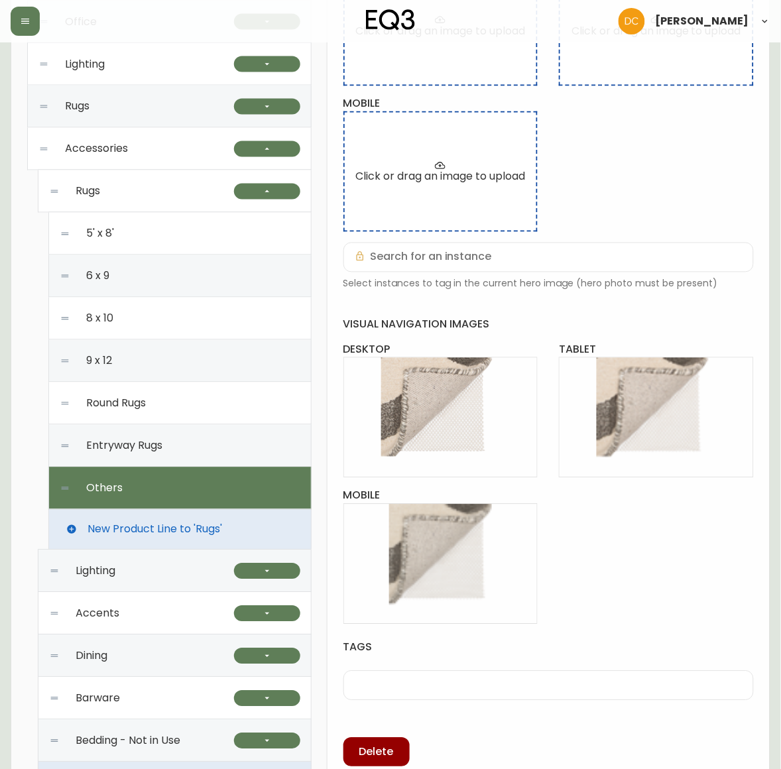
click at [170, 451] on div "Entryway Rugs" at bounding box center [180, 446] width 241 height 42
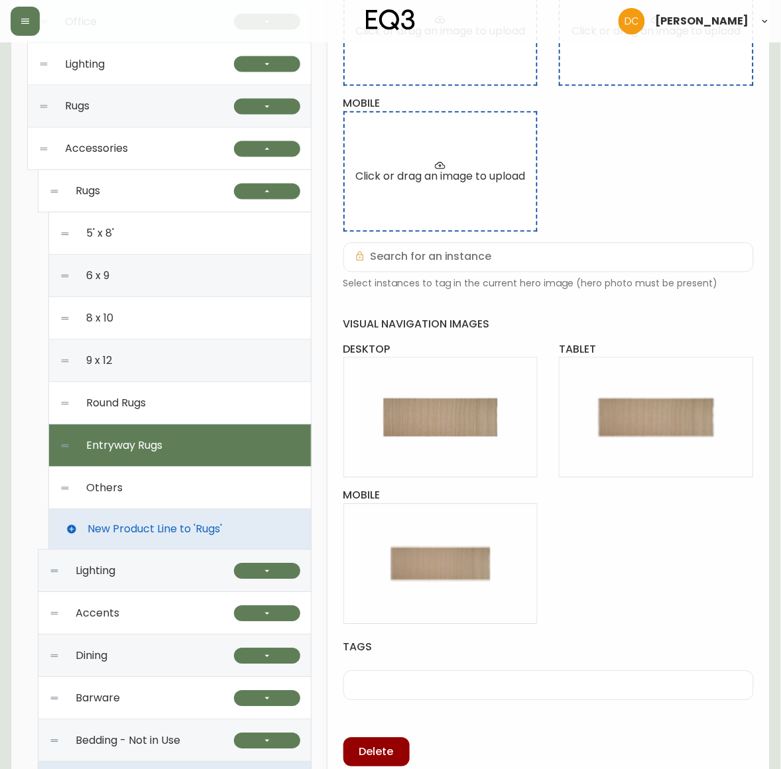
drag, startPoint x: 186, startPoint y: 408, endPoint x: 194, endPoint y: 380, distance: 29.0
click at [186, 407] on div "Round Rugs" at bounding box center [180, 404] width 241 height 42
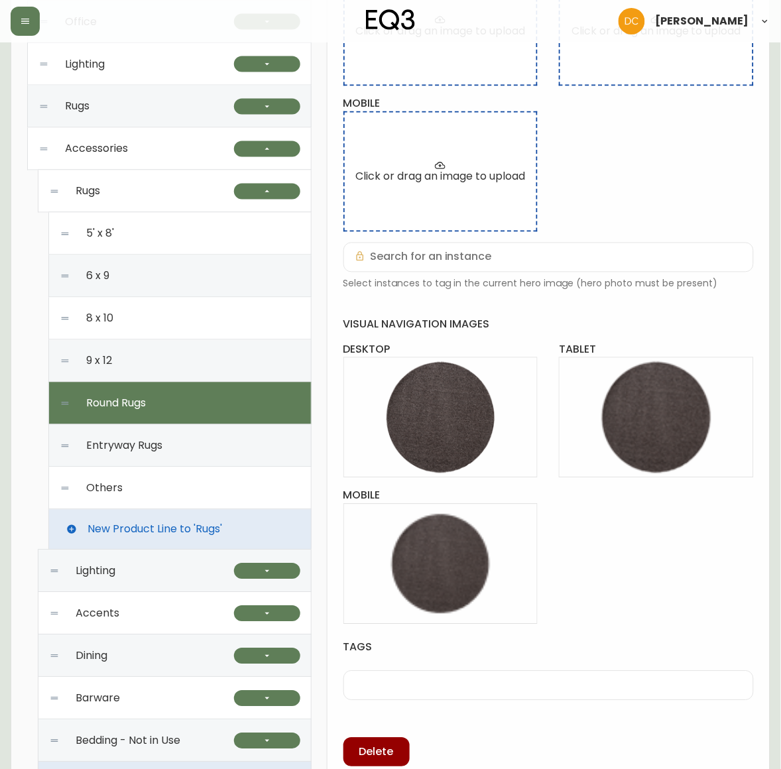
click at [199, 347] on div "9 x 12" at bounding box center [180, 361] width 241 height 42
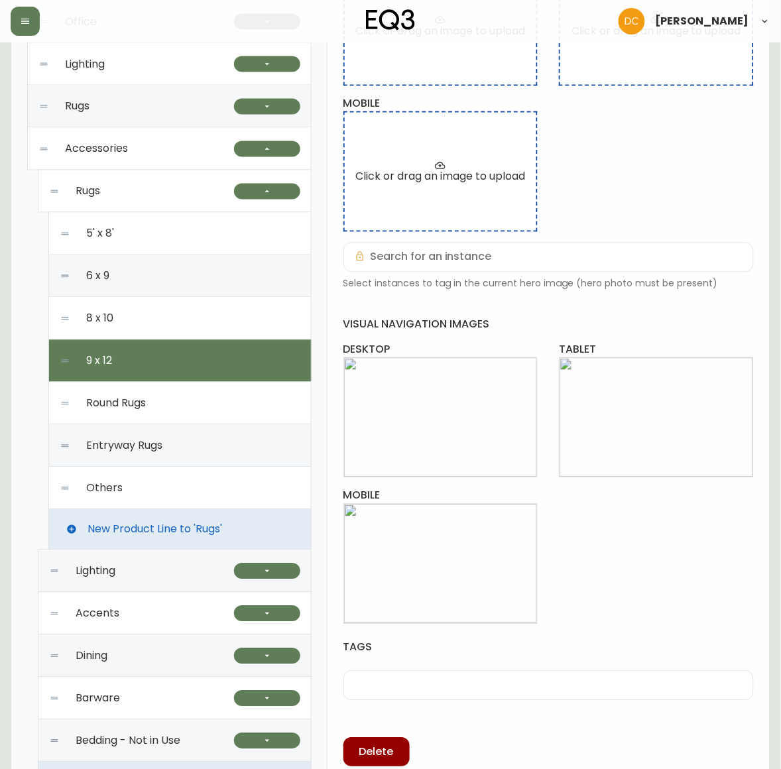
click at [201, 318] on div "8 x 10" at bounding box center [180, 319] width 241 height 42
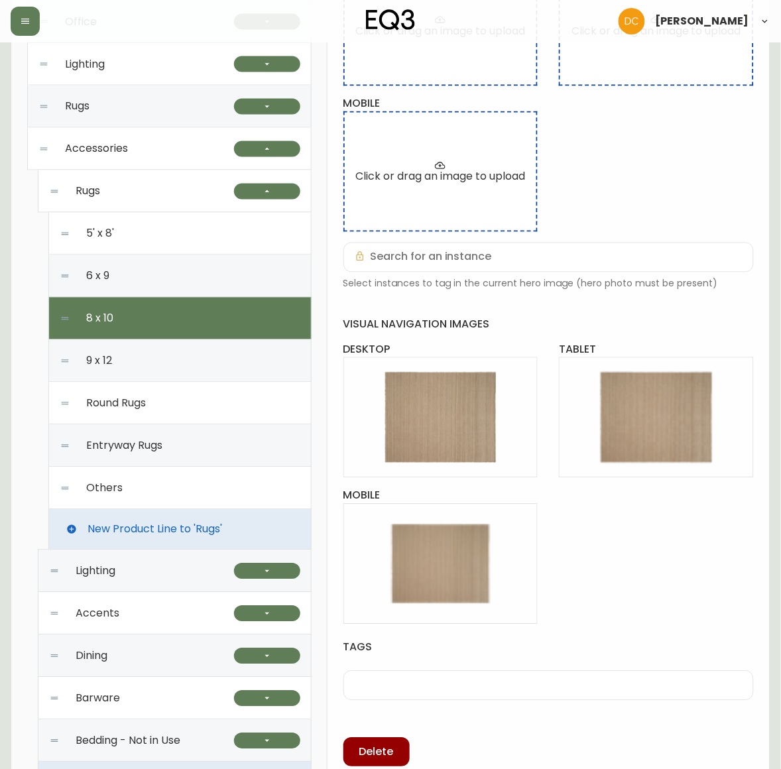
click at [204, 283] on div "6 x 9" at bounding box center [180, 276] width 241 height 42
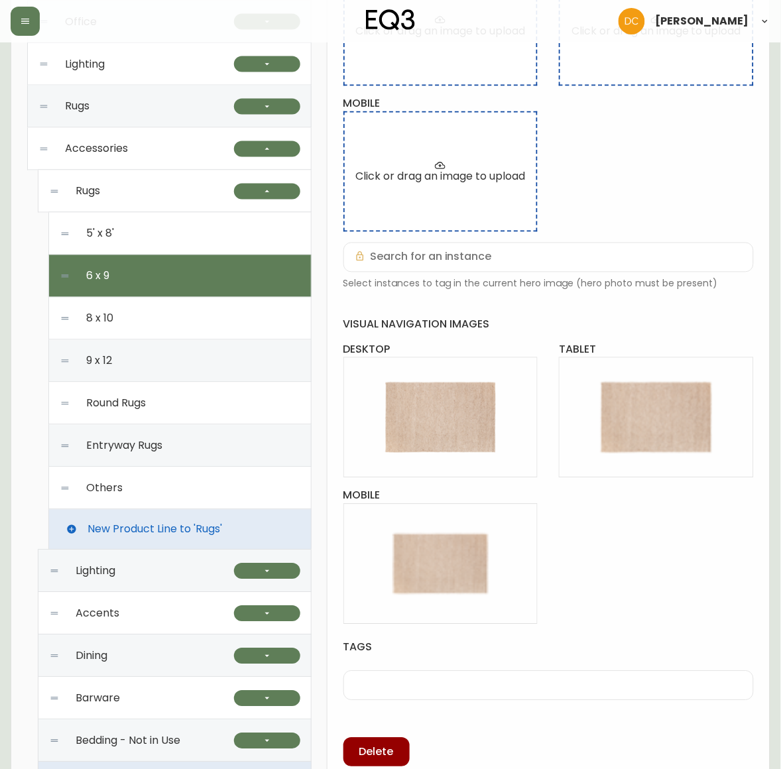
click at [206, 247] on div "5' x 8'" at bounding box center [180, 234] width 241 height 42
type input "5' x 8'"
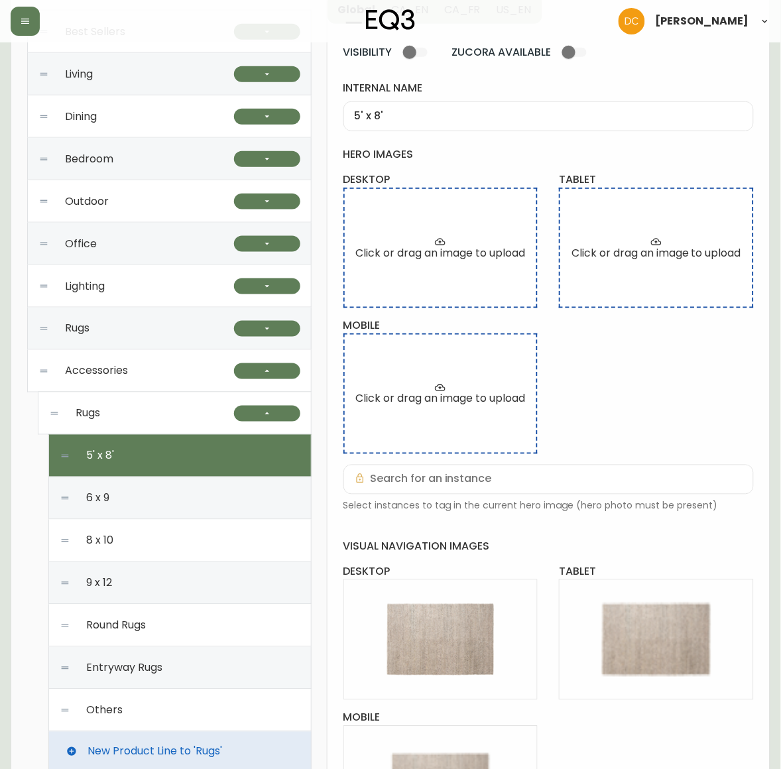
scroll to position [180, 0]
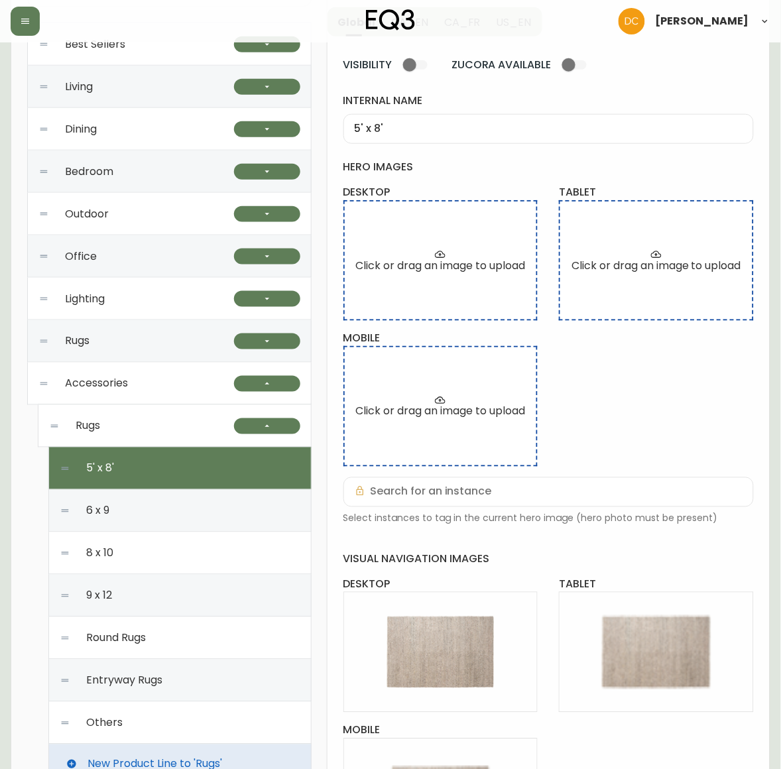
click at [171, 430] on div "Rugs" at bounding box center [141, 426] width 185 height 42
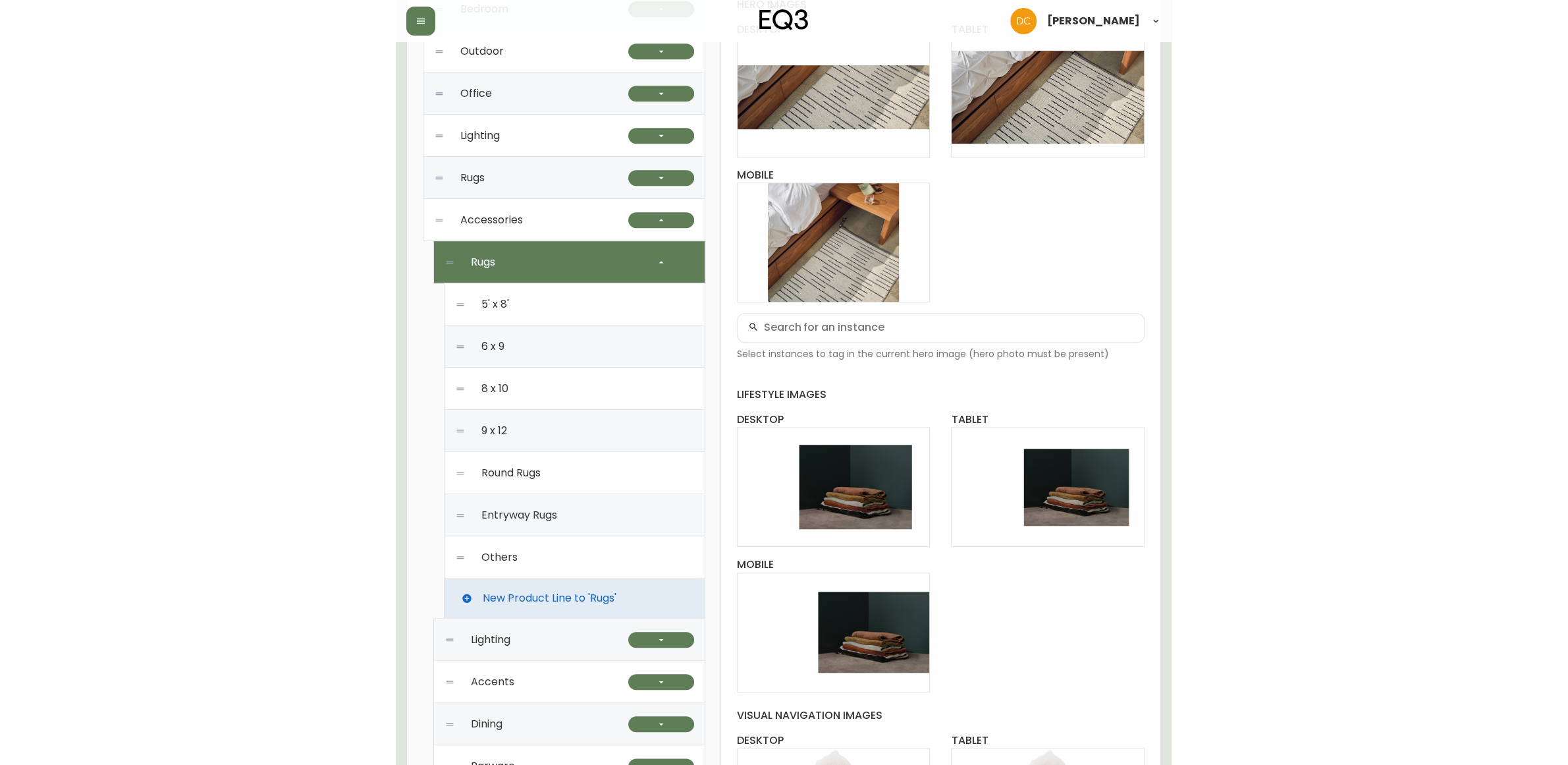
scroll to position [96, 0]
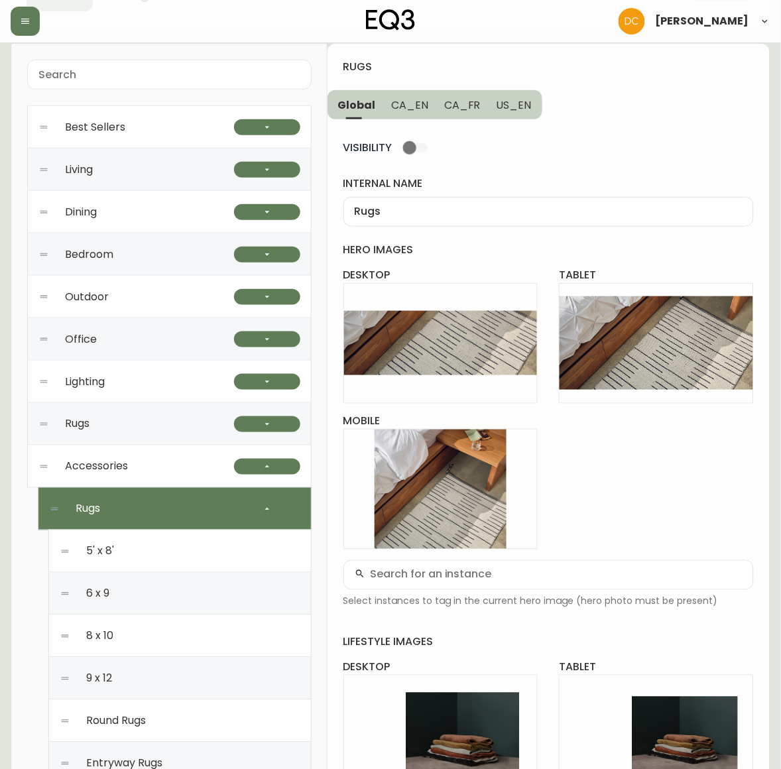
click at [144, 462] on div "Accessories" at bounding box center [136, 467] width 196 height 42
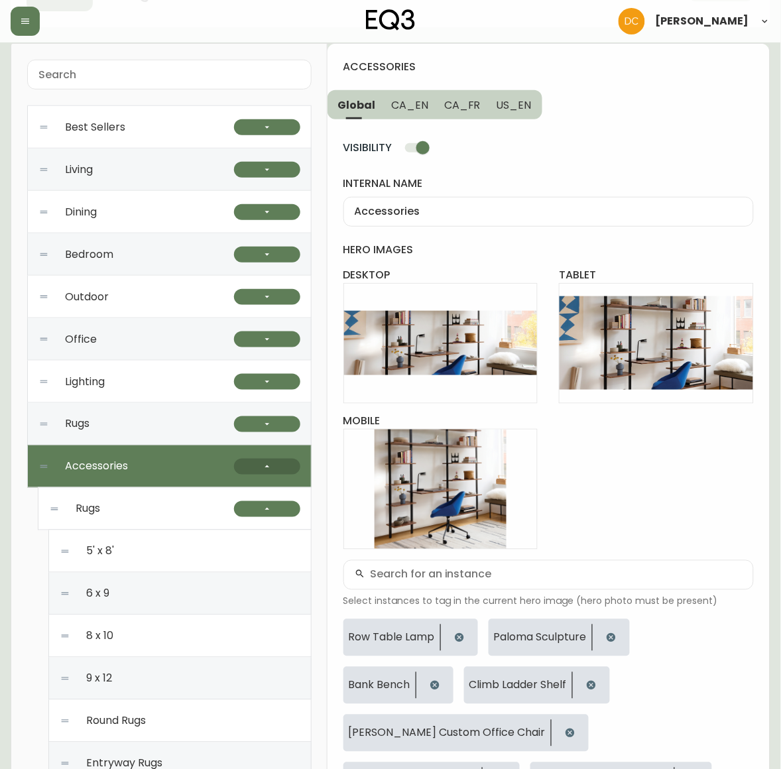
click at [247, 466] on button "button" at bounding box center [267, 467] width 66 height 16
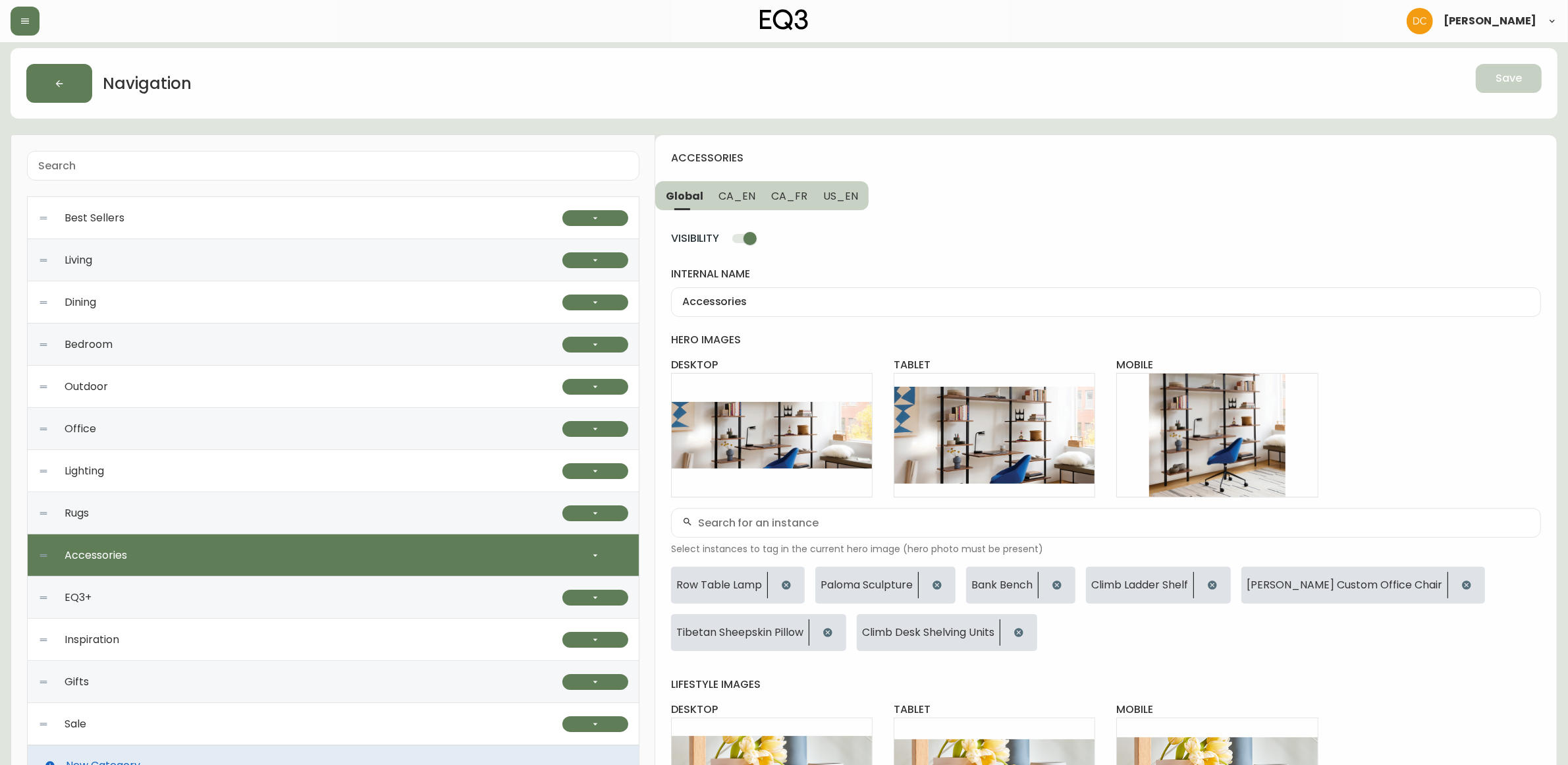
scroll to position [0, 0]
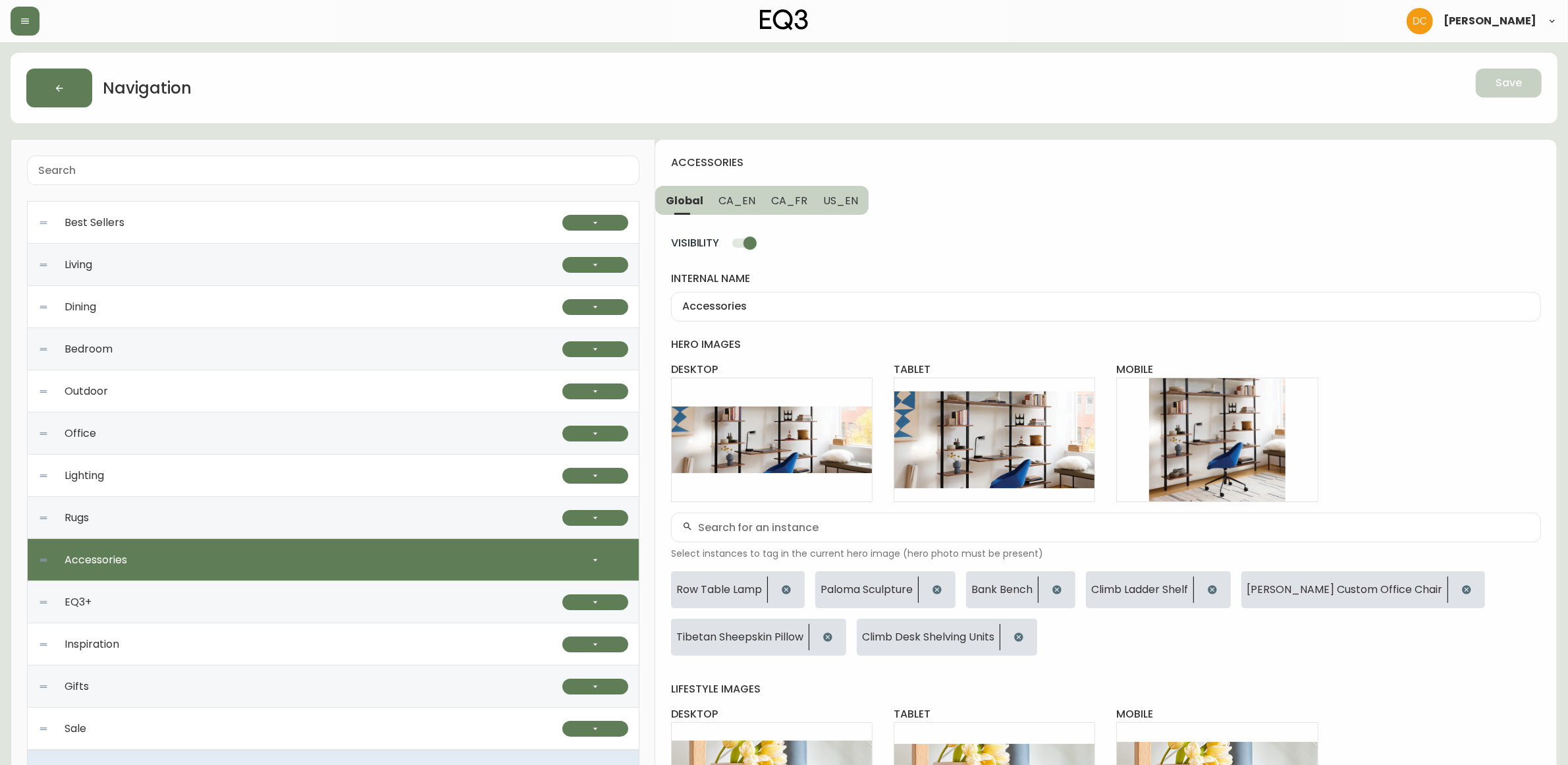
click at [173, 223] on div "Best Sellers" at bounding box center [300, 223] width 524 height 42
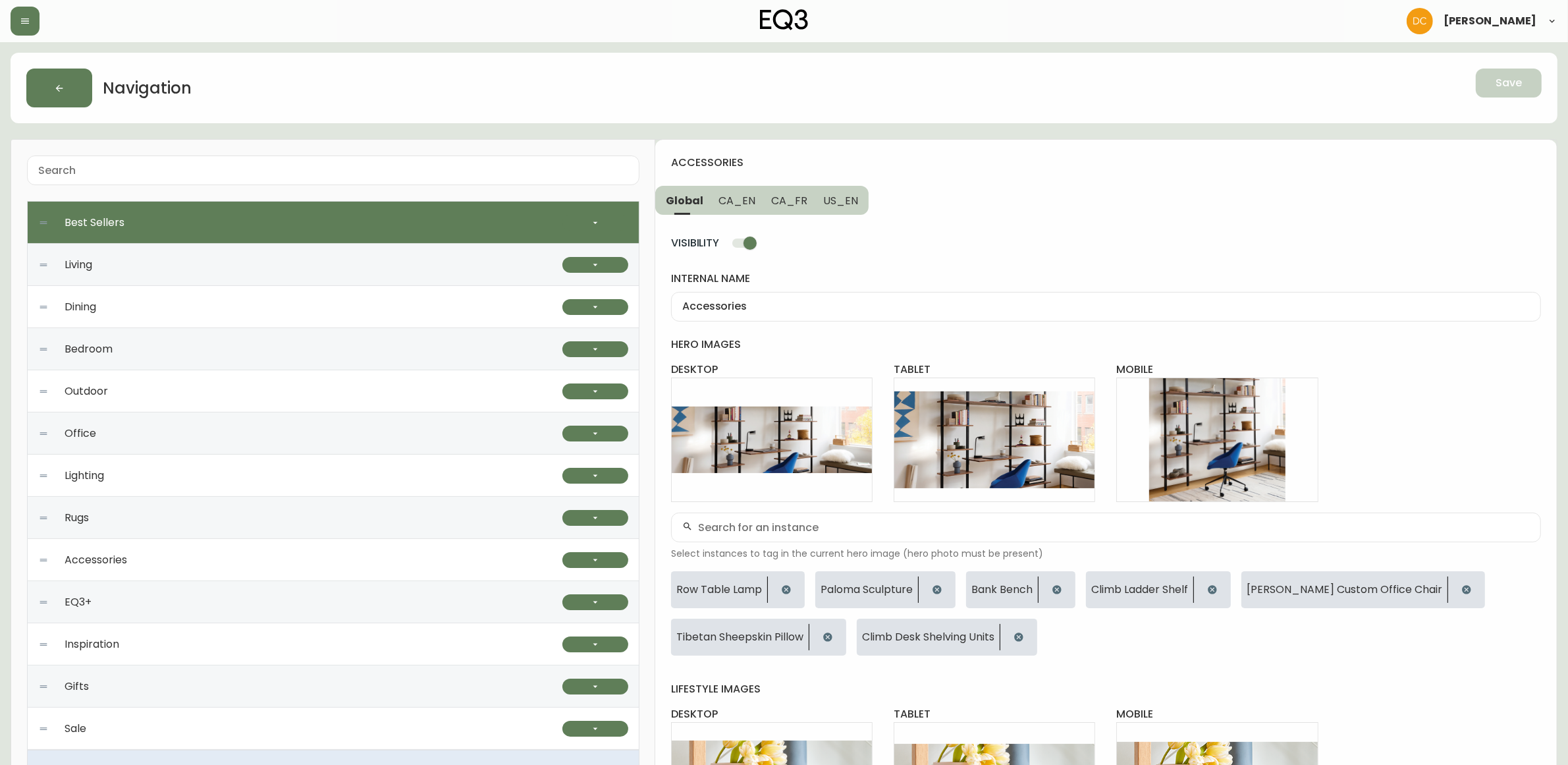
checkbox input "false"
type input "Best Sellers"
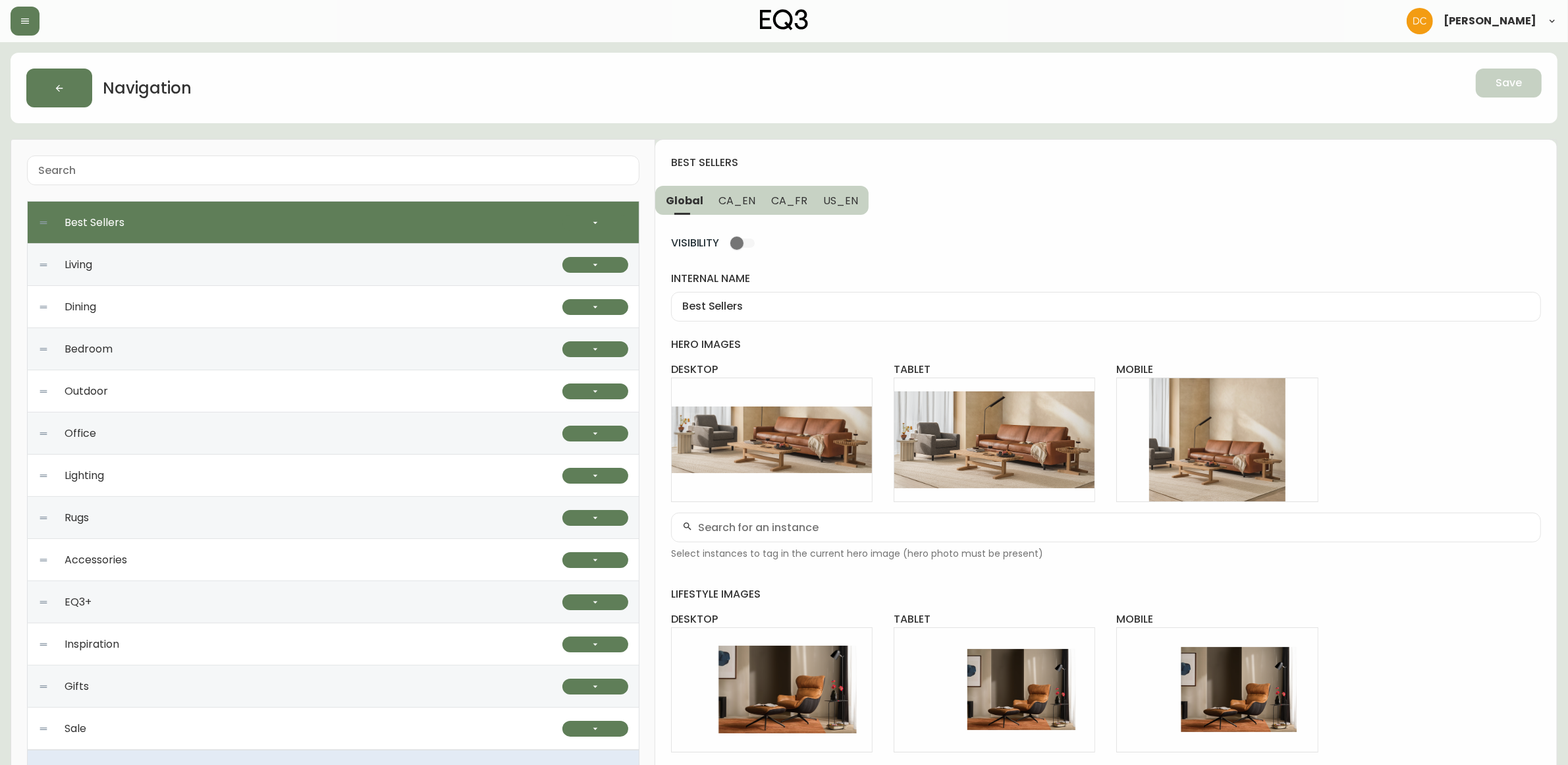
click at [600, 213] on div at bounding box center [595, 223] width 66 height 42
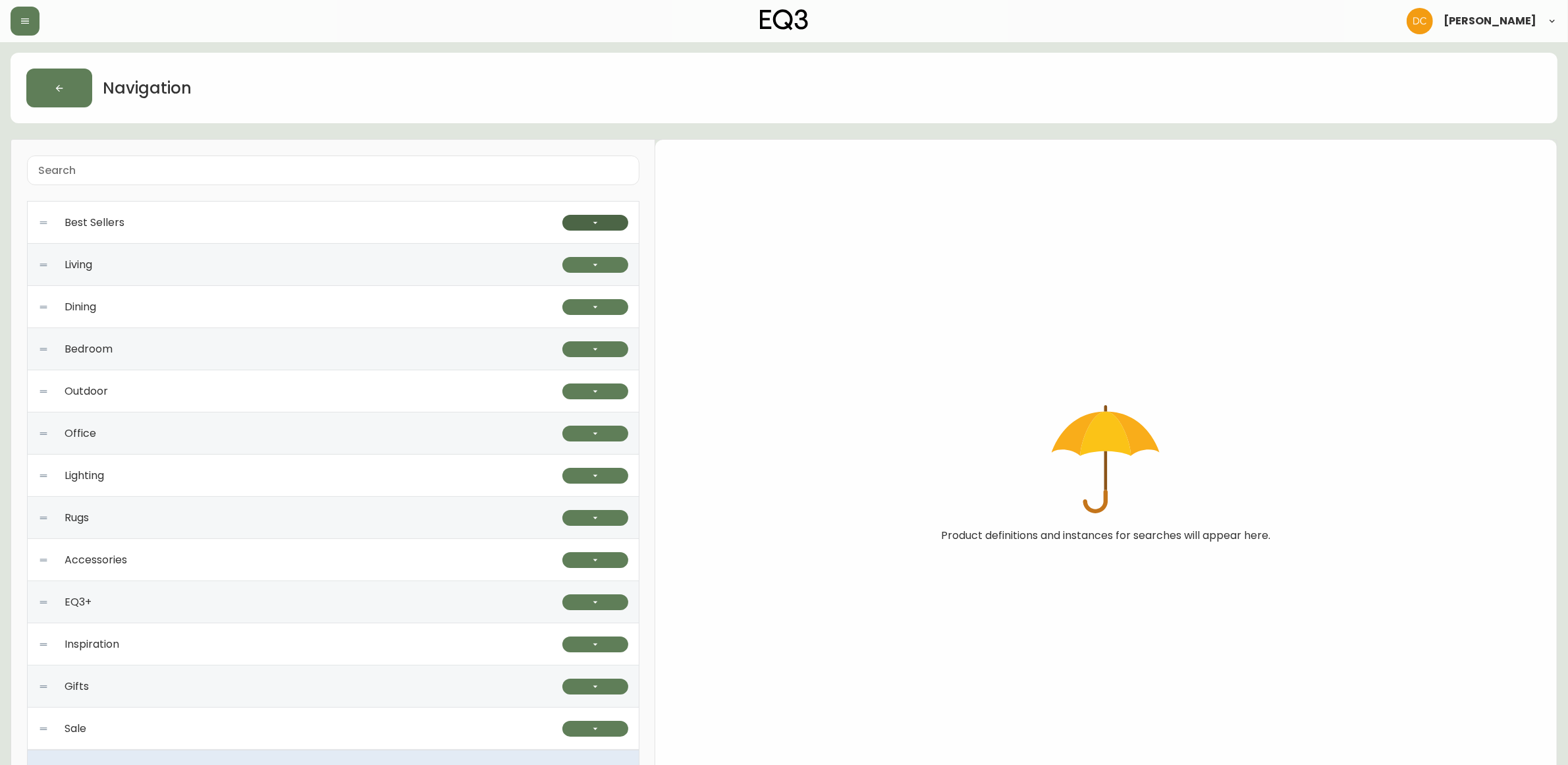
click at [596, 221] on icon "button" at bounding box center [595, 223] width 11 height 11
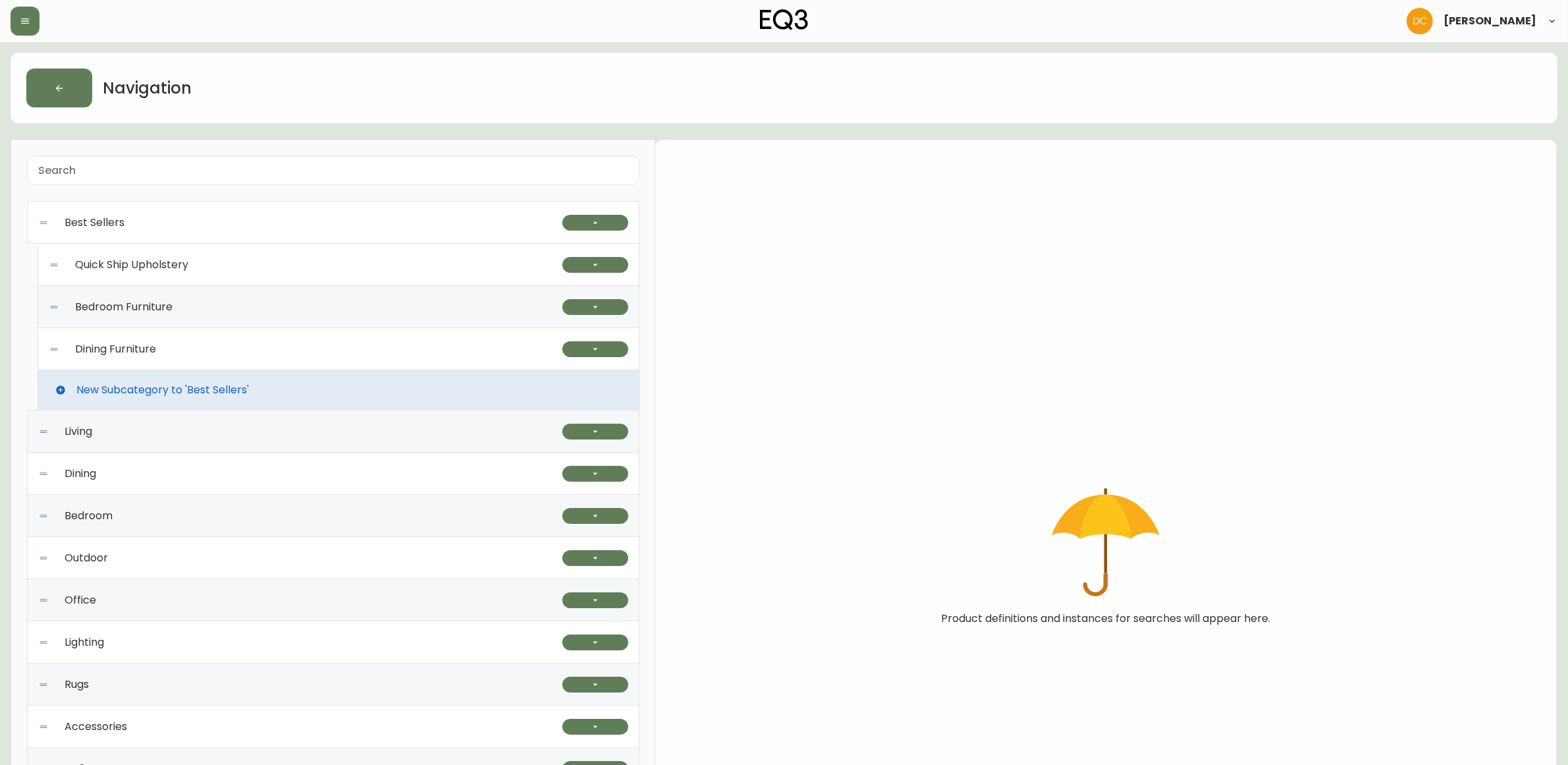
click at [340, 278] on div "Quick Ship Upholstery" at bounding box center [305, 264] width 513 height 42
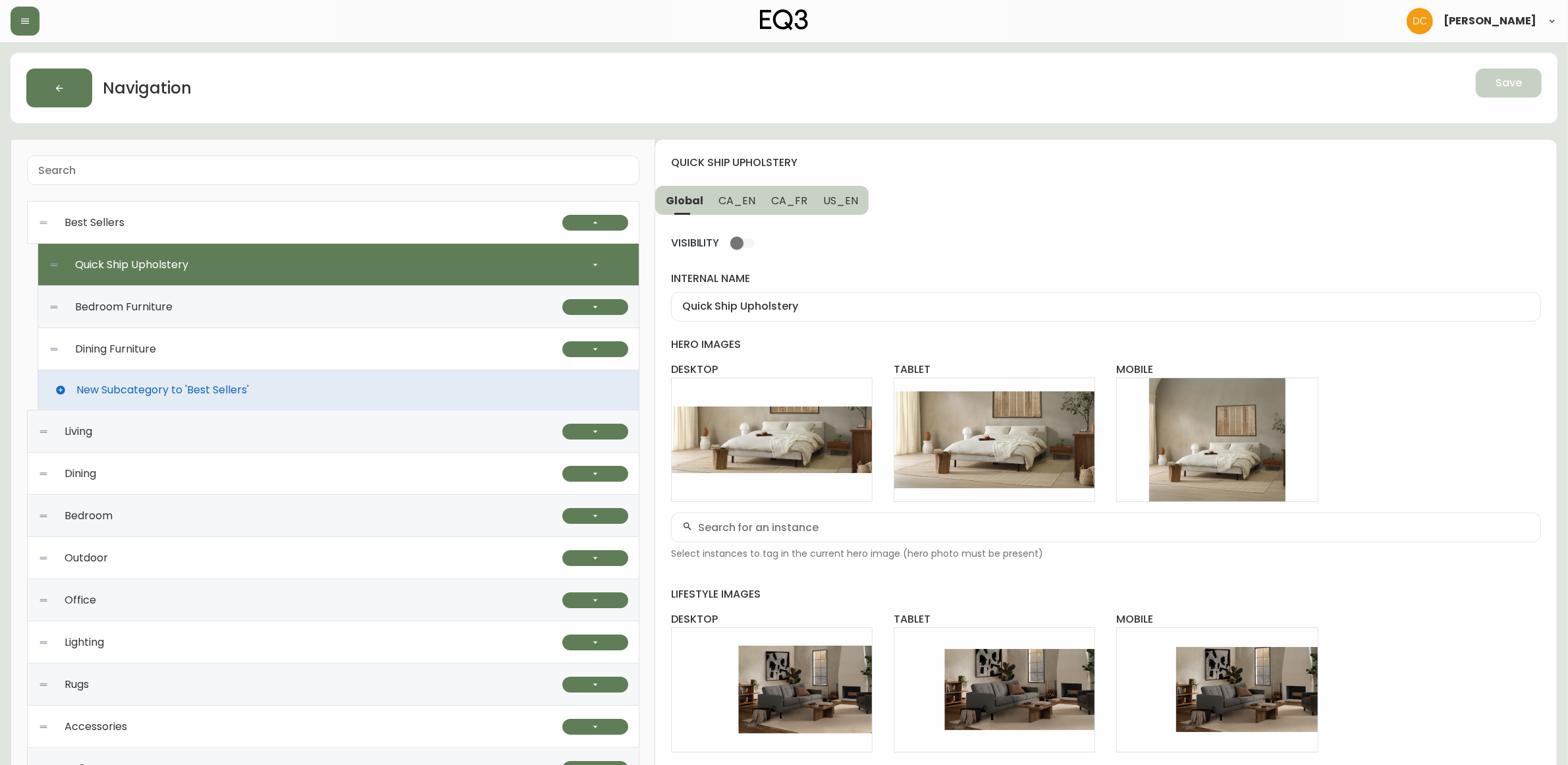
click at [470, 228] on div "Best Sellers" at bounding box center [300, 223] width 524 height 42
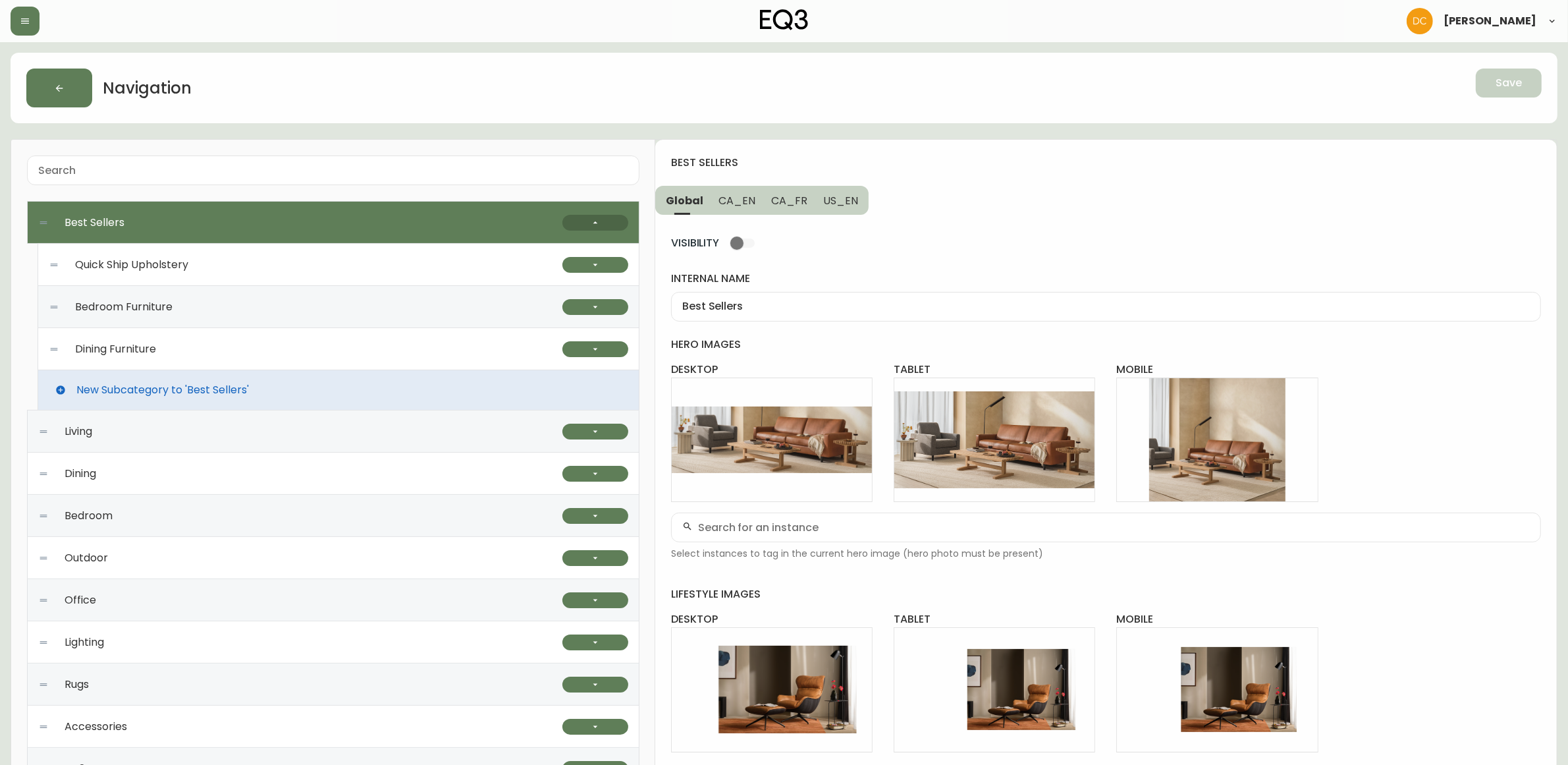
click at [577, 228] on button "button" at bounding box center [595, 223] width 66 height 16
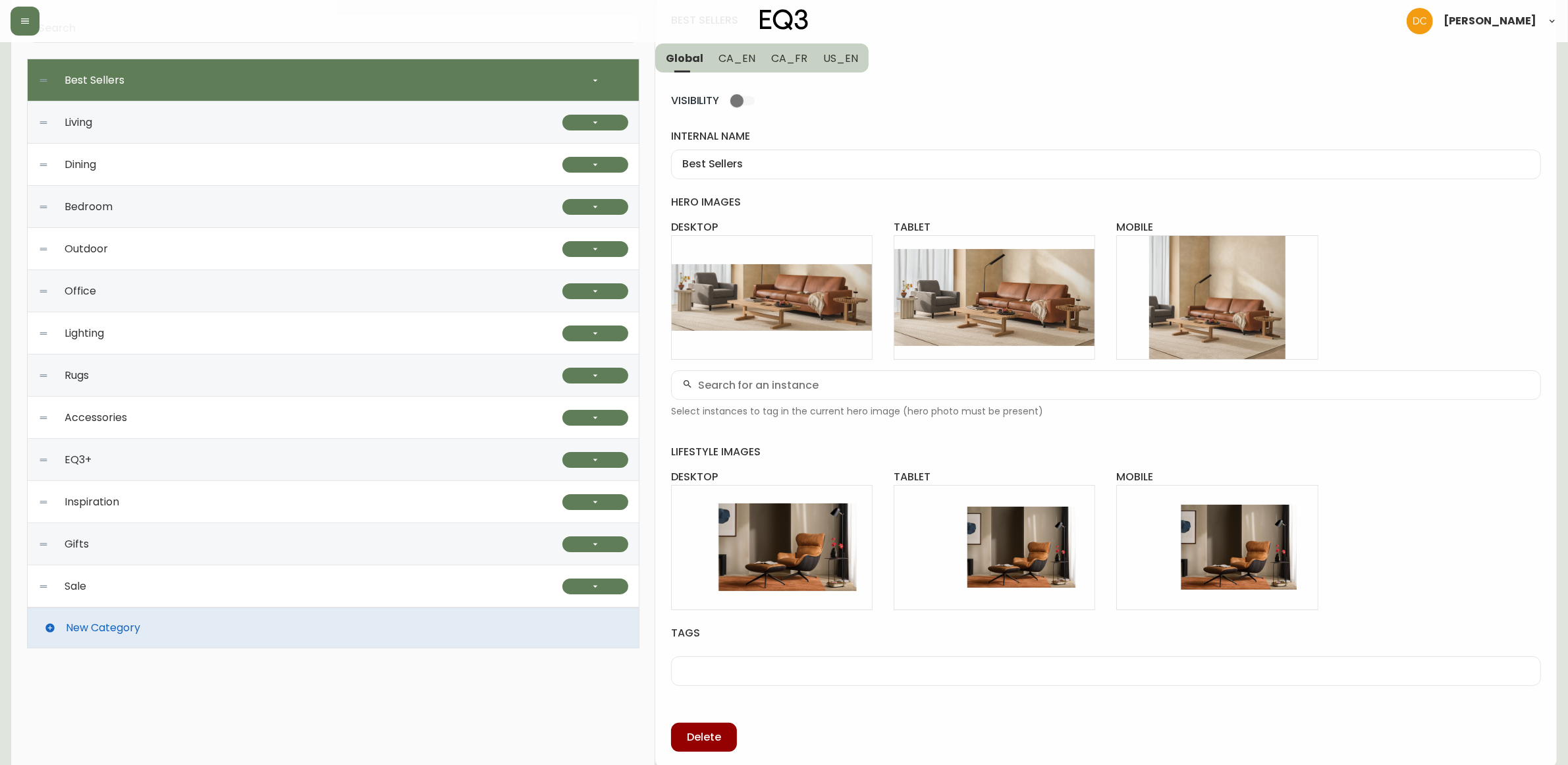
scroll to position [146, 0]
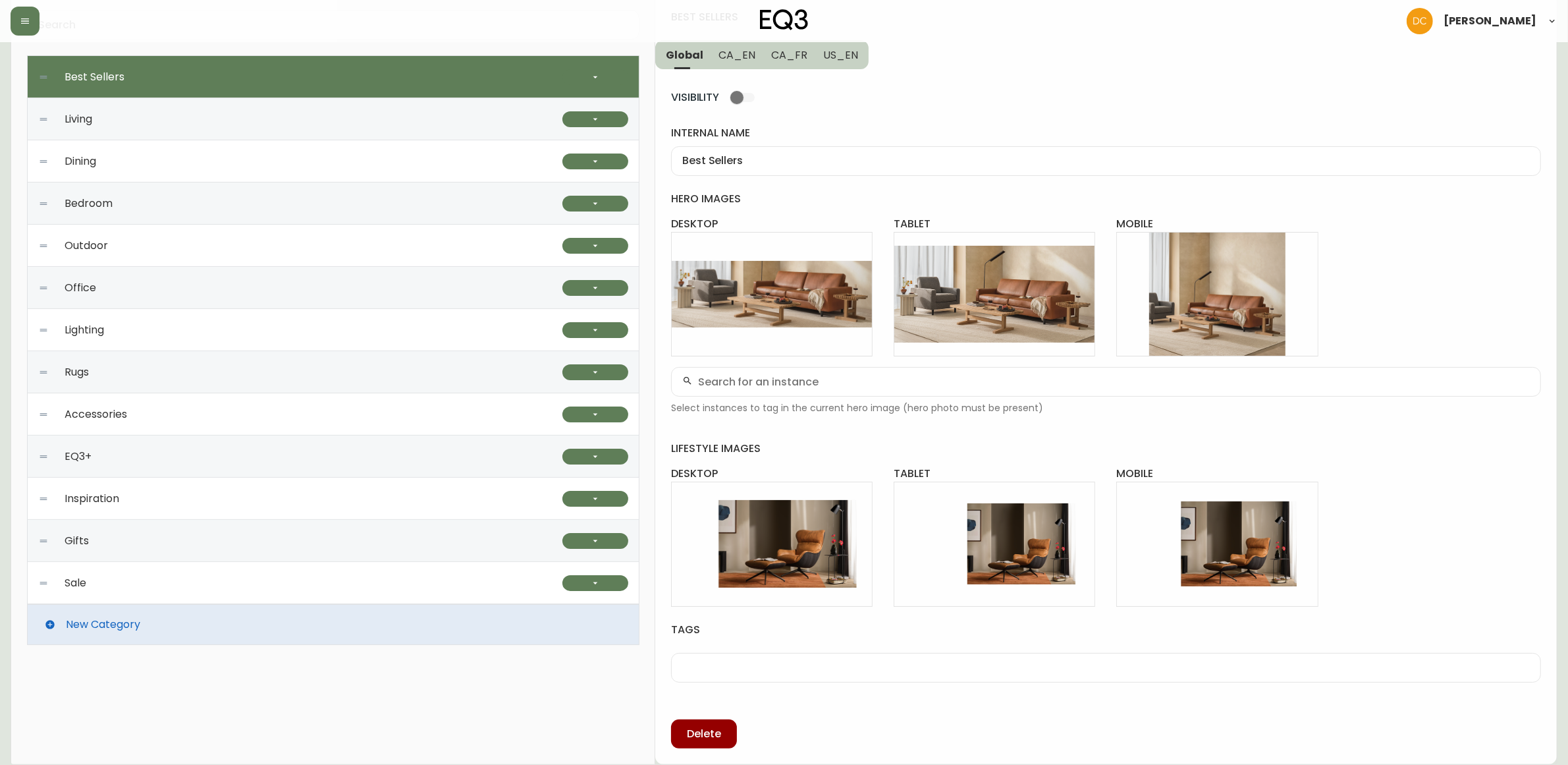
click at [208, 386] on div "Rugs" at bounding box center [300, 373] width 524 height 42
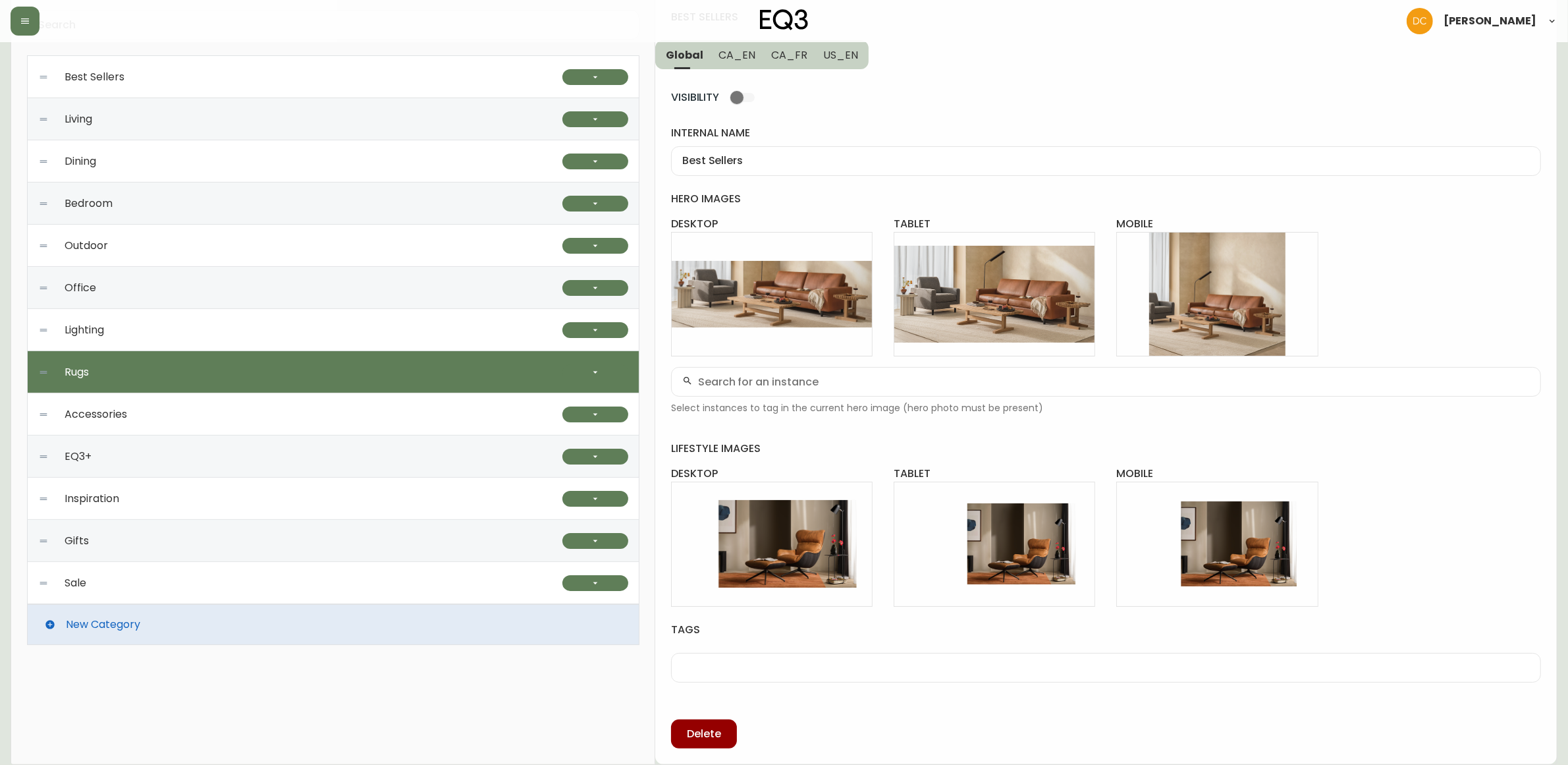
type input "Rugs"
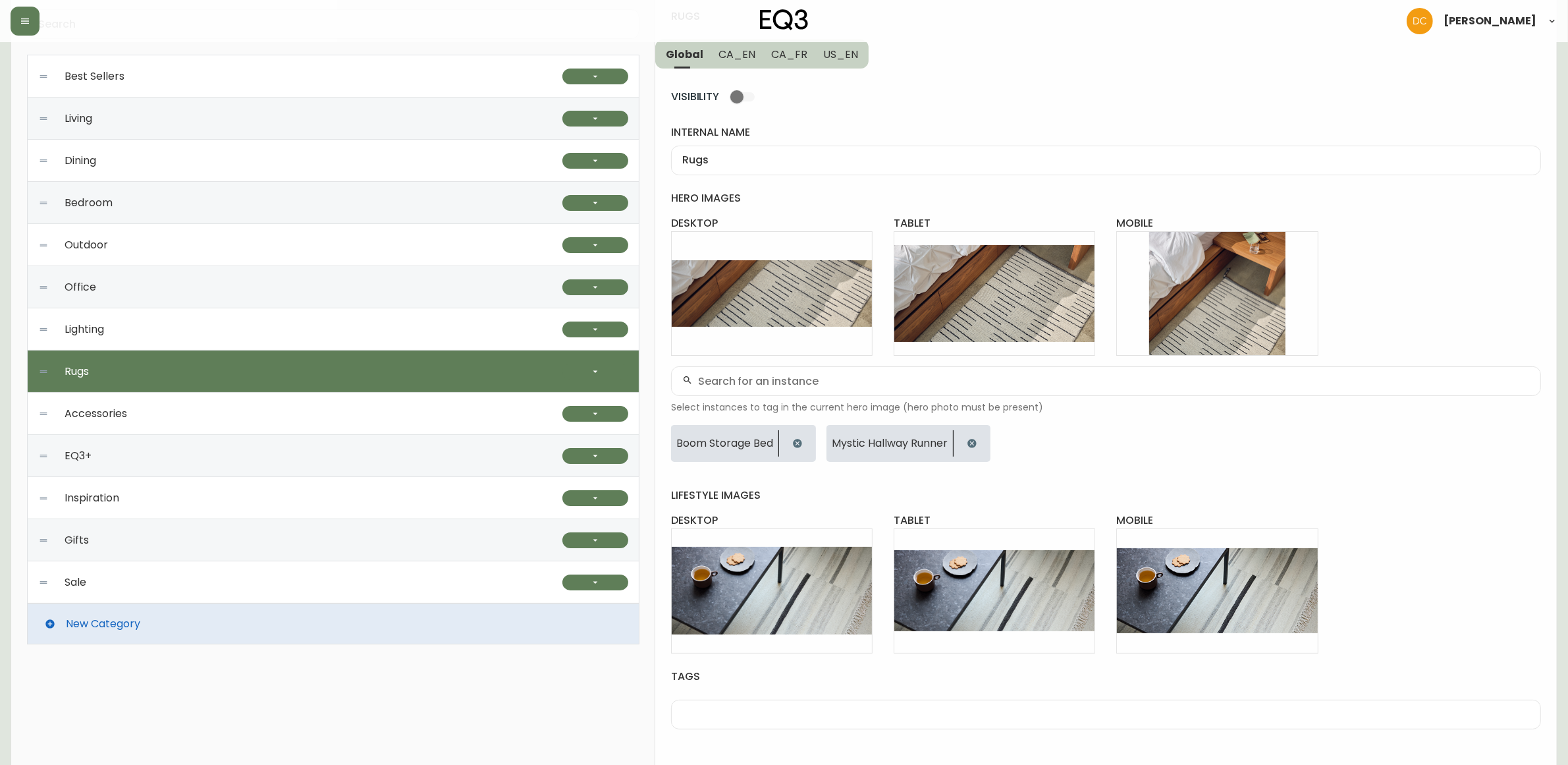
click at [226, 416] on div "Accessories" at bounding box center [300, 413] width 524 height 42
checkbox input "true"
type input "Accessories"
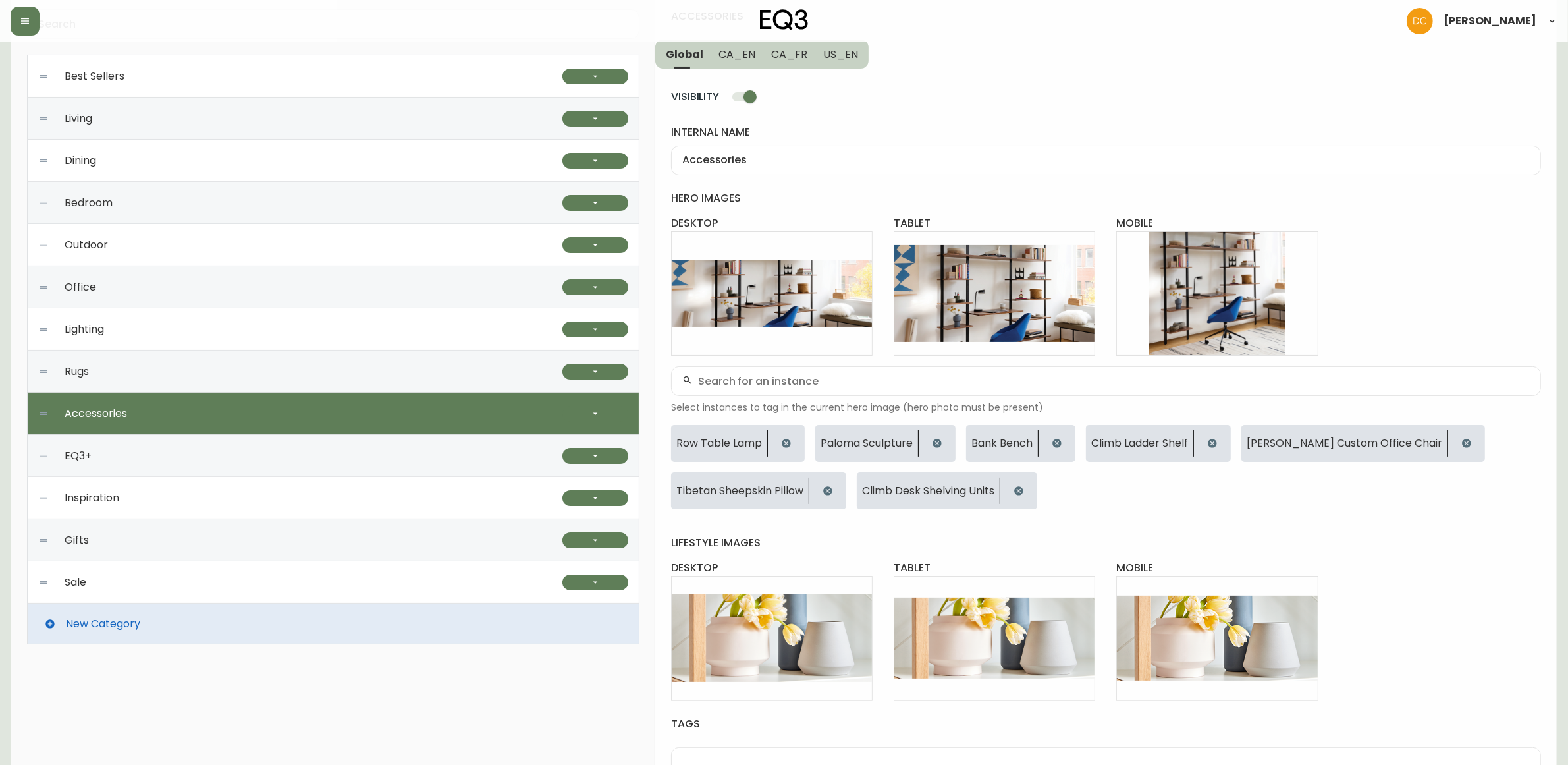
drag, startPoint x: 600, startPoint y: 416, endPoint x: 580, endPoint y: 429, distance: 23.9
click at [600, 416] on icon "button" at bounding box center [595, 413] width 11 height 11
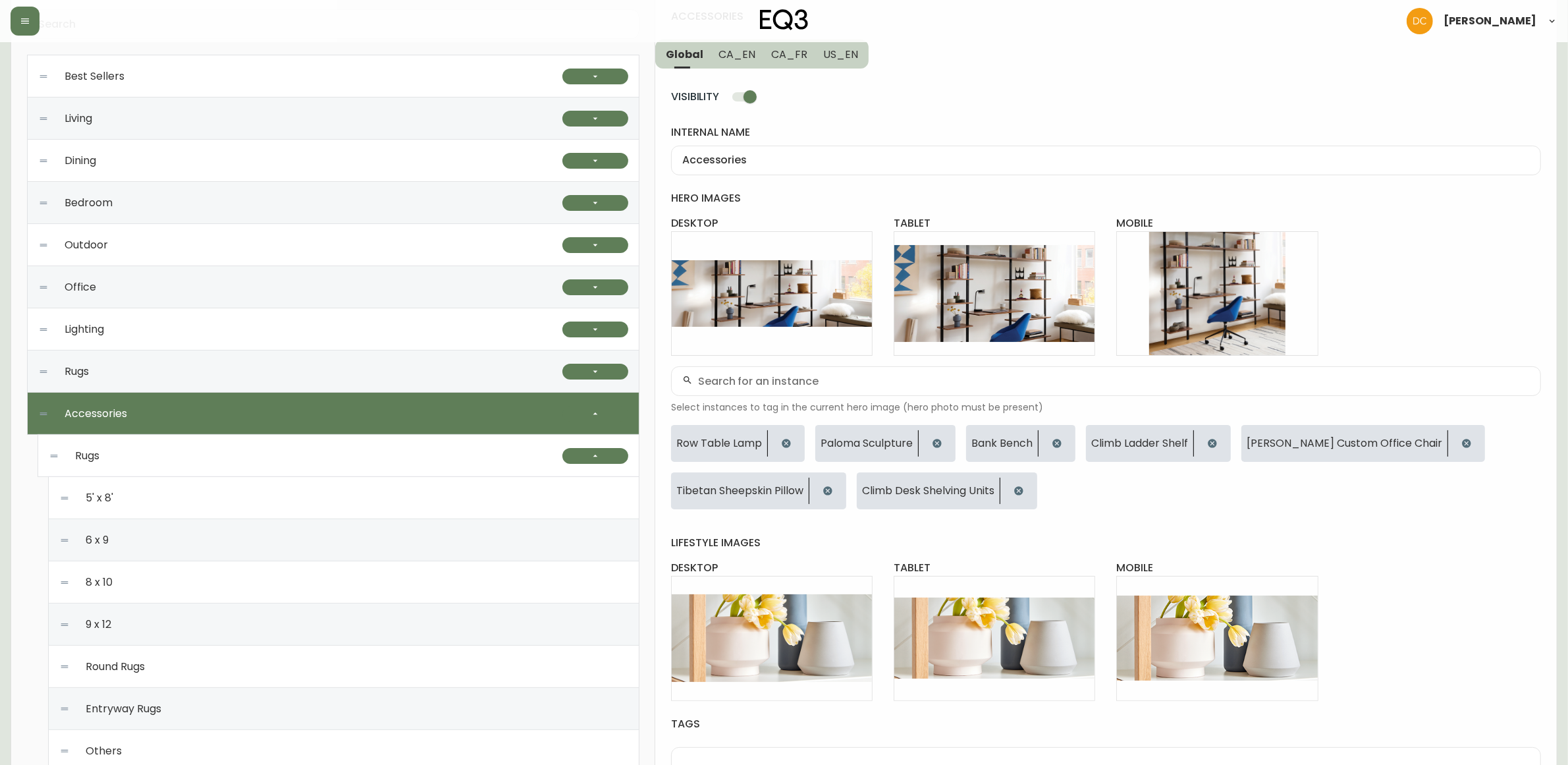
click at [249, 498] on div "5' x 8'" at bounding box center [344, 498] width 569 height 42
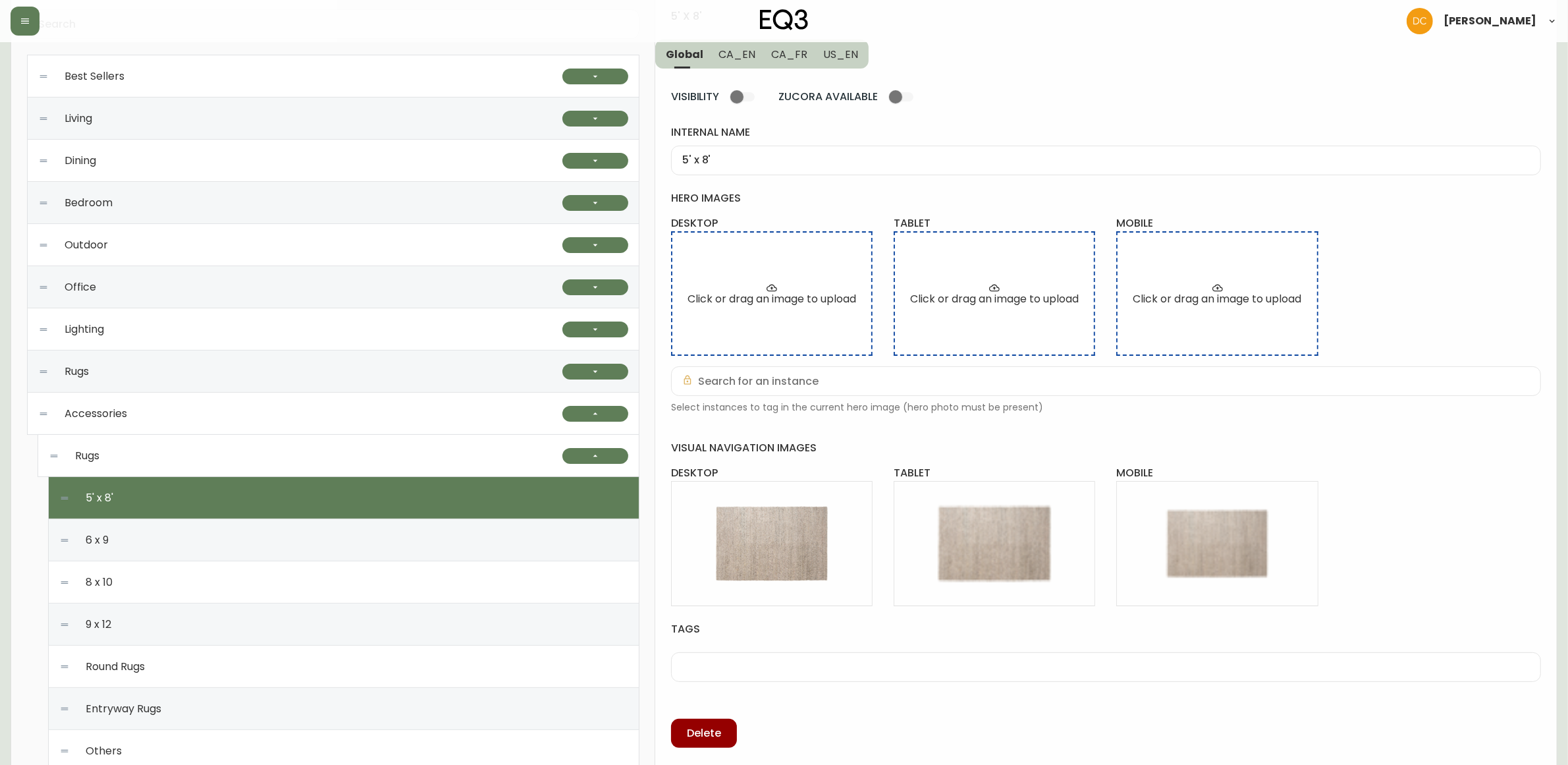
click at [730, 56] on span "CA_EN" at bounding box center [737, 55] width 37 height 14
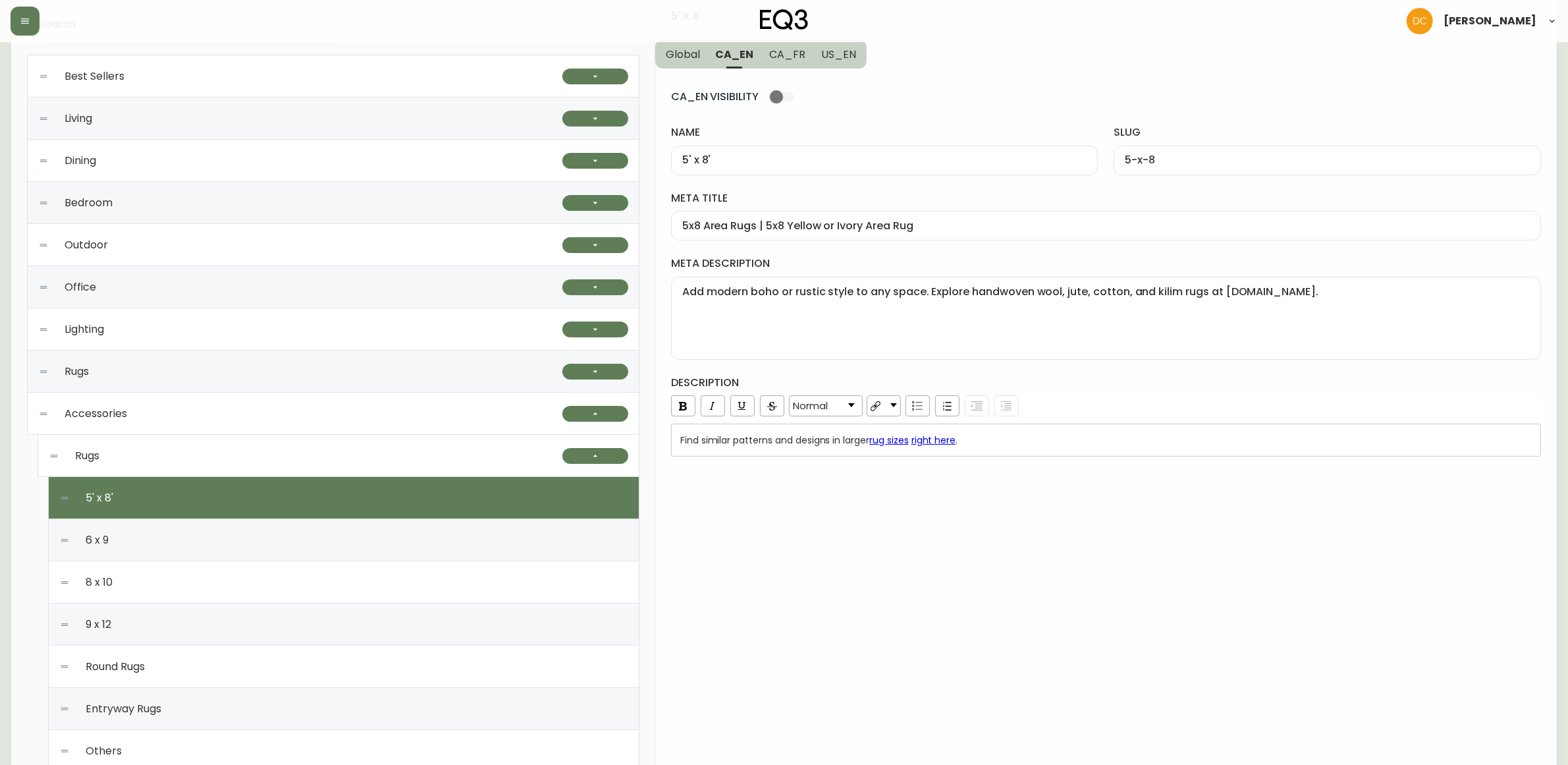
click at [298, 530] on div "6 x 9" at bounding box center [344, 540] width 569 height 42
type input "6' x 9'"
type input "6-x-9"
type input "6 x 9 Area Rugs | Cotton or Wool 6 x 9 Rugs"
type textarea "Flooring is the foundation of designing a space. Explore wool, jute, and kilim …"
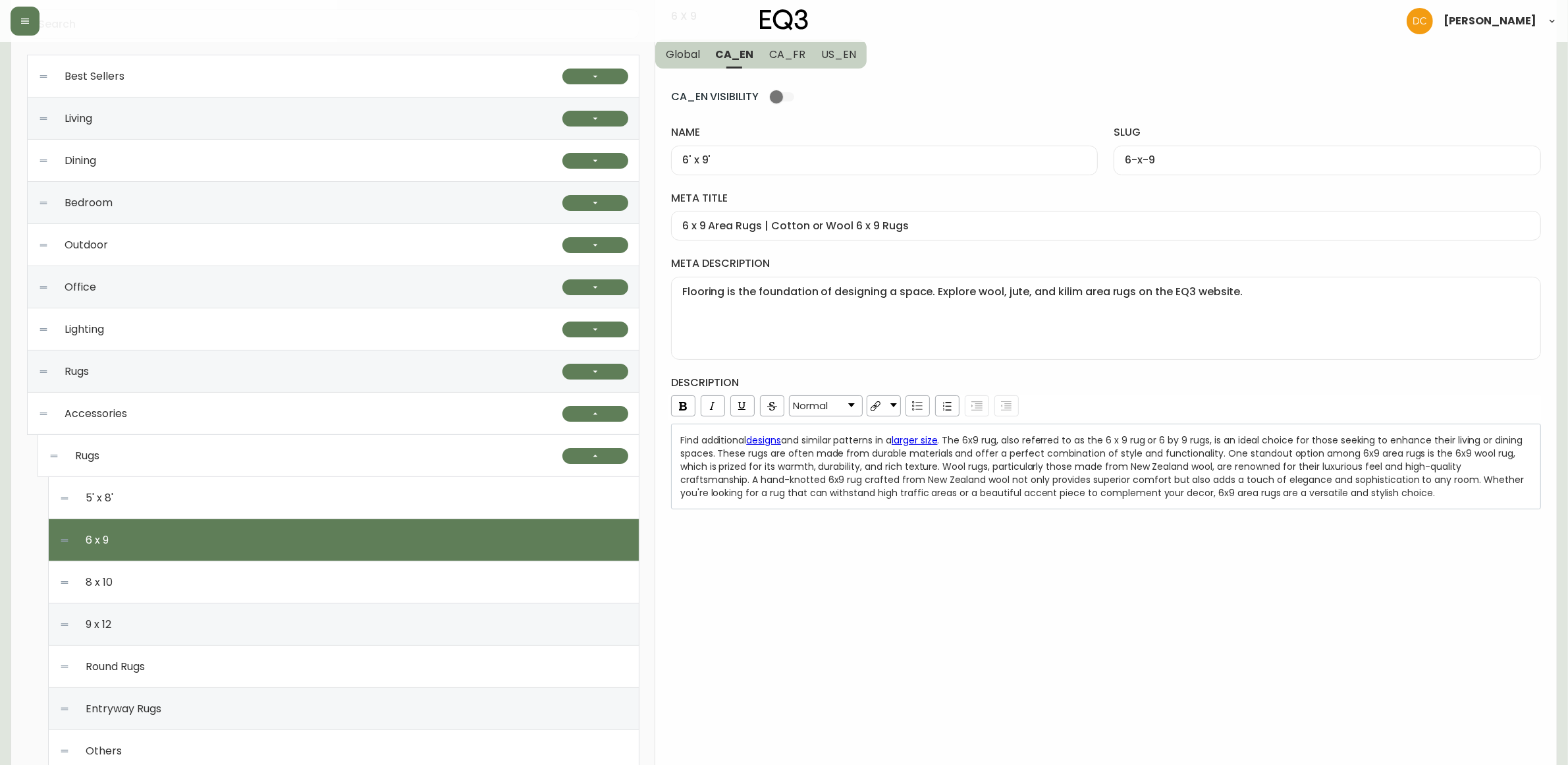
click at [294, 607] on div "9 x 12" at bounding box center [344, 625] width 569 height 42
type input "9' x 12'"
type input "9-x-12"
type input "9x12 Area Rugs | Wool or Braided Rugs"
type textarea "Looking for a large area rug? Explore our collection of 9'x12' rugs. A variety …"
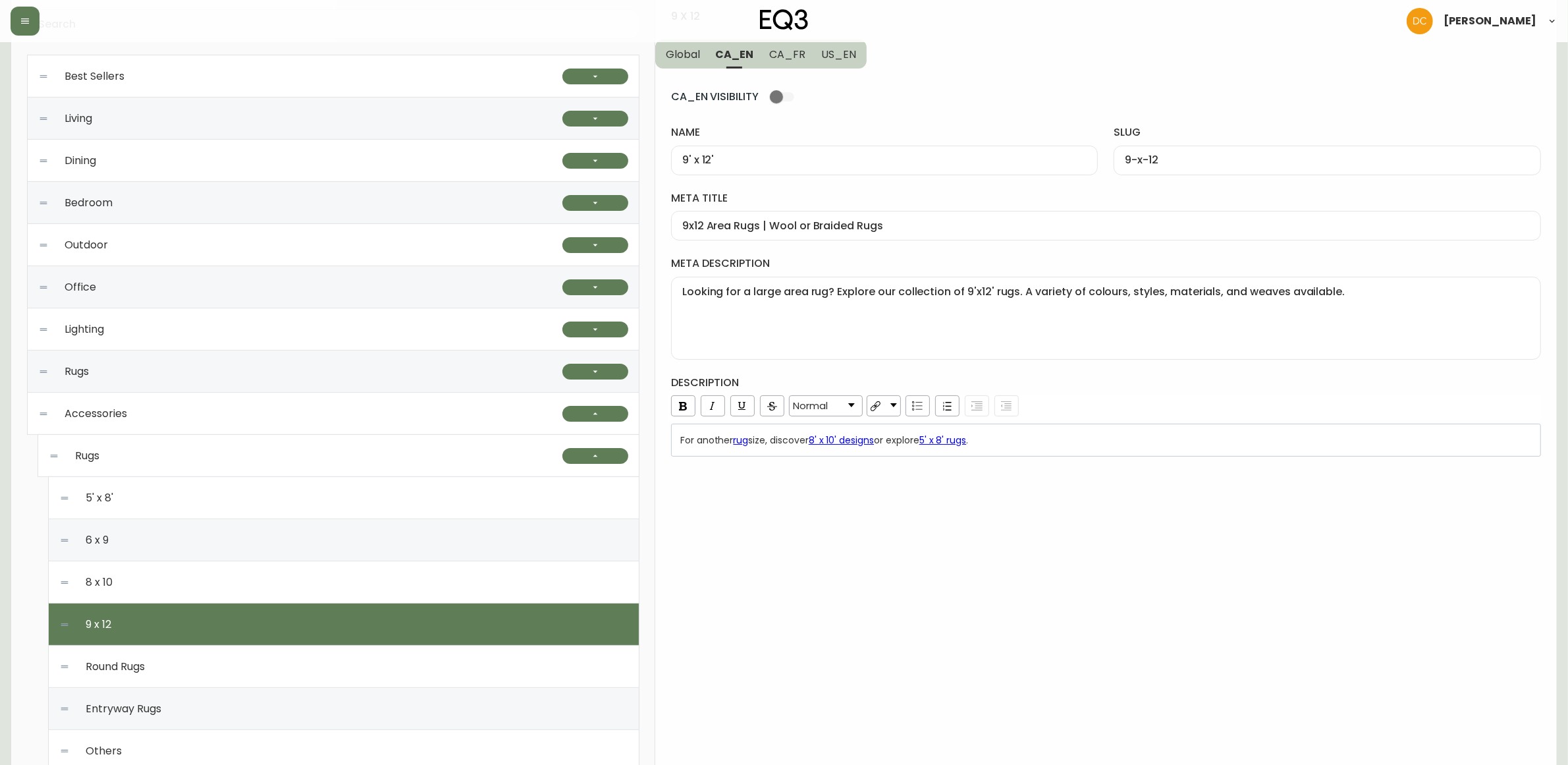
click at [291, 663] on div "Round Rugs" at bounding box center [344, 667] width 569 height 42
type input "Round Rugs"
type input "round-rugs"
type input "Round Area Rugs | Floral or Braided Round Rugs"
type textarea "Looking for the perfect round rug? Explore our collection here. A variety of co…"
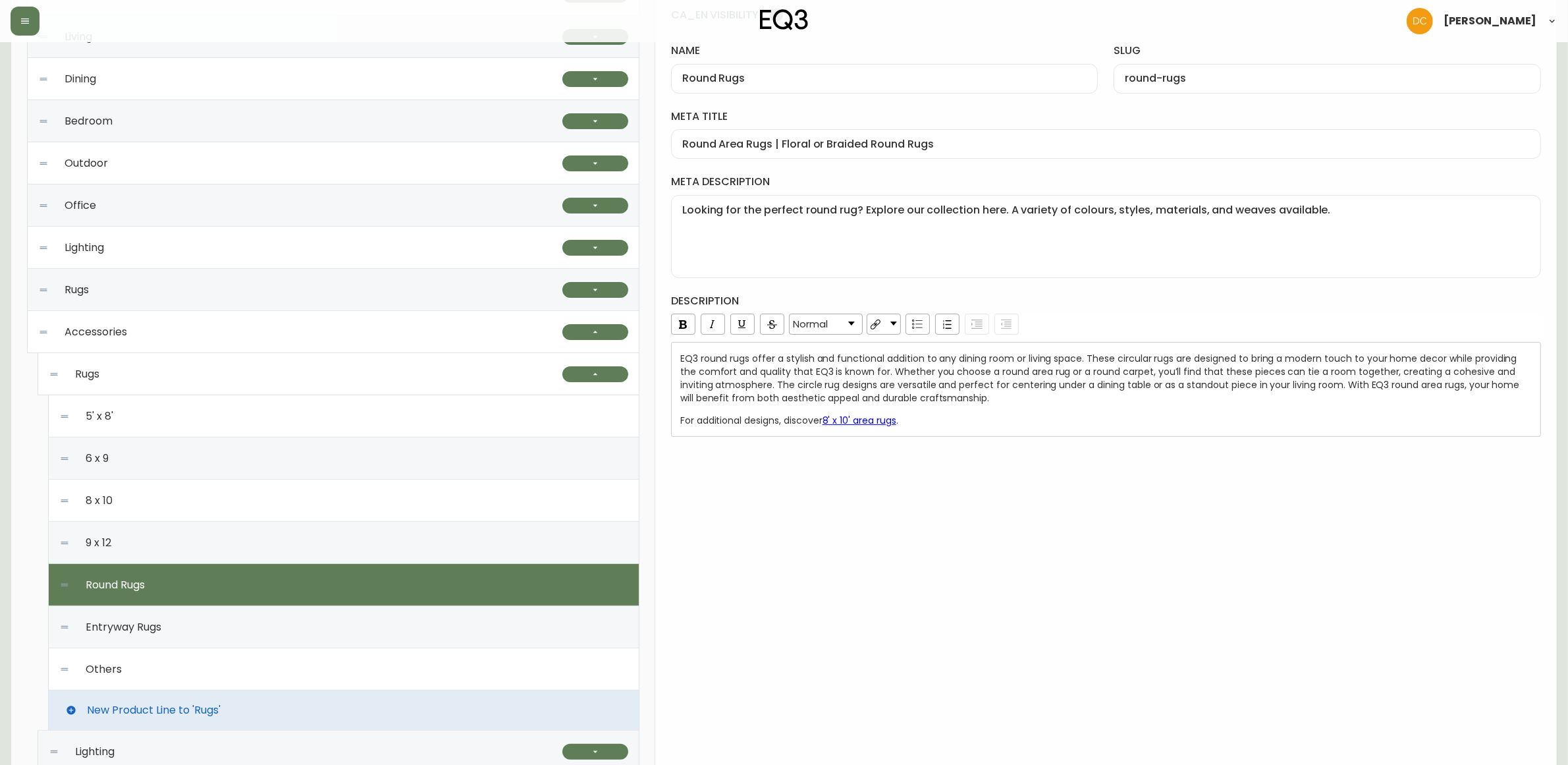
scroll to position [229, 0]
click at [234, 624] on div "Entryway Rugs" at bounding box center [344, 627] width 569 height 42
type input "Entryway Rugs"
type input "entryway-rugs"
type input "EQ3 Canada Entryway Rugs | Striped or Wool Hallway Runners"
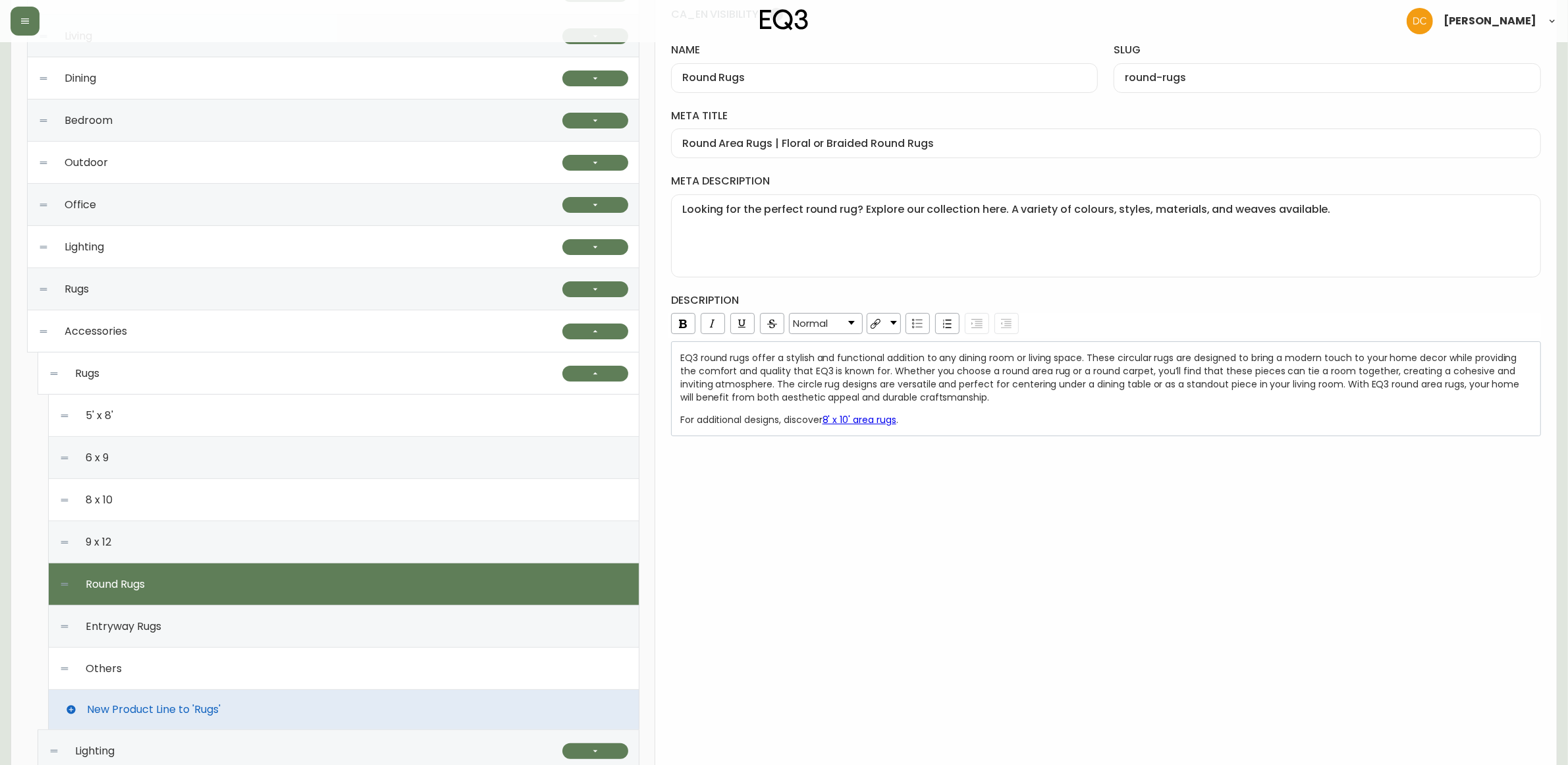
type textarea "Browse our hallway runners and small doorway rugs here. Perfect for both smalle…"
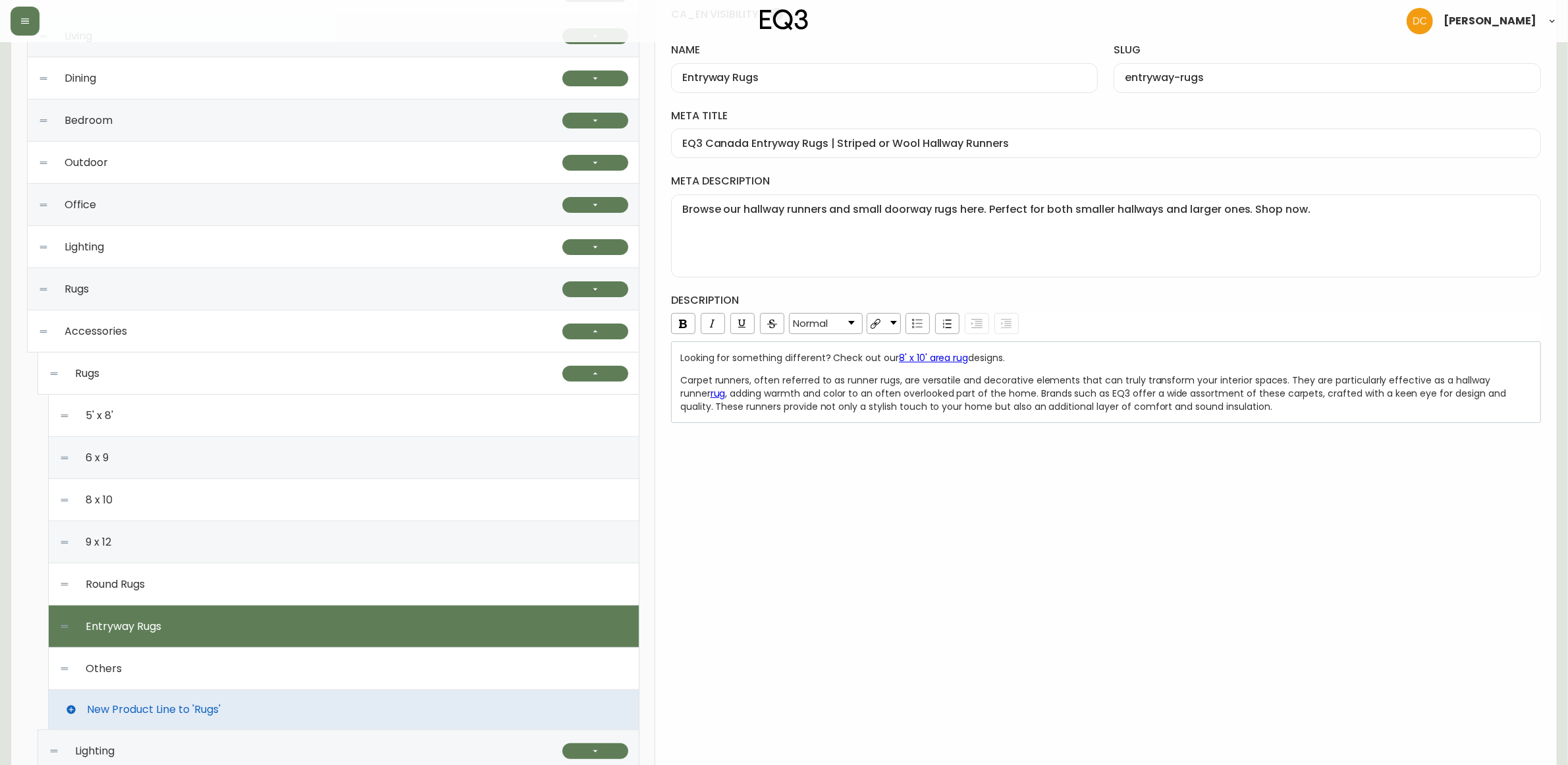
click at [226, 668] on div "Others" at bounding box center [344, 669] width 569 height 42
type input "Others"
type input "others"
type input "Modern Rugs | Sheepskin Rugs and Rug Pads"
type textarea "Looking for a rug that's little more interesting? Shop our high-quality sheepsk…"
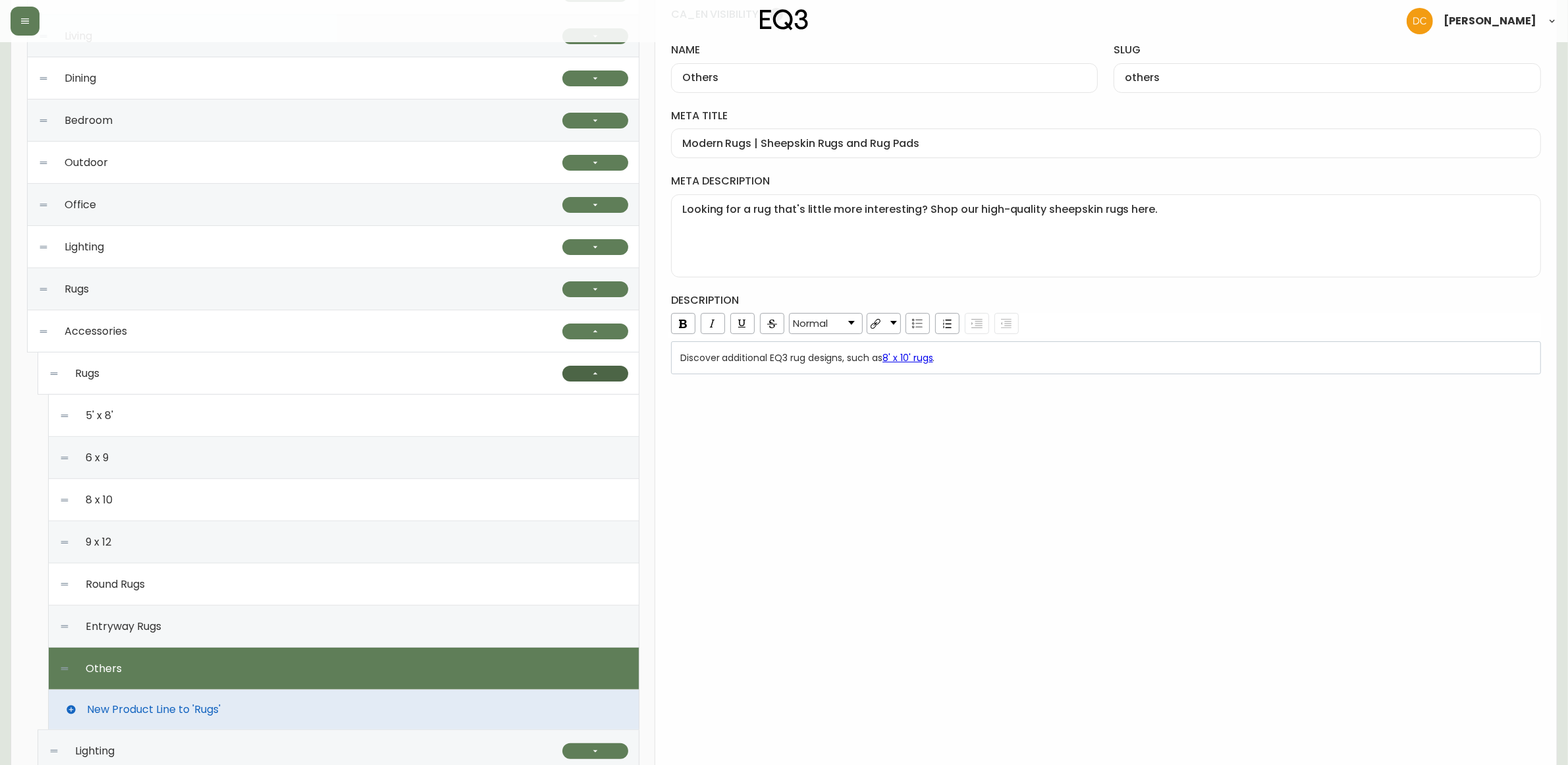
click at [592, 369] on icon "button" at bounding box center [595, 374] width 11 height 11
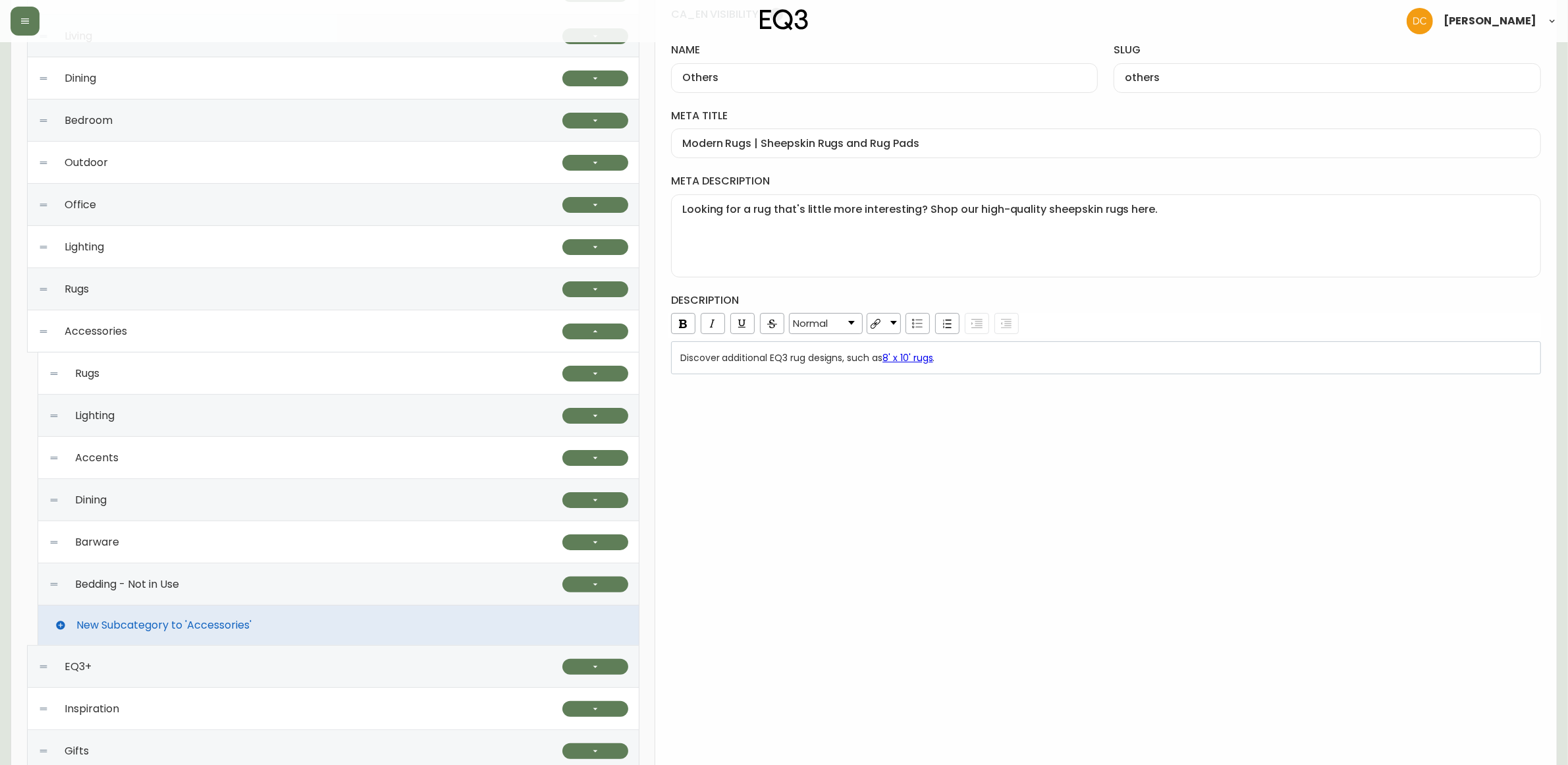
click at [308, 416] on div "Lighting" at bounding box center [305, 415] width 513 height 42
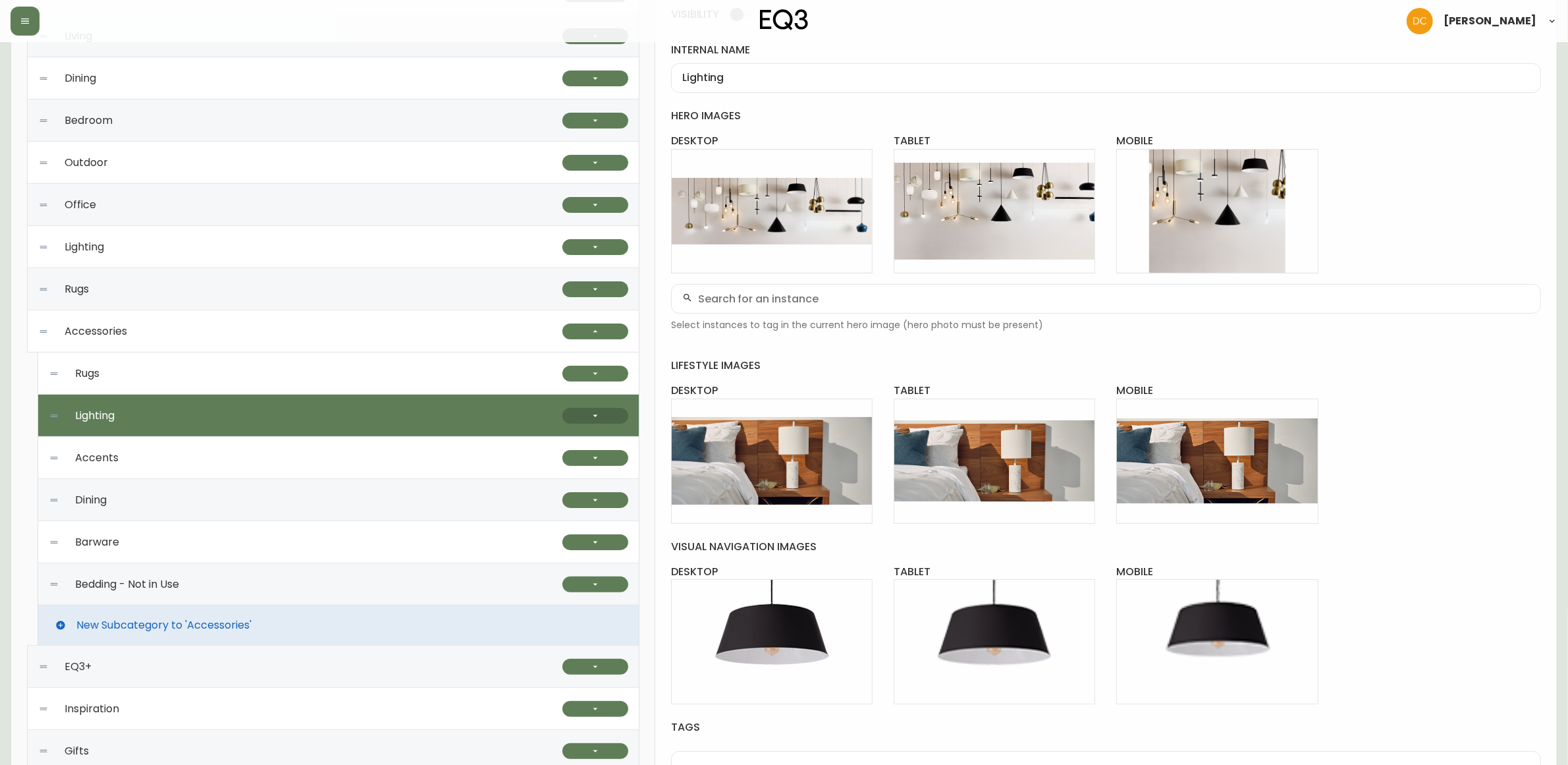
click at [593, 422] on button "button" at bounding box center [595, 416] width 66 height 16
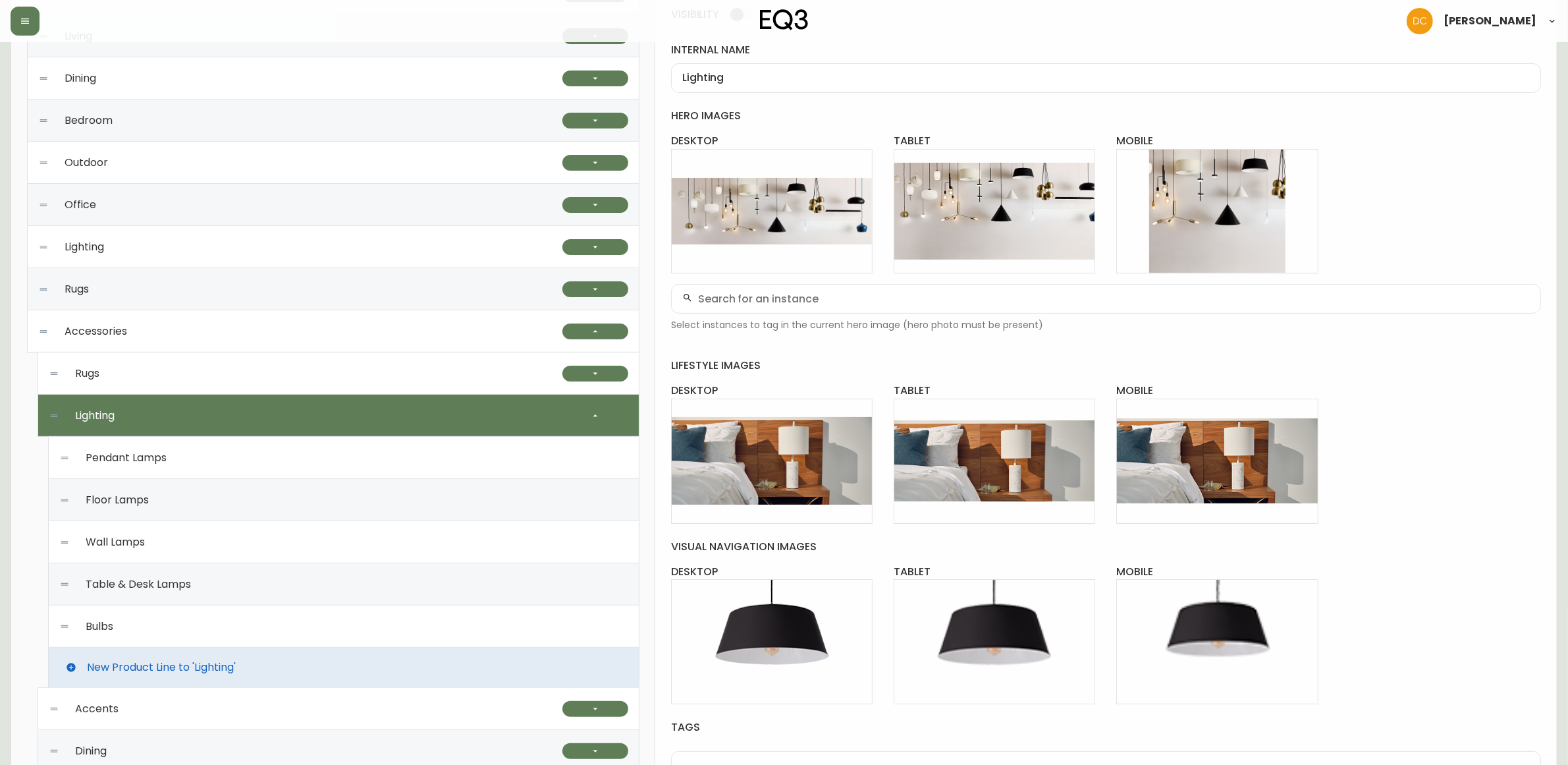
click at [306, 469] on div "Pendant Lamps" at bounding box center [344, 458] width 569 height 42
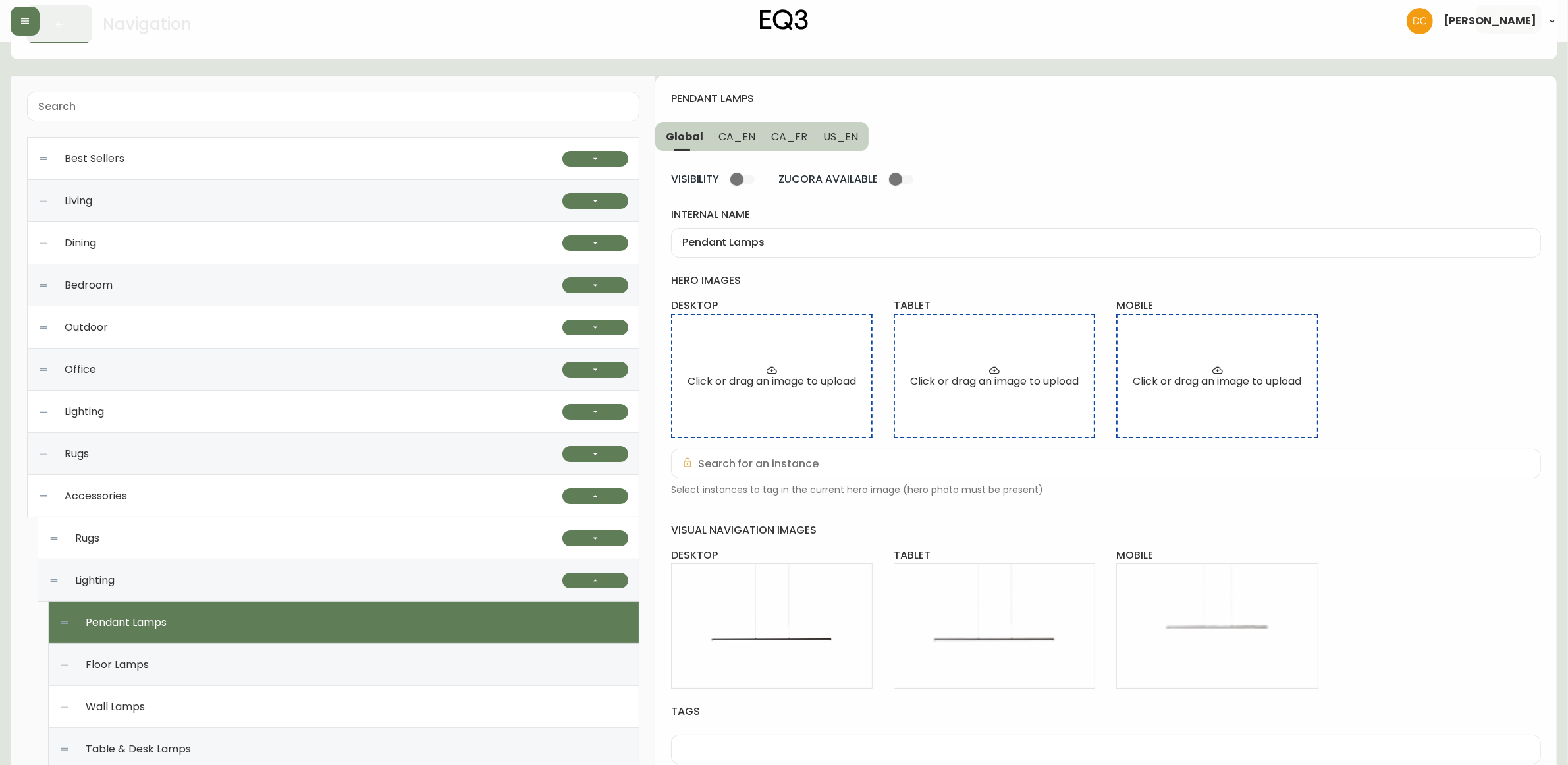
click at [746, 130] on span "CA_EN" at bounding box center [737, 137] width 37 height 14
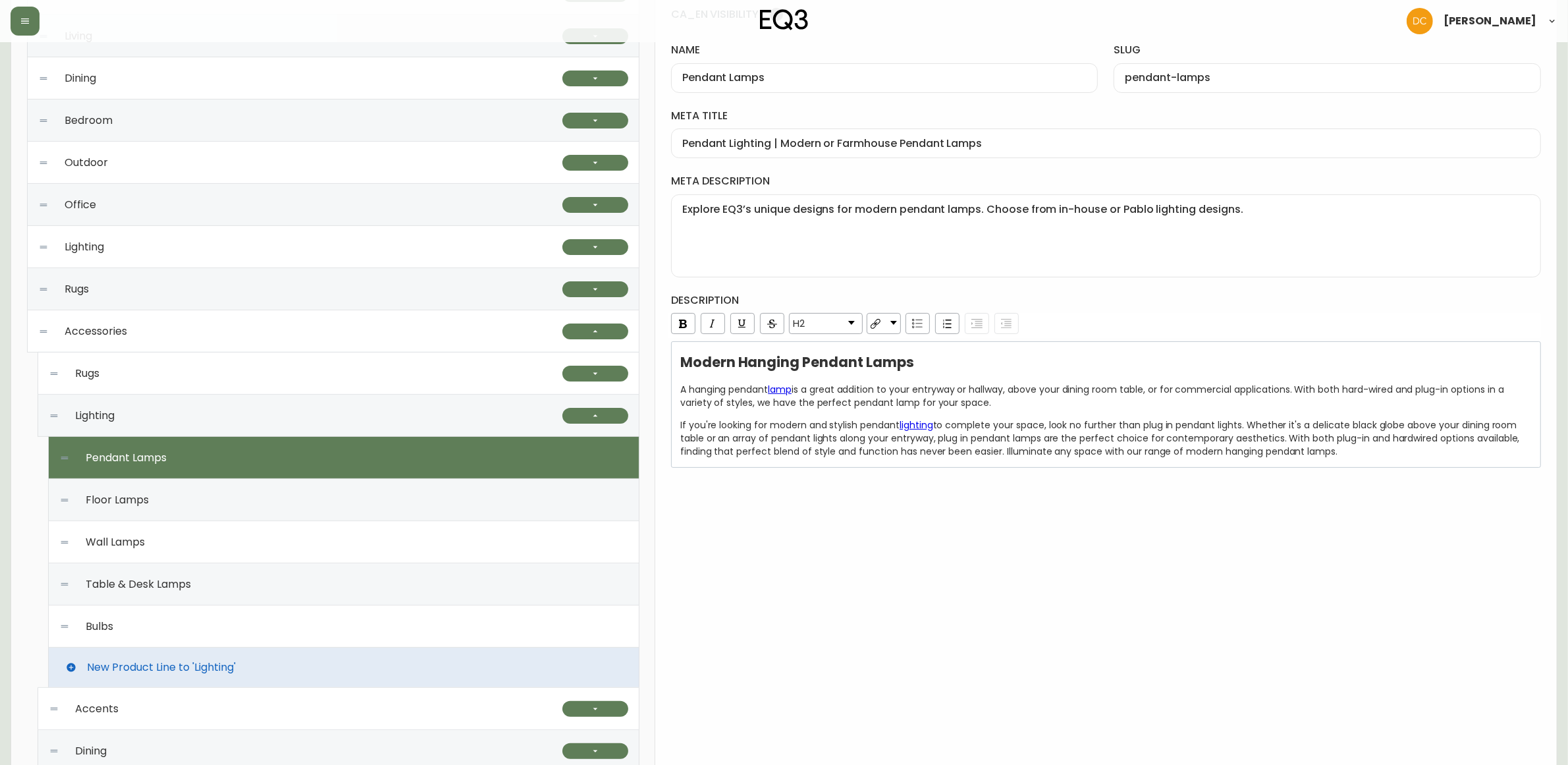
click at [390, 512] on div "Floor Lamps" at bounding box center [344, 500] width 569 height 42
type input "Floor Lamps"
type input "floor-lamps"
type input "Modern Floor Lamps | Gold or Black for Living Room"
type textarea "Illuminate your space with our modern floor lamps. Adjustable, dimmable, and av…"
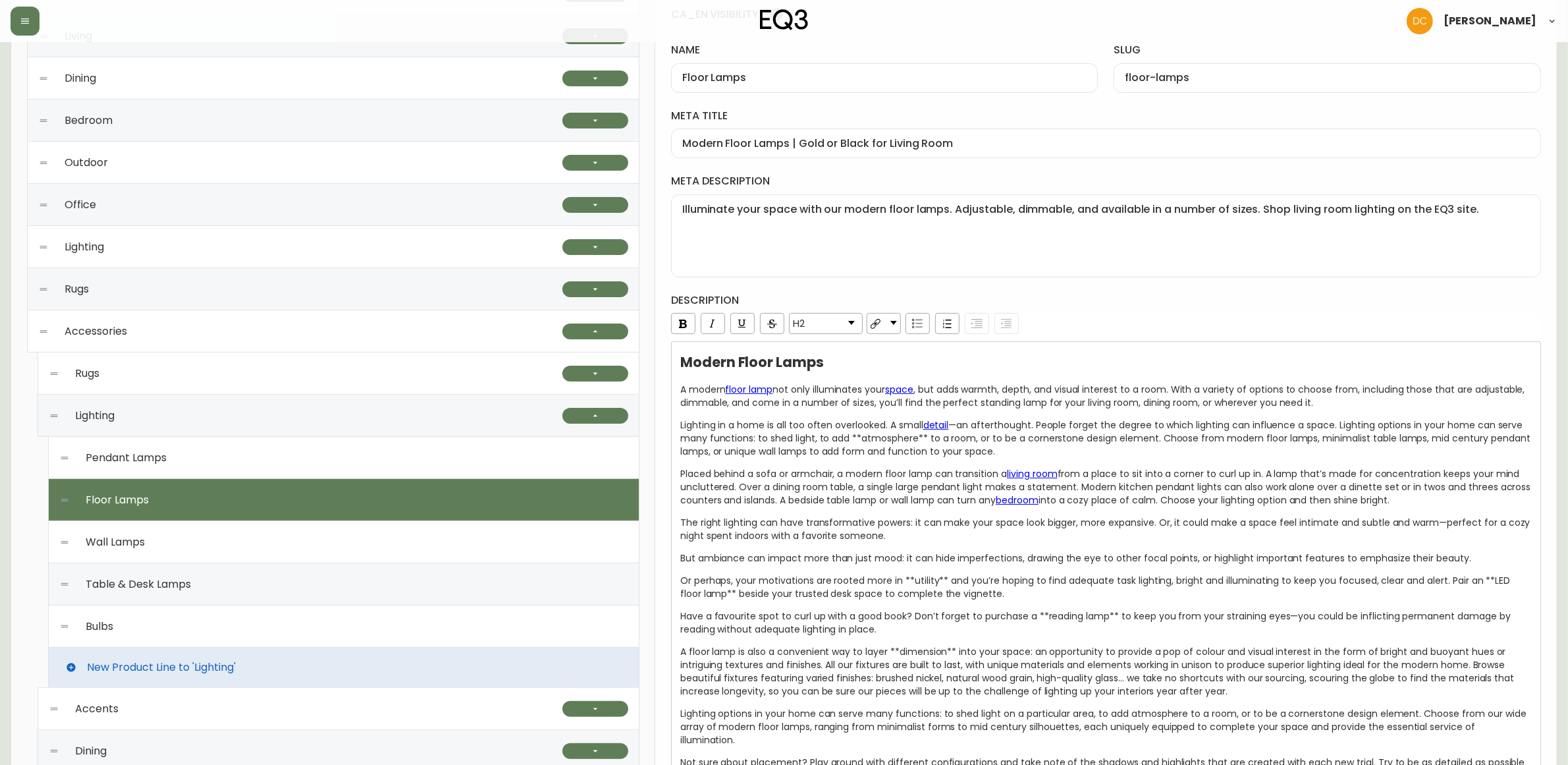
click at [380, 564] on div "Table & Desk Lamps" at bounding box center [344, 584] width 569 height 42
type input "Table & Desk Lamps"
type input "table-and-desk-lamps"
type input "Modern Table & Desk Lamps | LED Bedside & Desk Lamps"
type textarea "Our modern table lamps are perfect for any bedroom, living room, or office. Ava…"
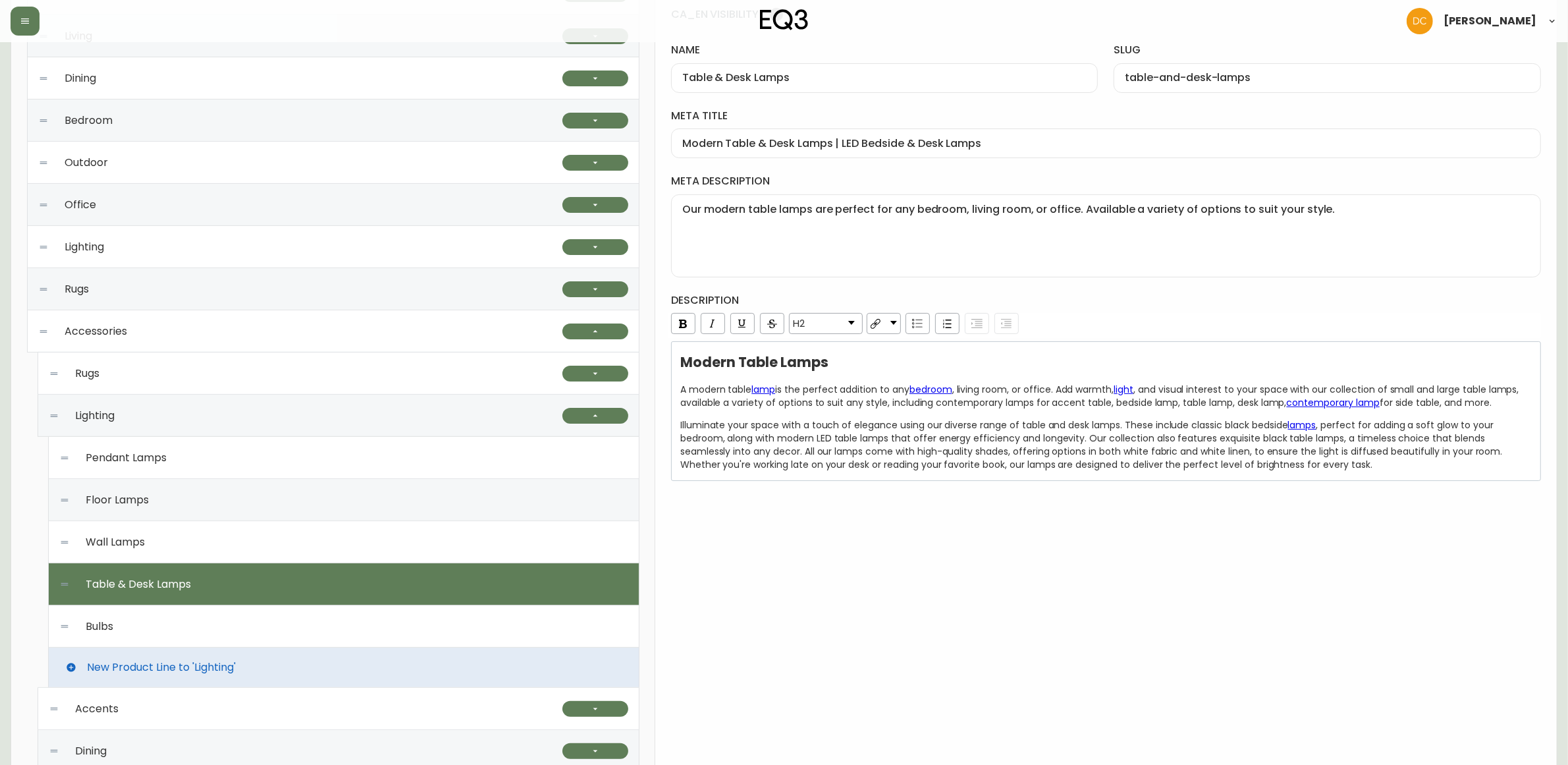
click at [325, 626] on div "Bulbs" at bounding box center [344, 627] width 569 height 42
type input "Bulbs"
type input "bulbs"
type input "LED Light Bulbs | Energy Efficient Light Bulbs"
type textarea "Go sustainable with your lighting choice by shopping our selection of LED light…"
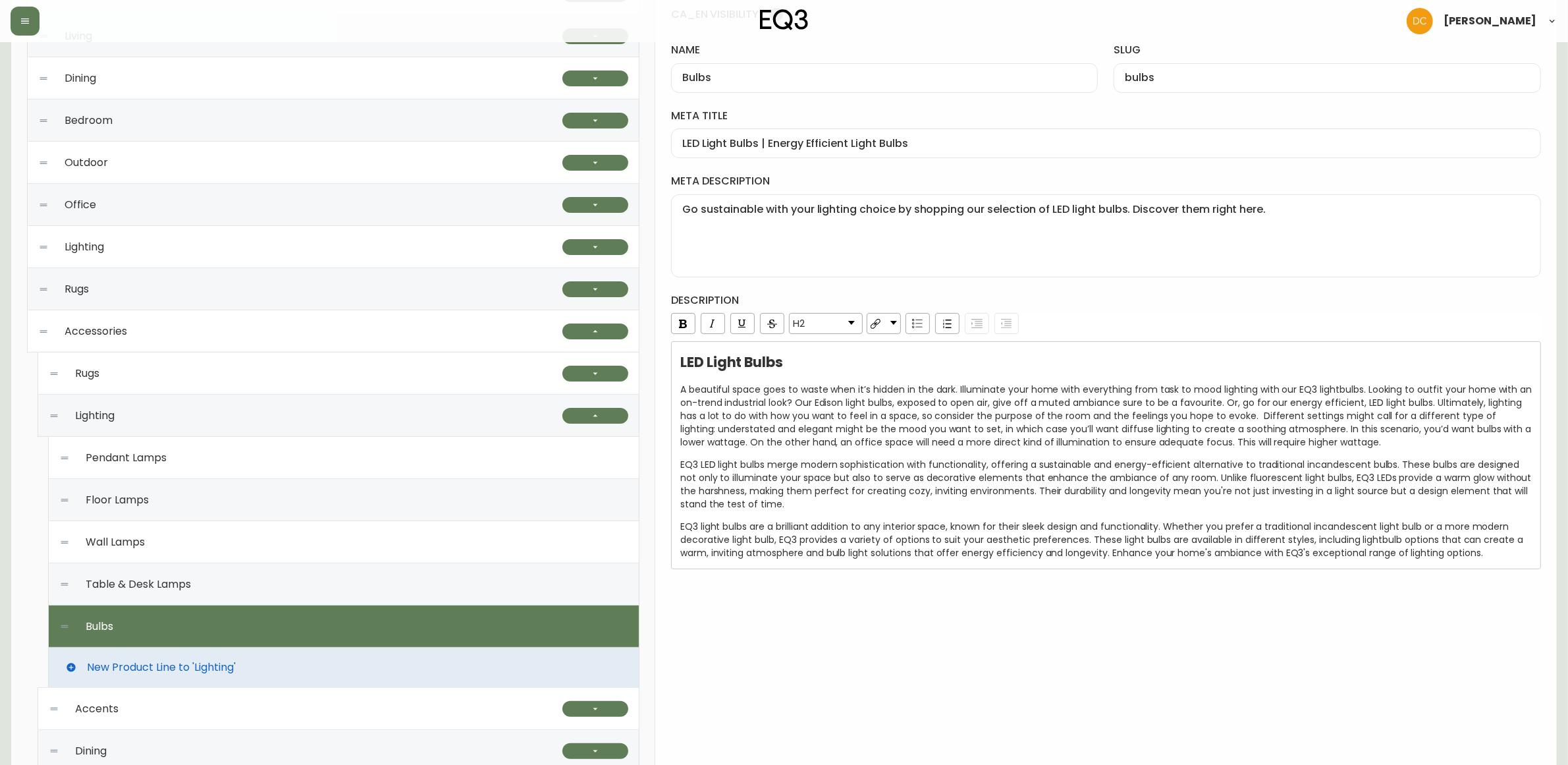
click at [330, 582] on div "Table & Desk Lamps" at bounding box center [344, 584] width 569 height 42
type input "Table & Desk Lamps"
type input "table-and-desk-lamps"
type input "Modern Table & Desk Lamps | LED Bedside & Desk Lamps"
type textarea "Our modern table lamps are perfect for any bedroom, living room, or office. Ava…"
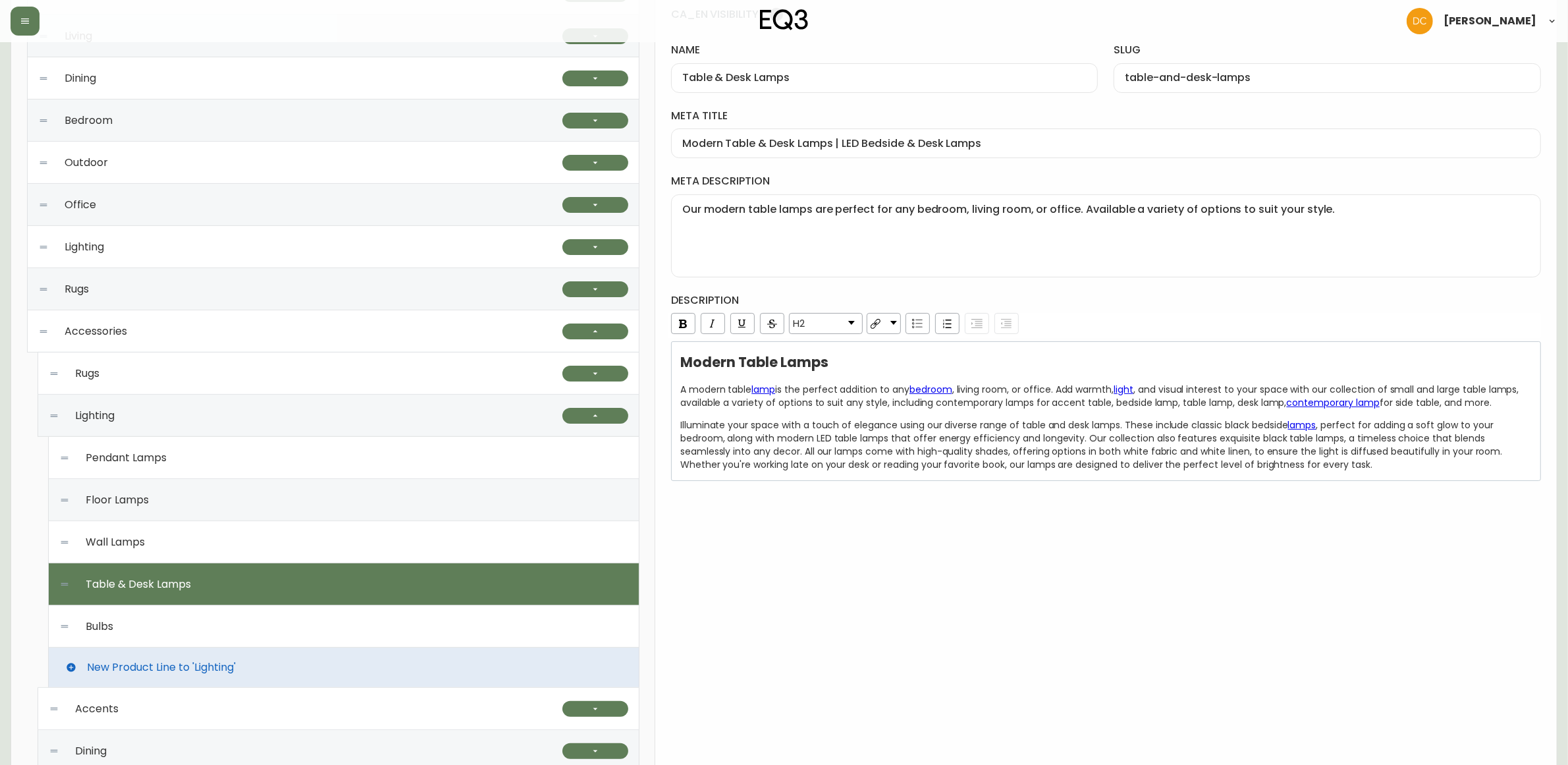
click at [330, 550] on div "Wall Lamps" at bounding box center [344, 542] width 569 height 42
type input "Wall Lamps"
type input "wall-lamps"
type input "Modern Wall Lamps | Lighting for Bedroom & More"
type textarea "Shop EQ3 for custom modern wall lamp designs. Find black, white, and brass wall…"
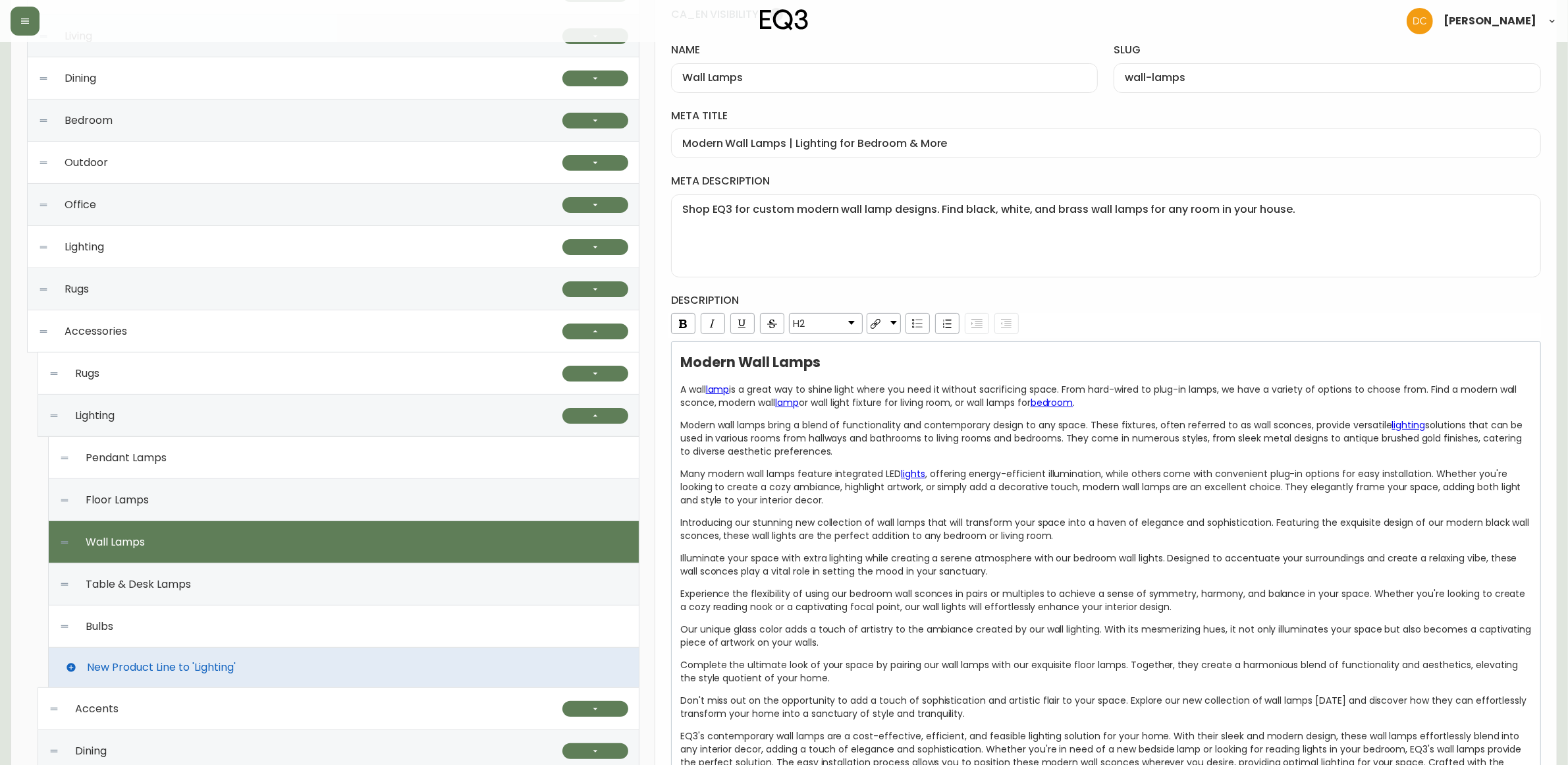
drag, startPoint x: 334, startPoint y: 510, endPoint x: 340, endPoint y: 461, distance: 49.4
click at [334, 509] on div "Floor Lamps" at bounding box center [344, 500] width 569 height 42
type input "Floor Lamps"
type input "floor-lamps"
type input "Modern Floor Lamps | Gold or Black for Living Room"
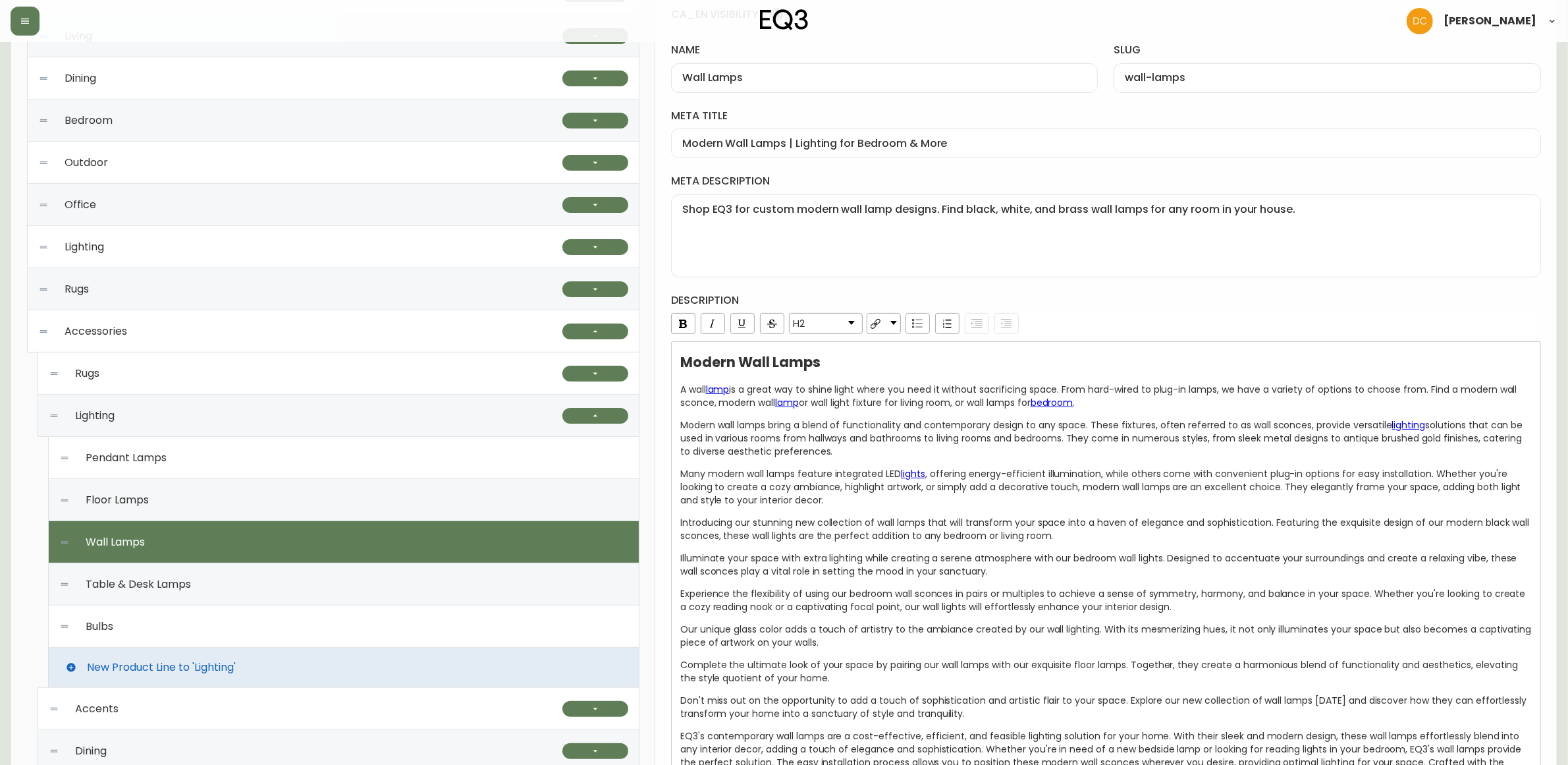
type textarea "Illuminate your space with our modern floor lamps. Adjustable, dimmable, and av…"
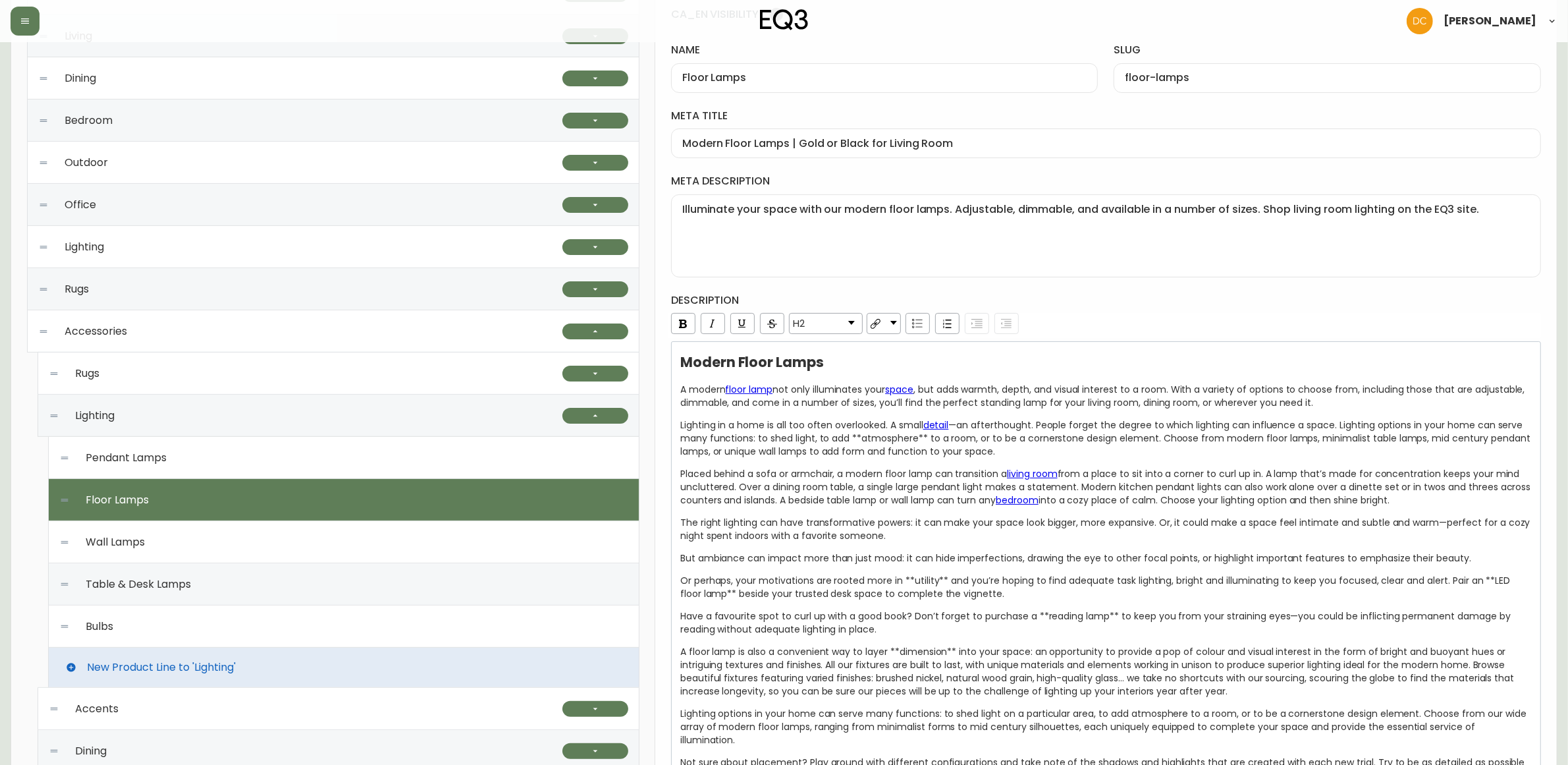
click at [340, 461] on div "Pendant Lamps" at bounding box center [344, 458] width 569 height 42
type input "Pendant Lamps"
type input "pendant-lamps"
type input "Pendant Lighting | Modern or Farmhouse Pendant Lamps"
type textarea "Explore EQ3’s unique designs for modern pendant lamps. Choose from in-house or …"
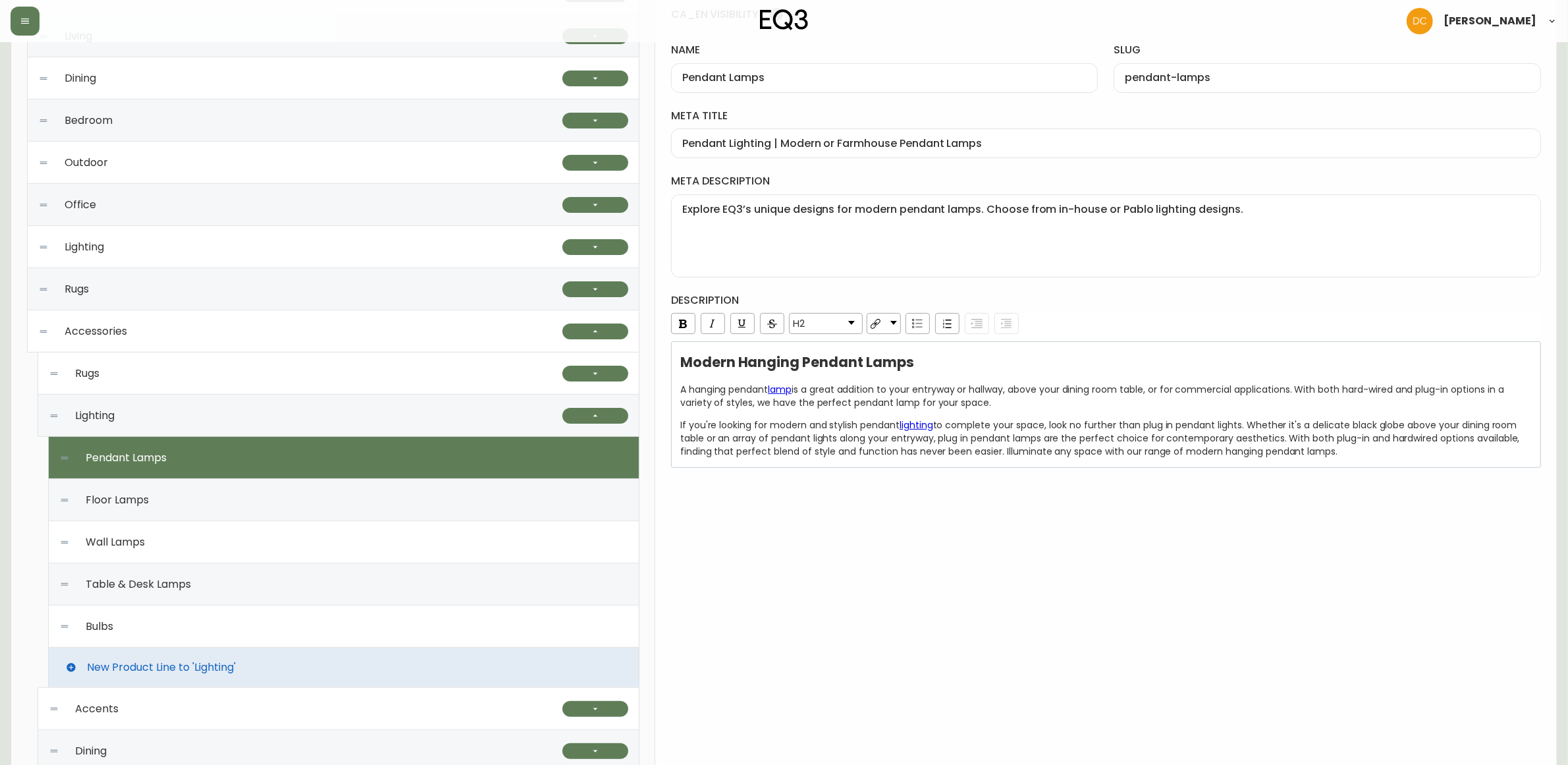
click at [345, 426] on div "Lighting" at bounding box center [305, 415] width 513 height 42
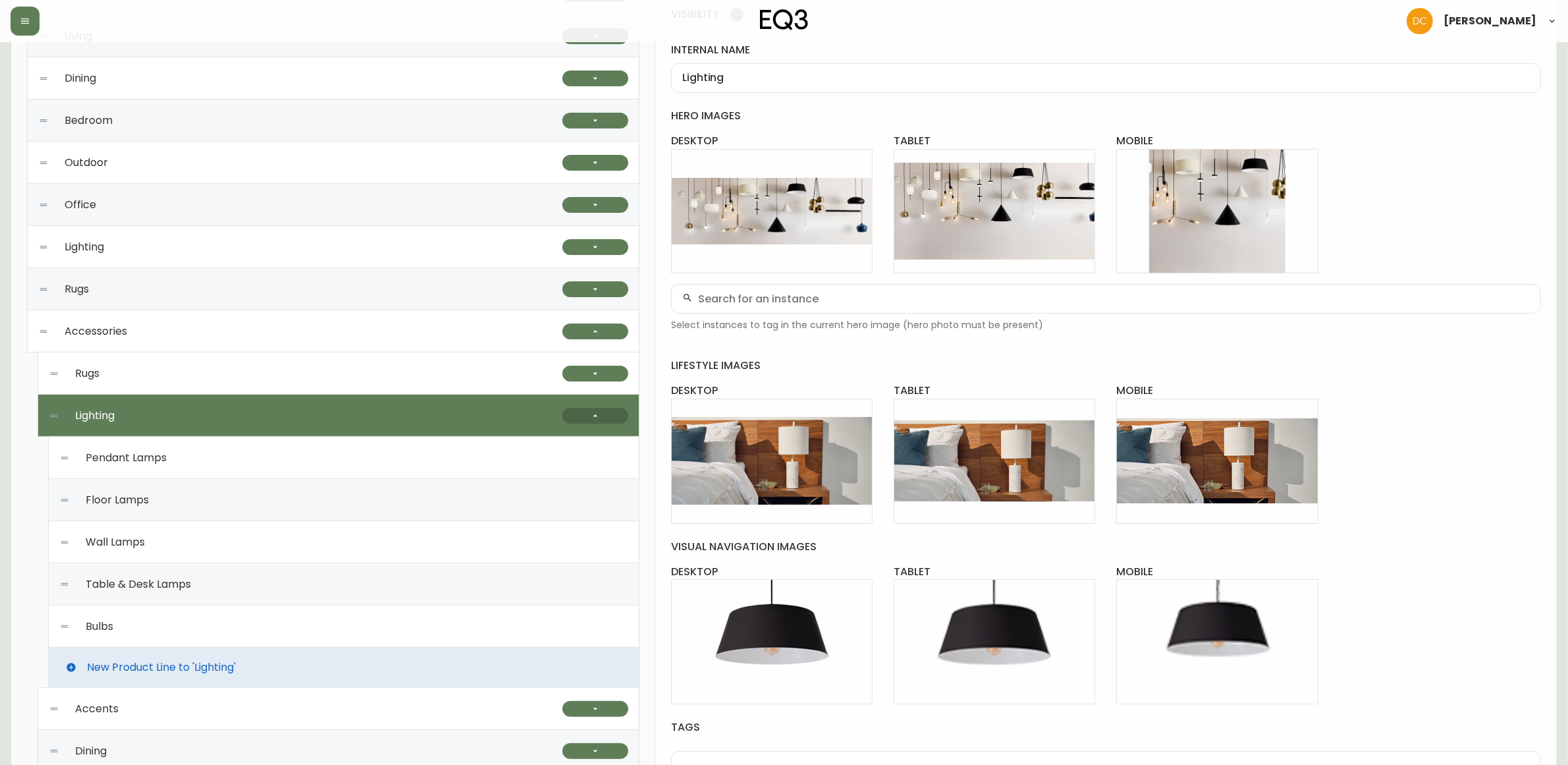
click at [578, 418] on button "button" at bounding box center [595, 416] width 66 height 16
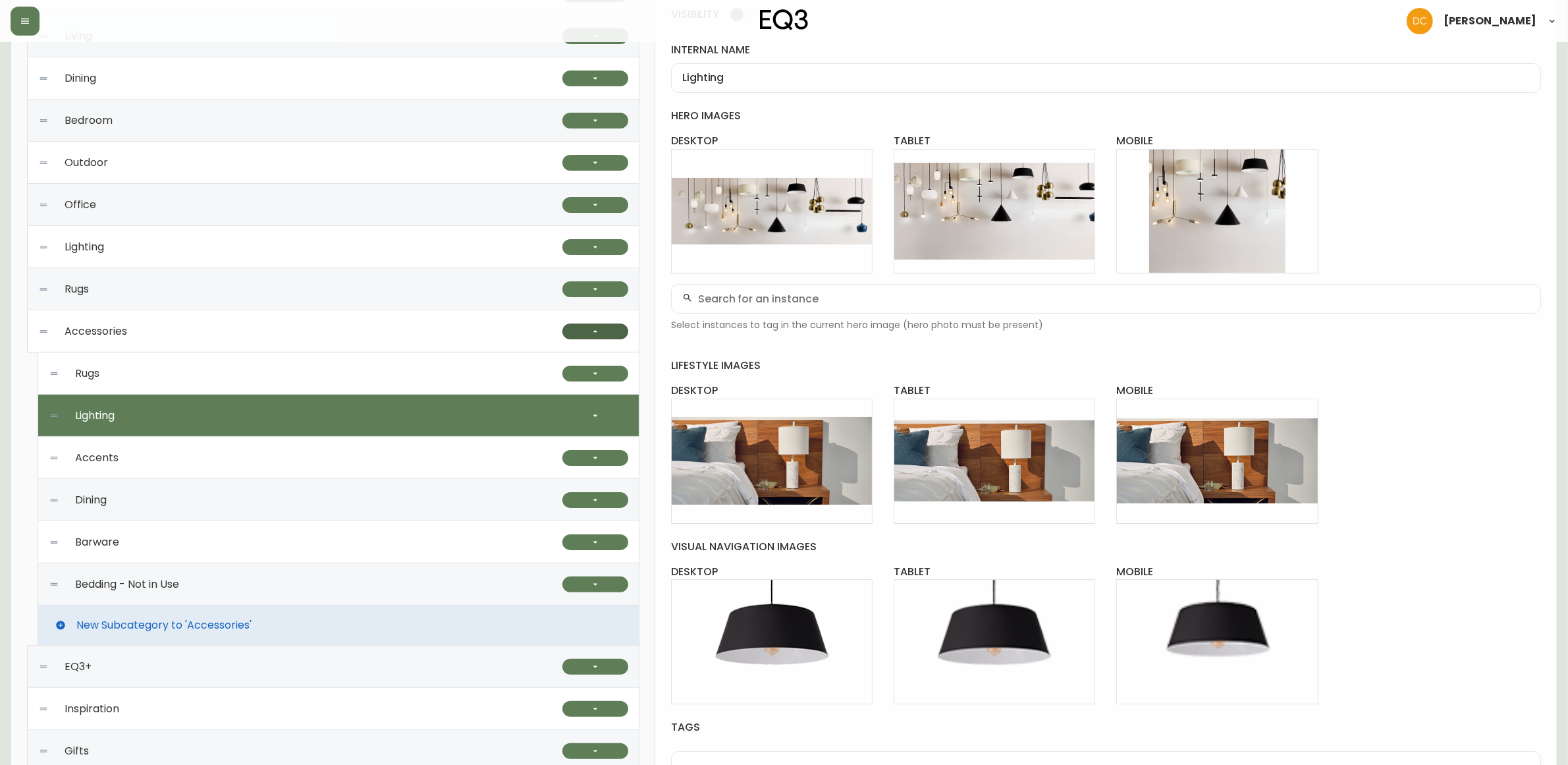
click at [597, 334] on icon "button" at bounding box center [595, 331] width 11 height 11
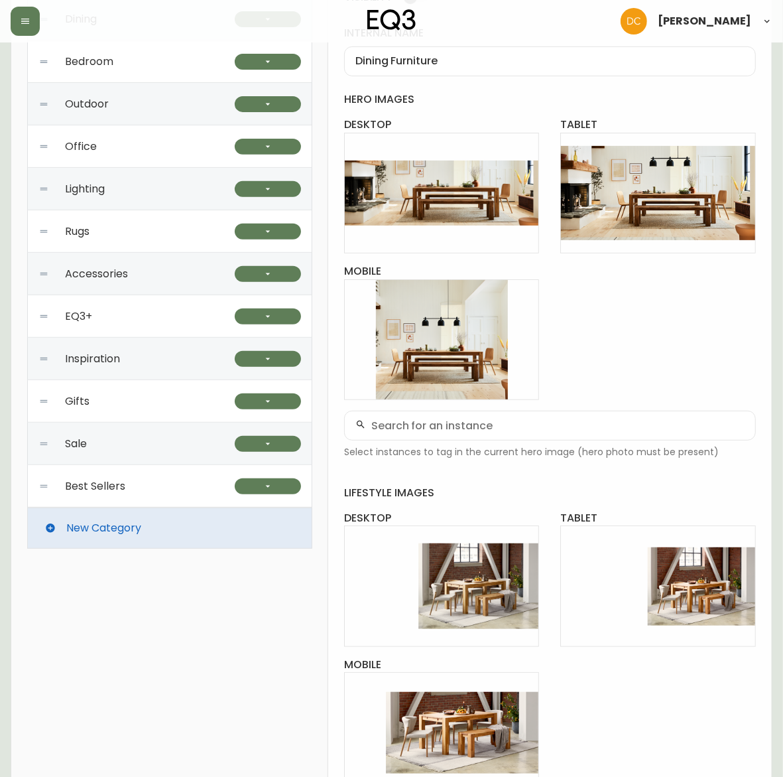
scroll to position [246, 0]
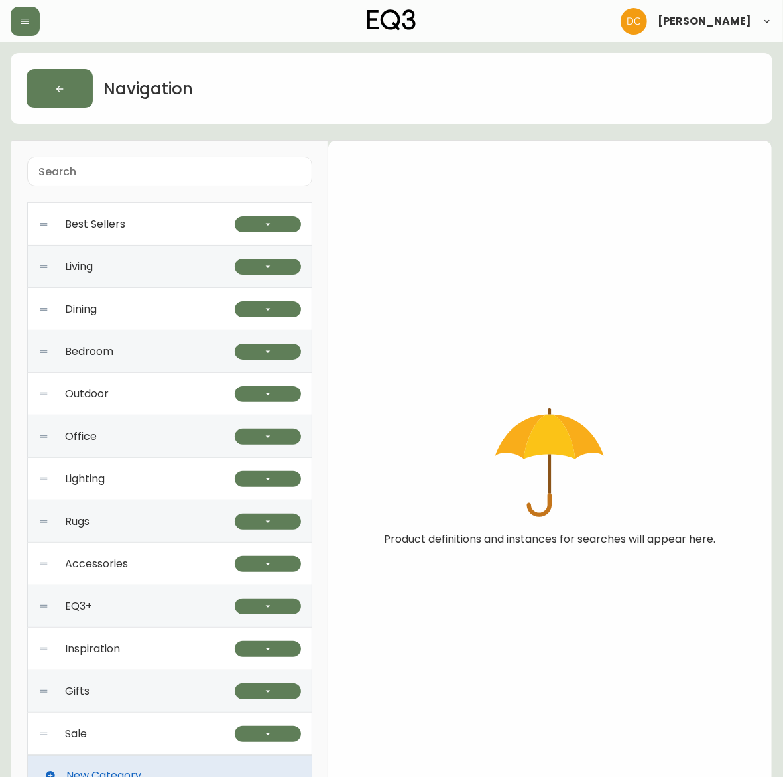
click at [227, 224] on div "Best Sellers" at bounding box center [136, 224] width 196 height 42
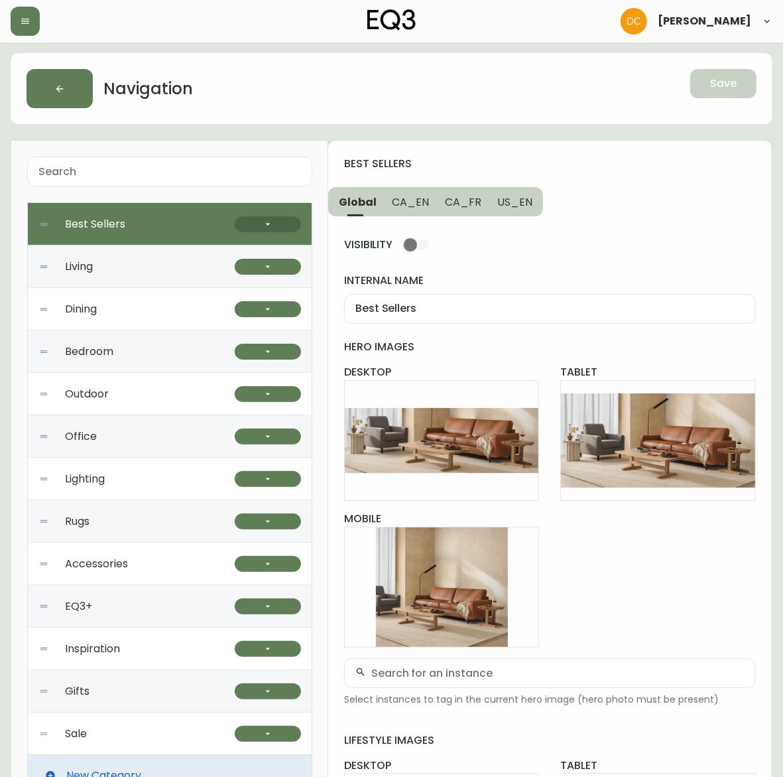
click at [273, 226] on button "button" at bounding box center [268, 224] width 66 height 16
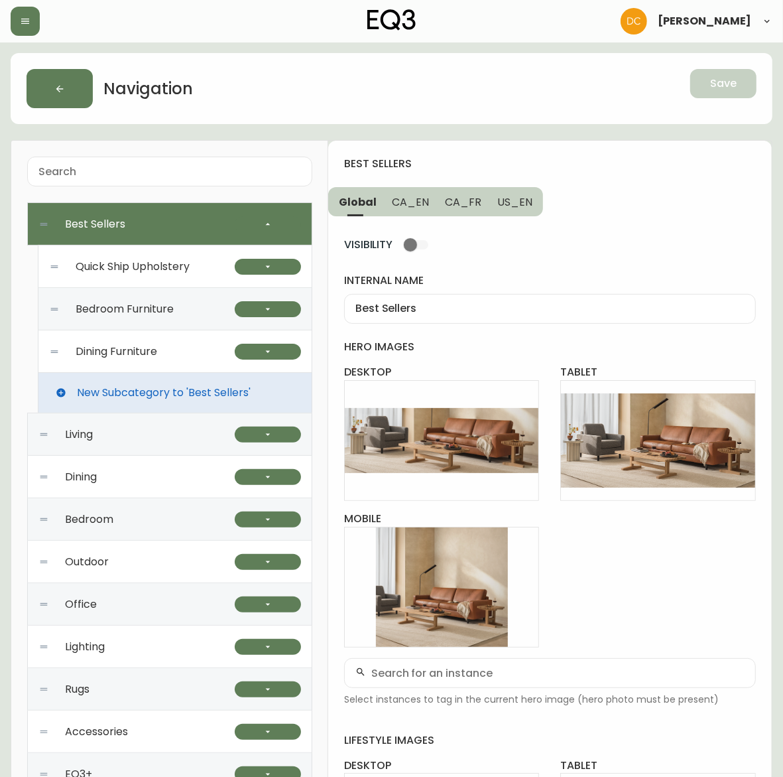
click at [164, 272] on span "Quick Ship Upholstery" at bounding box center [133, 267] width 114 height 12
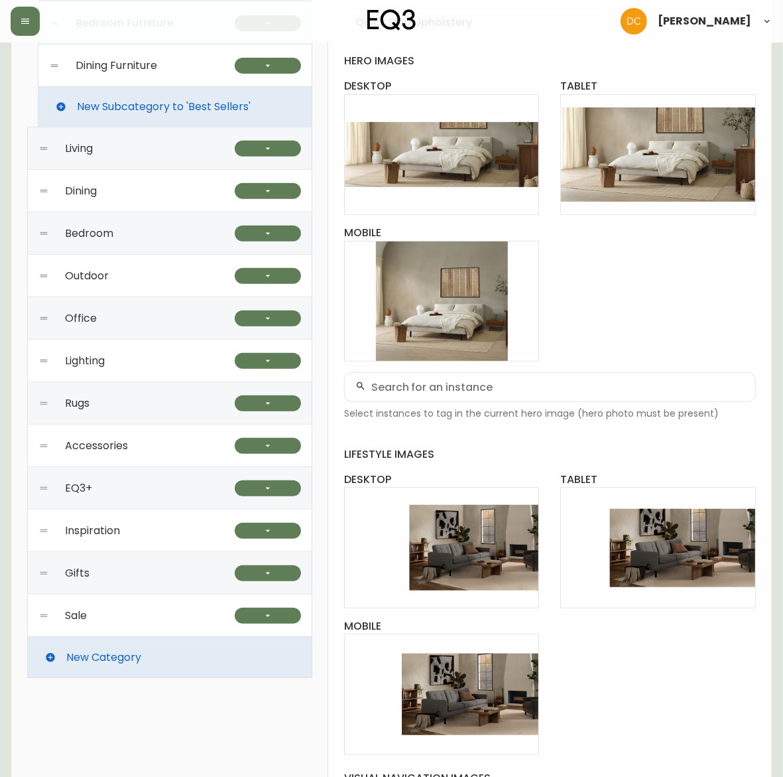
scroll to position [166, 0]
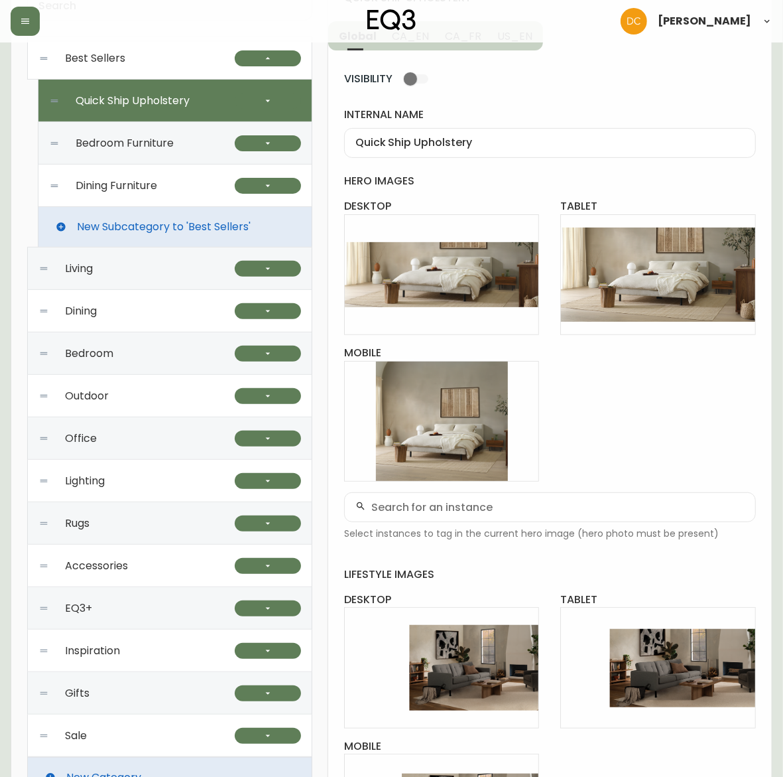
click at [170, 141] on span "Bedroom Furniture" at bounding box center [125, 143] width 98 height 12
type input "Bedroom Furniture"
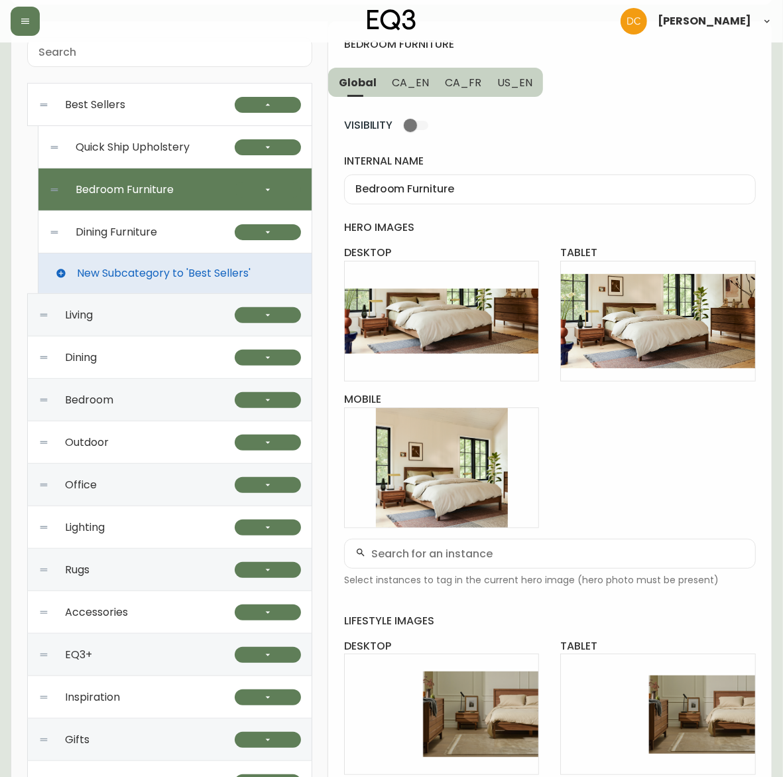
scroll to position [83, 0]
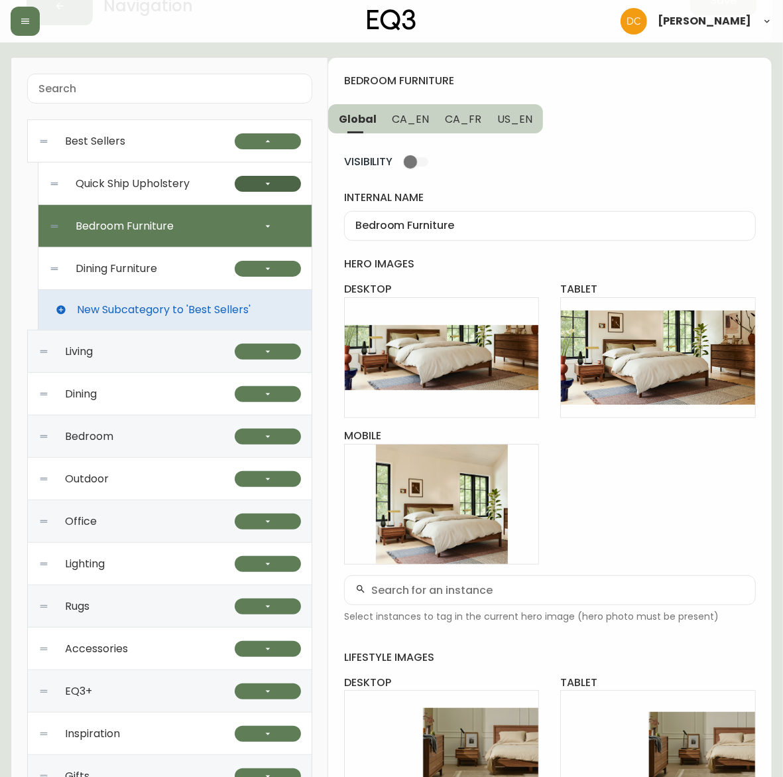
click at [271, 187] on icon "button" at bounding box center [268, 183] width 11 height 11
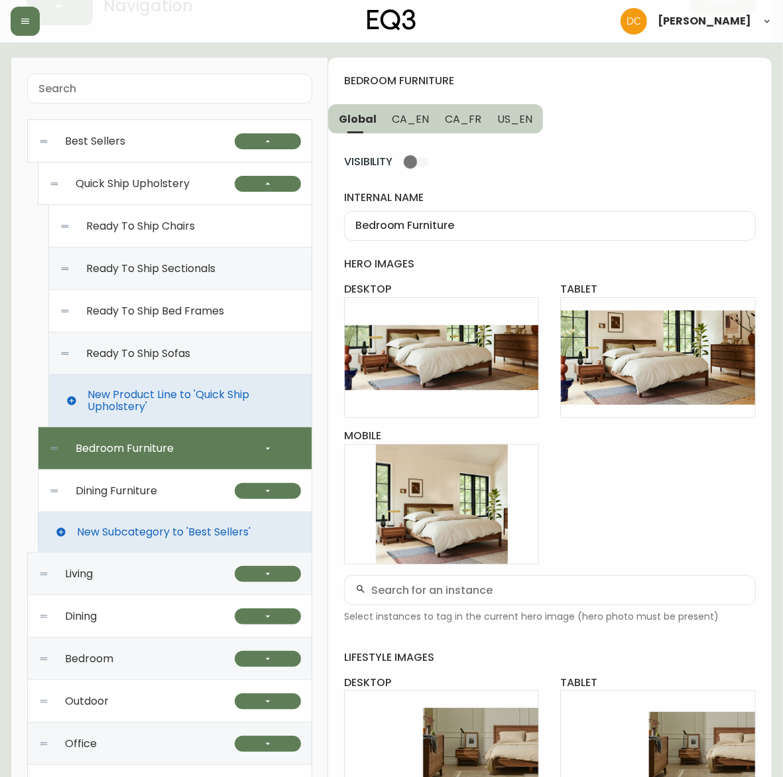
click at [209, 309] on span "Ready To Ship Bed Frames" at bounding box center [155, 311] width 138 height 12
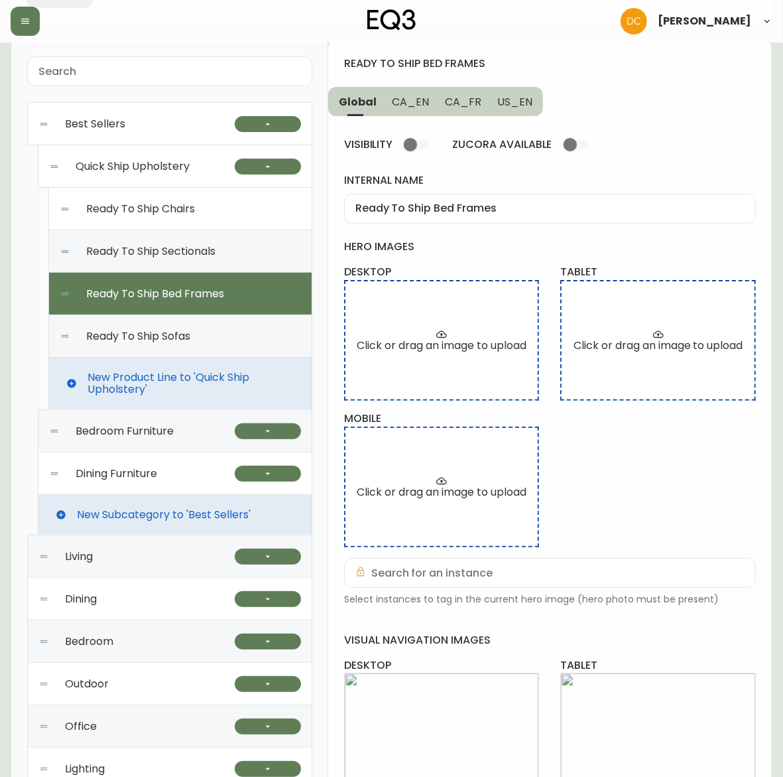
scroll to position [0, 0]
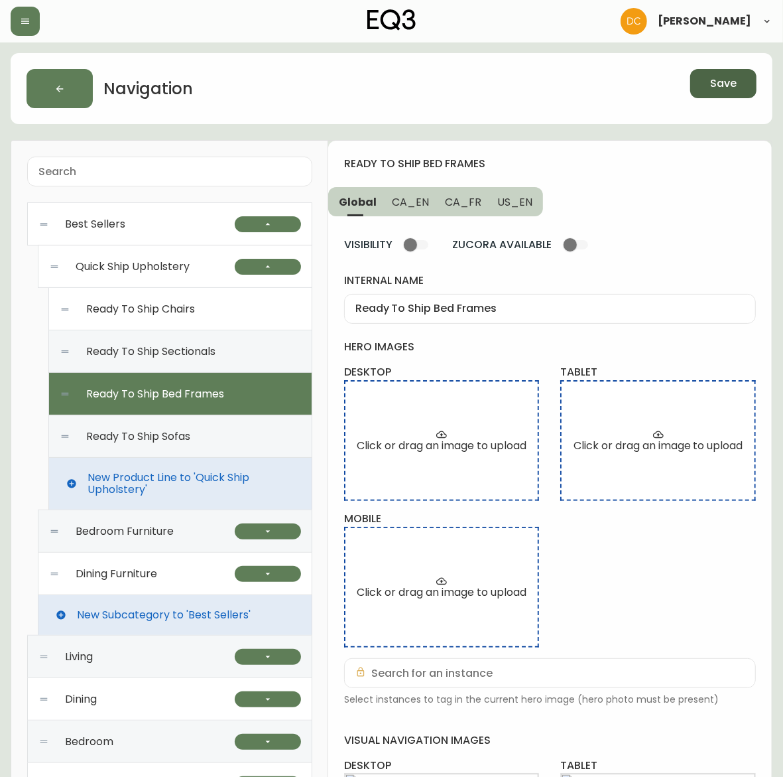
click at [722, 93] on button "Save" at bounding box center [723, 83] width 66 height 29
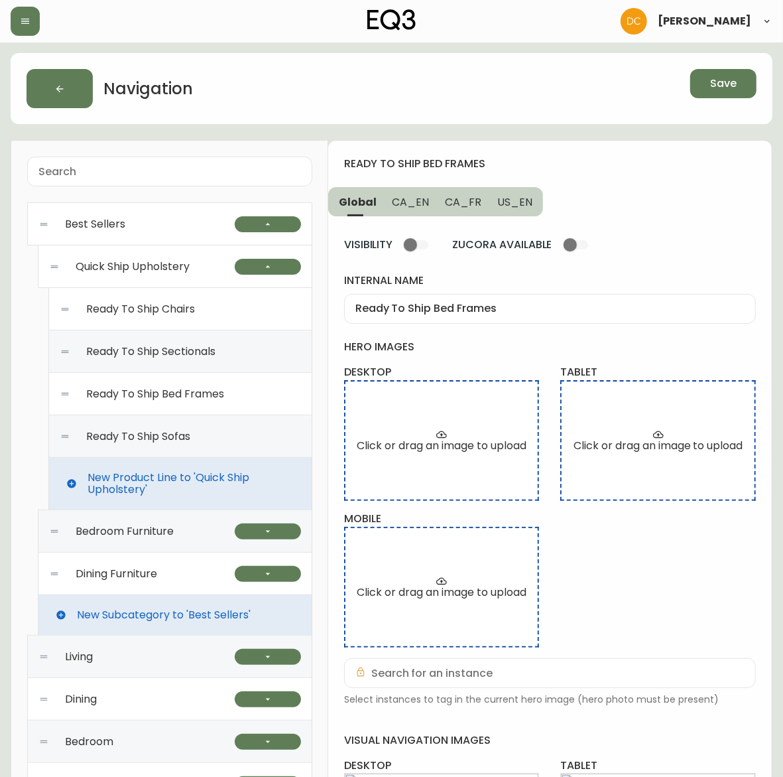
click at [184, 432] on span "Ready To Ship Sofas" at bounding box center [138, 436] width 104 height 12
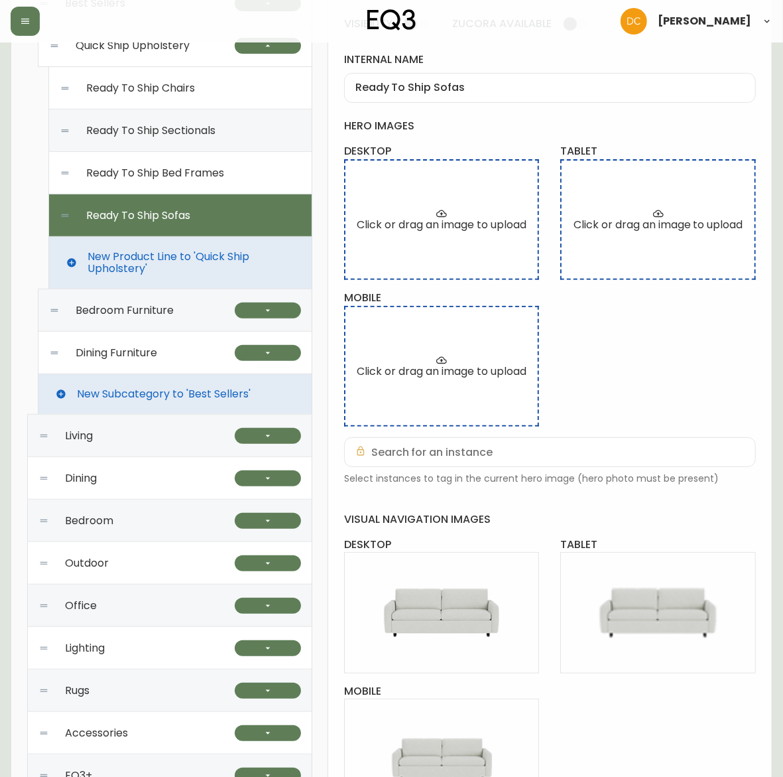
scroll to position [12, 0]
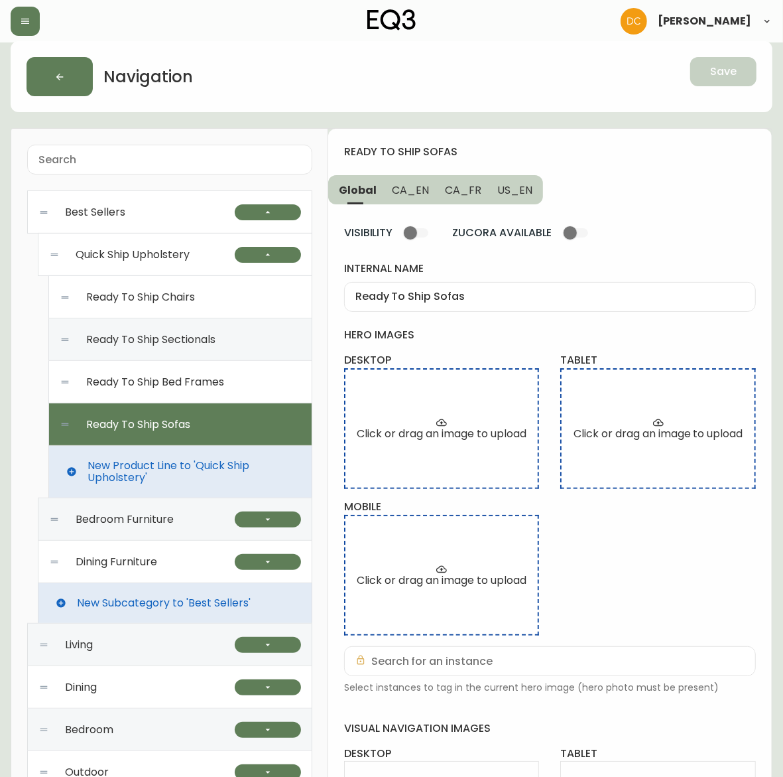
click at [256, 388] on div "Ready To Ship Bed Frames" at bounding box center [180, 382] width 241 height 42
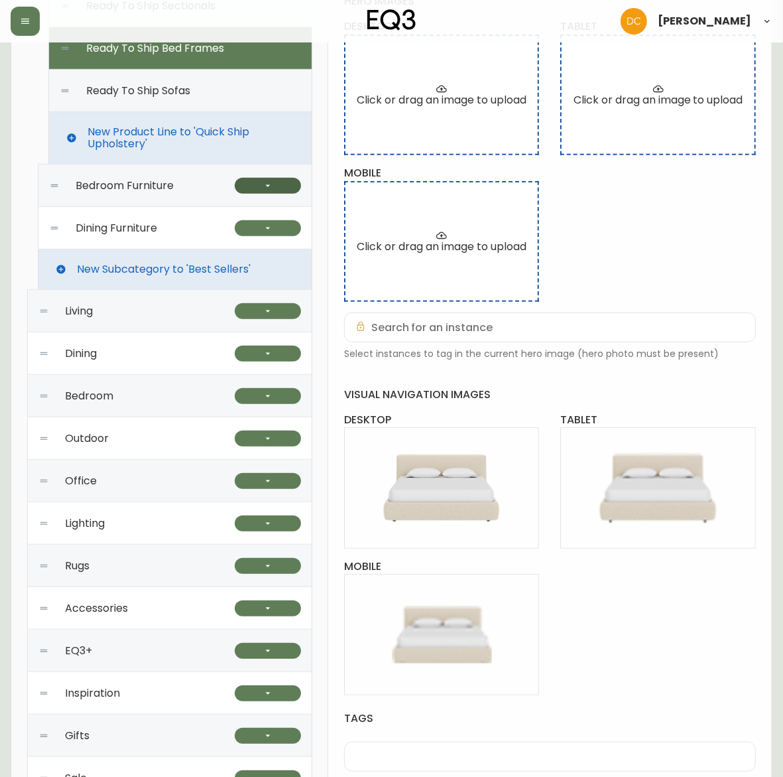
scroll to position [95, 0]
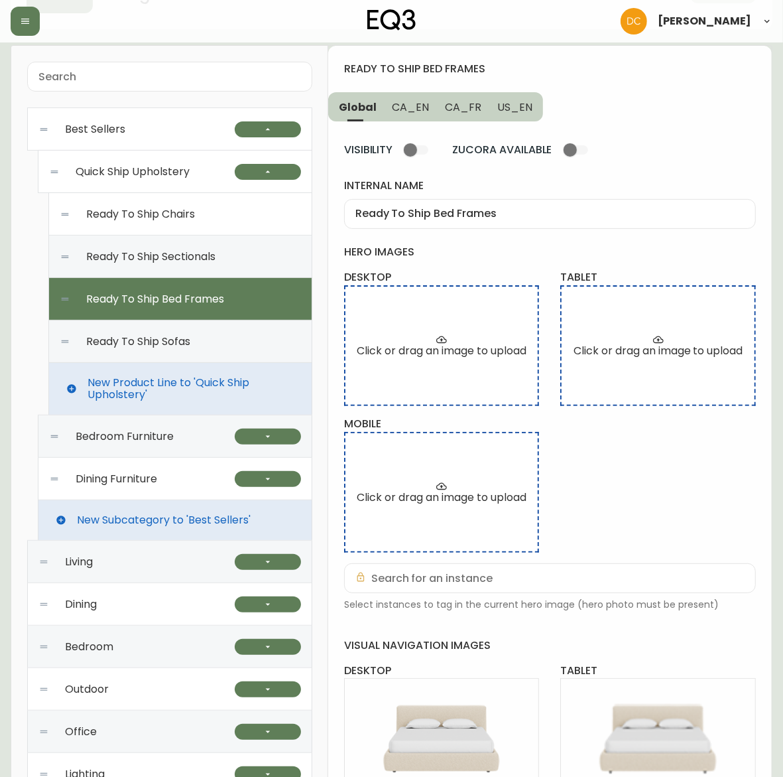
click at [208, 267] on div "Ready To Ship Sectionals" at bounding box center [180, 256] width 241 height 42
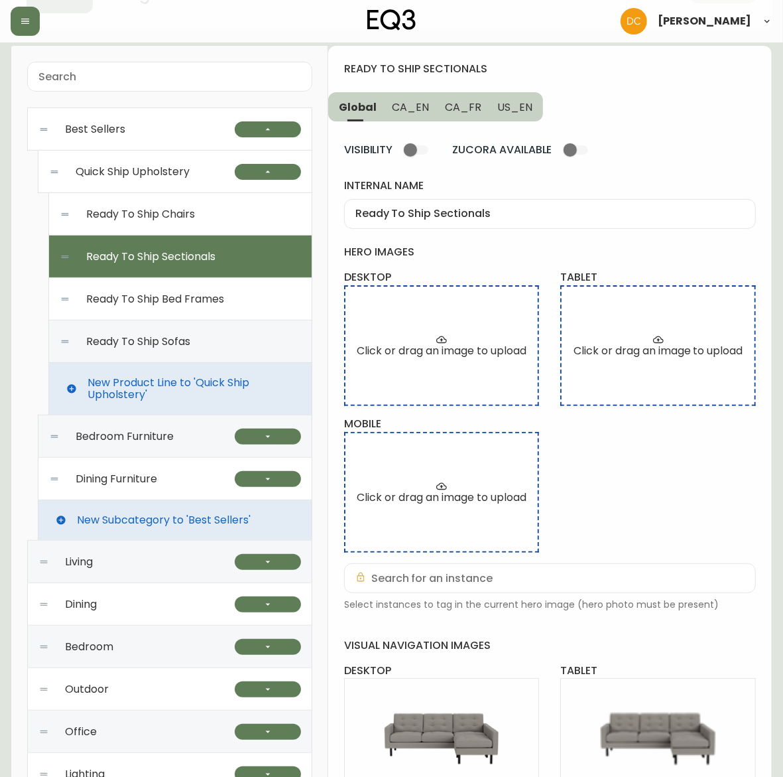
click at [208, 224] on div "Ready To Ship Chairs" at bounding box center [180, 214] width 241 height 42
type input "Ready To Ship Chairs"
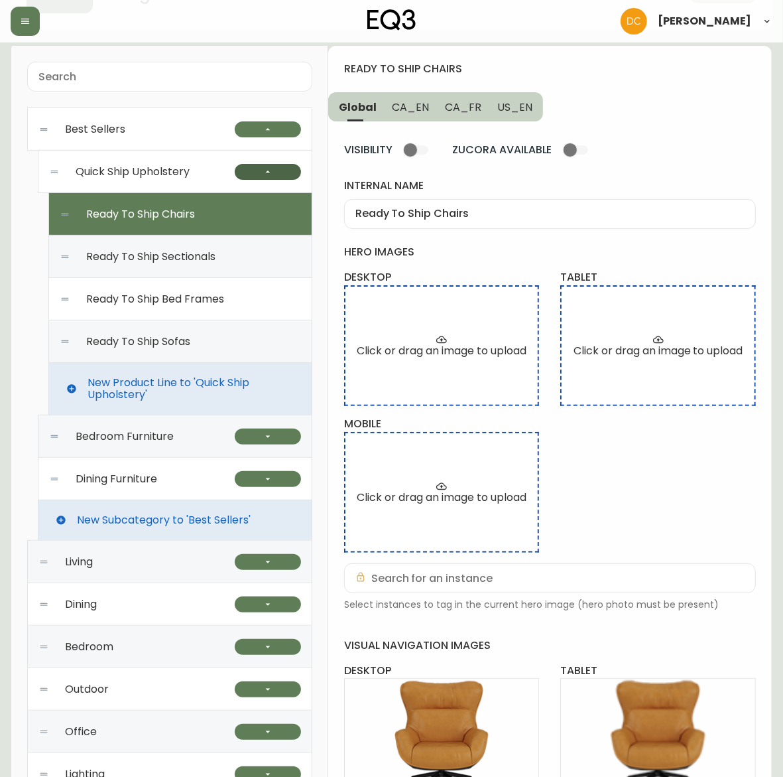
click at [263, 174] on icon "button" at bounding box center [268, 171] width 11 height 11
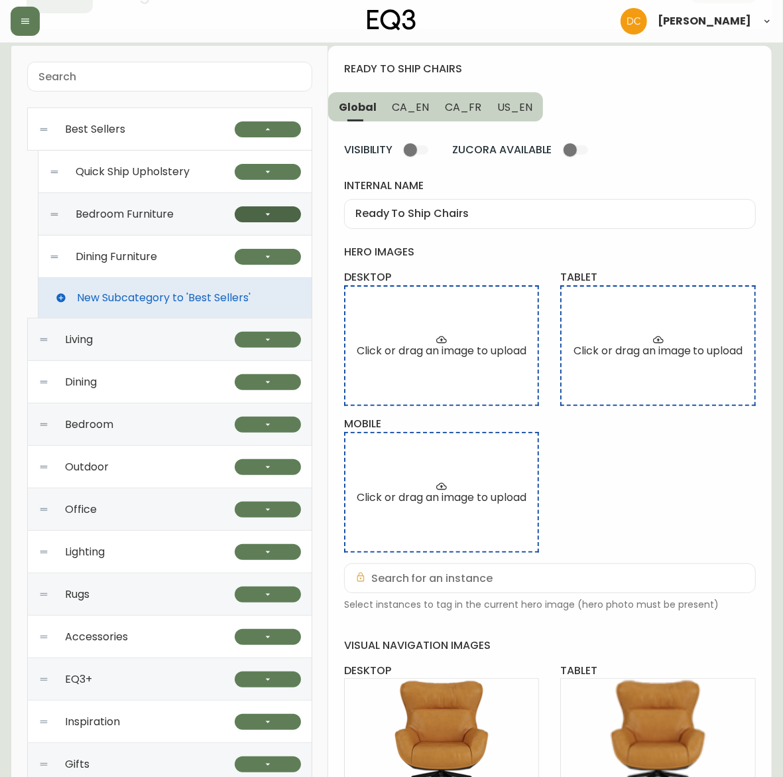
drag, startPoint x: 201, startPoint y: 211, endPoint x: 274, endPoint y: 214, distance: 73.0
click at [202, 212] on div "Bedroom Furniture" at bounding box center [142, 214] width 186 height 42
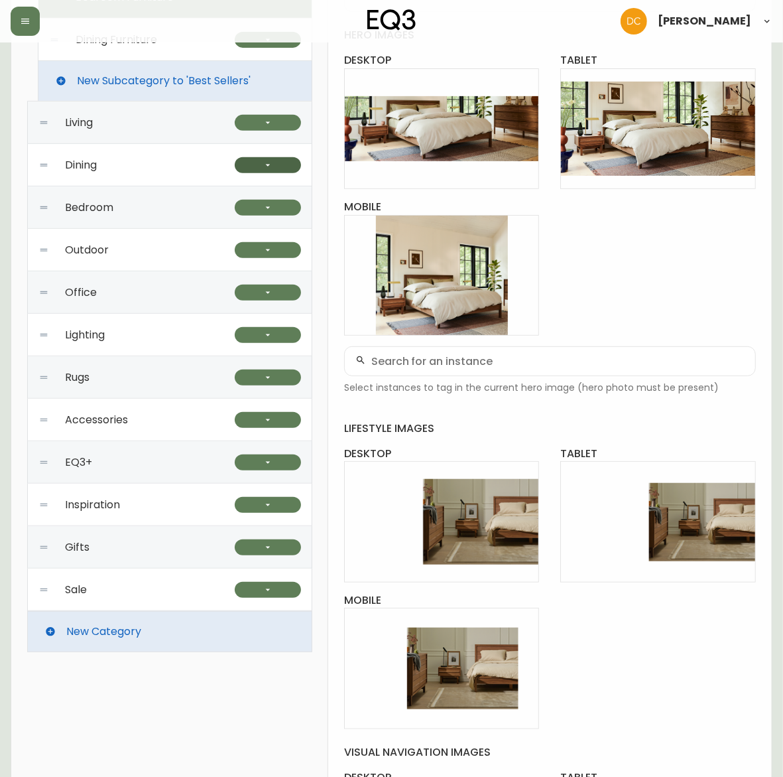
scroll to position [178, 0]
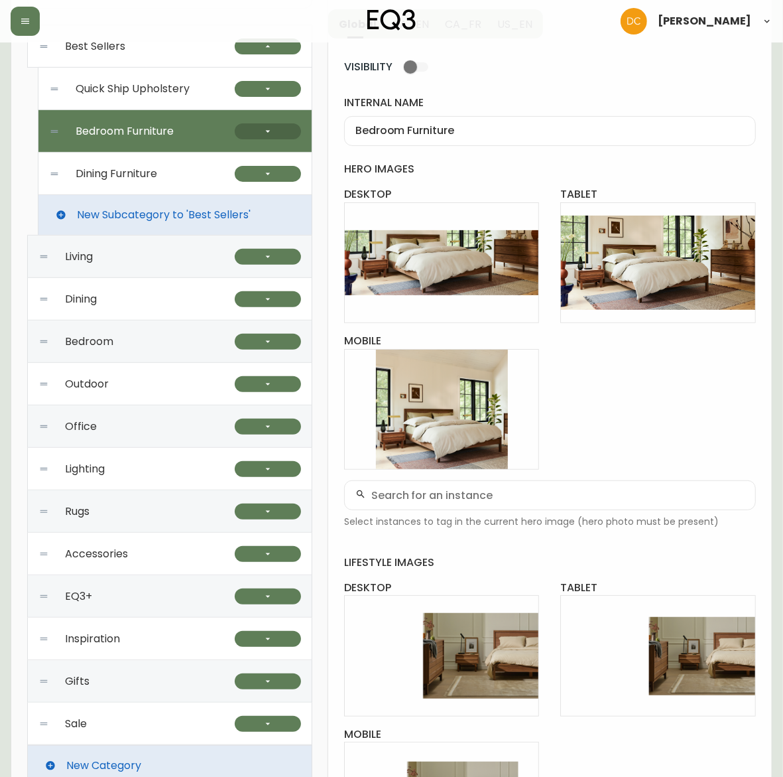
click at [267, 128] on icon "button" at bounding box center [268, 131] width 11 height 11
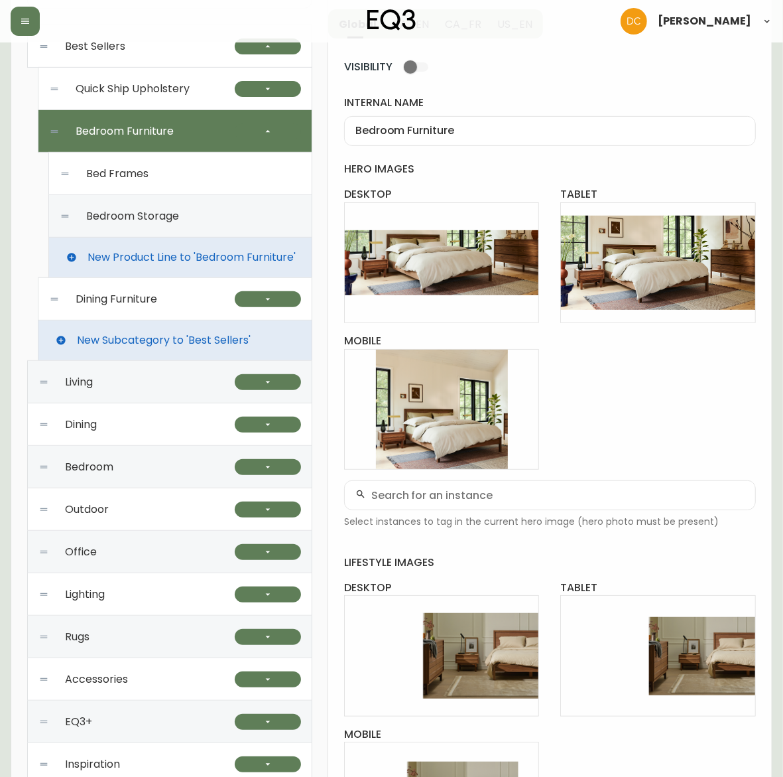
click at [199, 174] on div "Bed Frames" at bounding box center [180, 174] width 241 height 42
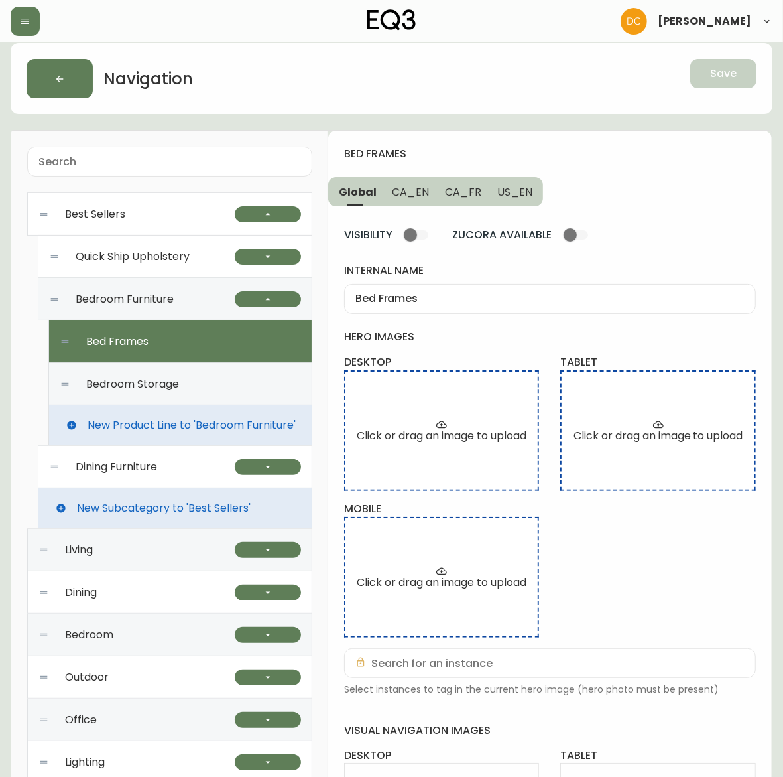
scroll to position [9, 0]
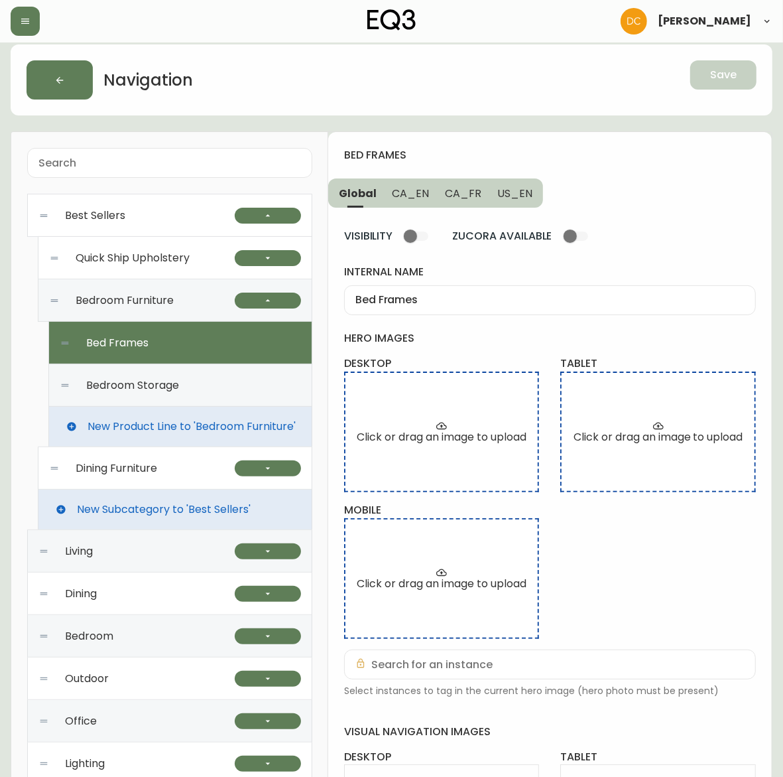
click at [181, 393] on div "Bedroom Storage" at bounding box center [180, 385] width 241 height 42
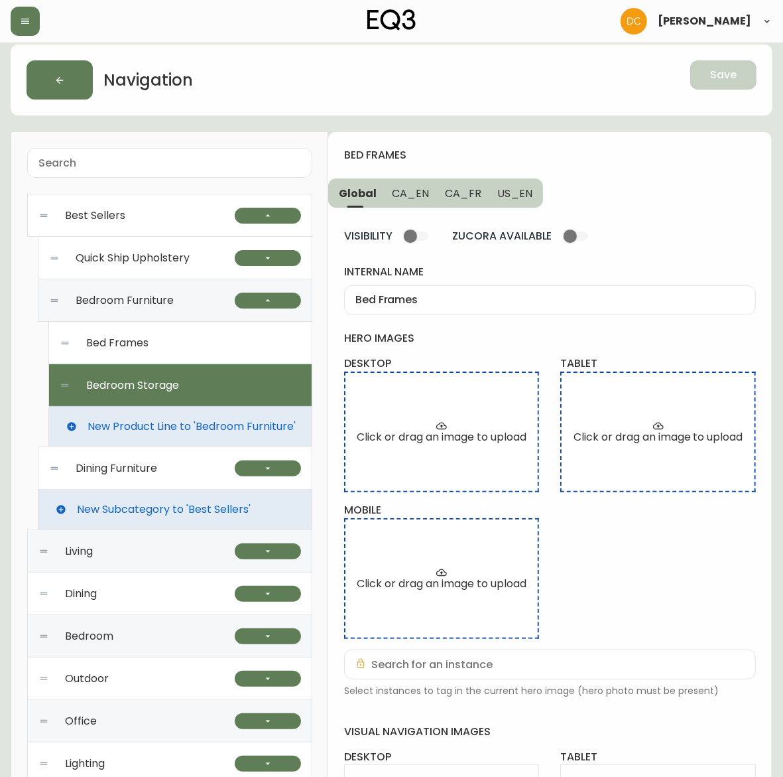
type input "Bedroom Storage"
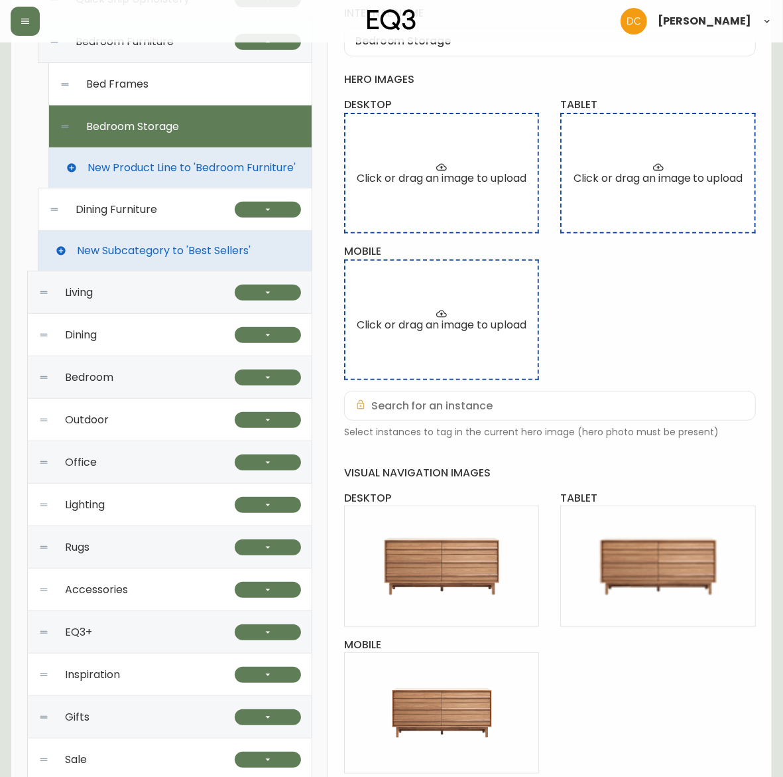
scroll to position [92, 0]
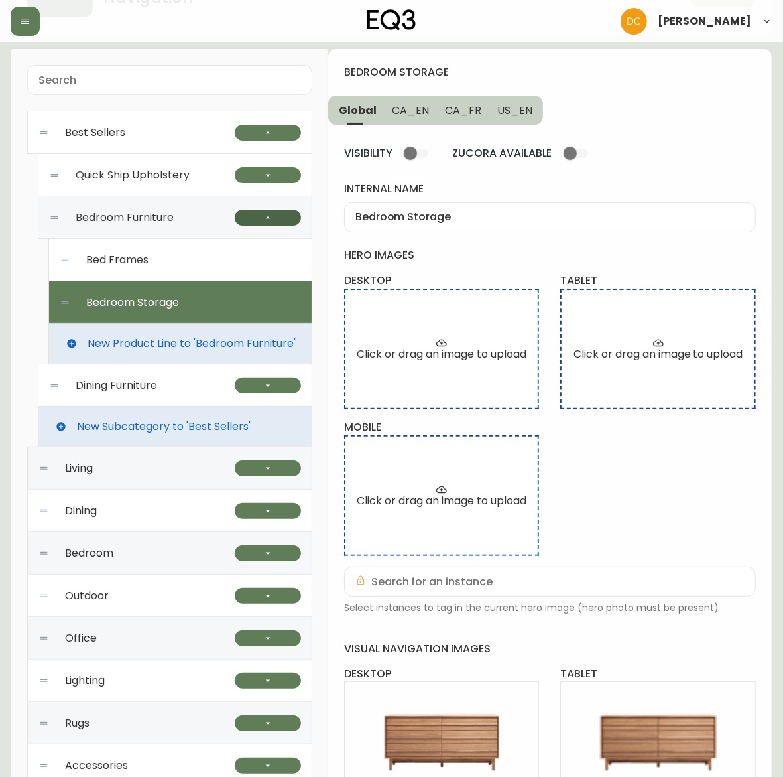
click at [272, 221] on icon "button" at bounding box center [268, 217] width 11 height 11
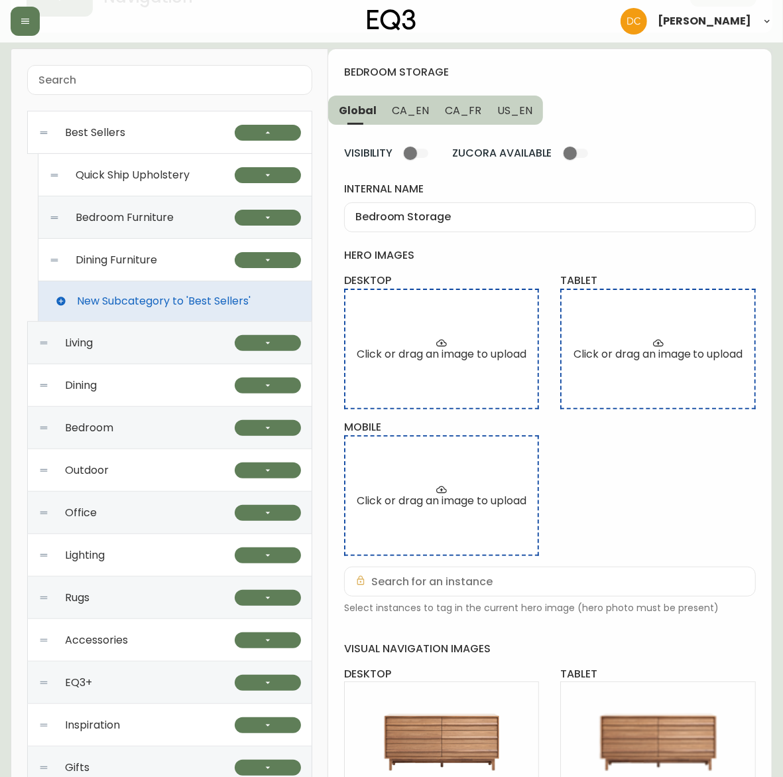
click at [168, 269] on div "Dining Furniture" at bounding box center [142, 260] width 186 height 42
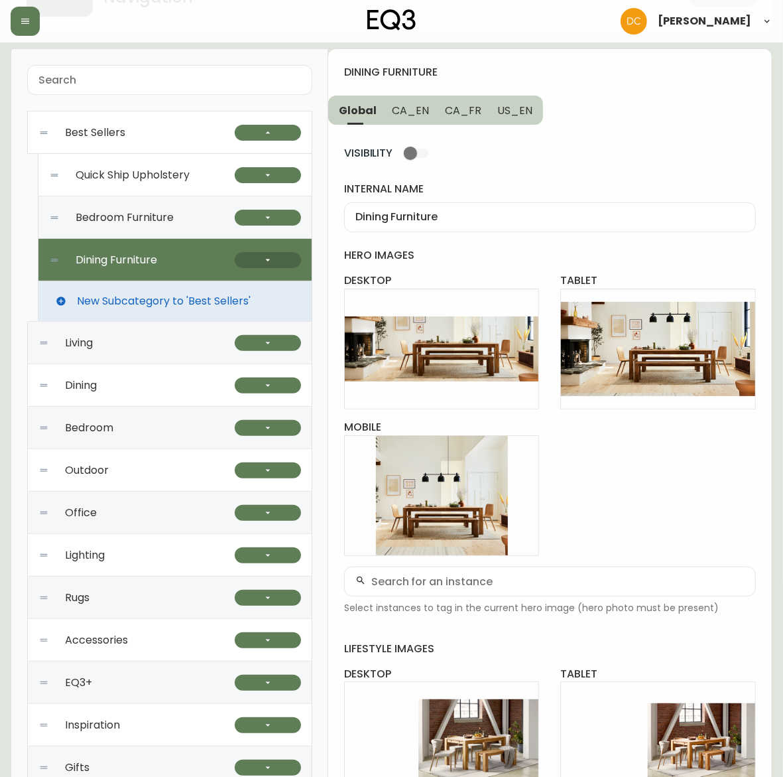
click at [259, 262] on button "button" at bounding box center [268, 260] width 66 height 16
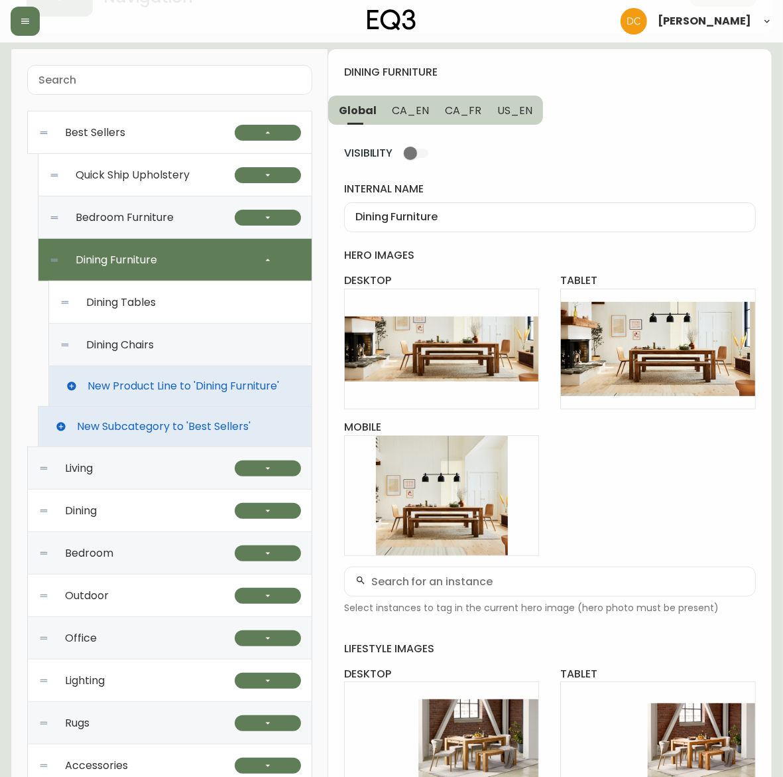
click at [161, 294] on div "Dining Tables" at bounding box center [180, 302] width 241 height 42
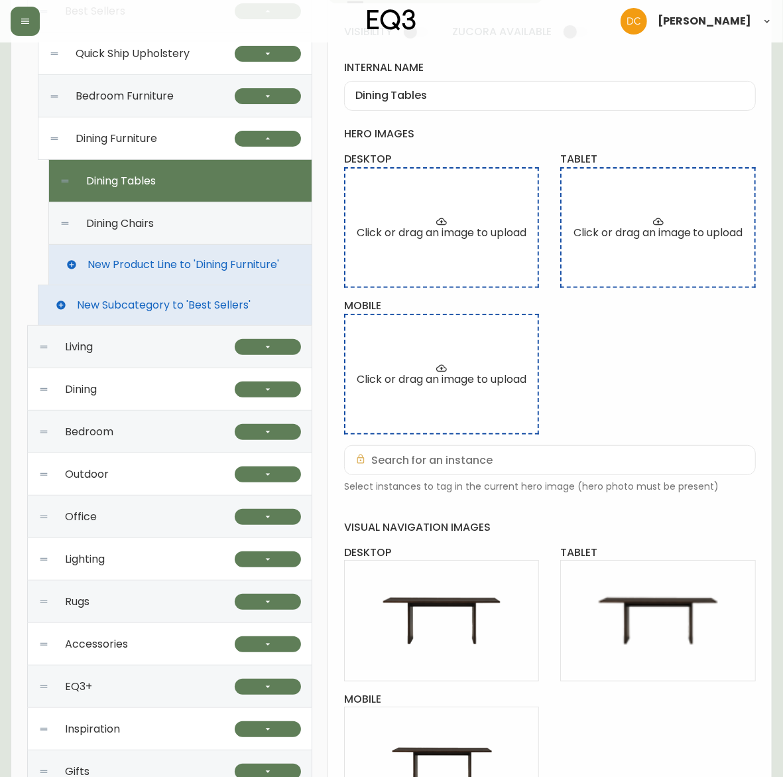
scroll to position [0, 0]
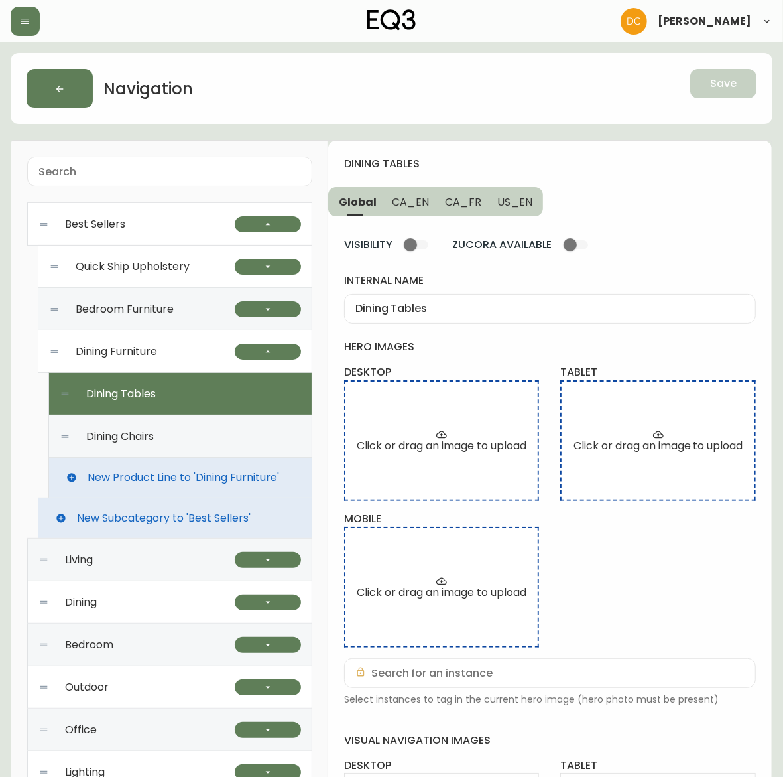
click at [192, 449] on div "Dining Chairs" at bounding box center [180, 436] width 241 height 42
type input "Dining Chairs"
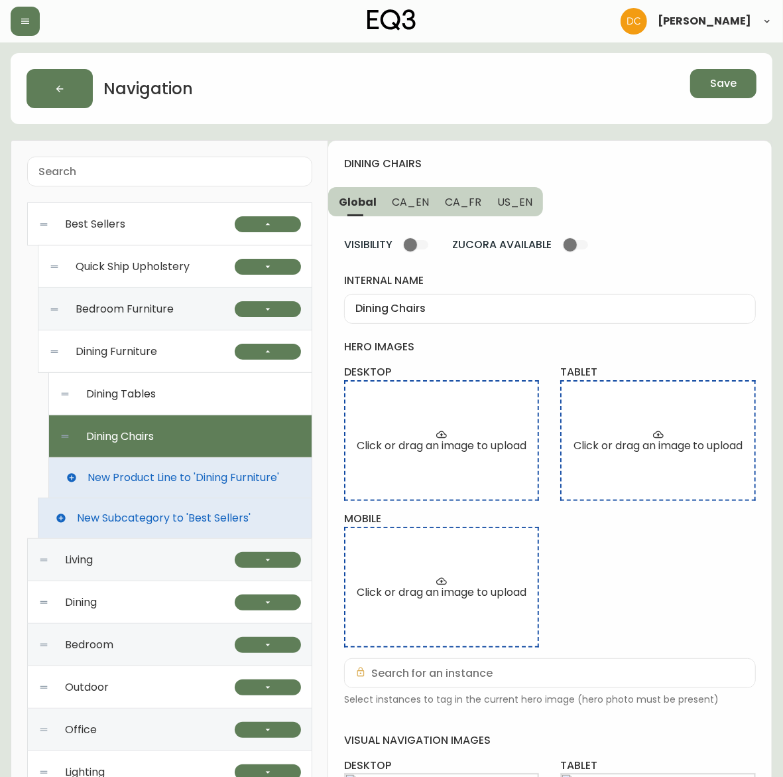
click at [743, 86] on button "Save" at bounding box center [723, 83] width 66 height 29
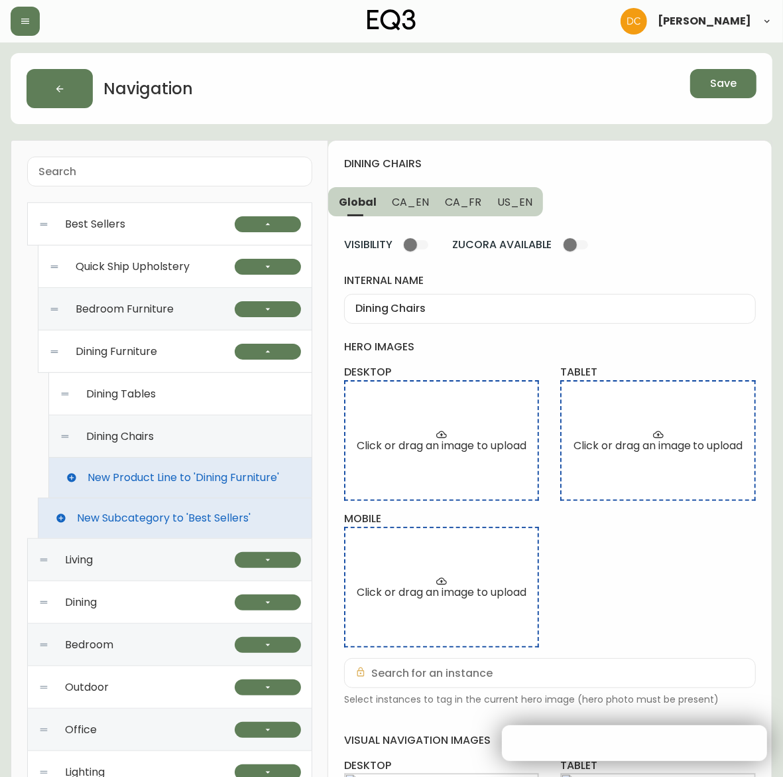
click at [177, 362] on div "Dining Furniture" at bounding box center [142, 351] width 186 height 42
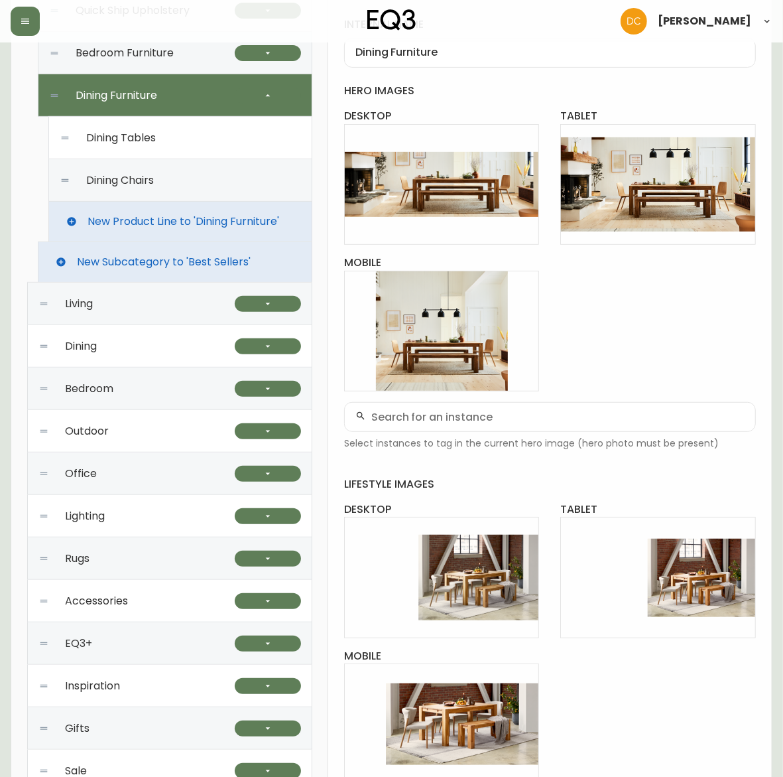
scroll to position [166, 0]
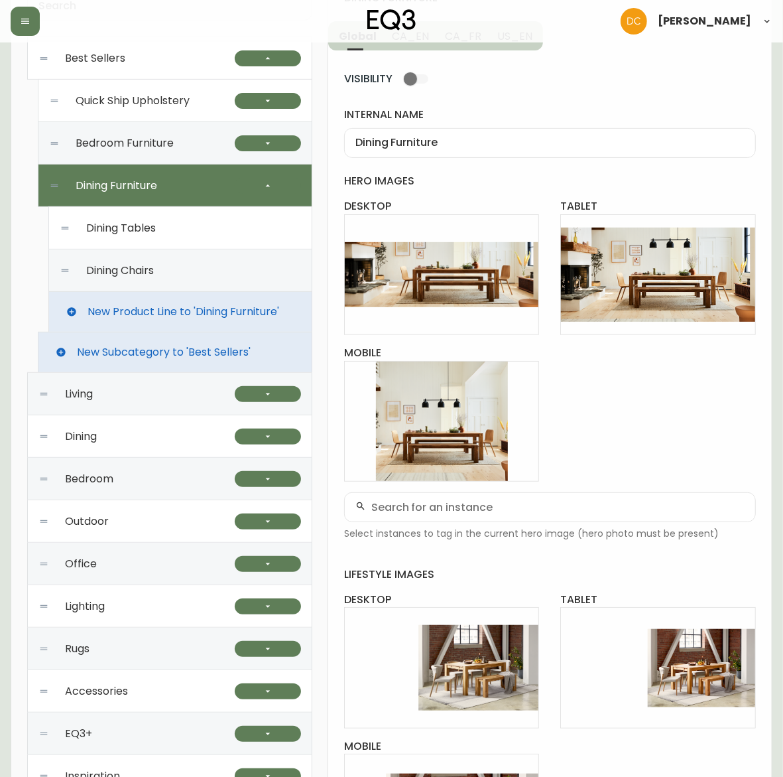
click at [181, 272] on div "Dining Chairs" at bounding box center [180, 270] width 241 height 42
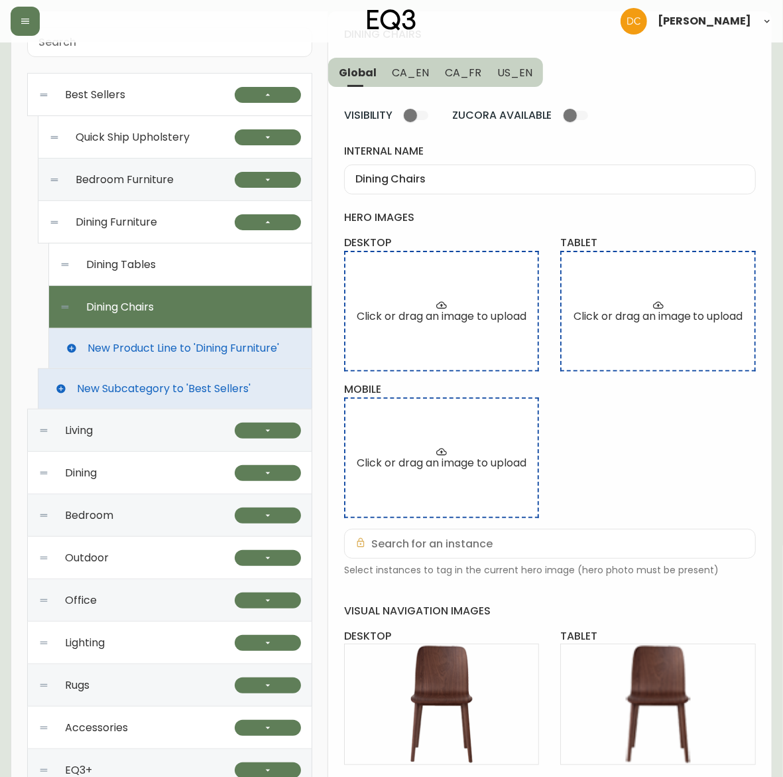
scroll to position [0, 0]
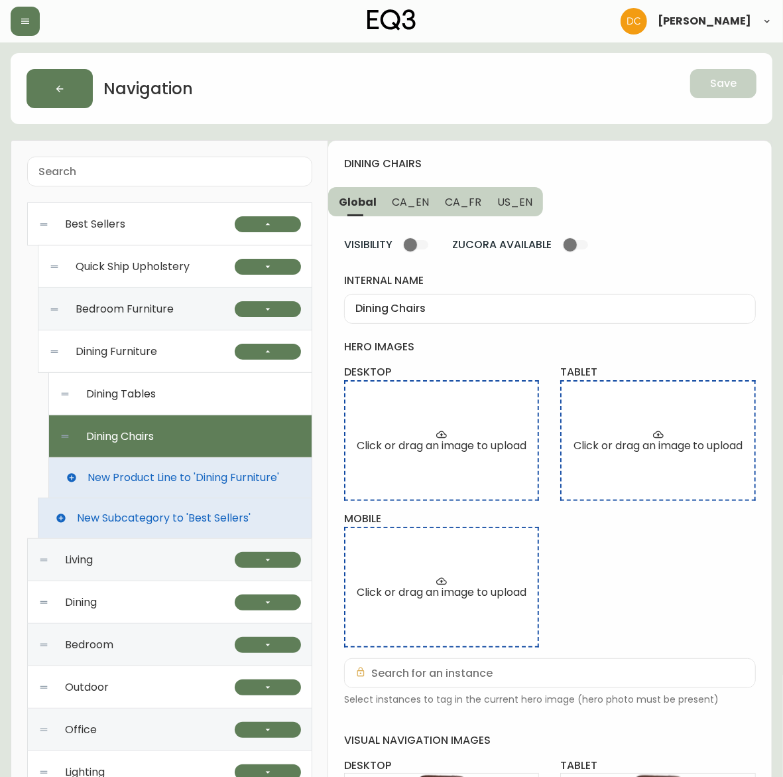
click at [154, 403] on div "Dining Tables" at bounding box center [180, 394] width 241 height 42
type input "Dining Tables"
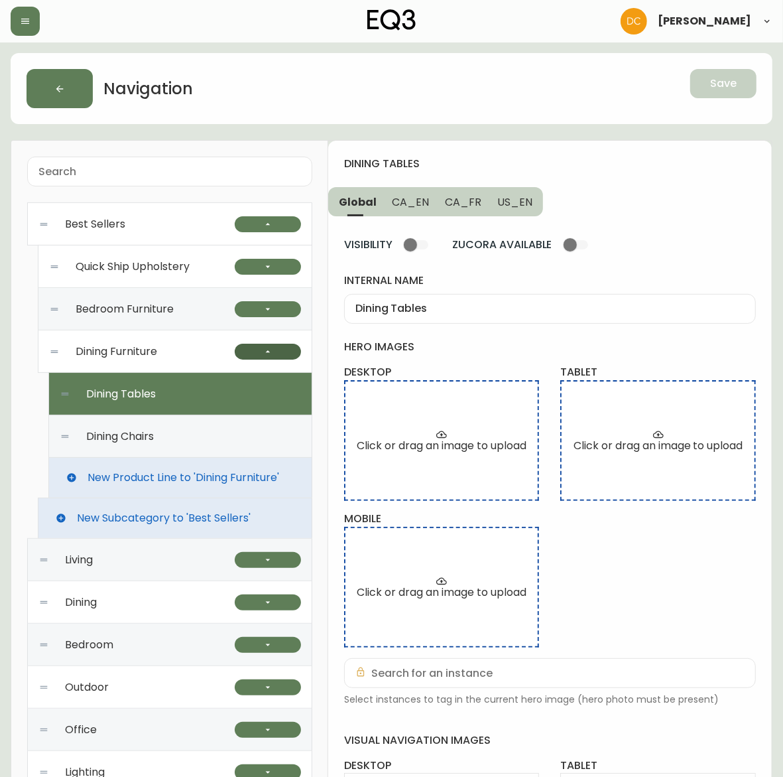
click at [265, 355] on icon "button" at bounding box center [268, 351] width 11 height 11
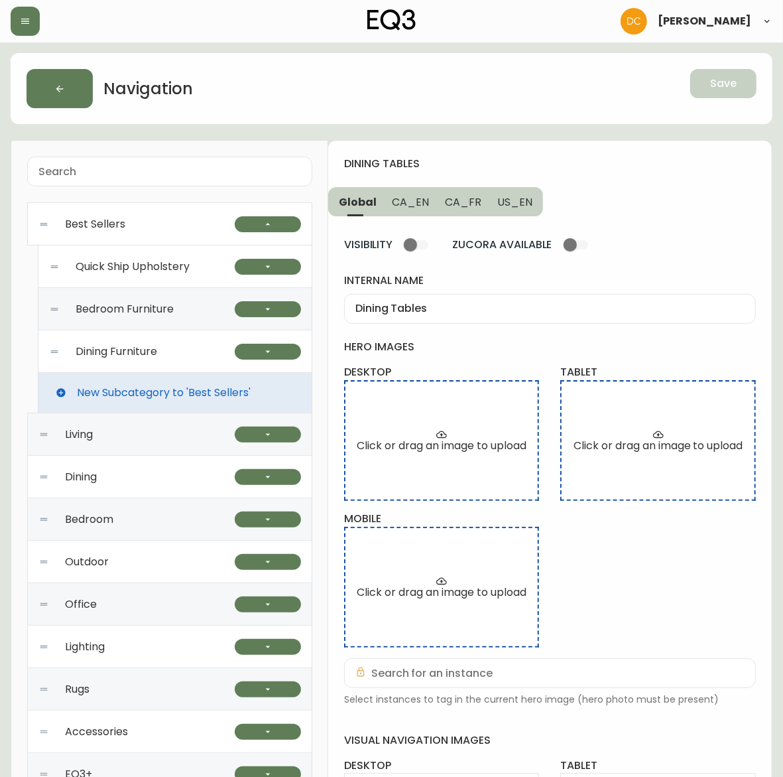
click at [157, 232] on div "Best Sellers" at bounding box center [136, 224] width 196 height 42
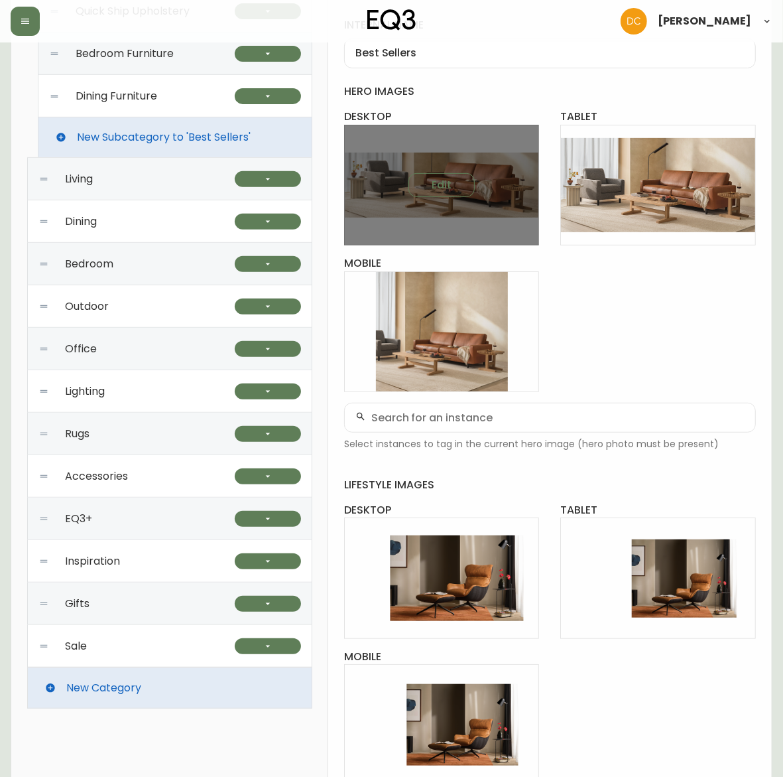
scroll to position [92, 0]
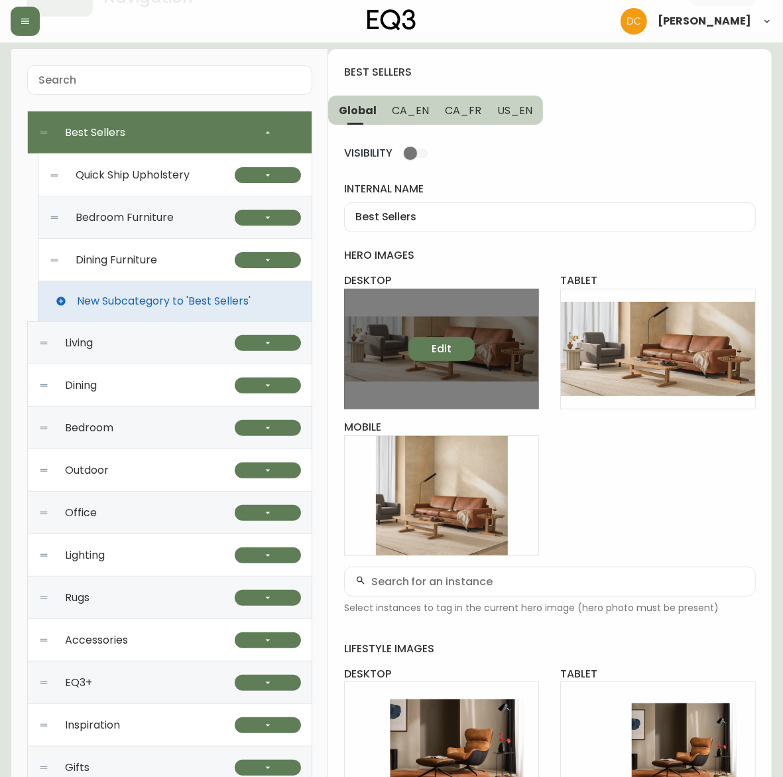
click at [451, 347] on span "Edit" at bounding box center [442, 349] width 20 height 15
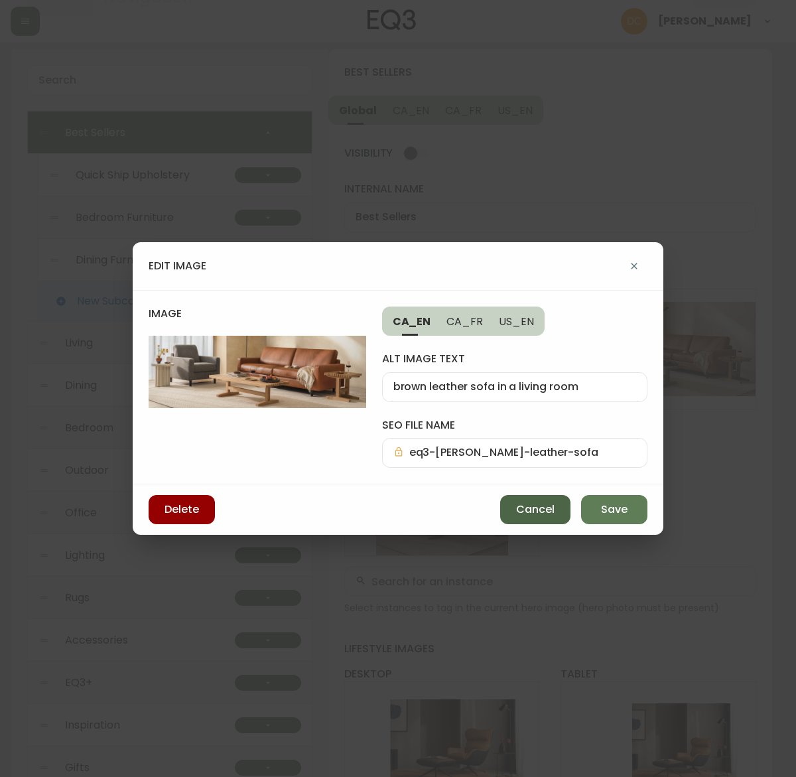
click at [524, 514] on span "Cancel" at bounding box center [535, 509] width 38 height 15
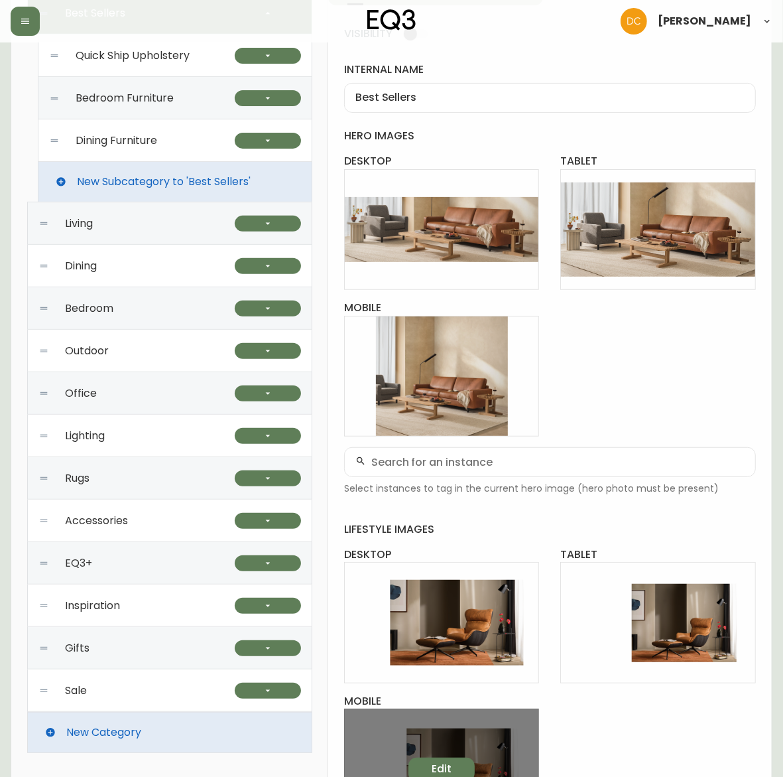
scroll to position [340, 0]
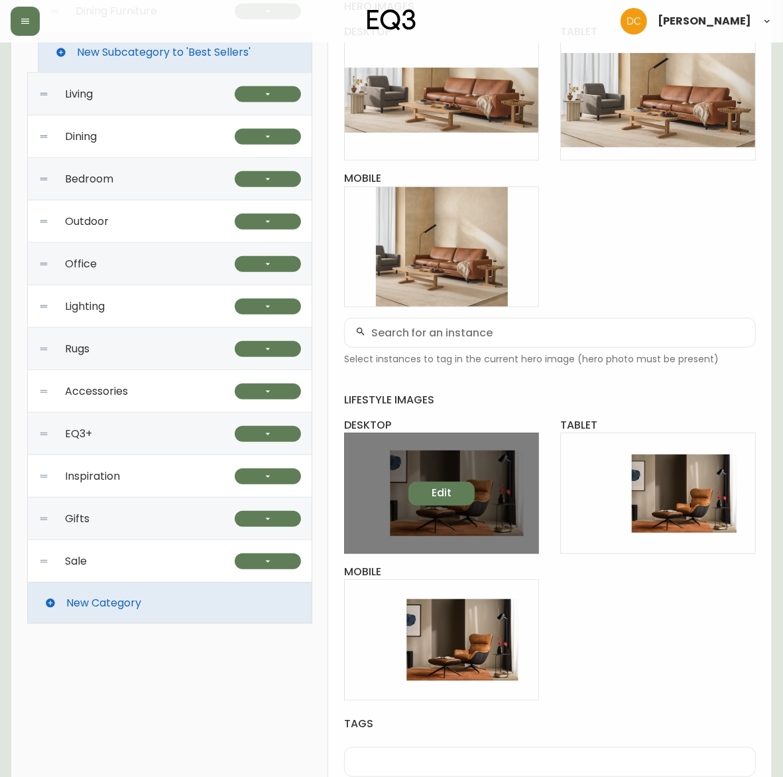
click at [449, 489] on span "Edit" at bounding box center [442, 493] width 20 height 15
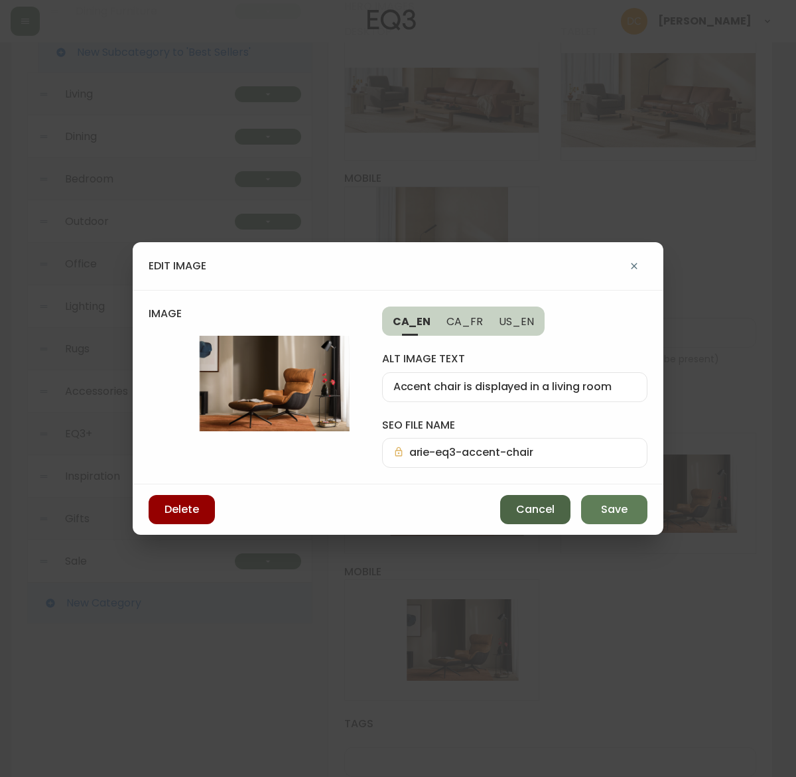
click at [526, 524] on button "Cancel" at bounding box center [535, 509] width 70 height 29
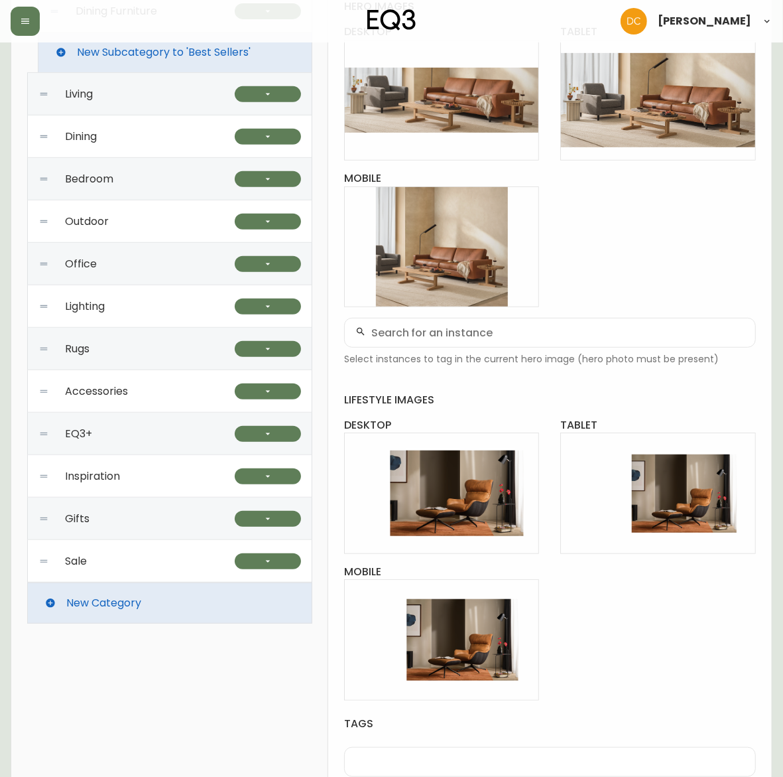
scroll to position [174, 0]
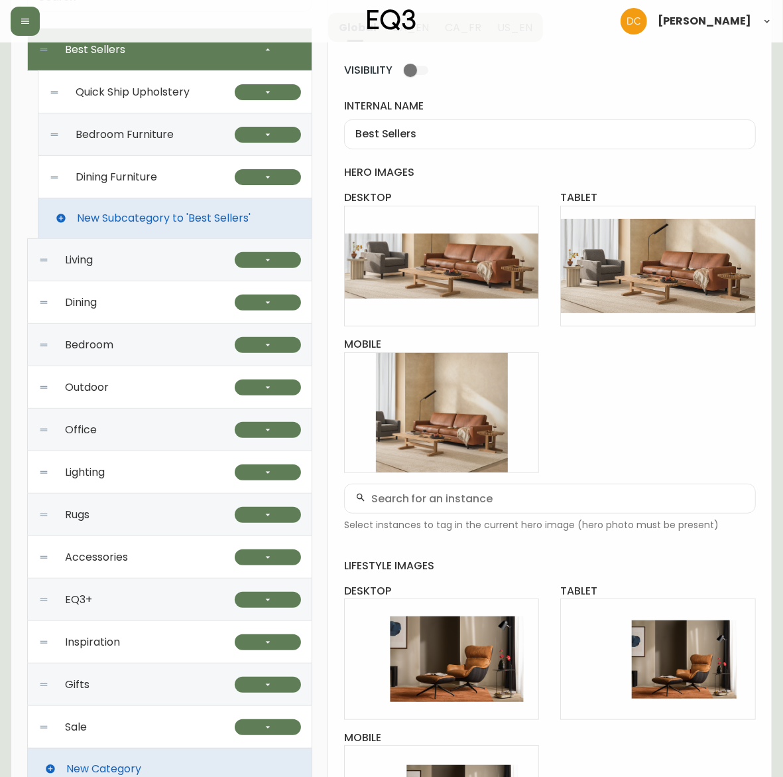
click at [157, 100] on div "Quick Ship Upholstery" at bounding box center [142, 92] width 186 height 42
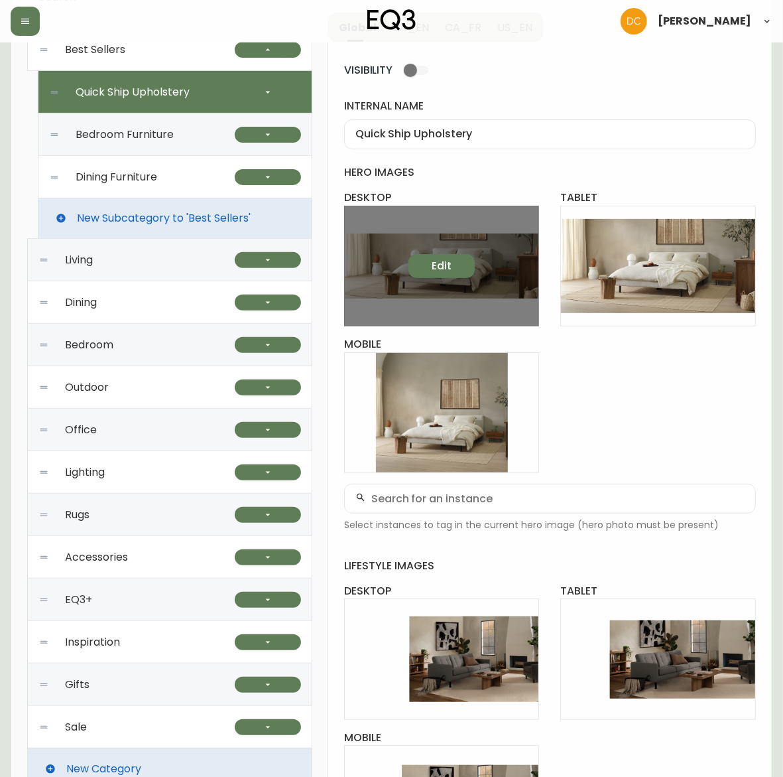
click at [456, 273] on button "Edit" at bounding box center [442, 266] width 66 height 24
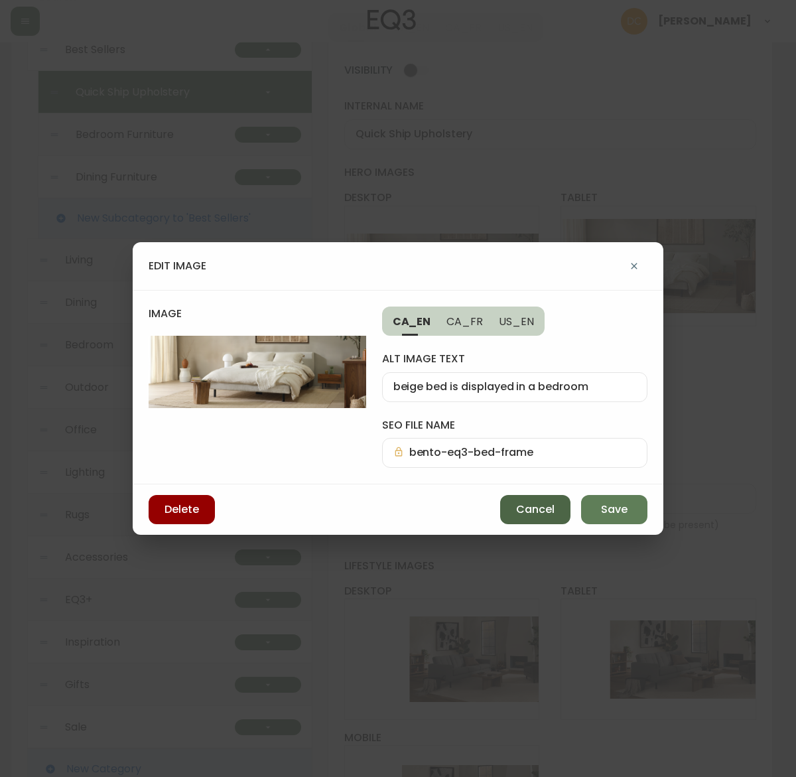
click at [504, 501] on button "Cancel" at bounding box center [535, 509] width 70 height 29
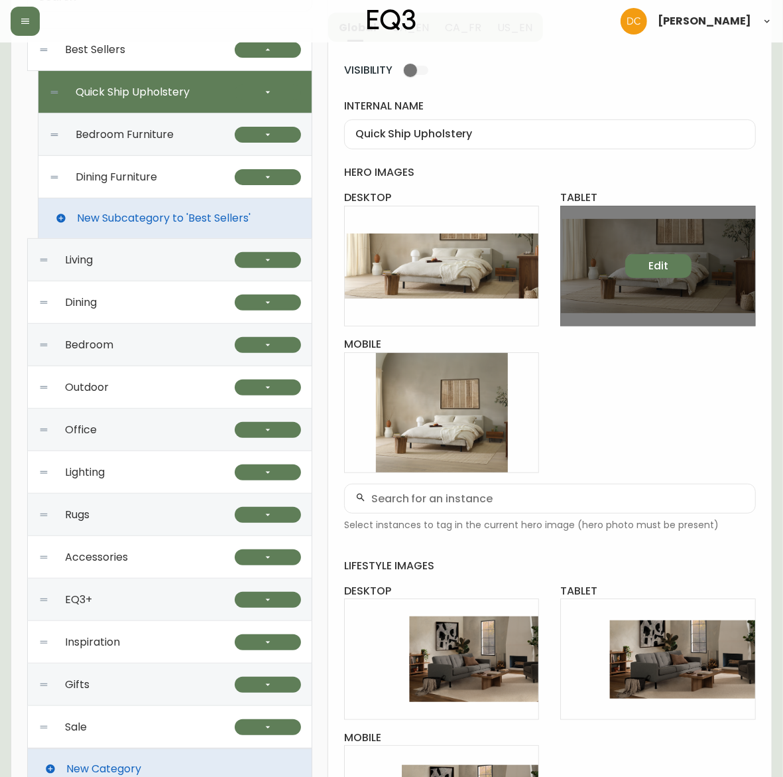
click at [671, 267] on button "Edit" at bounding box center [658, 266] width 66 height 24
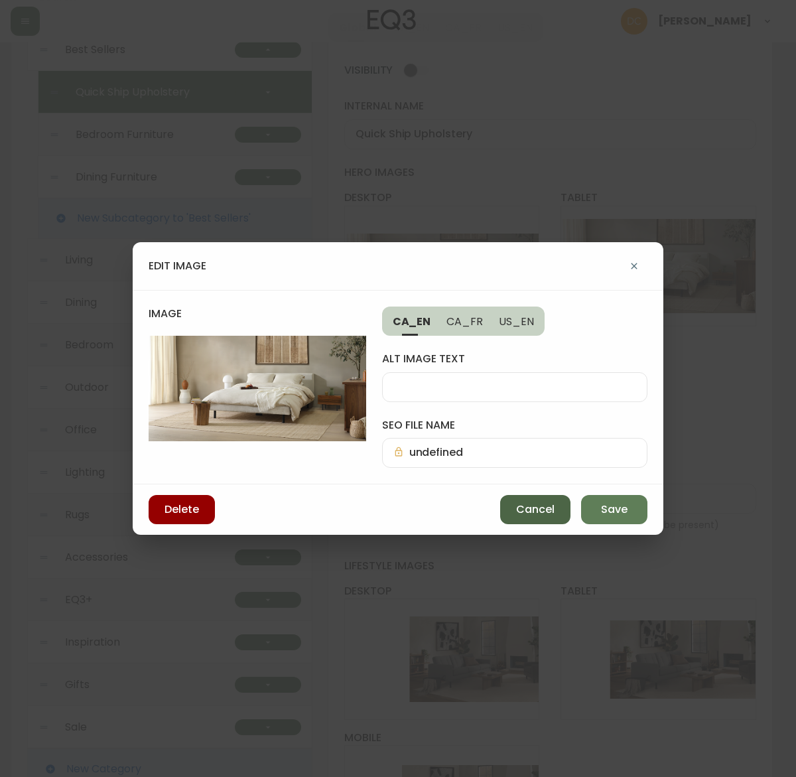
click at [511, 502] on button "Cancel" at bounding box center [535, 509] width 70 height 29
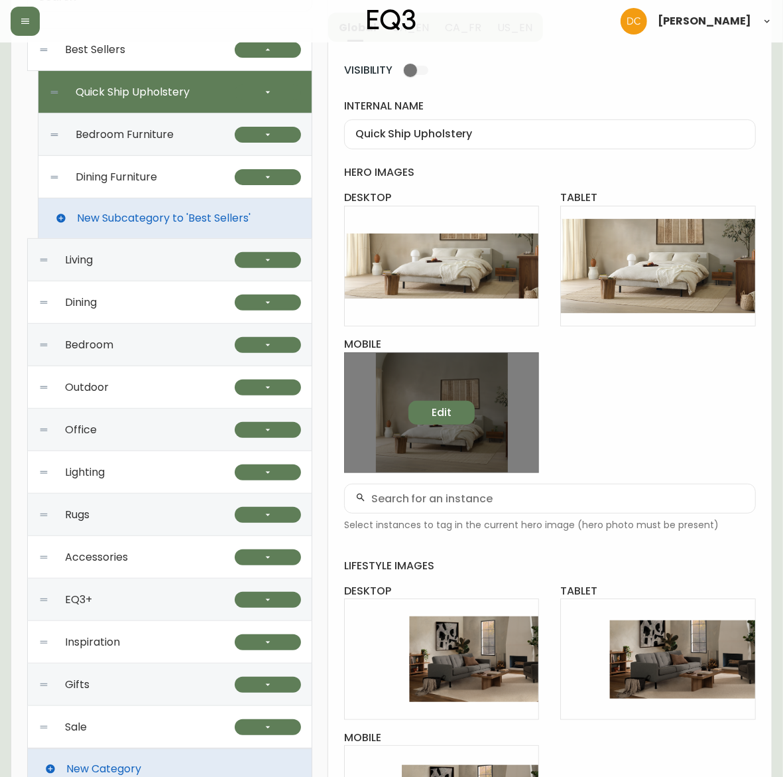
click at [432, 420] on button "Edit" at bounding box center [442, 413] width 66 height 24
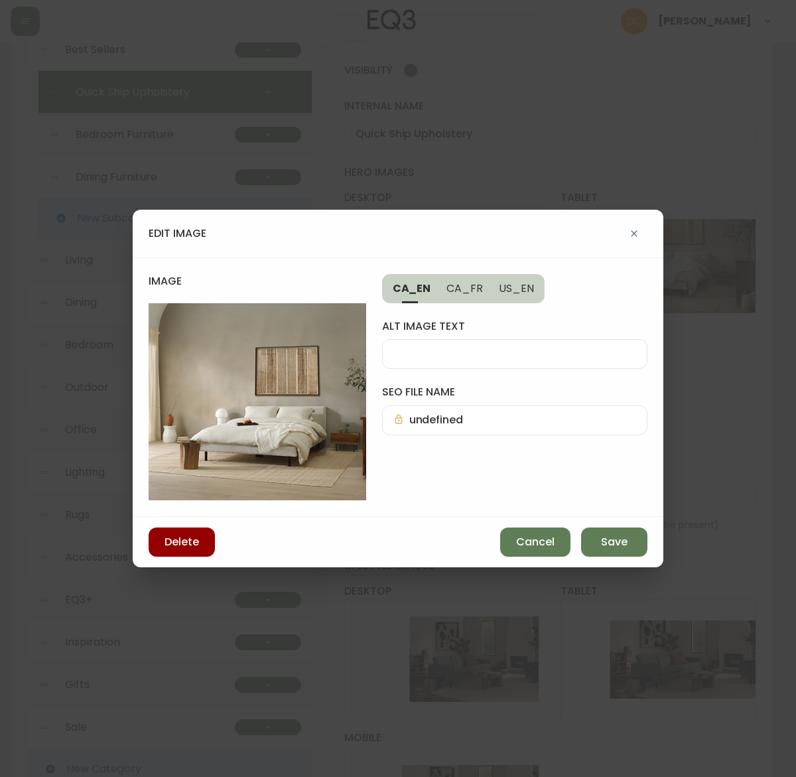
click at [521, 538] on span "Cancel" at bounding box center [535, 542] width 38 height 15
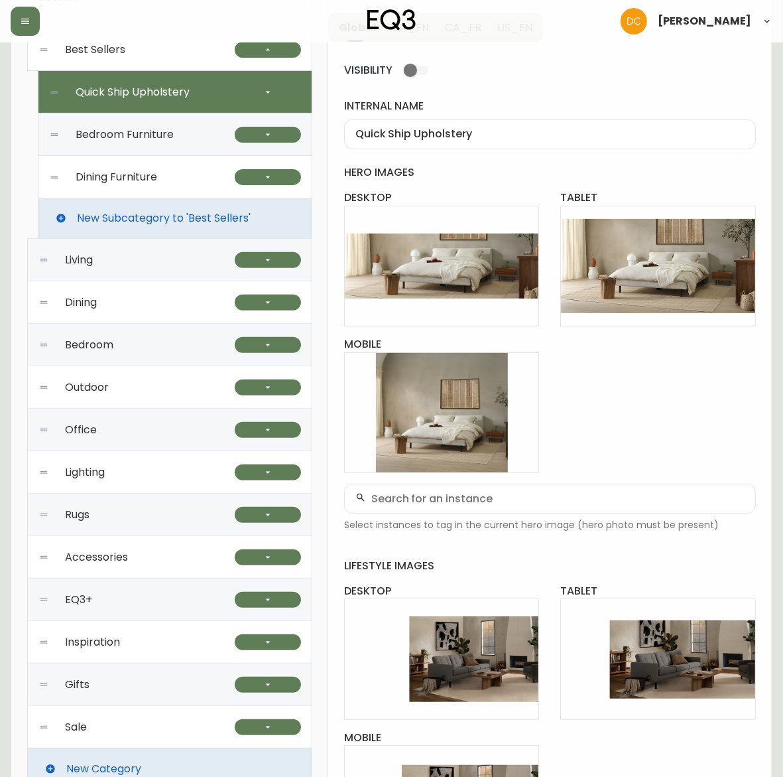
click at [174, 137] on span "Bedroom Furniture" at bounding box center [125, 135] width 98 height 12
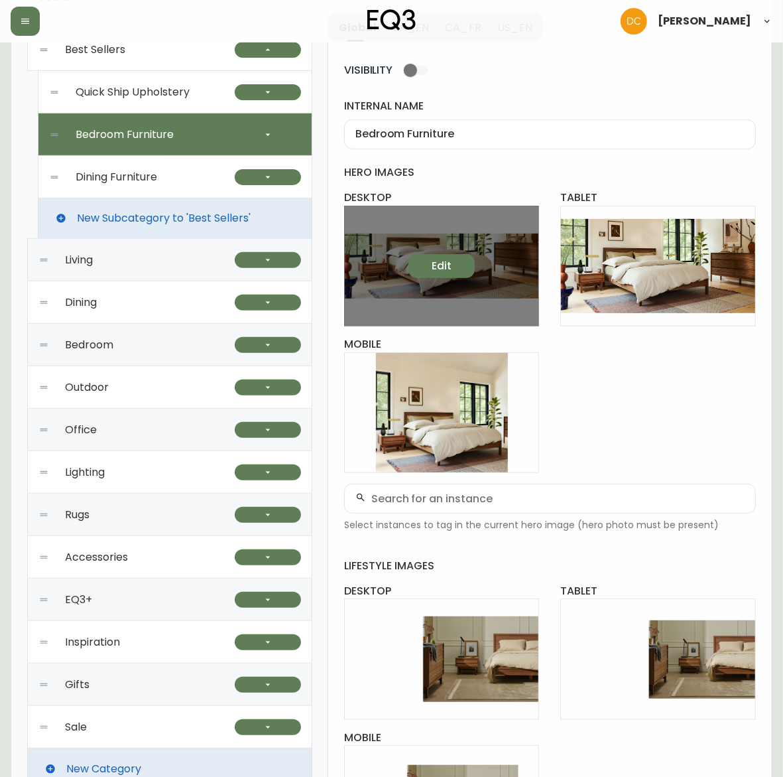
click at [419, 259] on button "Edit" at bounding box center [442, 266] width 66 height 24
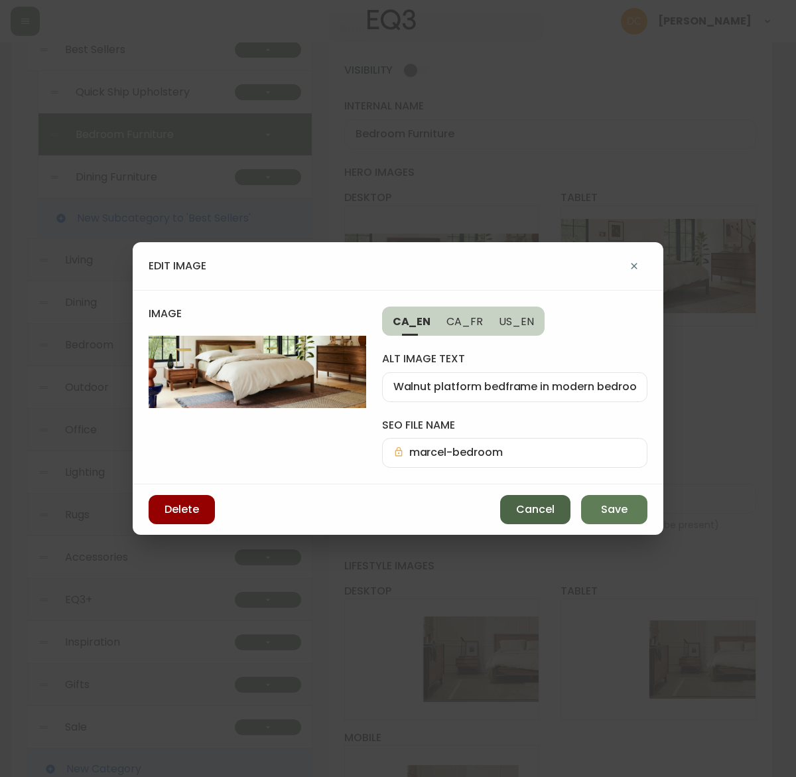
click at [511, 521] on button "Cancel" at bounding box center [535, 509] width 70 height 29
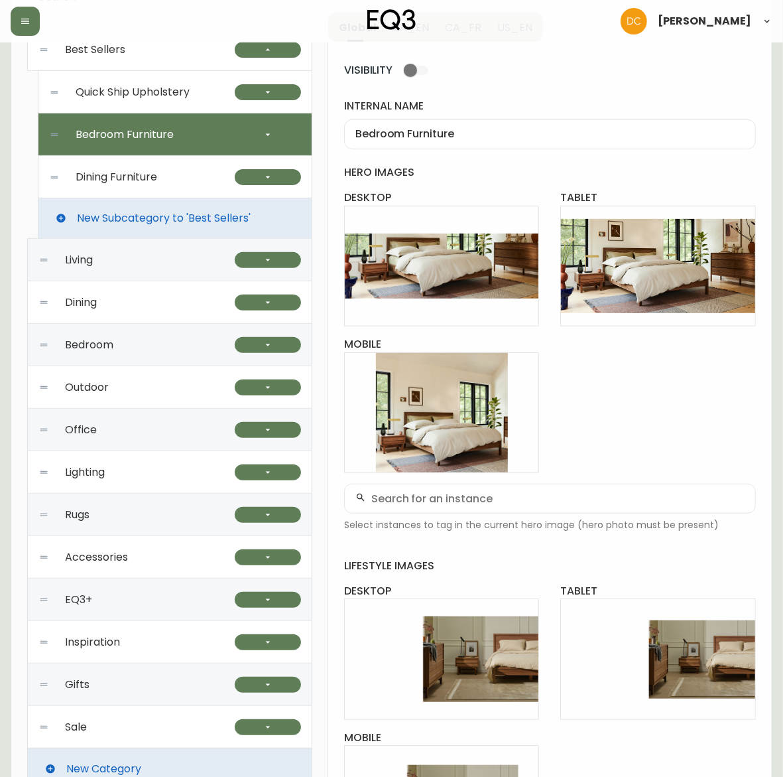
click at [157, 174] on span "Dining Furniture" at bounding box center [117, 177] width 82 height 12
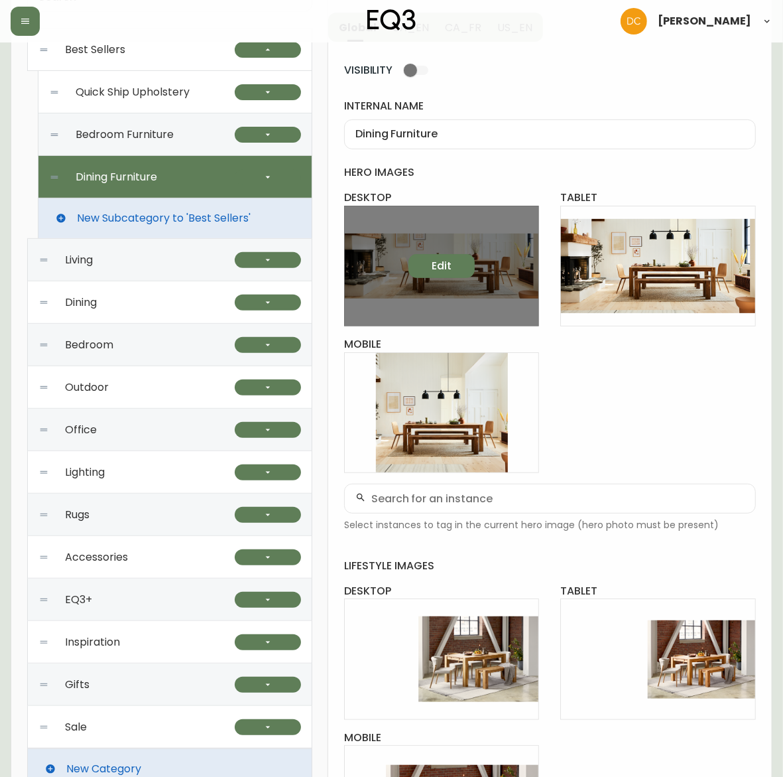
click at [443, 274] on button "Edit" at bounding box center [442, 266] width 66 height 24
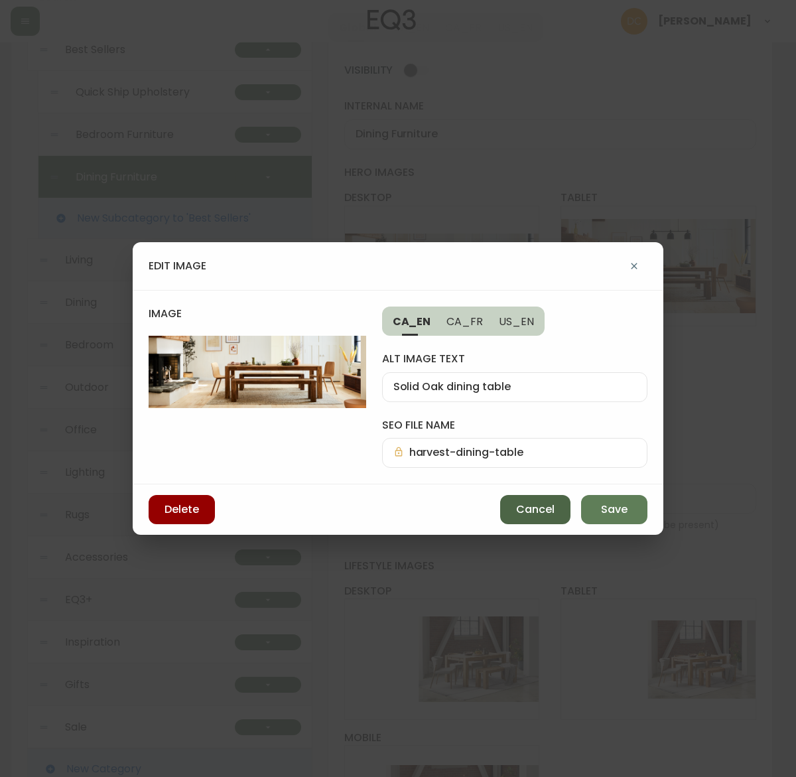
click at [527, 497] on button "Cancel" at bounding box center [535, 509] width 70 height 29
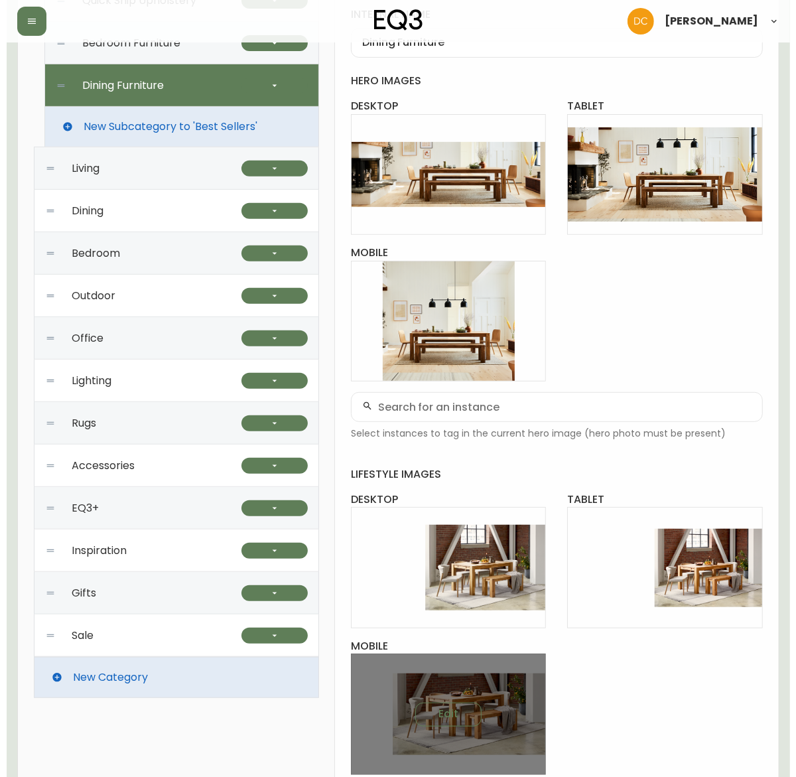
scroll to position [423, 0]
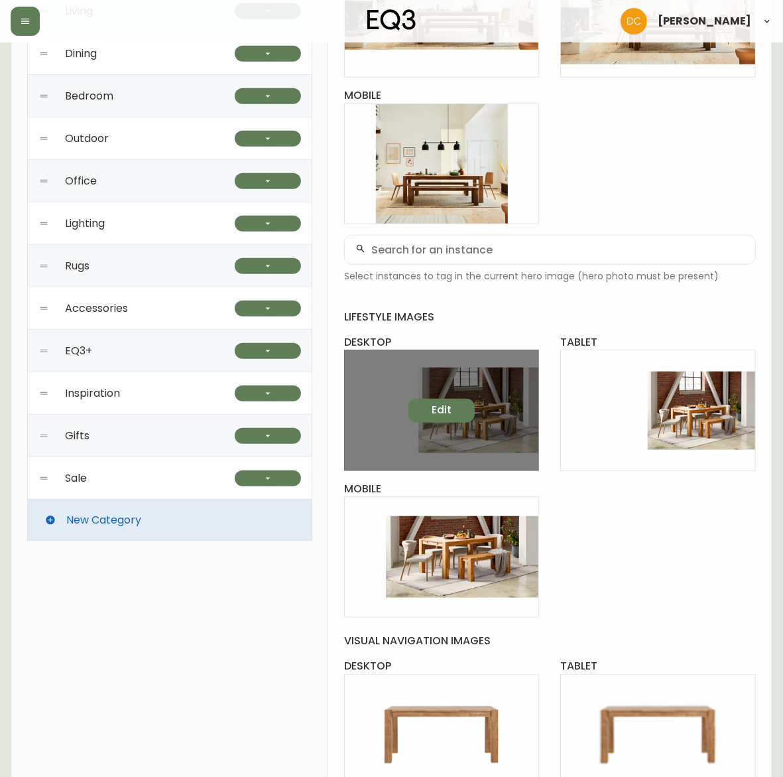
click at [449, 408] on span "Edit" at bounding box center [442, 410] width 20 height 15
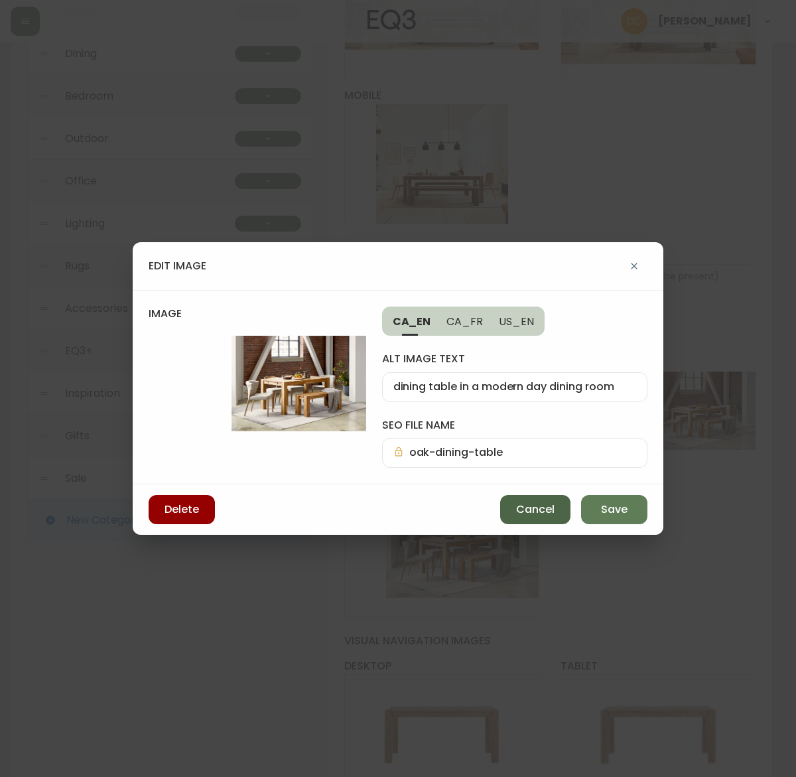
click at [533, 508] on span "Cancel" at bounding box center [535, 509] width 38 height 15
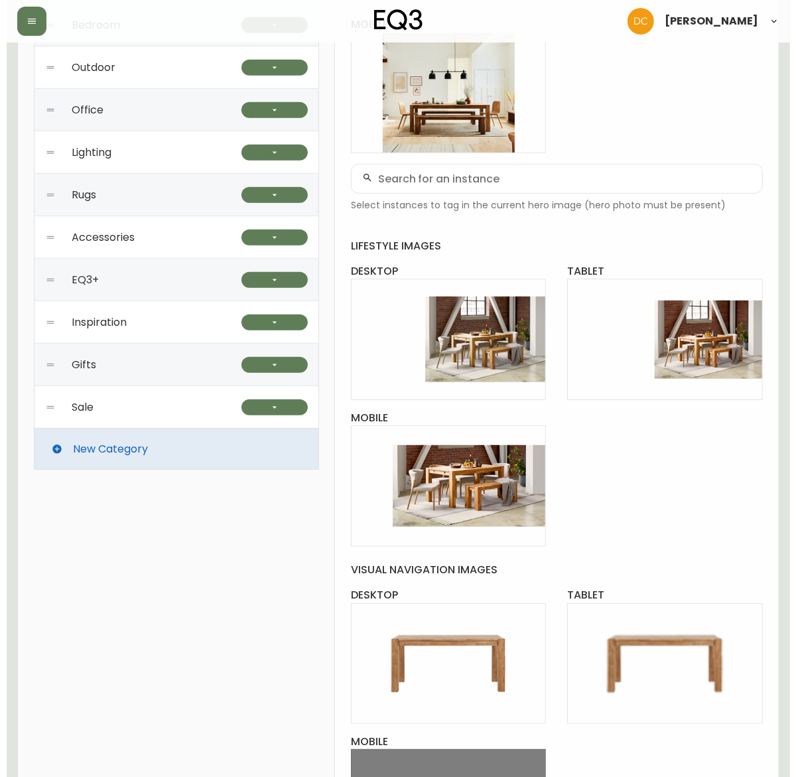
scroll to position [748, 0]
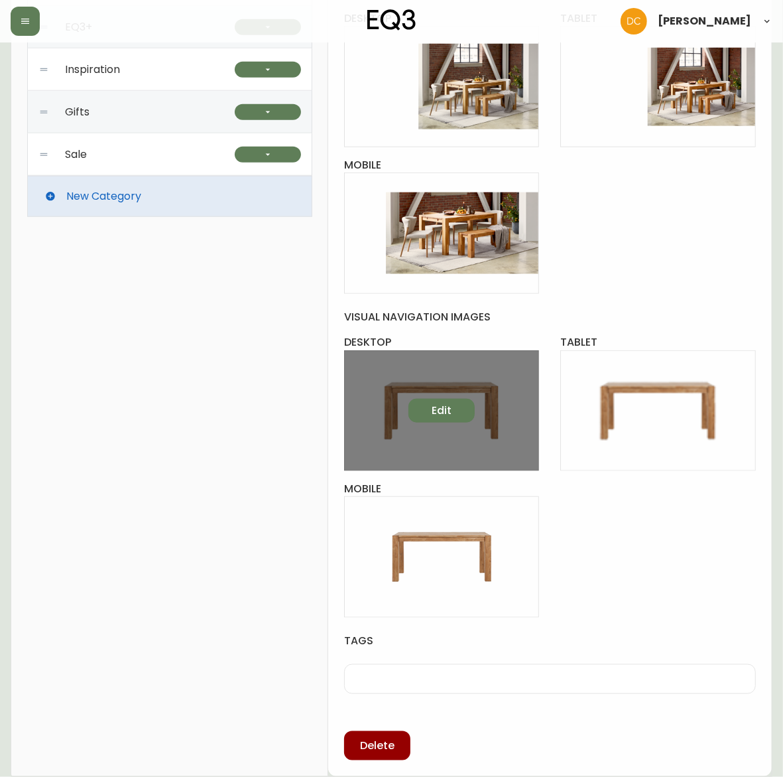
click at [450, 409] on span "Edit" at bounding box center [442, 410] width 20 height 15
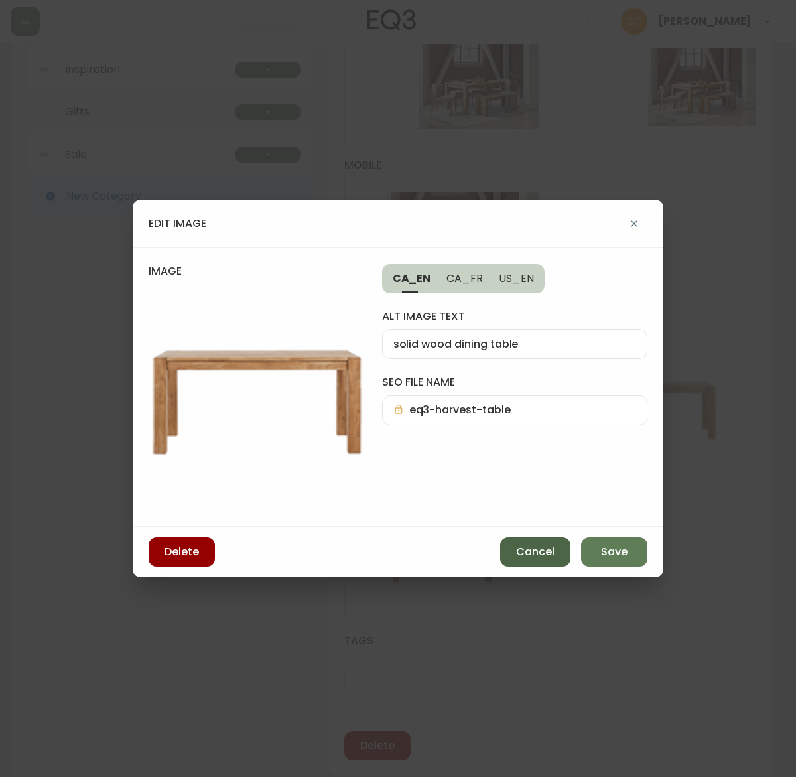
click at [529, 557] on span "Cancel" at bounding box center [535, 552] width 38 height 15
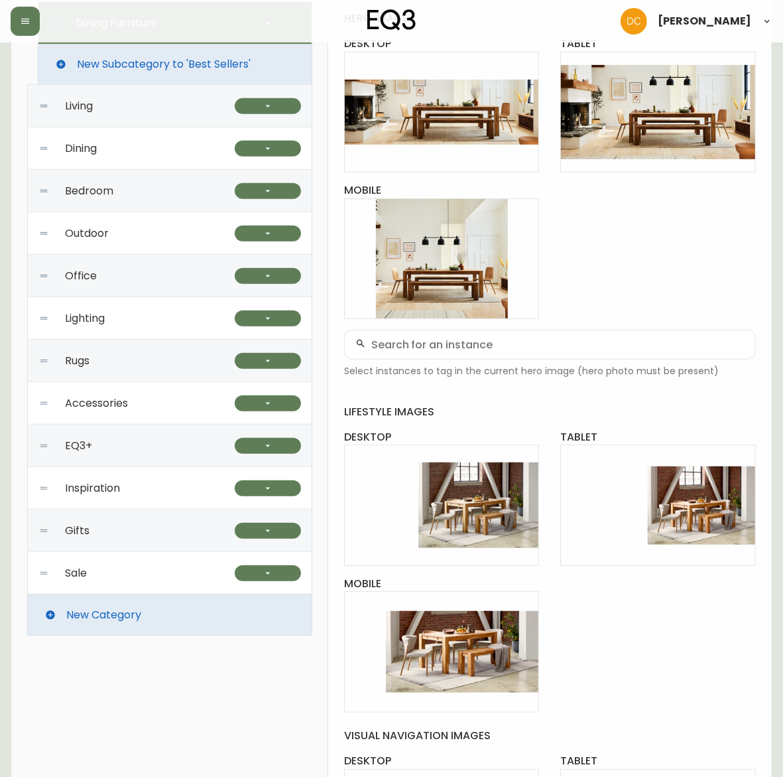
scroll to position [1, 0]
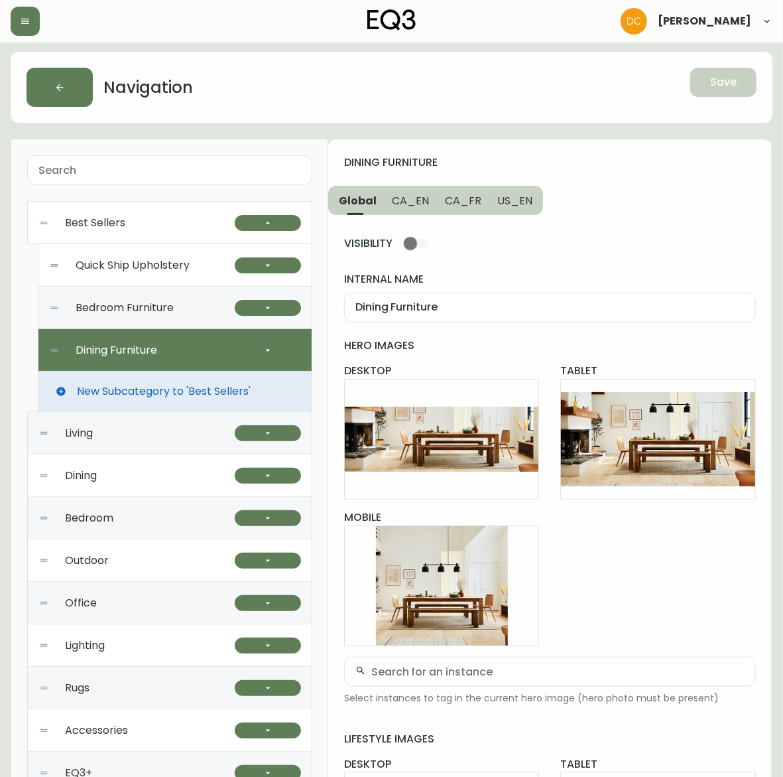
click at [206, 269] on div "Quick Ship Upholstery" at bounding box center [142, 265] width 186 height 42
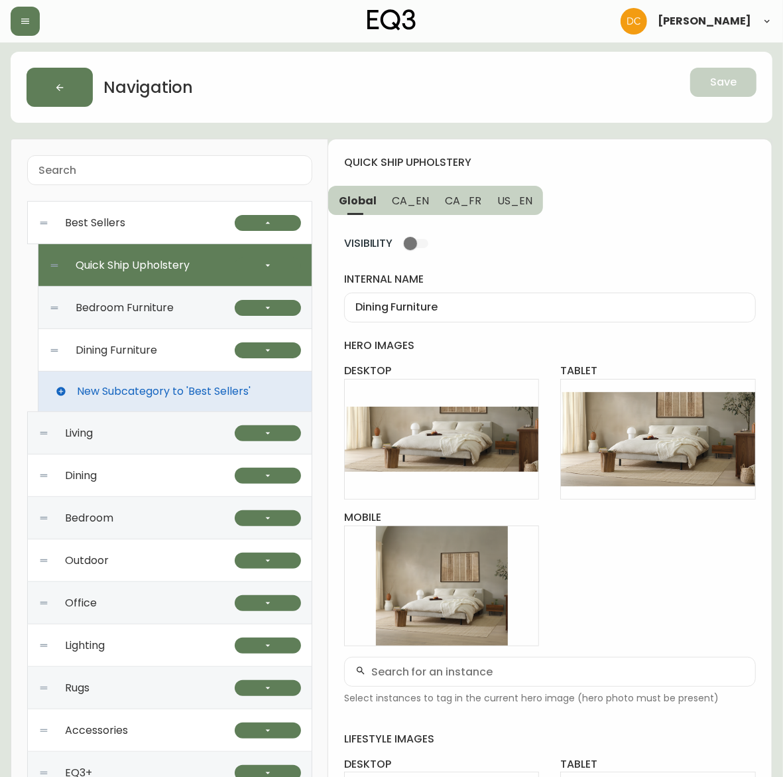
type input "Quick Ship Upholstery"
click at [262, 273] on button "button" at bounding box center [268, 265] width 66 height 16
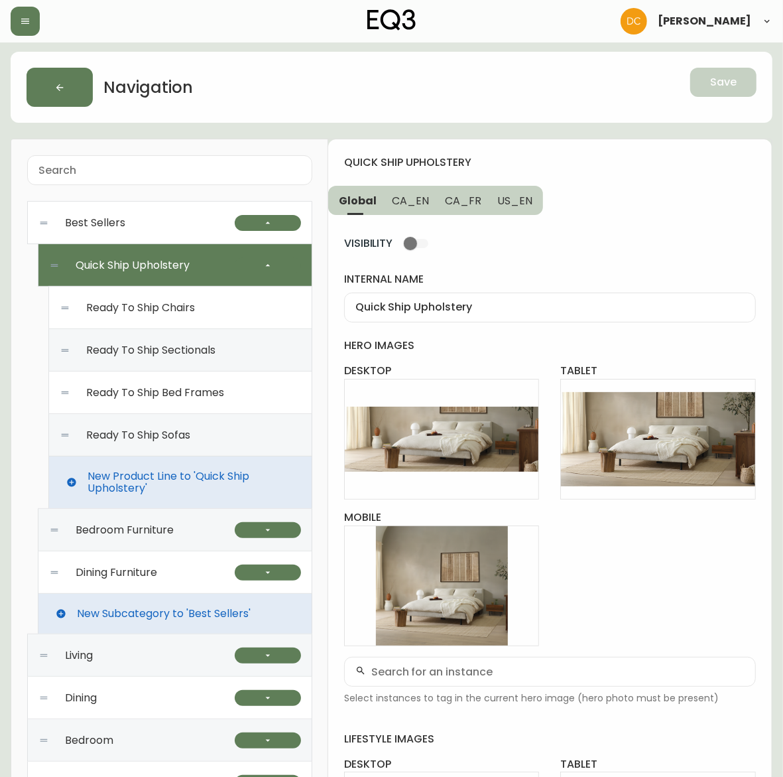
click at [188, 316] on div "Ready To Ship Chairs" at bounding box center [180, 308] width 241 height 42
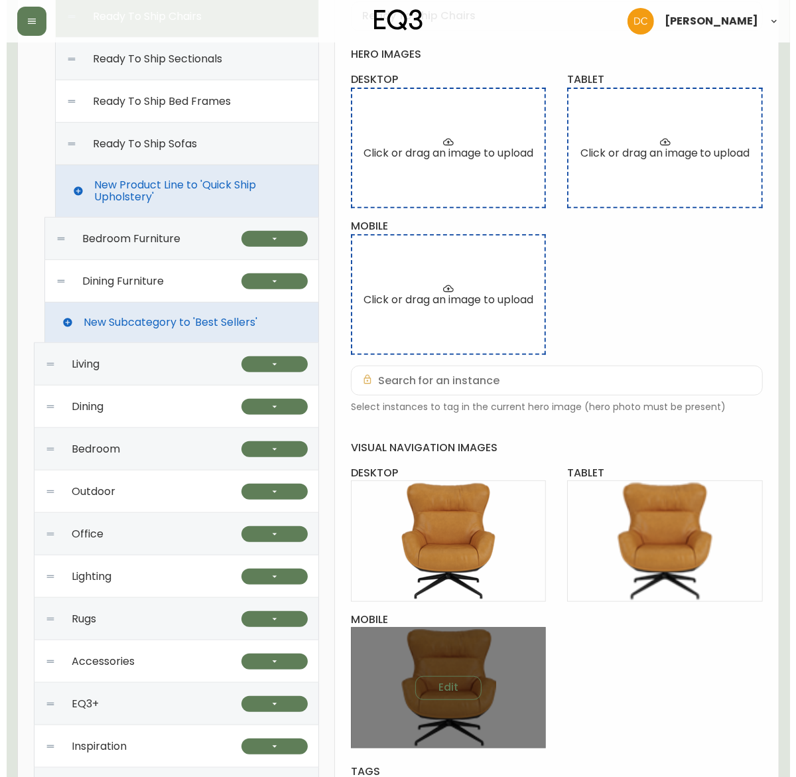
scroll to position [416, 0]
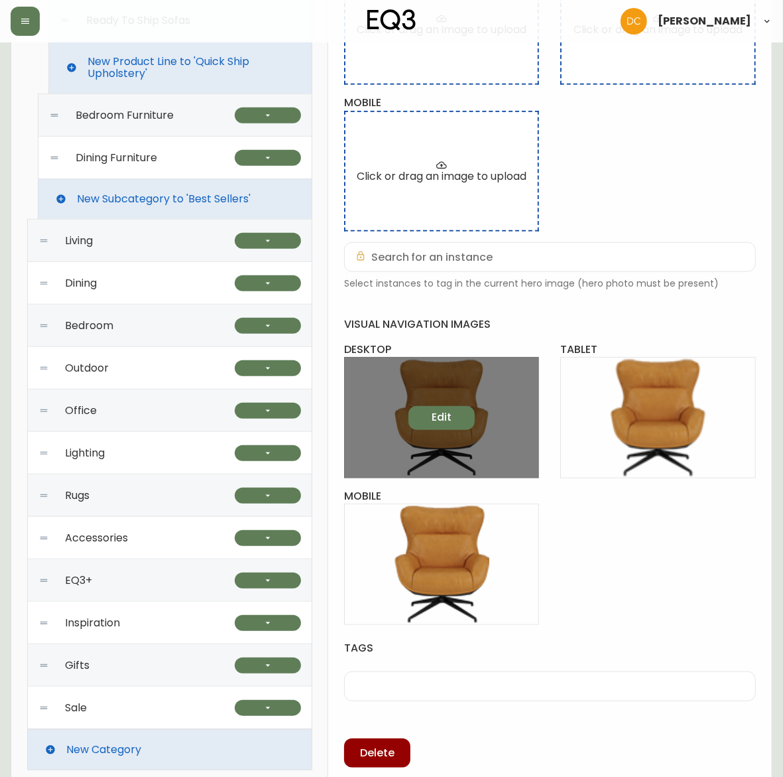
click at [418, 409] on div "Edit" at bounding box center [442, 417] width 196 height 121
click at [440, 410] on span "Edit" at bounding box center [442, 417] width 20 height 15
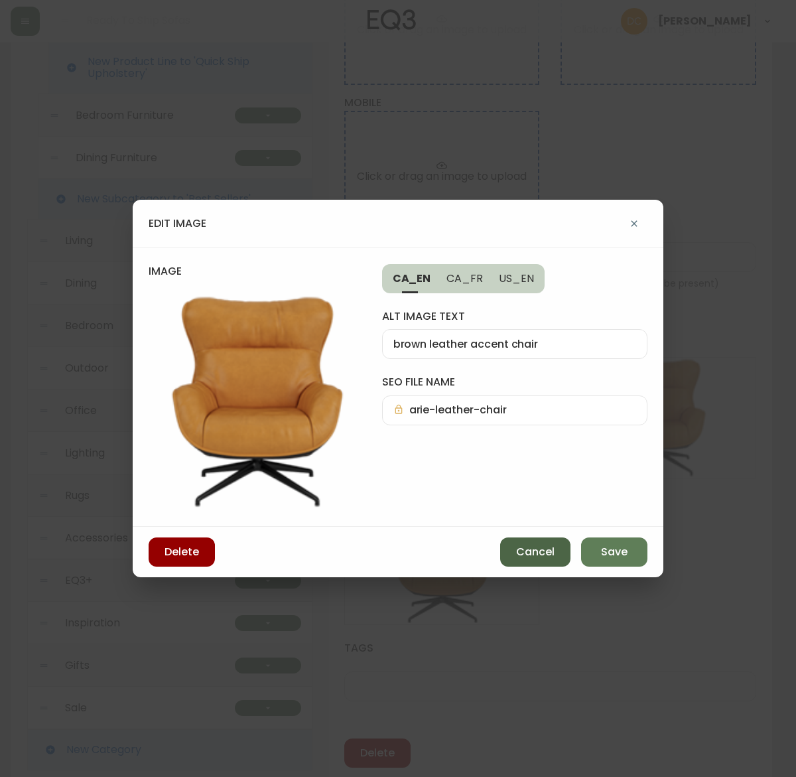
click at [528, 544] on button "Cancel" at bounding box center [535, 551] width 70 height 29
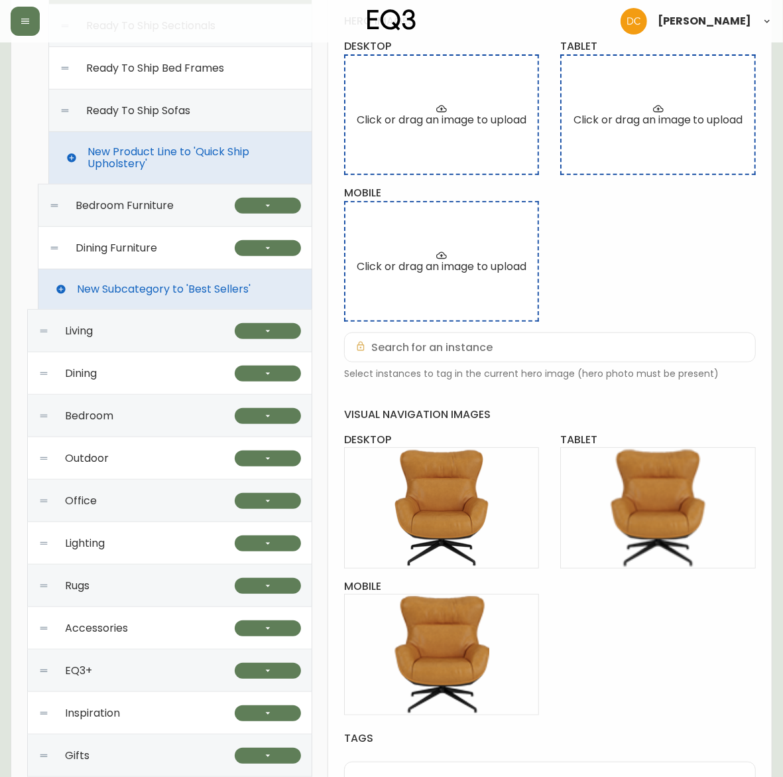
scroll to position [167, 0]
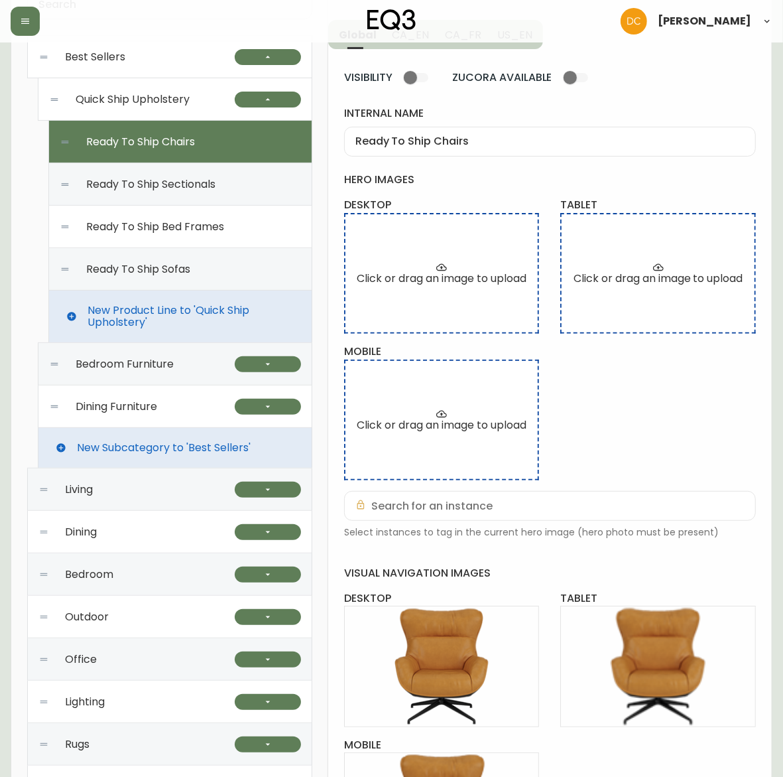
click at [119, 197] on div "Ready To Ship Sectionals" at bounding box center [180, 184] width 241 height 42
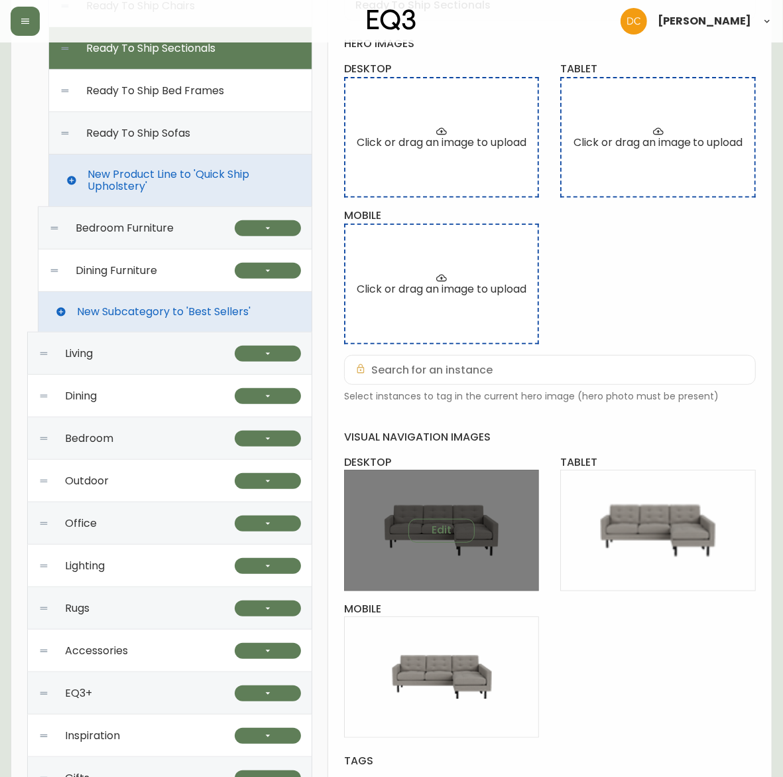
scroll to position [333, 0]
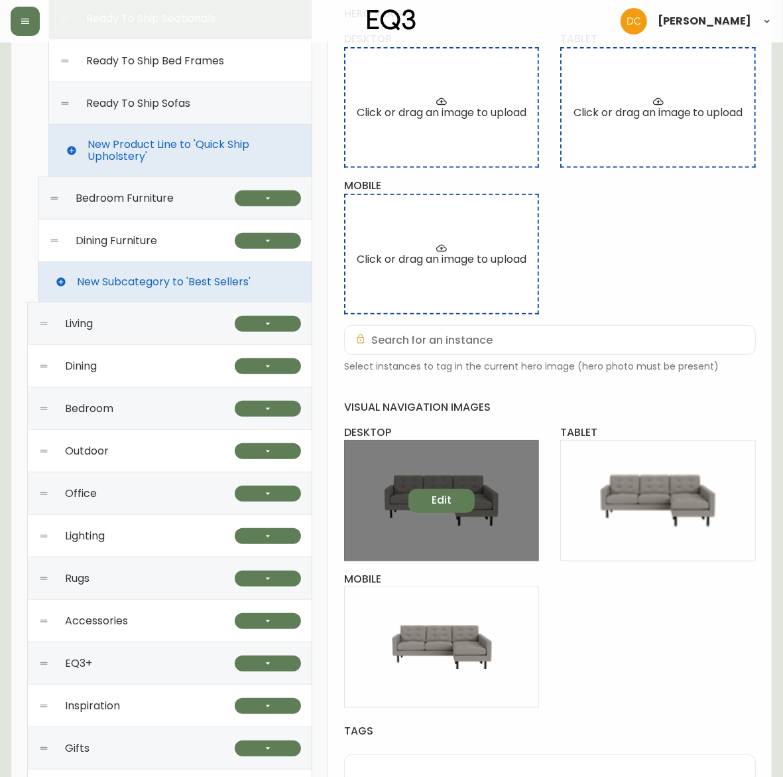
click at [453, 502] on button "Edit" at bounding box center [442, 501] width 66 height 24
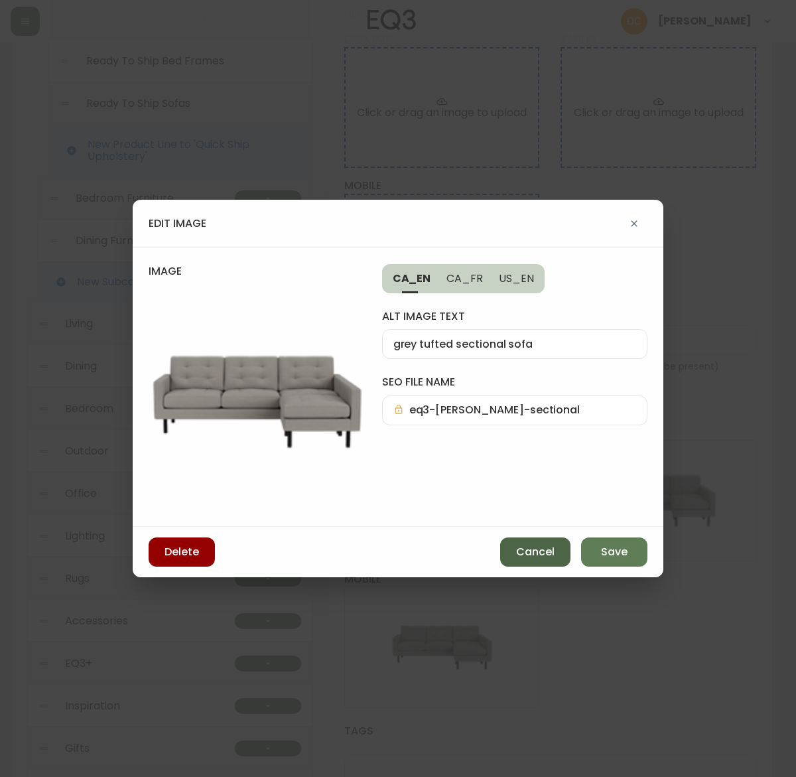
click at [532, 553] on span "Cancel" at bounding box center [535, 552] width 38 height 15
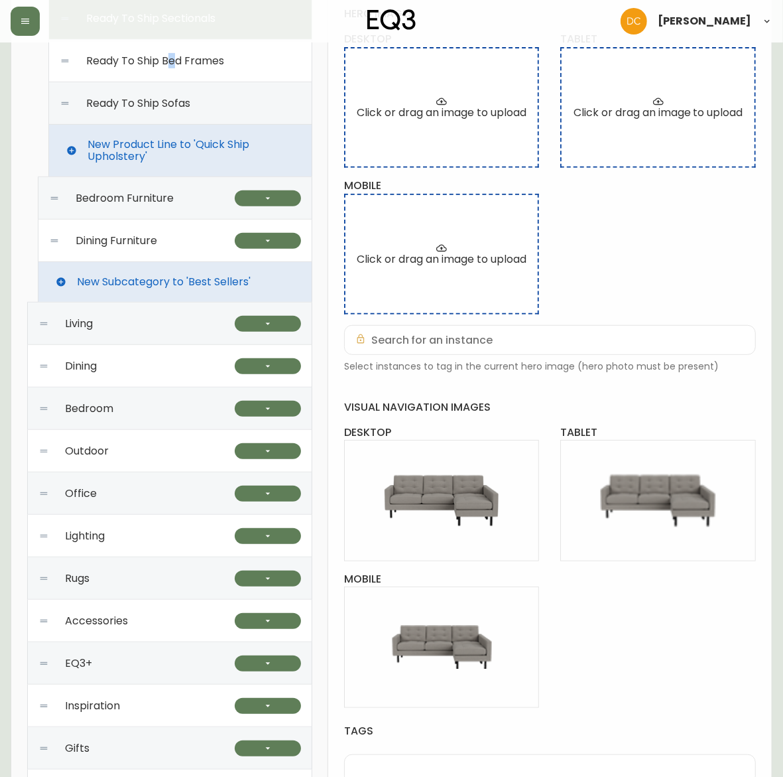
click at [174, 50] on div "Ready To Ship Bed Frames" at bounding box center [180, 61] width 241 height 42
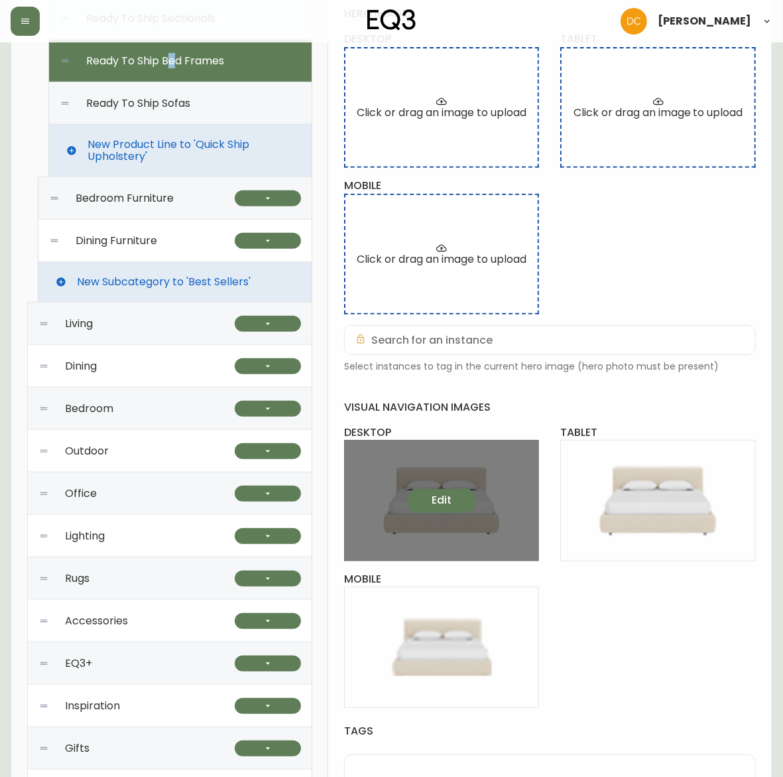
click at [444, 505] on span "Edit" at bounding box center [442, 500] width 20 height 15
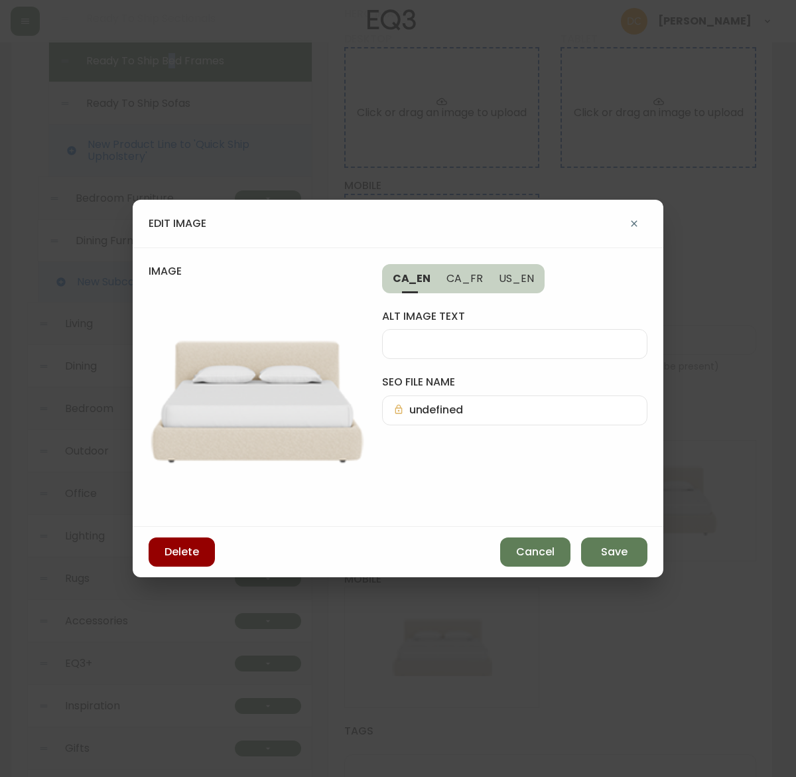
drag, startPoint x: 515, startPoint y: 539, endPoint x: 376, endPoint y: 458, distance: 161.4
click at [516, 541] on button "Cancel" at bounding box center [535, 551] width 70 height 29
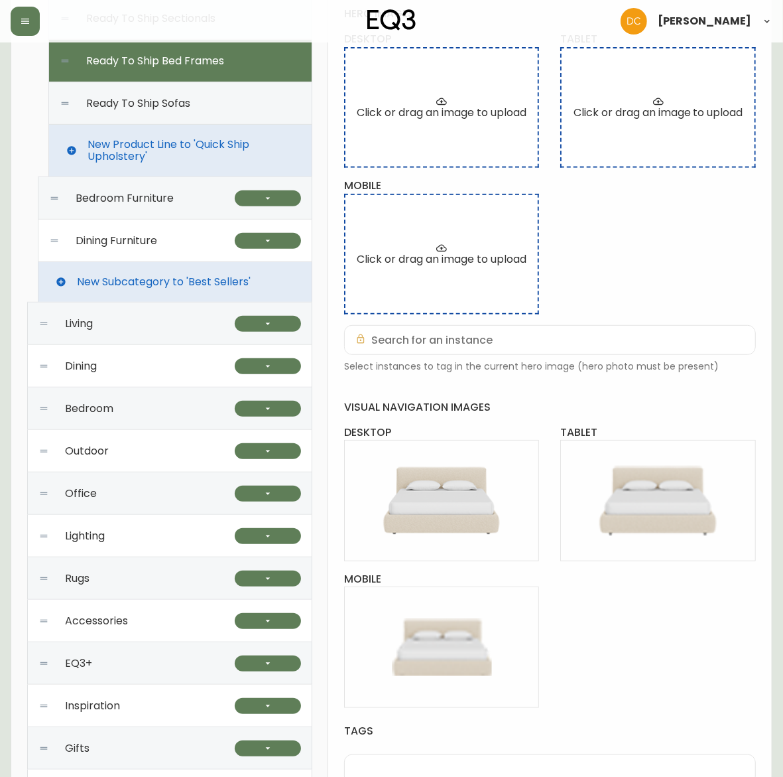
click at [186, 103] on span "Ready To Ship Sofas" at bounding box center [138, 104] width 104 height 12
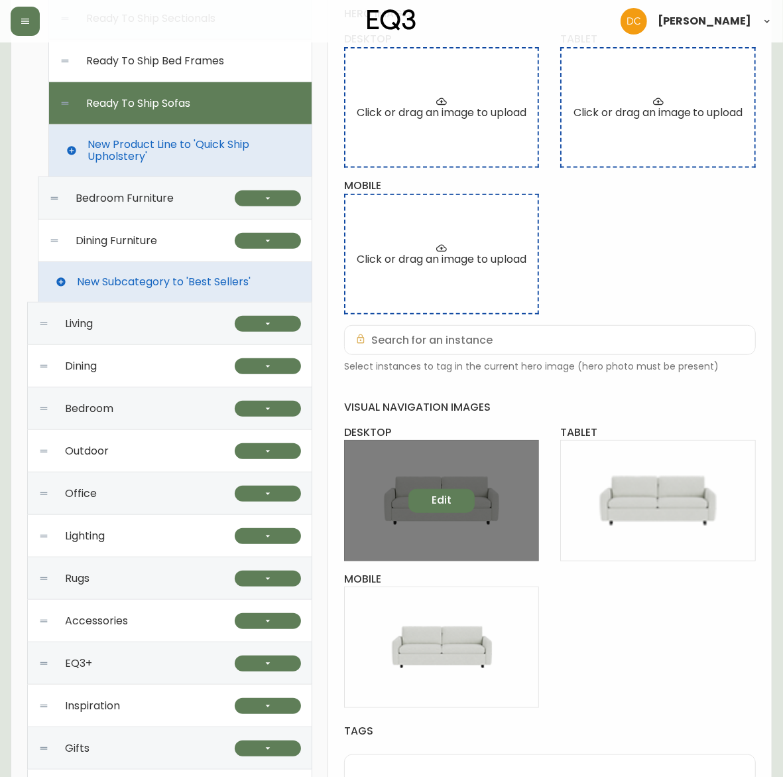
click at [454, 515] on div "Edit" at bounding box center [442, 500] width 196 height 121
click at [446, 502] on span "Edit" at bounding box center [442, 500] width 20 height 15
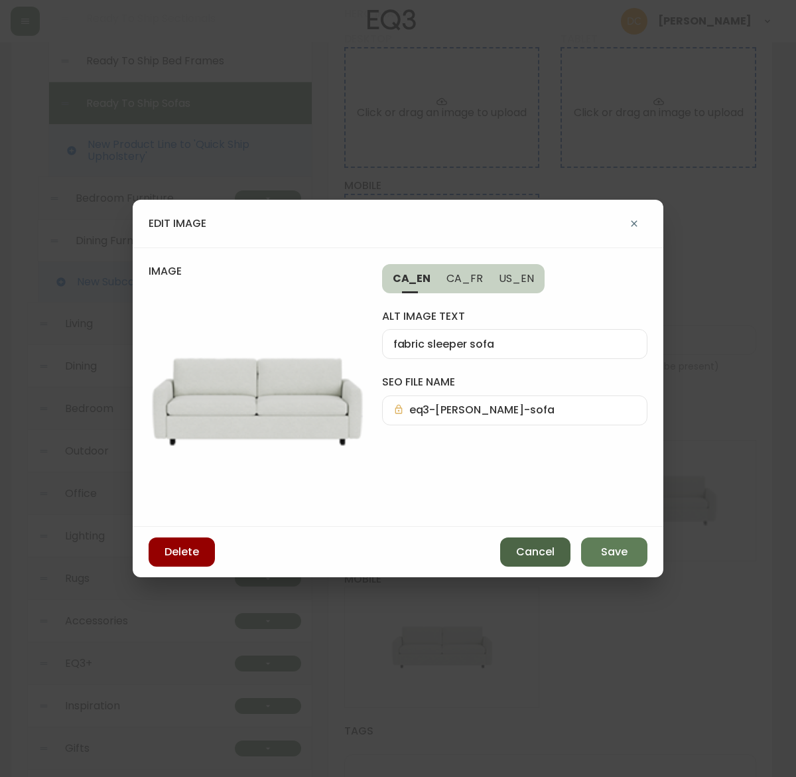
click at [531, 557] on span "Cancel" at bounding box center [535, 552] width 38 height 15
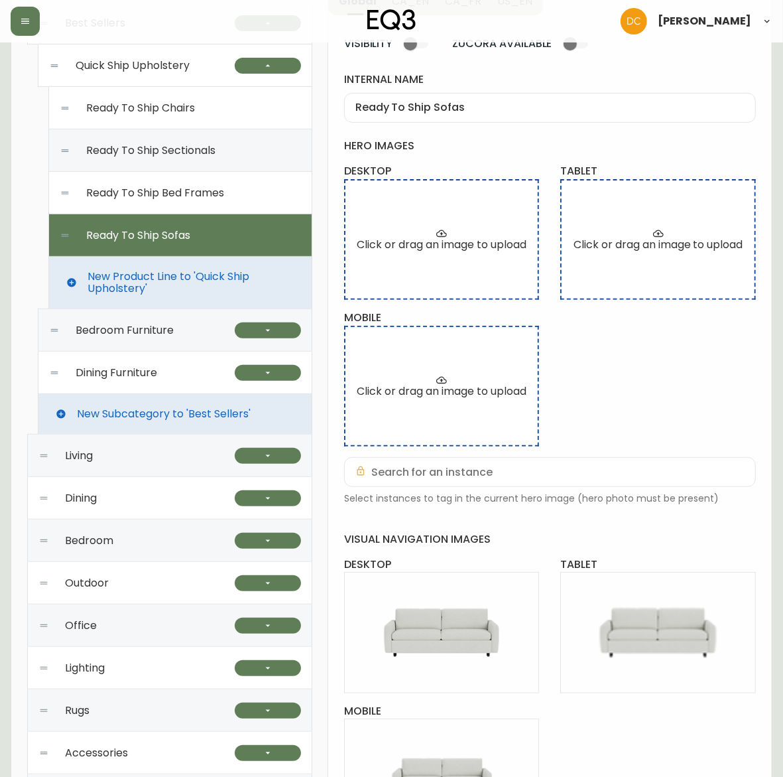
scroll to position [167, 0]
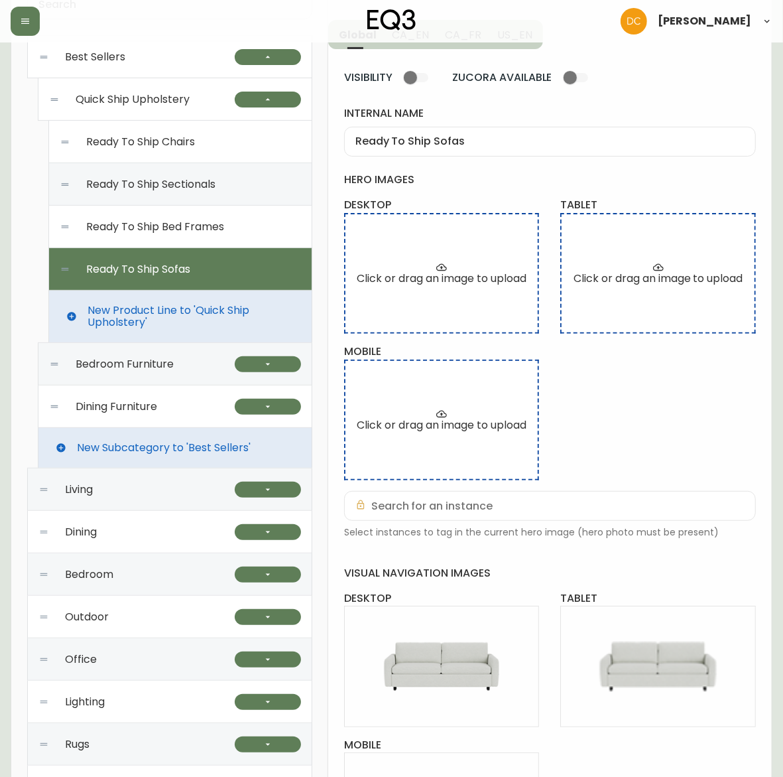
click at [180, 221] on span "Ready To Ship Bed Frames" at bounding box center [155, 227] width 138 height 12
type input "Ready To Ship Bed Frames"
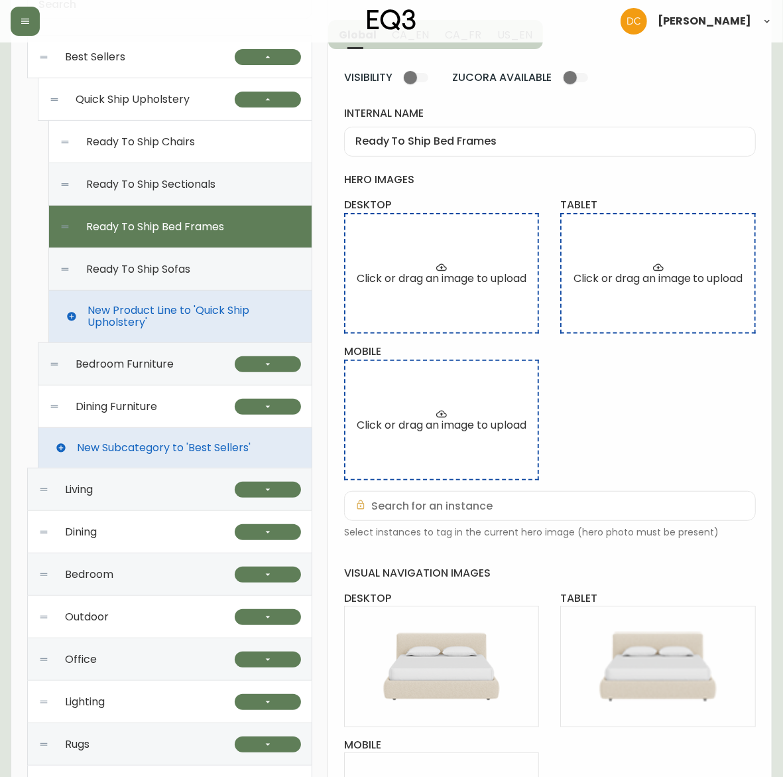
click at [194, 367] on div "Bedroom Furniture" at bounding box center [142, 364] width 186 height 42
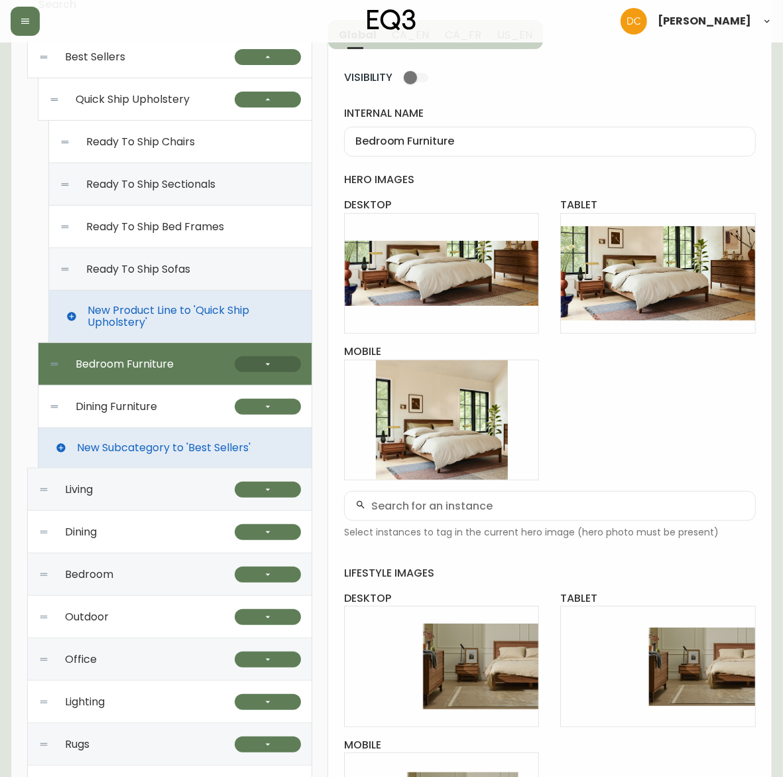
click at [240, 370] on button "button" at bounding box center [268, 364] width 66 height 16
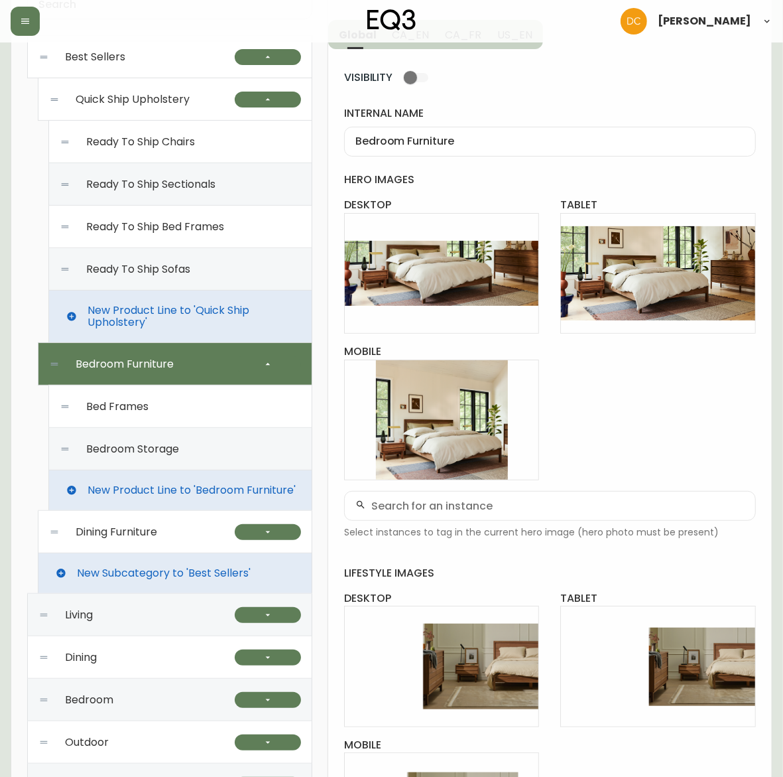
click at [182, 412] on div "Bed Frames" at bounding box center [180, 406] width 241 height 42
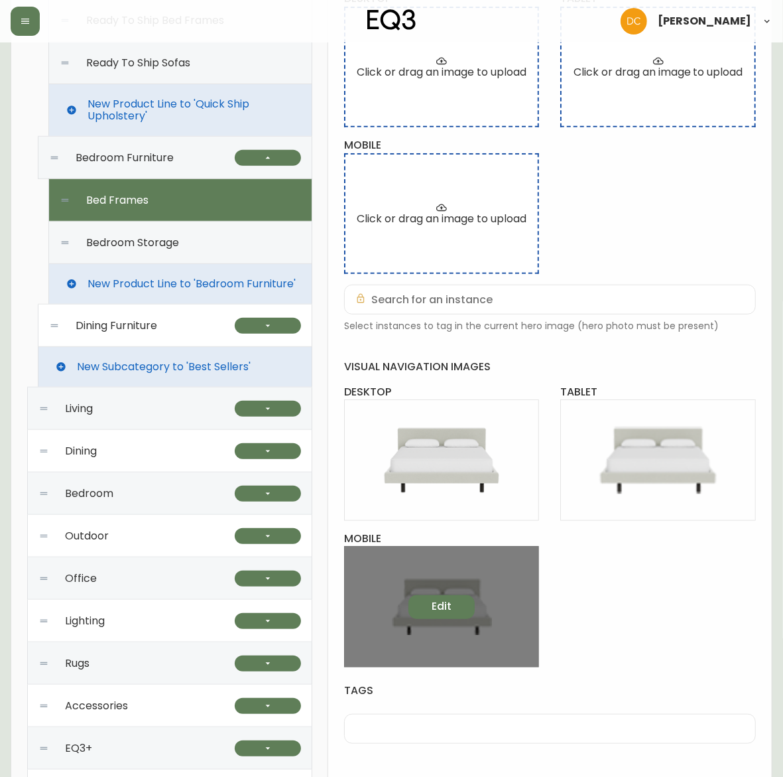
scroll to position [499, 0]
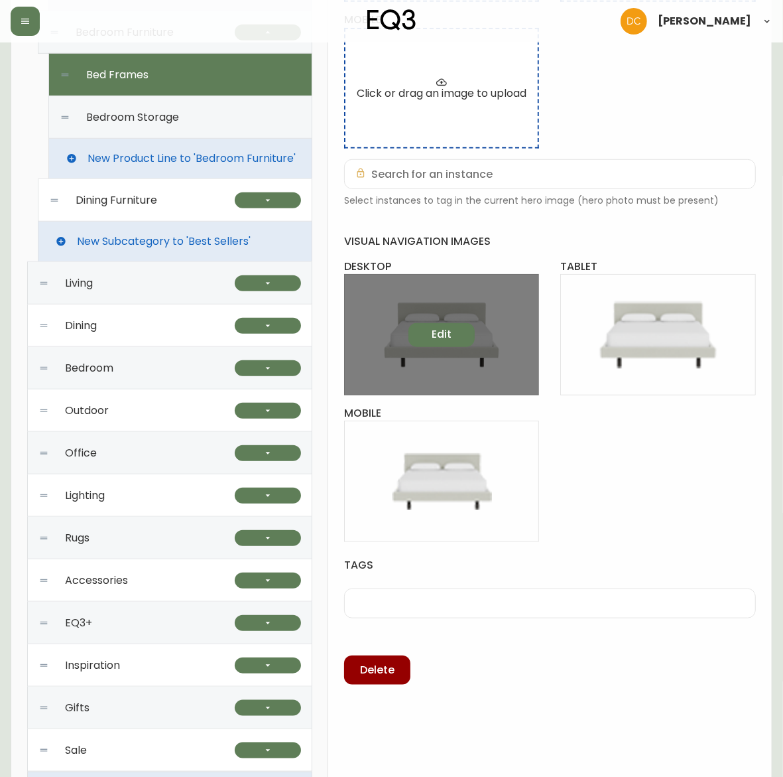
click at [426, 342] on button "Edit" at bounding box center [442, 335] width 66 height 24
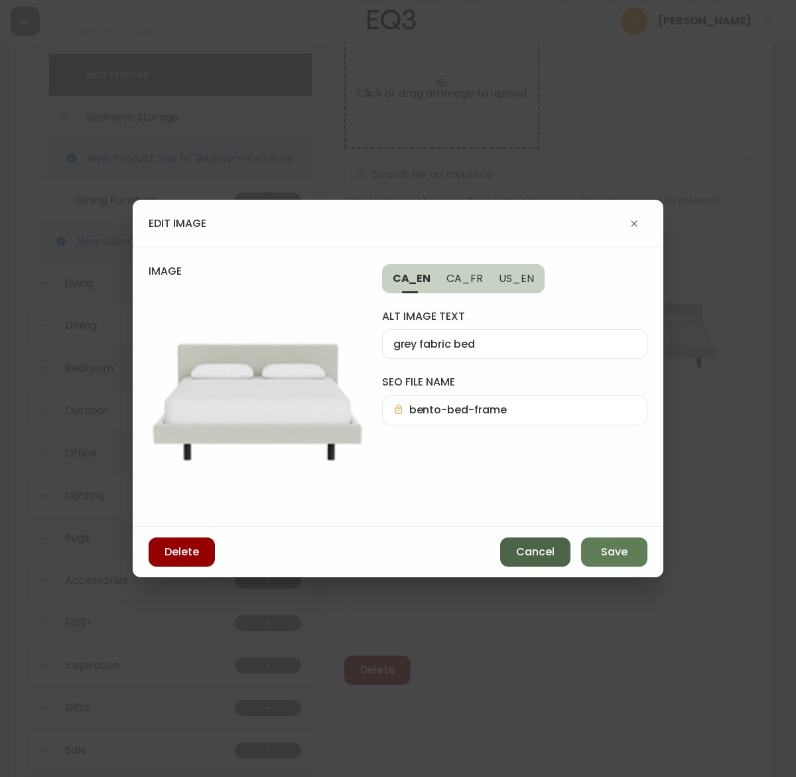
click at [508, 548] on button "Cancel" at bounding box center [535, 551] width 70 height 29
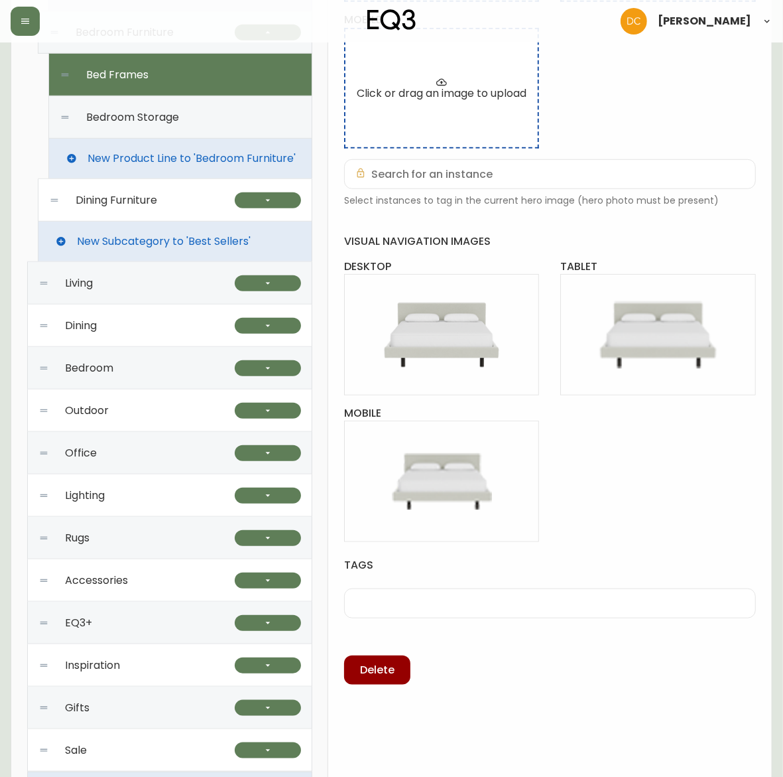
click at [212, 126] on div "Bedroom Storage" at bounding box center [180, 117] width 241 height 42
type input "Bedroom Storage"
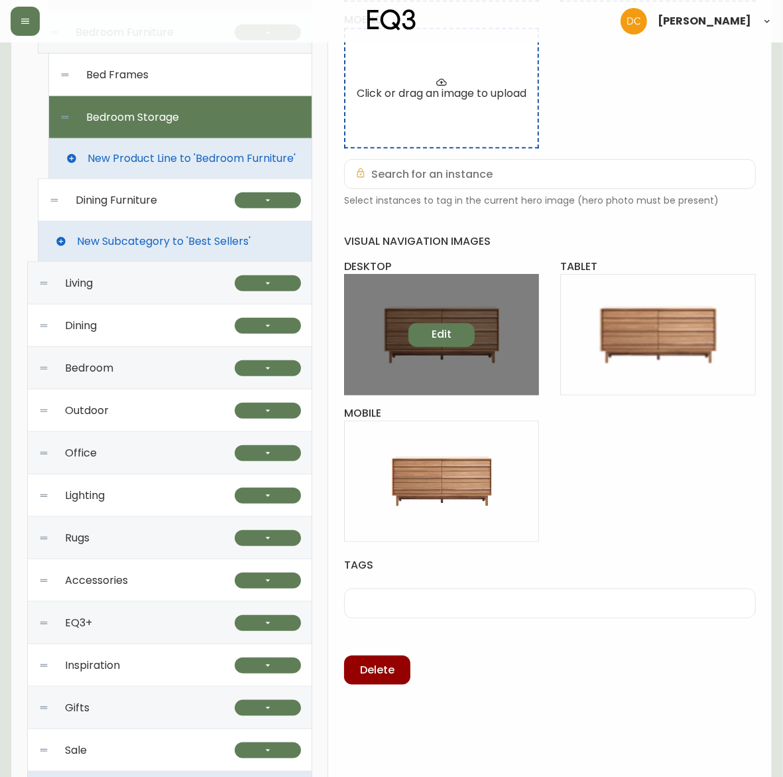
click at [444, 333] on span "Edit" at bounding box center [442, 334] width 20 height 15
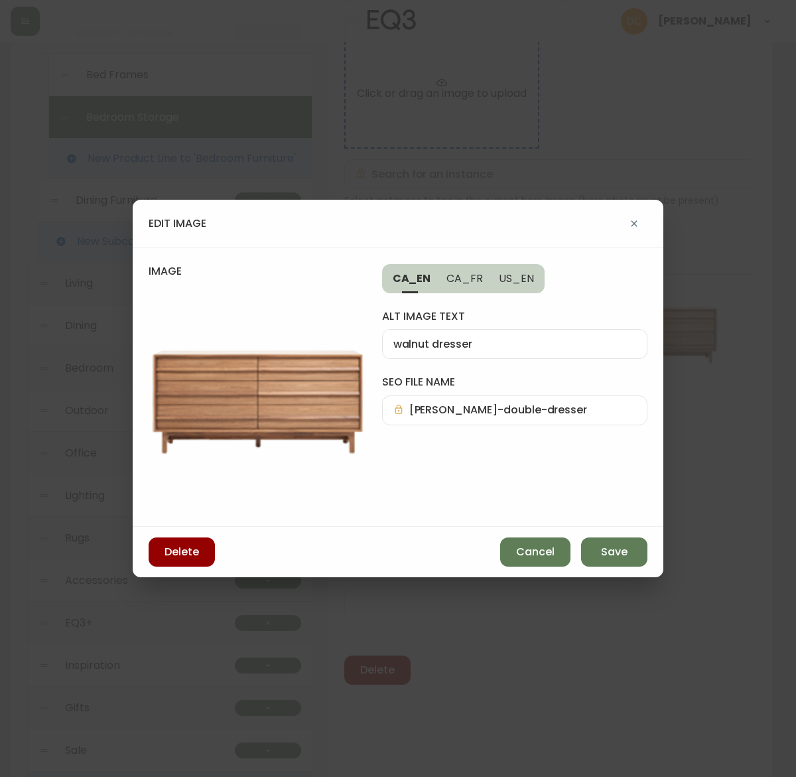
click at [524, 535] on div "Delete Cancel Save" at bounding box center [398, 552] width 531 height 50
click at [529, 551] on span "Cancel" at bounding box center [535, 552] width 38 height 15
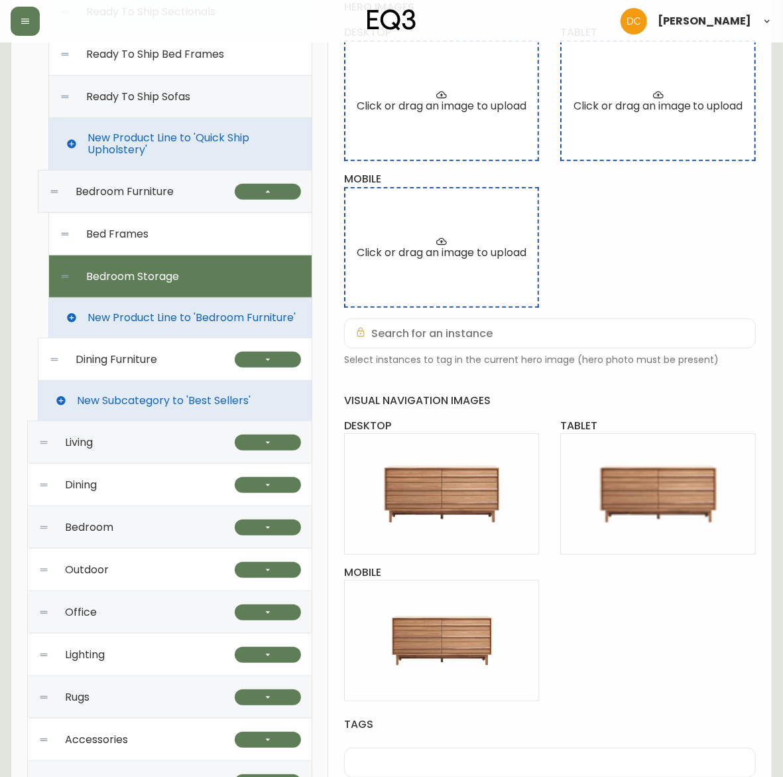
scroll to position [333, 0]
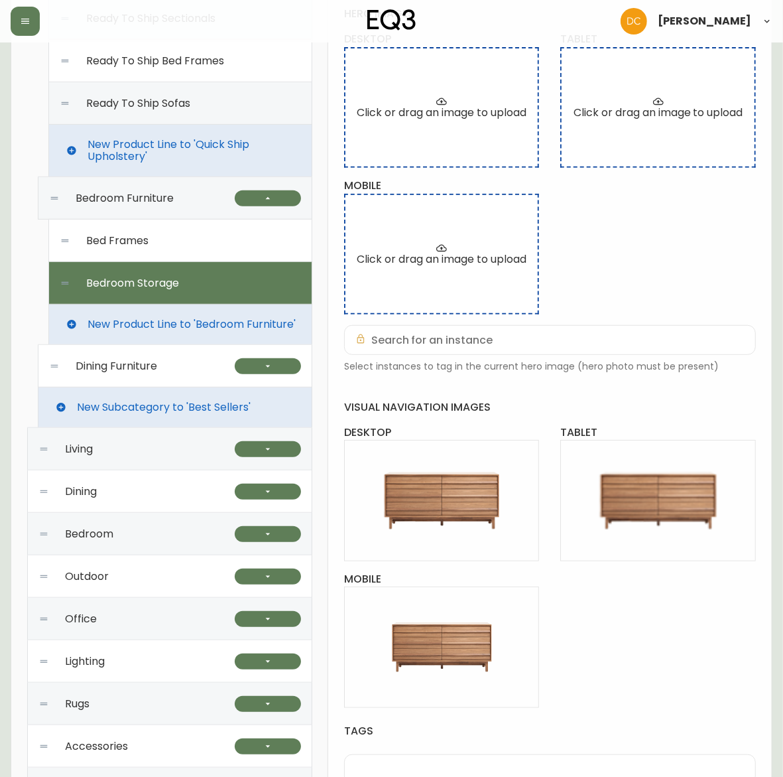
drag, startPoint x: 173, startPoint y: 363, endPoint x: 272, endPoint y: 377, distance: 99.7
click at [173, 365] on div "Dining Furniture" at bounding box center [142, 366] width 186 height 42
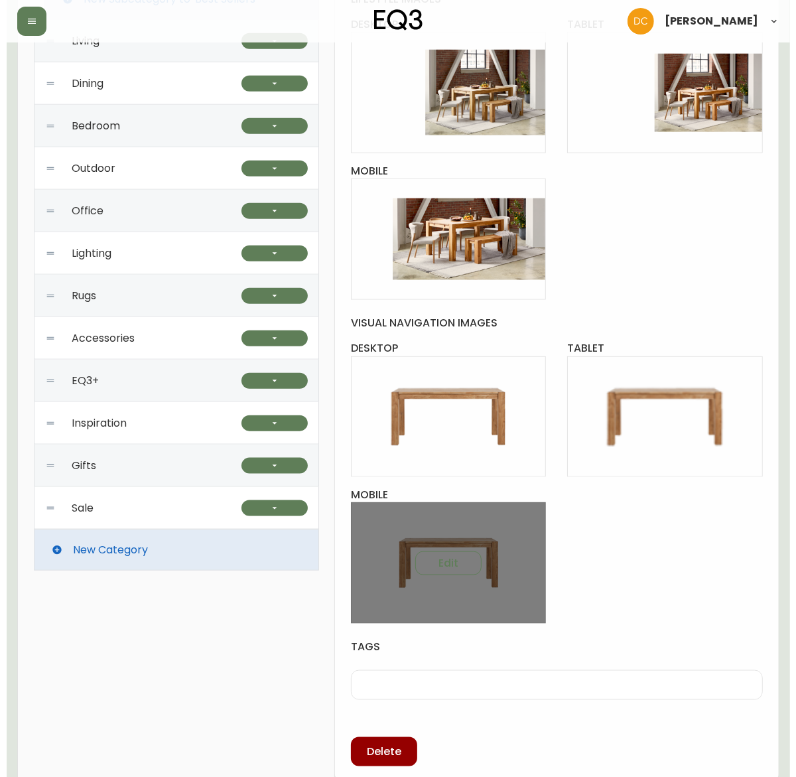
scroll to position [748, 0]
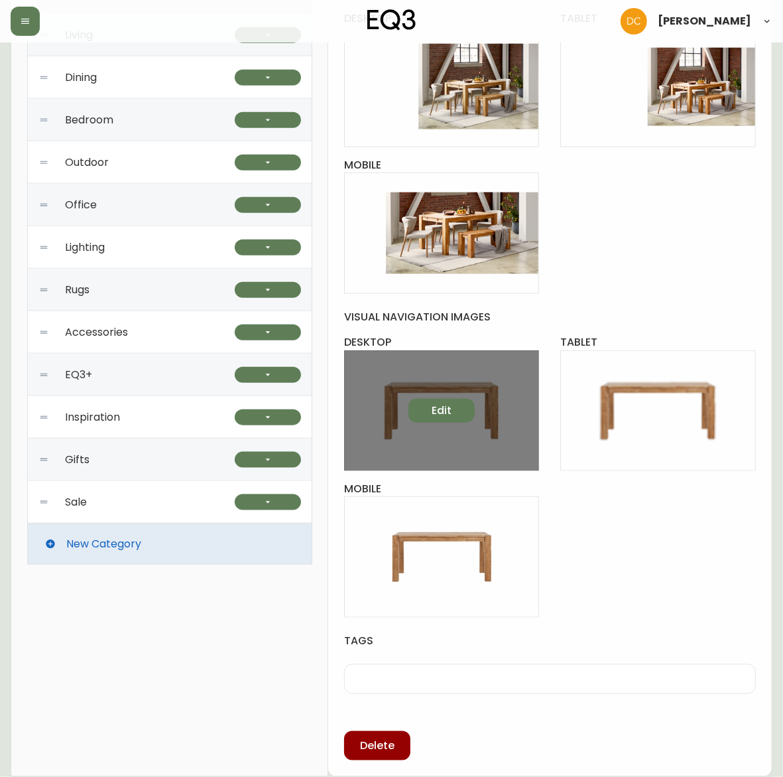
click at [436, 409] on span "Edit" at bounding box center [442, 410] width 20 height 15
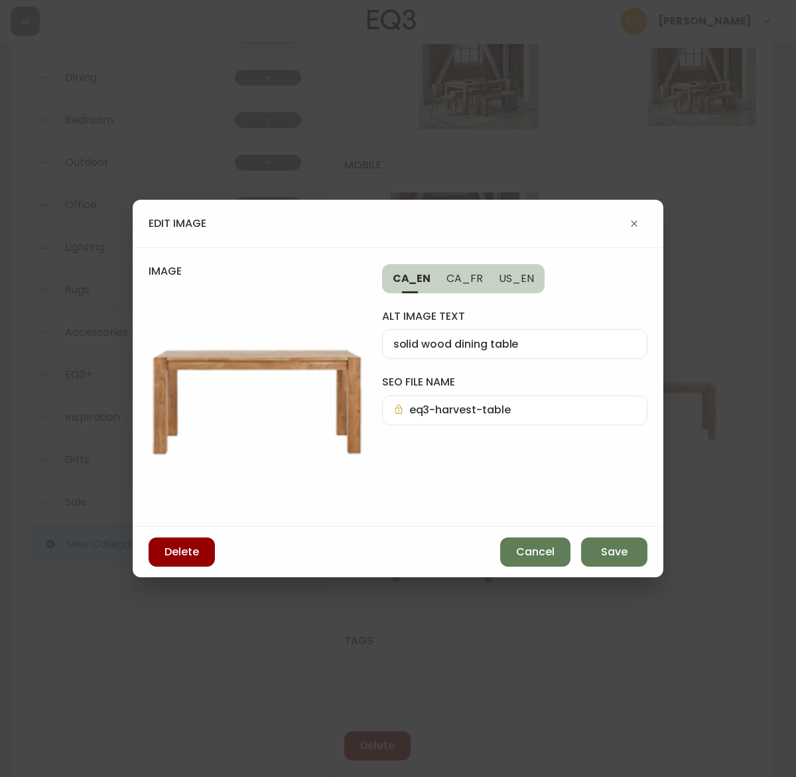
click at [531, 541] on button "Cancel" at bounding box center [535, 551] width 70 height 29
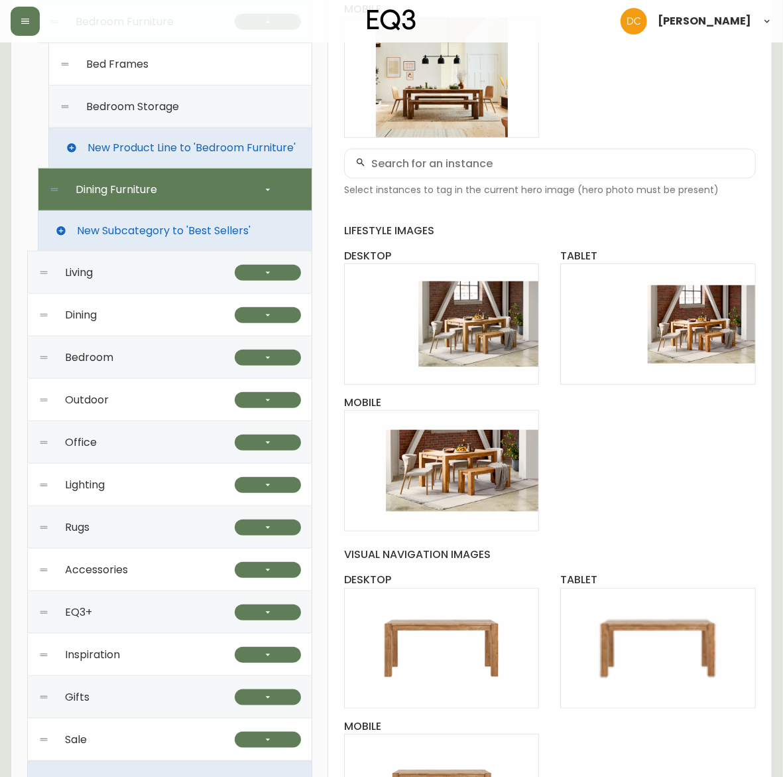
scroll to position [416, 0]
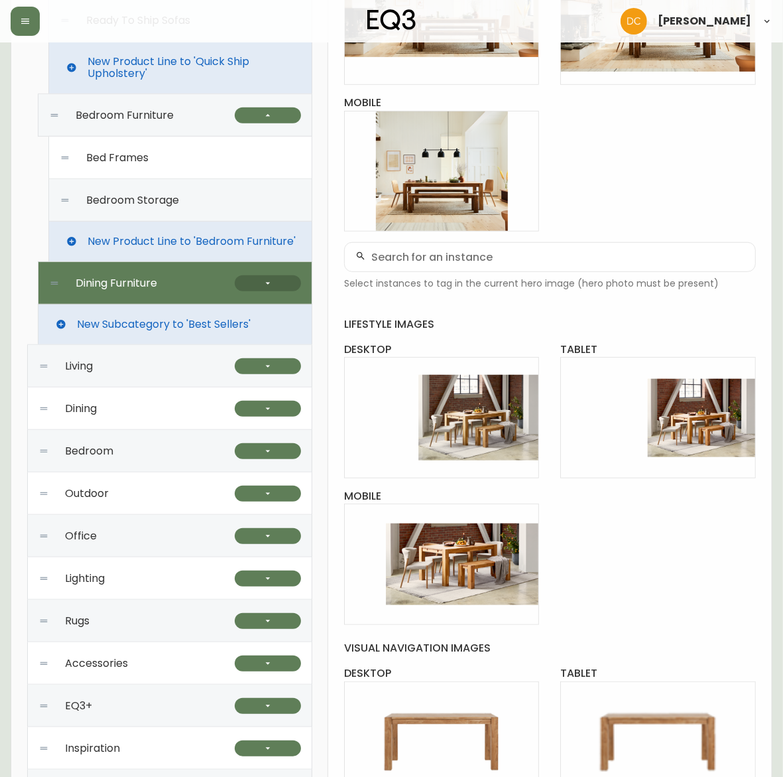
click at [277, 284] on button "button" at bounding box center [268, 283] width 66 height 16
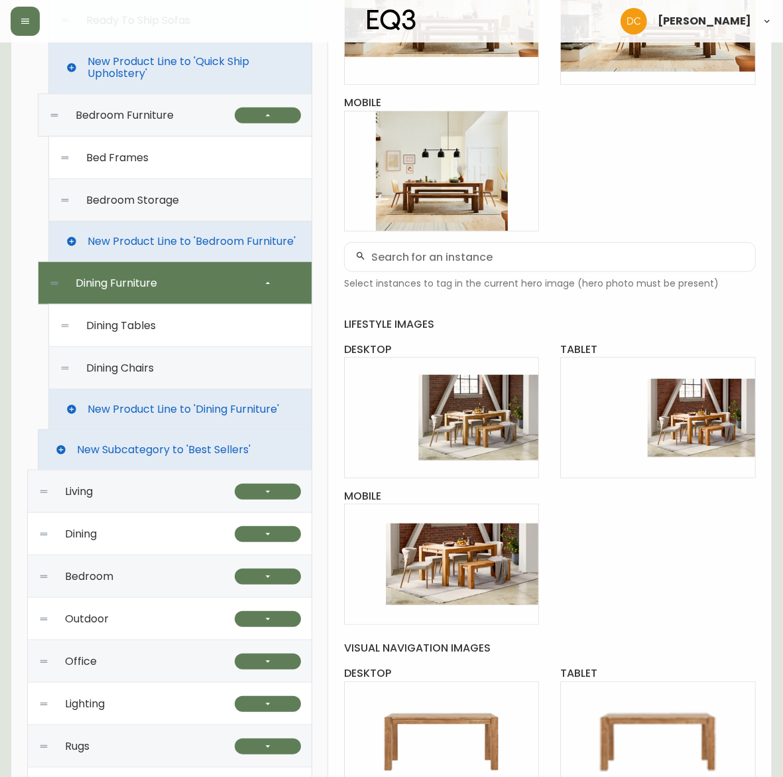
click at [193, 323] on div "Dining Tables" at bounding box center [180, 325] width 241 height 42
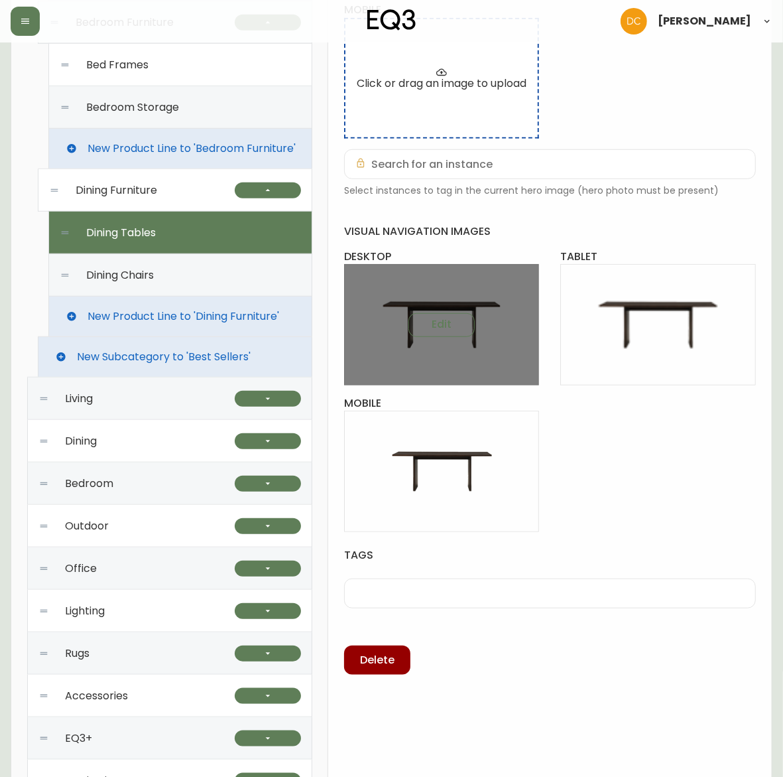
scroll to position [582, 0]
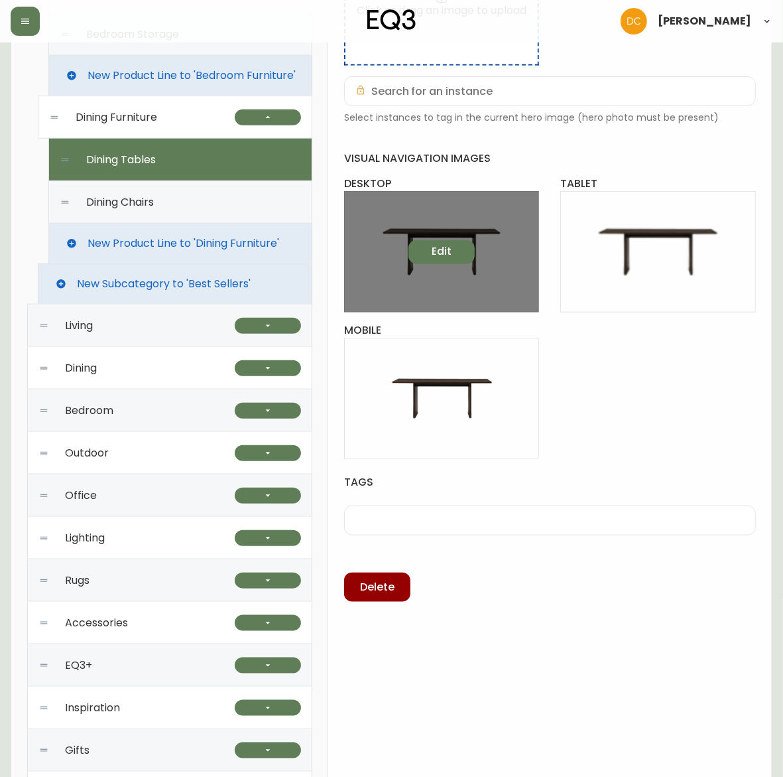
click at [452, 263] on button "Edit" at bounding box center [442, 252] width 66 height 24
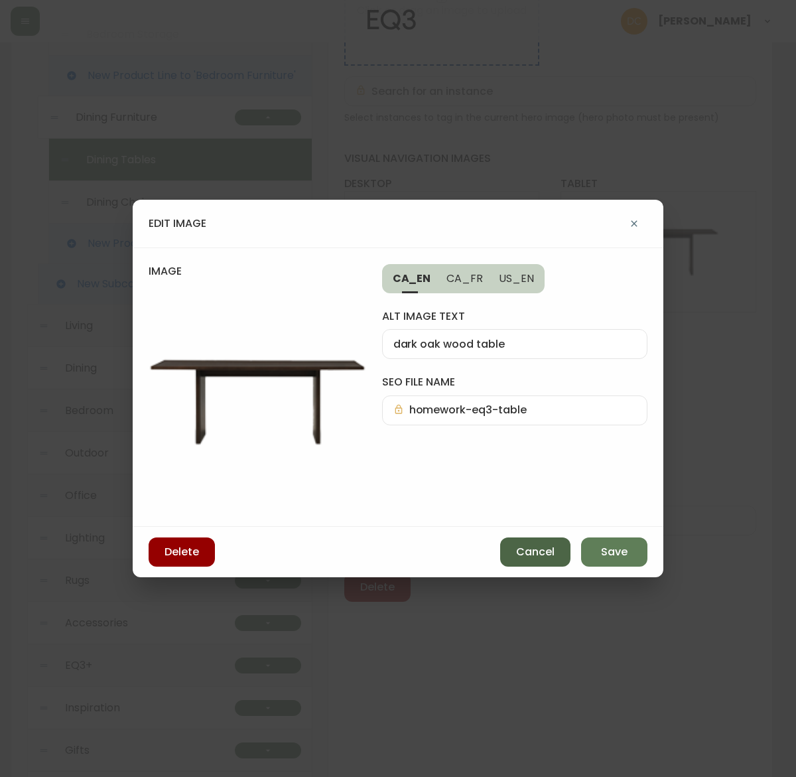
click at [529, 555] on span "Cancel" at bounding box center [535, 552] width 38 height 15
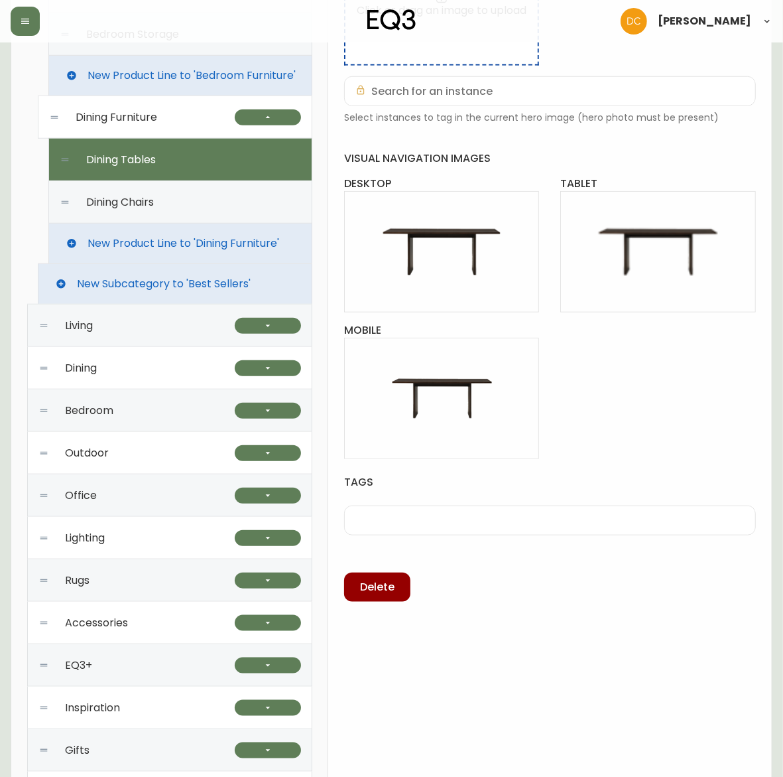
drag, startPoint x: 178, startPoint y: 186, endPoint x: 204, endPoint y: 198, distance: 28.2
click at [178, 187] on div "Dining Chairs" at bounding box center [180, 202] width 241 height 42
type input "Dining Chairs"
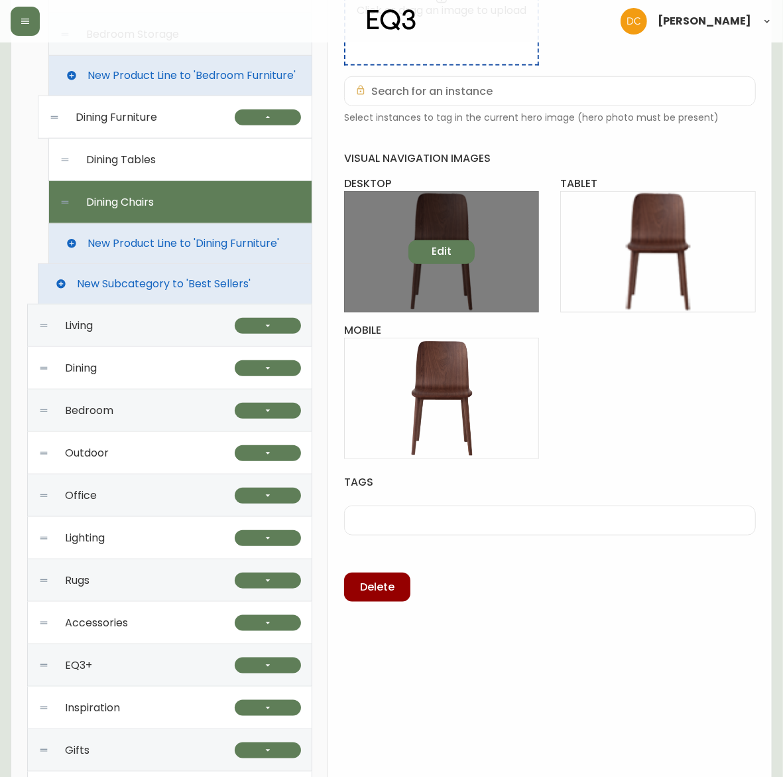
click at [419, 240] on button "Edit" at bounding box center [442, 252] width 66 height 24
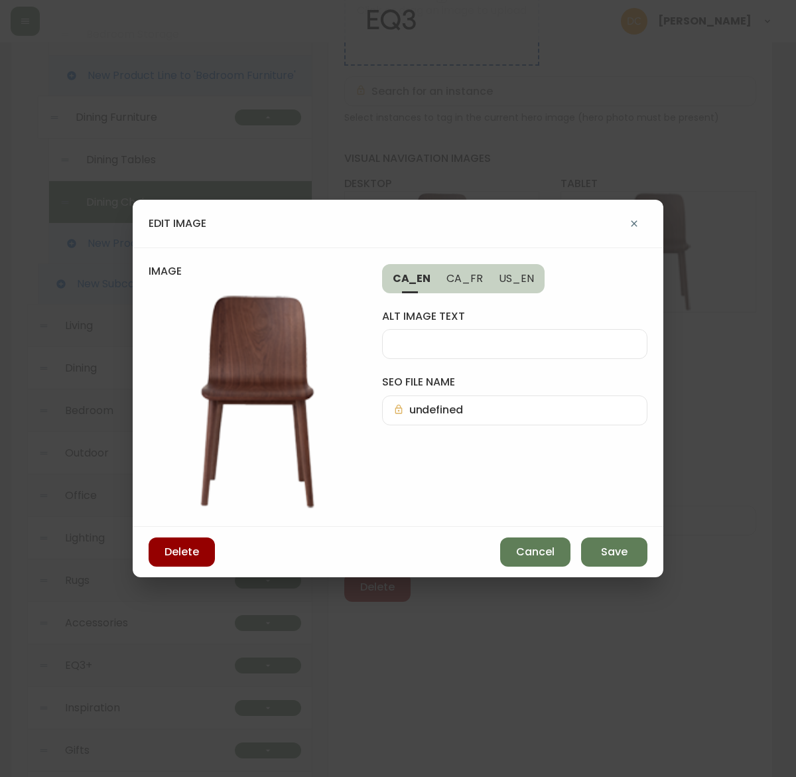
drag, startPoint x: 518, startPoint y: 542, endPoint x: 515, endPoint y: 535, distance: 7.1
click at [519, 542] on button "Cancel" at bounding box center [535, 551] width 70 height 29
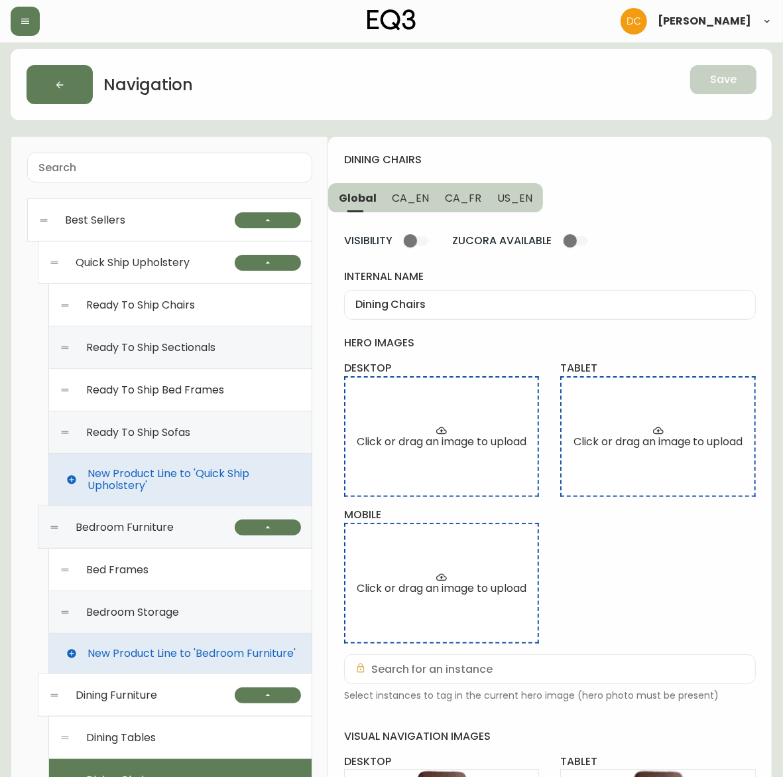
scroll to position [0, 0]
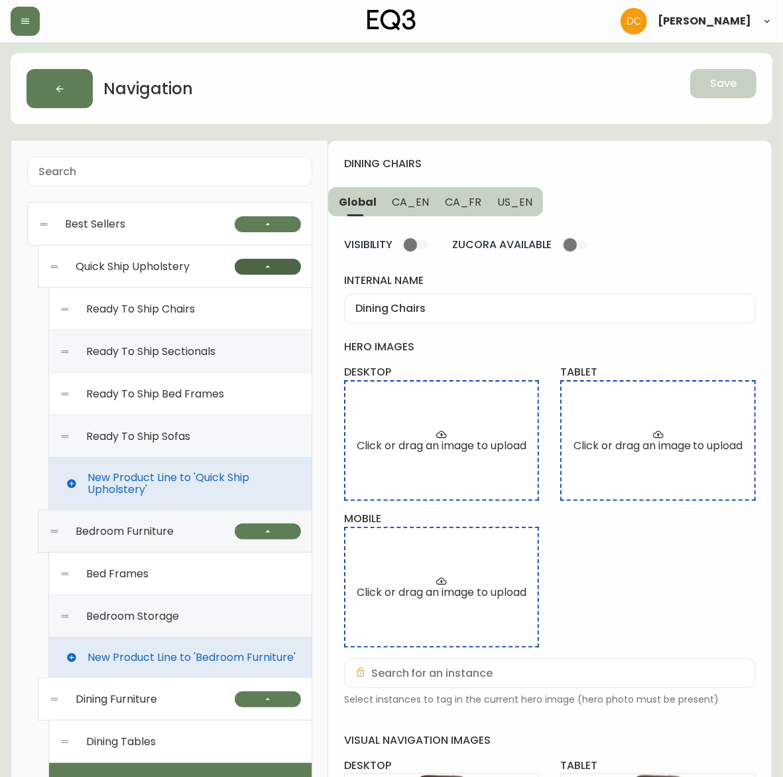
click at [274, 269] on button "button" at bounding box center [268, 267] width 66 height 16
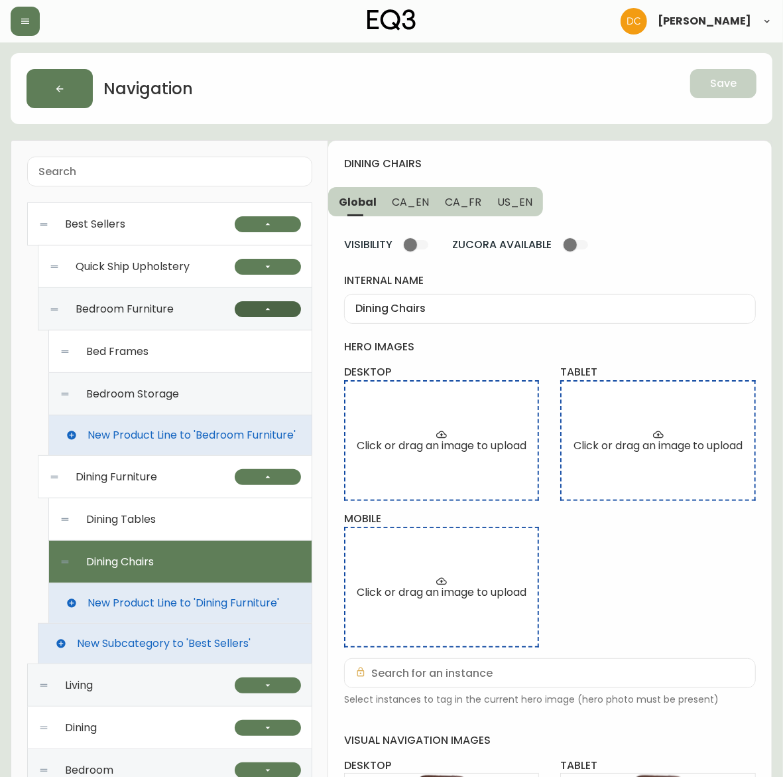
click at [275, 314] on button "button" at bounding box center [268, 309] width 66 height 16
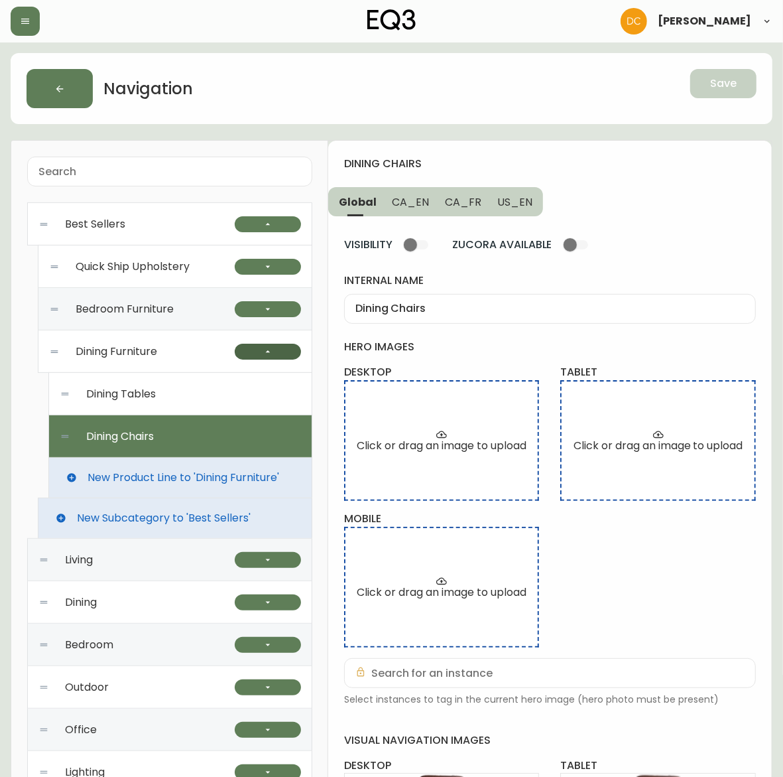
click at [269, 348] on icon "button" at bounding box center [268, 351] width 11 height 11
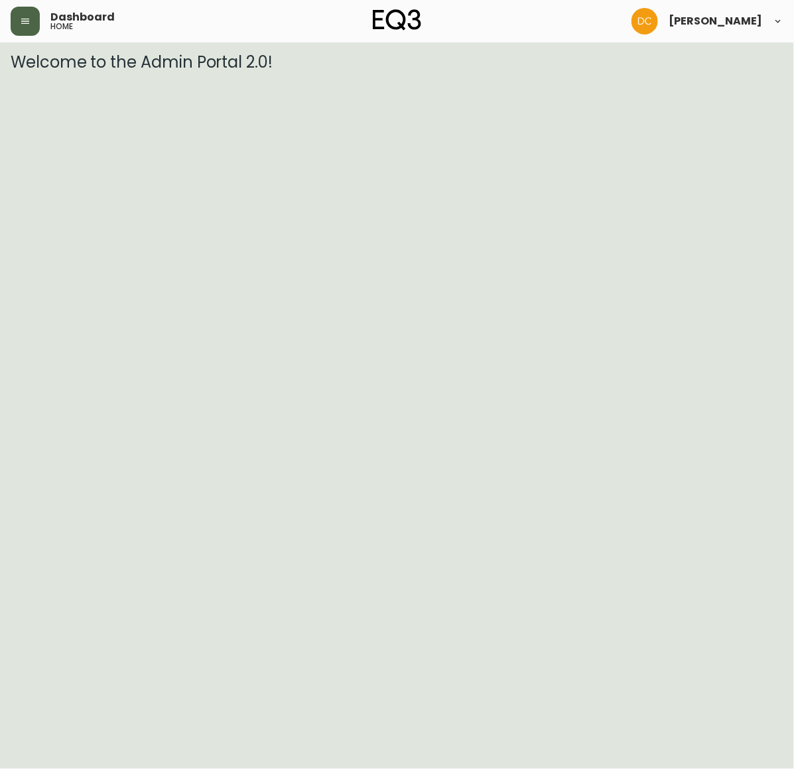
click at [30, 27] on button "button" at bounding box center [25, 21] width 29 height 29
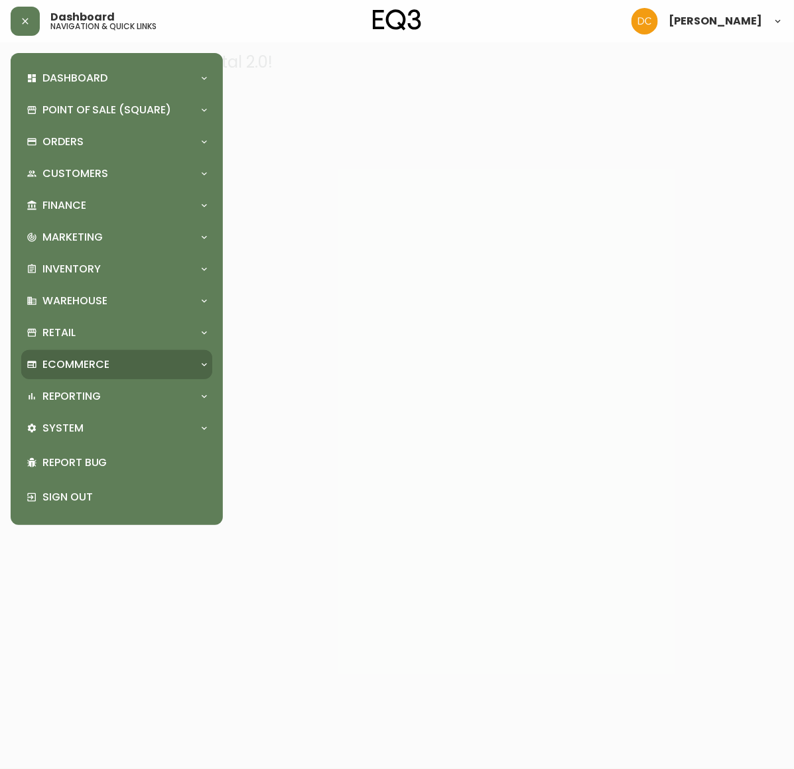
click at [115, 366] on div "Ecommerce" at bounding box center [110, 365] width 167 height 15
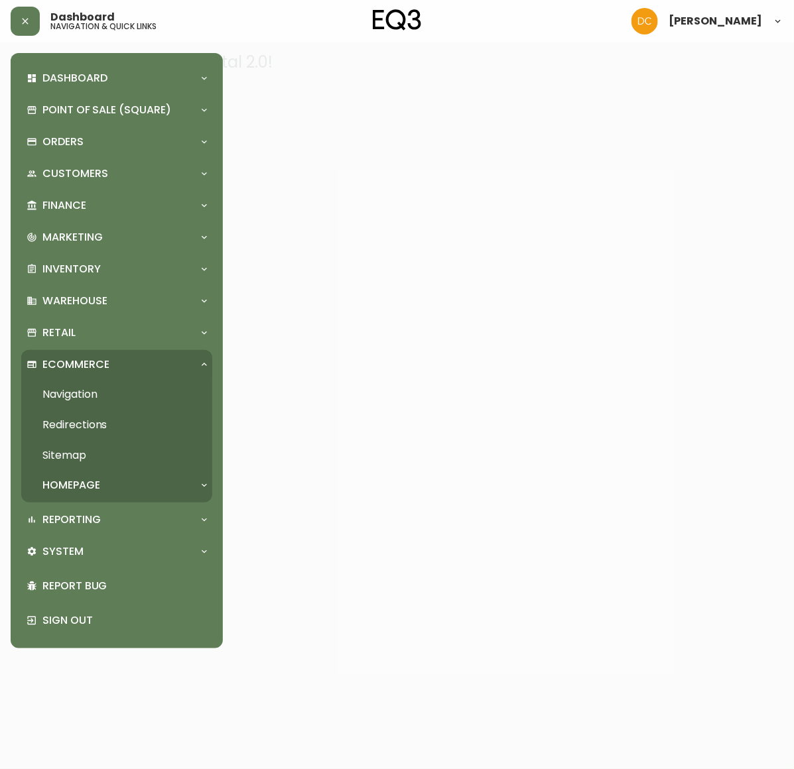
click at [113, 397] on link "Navigation" at bounding box center [116, 394] width 191 height 31
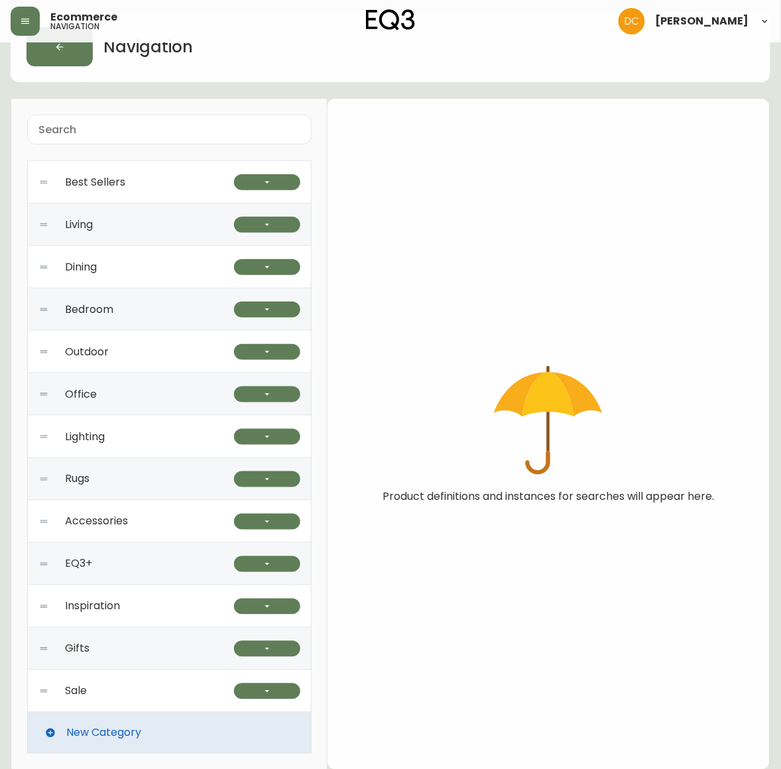
scroll to position [44, 0]
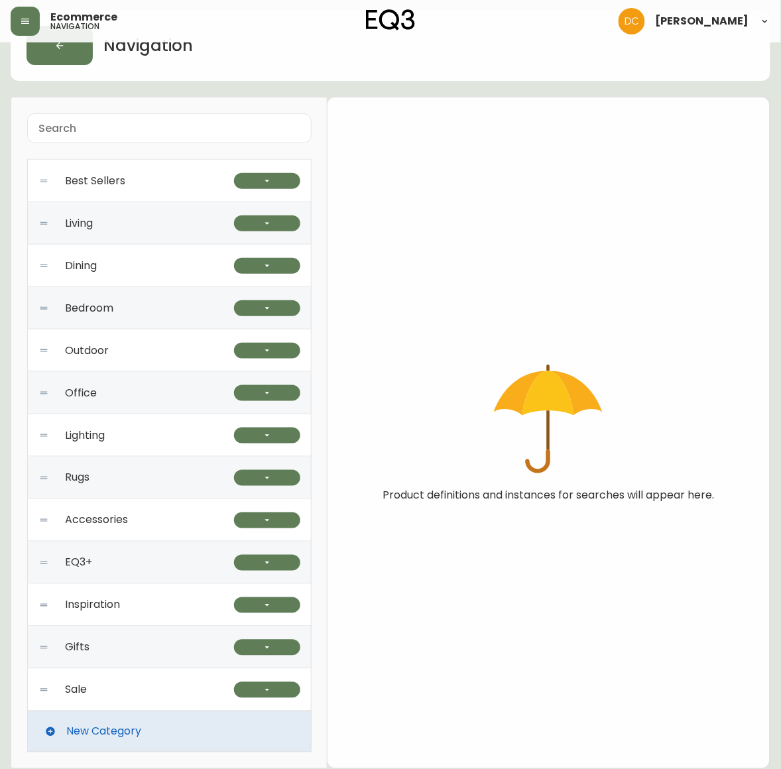
drag, startPoint x: 183, startPoint y: 526, endPoint x: 193, endPoint y: 529, distance: 10.3
click at [183, 525] on div "Accessories" at bounding box center [136, 520] width 196 height 42
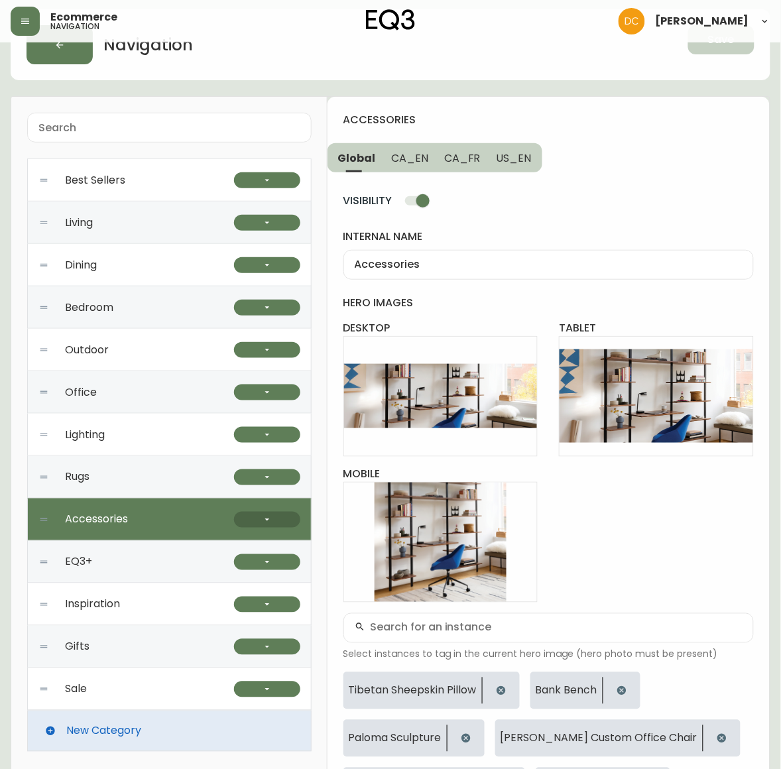
click at [253, 524] on button "button" at bounding box center [267, 520] width 66 height 16
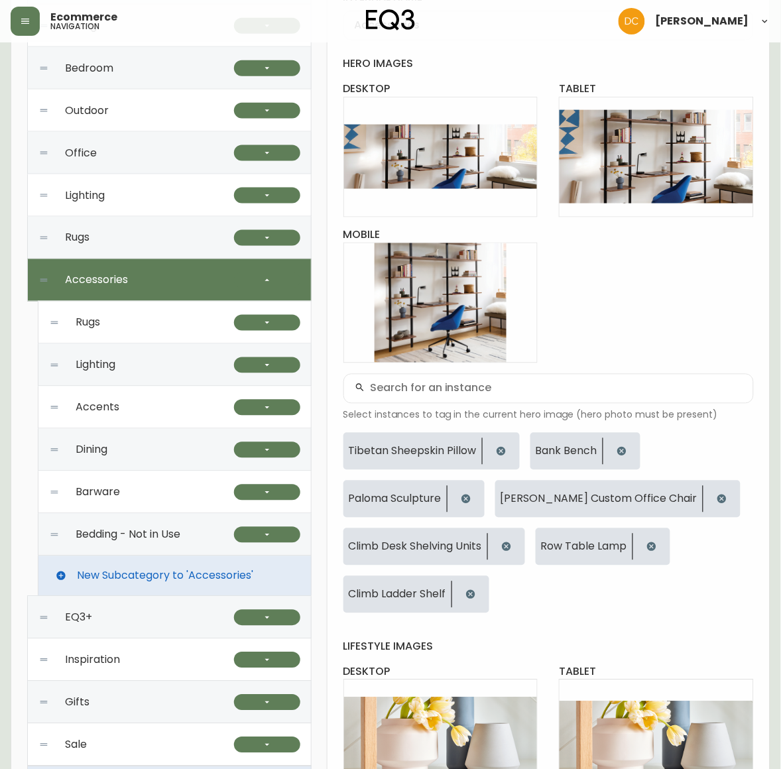
scroll to position [293, 0]
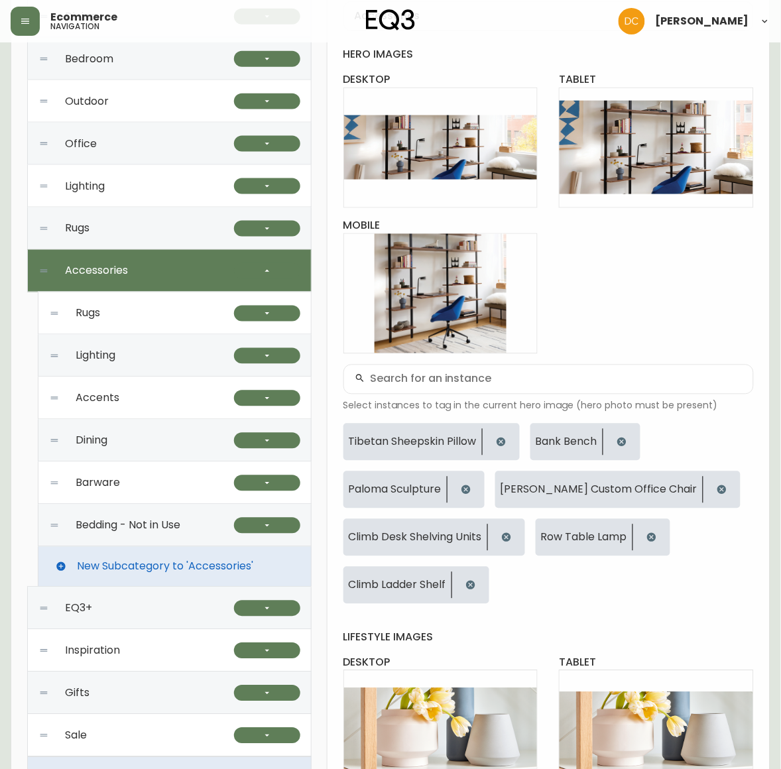
click at [150, 317] on div "Rugs" at bounding box center [141, 314] width 185 height 42
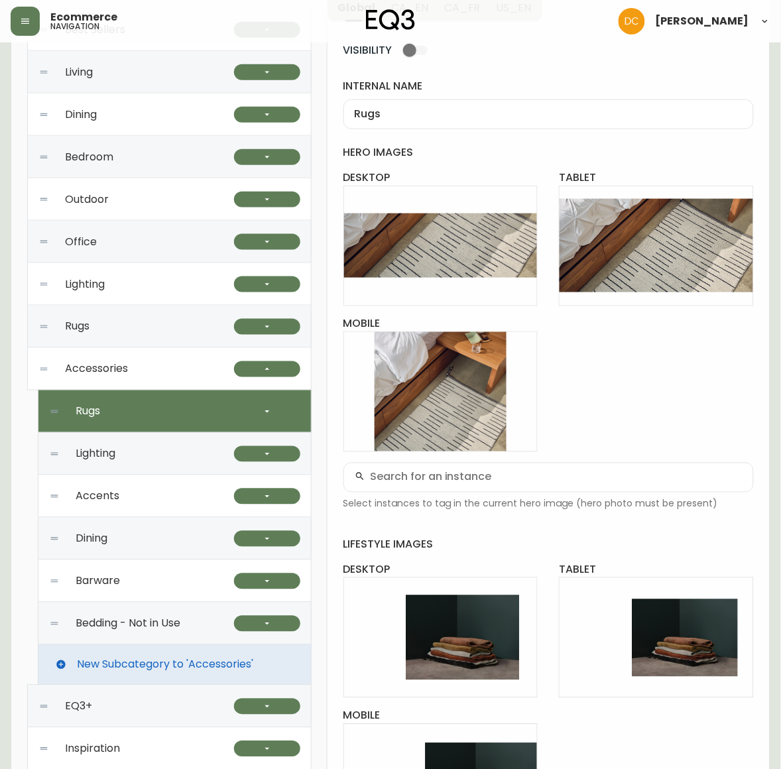
scroll to position [256, 0]
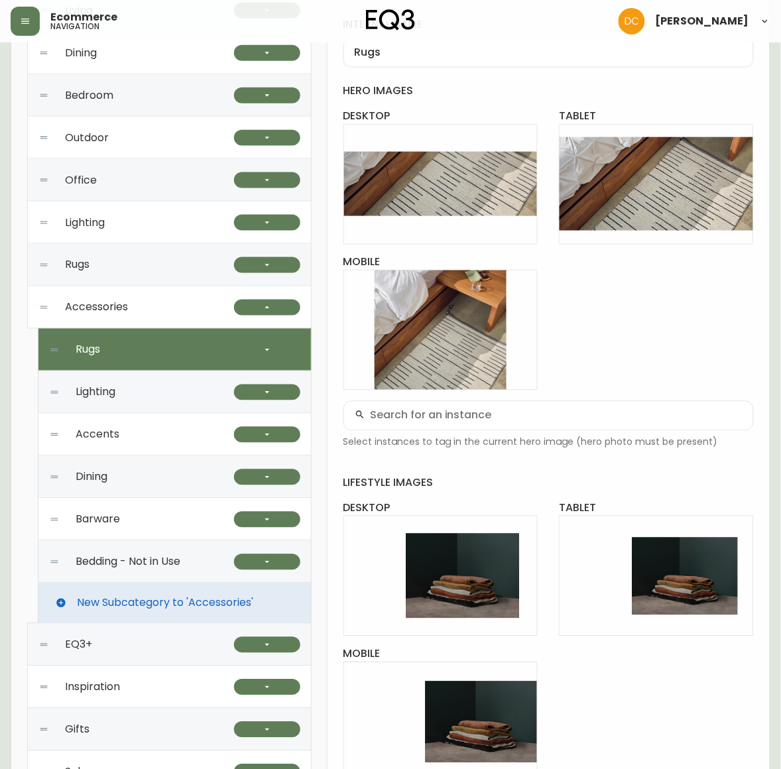
click at [270, 360] on div at bounding box center [267, 350] width 66 height 42
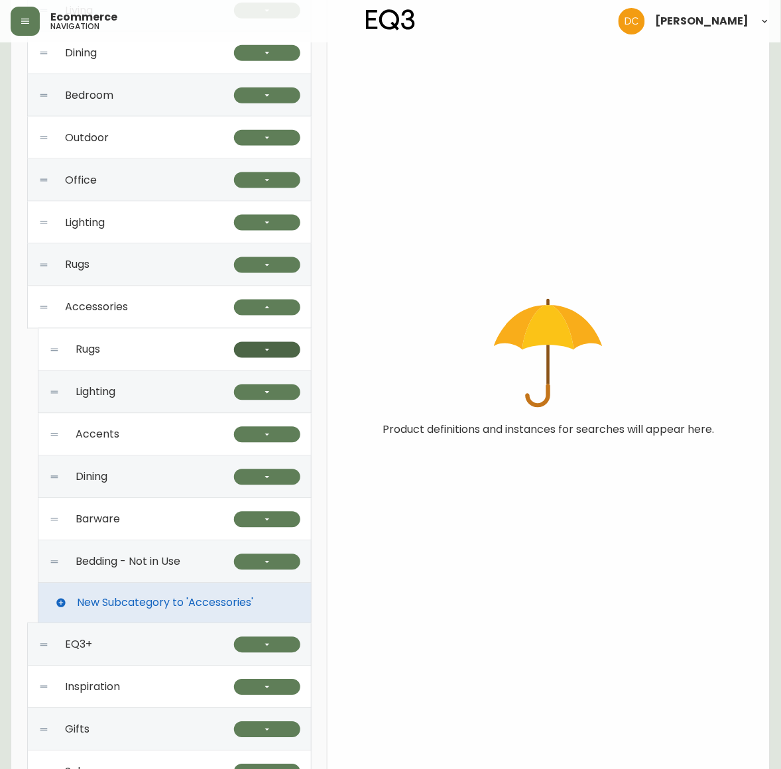
click at [176, 359] on div "Rugs" at bounding box center [141, 350] width 185 height 42
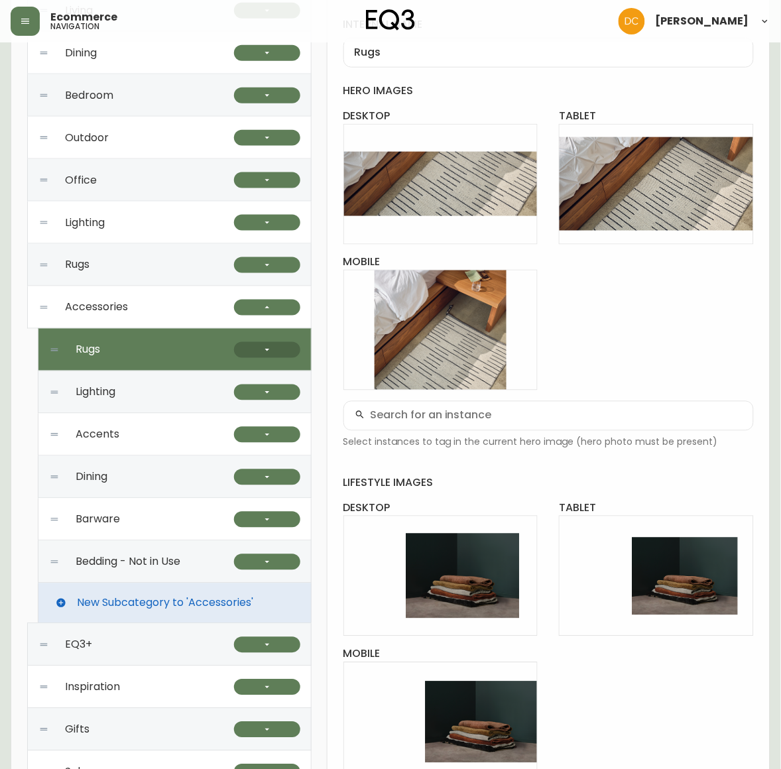
click at [259, 352] on button "button" at bounding box center [267, 350] width 66 height 16
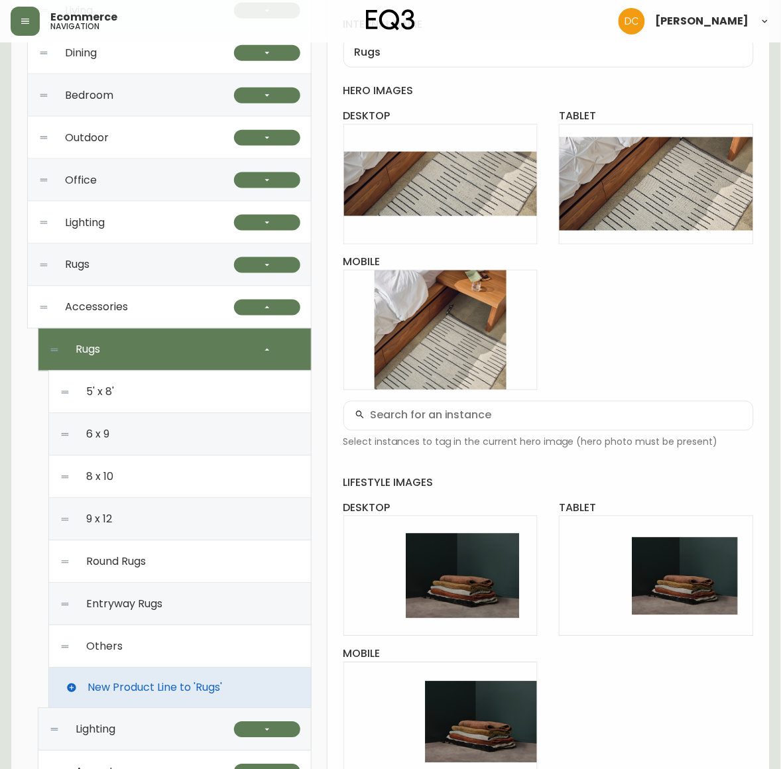
click at [200, 386] on div "5' x 8'" at bounding box center [180, 392] width 241 height 42
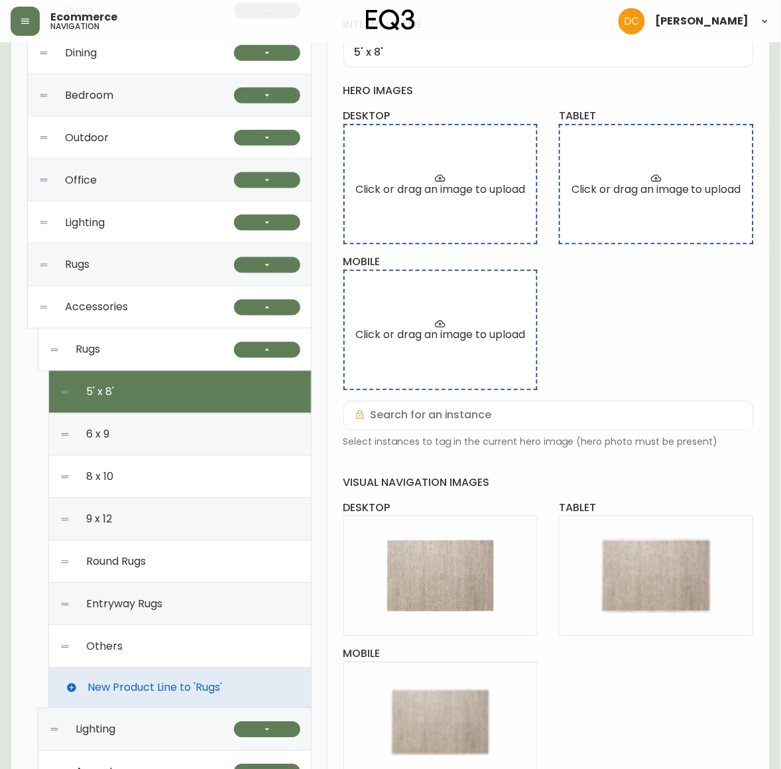
click at [166, 431] on div "6 x 9" at bounding box center [180, 435] width 241 height 42
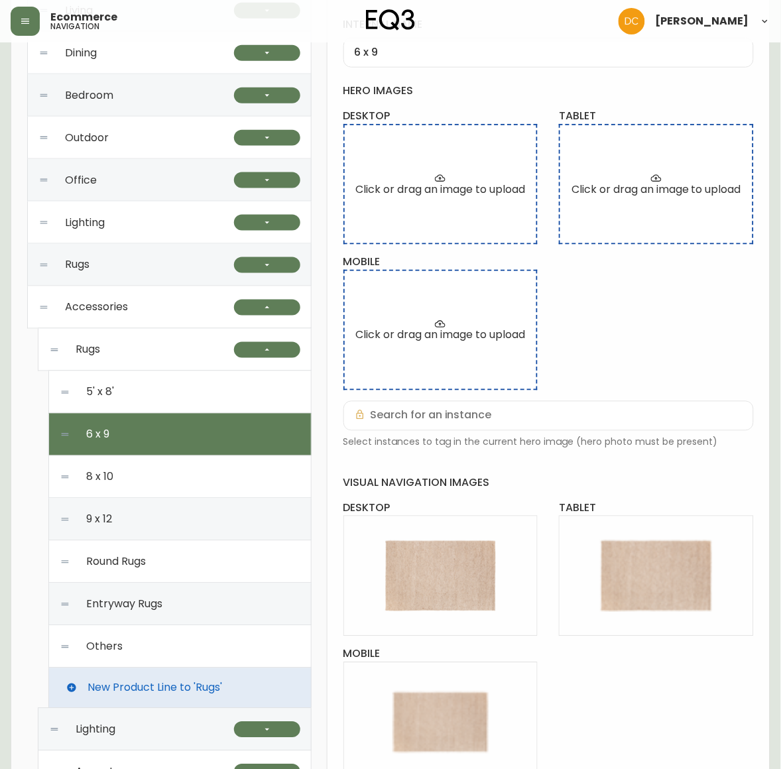
click at [168, 469] on div "8 x 10" at bounding box center [180, 477] width 241 height 42
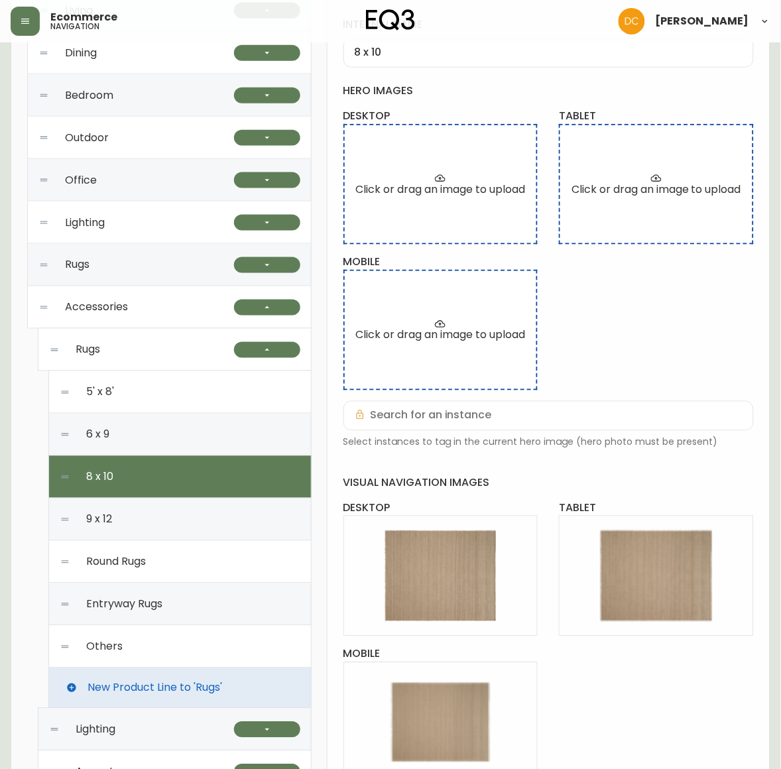
click at [170, 517] on div "9 x 12" at bounding box center [180, 520] width 241 height 42
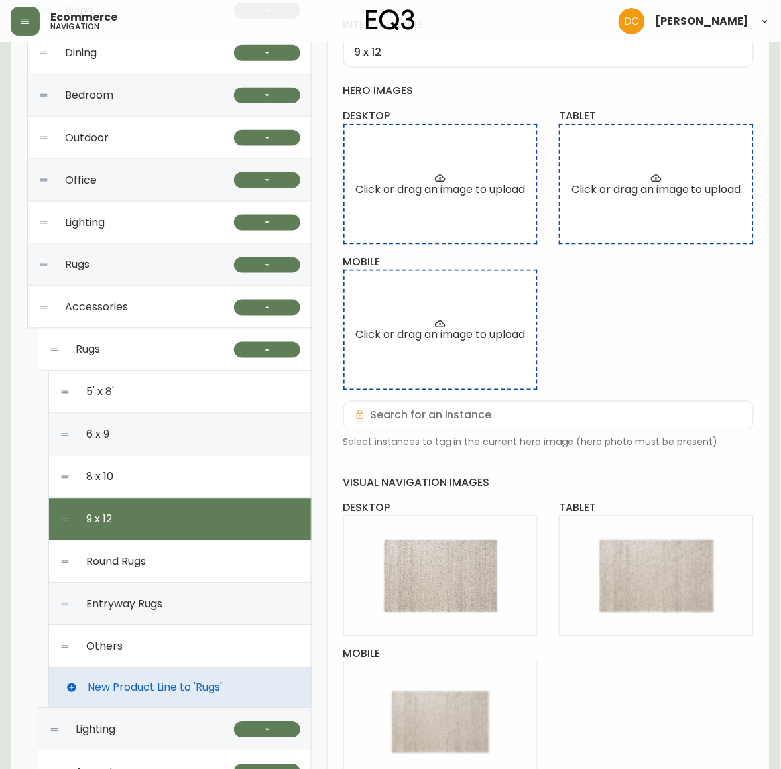
click at [166, 546] on div "Round Rugs" at bounding box center [180, 562] width 241 height 42
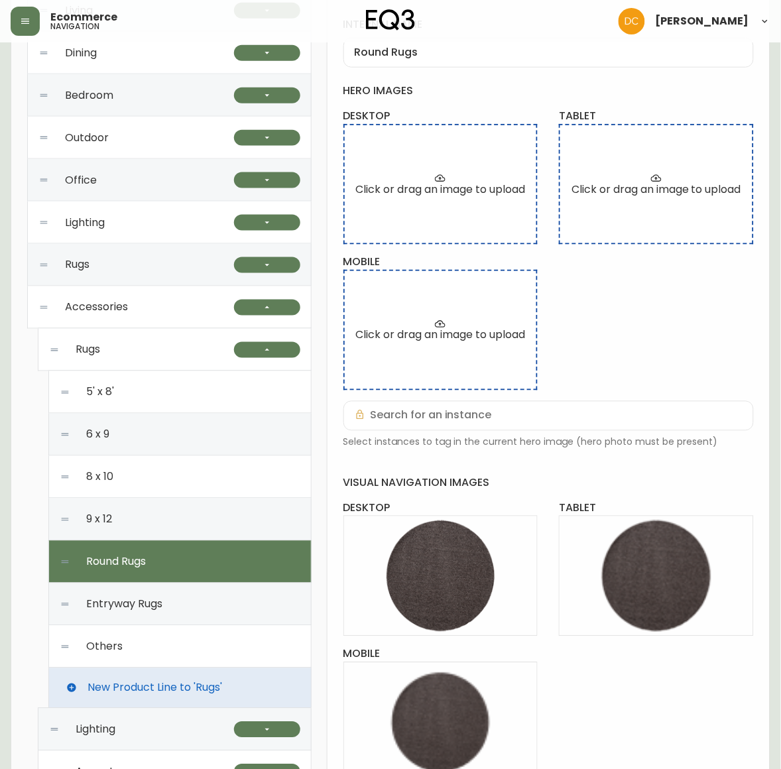
click at [166, 592] on div "Entryway Rugs" at bounding box center [180, 605] width 241 height 42
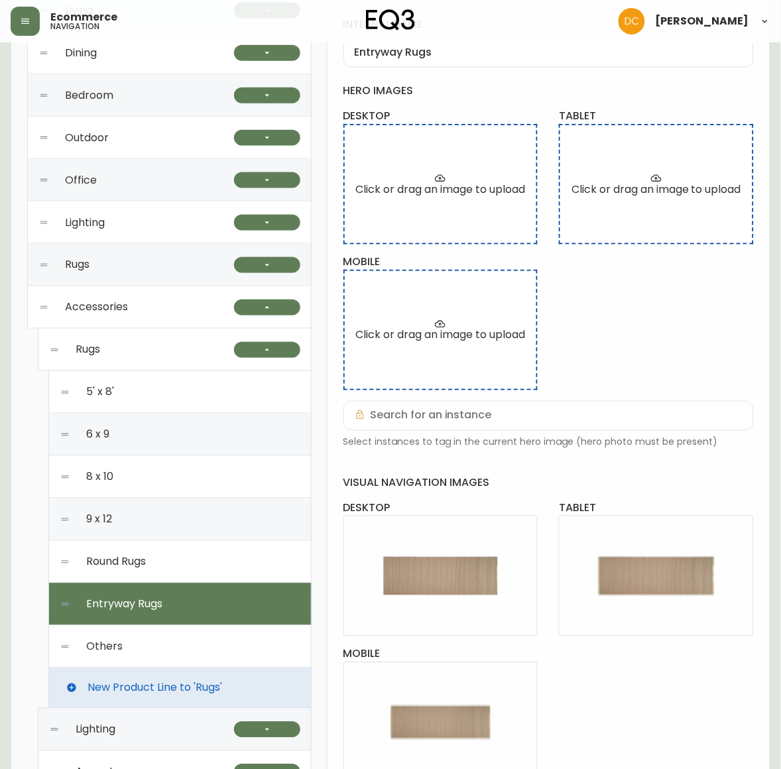
click at [176, 643] on div "Others" at bounding box center [180, 647] width 241 height 42
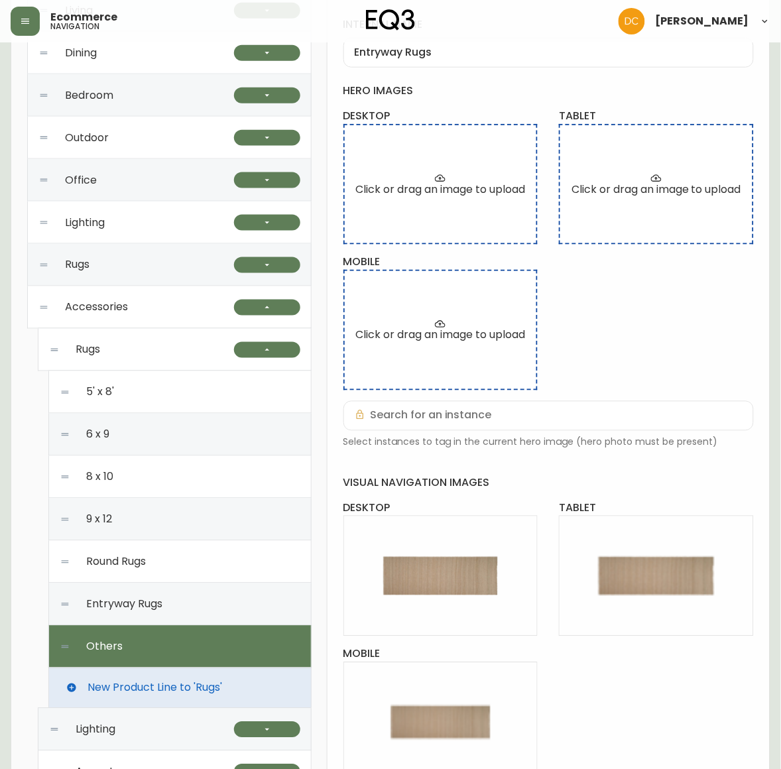
type input "Others"
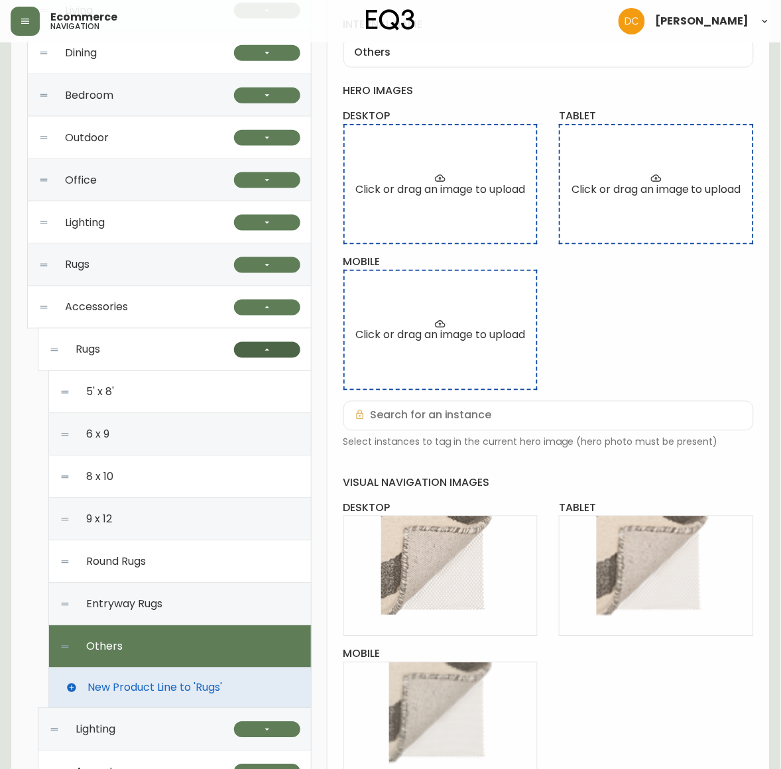
click at [266, 347] on icon "button" at bounding box center [267, 350] width 11 height 11
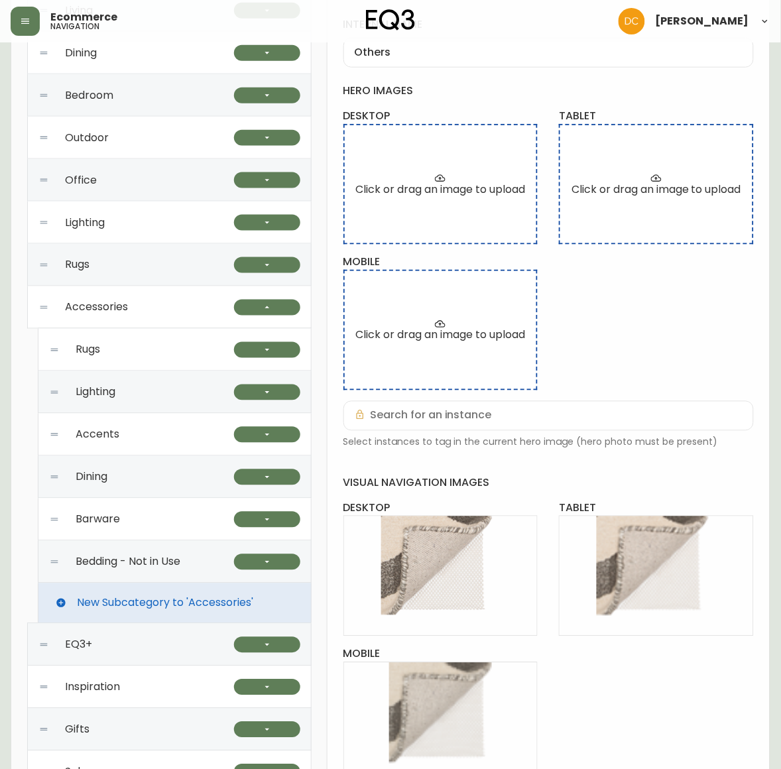
drag, startPoint x: 167, startPoint y: 399, endPoint x: 207, endPoint y: 402, distance: 39.9
click at [166, 399] on div "Lighting" at bounding box center [141, 392] width 185 height 42
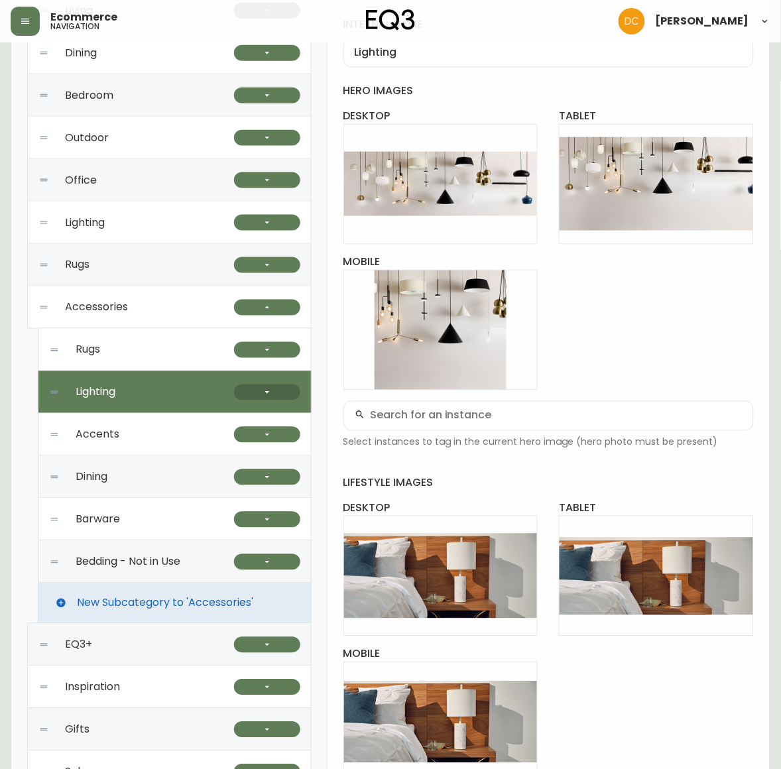
click at [254, 399] on button "button" at bounding box center [267, 393] width 66 height 16
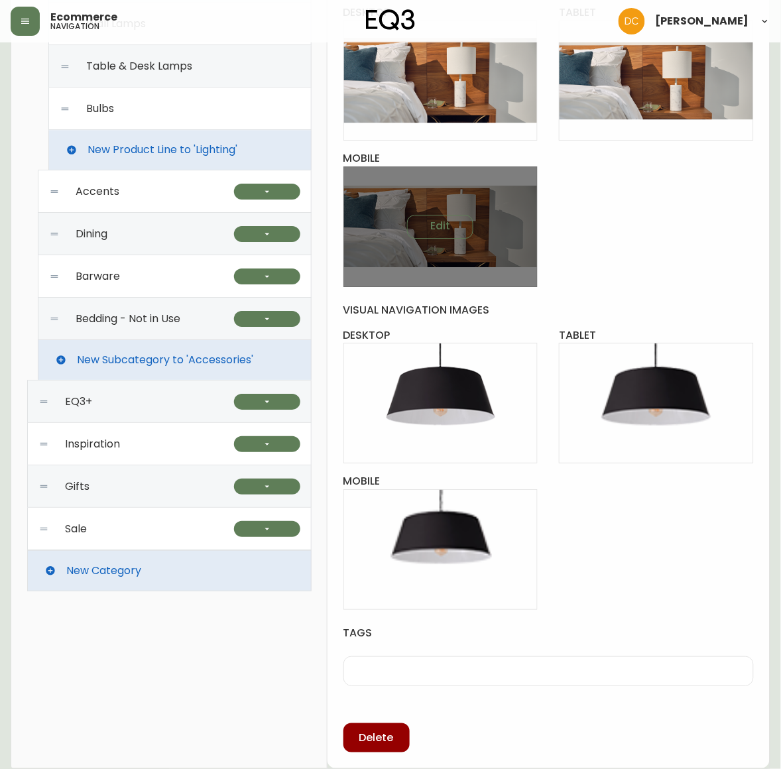
scroll to position [422, 0]
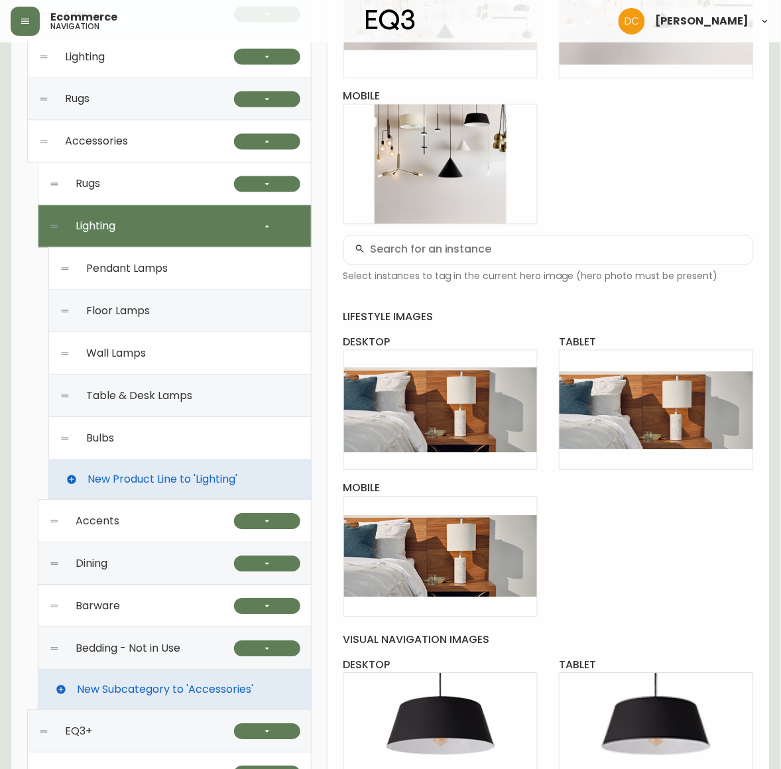
click at [168, 275] on span "Pendant Lamps" at bounding box center [127, 269] width 82 height 12
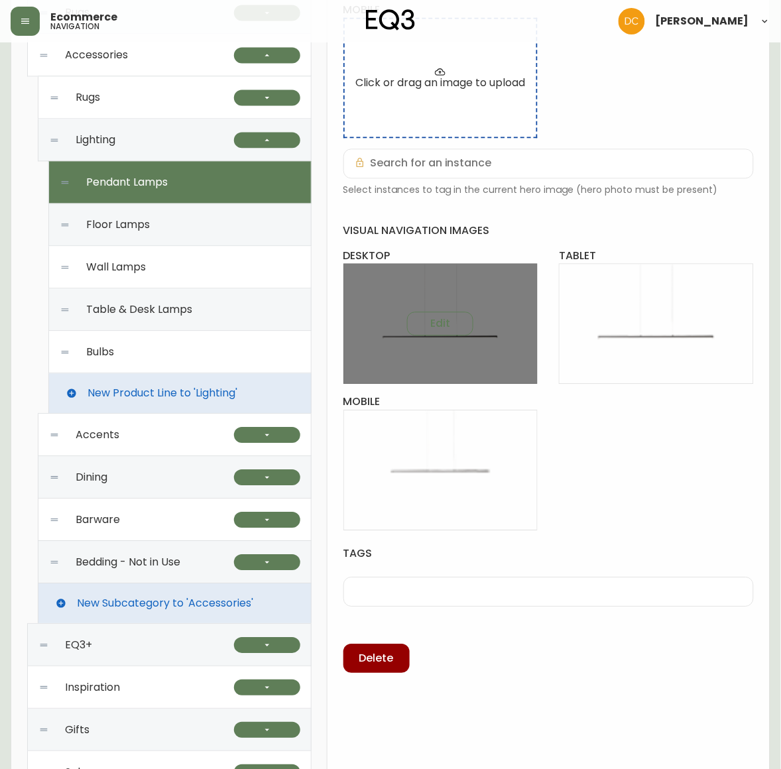
scroll to position [426, 0]
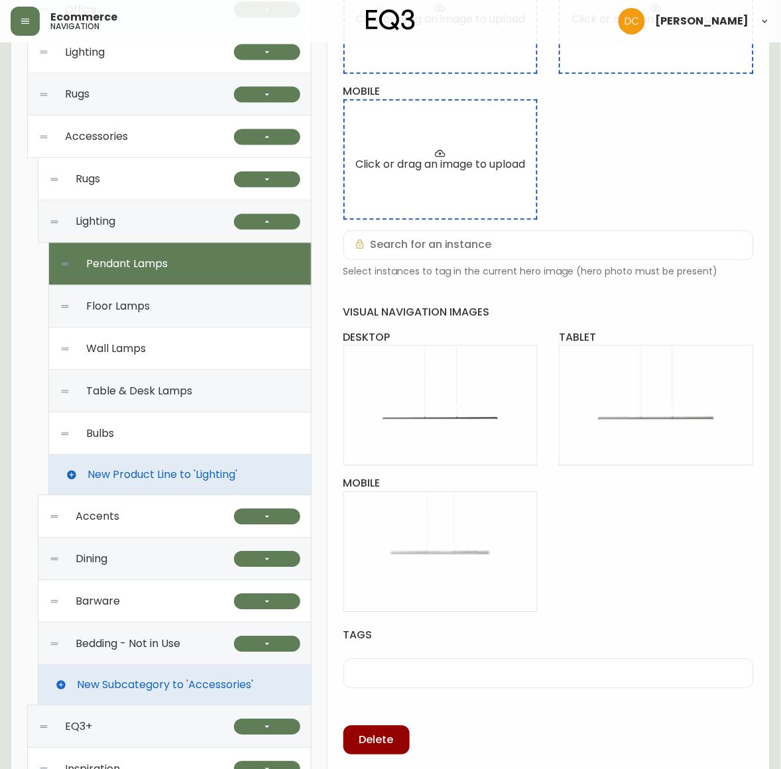
click at [191, 306] on div "Floor Lamps" at bounding box center [180, 307] width 241 height 42
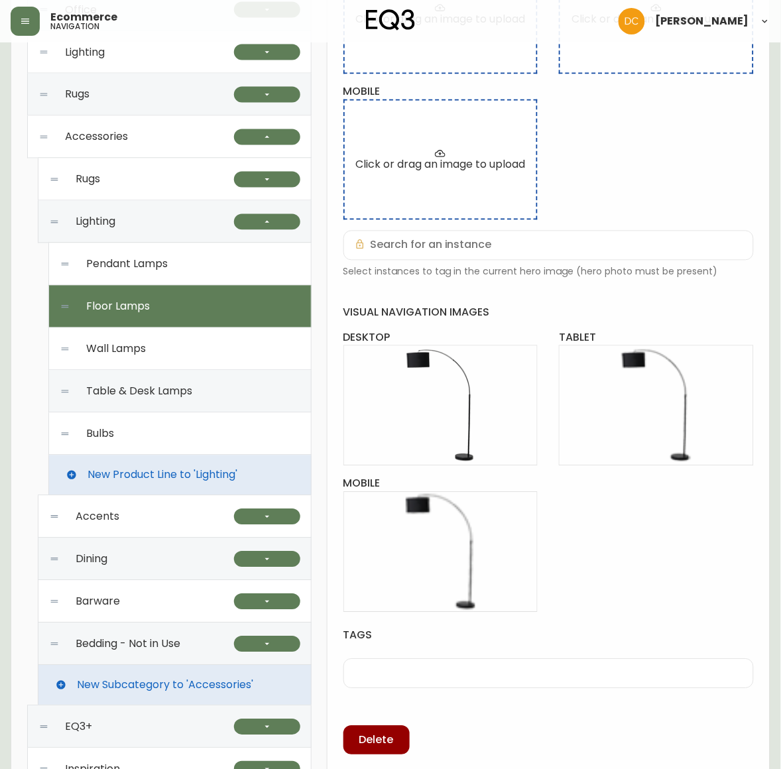
click at [181, 350] on div "Wall Lamps" at bounding box center [180, 349] width 241 height 42
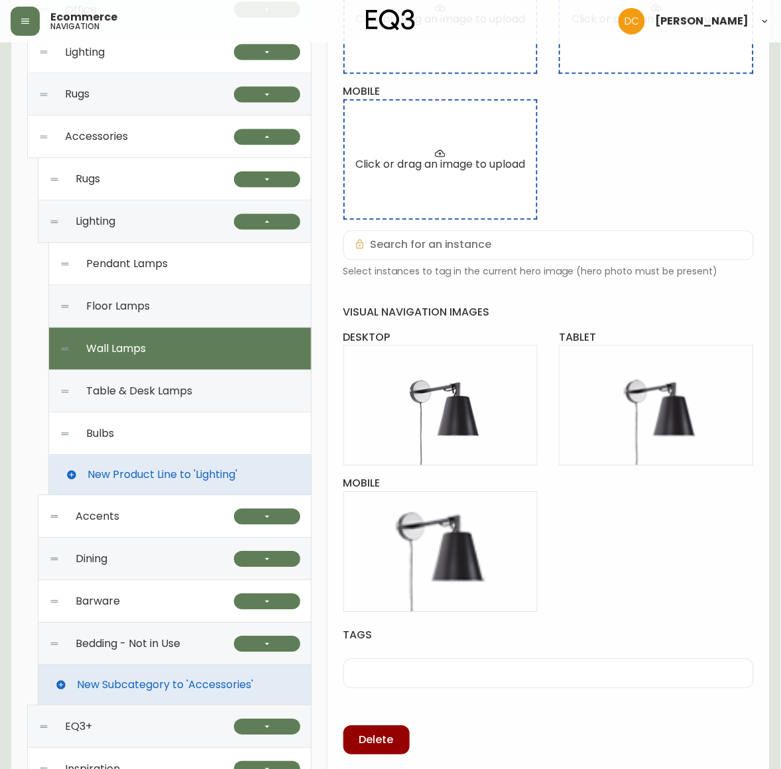
click at [174, 395] on span "Table & Desk Lamps" at bounding box center [139, 392] width 106 height 12
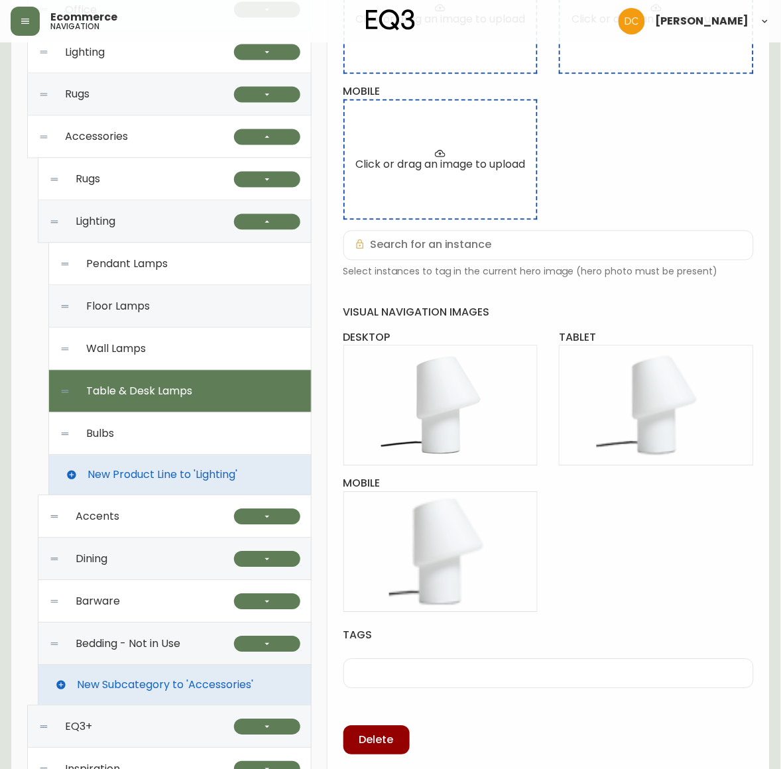
click at [177, 433] on div "Bulbs" at bounding box center [180, 434] width 241 height 42
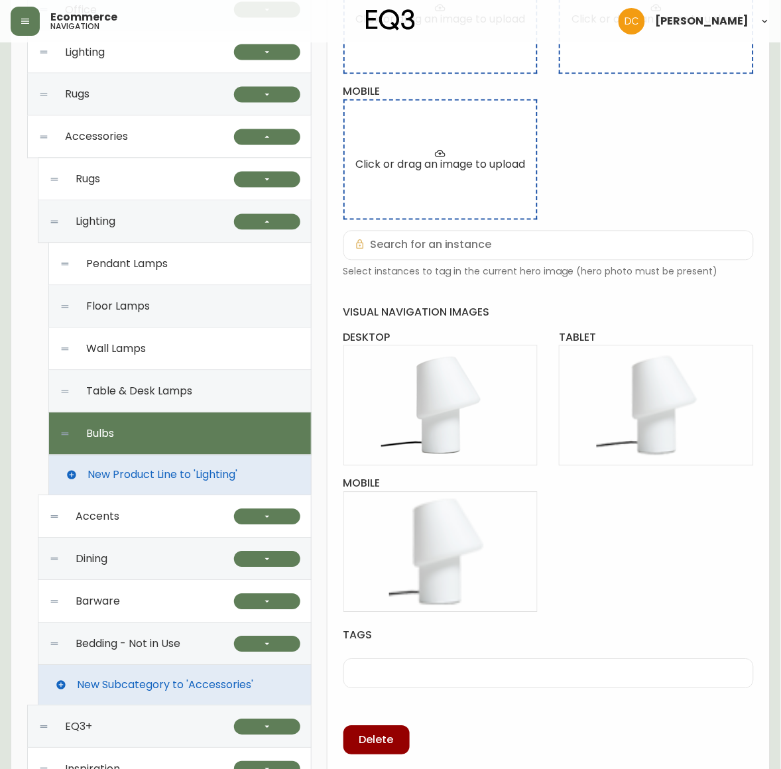
type input "Bulbs"
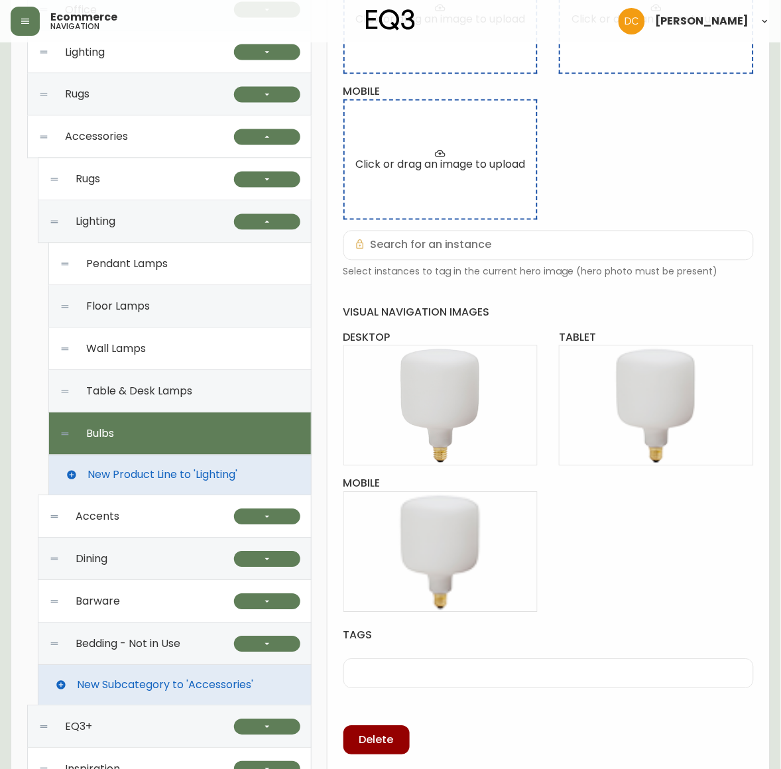
click at [200, 241] on div "Lighting" at bounding box center [141, 222] width 185 height 42
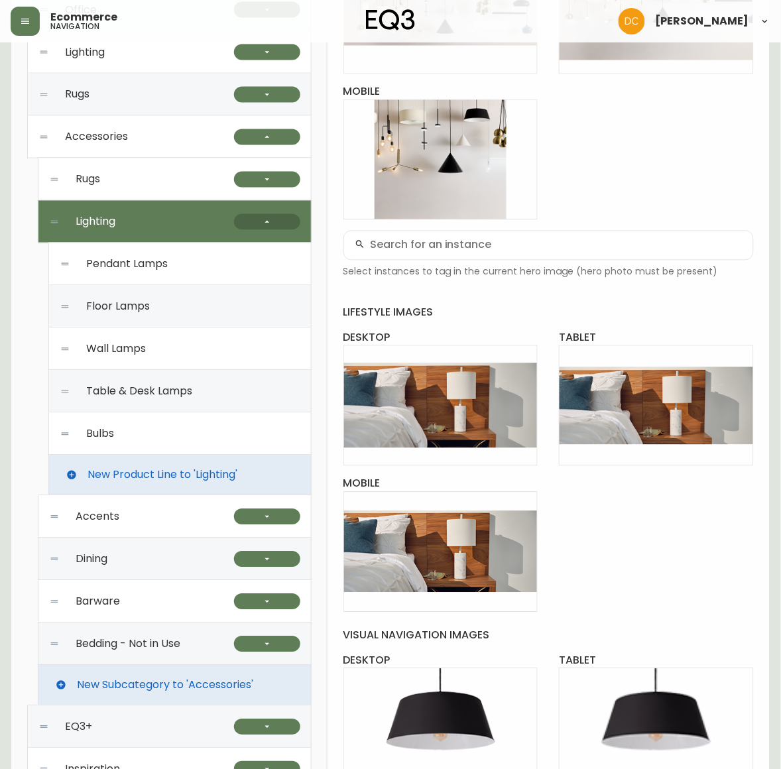
click at [272, 220] on icon "button" at bounding box center [267, 222] width 11 height 11
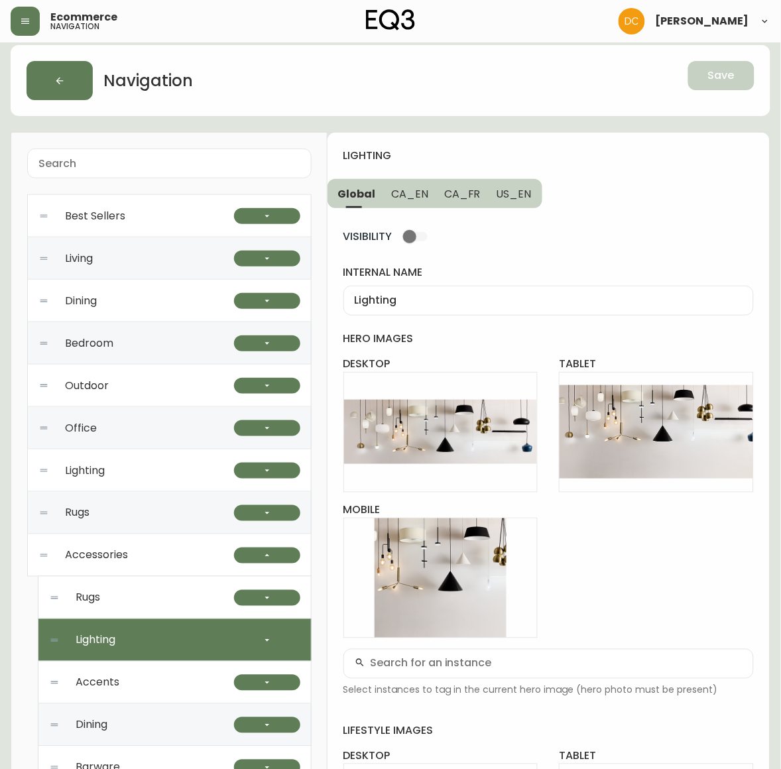
scroll to position [0, 0]
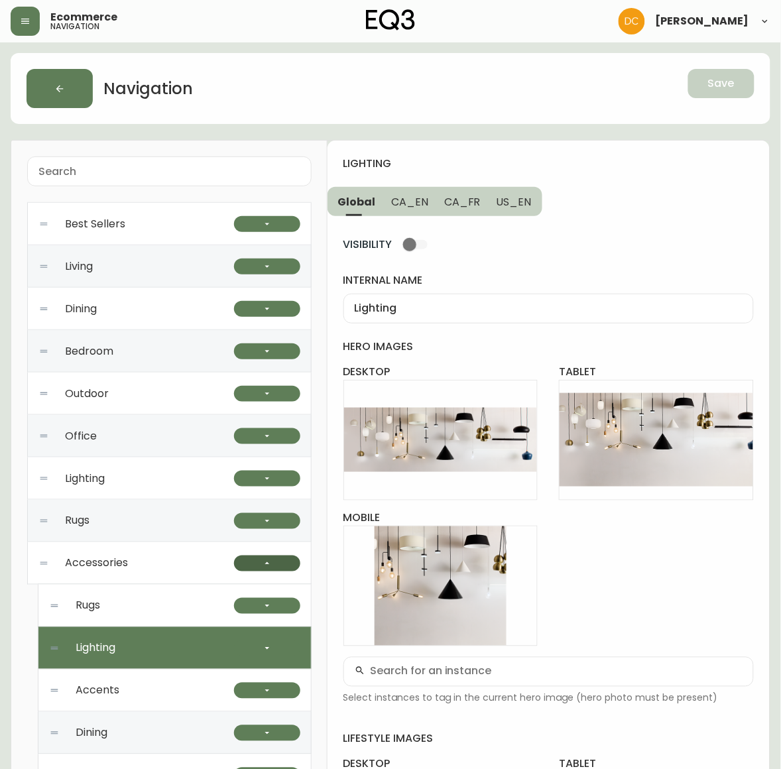
click at [271, 561] on icon "button" at bounding box center [267, 563] width 11 height 11
